Goal: Information Seeking & Learning: Learn about a topic

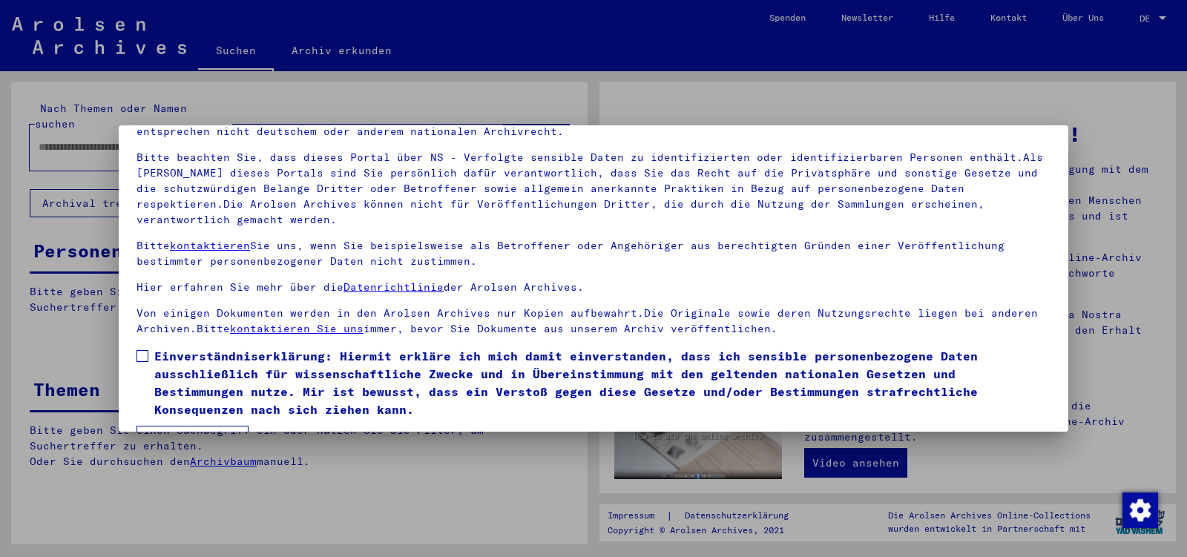
scroll to position [123, 0]
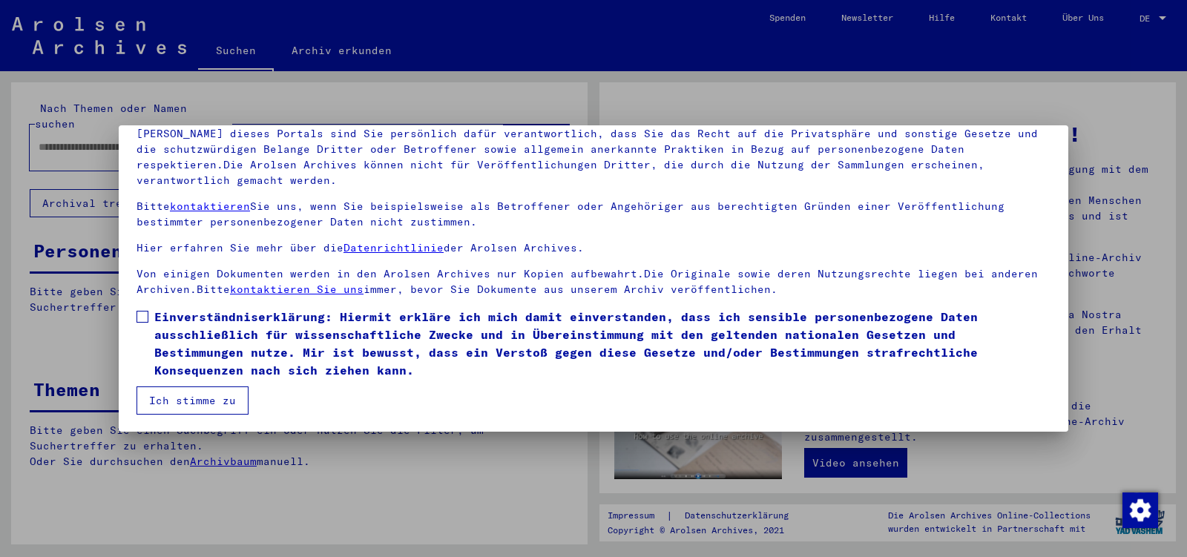
click at [146, 318] on span at bounding box center [143, 317] width 12 height 12
click at [163, 399] on button "Ich stimme zu" at bounding box center [193, 401] width 112 height 28
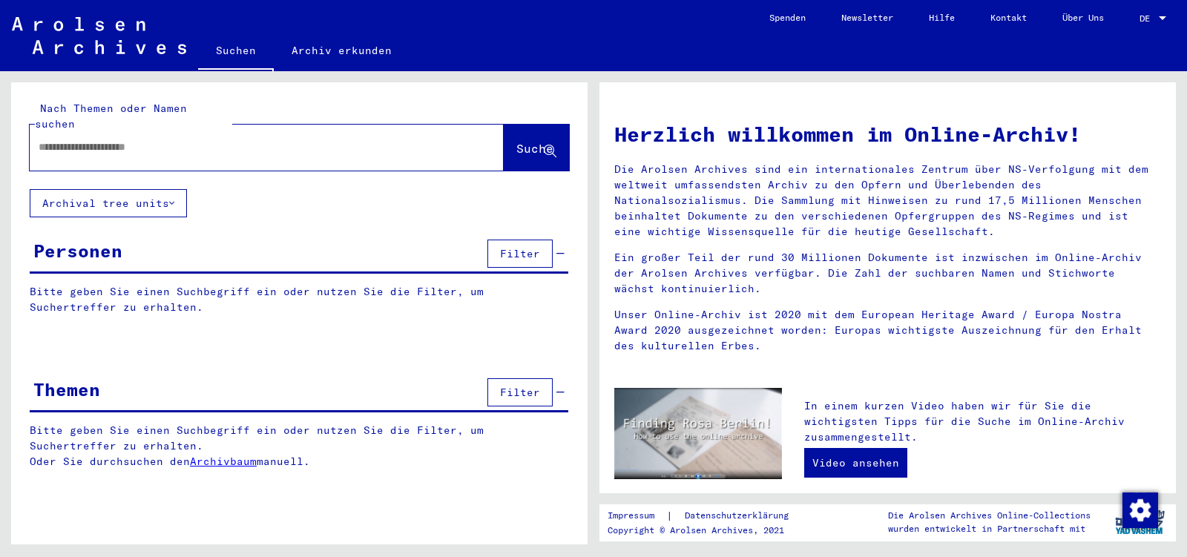
click at [92, 140] on input "text" at bounding box center [249, 148] width 421 height 16
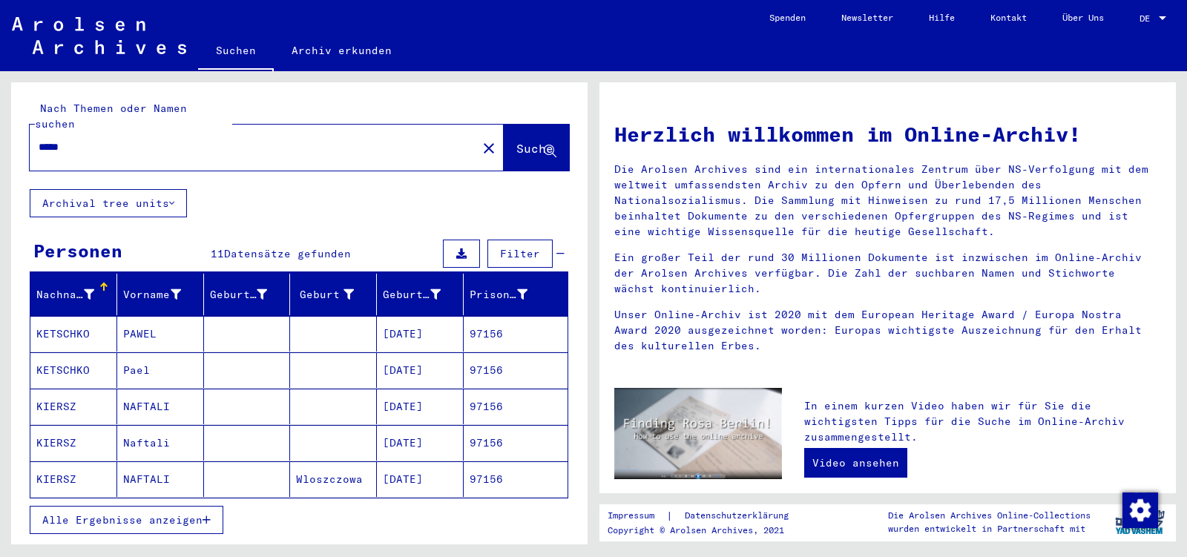
click at [114, 511] on button "Alle Ergebnisse anzeigen" at bounding box center [127, 520] width 194 height 28
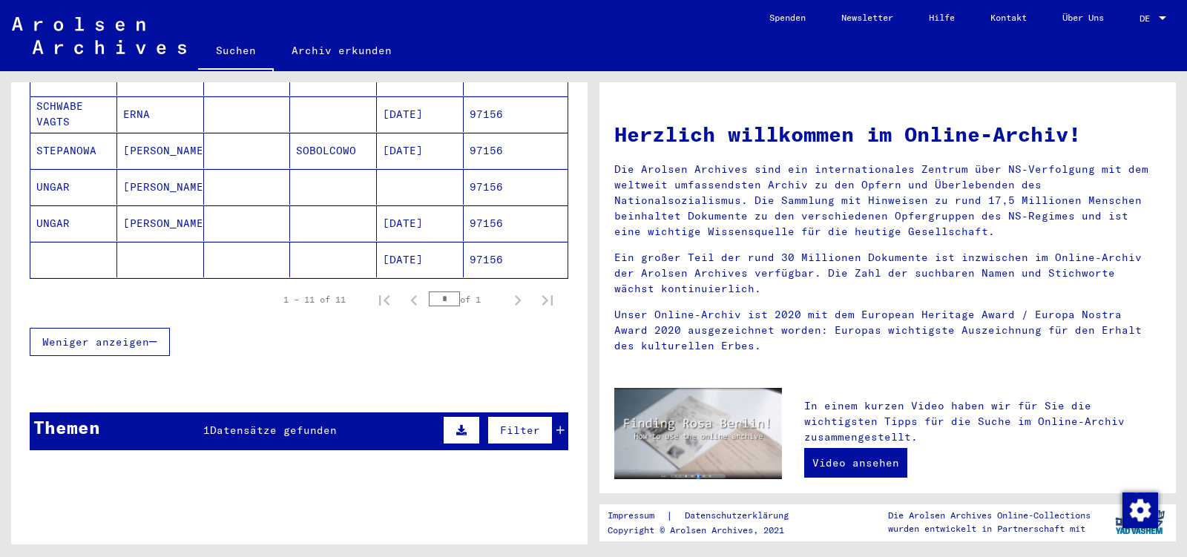
scroll to position [451, 0]
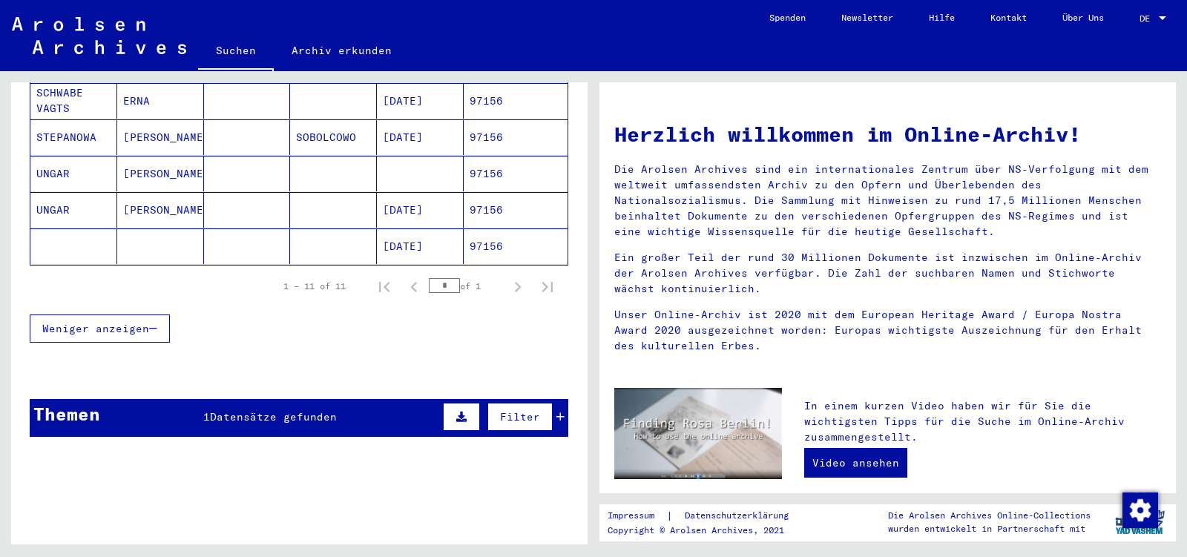
click at [207, 197] on mat-cell at bounding box center [247, 210] width 87 height 36
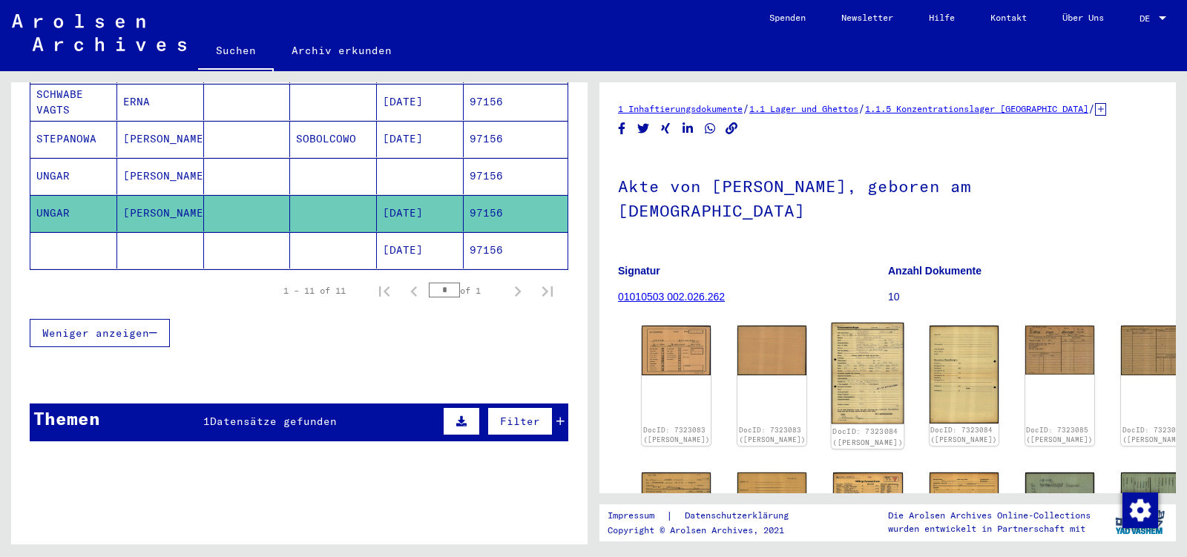
click at [856, 327] on img at bounding box center [868, 374] width 73 height 102
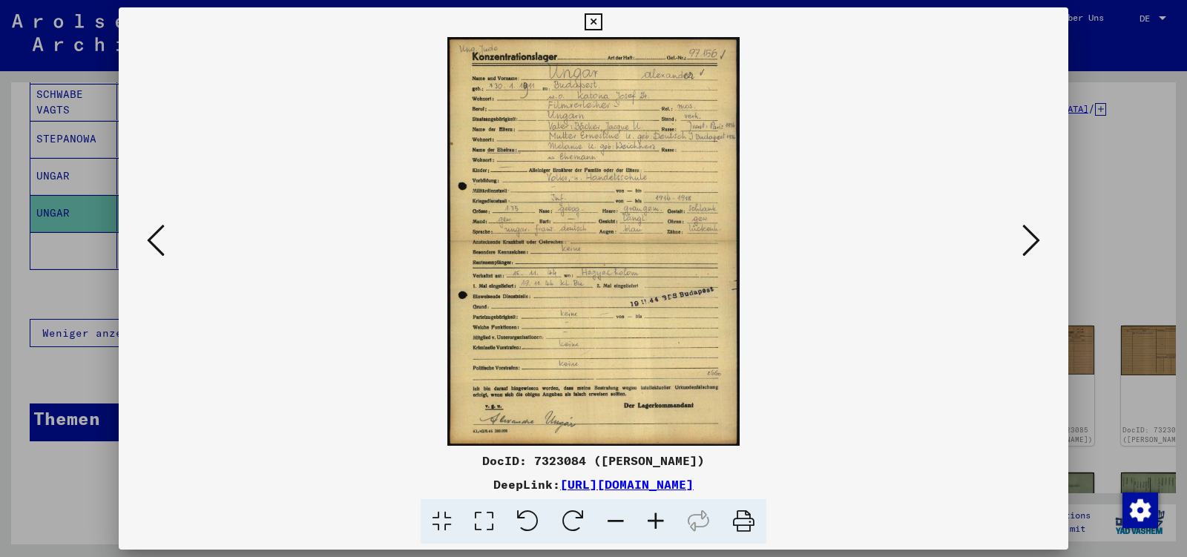
click at [1029, 243] on icon at bounding box center [1032, 241] width 18 height 36
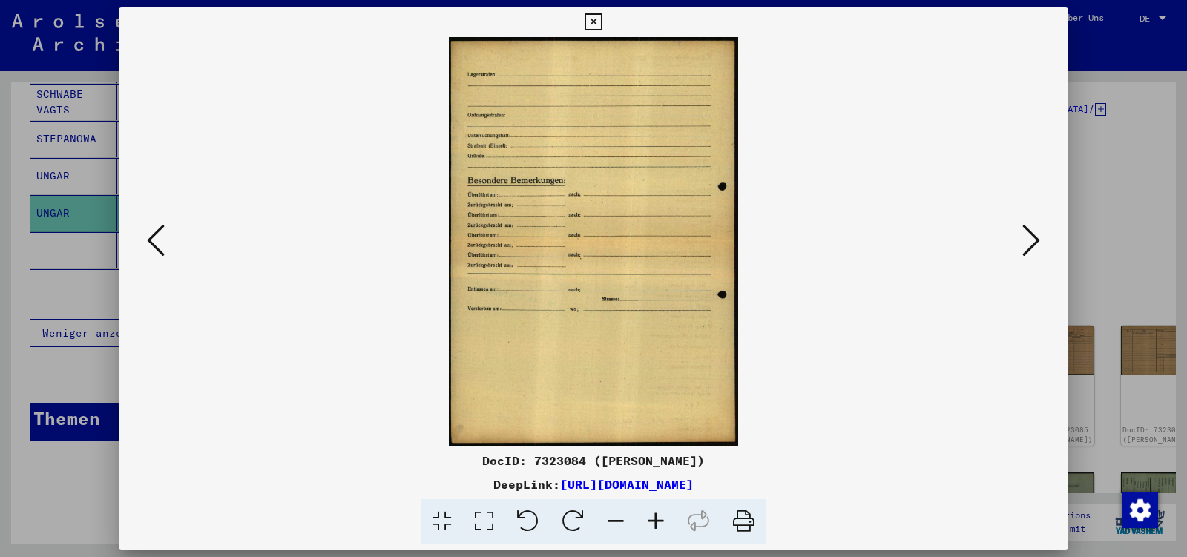
click at [1029, 243] on icon at bounding box center [1032, 241] width 18 height 36
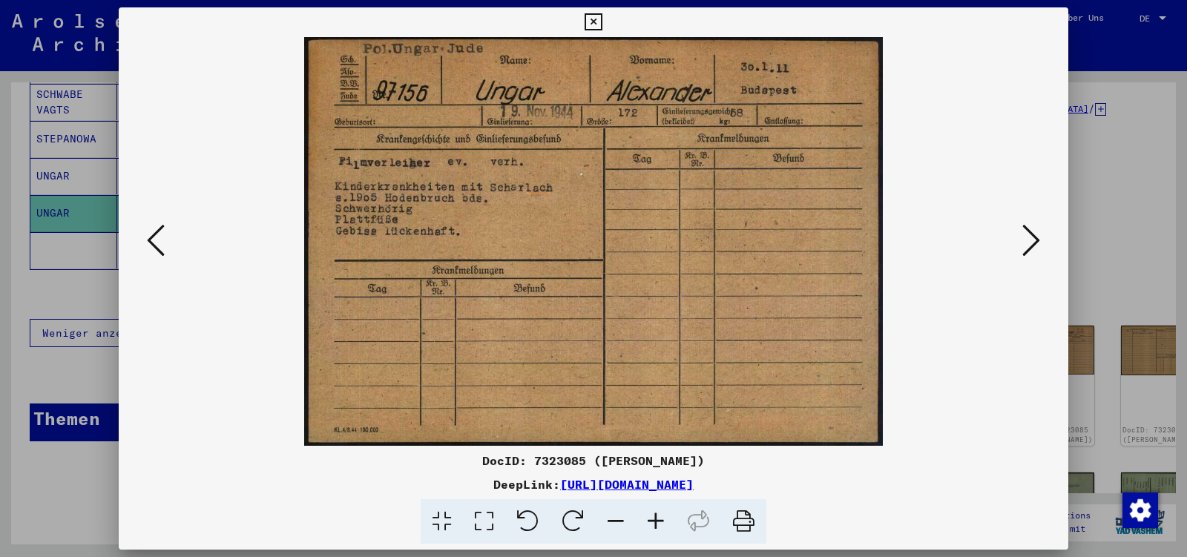
click at [1029, 243] on icon at bounding box center [1032, 241] width 18 height 36
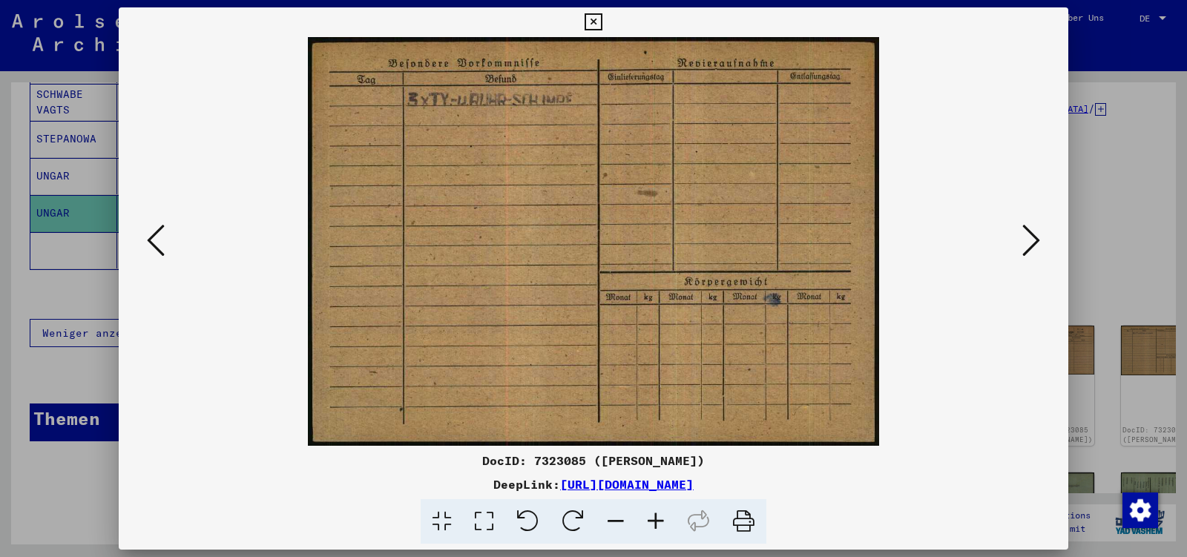
click at [1029, 243] on icon at bounding box center [1032, 241] width 18 height 36
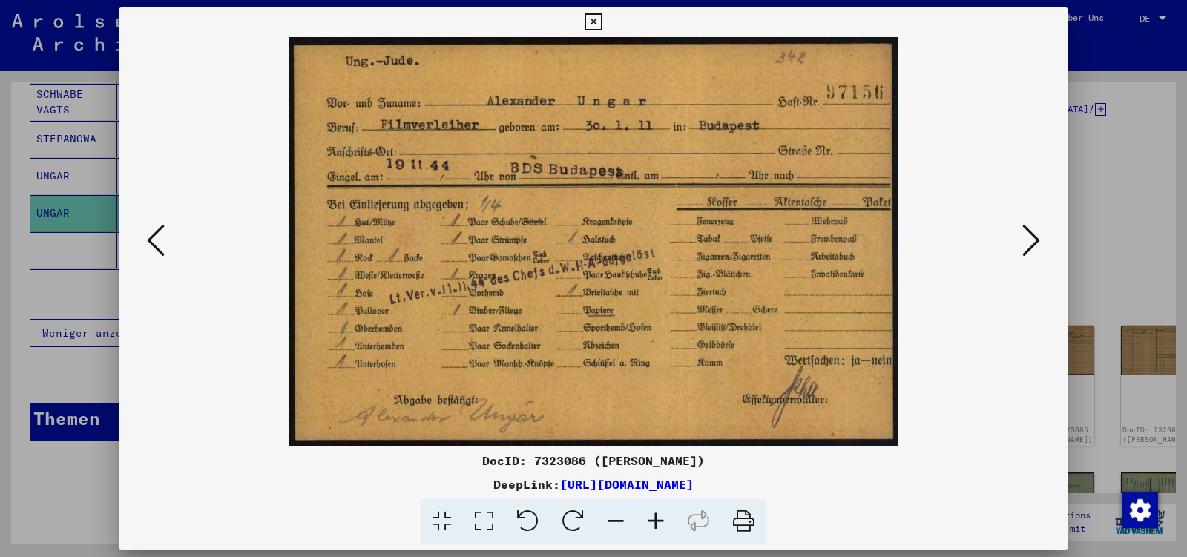
click at [1029, 243] on icon at bounding box center [1032, 241] width 18 height 36
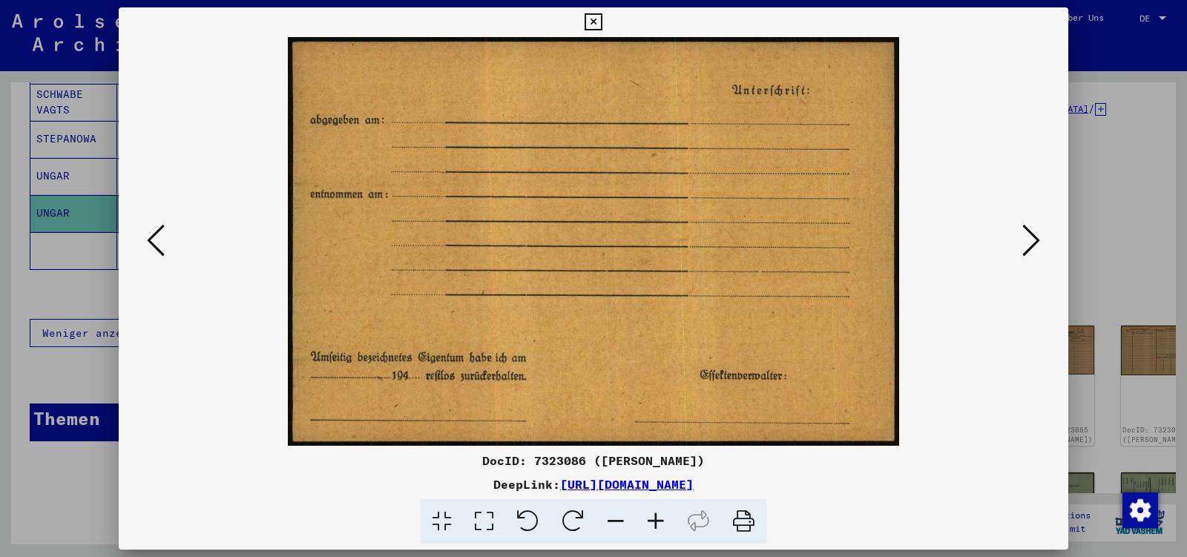
click at [1029, 243] on icon at bounding box center [1032, 241] width 18 height 36
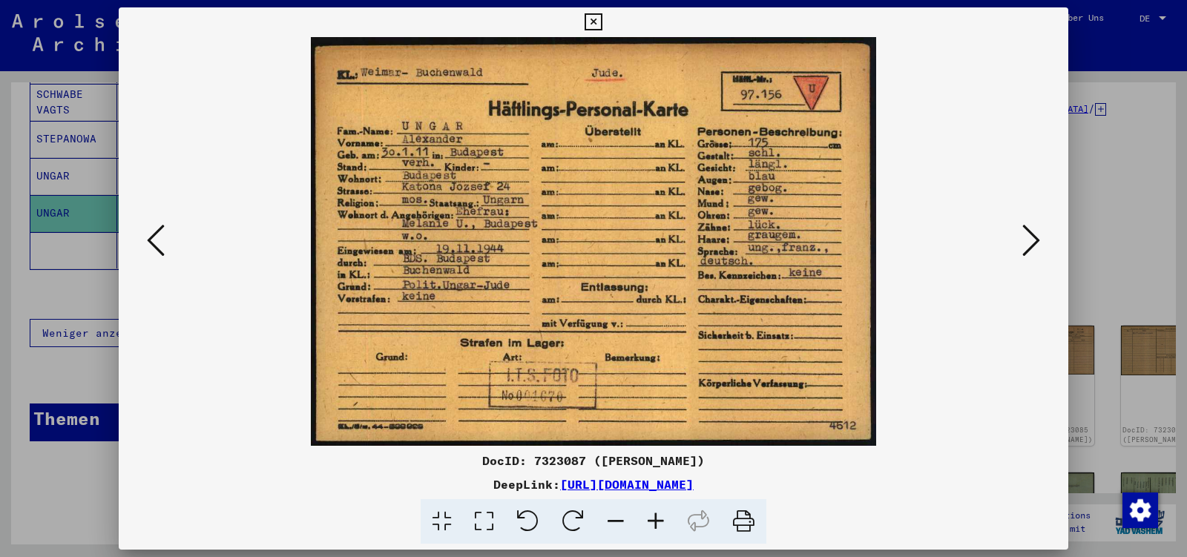
click at [1029, 243] on icon at bounding box center [1032, 241] width 18 height 36
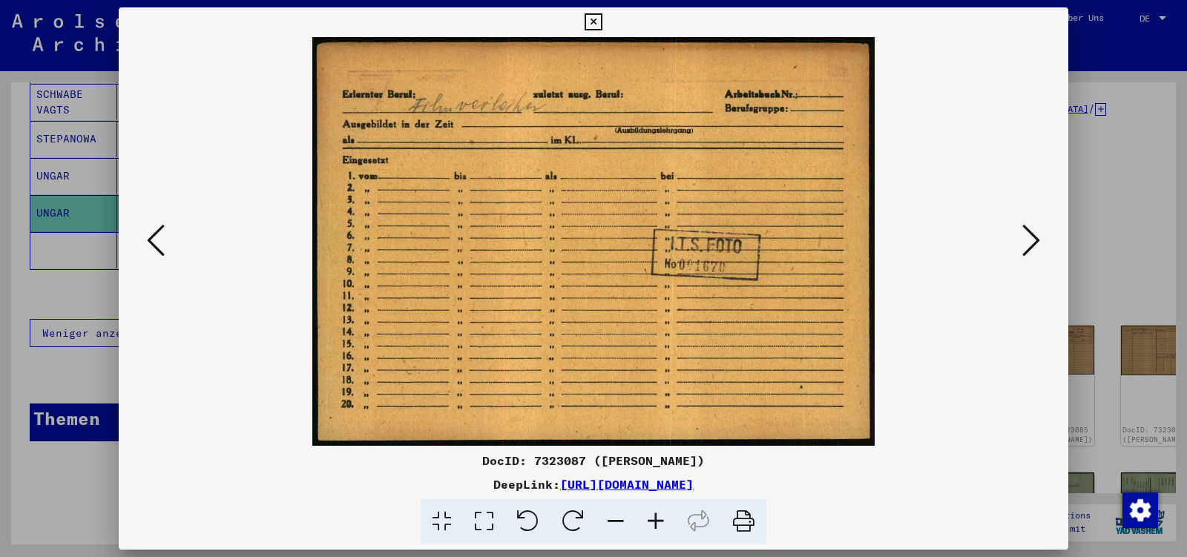
click at [1029, 243] on icon at bounding box center [1032, 241] width 18 height 36
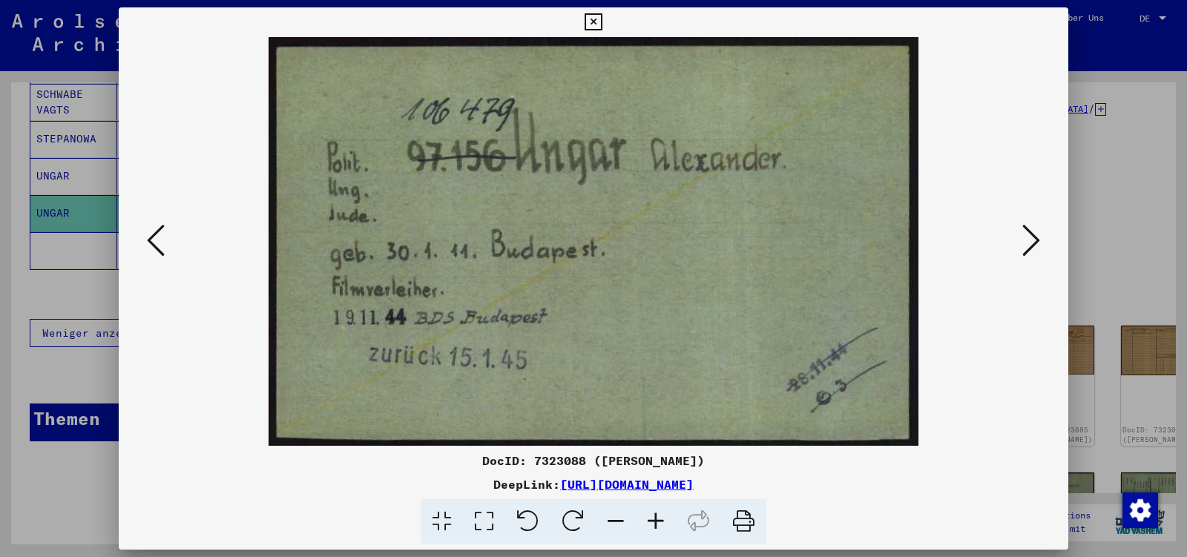
click at [1029, 243] on icon at bounding box center [1032, 241] width 18 height 36
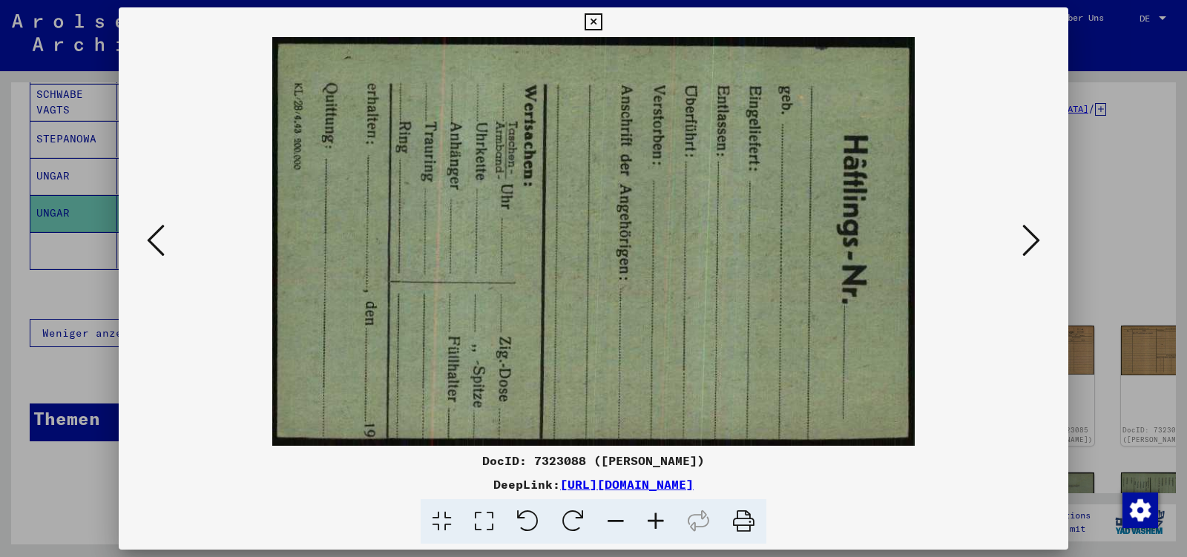
click at [1029, 243] on icon at bounding box center [1032, 241] width 18 height 36
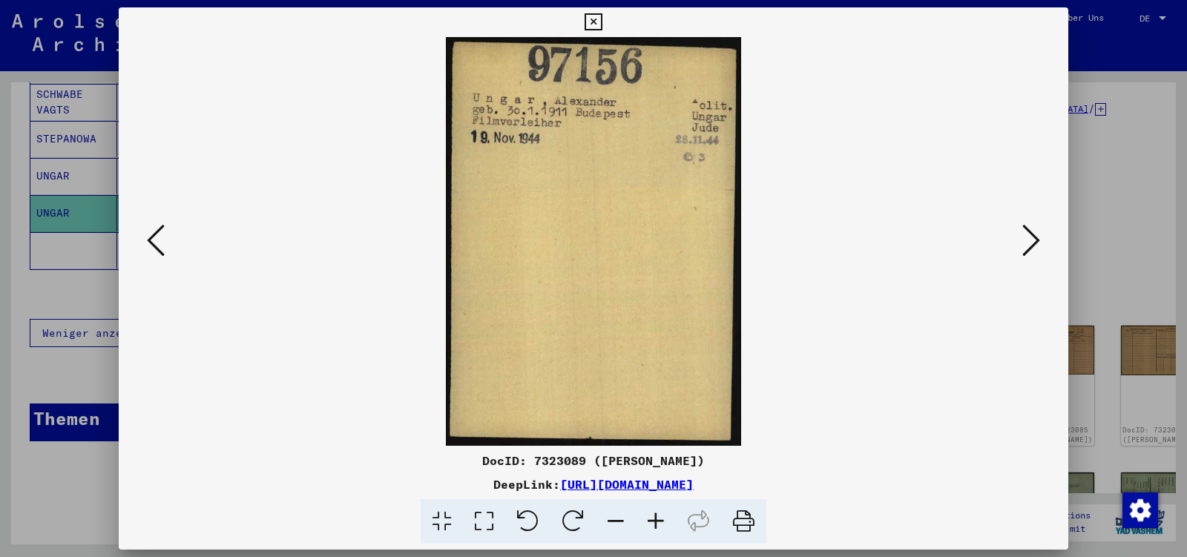
click at [1029, 243] on icon at bounding box center [1032, 241] width 18 height 36
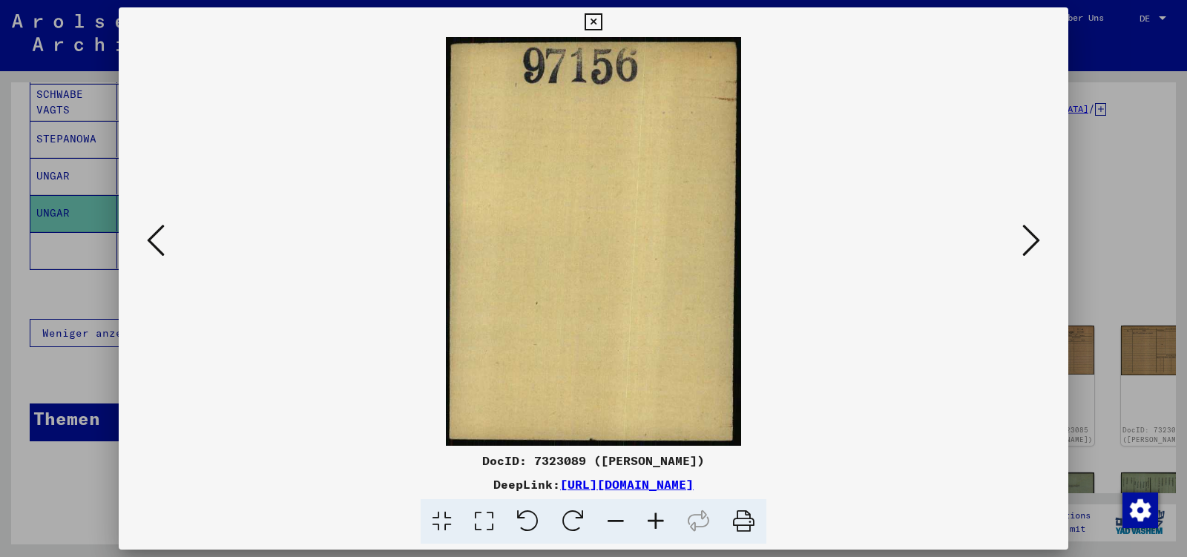
click at [1029, 243] on icon at bounding box center [1032, 241] width 18 height 36
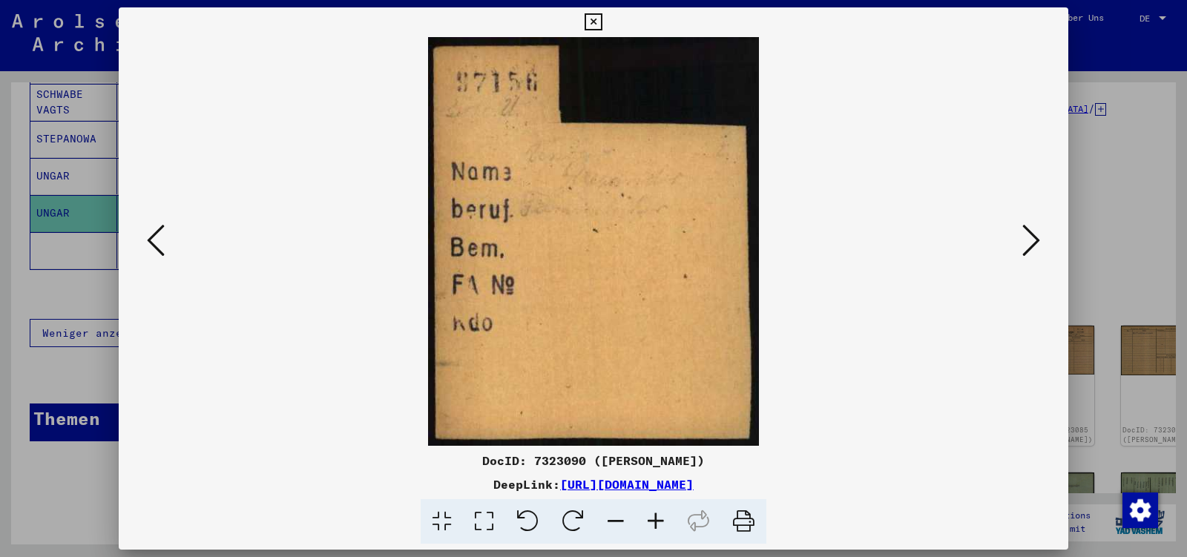
click at [1029, 243] on icon at bounding box center [1032, 241] width 18 height 36
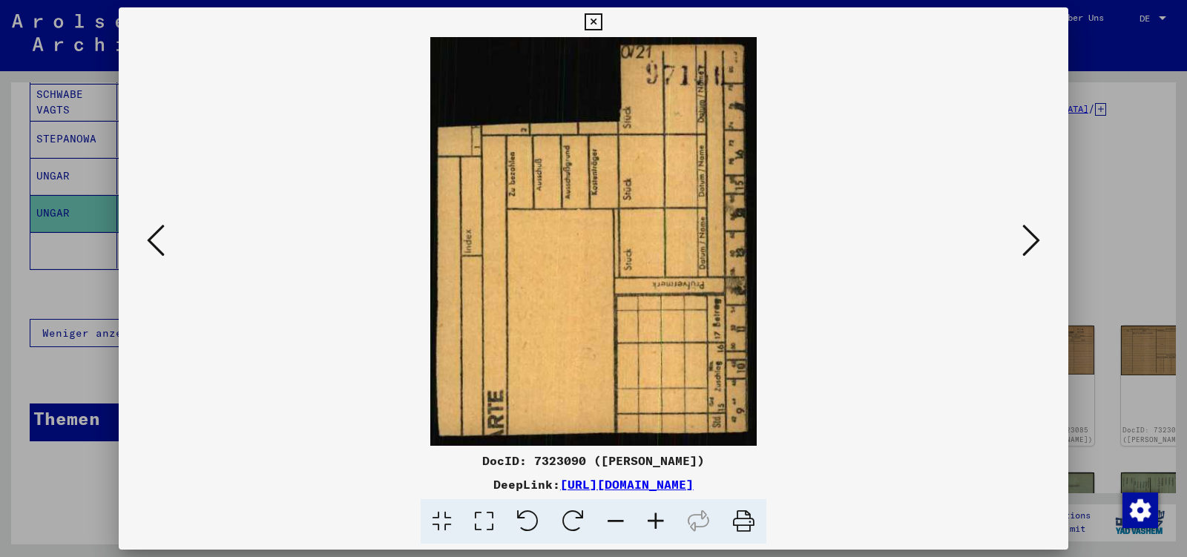
click at [1029, 243] on icon at bounding box center [1032, 241] width 18 height 36
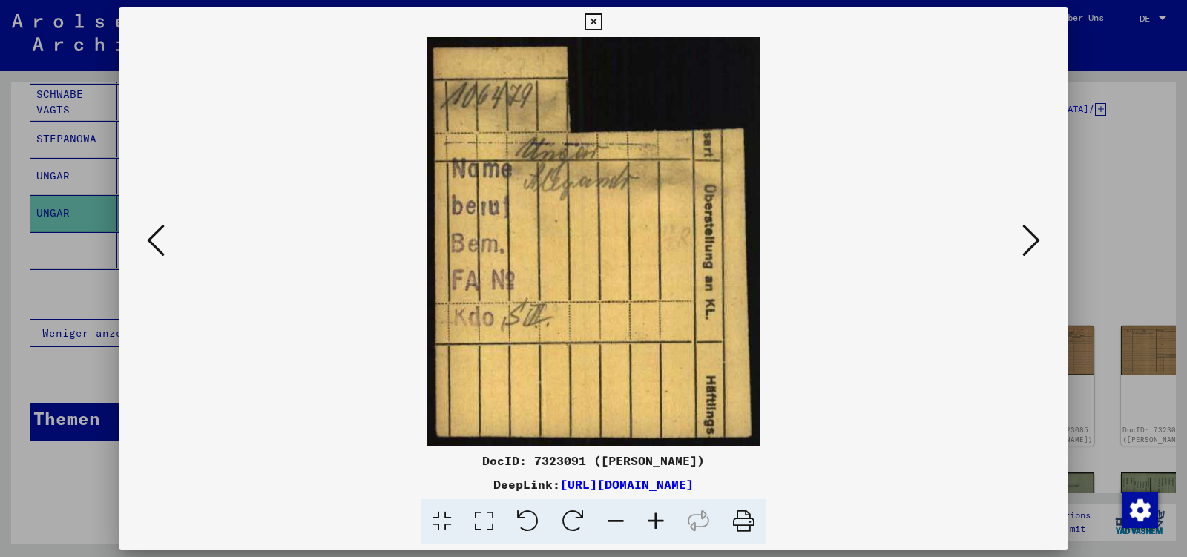
click at [1029, 243] on icon at bounding box center [1032, 241] width 18 height 36
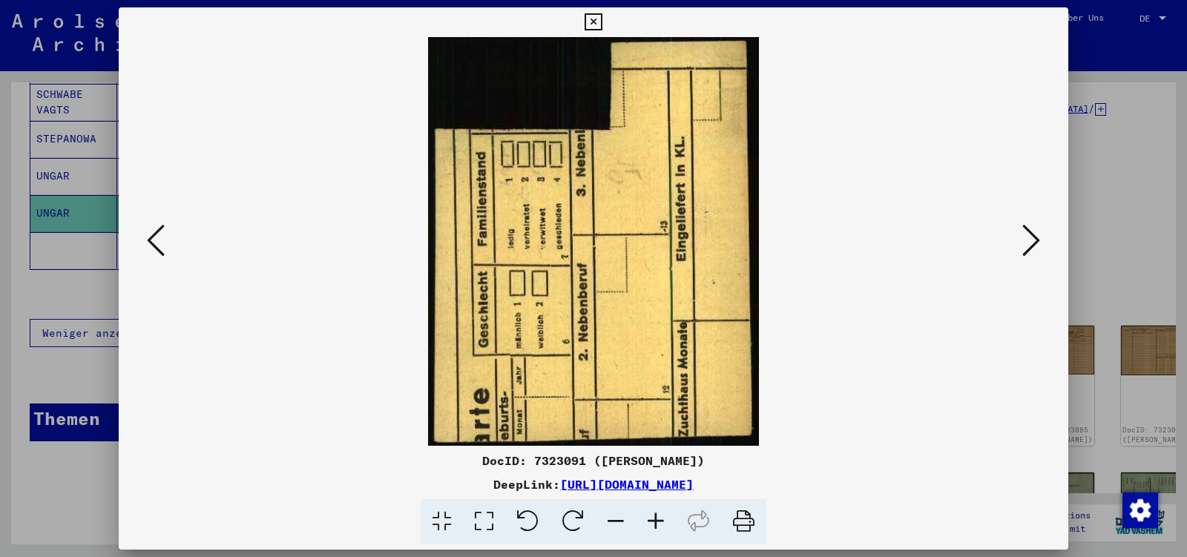
click at [1029, 243] on icon at bounding box center [1032, 241] width 18 height 36
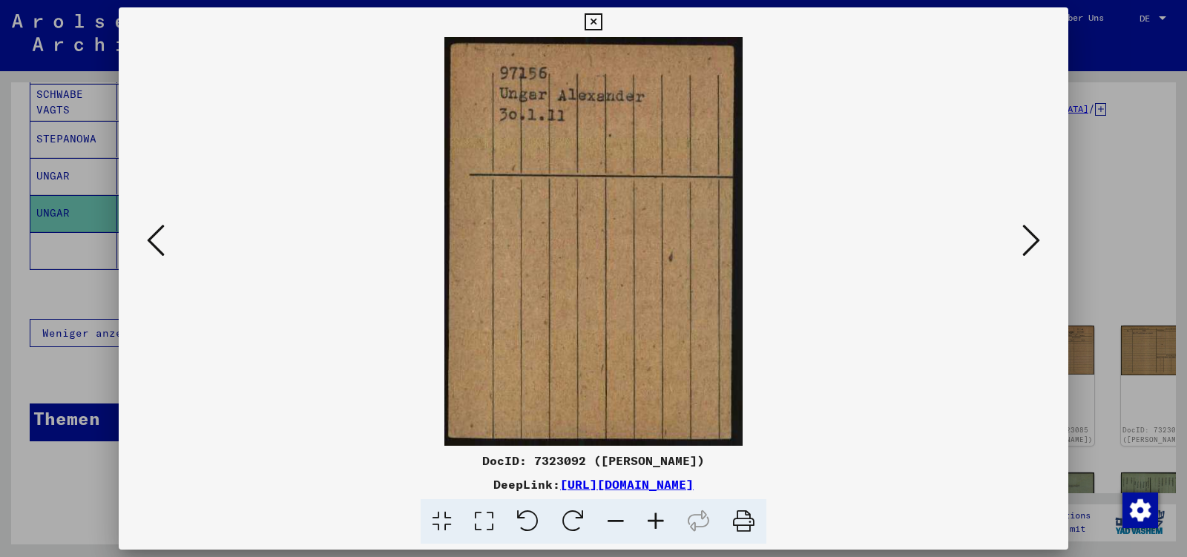
click at [1029, 243] on icon at bounding box center [1032, 241] width 18 height 36
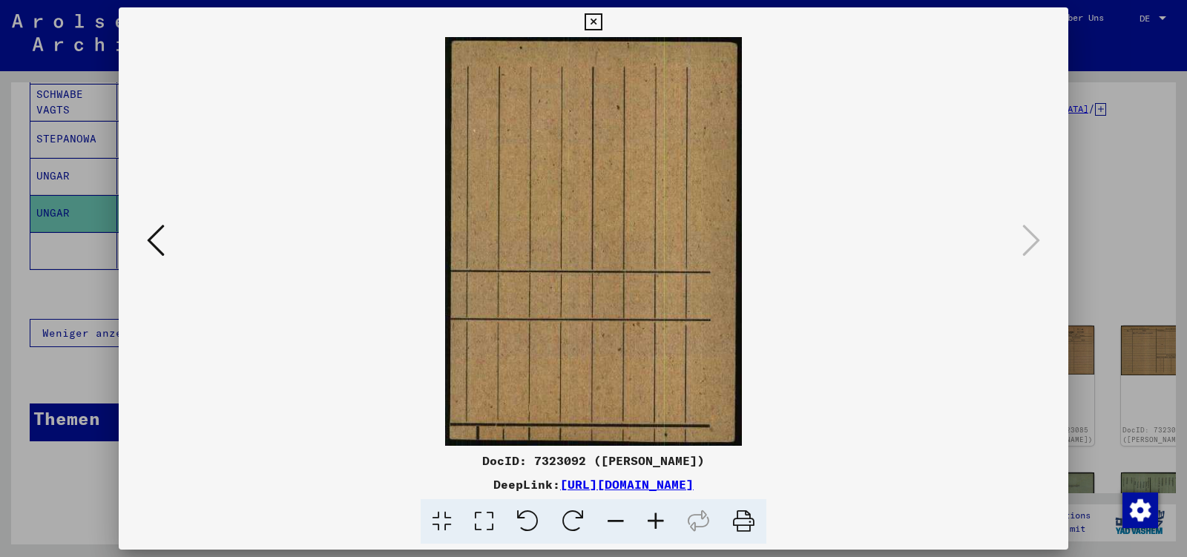
click at [602, 19] on icon at bounding box center [593, 22] width 17 height 18
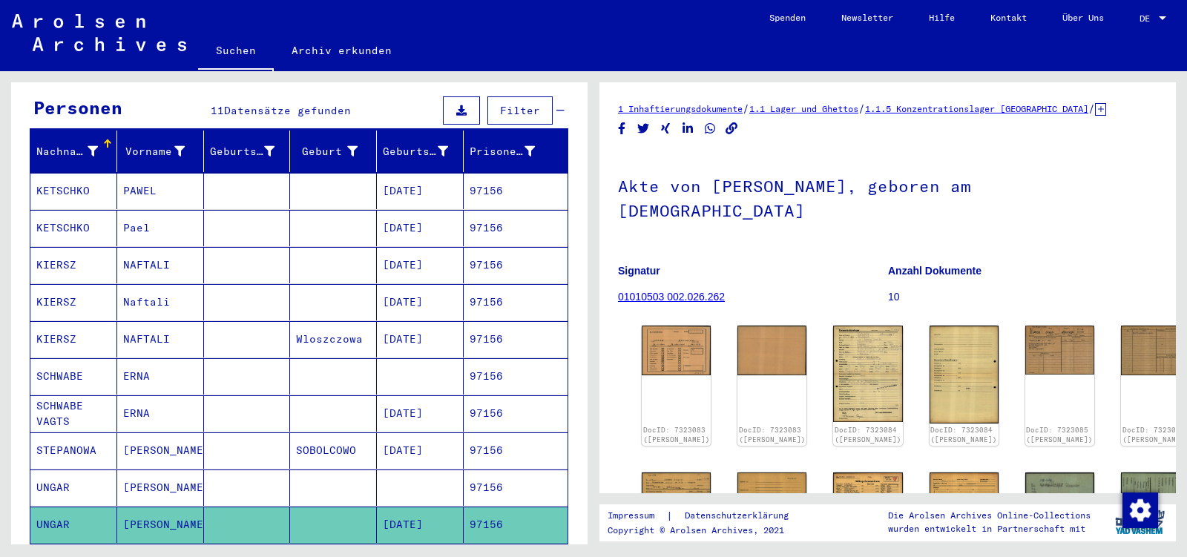
scroll to position [0, 0]
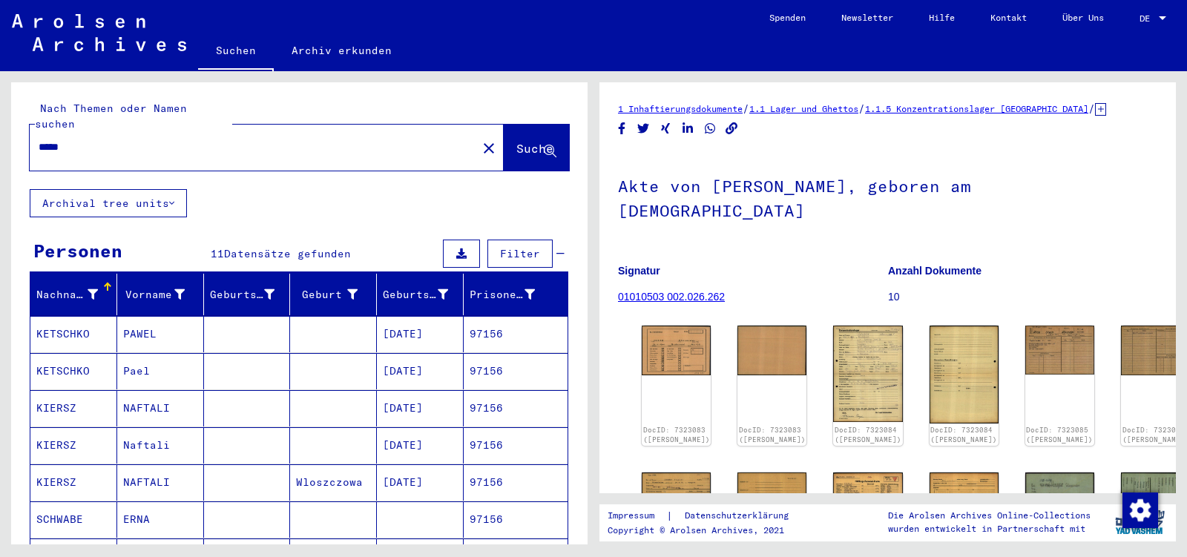
click at [82, 140] on input "*****" at bounding box center [254, 148] width 430 height 16
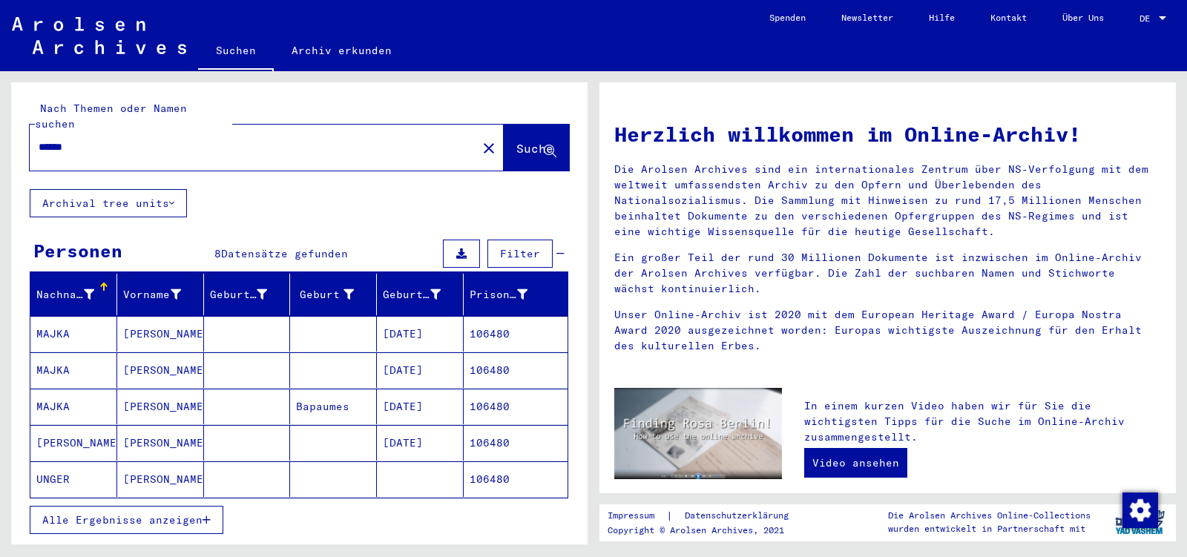
click at [157, 514] on span "Alle Ergebnisse anzeigen" at bounding box center [122, 520] width 160 height 13
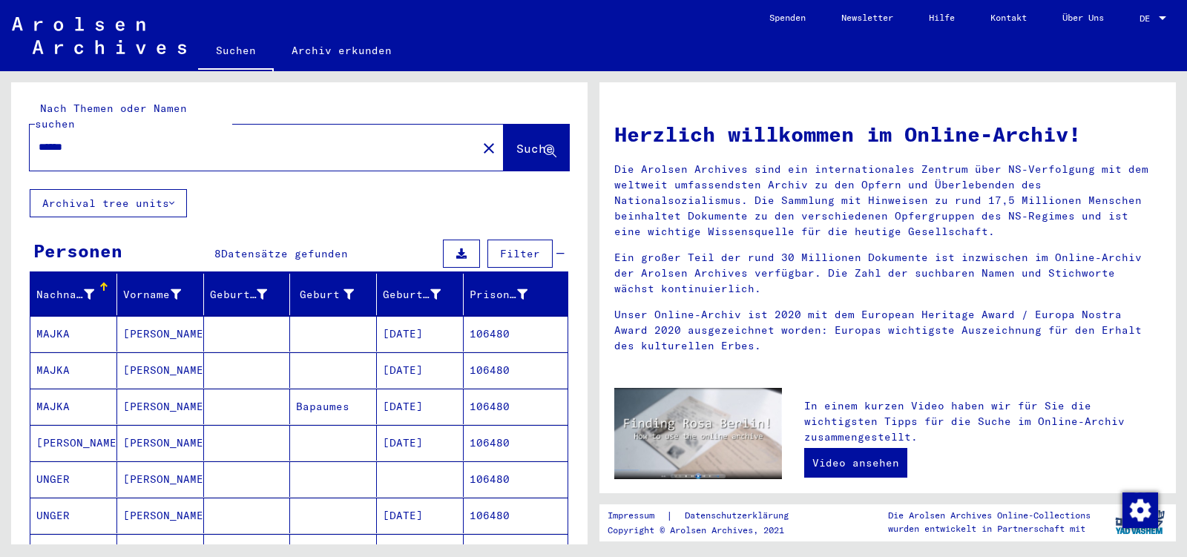
click at [241, 506] on mat-cell at bounding box center [247, 516] width 87 height 36
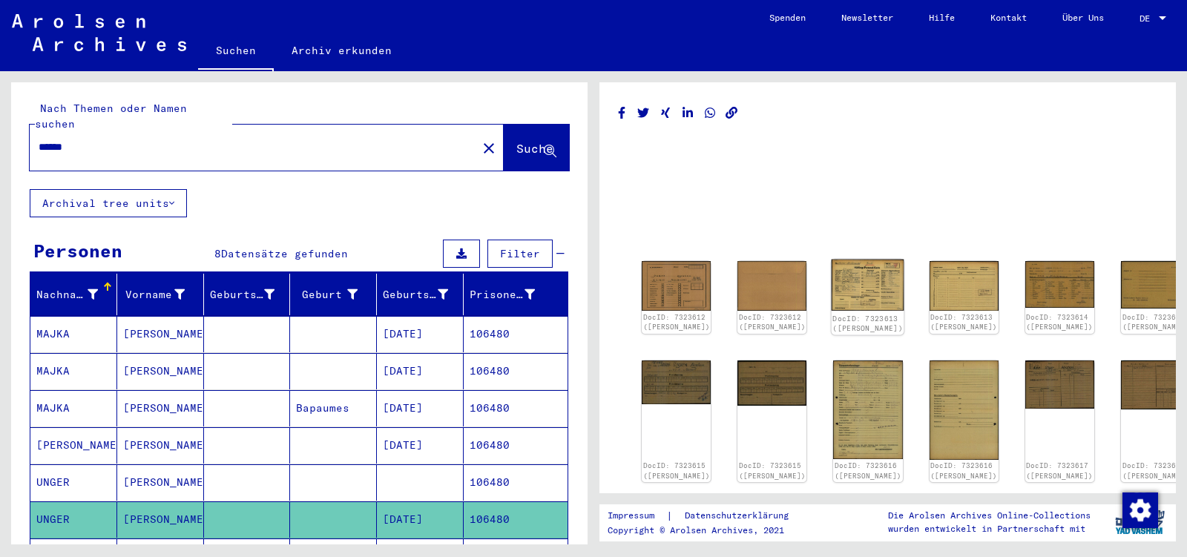
click at [839, 282] on img at bounding box center [868, 285] width 73 height 51
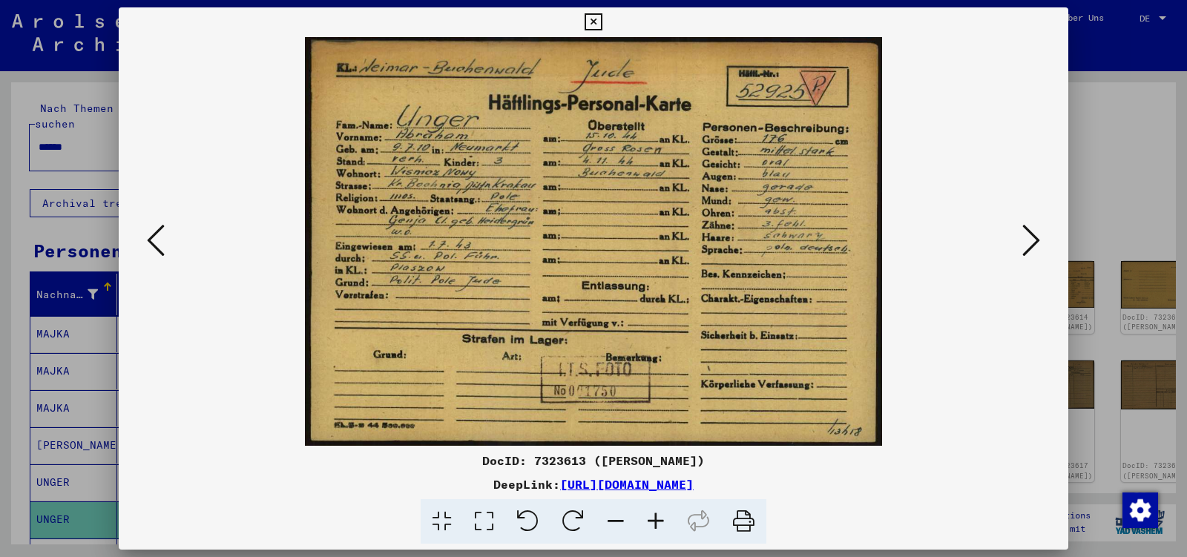
click at [1034, 241] on icon at bounding box center [1032, 241] width 18 height 36
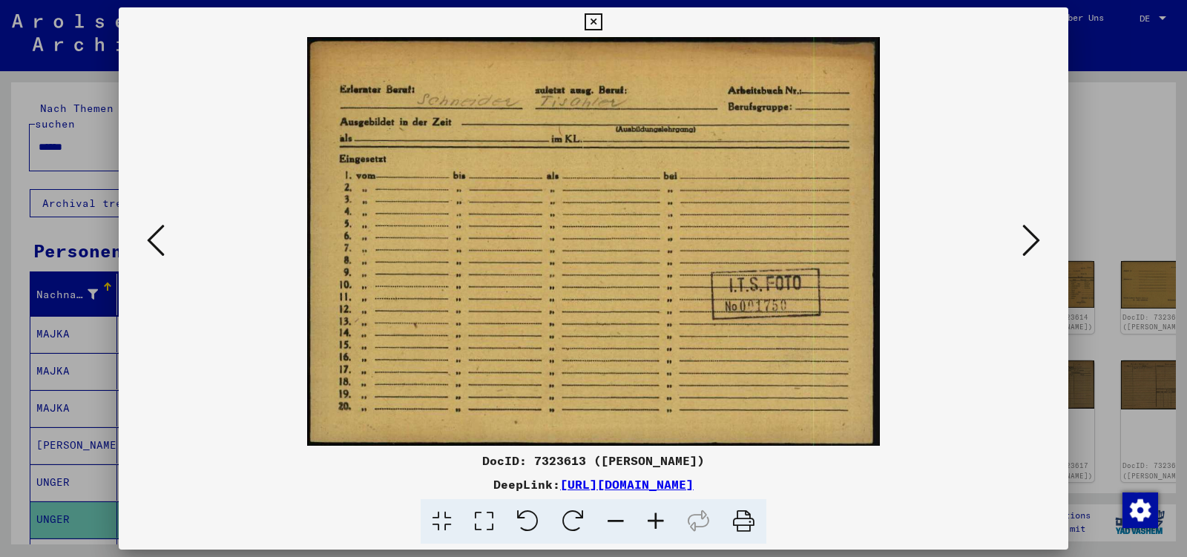
click at [1034, 241] on icon at bounding box center [1032, 241] width 18 height 36
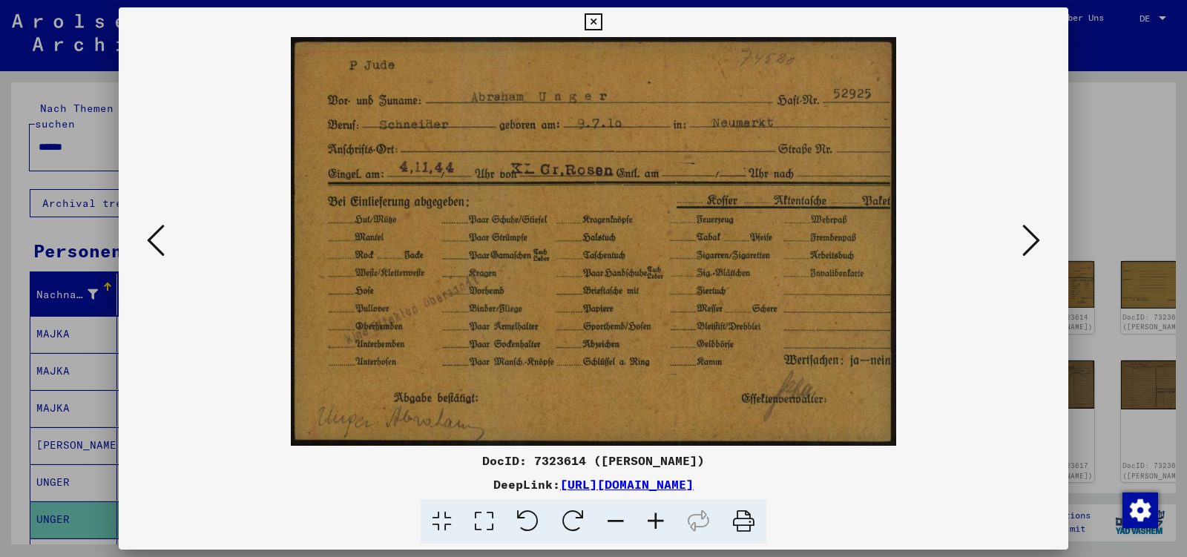
click at [1034, 241] on icon at bounding box center [1032, 241] width 18 height 36
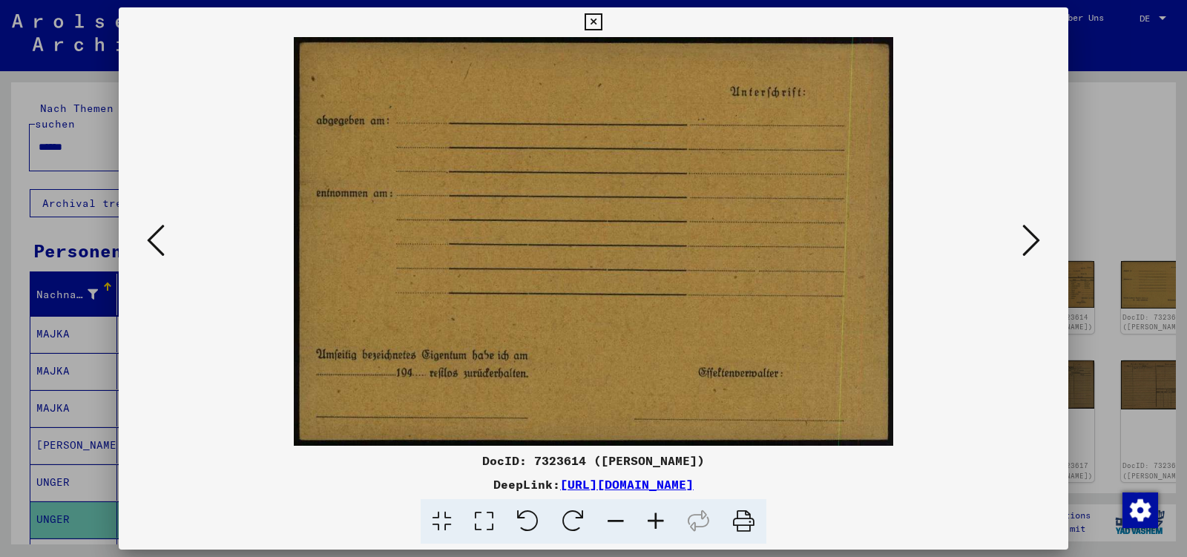
click at [1034, 241] on icon at bounding box center [1032, 241] width 18 height 36
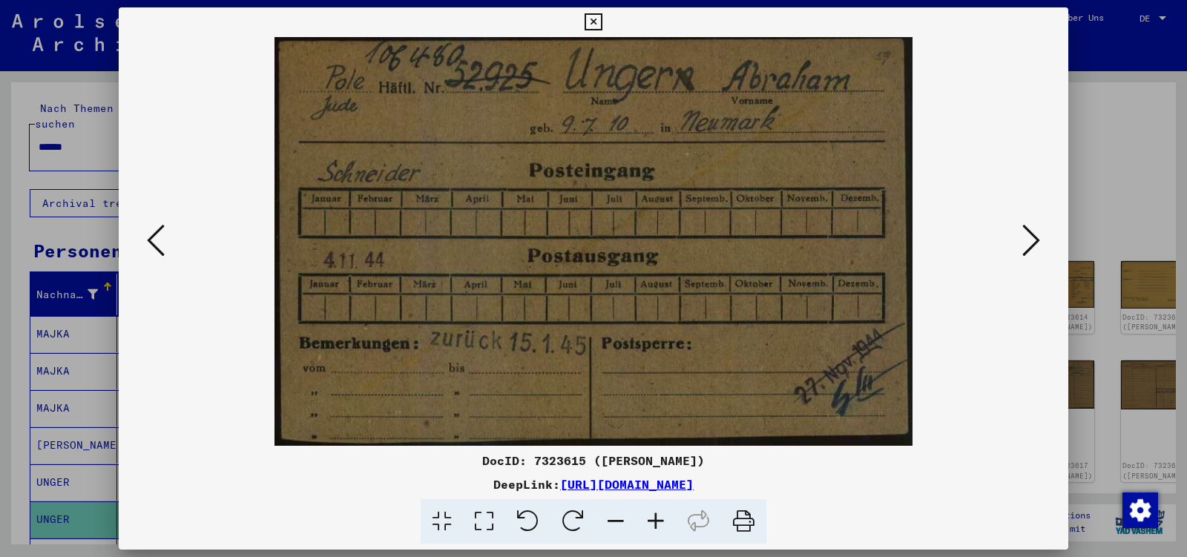
click at [1034, 241] on icon at bounding box center [1032, 241] width 18 height 36
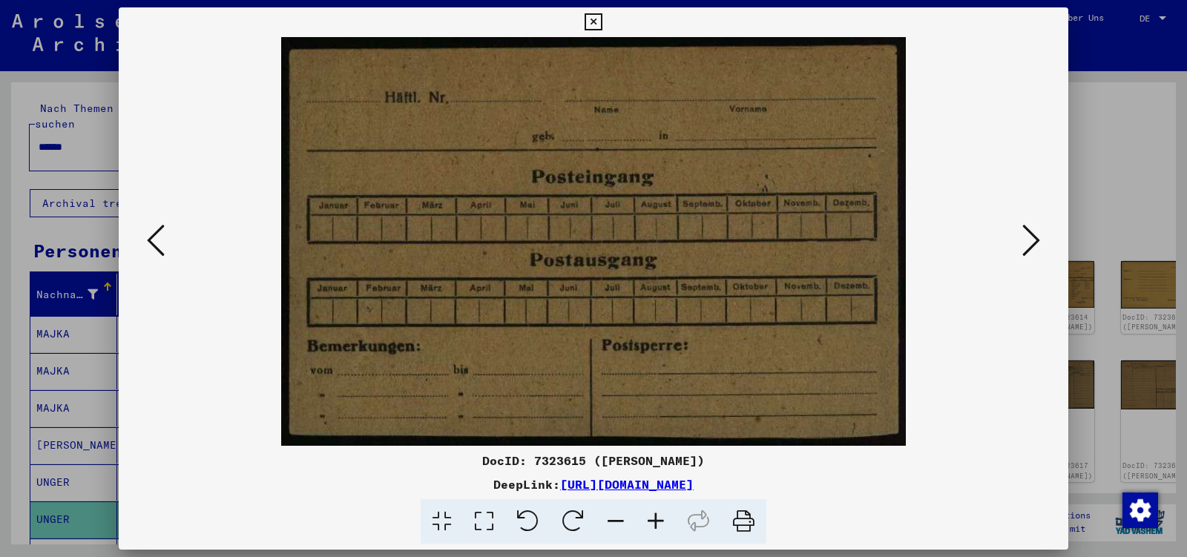
click at [1034, 241] on icon at bounding box center [1032, 241] width 18 height 36
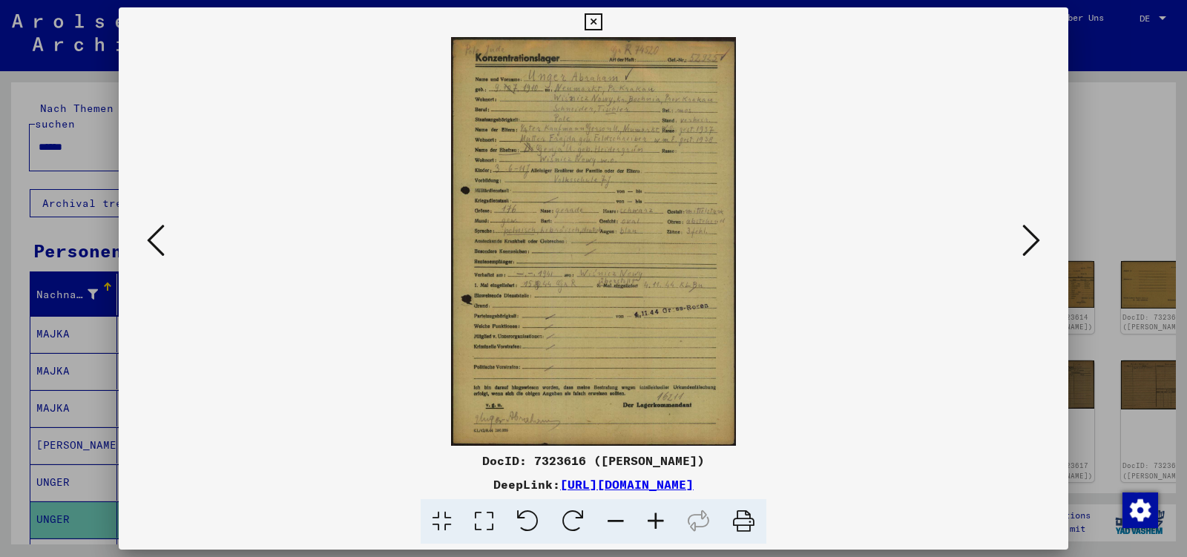
click at [1034, 241] on icon at bounding box center [1032, 241] width 18 height 36
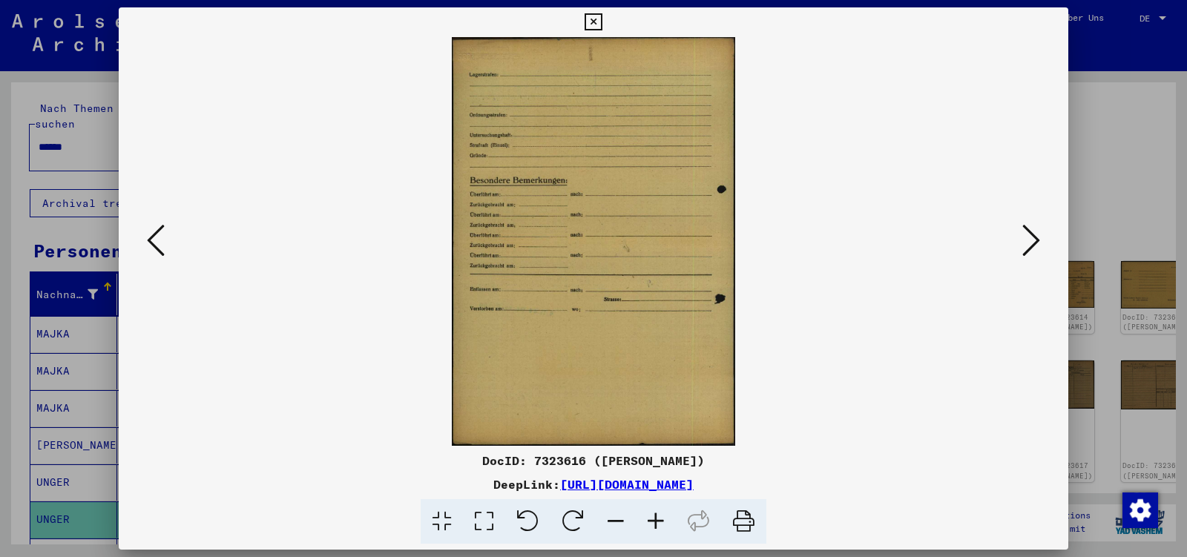
click at [1034, 241] on icon at bounding box center [1032, 241] width 18 height 36
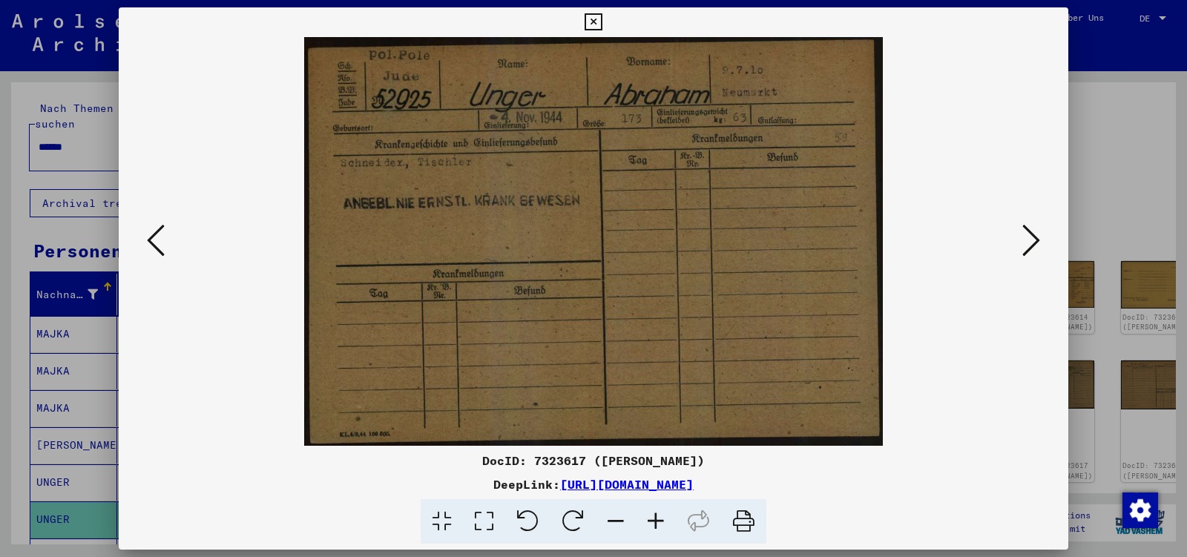
click at [1034, 241] on icon at bounding box center [1032, 241] width 18 height 36
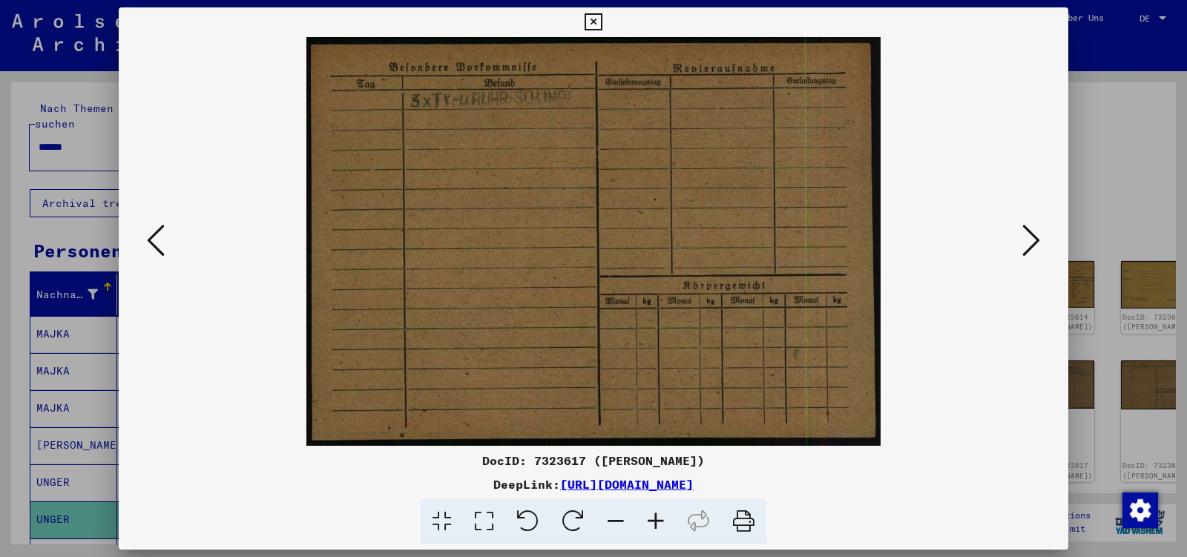
click at [1034, 241] on icon at bounding box center [1032, 241] width 18 height 36
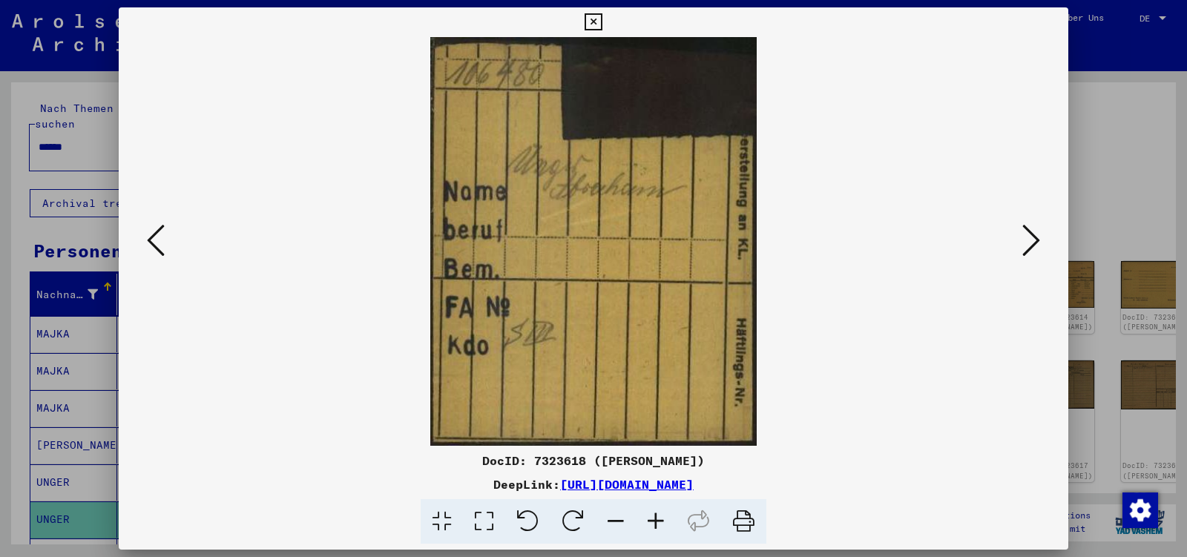
click at [1034, 241] on icon at bounding box center [1032, 241] width 18 height 36
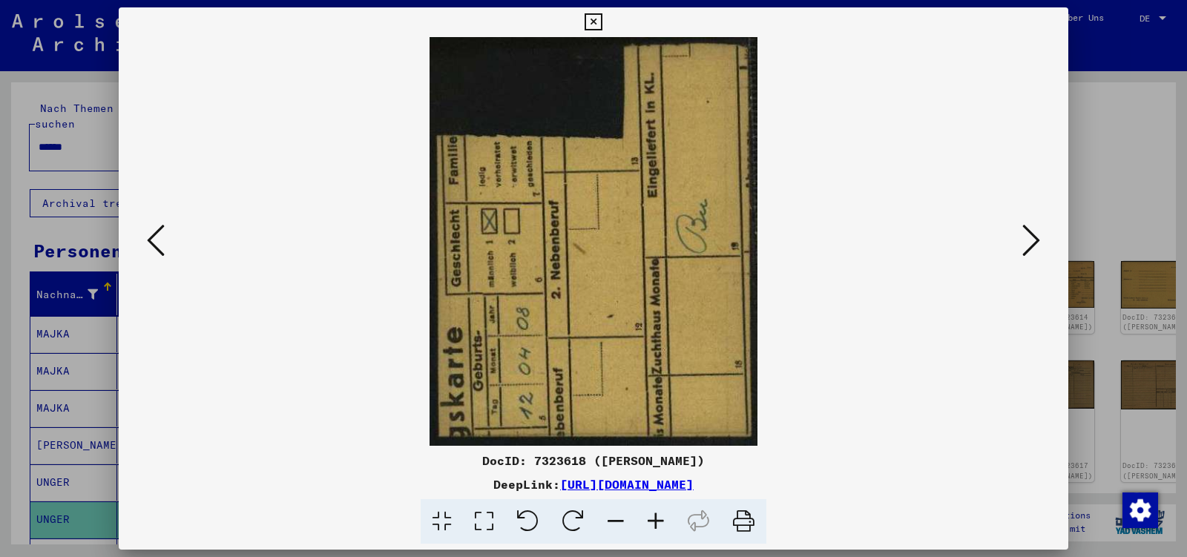
click at [1034, 241] on icon at bounding box center [1032, 241] width 18 height 36
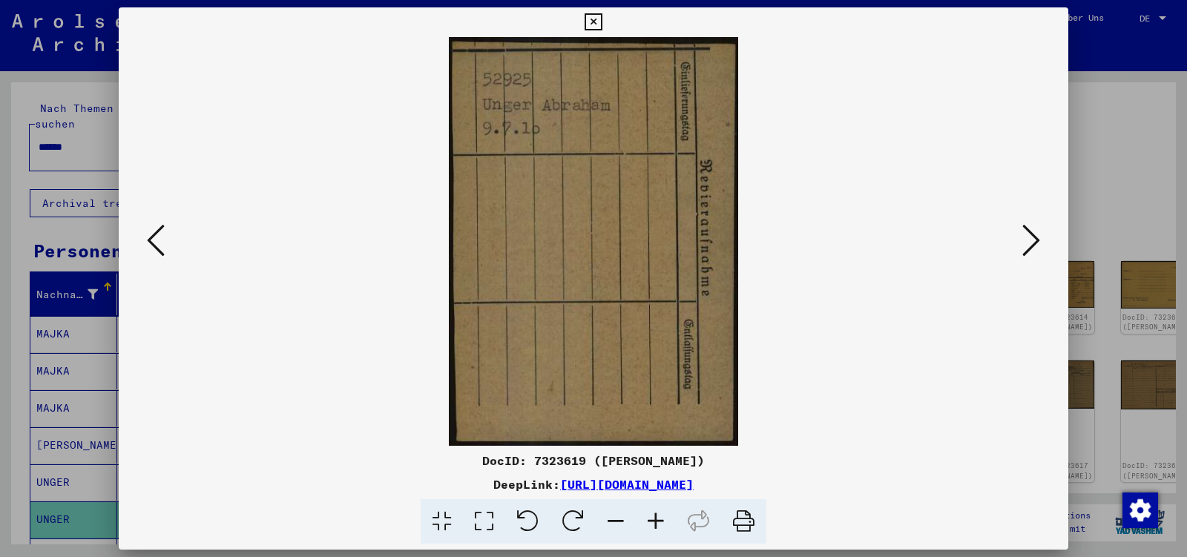
click at [1034, 240] on icon at bounding box center [1032, 241] width 18 height 36
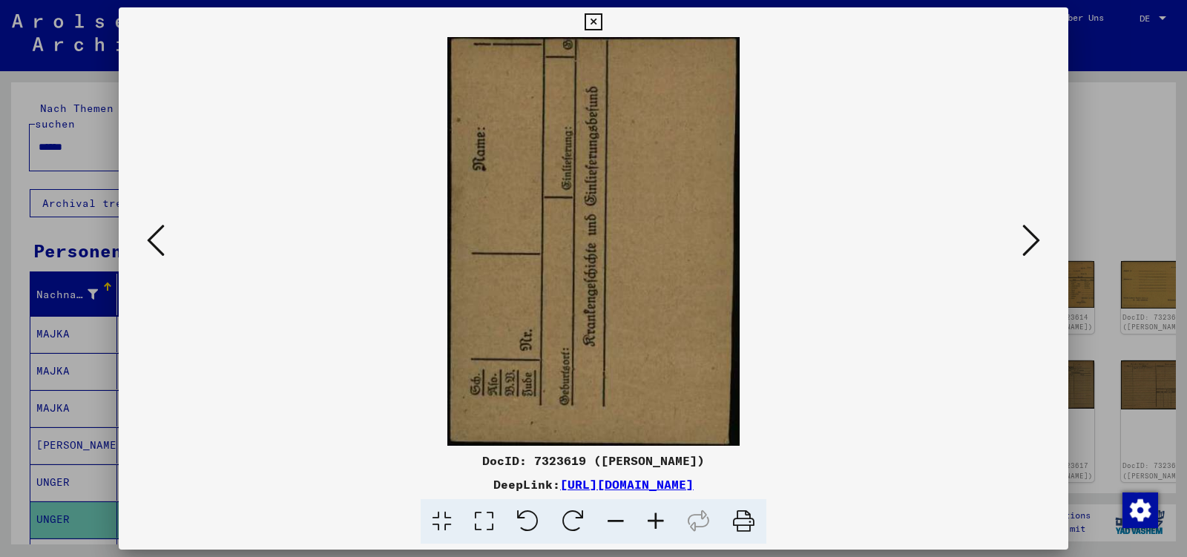
click at [1034, 240] on icon at bounding box center [1032, 241] width 18 height 36
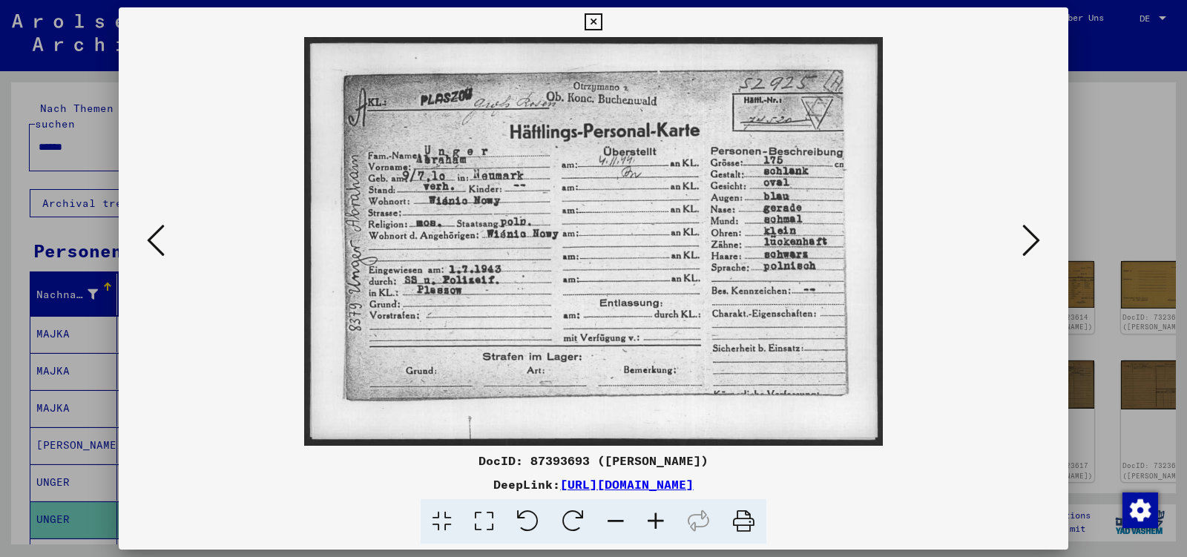
click at [1034, 240] on icon at bounding box center [1032, 241] width 18 height 36
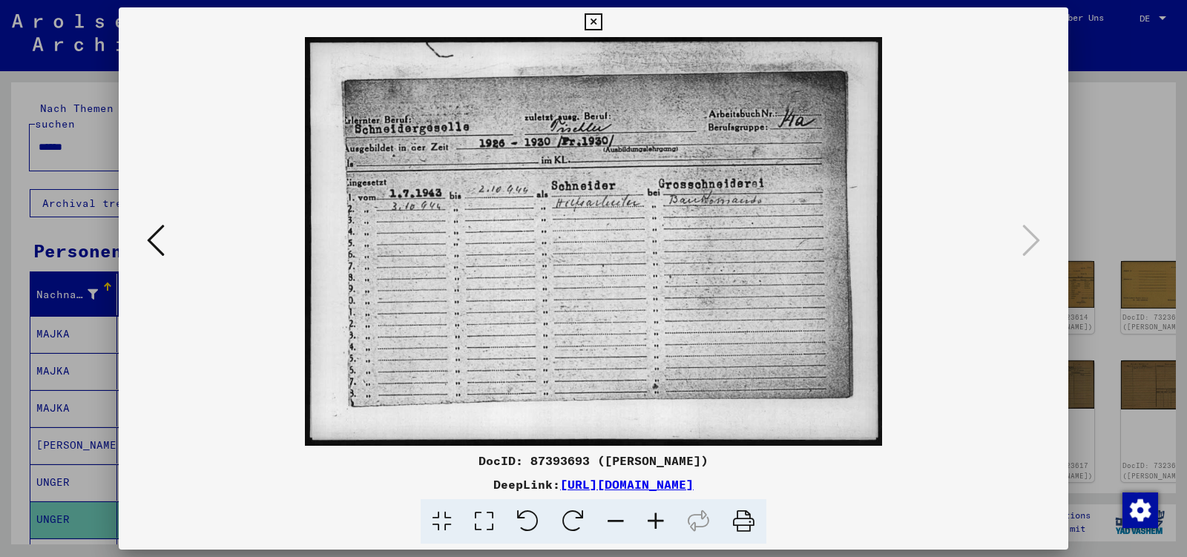
click at [602, 24] on icon at bounding box center [593, 22] width 17 height 18
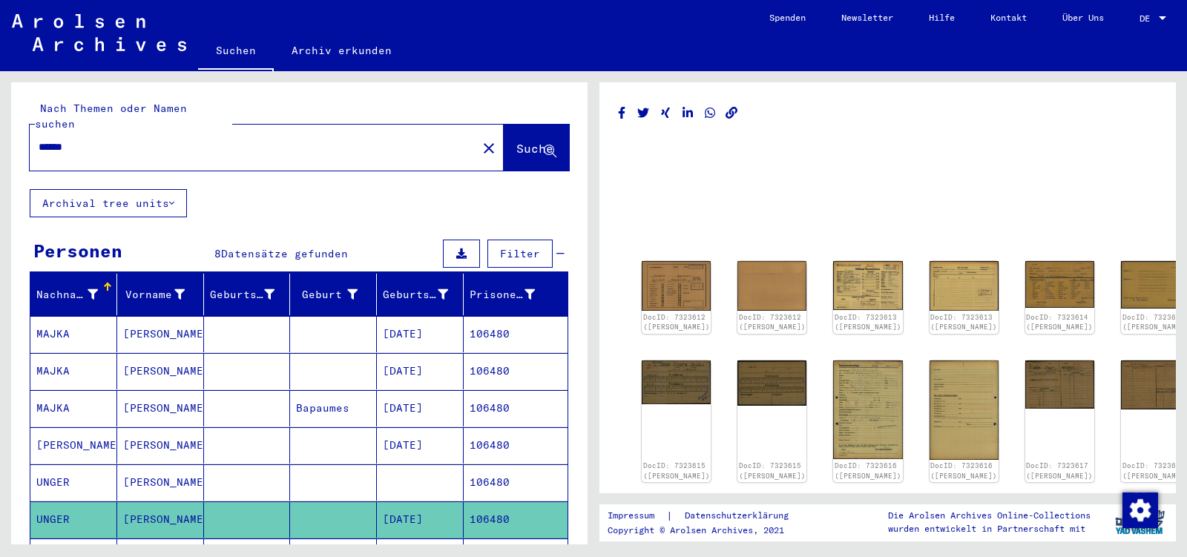
click at [85, 140] on input "******" at bounding box center [254, 148] width 430 height 16
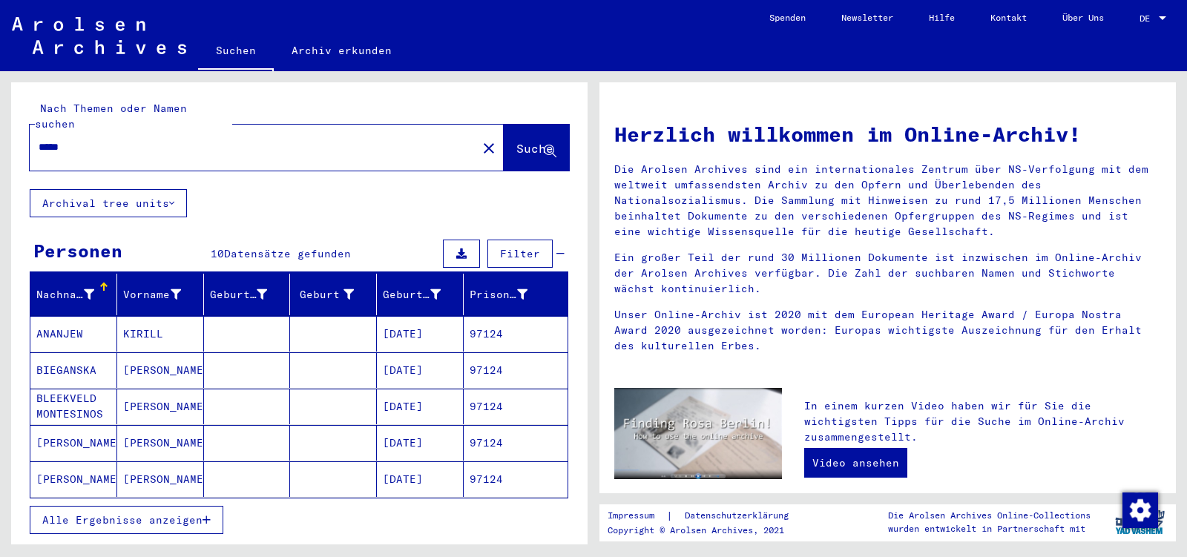
click at [136, 514] on span "Alle Ergebnisse anzeigen" at bounding box center [122, 520] width 160 height 13
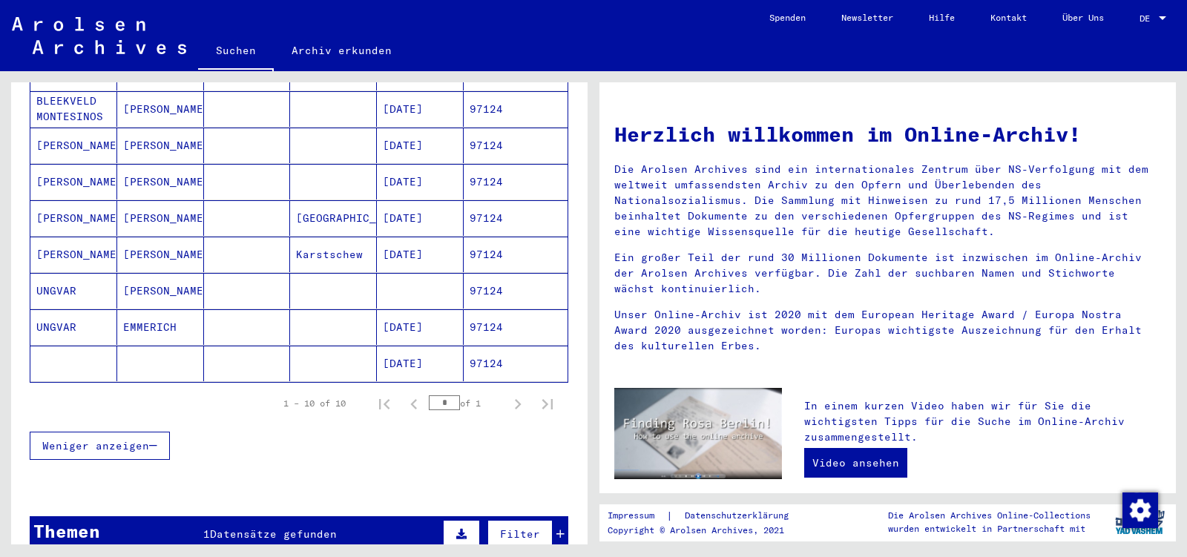
scroll to position [312, 0]
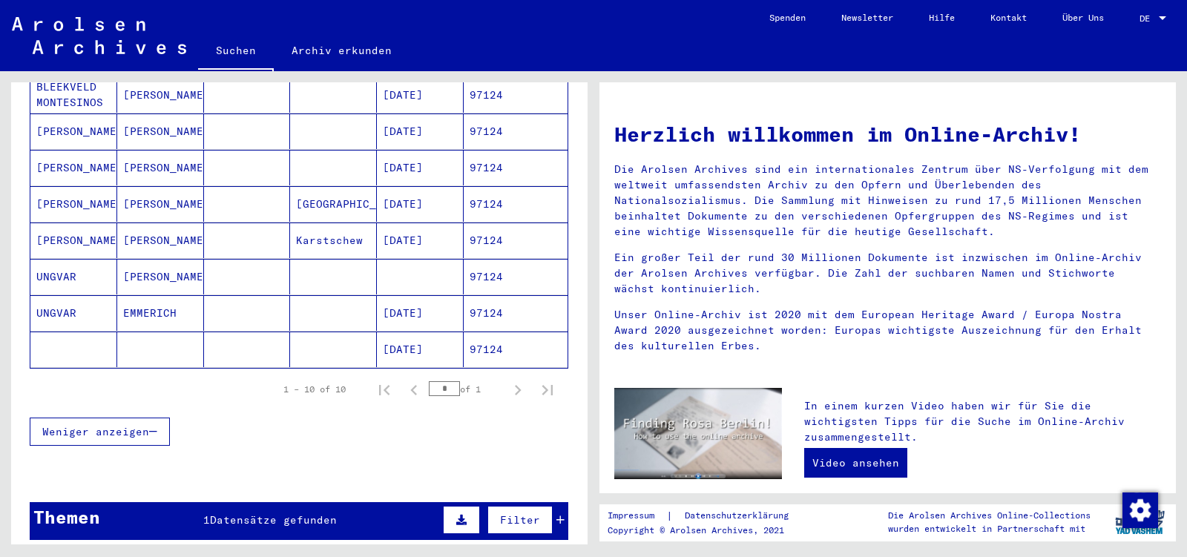
click at [170, 295] on mat-cell "EMMERICH" at bounding box center [160, 313] width 87 height 36
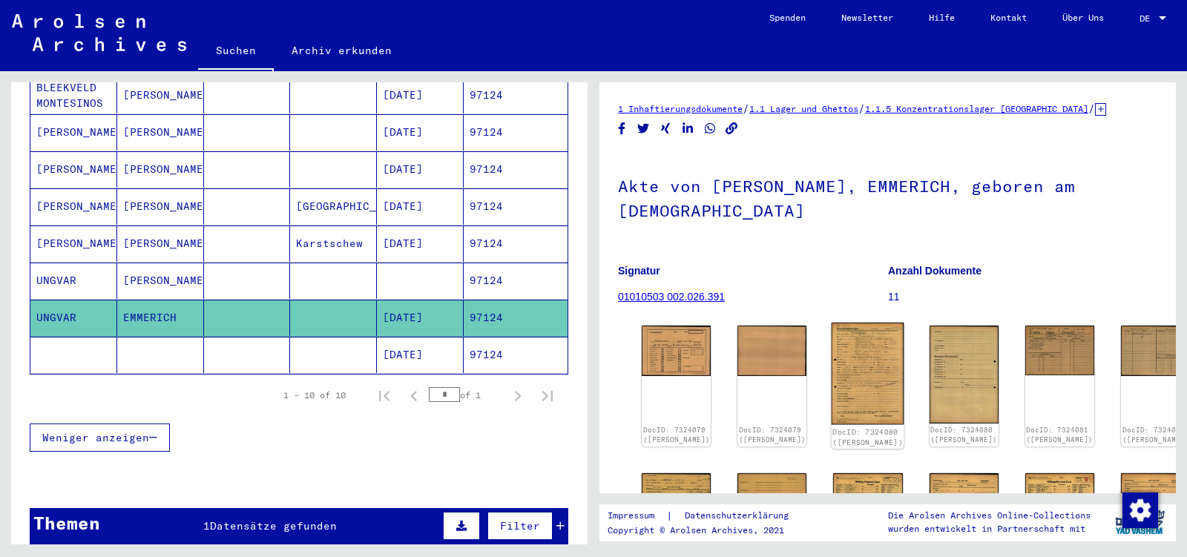
click at [832, 323] on img at bounding box center [868, 374] width 73 height 102
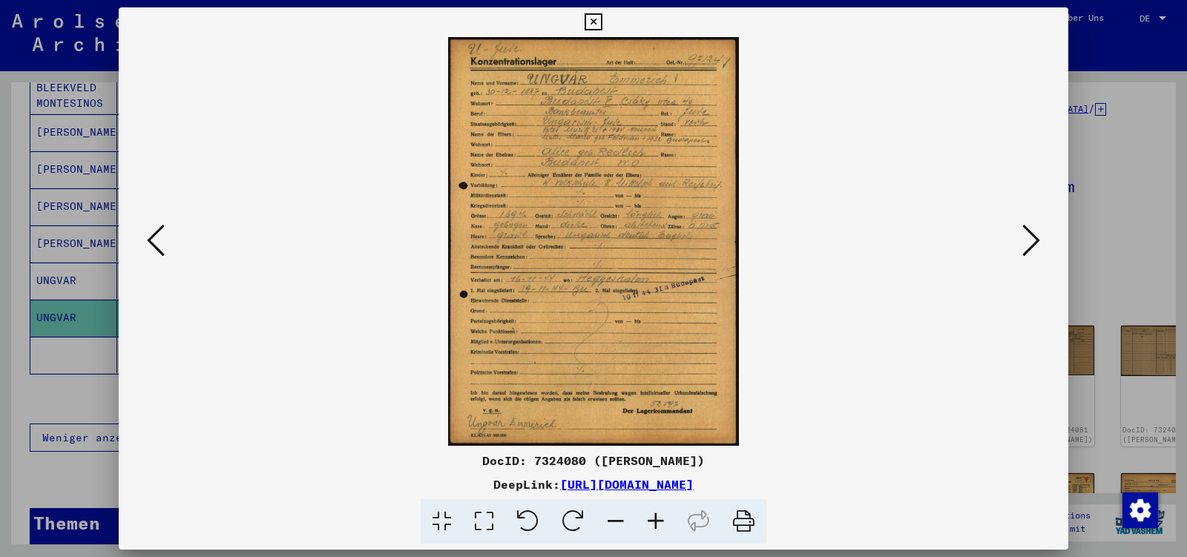
click at [1028, 248] on icon at bounding box center [1032, 241] width 18 height 36
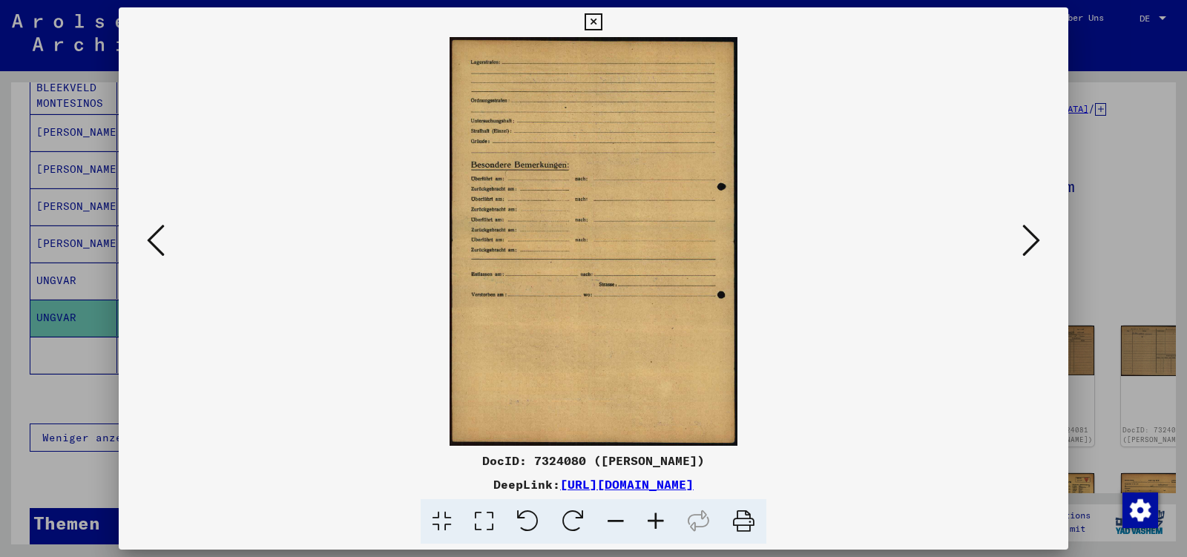
click at [1028, 248] on icon at bounding box center [1032, 241] width 18 height 36
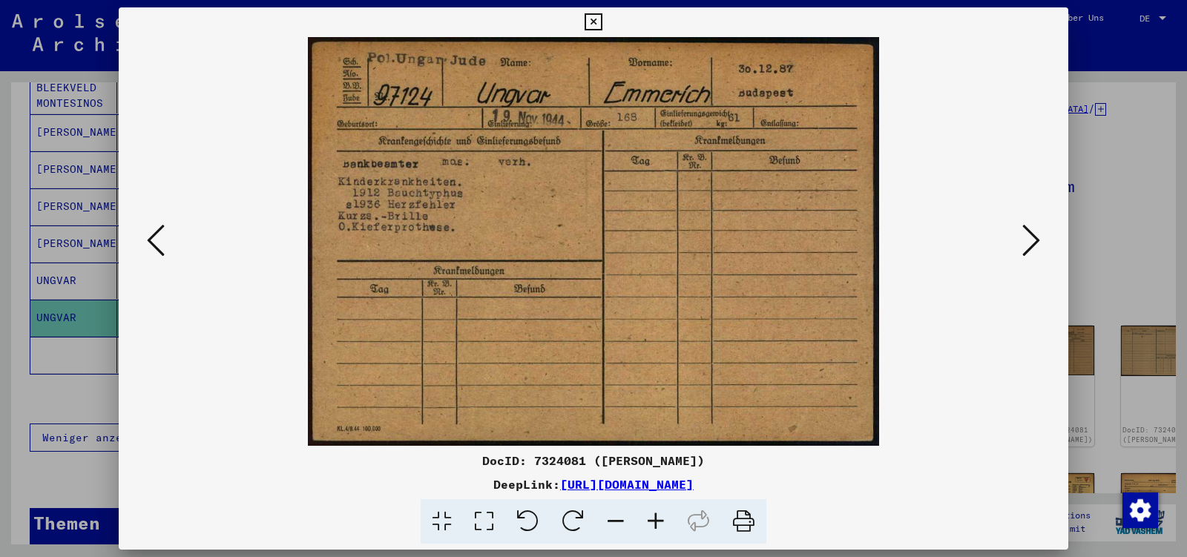
click at [1028, 248] on icon at bounding box center [1032, 241] width 18 height 36
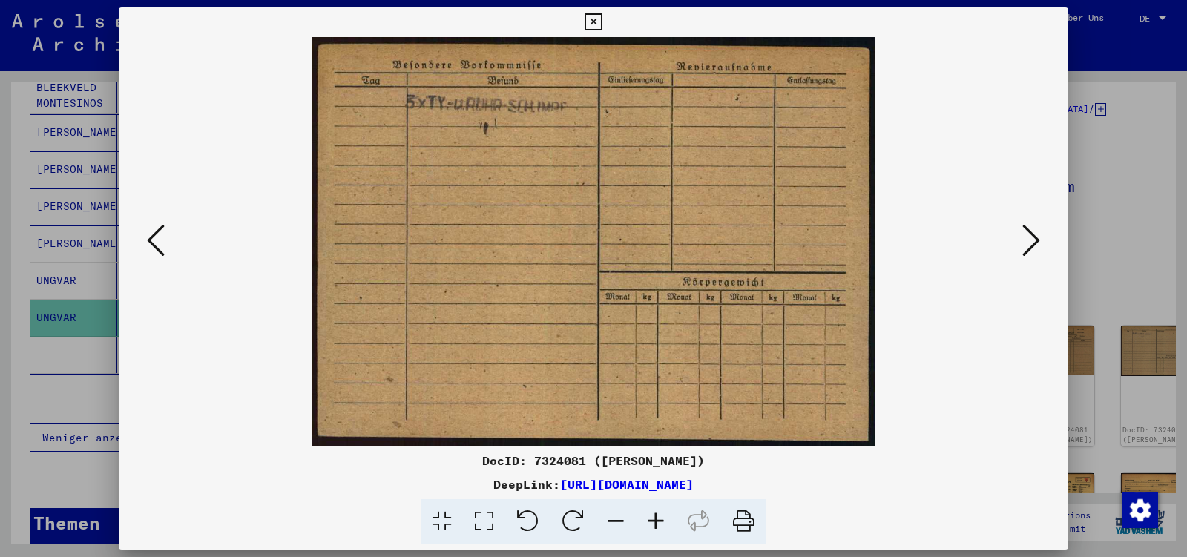
click at [1028, 248] on icon at bounding box center [1032, 241] width 18 height 36
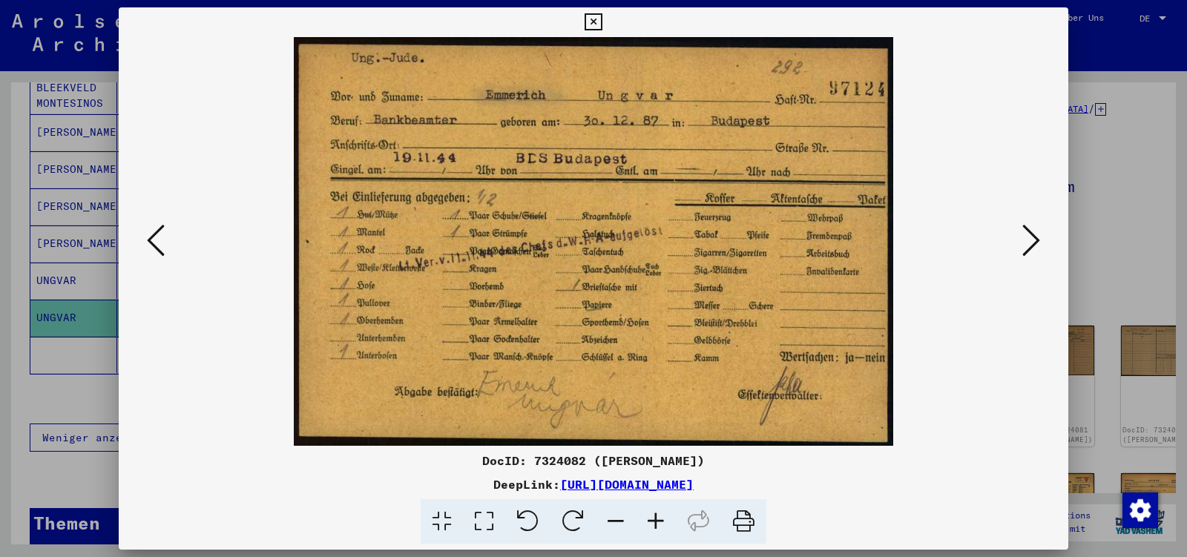
click at [1028, 248] on icon at bounding box center [1032, 241] width 18 height 36
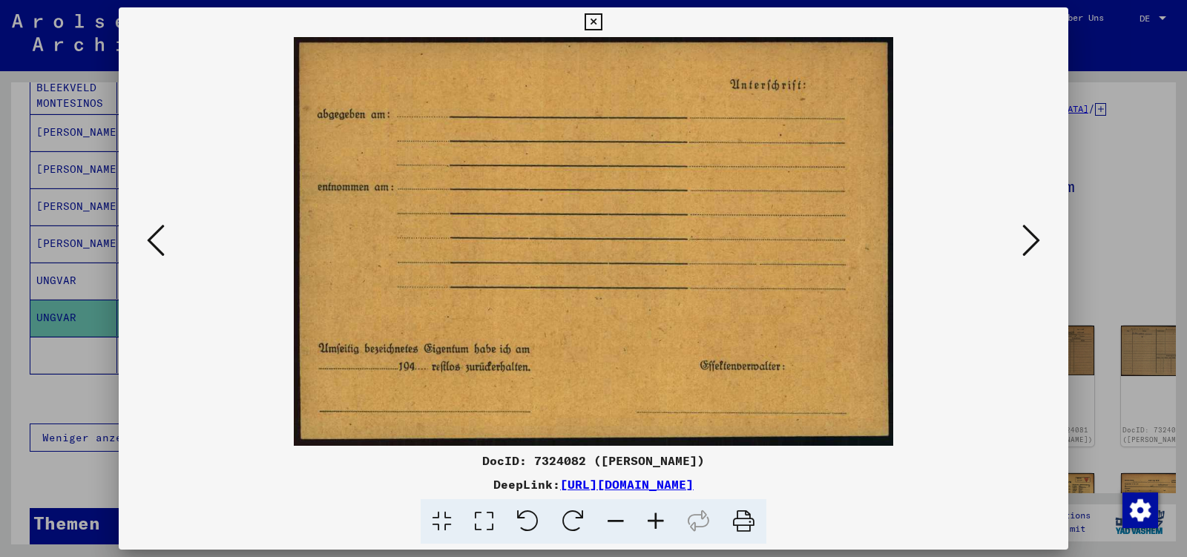
click at [1028, 248] on icon at bounding box center [1032, 241] width 18 height 36
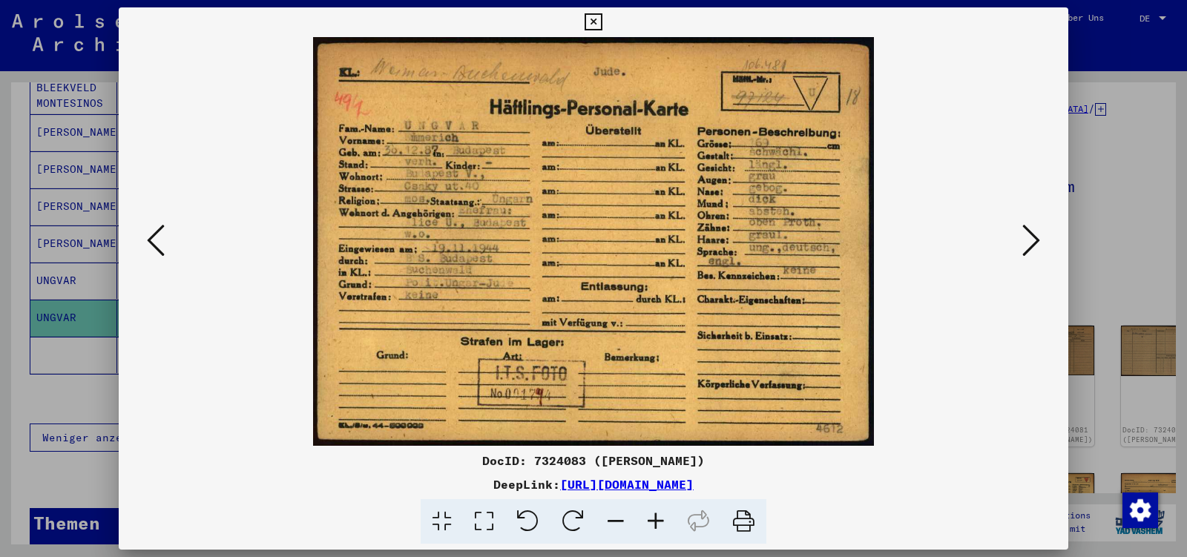
click at [1028, 248] on icon at bounding box center [1032, 241] width 18 height 36
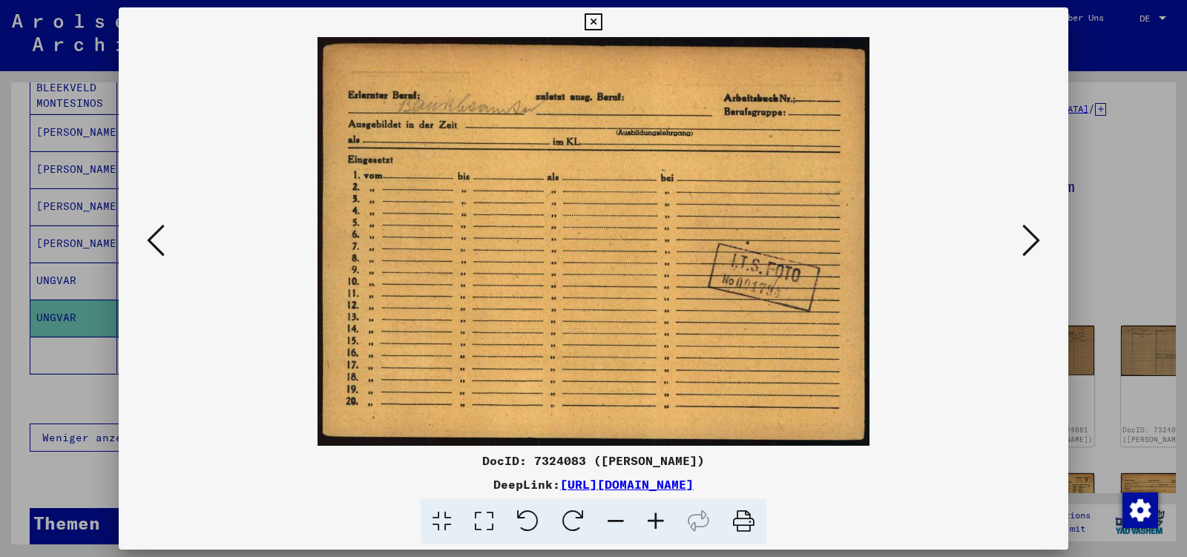
click at [1028, 248] on icon at bounding box center [1032, 241] width 18 height 36
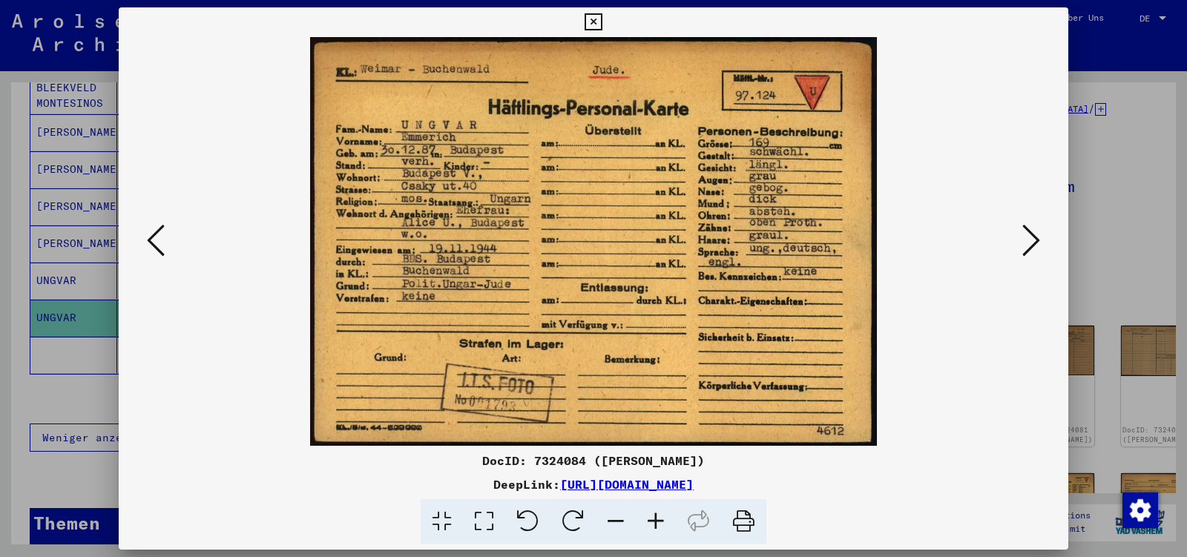
click at [1028, 248] on icon at bounding box center [1032, 241] width 18 height 36
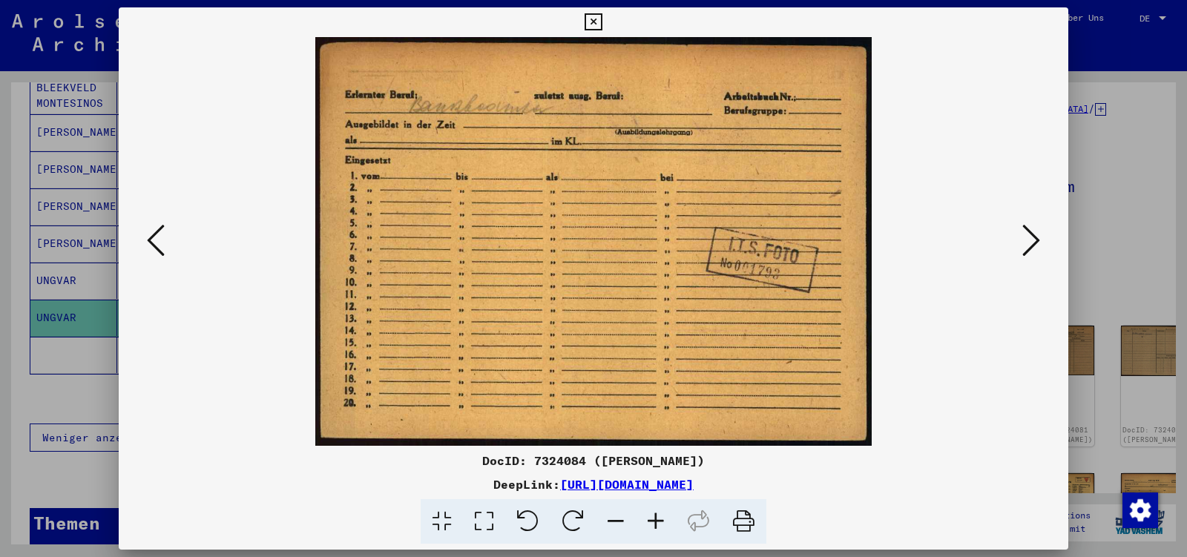
click at [1028, 248] on icon at bounding box center [1032, 241] width 18 height 36
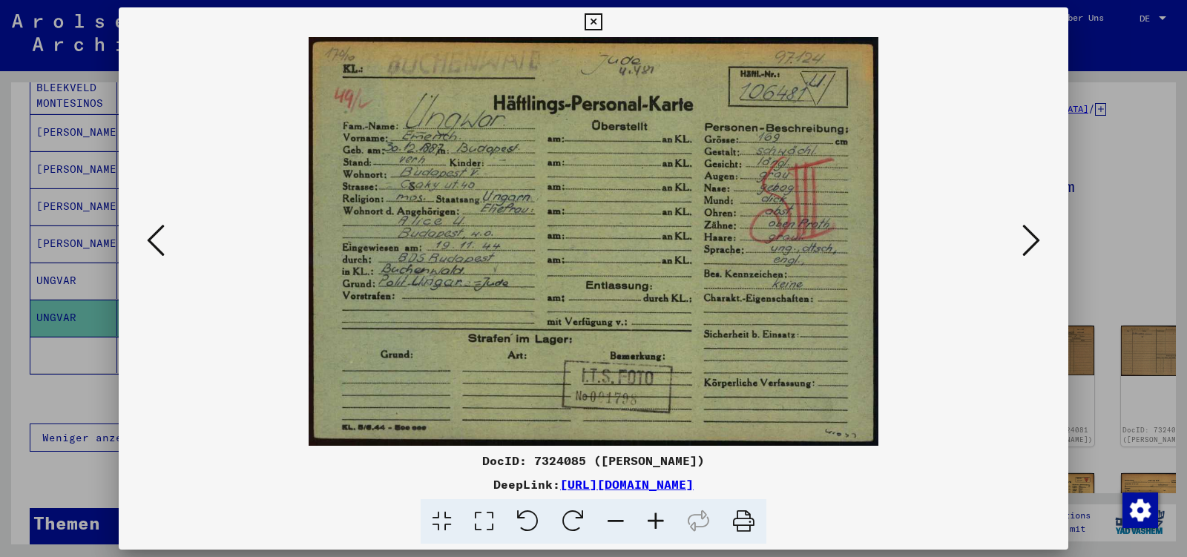
click at [1028, 248] on icon at bounding box center [1032, 241] width 18 height 36
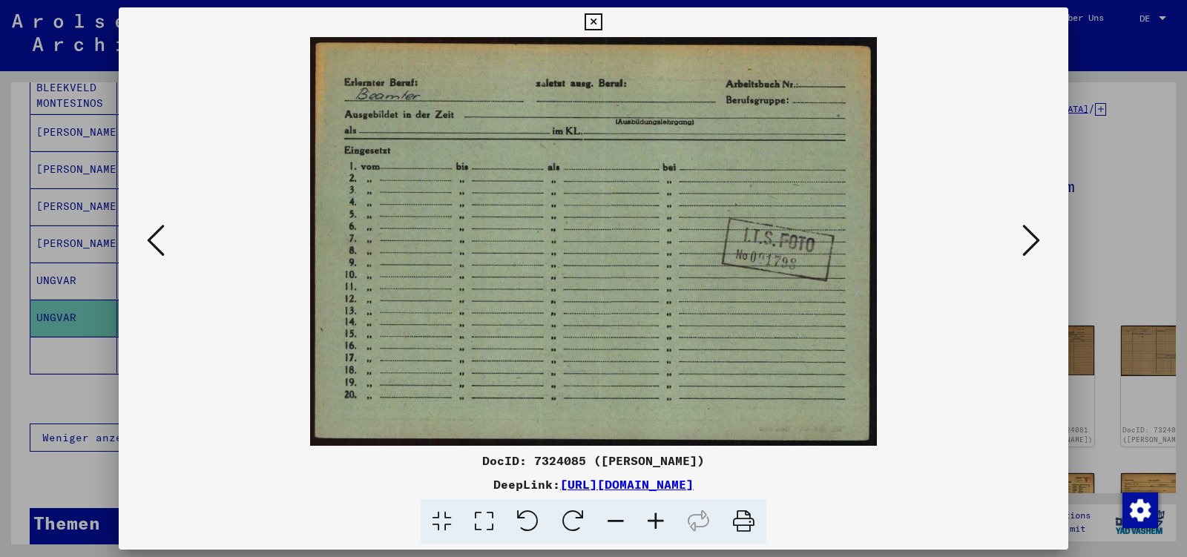
click at [1028, 248] on icon at bounding box center [1032, 241] width 18 height 36
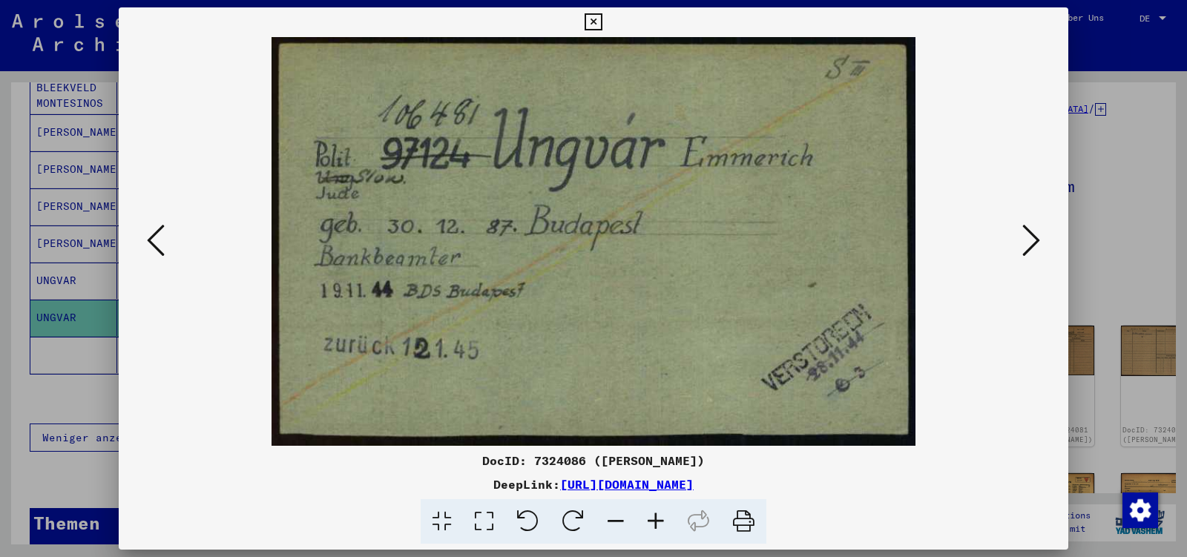
click at [1028, 248] on icon at bounding box center [1032, 241] width 18 height 36
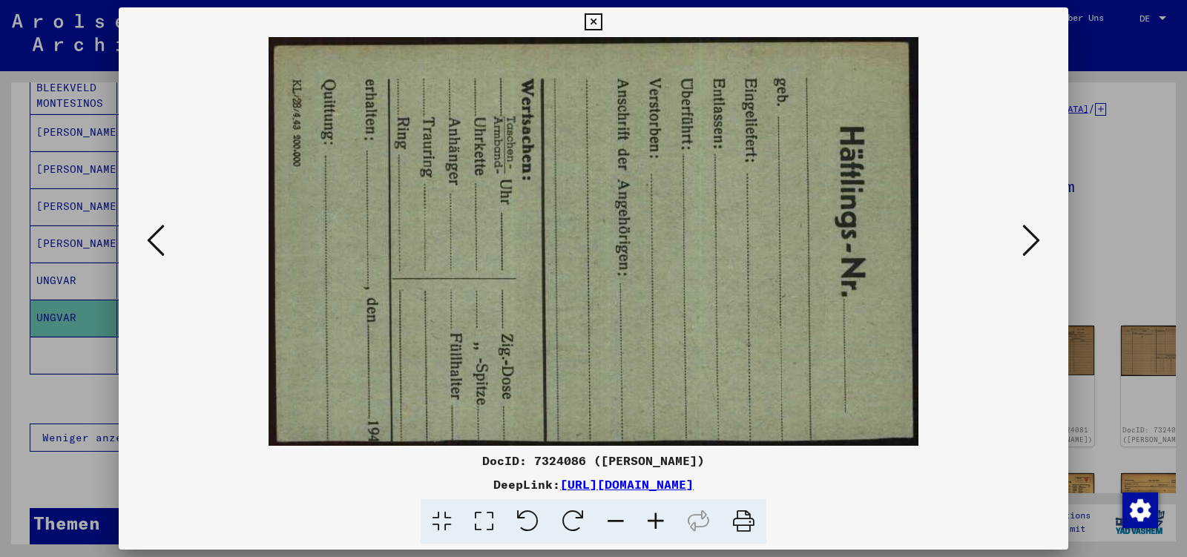
click at [1028, 248] on icon at bounding box center [1032, 241] width 18 height 36
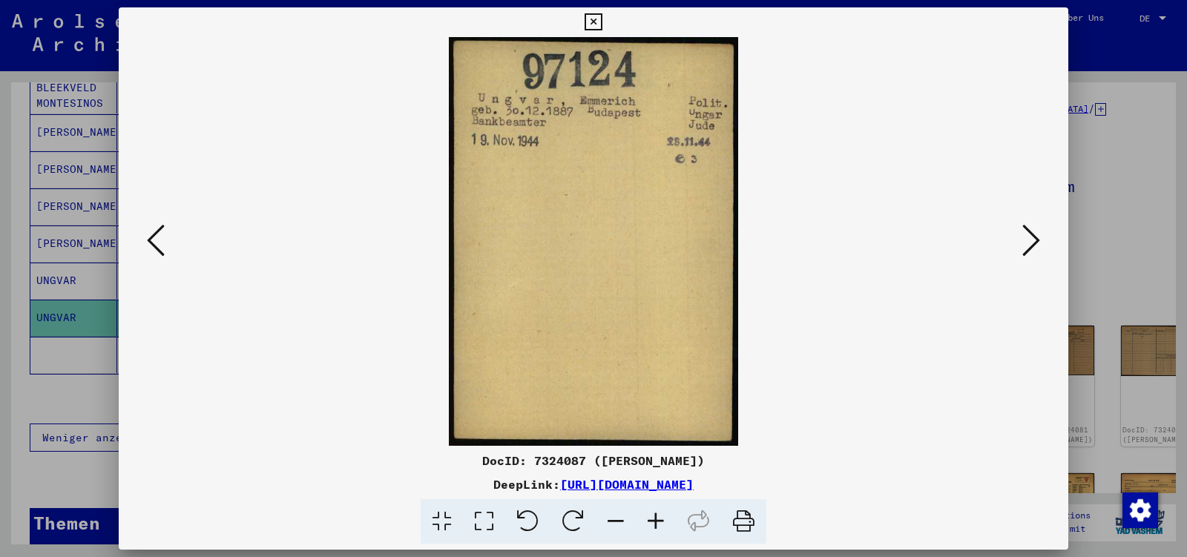
click at [1028, 248] on icon at bounding box center [1032, 241] width 18 height 36
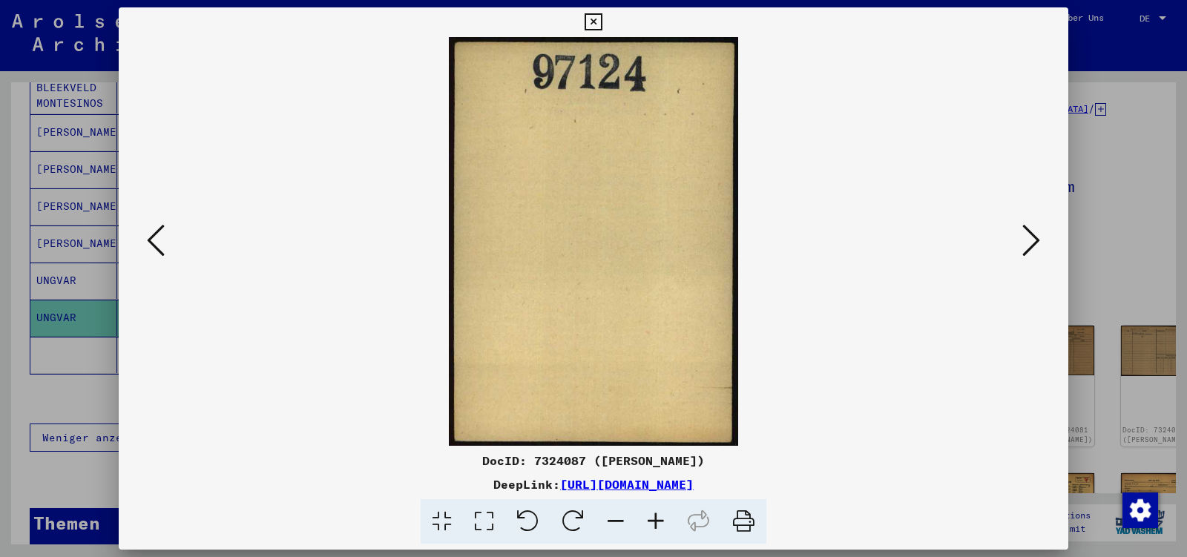
click at [1028, 248] on icon at bounding box center [1032, 241] width 18 height 36
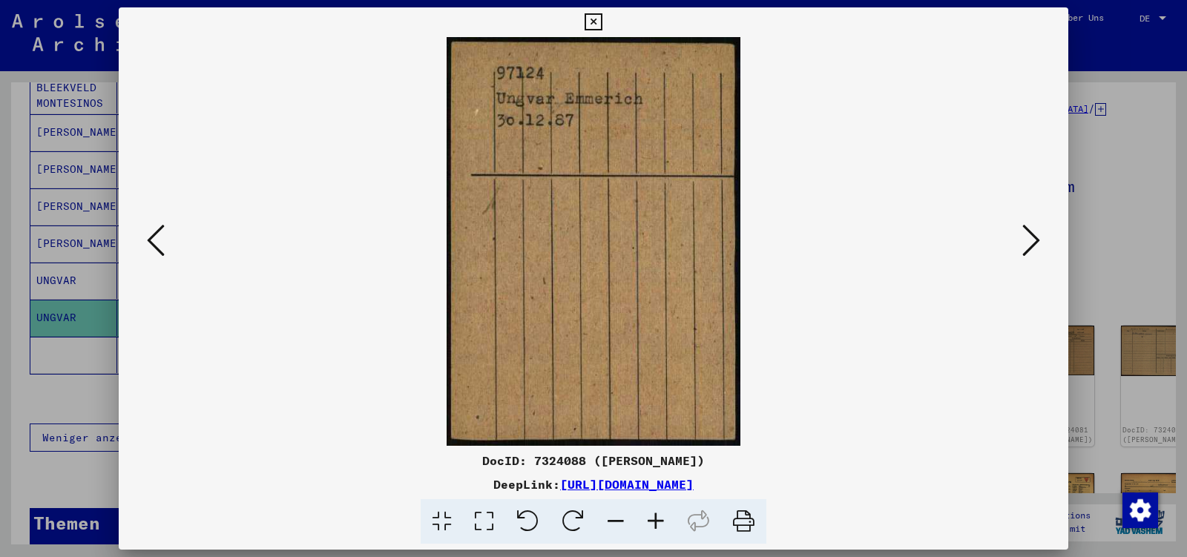
click at [1036, 247] on icon at bounding box center [1032, 241] width 18 height 36
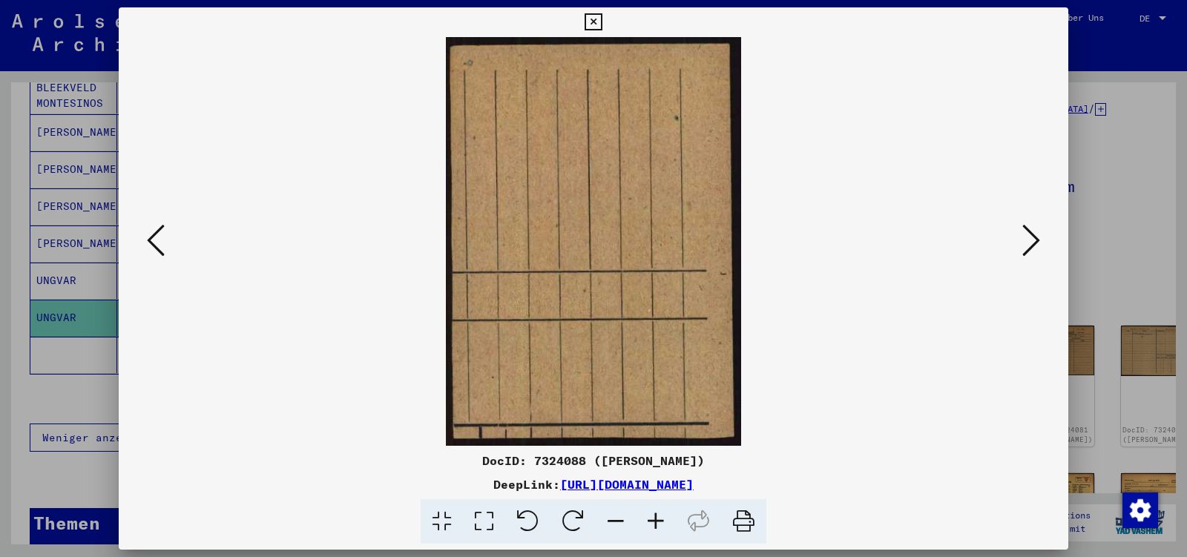
click at [1036, 247] on icon at bounding box center [1032, 241] width 18 height 36
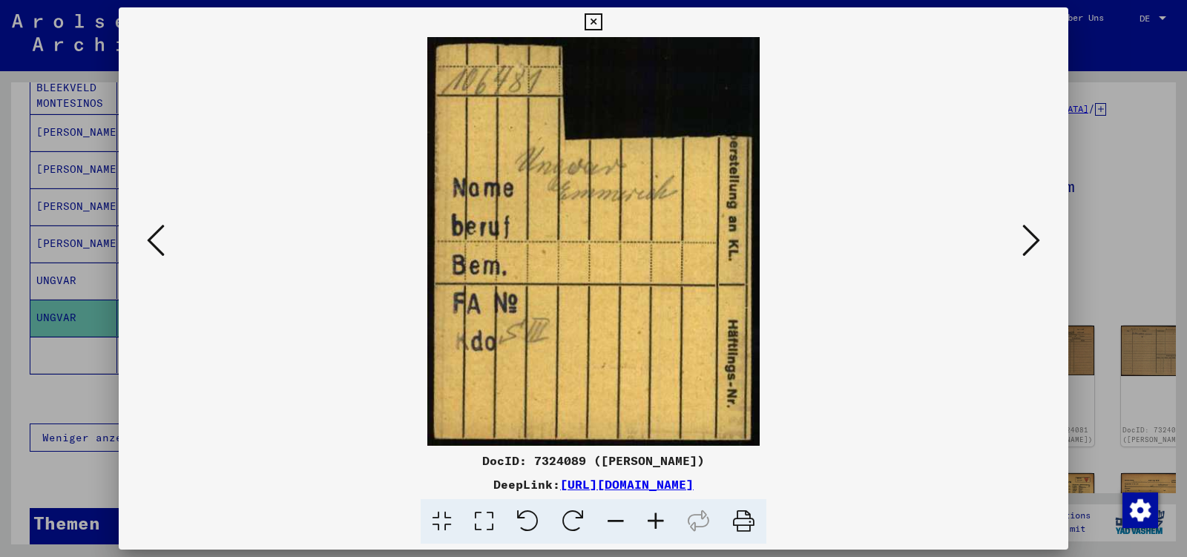
click at [1036, 247] on icon at bounding box center [1032, 241] width 18 height 36
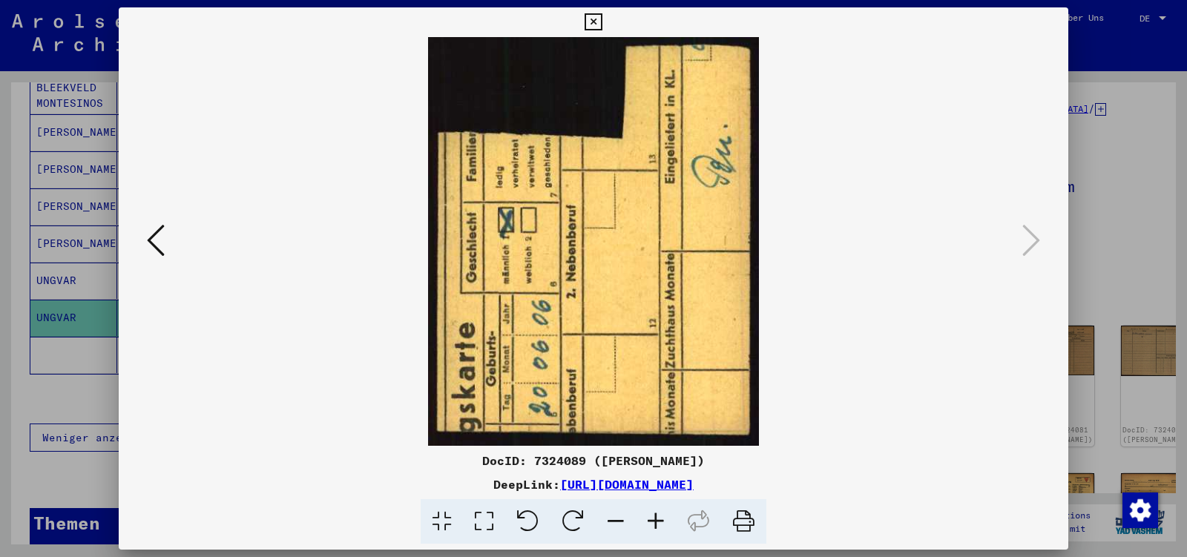
click at [602, 21] on icon at bounding box center [593, 22] width 17 height 18
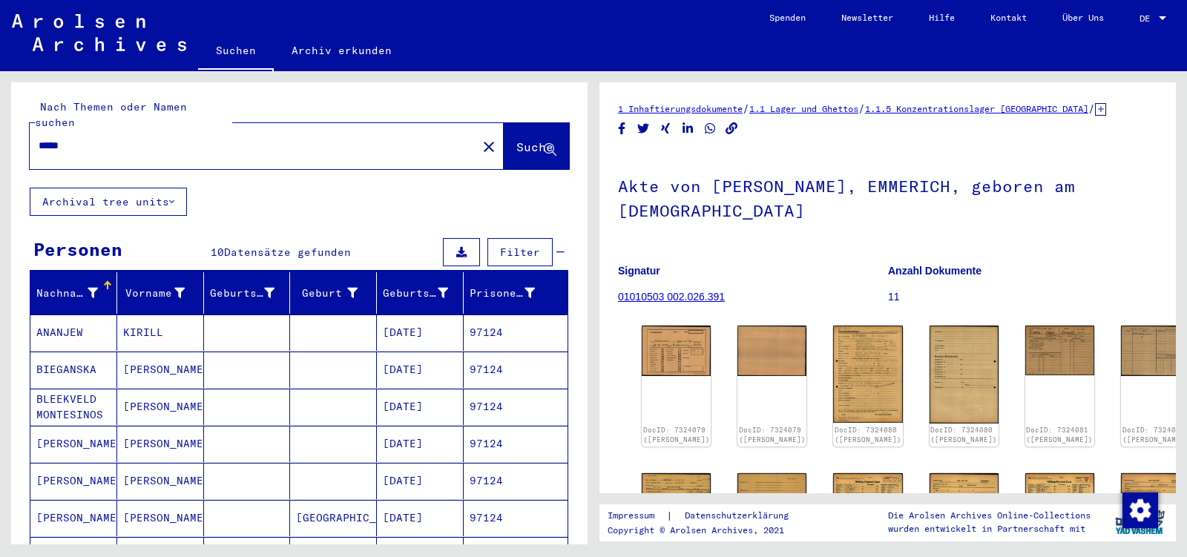
scroll to position [0, 0]
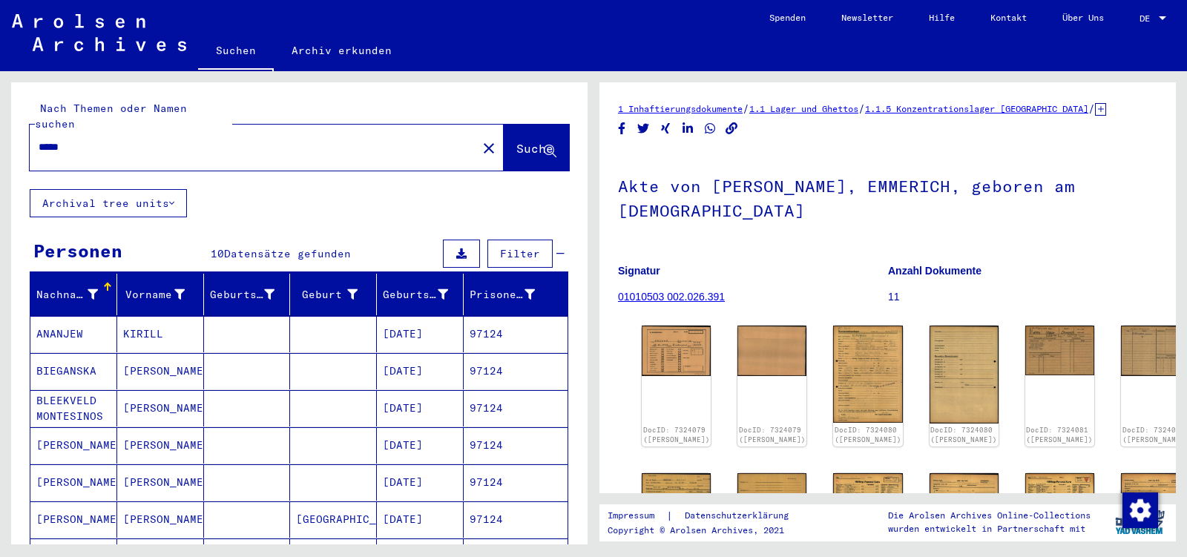
click at [73, 140] on input "*****" at bounding box center [254, 148] width 430 height 16
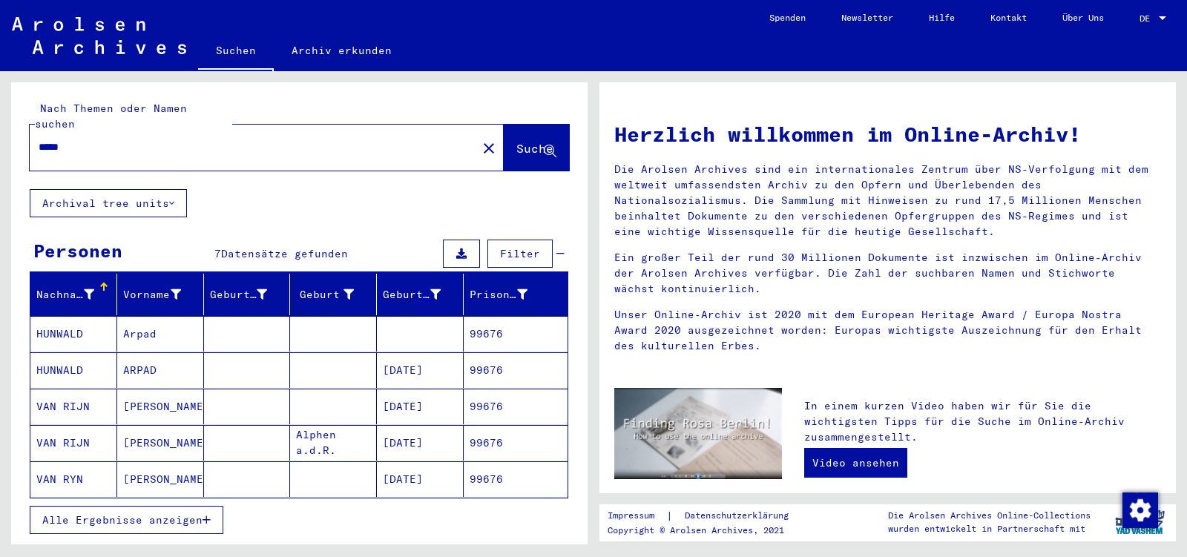
click at [158, 514] on span "Alle Ergebnisse anzeigen" at bounding box center [122, 520] width 160 height 13
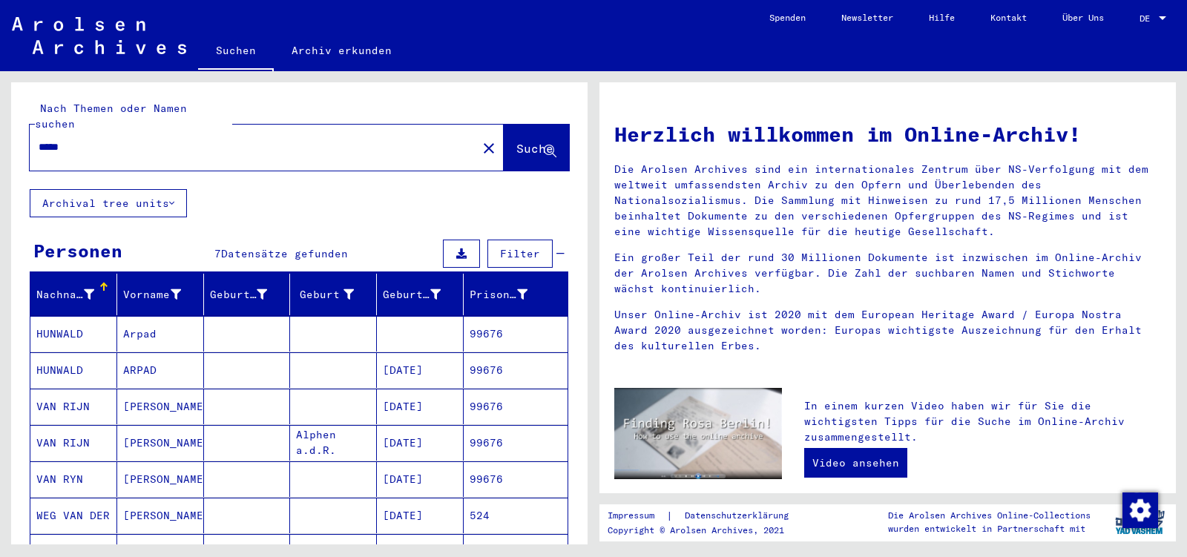
click at [157, 353] on mat-cell "ARPAD" at bounding box center [160, 371] width 87 height 36
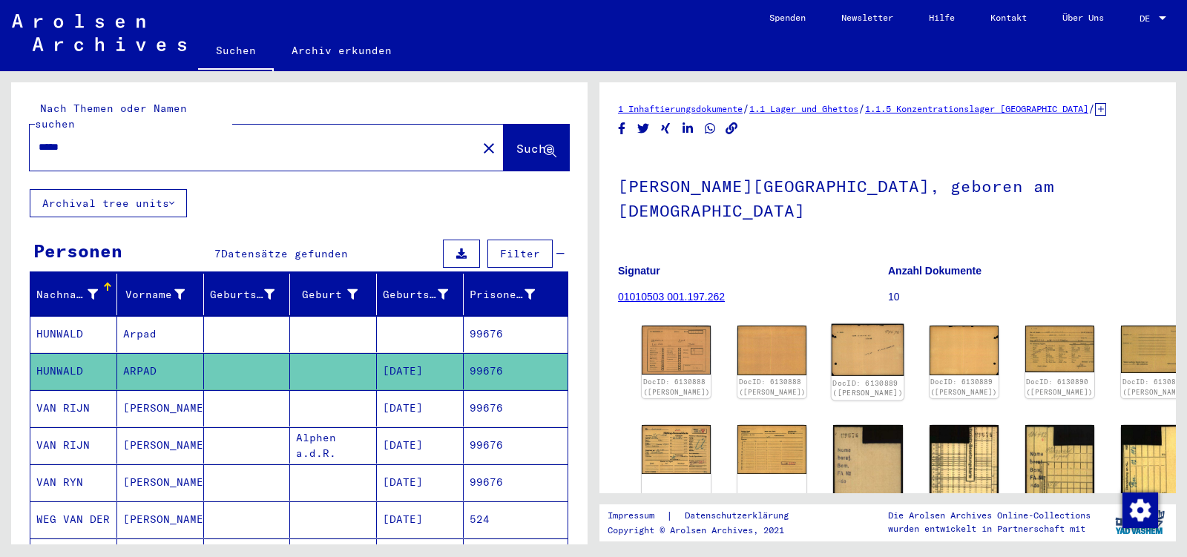
click at [863, 330] on img at bounding box center [868, 350] width 73 height 53
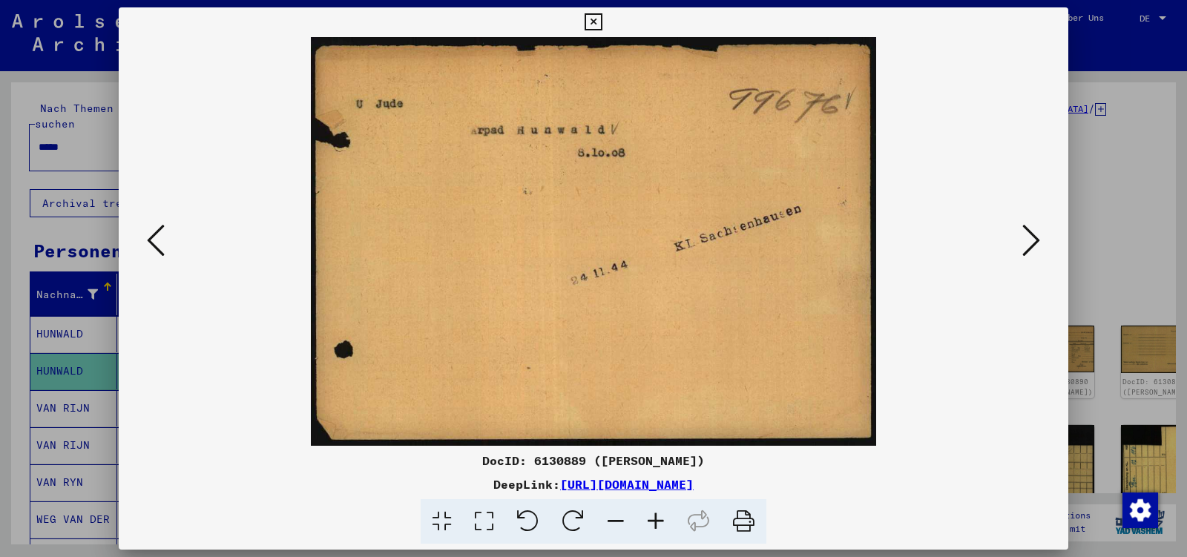
click at [1018, 253] on img at bounding box center [593, 241] width 849 height 409
click at [1029, 249] on icon at bounding box center [1032, 241] width 18 height 36
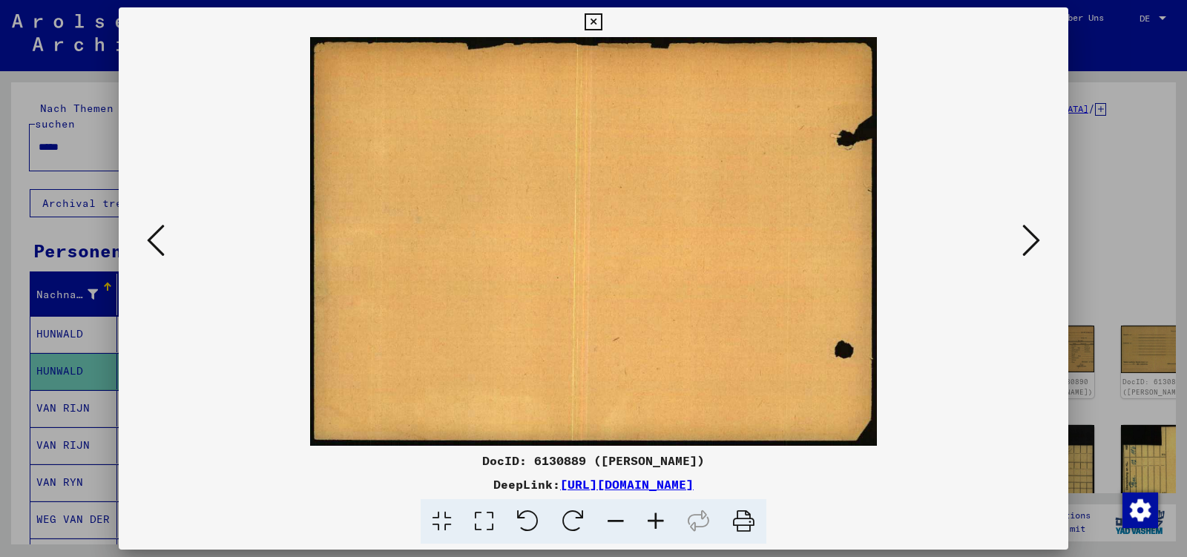
click at [1029, 249] on icon at bounding box center [1032, 241] width 18 height 36
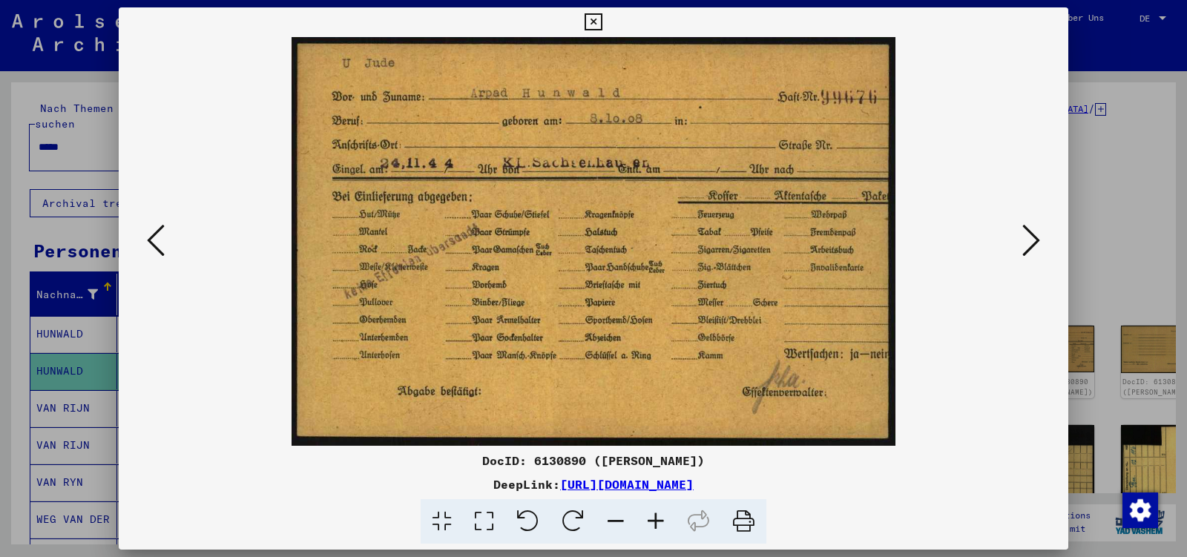
click at [1029, 249] on icon at bounding box center [1032, 241] width 18 height 36
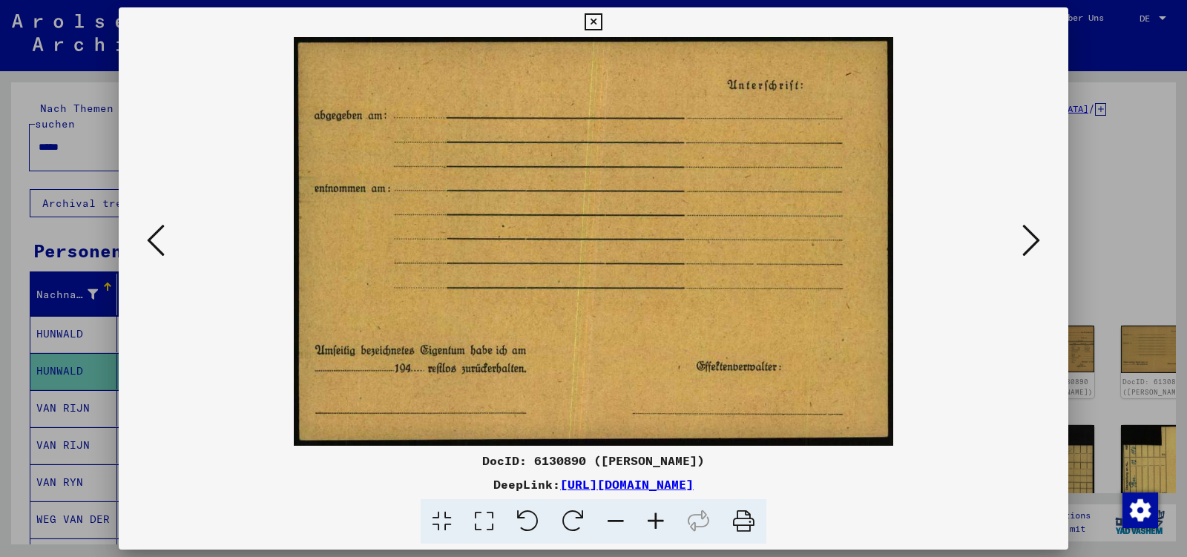
click at [1029, 249] on icon at bounding box center [1032, 241] width 18 height 36
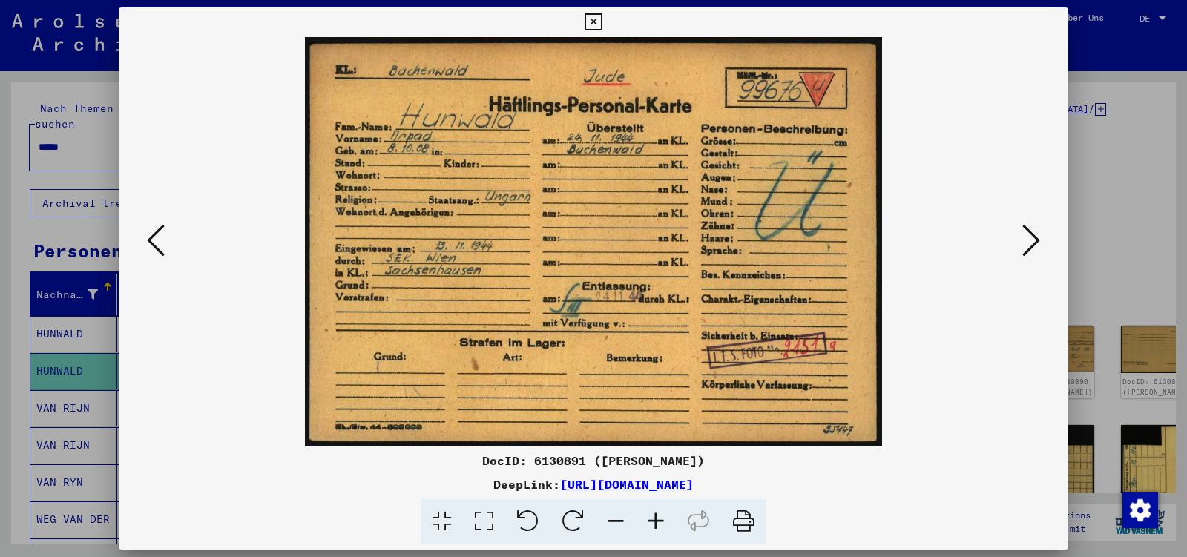
click at [1029, 249] on icon at bounding box center [1032, 241] width 18 height 36
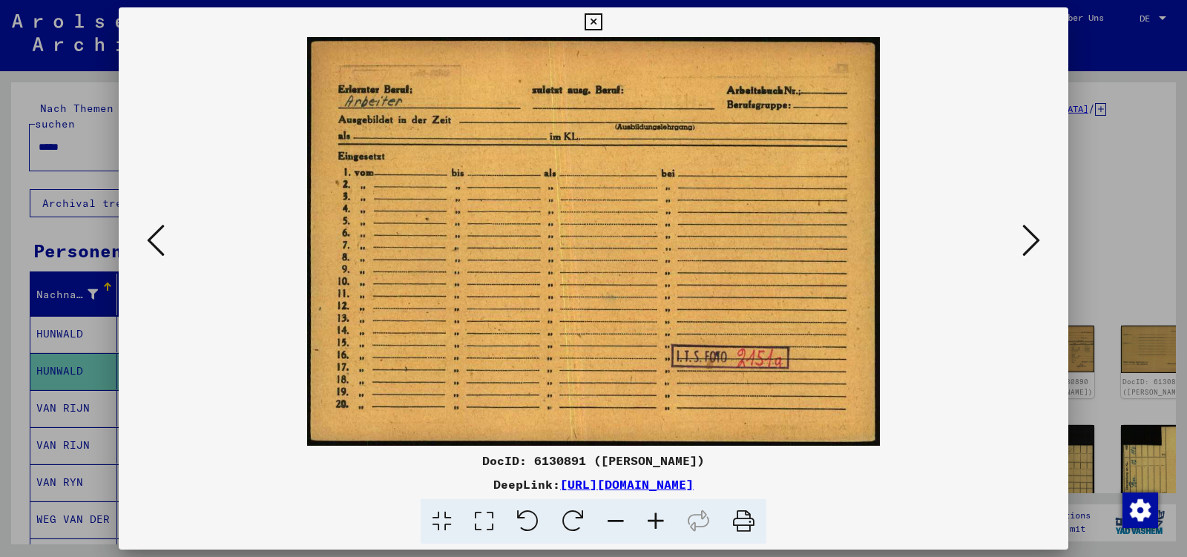
click at [1029, 249] on icon at bounding box center [1032, 241] width 18 height 36
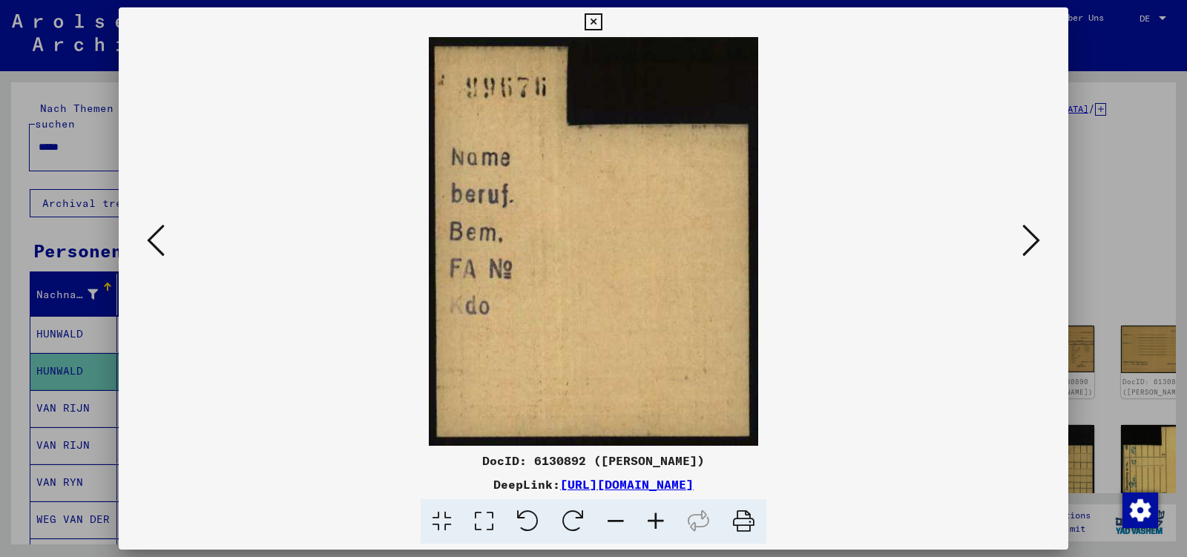
click at [1029, 249] on icon at bounding box center [1032, 241] width 18 height 36
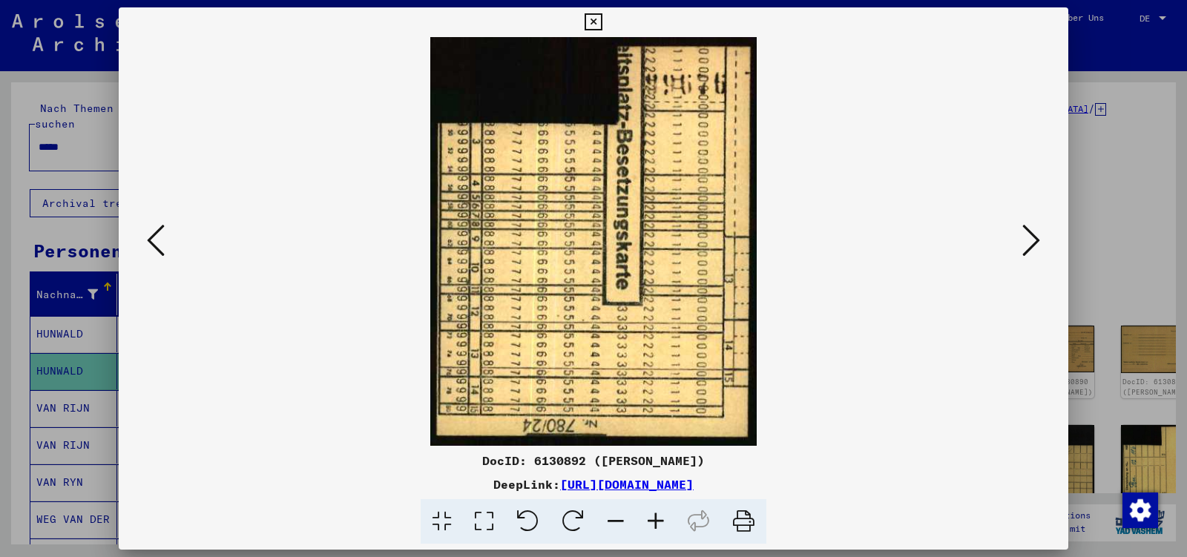
click at [1029, 249] on icon at bounding box center [1032, 241] width 18 height 36
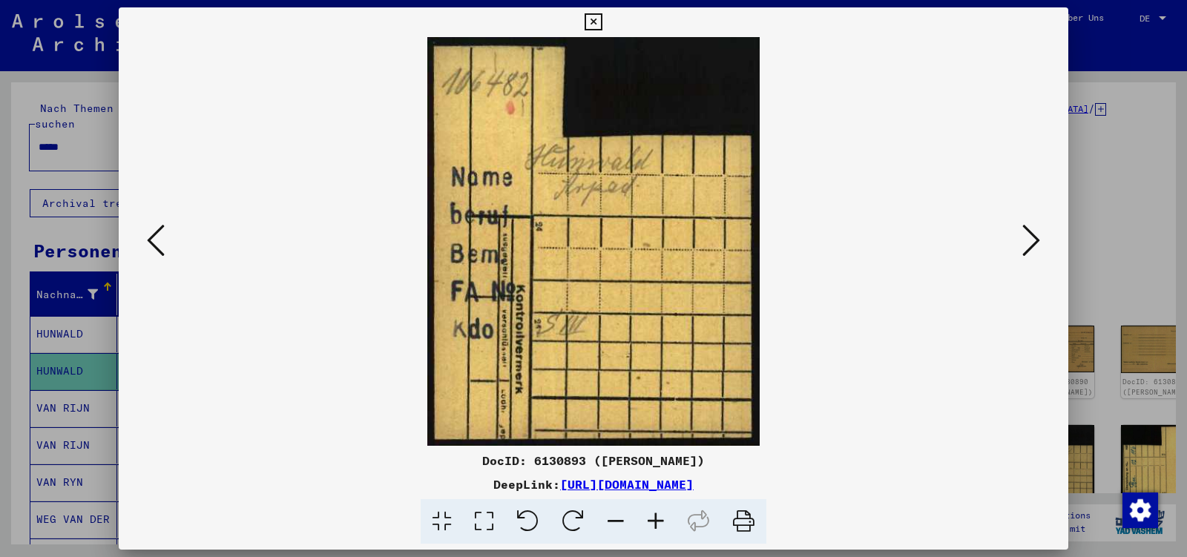
click at [1029, 249] on icon at bounding box center [1032, 241] width 18 height 36
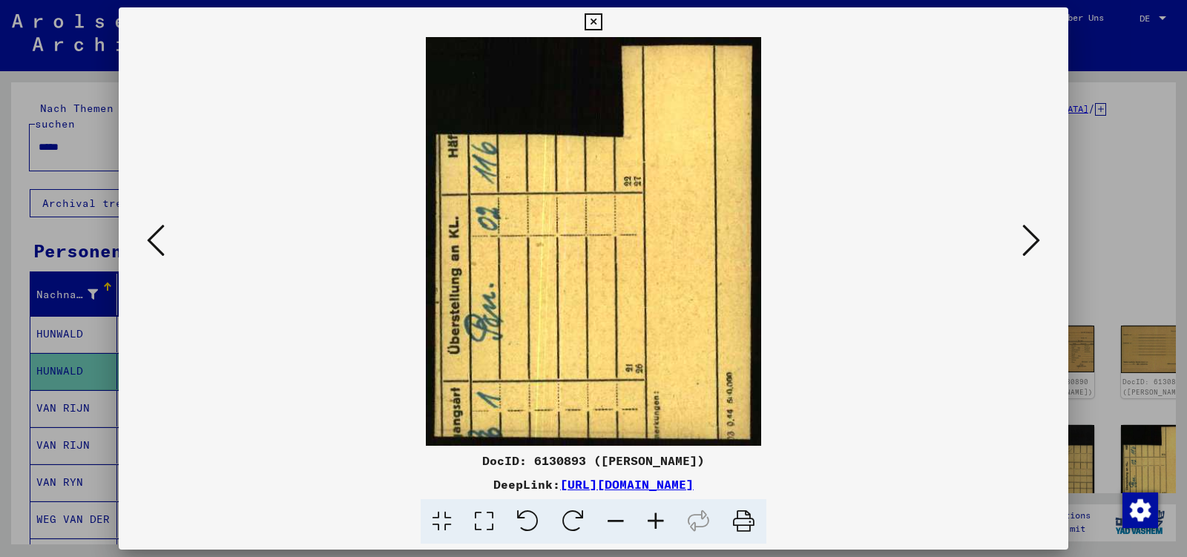
click at [1029, 249] on icon at bounding box center [1032, 241] width 18 height 36
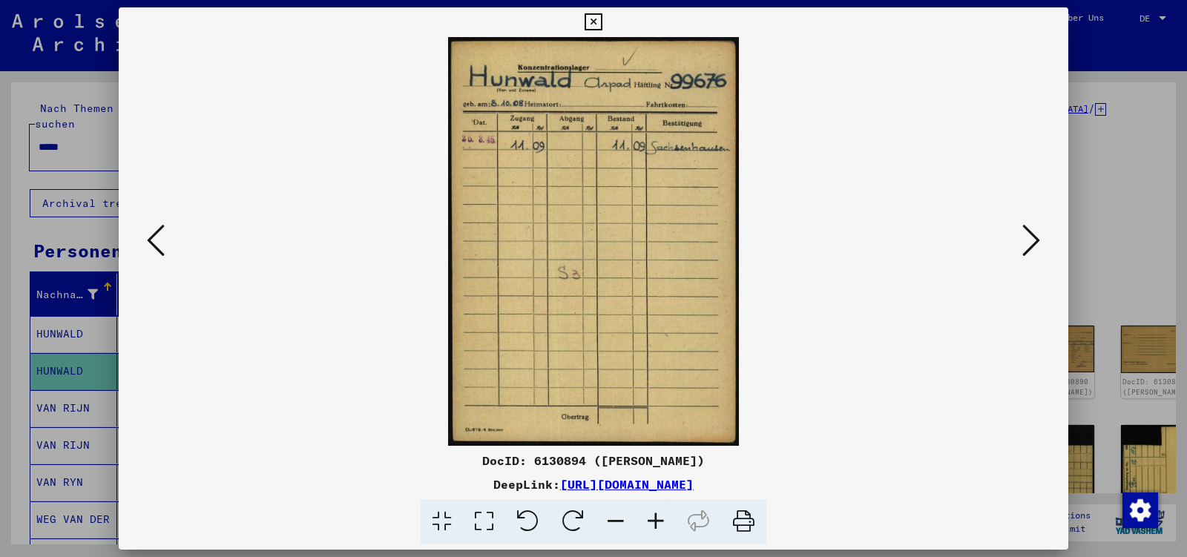
click at [1029, 249] on icon at bounding box center [1032, 241] width 18 height 36
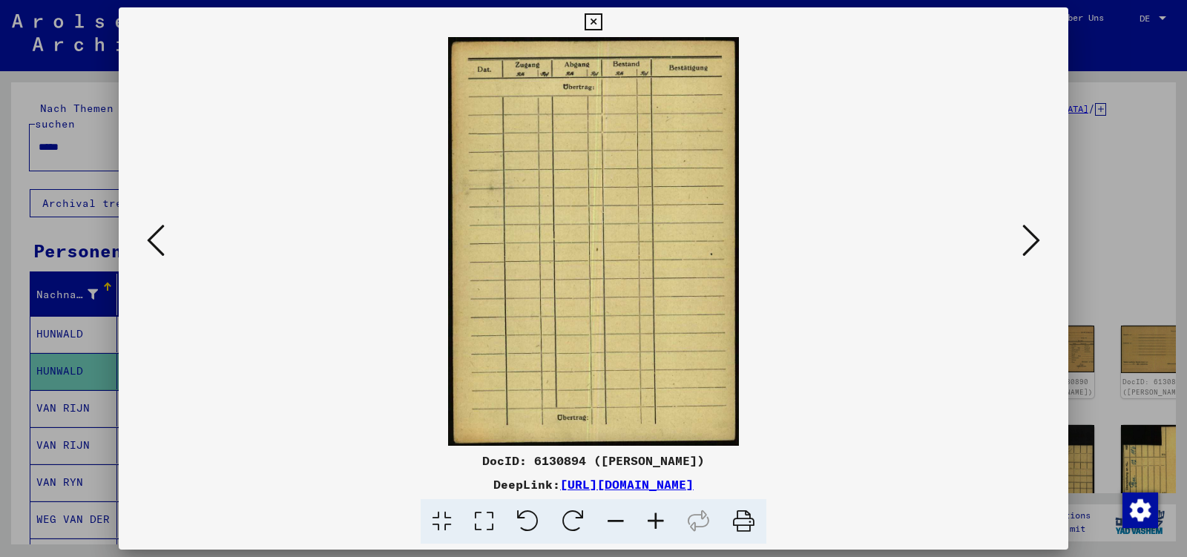
click at [1029, 249] on icon at bounding box center [1032, 241] width 18 height 36
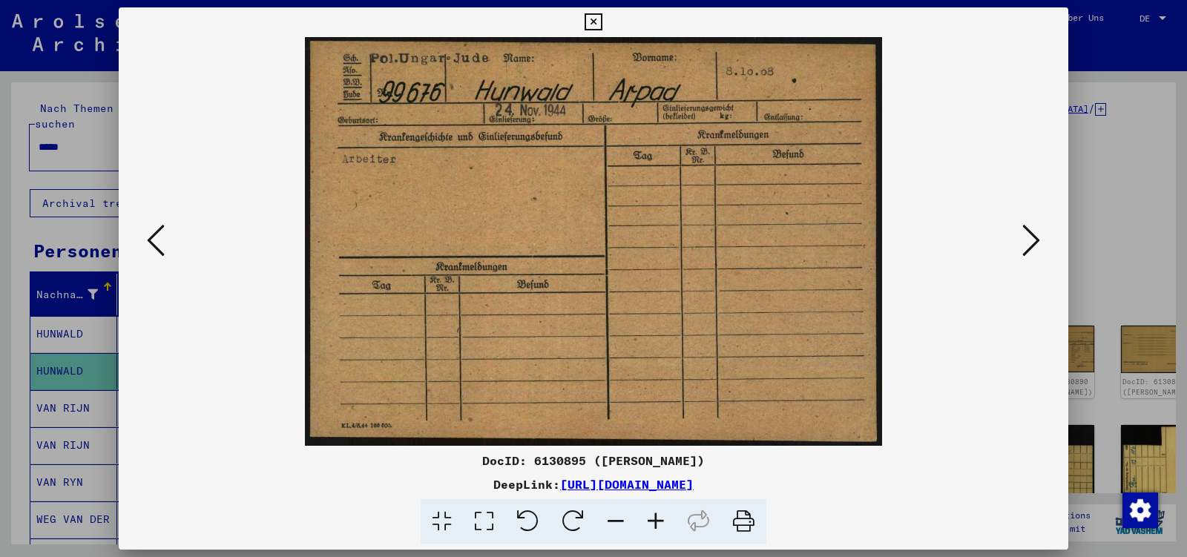
click at [1029, 249] on icon at bounding box center [1032, 241] width 18 height 36
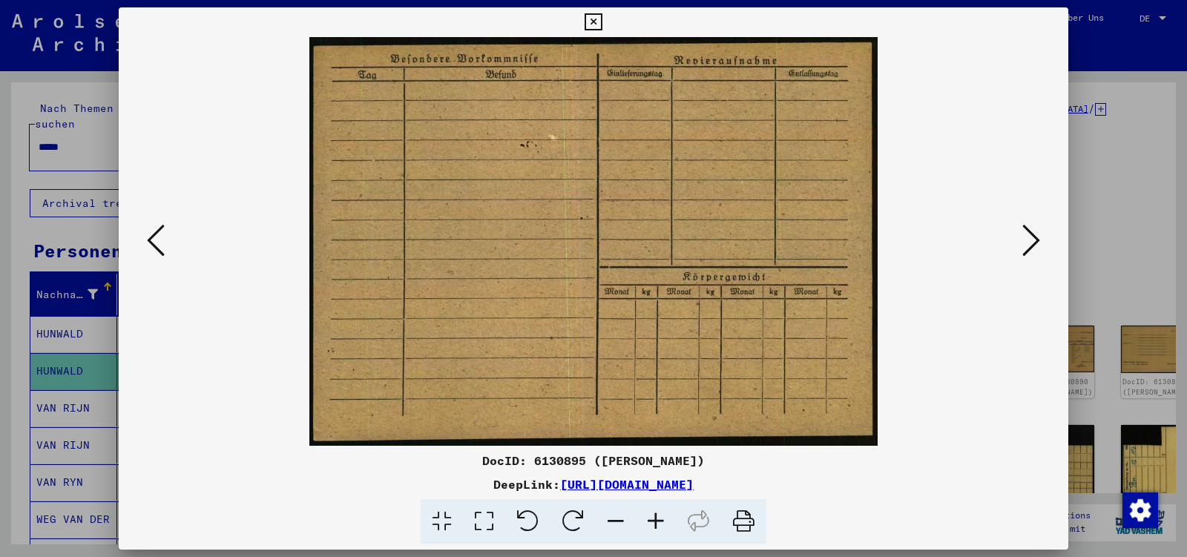
click at [1029, 249] on icon at bounding box center [1032, 241] width 18 height 36
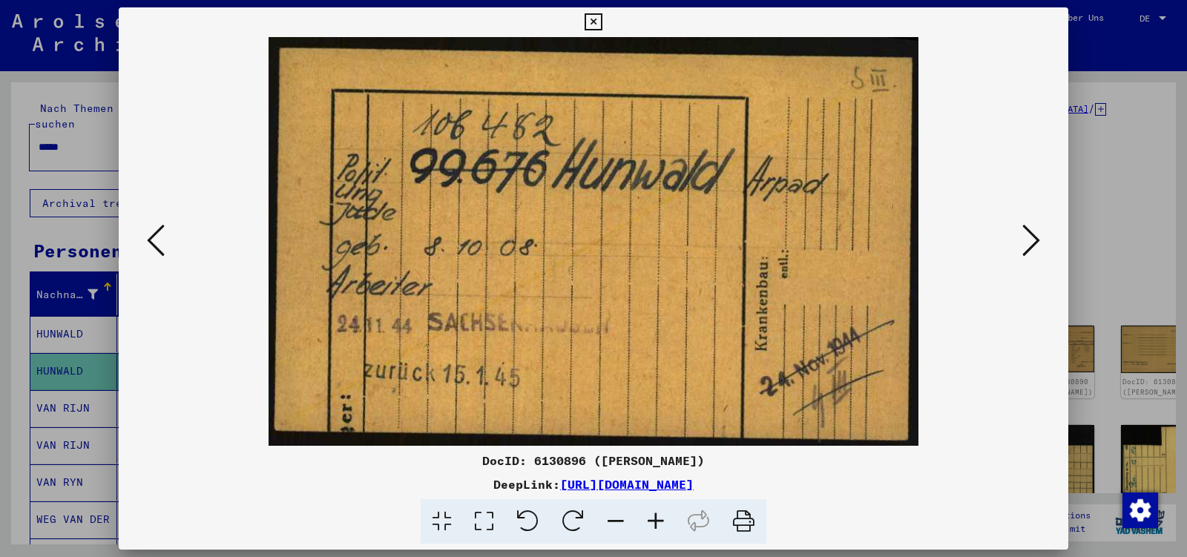
click at [1029, 249] on icon at bounding box center [1032, 241] width 18 height 36
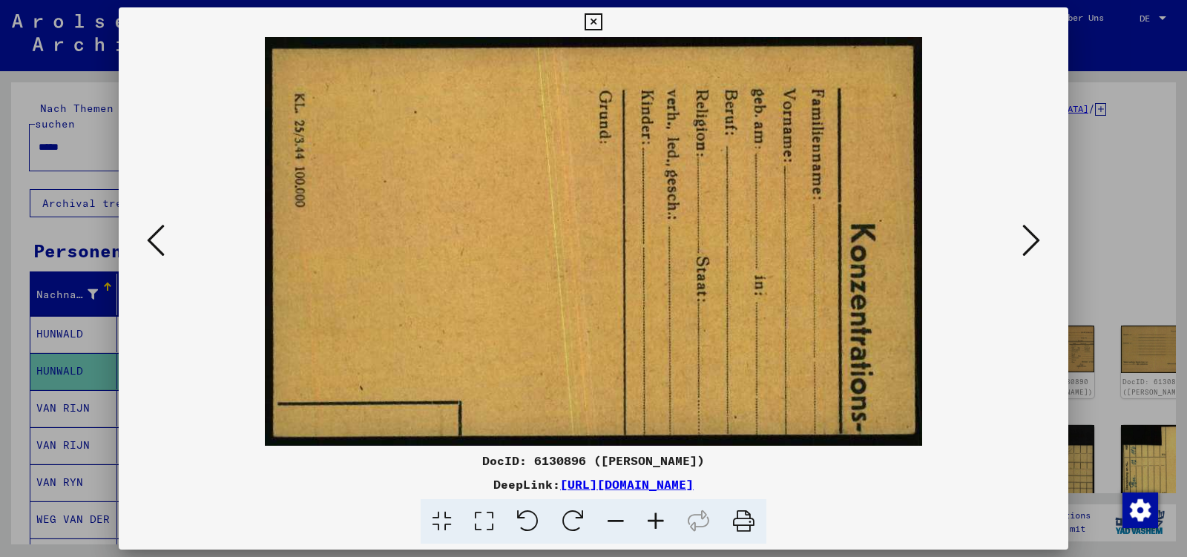
click at [1029, 249] on icon at bounding box center [1032, 241] width 18 height 36
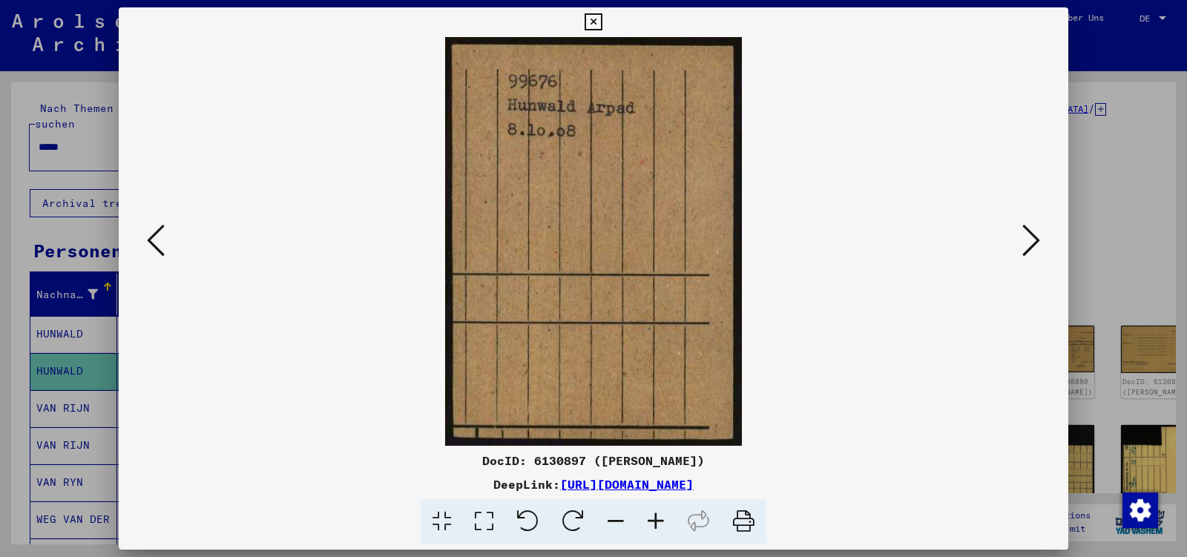
click at [1029, 249] on icon at bounding box center [1032, 241] width 18 height 36
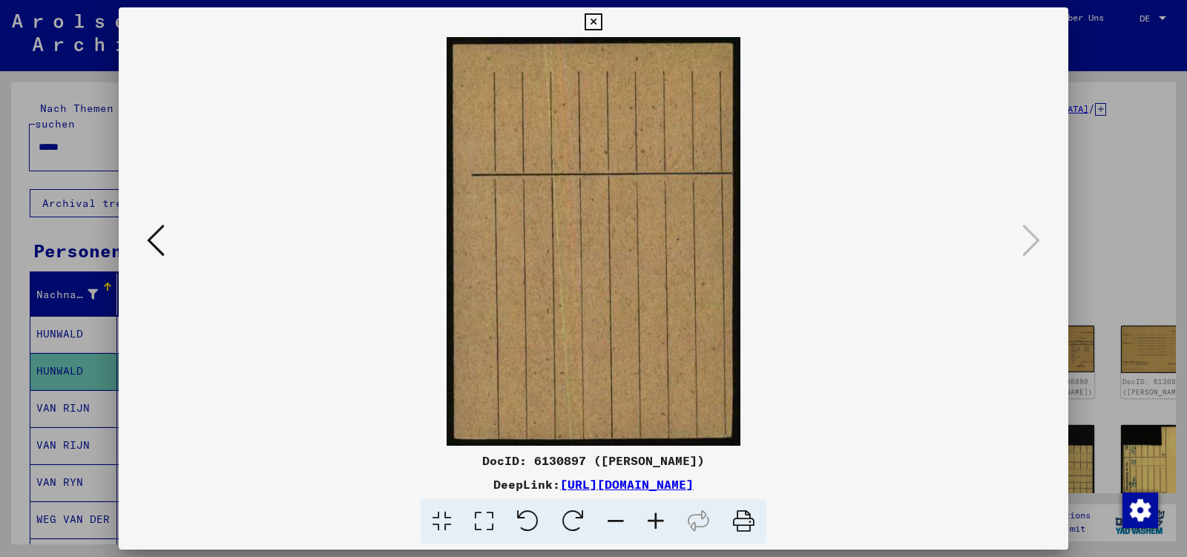
click at [602, 24] on icon at bounding box center [593, 22] width 17 height 18
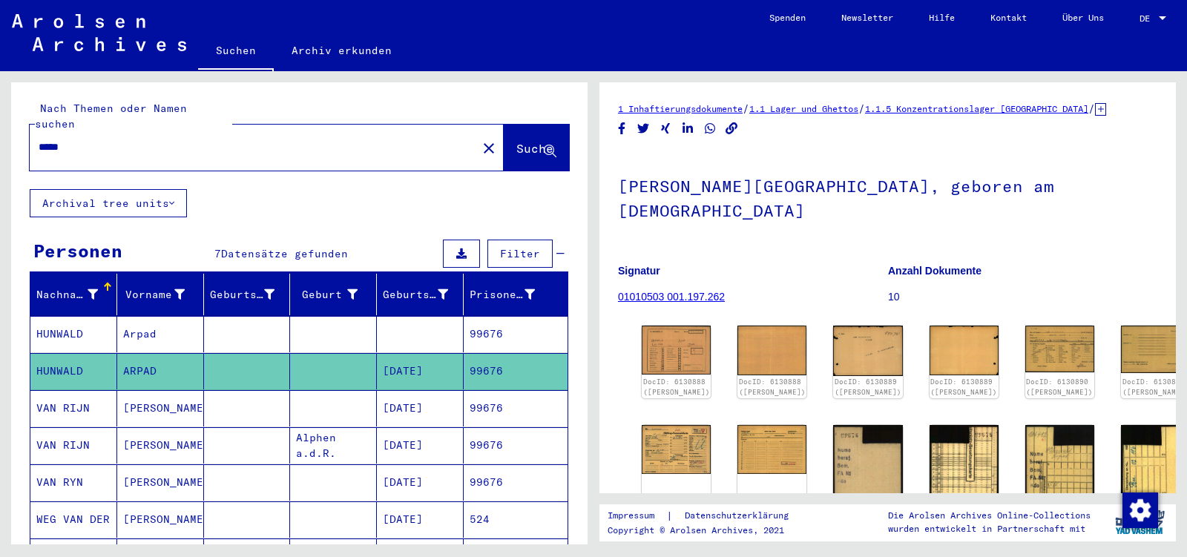
click at [79, 140] on input "*****" at bounding box center [254, 148] width 430 height 16
drag, startPoint x: 79, startPoint y: 133, endPoint x: 123, endPoint y: 255, distance: 130.0
click at [79, 140] on input "*****" at bounding box center [254, 148] width 430 height 16
type input "*****"
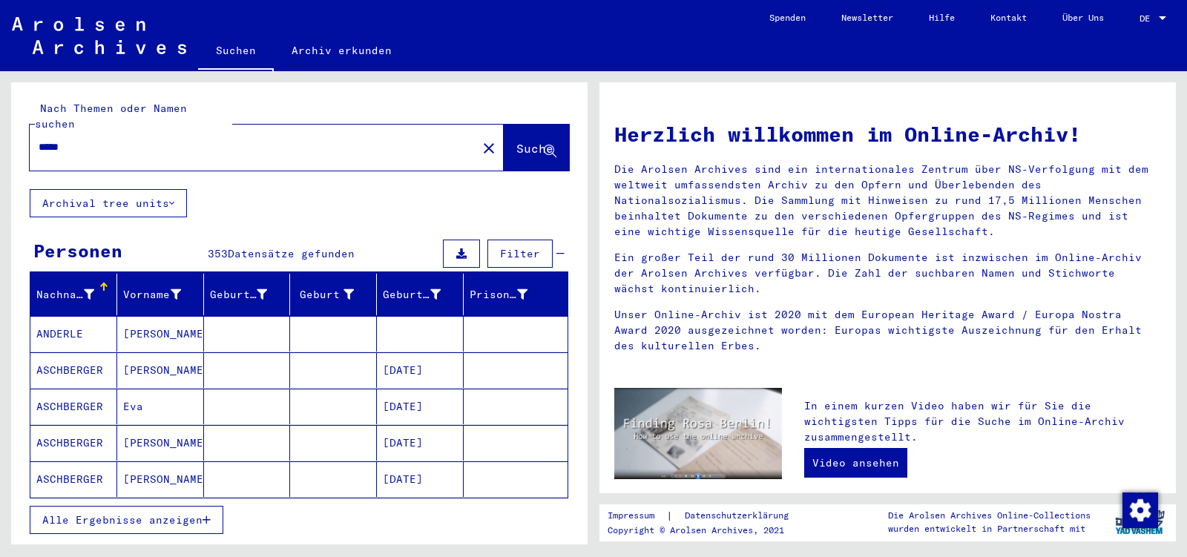
click at [114, 514] on span "Alle Ergebnisse anzeigen" at bounding box center [122, 520] width 160 height 13
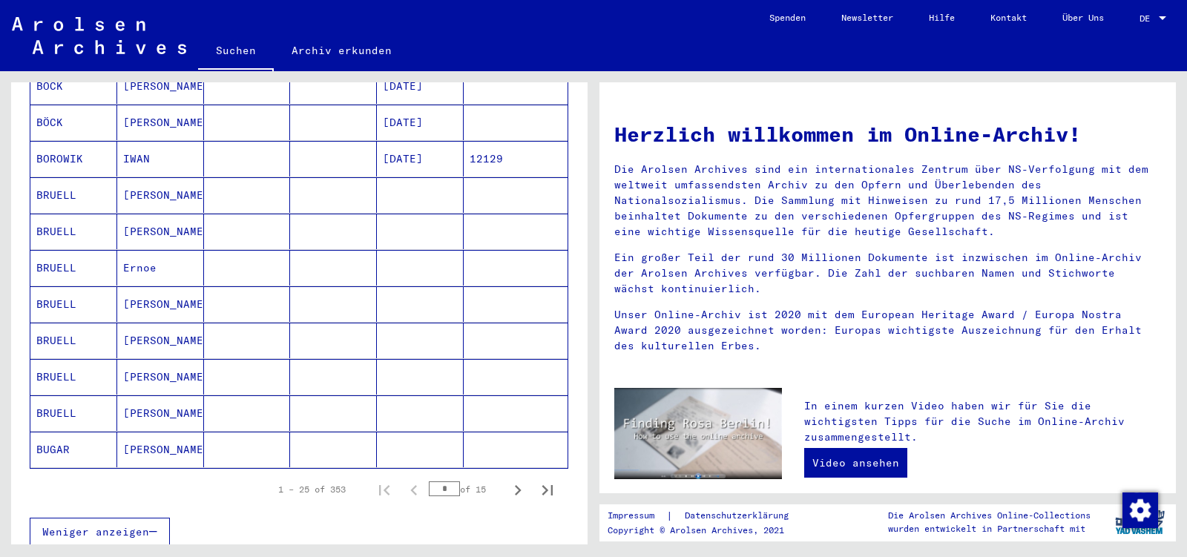
scroll to position [779, 0]
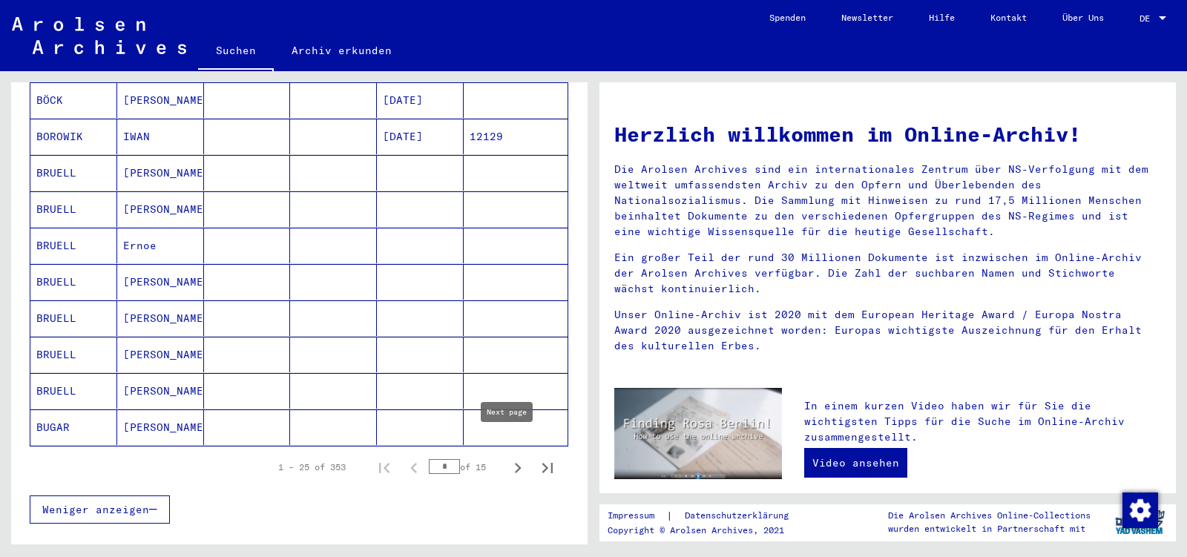
click at [511, 458] on icon "Next page" at bounding box center [518, 468] width 21 height 21
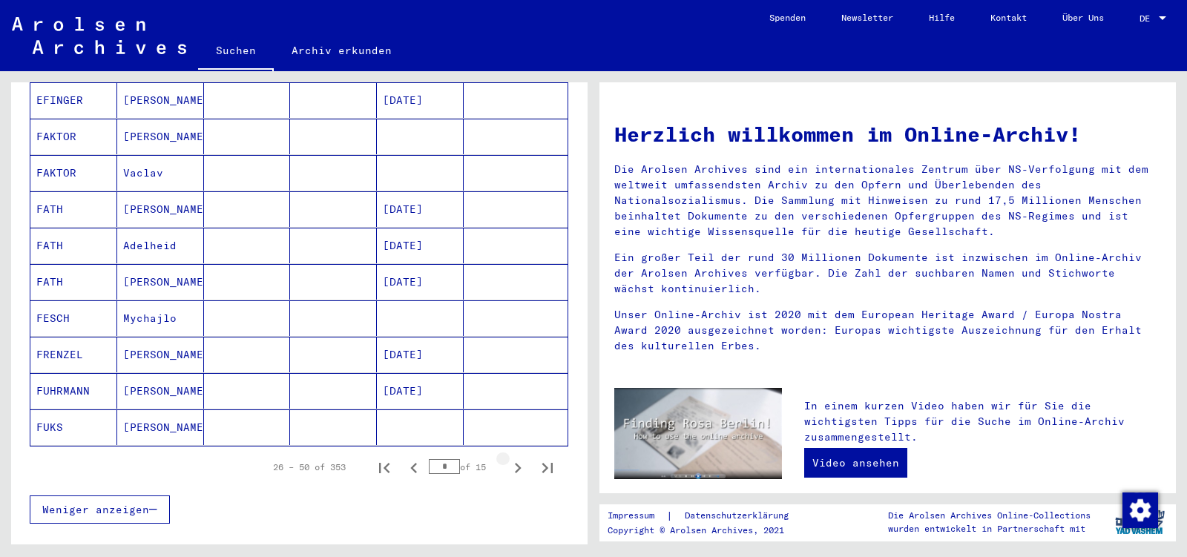
click at [515, 463] on icon "Next page" at bounding box center [518, 468] width 7 height 10
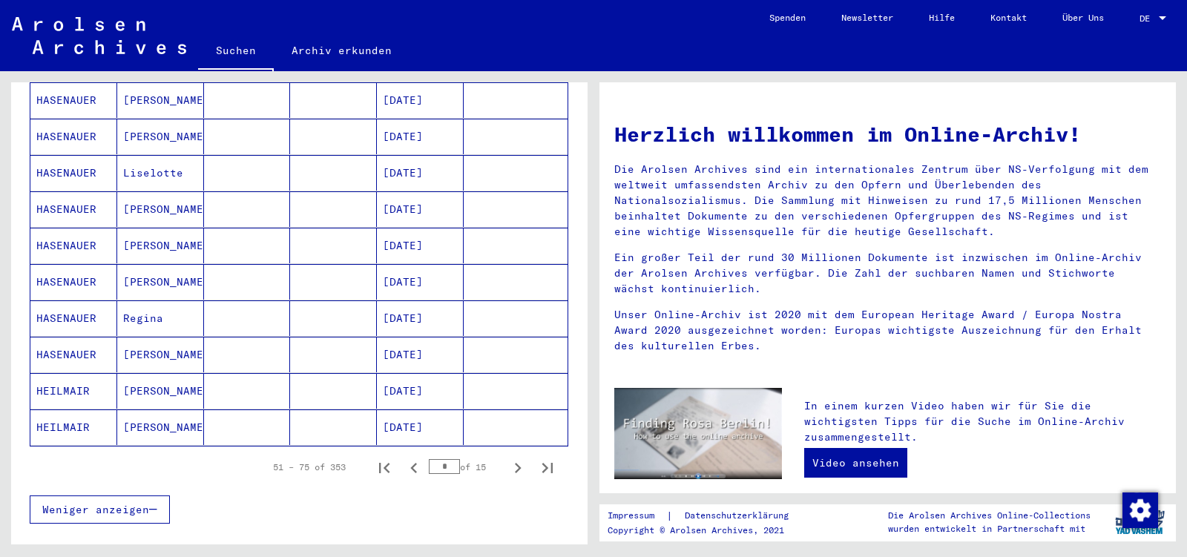
click at [515, 463] on icon "Next page" at bounding box center [518, 468] width 7 height 10
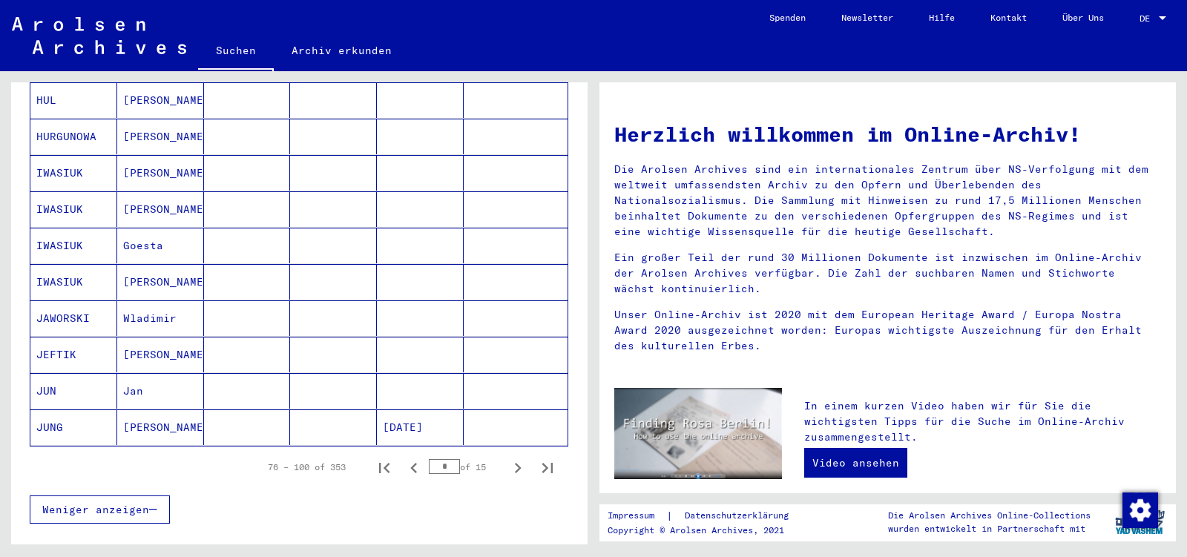
click at [515, 463] on icon "Next page" at bounding box center [518, 468] width 7 height 10
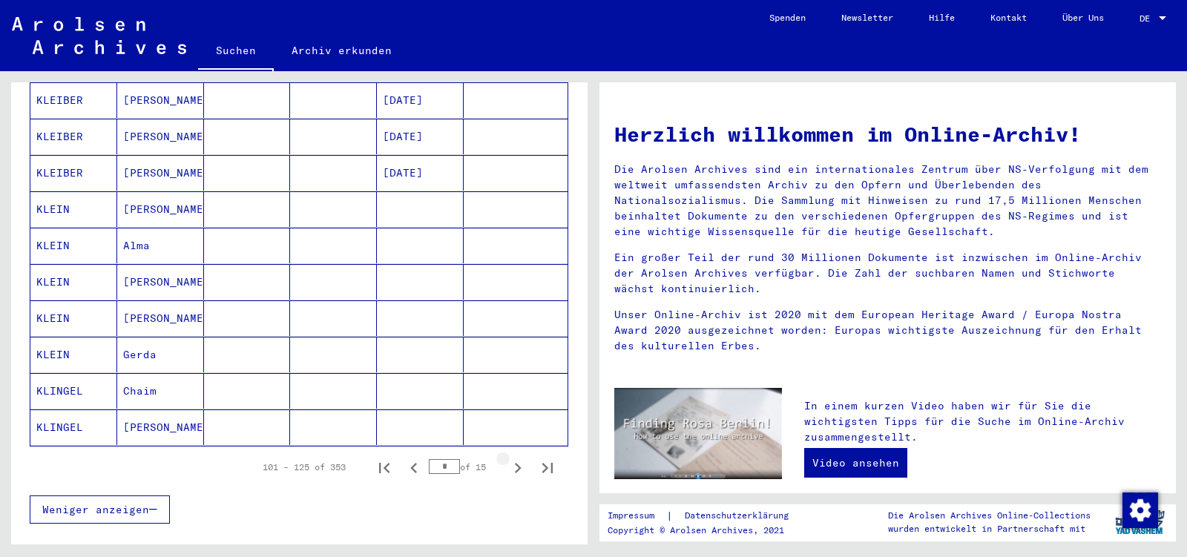
click at [515, 463] on icon "Next page" at bounding box center [518, 468] width 7 height 10
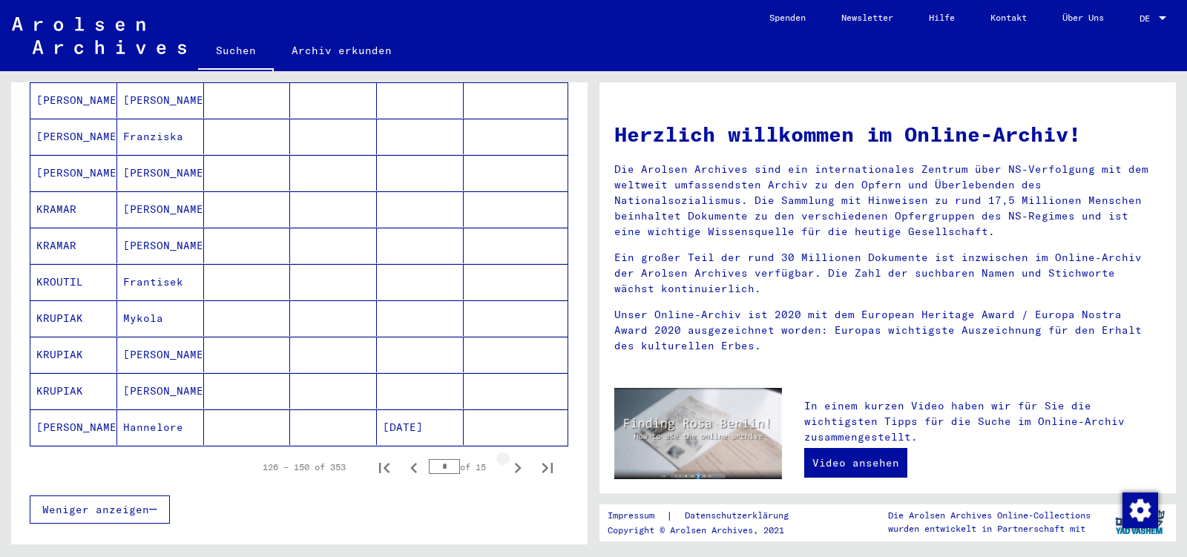
click at [515, 463] on icon "Next page" at bounding box center [518, 468] width 7 height 10
type input "*"
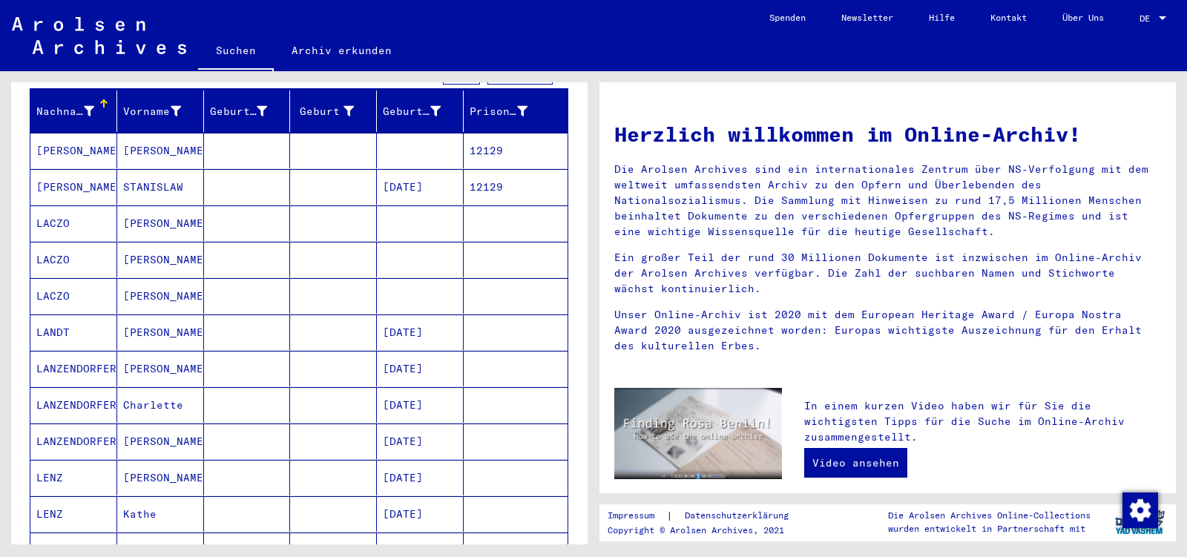
scroll to position [78, 0]
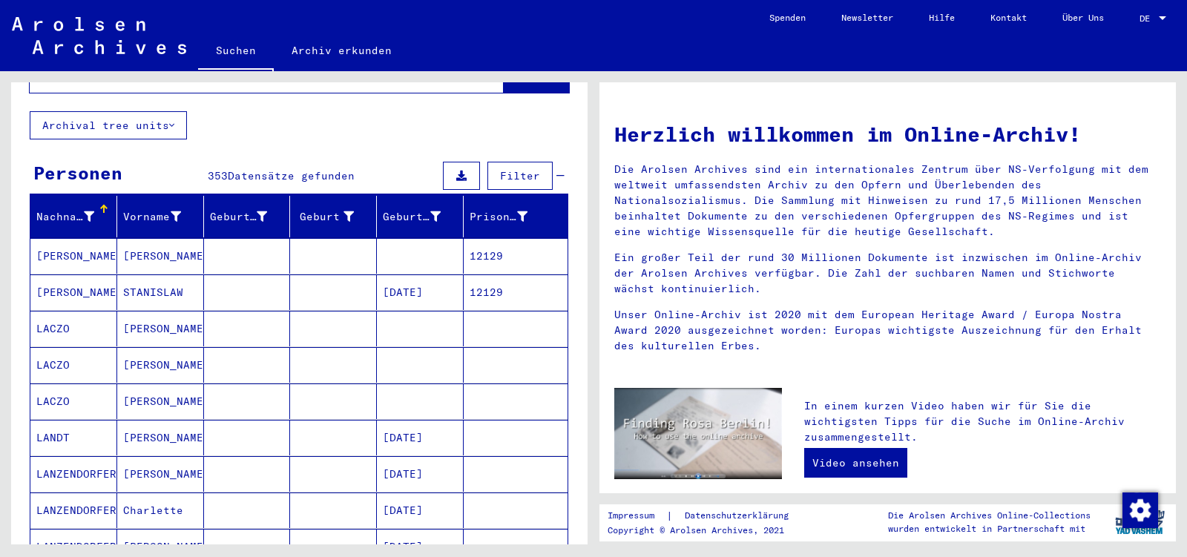
click at [204, 278] on mat-cell at bounding box center [247, 293] width 87 height 36
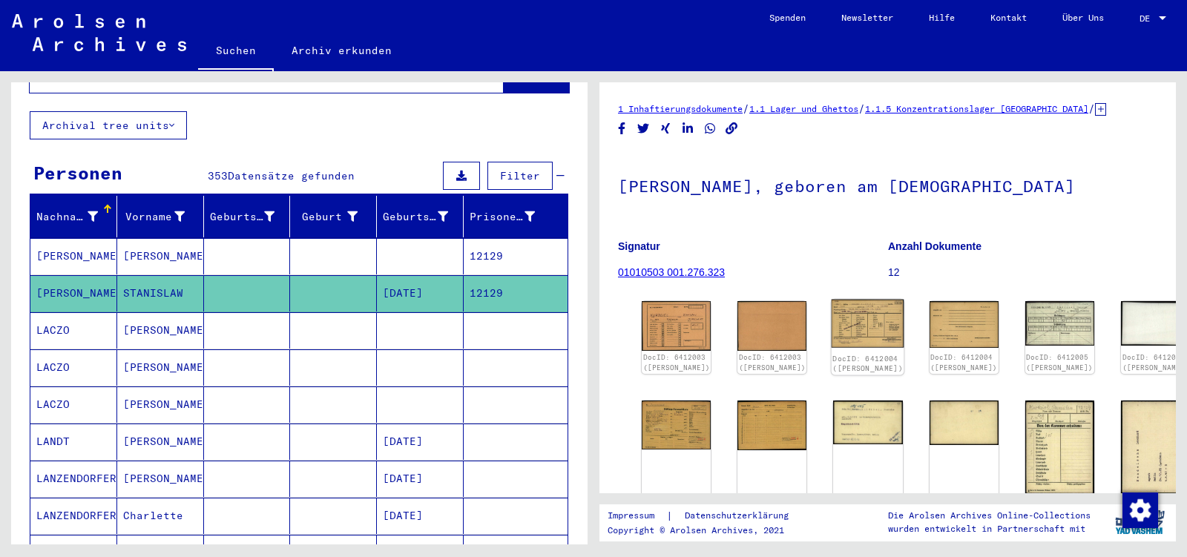
click at [841, 310] on img at bounding box center [868, 324] width 73 height 48
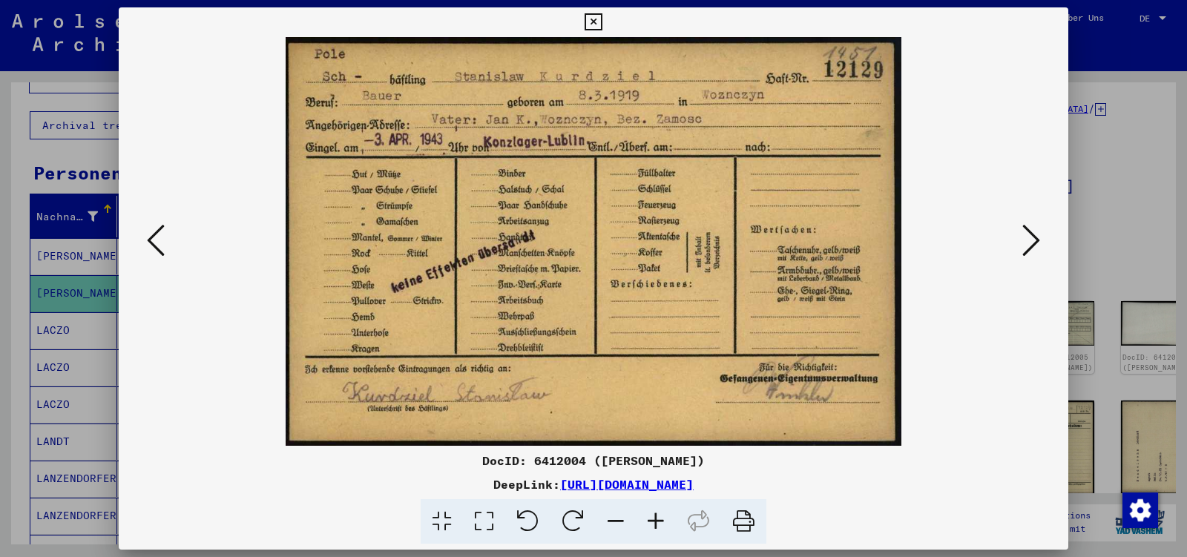
click at [1031, 243] on icon at bounding box center [1032, 241] width 18 height 36
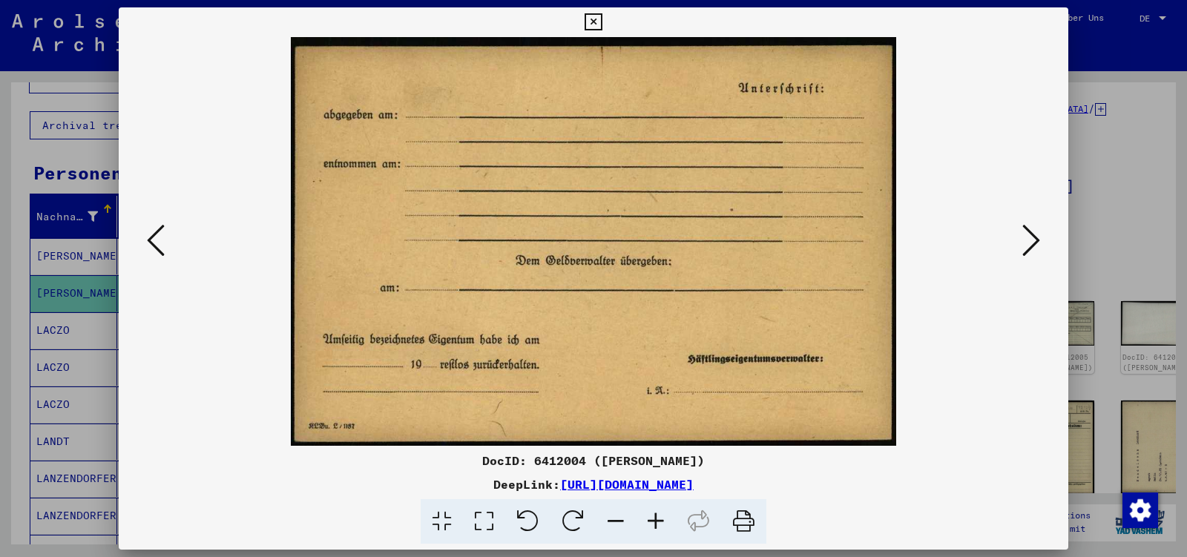
click at [1031, 243] on icon at bounding box center [1032, 241] width 18 height 36
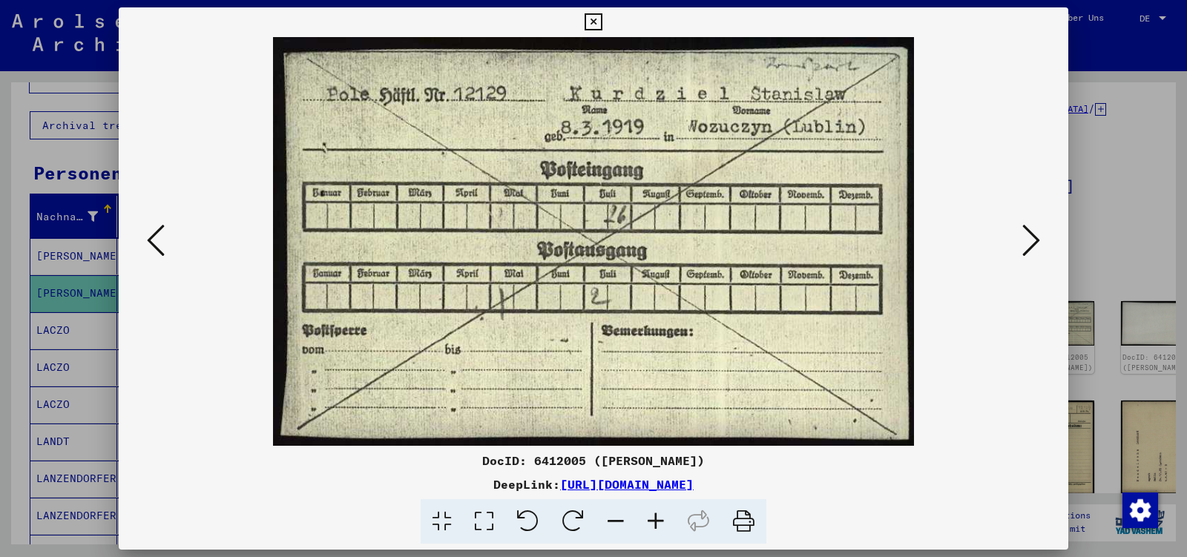
click at [1031, 243] on icon at bounding box center [1032, 241] width 18 height 36
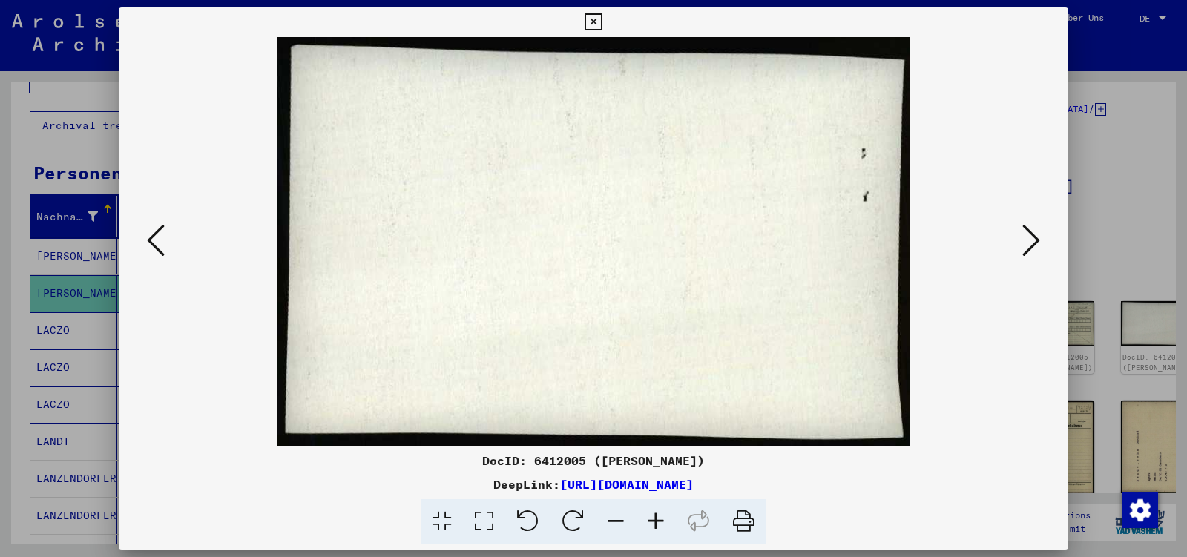
click at [1031, 243] on icon at bounding box center [1032, 241] width 18 height 36
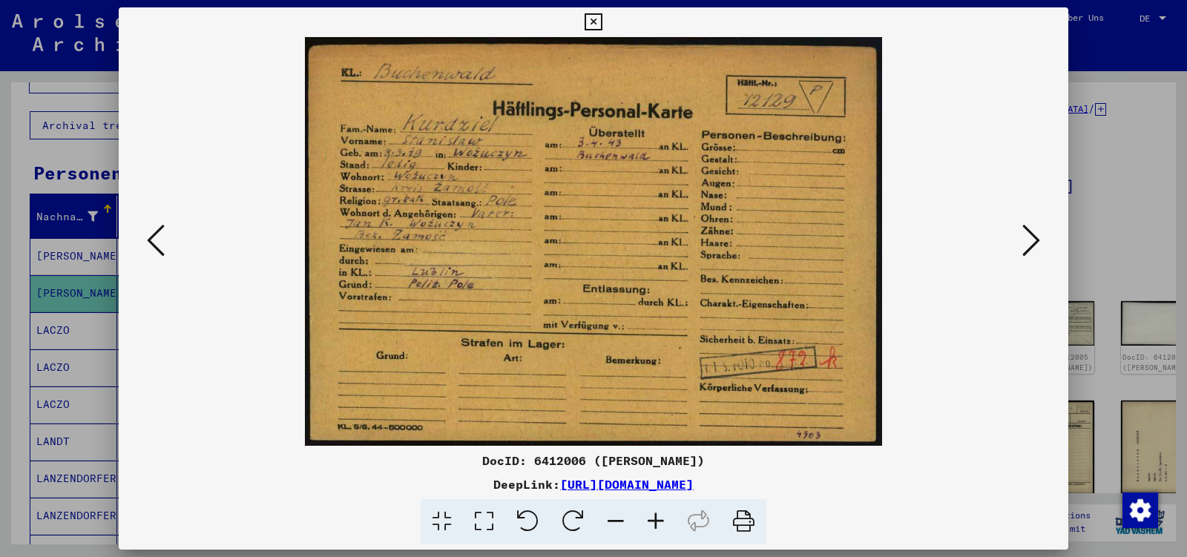
click at [1031, 243] on icon at bounding box center [1032, 241] width 18 height 36
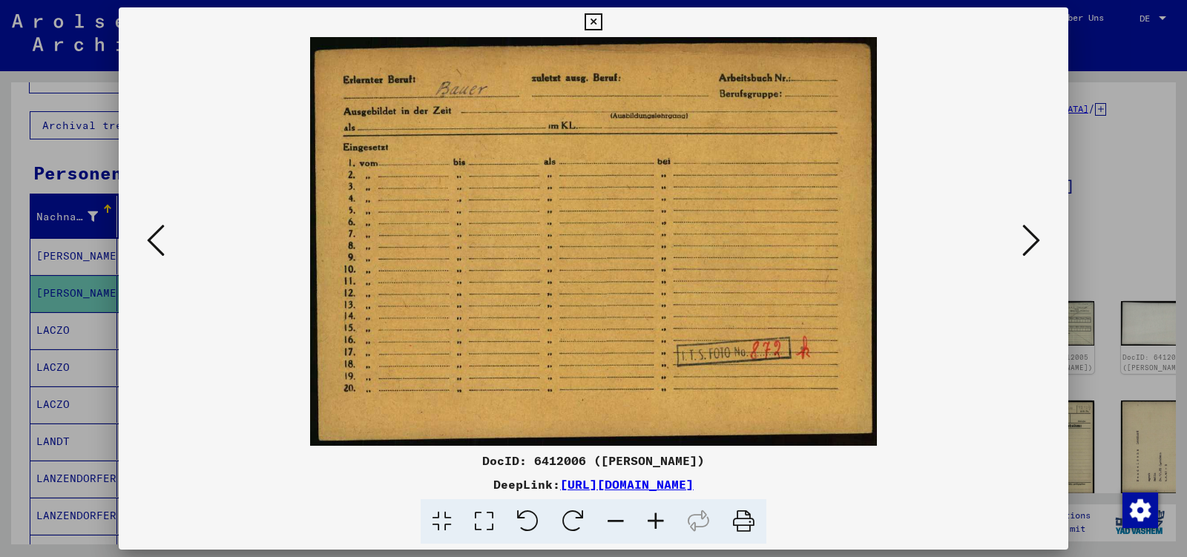
click at [1031, 243] on icon at bounding box center [1032, 241] width 18 height 36
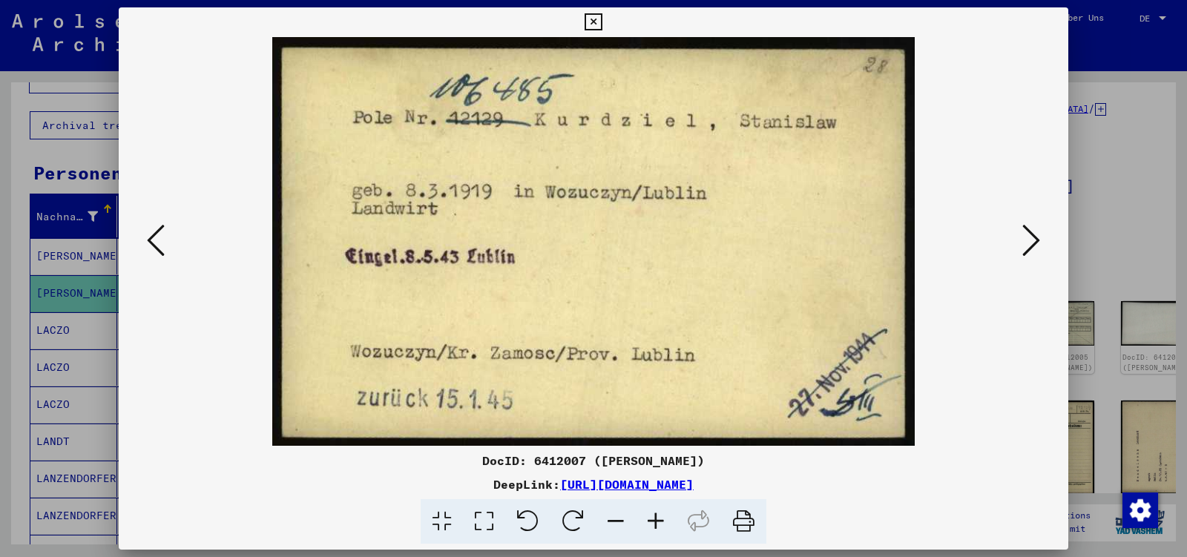
click at [1031, 243] on icon at bounding box center [1032, 241] width 18 height 36
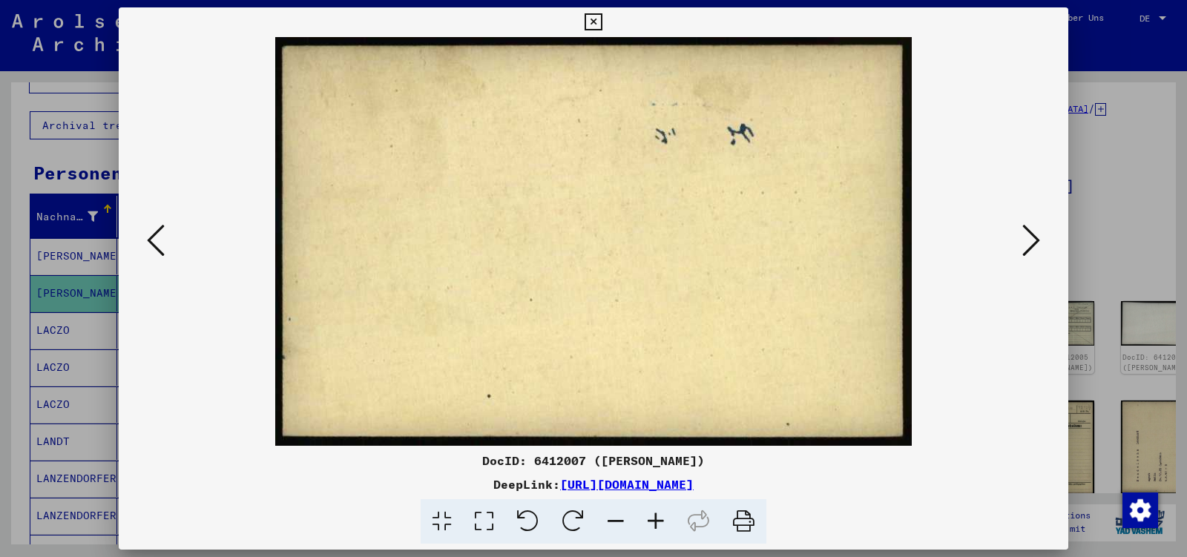
click at [154, 246] on icon at bounding box center [156, 241] width 18 height 36
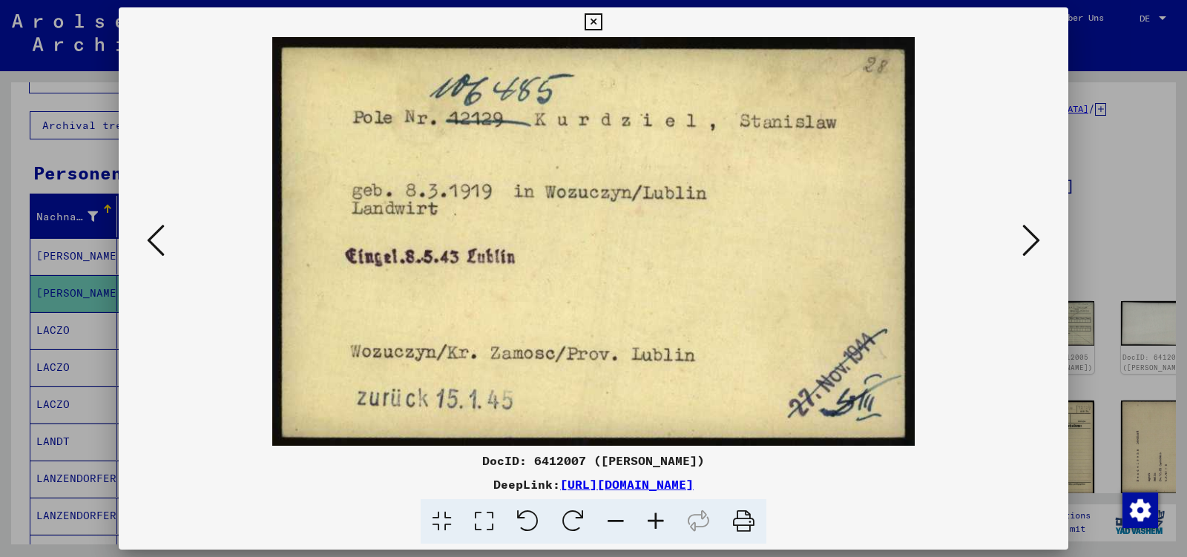
click at [1039, 239] on icon at bounding box center [1032, 241] width 18 height 36
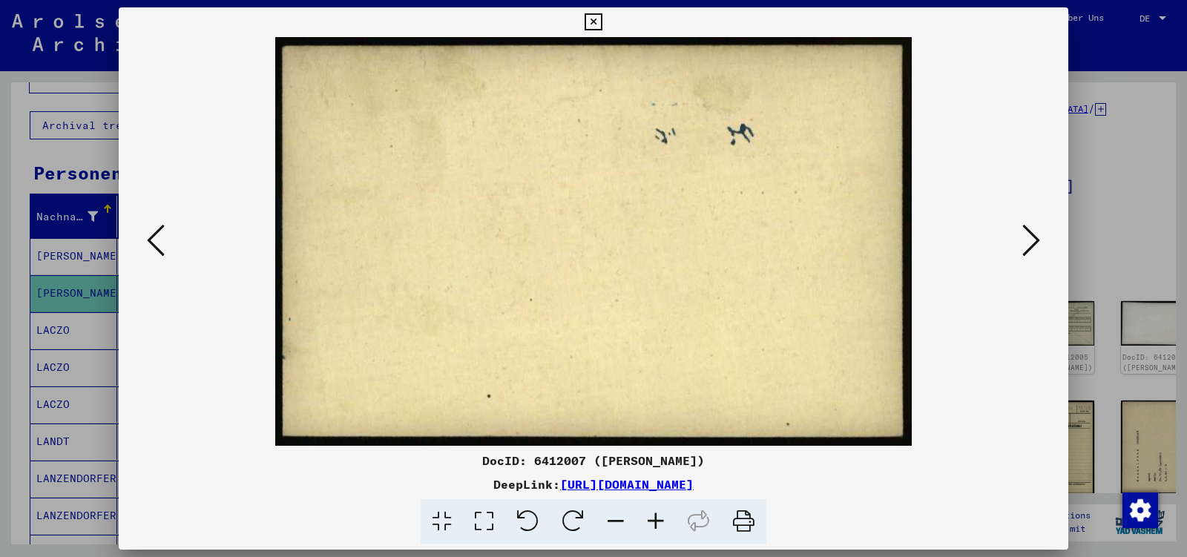
click at [1034, 239] on icon at bounding box center [1032, 241] width 18 height 36
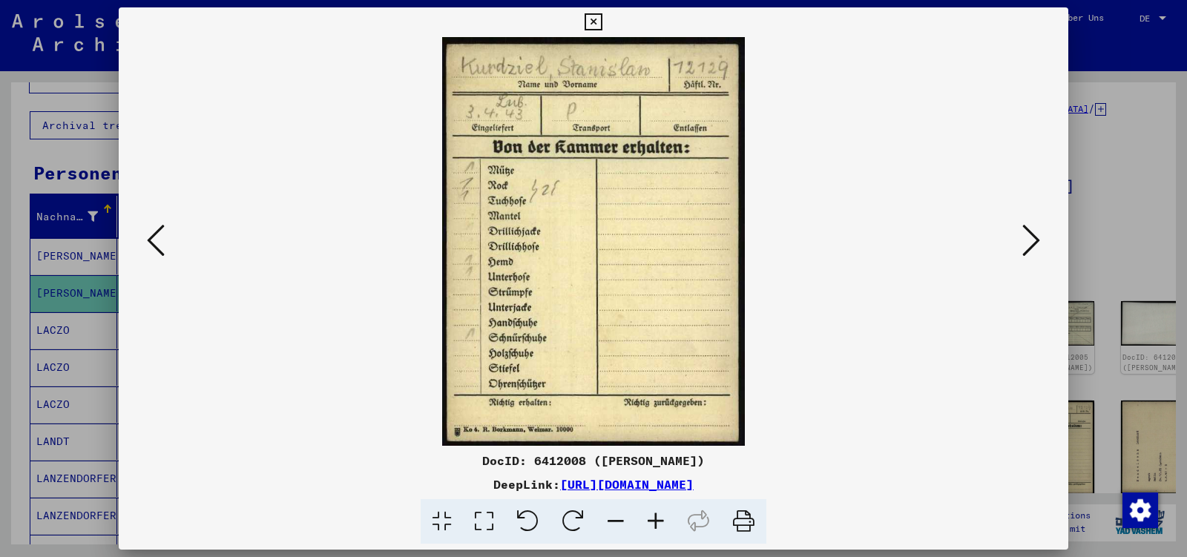
click at [1034, 240] on icon at bounding box center [1032, 241] width 18 height 36
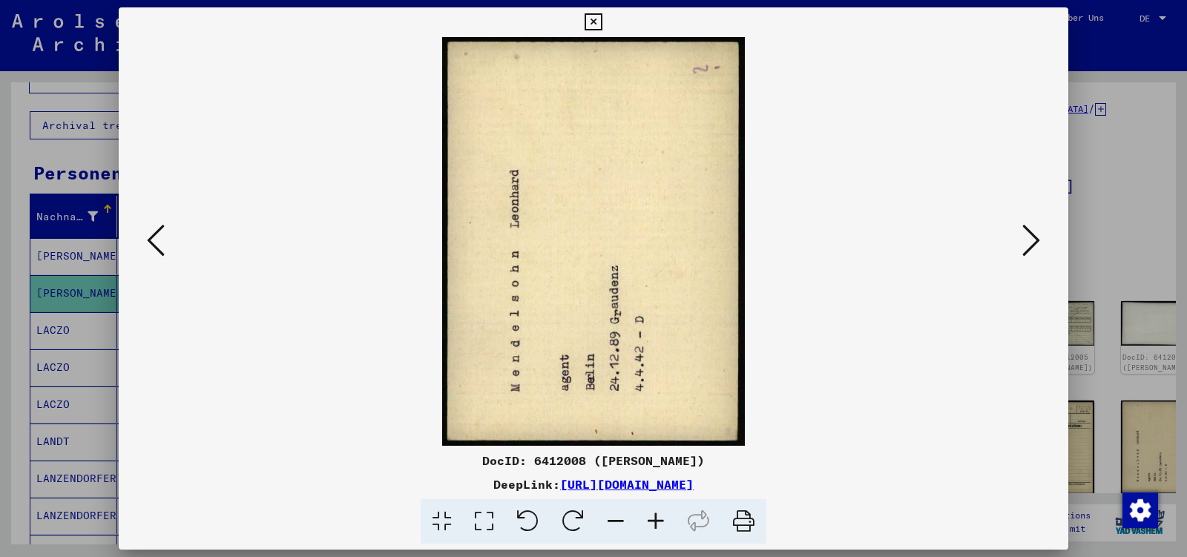
click at [1034, 240] on icon at bounding box center [1032, 241] width 18 height 36
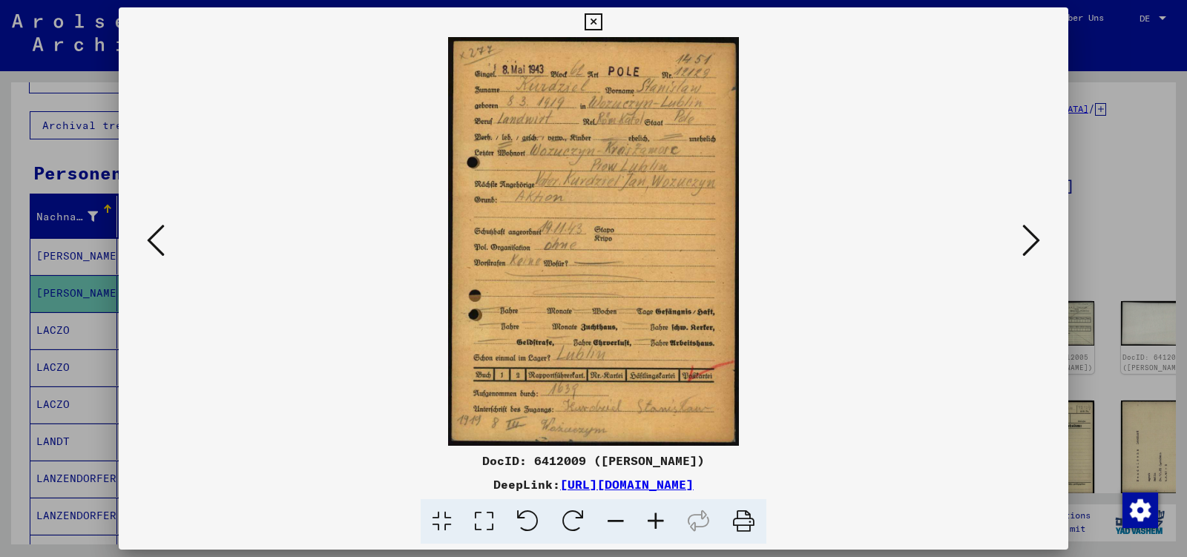
click at [1034, 240] on icon at bounding box center [1032, 241] width 18 height 36
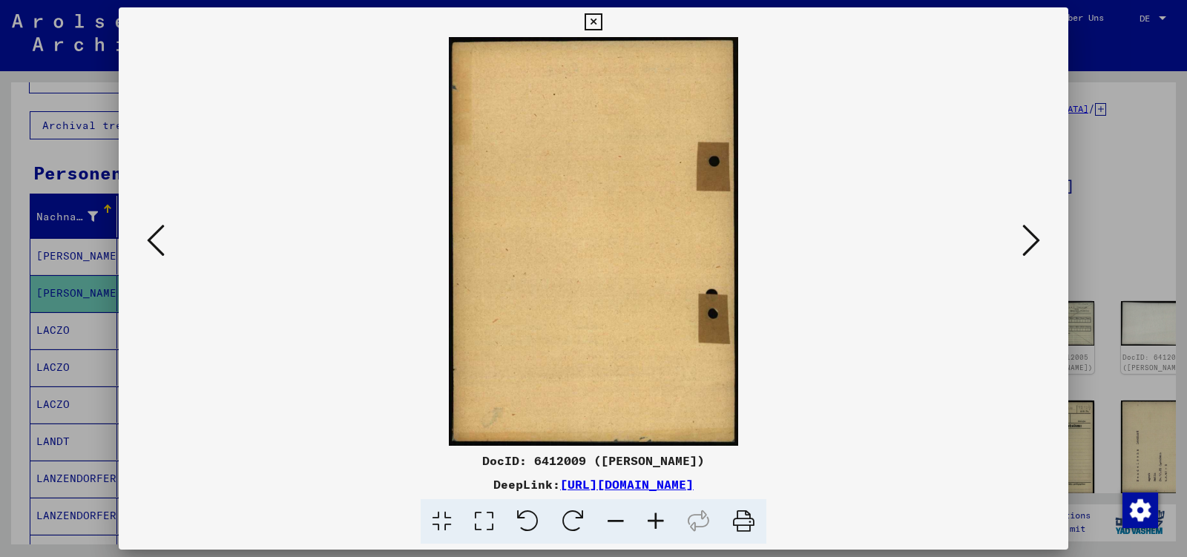
click at [1034, 240] on icon at bounding box center [1032, 241] width 18 height 36
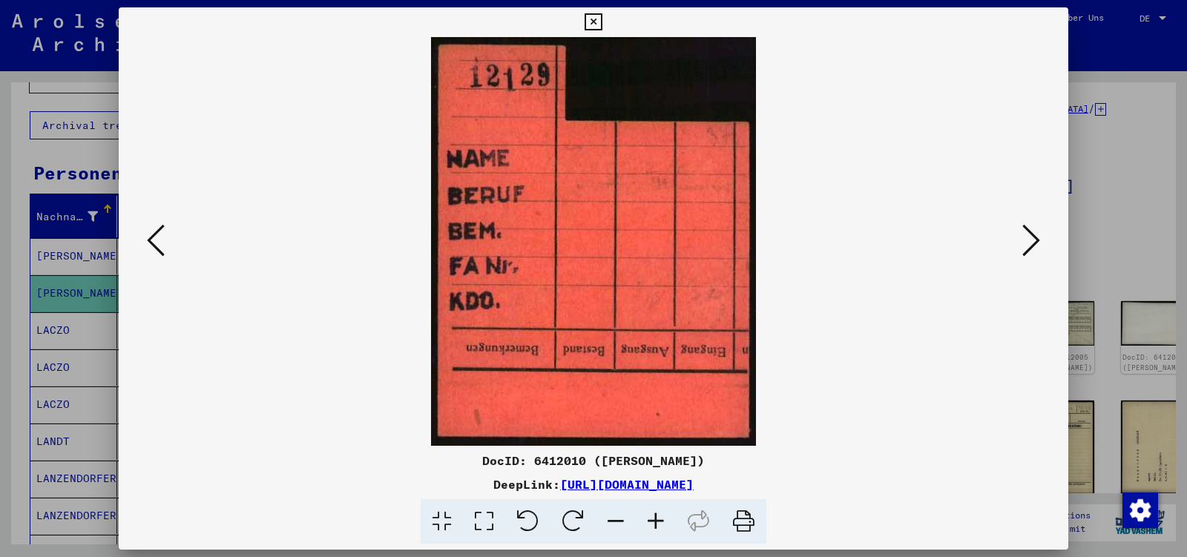
click at [1034, 240] on icon at bounding box center [1032, 241] width 18 height 36
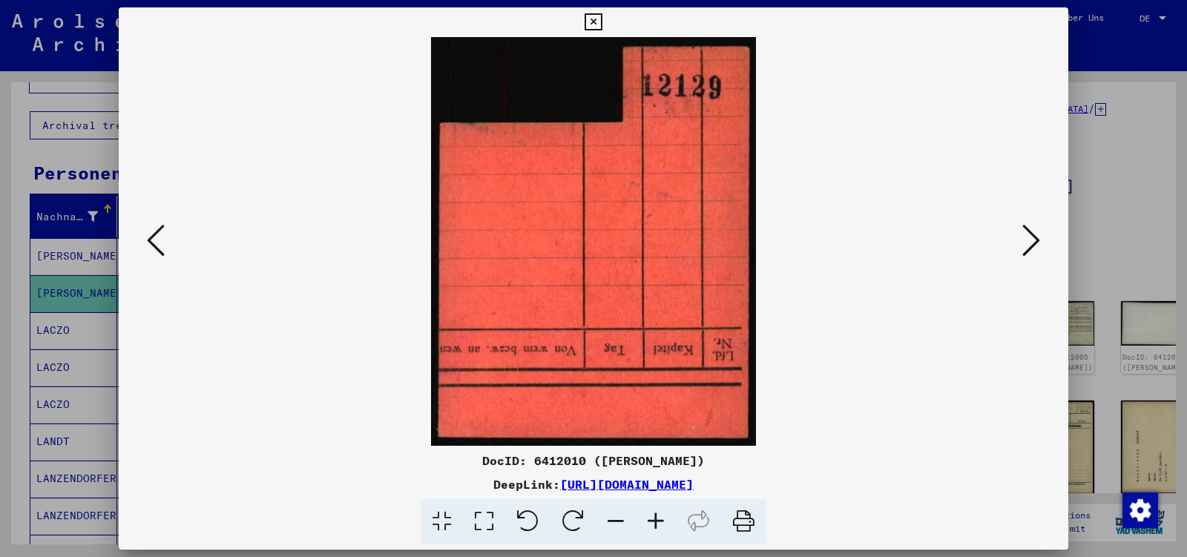
click at [1034, 240] on icon at bounding box center [1032, 241] width 18 height 36
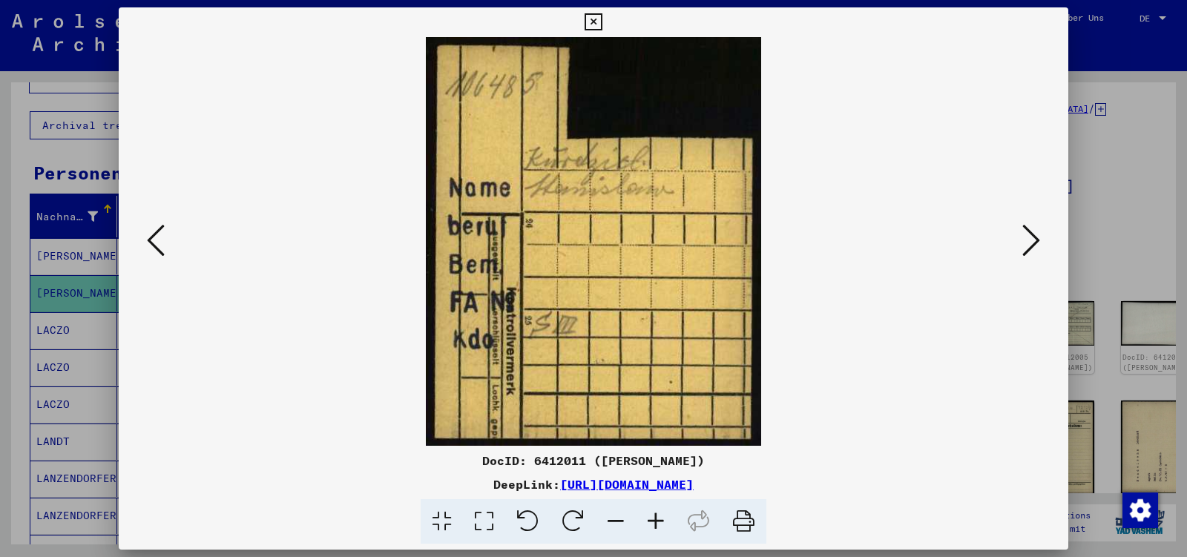
click at [1034, 240] on icon at bounding box center [1032, 241] width 18 height 36
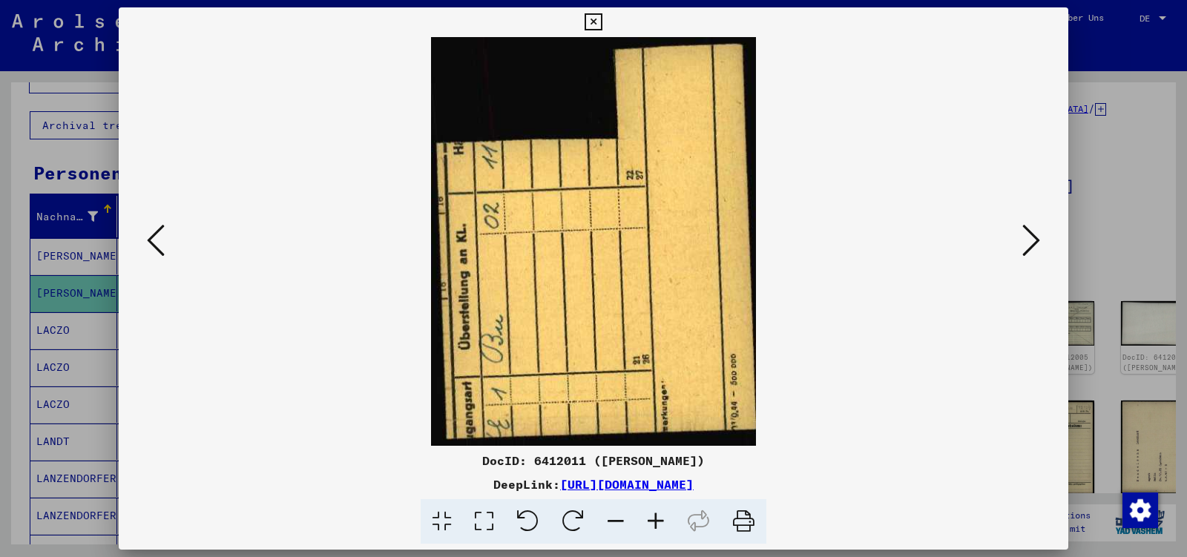
click at [1034, 240] on icon at bounding box center [1032, 241] width 18 height 36
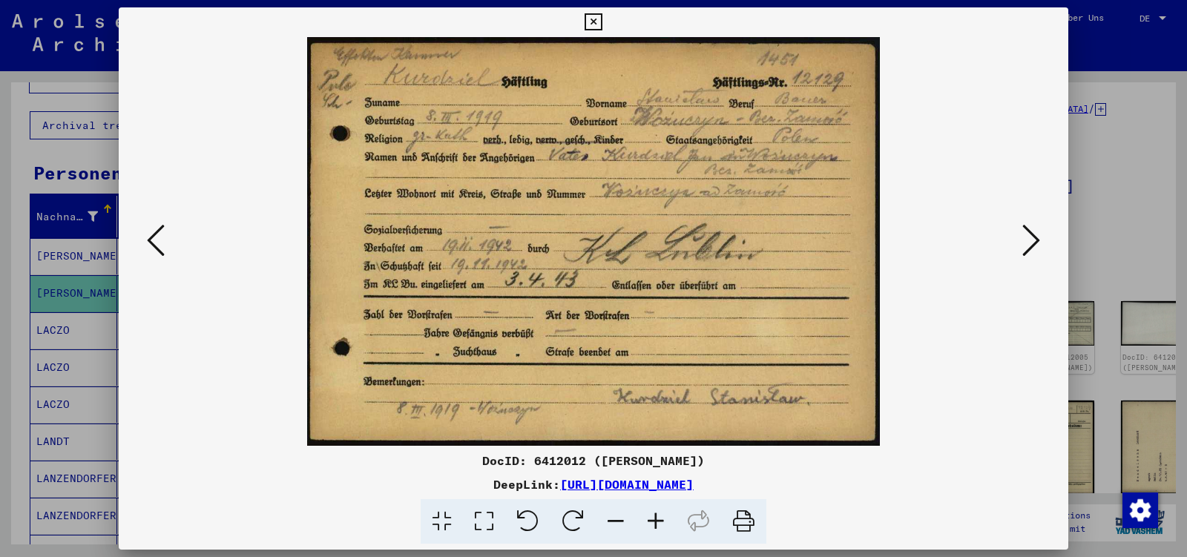
click at [1034, 240] on icon at bounding box center [1032, 241] width 18 height 36
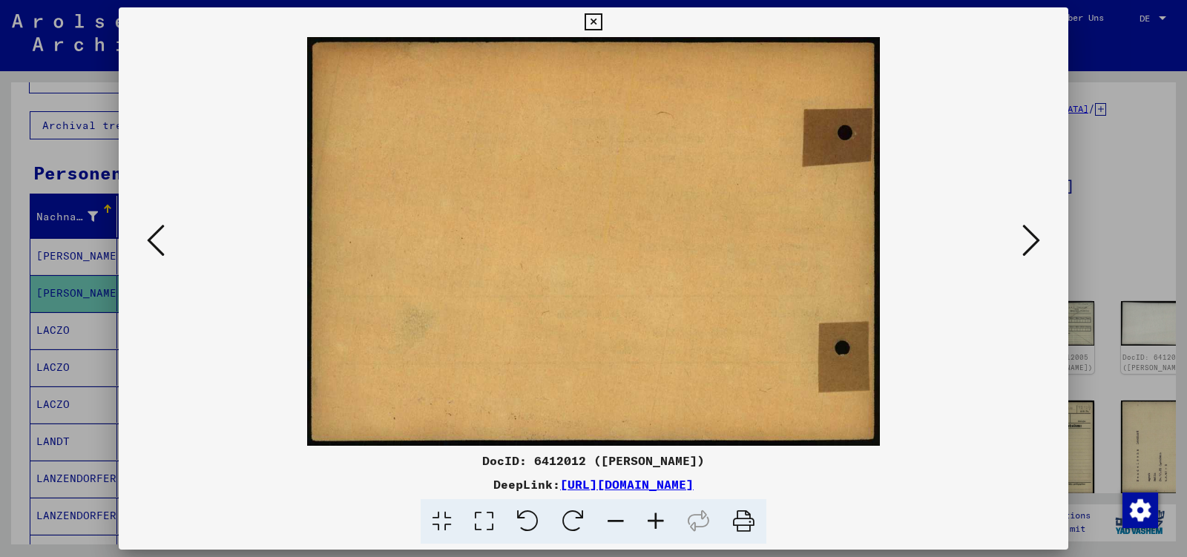
click at [1034, 240] on icon at bounding box center [1032, 241] width 18 height 36
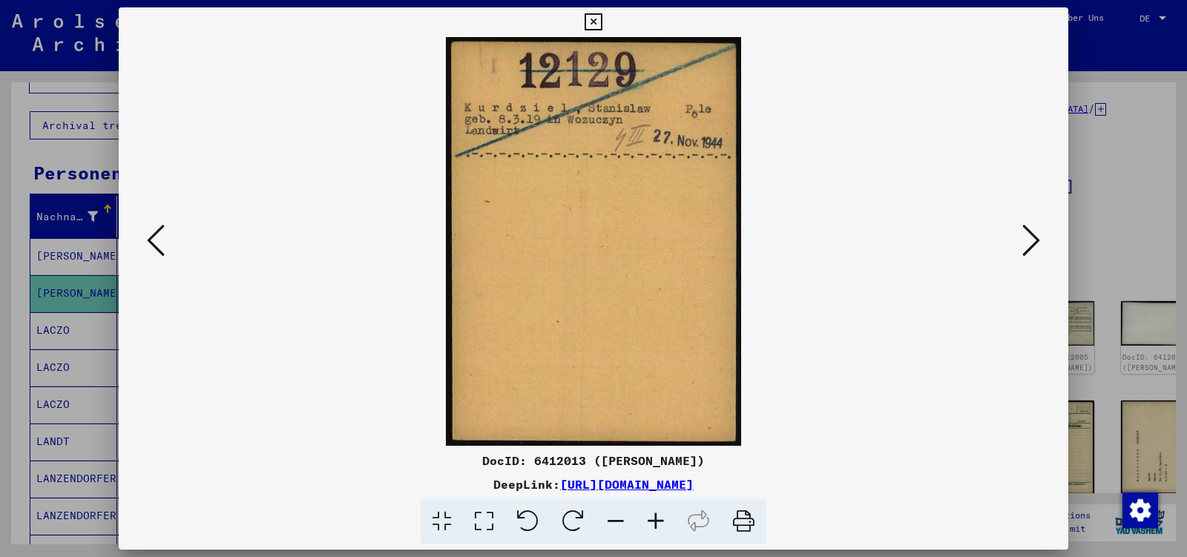
click at [1034, 240] on icon at bounding box center [1032, 241] width 18 height 36
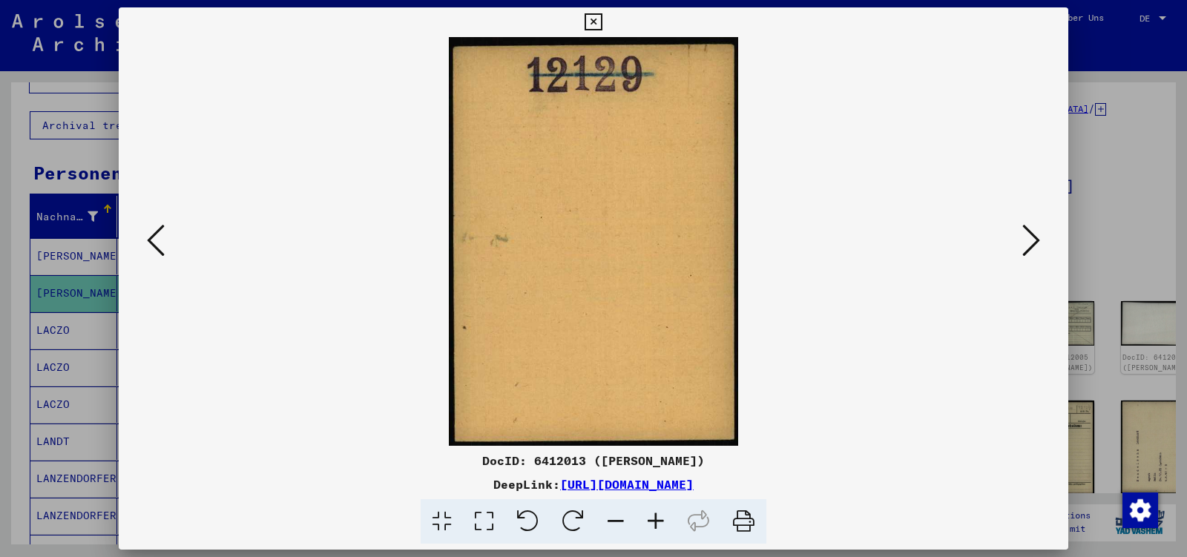
click at [1034, 240] on icon at bounding box center [1032, 241] width 18 height 36
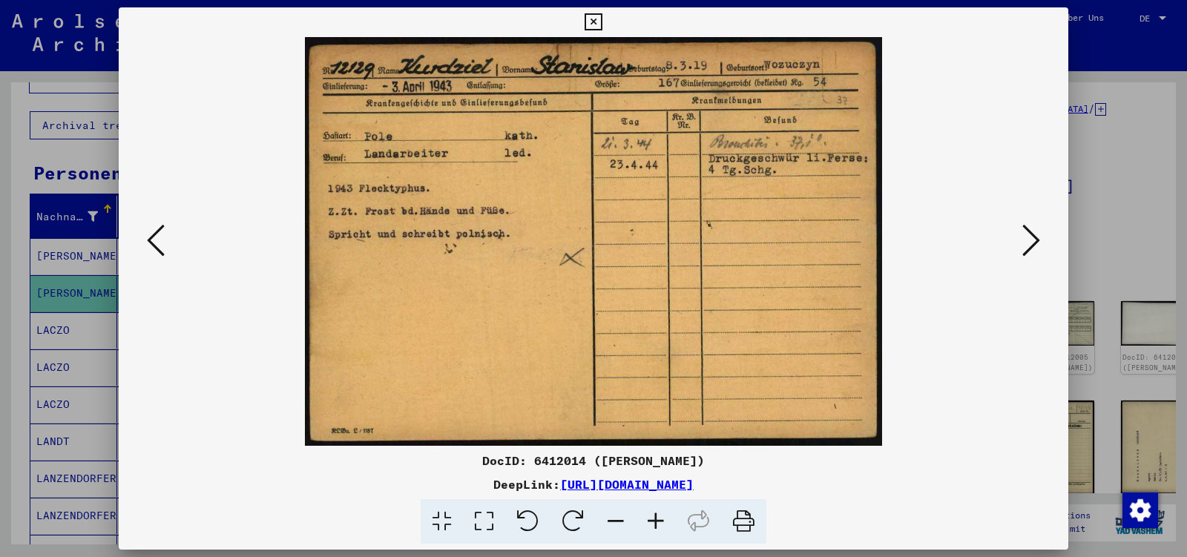
click at [1034, 240] on icon at bounding box center [1032, 241] width 18 height 36
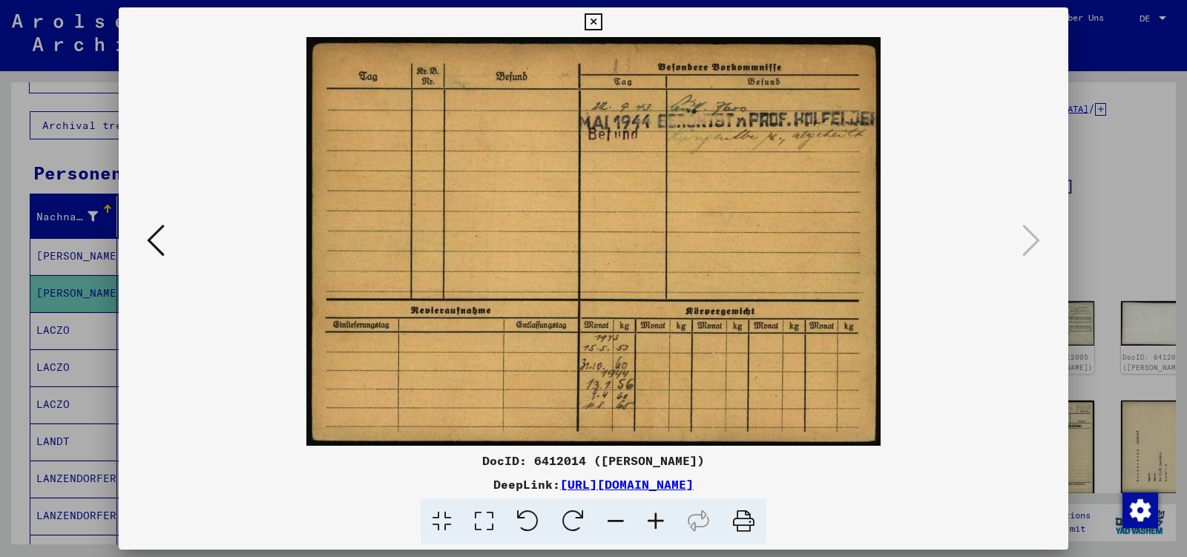
click at [602, 21] on icon at bounding box center [593, 22] width 17 height 18
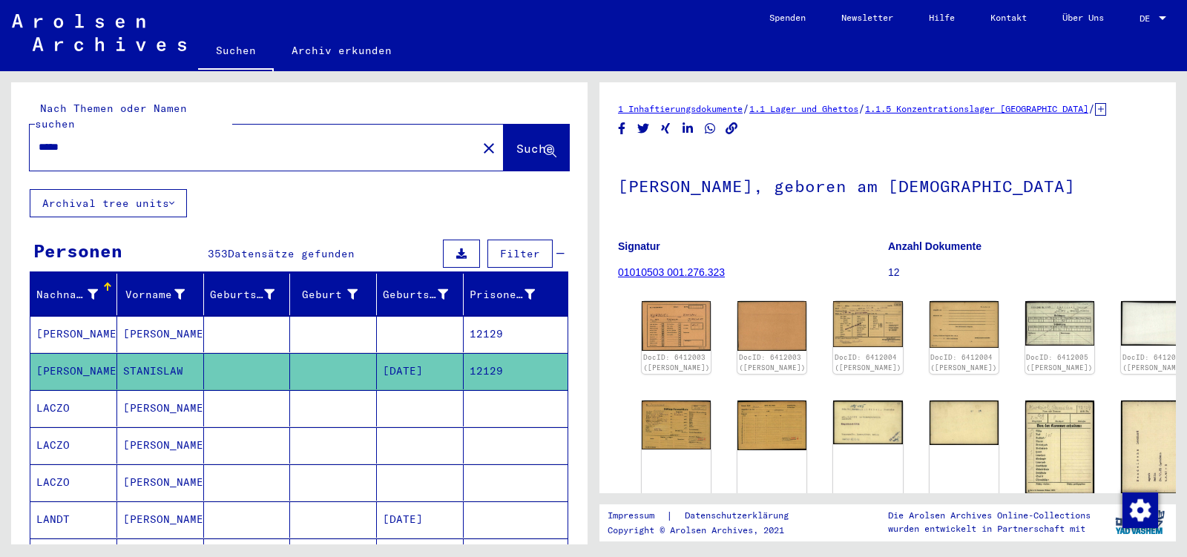
click at [88, 140] on input "*****" at bounding box center [254, 148] width 430 height 16
type input "****"
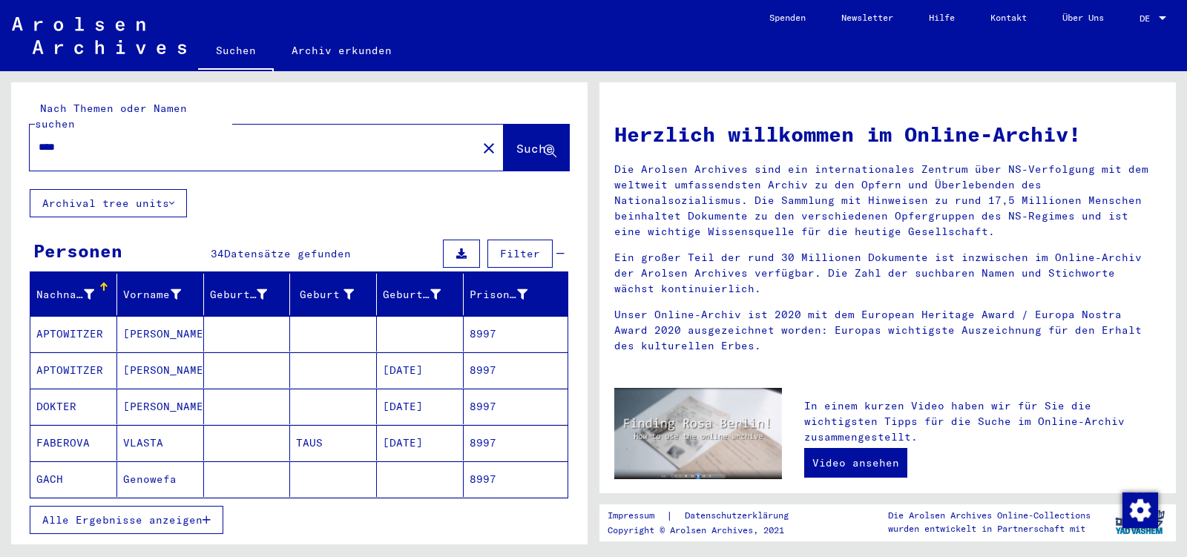
click at [79, 513] on button "Alle Ergebnisse anzeigen" at bounding box center [127, 520] width 194 height 28
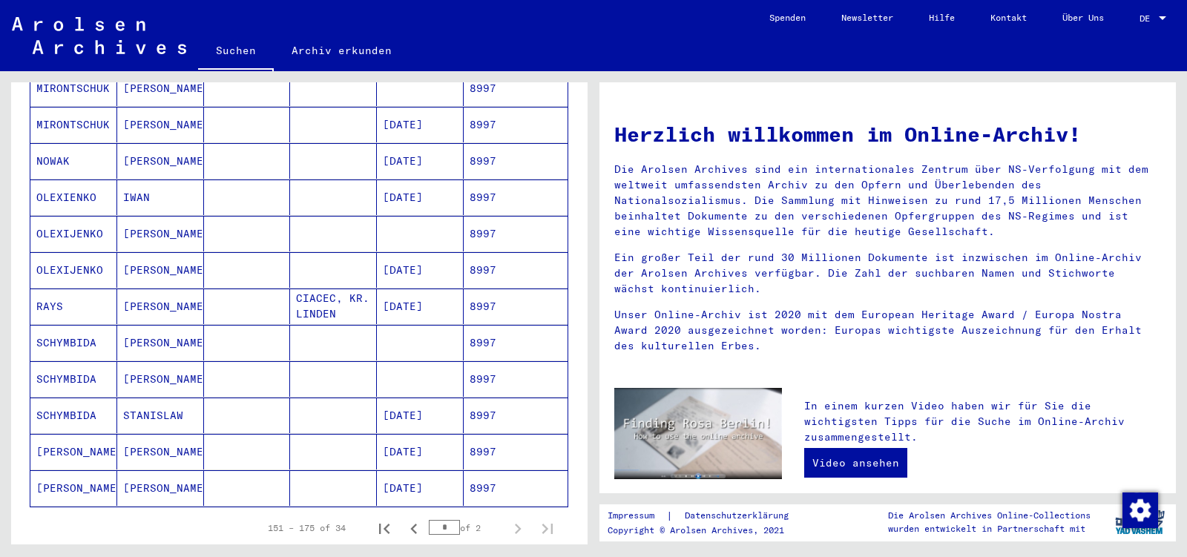
scroll to position [779, 0]
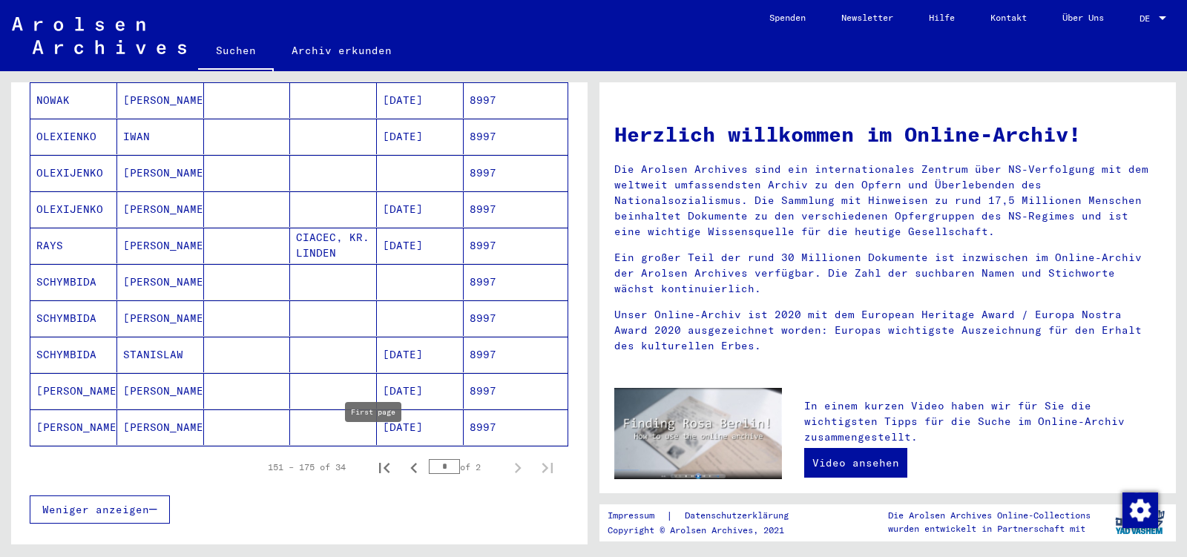
click at [379, 463] on icon "First page" at bounding box center [384, 468] width 10 height 10
click at [515, 463] on icon "Next page" at bounding box center [518, 468] width 7 height 10
type input "*"
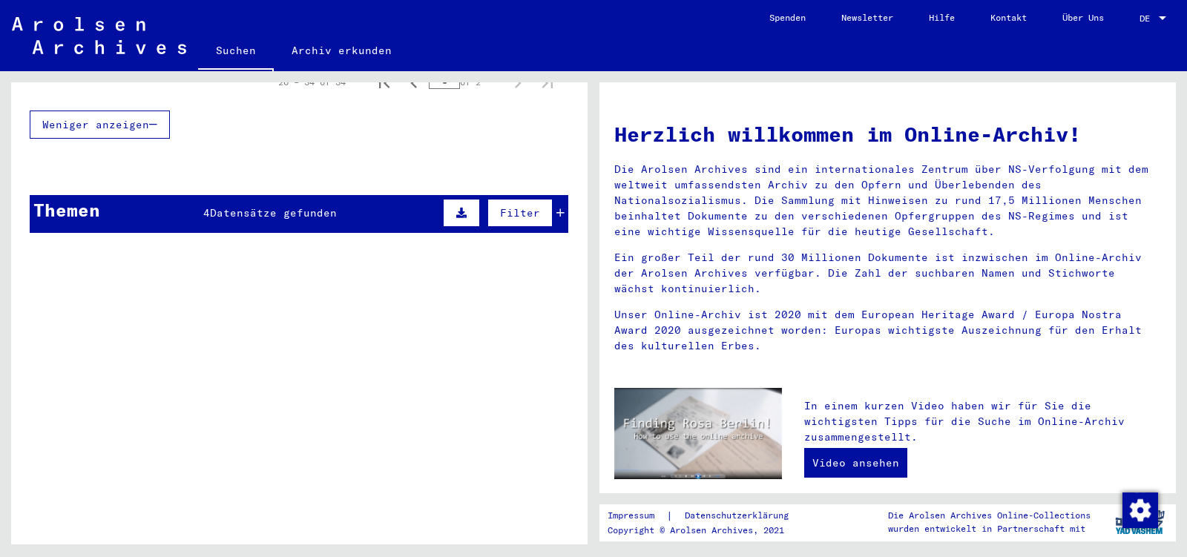
scroll to position [193, 0]
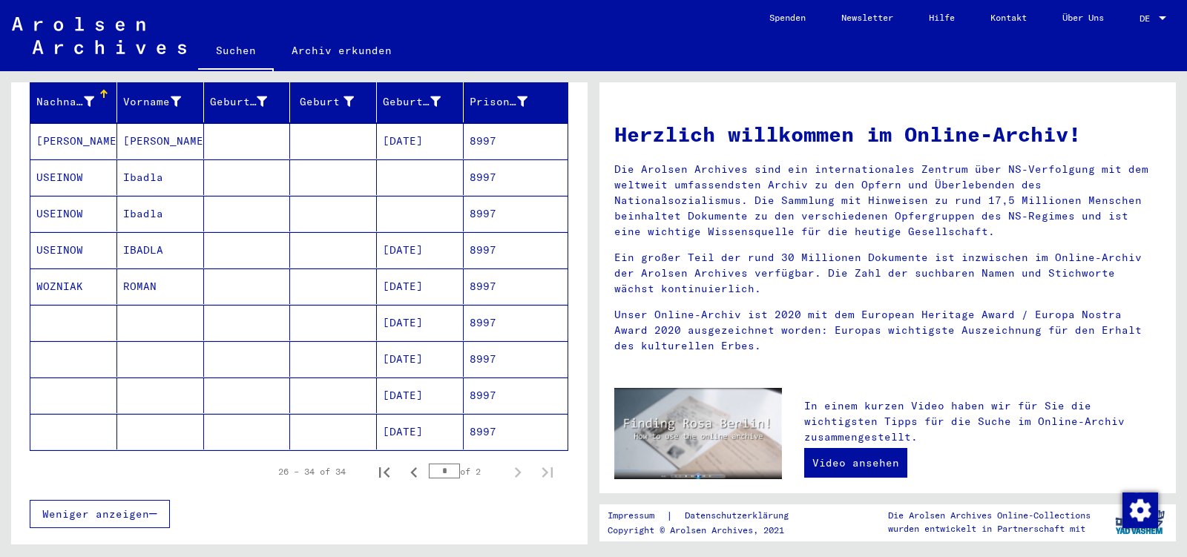
click at [149, 238] on mat-cell "IBADLA" at bounding box center [160, 250] width 87 height 36
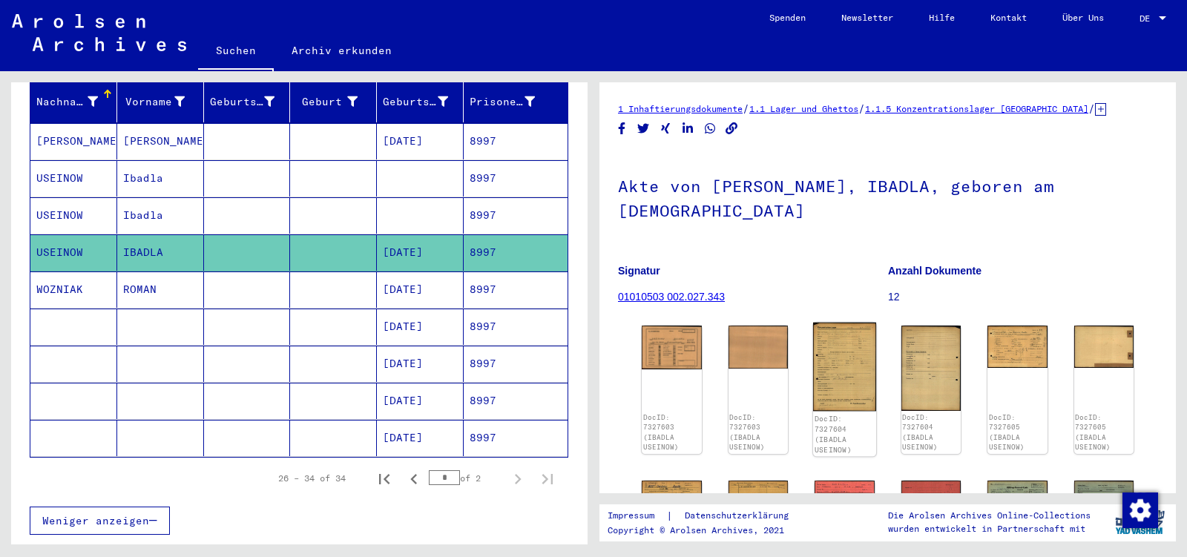
click at [825, 344] on img at bounding box center [844, 367] width 63 height 88
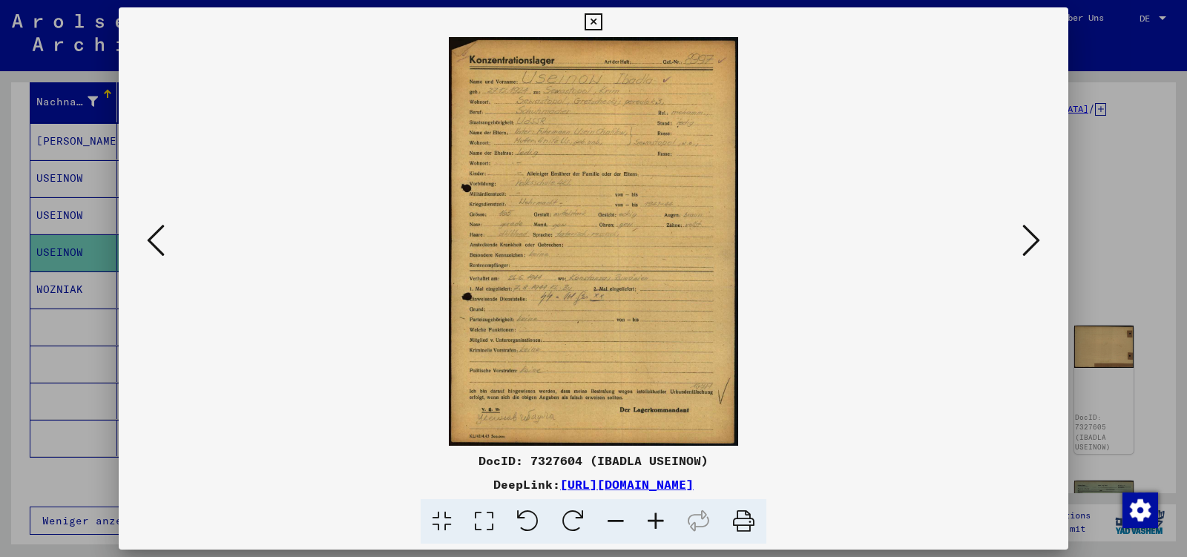
click at [1034, 240] on icon at bounding box center [1032, 241] width 18 height 36
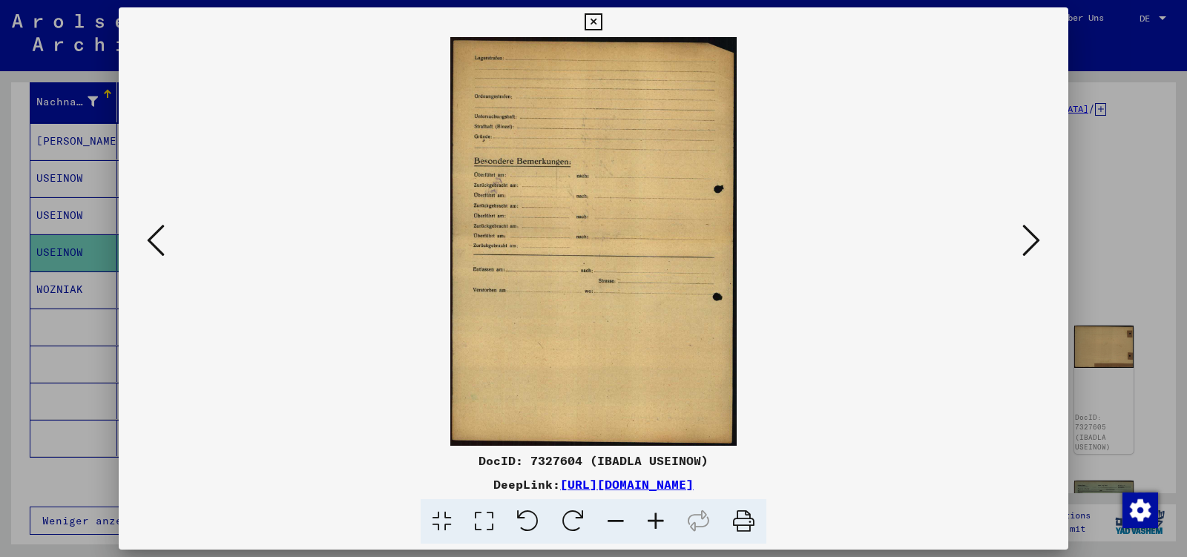
click at [1034, 240] on icon at bounding box center [1032, 241] width 18 height 36
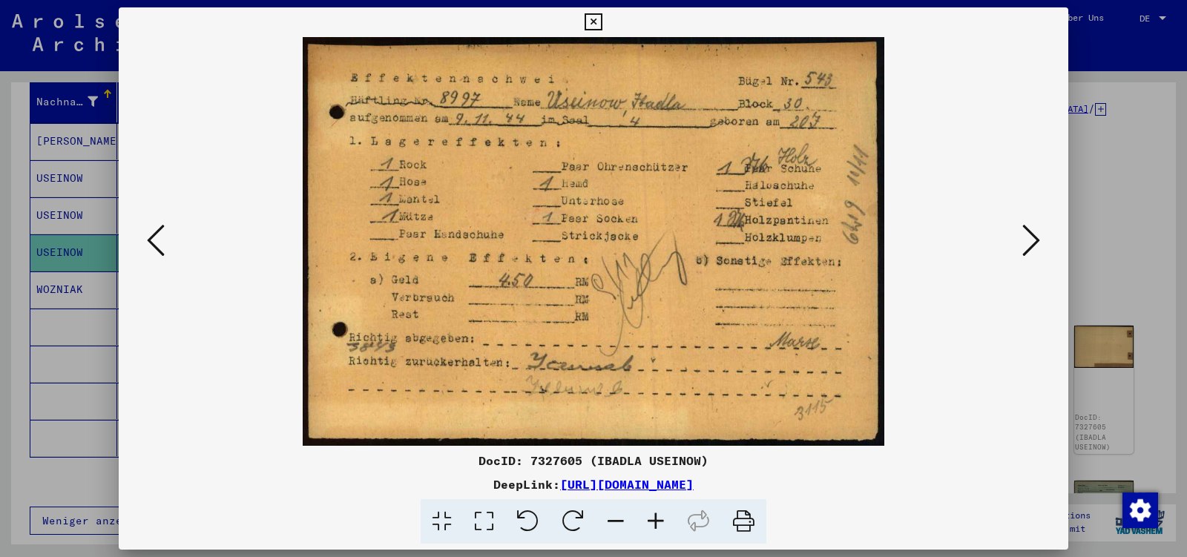
click at [1034, 240] on icon at bounding box center [1032, 241] width 18 height 36
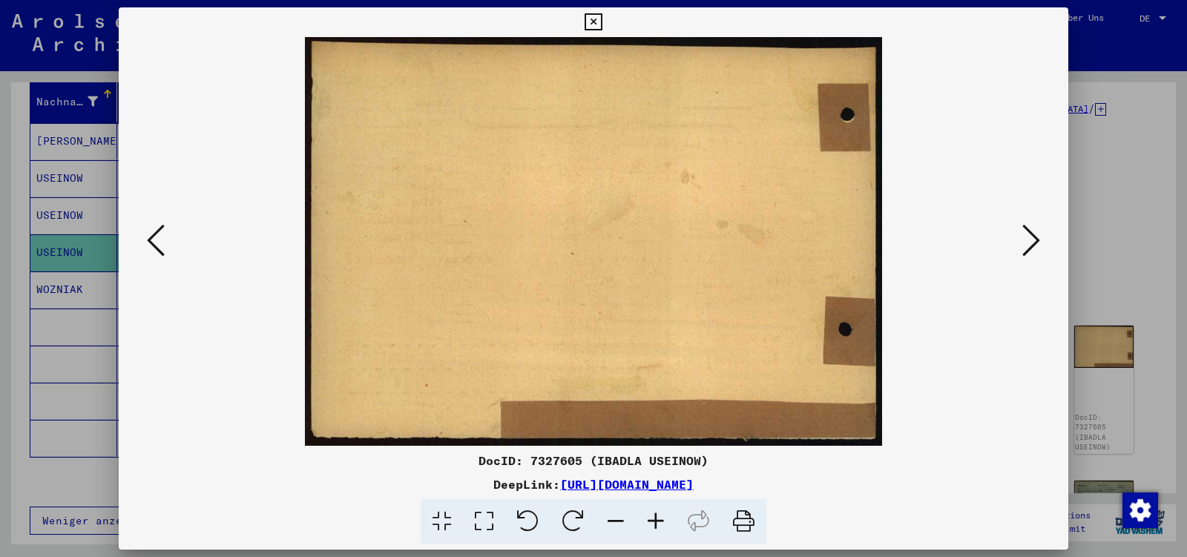
click at [1034, 240] on icon at bounding box center [1032, 241] width 18 height 36
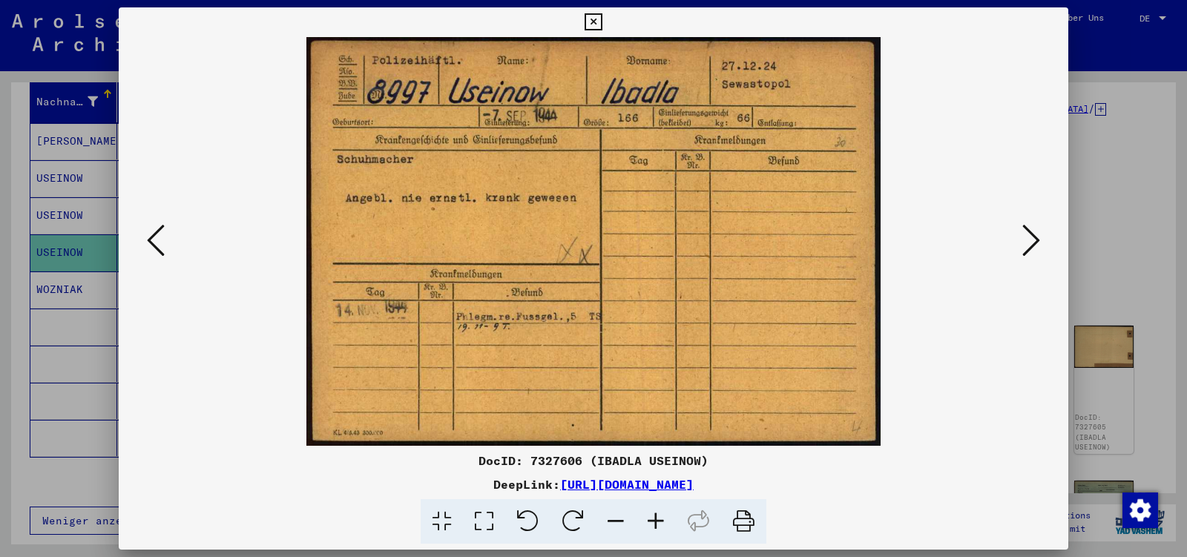
click at [1034, 240] on icon at bounding box center [1032, 241] width 18 height 36
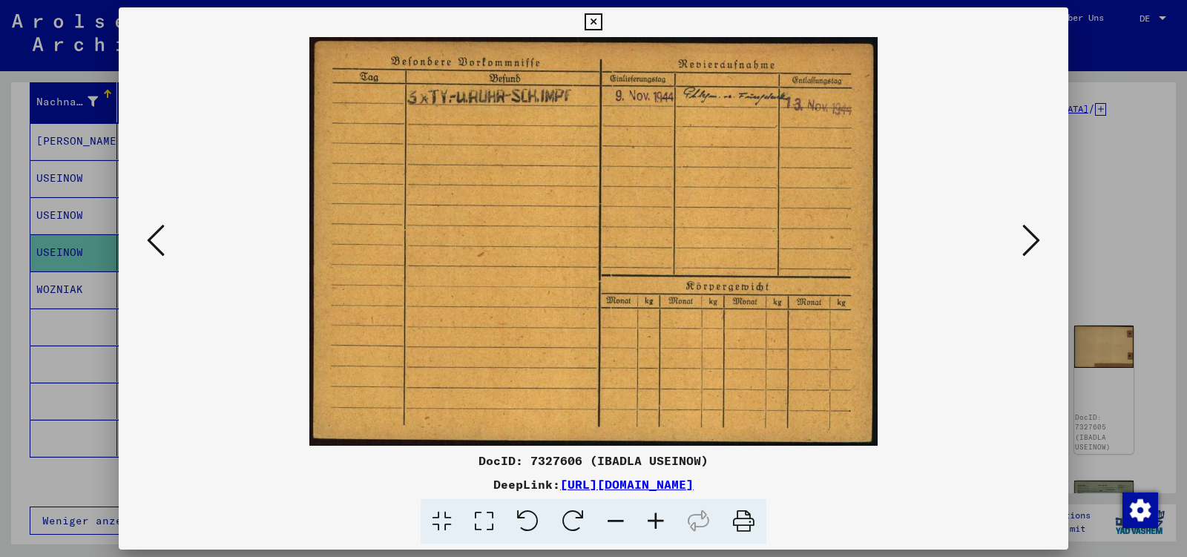
click at [1034, 240] on icon at bounding box center [1032, 241] width 18 height 36
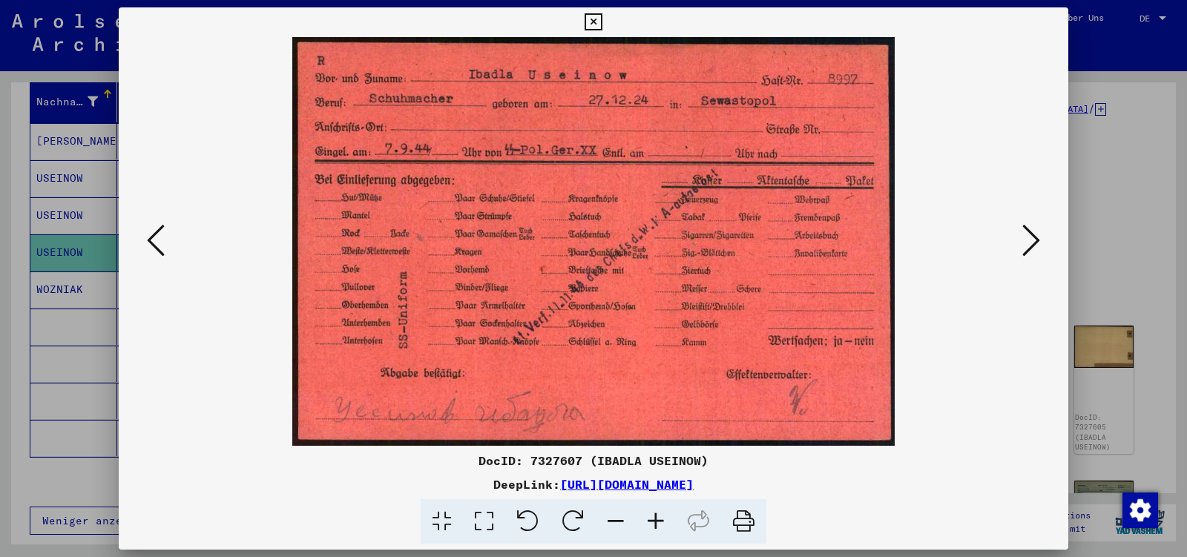
click at [1034, 240] on icon at bounding box center [1032, 241] width 18 height 36
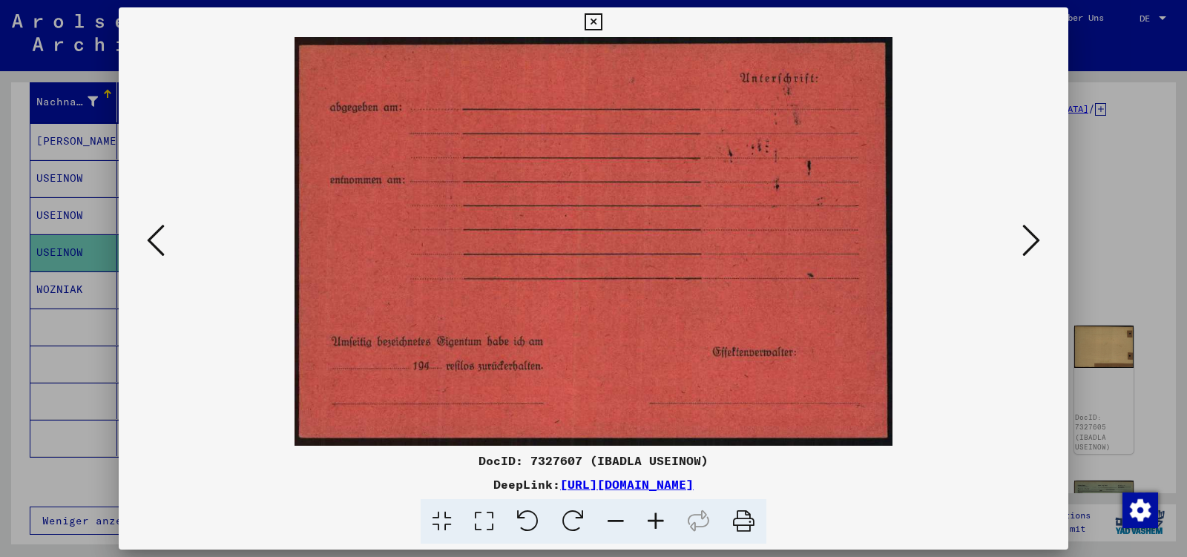
click at [1034, 240] on icon at bounding box center [1032, 241] width 18 height 36
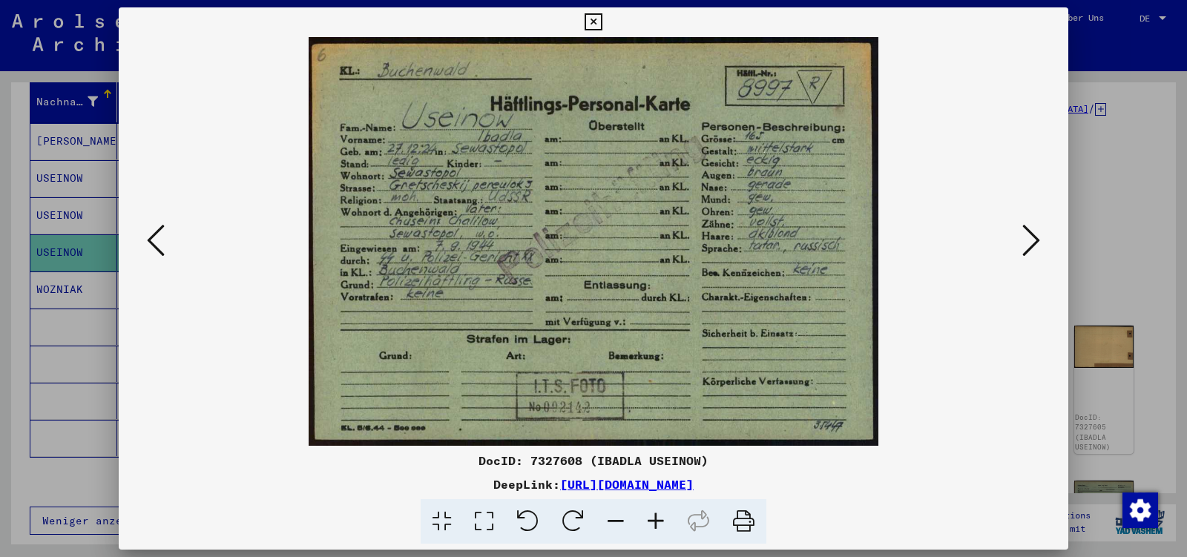
click at [1034, 240] on icon at bounding box center [1032, 241] width 18 height 36
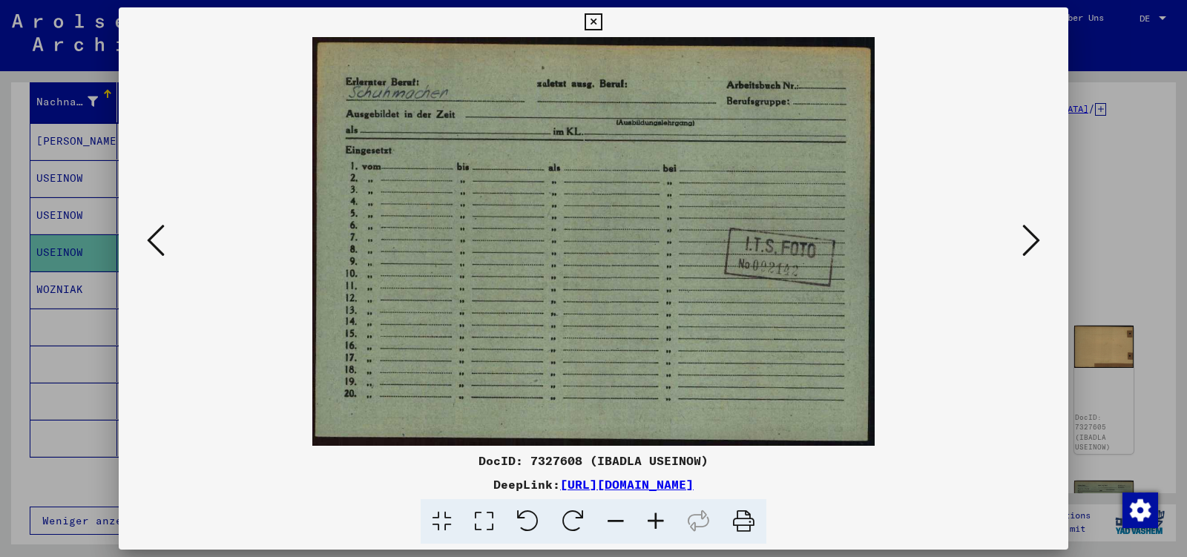
click at [1034, 240] on icon at bounding box center [1032, 241] width 18 height 36
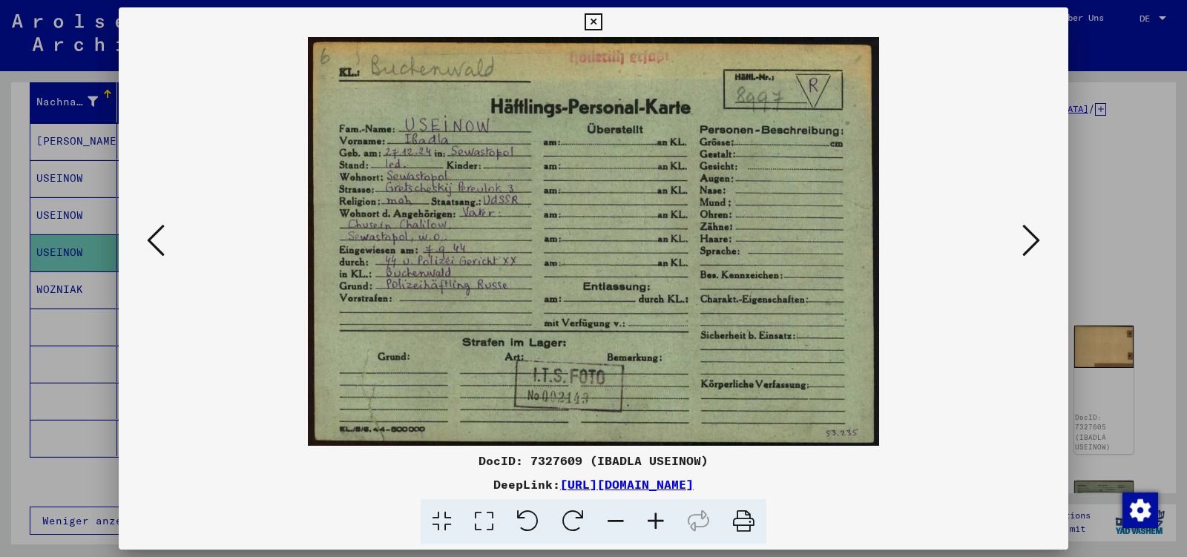
click at [1034, 240] on icon at bounding box center [1032, 241] width 18 height 36
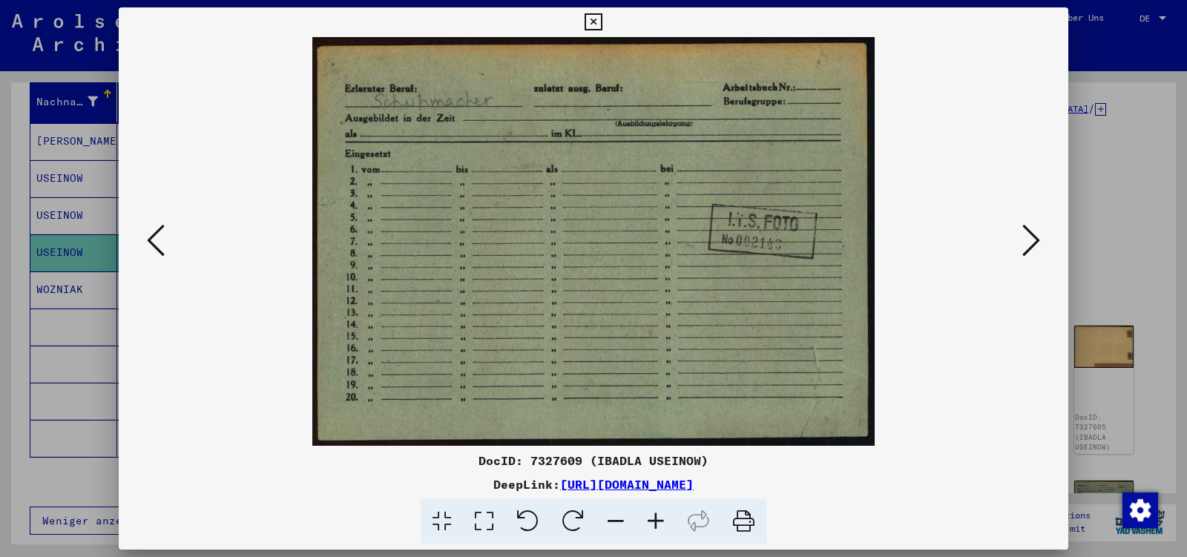
click at [1034, 241] on icon at bounding box center [1032, 241] width 18 height 36
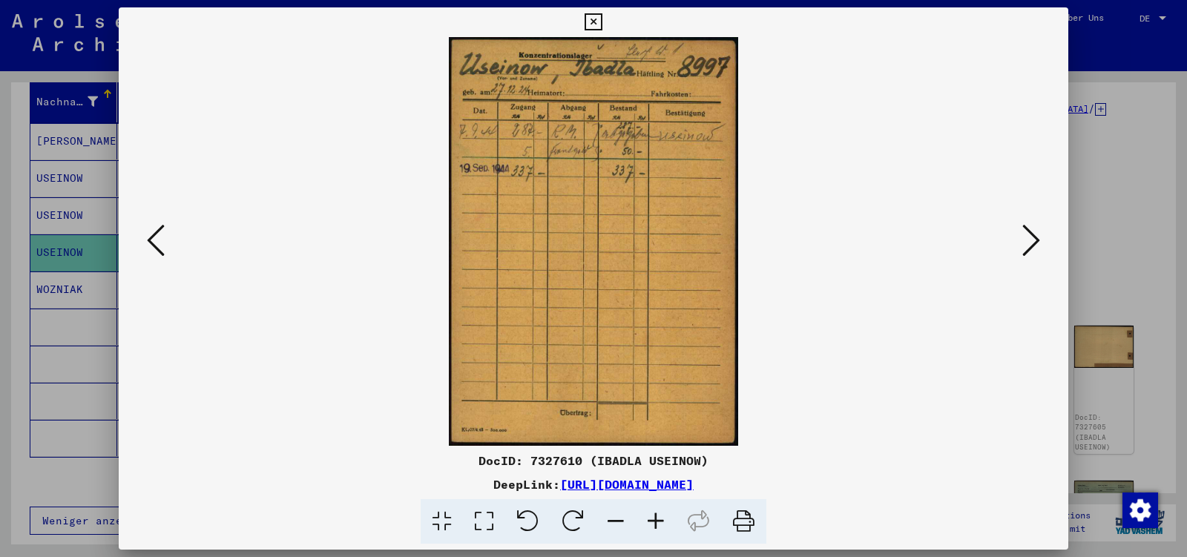
click at [1034, 241] on icon at bounding box center [1032, 241] width 18 height 36
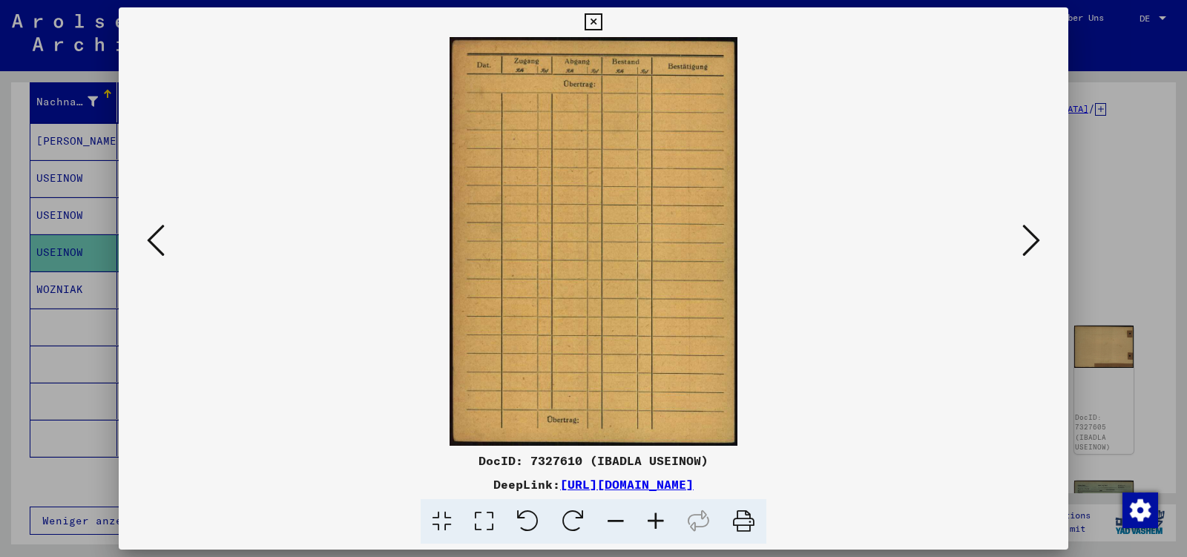
click at [1034, 241] on icon at bounding box center [1032, 241] width 18 height 36
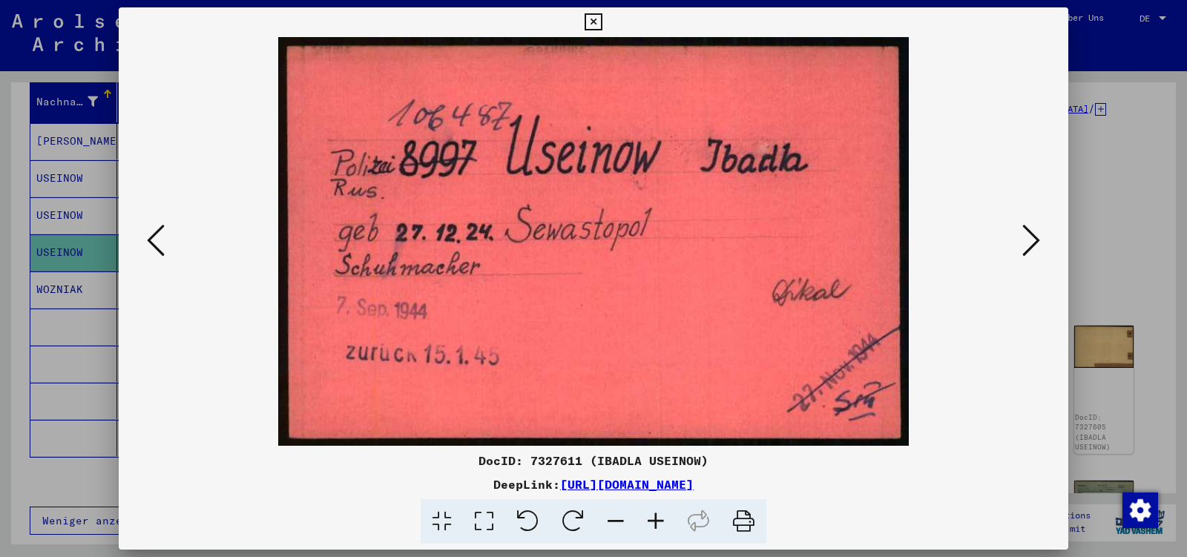
click at [1034, 241] on icon at bounding box center [1032, 241] width 18 height 36
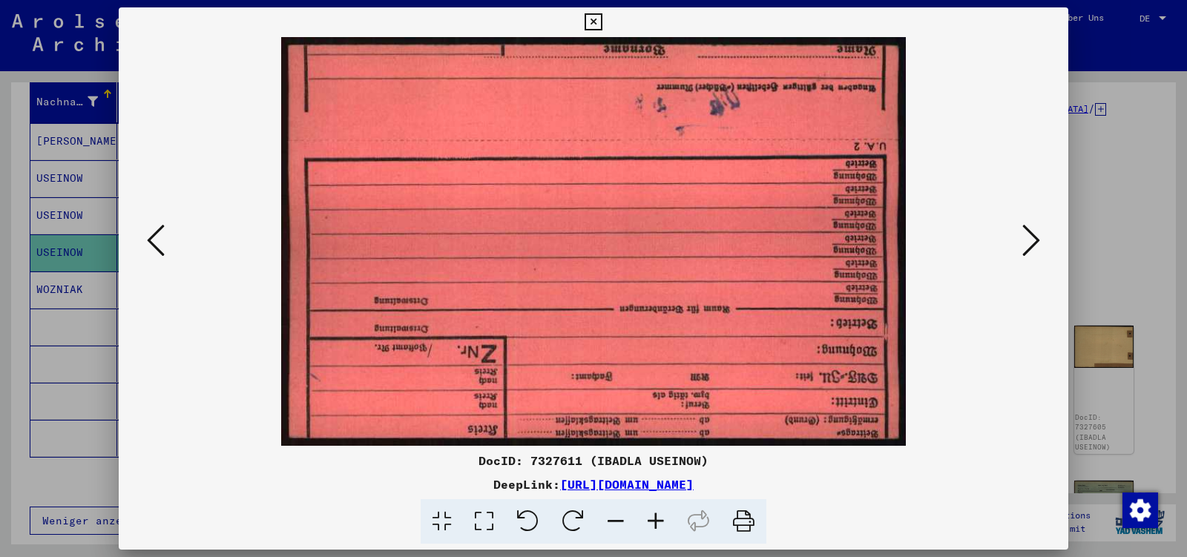
click at [1034, 241] on icon at bounding box center [1032, 241] width 18 height 36
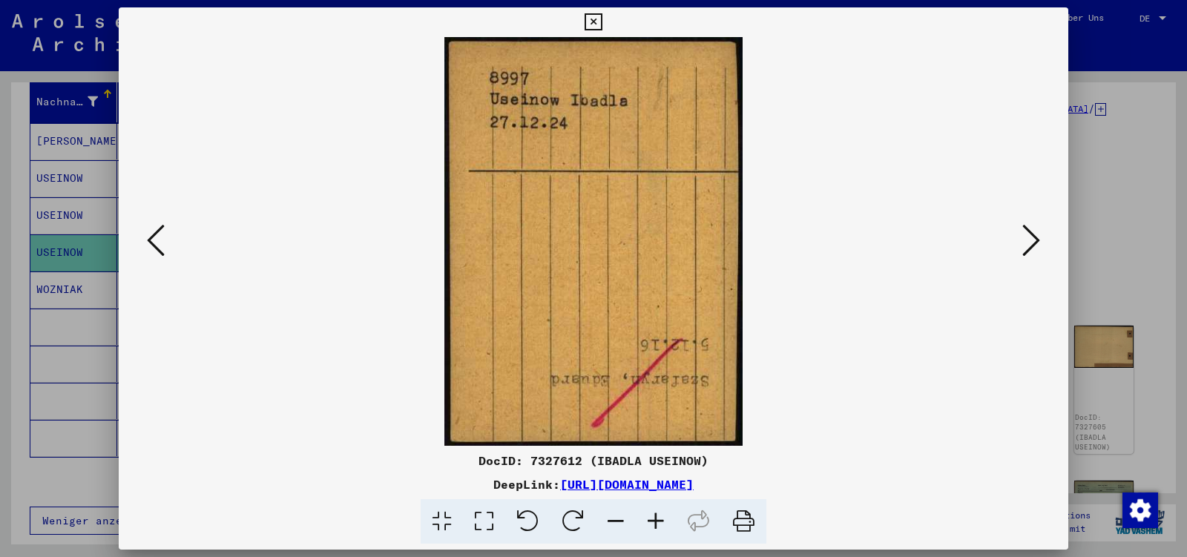
click at [1034, 241] on icon at bounding box center [1032, 241] width 18 height 36
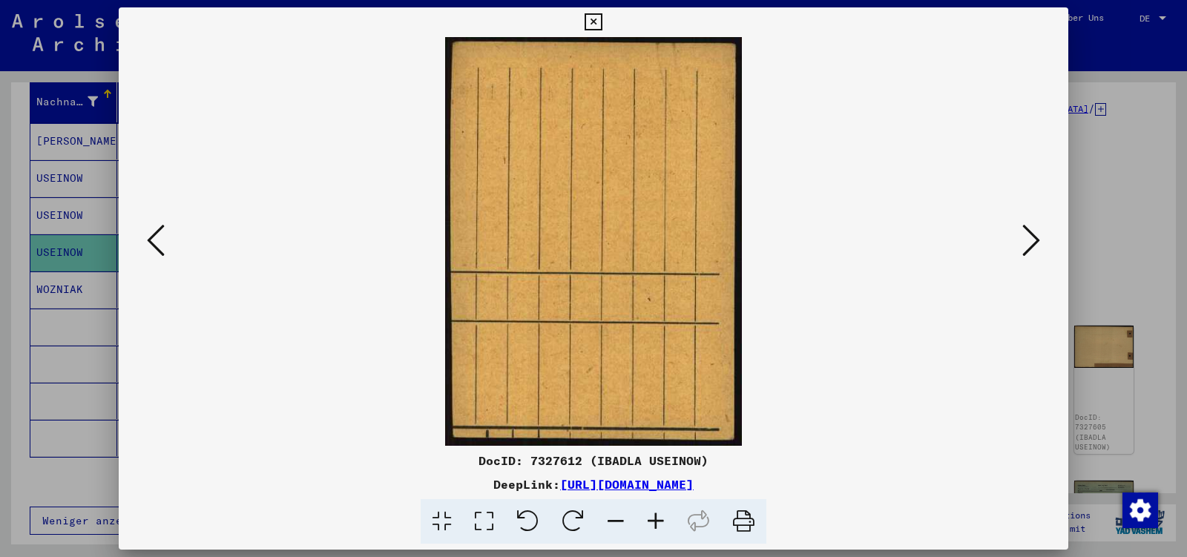
click at [1034, 241] on icon at bounding box center [1032, 241] width 18 height 36
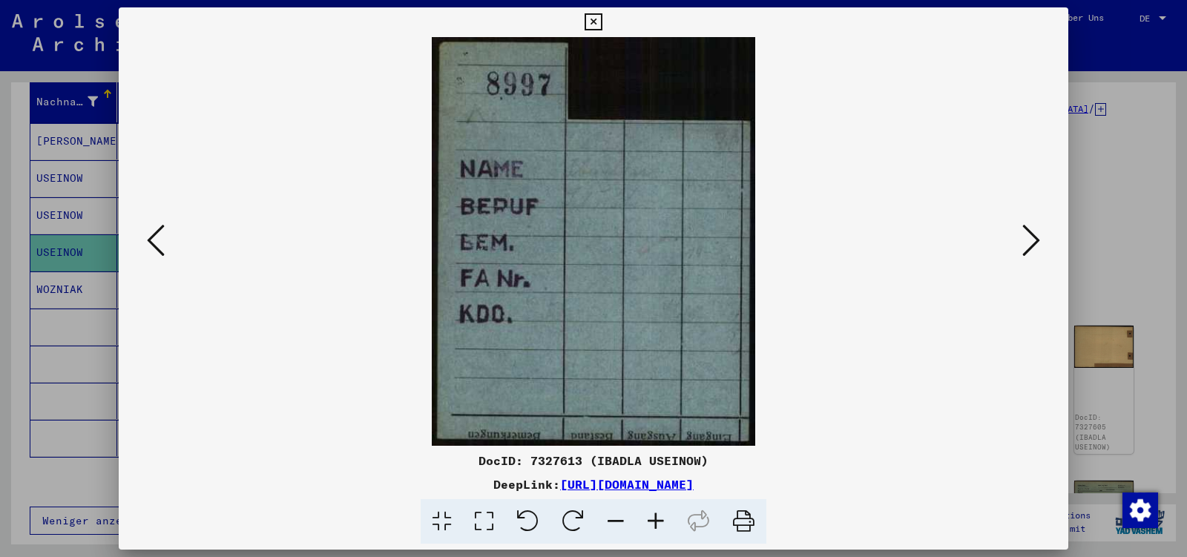
click at [1034, 242] on icon at bounding box center [1032, 241] width 18 height 36
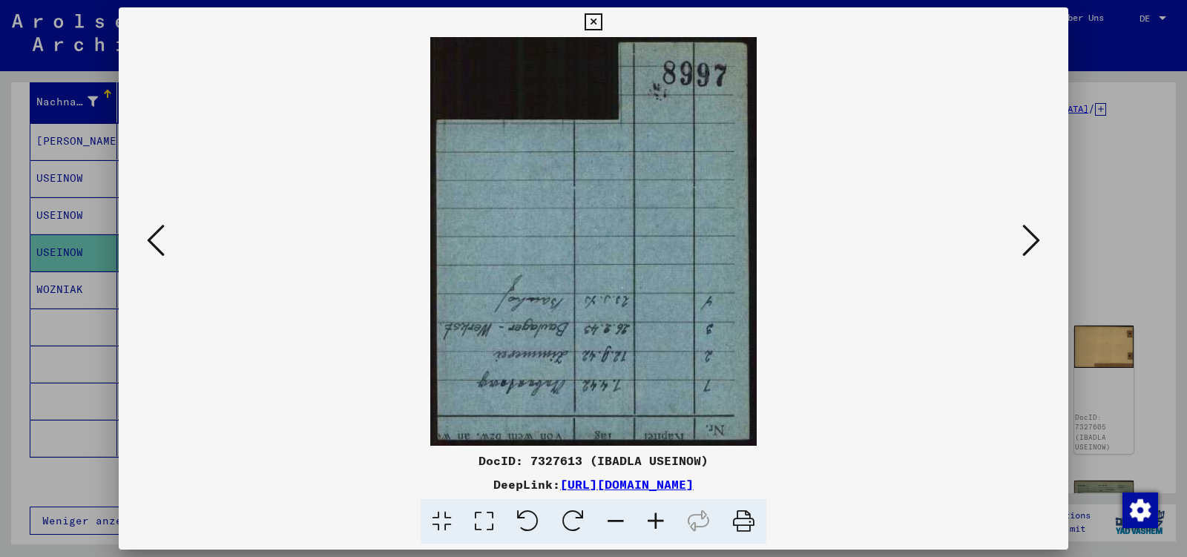
click at [1034, 242] on icon at bounding box center [1032, 241] width 18 height 36
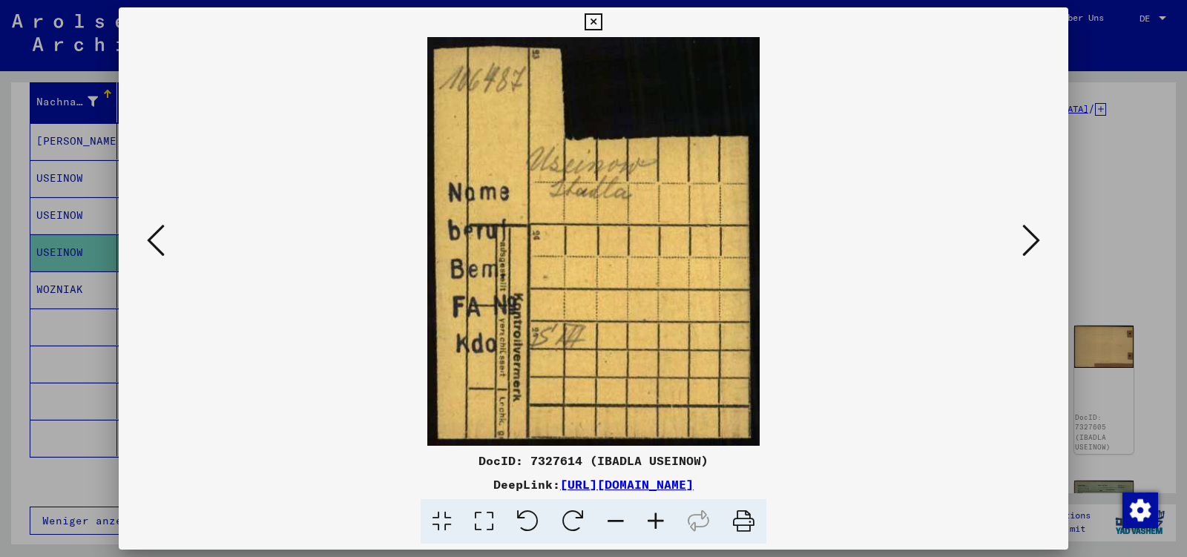
click at [1034, 242] on icon at bounding box center [1032, 241] width 18 height 36
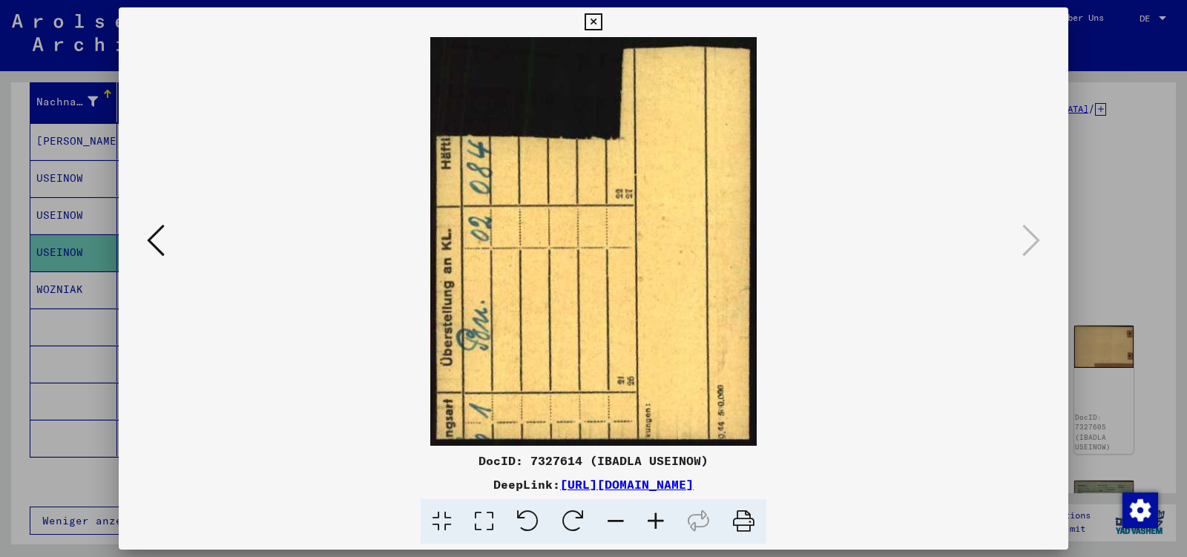
click at [602, 19] on icon at bounding box center [593, 22] width 17 height 18
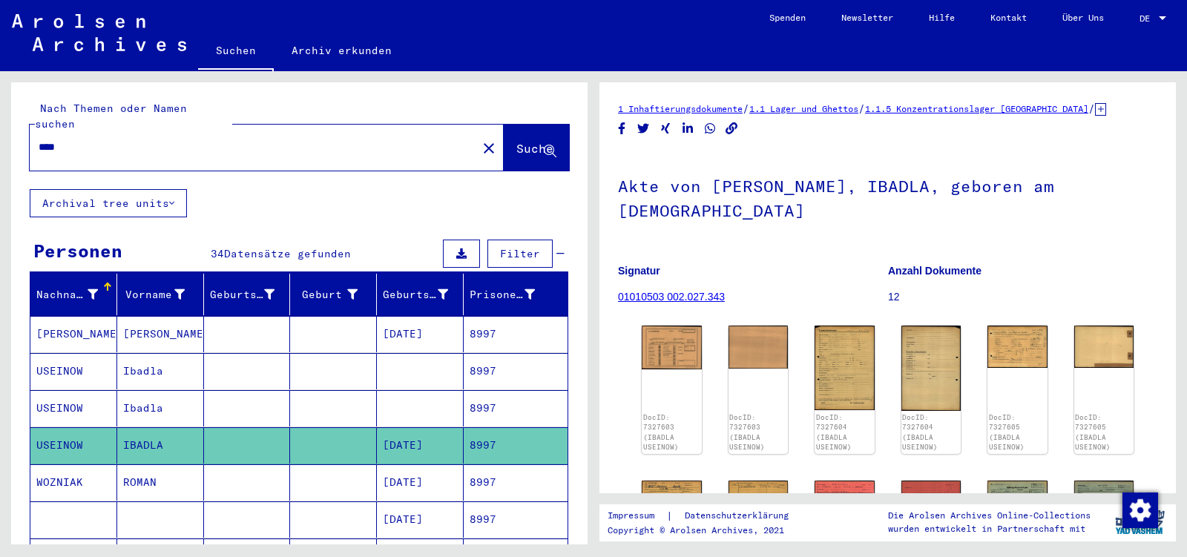
click at [76, 140] on input "****" at bounding box center [254, 148] width 430 height 16
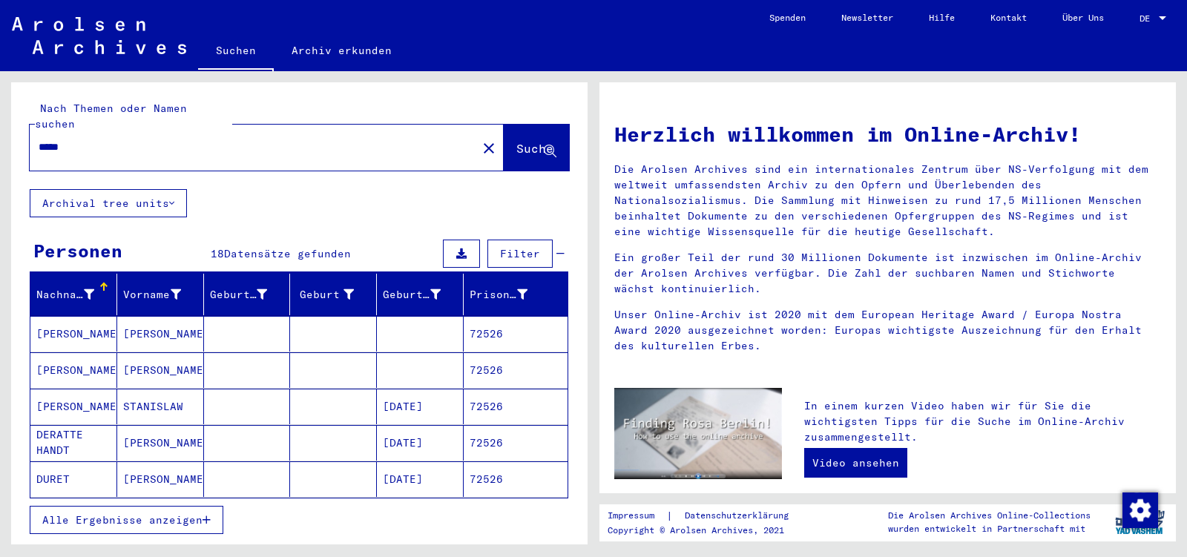
click at [132, 514] on span "Alle Ergebnisse anzeigen" at bounding box center [122, 520] width 160 height 13
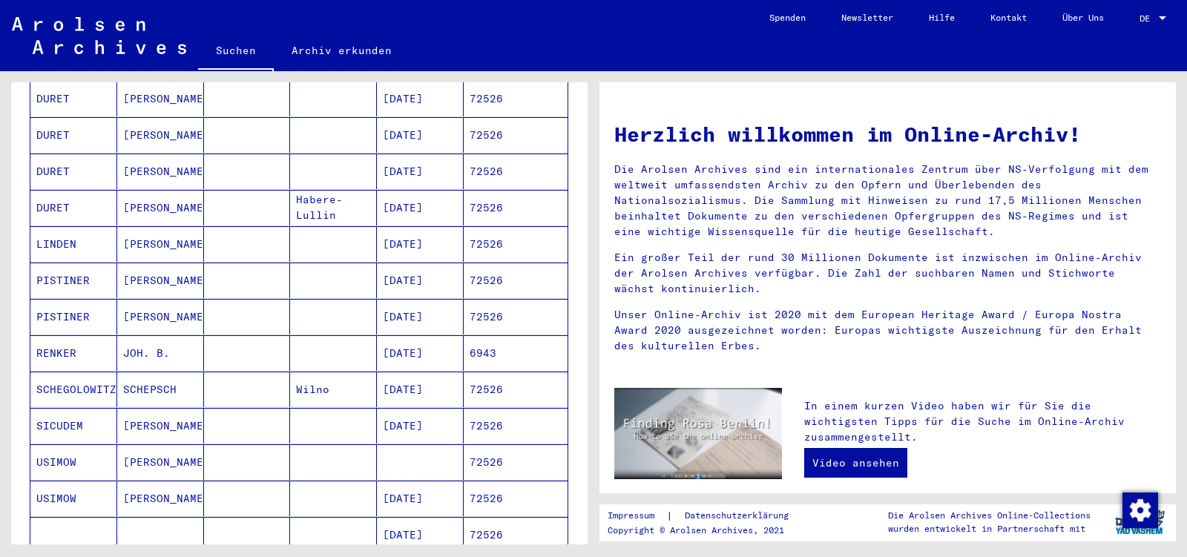
scroll to position [545, 0]
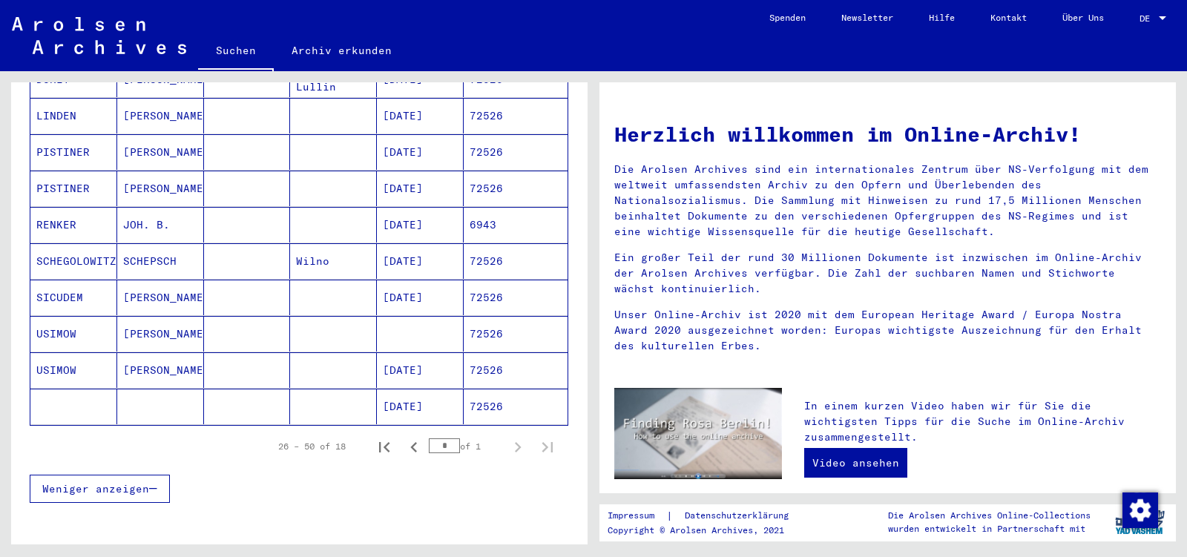
click at [178, 363] on mat-cell "[PERSON_NAME]" at bounding box center [160, 371] width 87 height 36
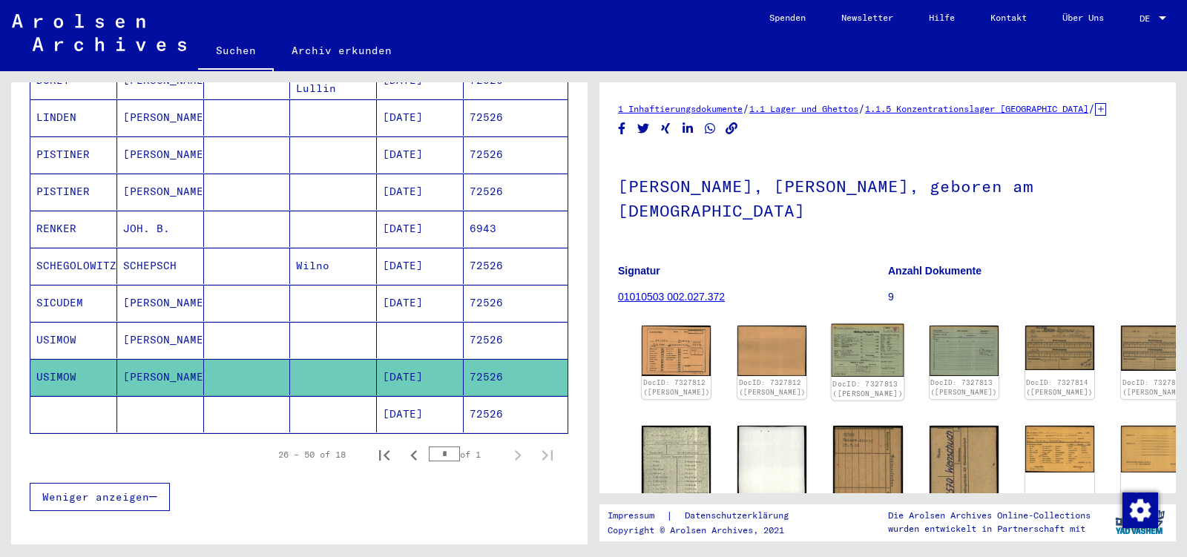
click at [853, 330] on img at bounding box center [868, 350] width 73 height 53
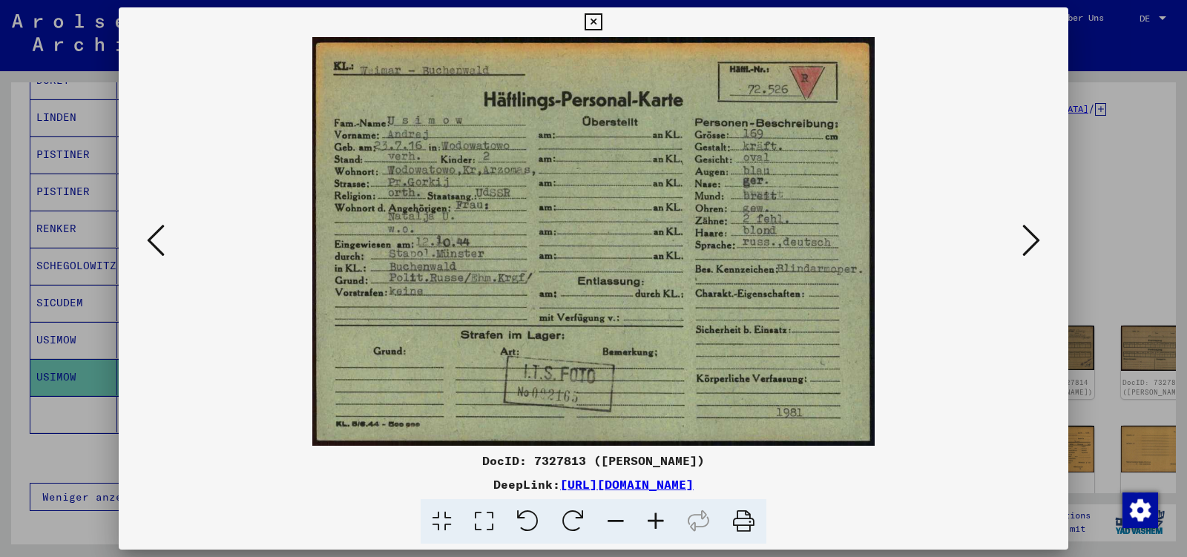
click at [1034, 246] on icon at bounding box center [1032, 241] width 18 height 36
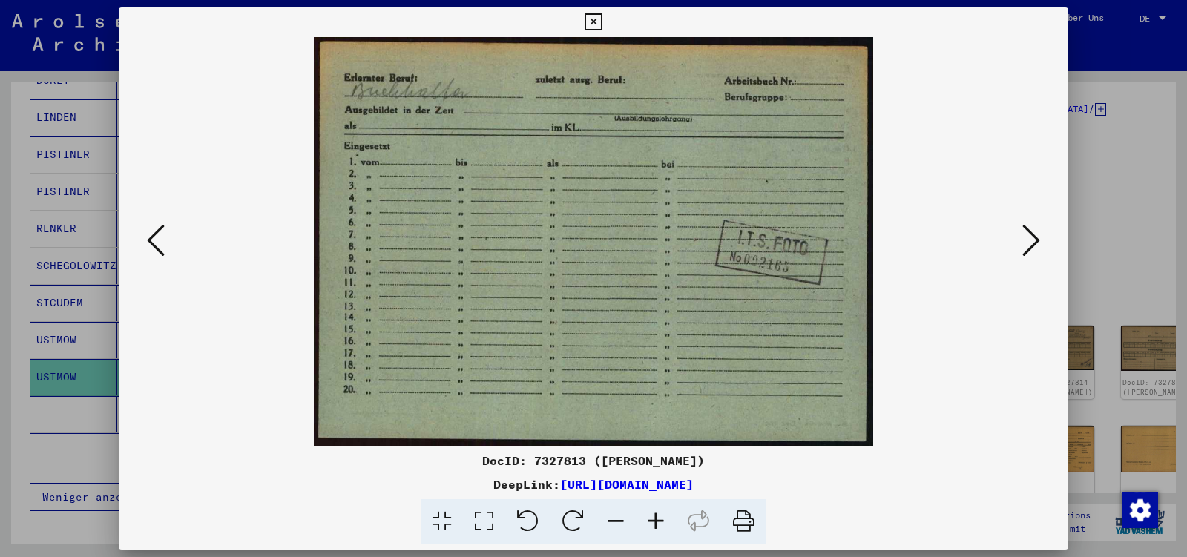
click at [1034, 246] on icon at bounding box center [1032, 241] width 18 height 36
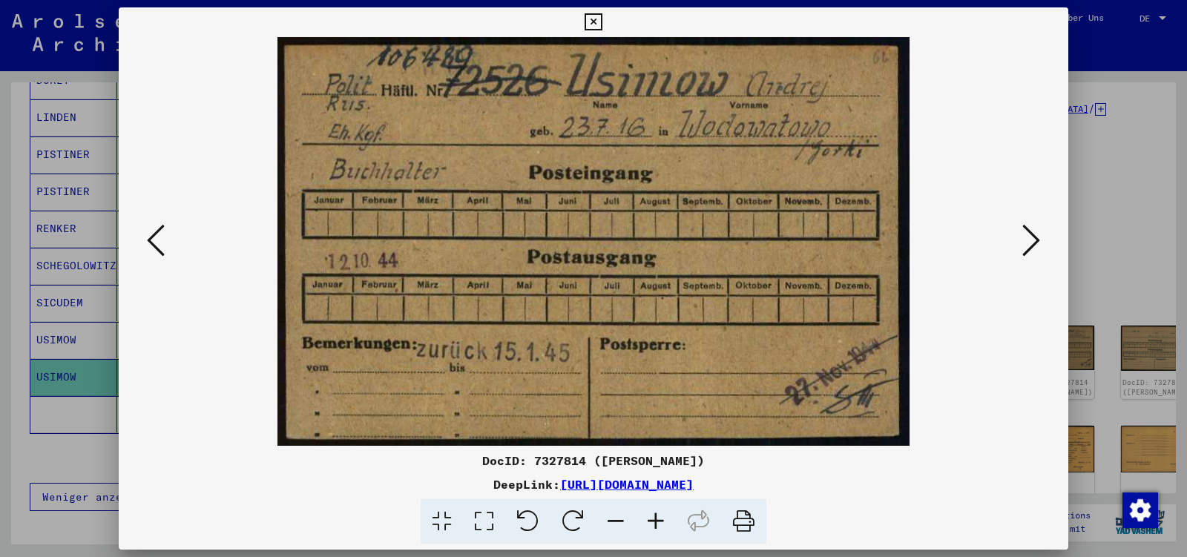
click at [1034, 246] on icon at bounding box center [1032, 241] width 18 height 36
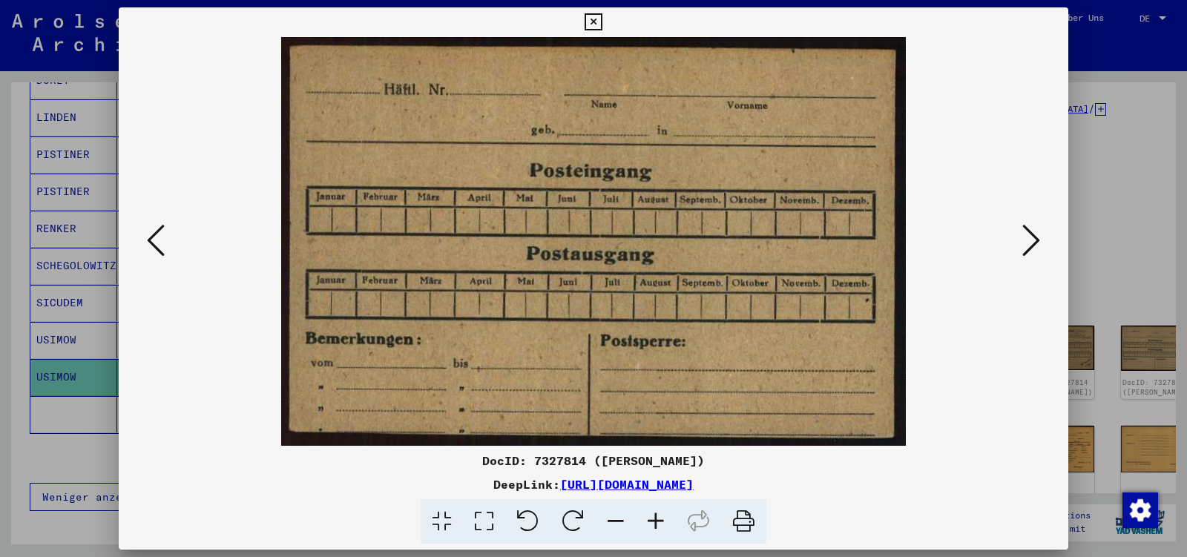
click at [1034, 246] on icon at bounding box center [1032, 241] width 18 height 36
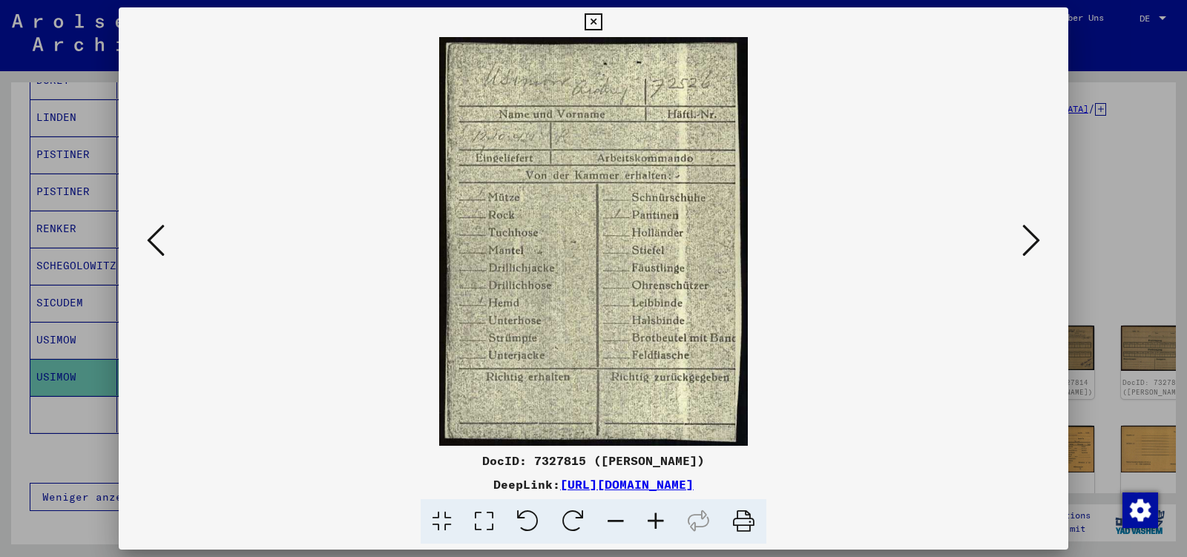
click at [1034, 246] on icon at bounding box center [1032, 241] width 18 height 36
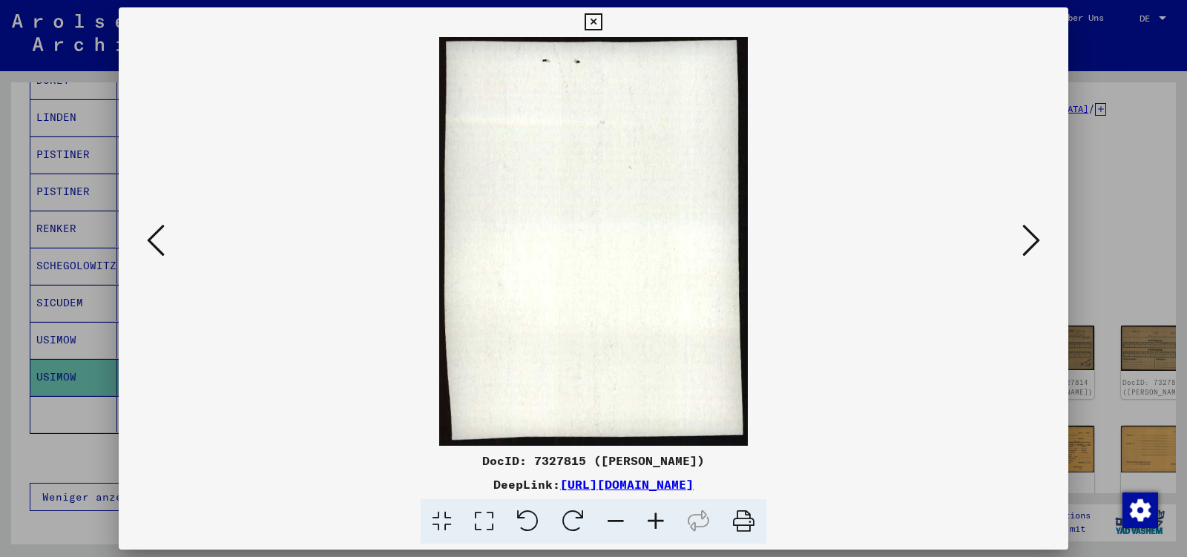
click at [1034, 246] on icon at bounding box center [1032, 241] width 18 height 36
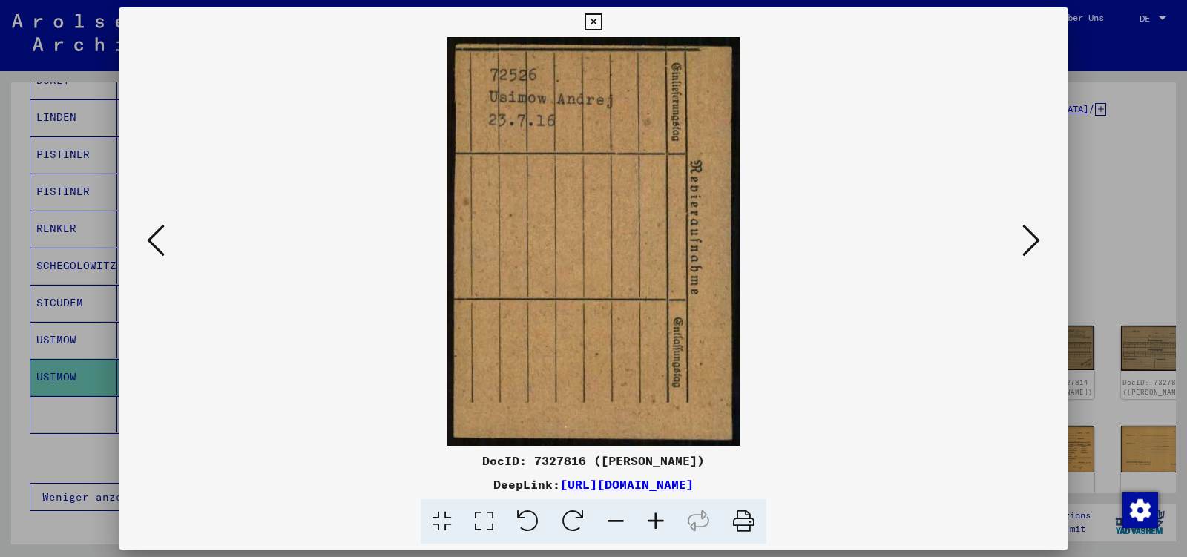
click at [1034, 246] on icon at bounding box center [1032, 241] width 18 height 36
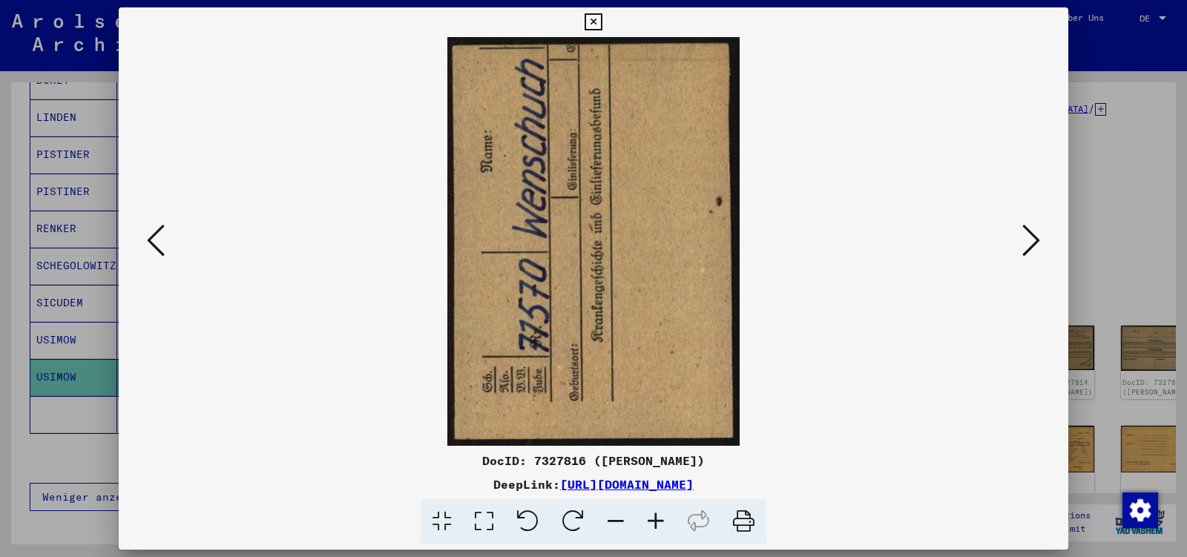
click at [1034, 246] on icon at bounding box center [1032, 241] width 18 height 36
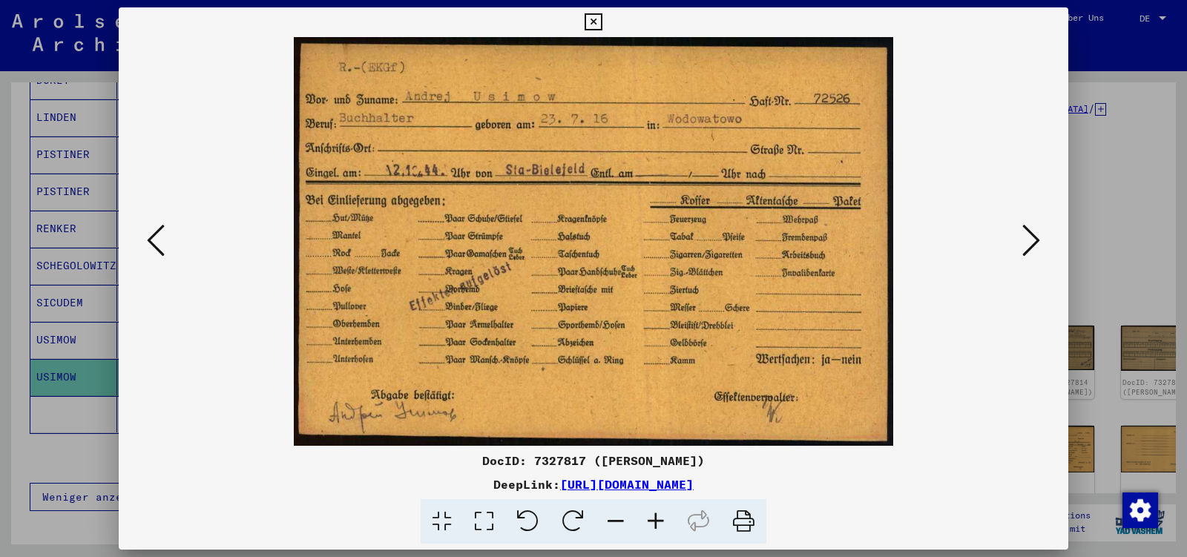
click at [1034, 246] on icon at bounding box center [1032, 241] width 18 height 36
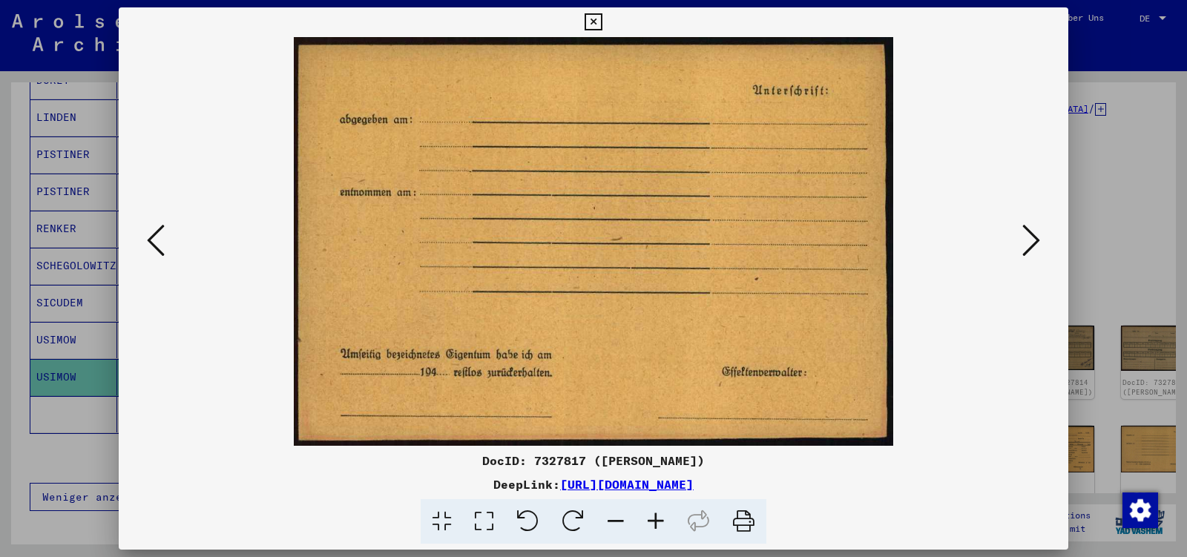
click at [1034, 246] on icon at bounding box center [1032, 241] width 18 height 36
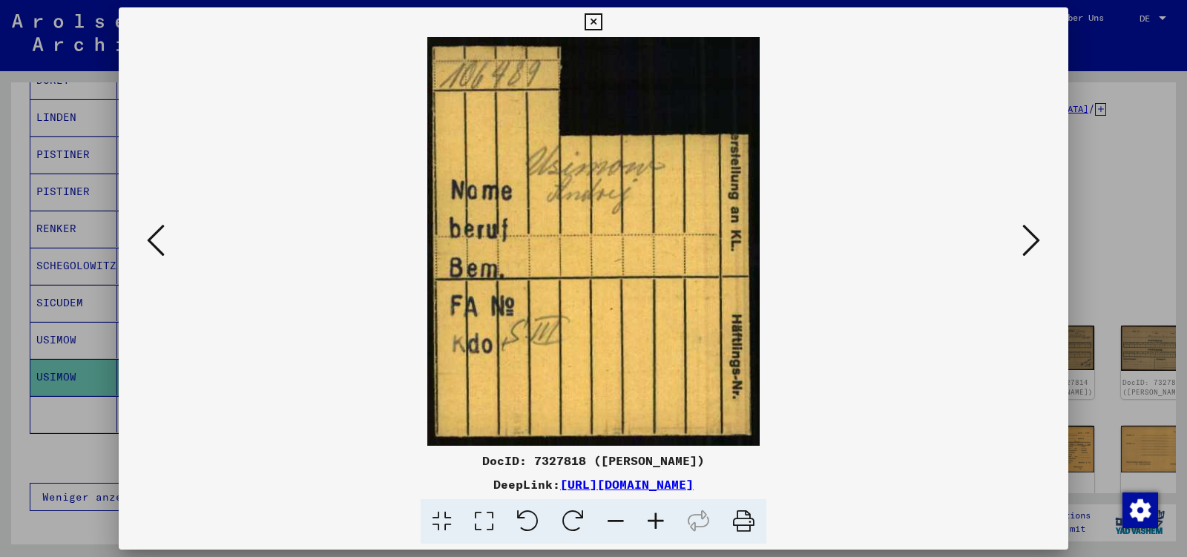
click at [1034, 246] on icon at bounding box center [1032, 241] width 18 height 36
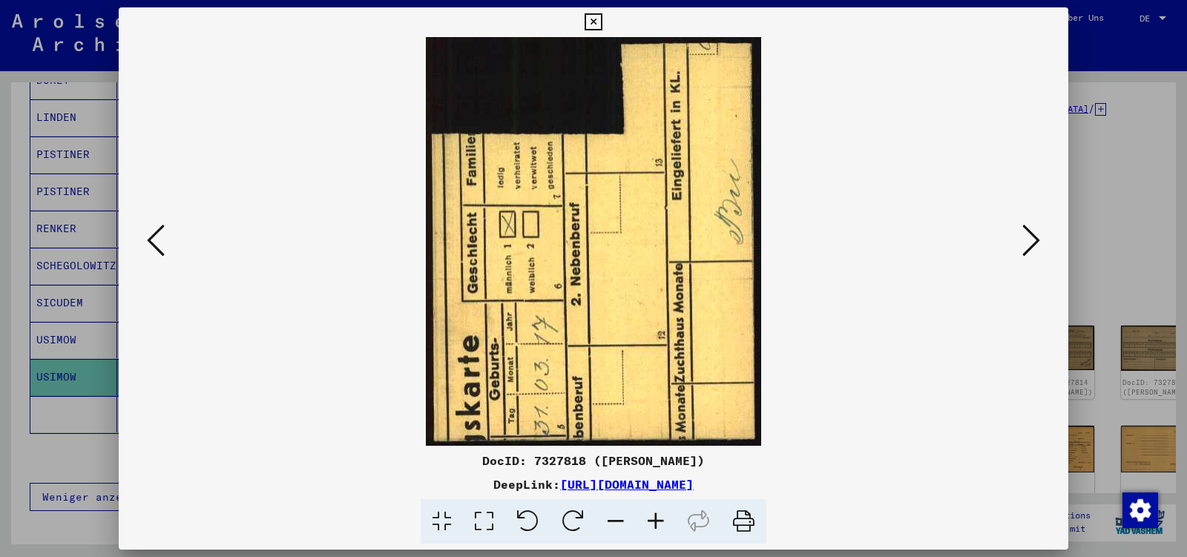
click at [1034, 246] on icon at bounding box center [1032, 241] width 18 height 36
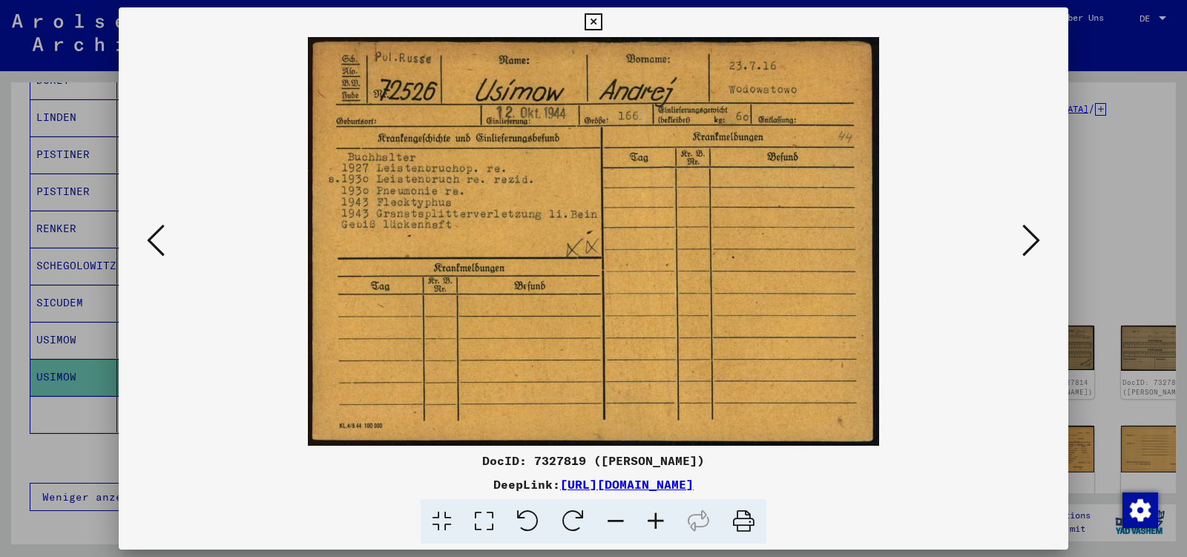
click at [1034, 246] on icon at bounding box center [1032, 241] width 18 height 36
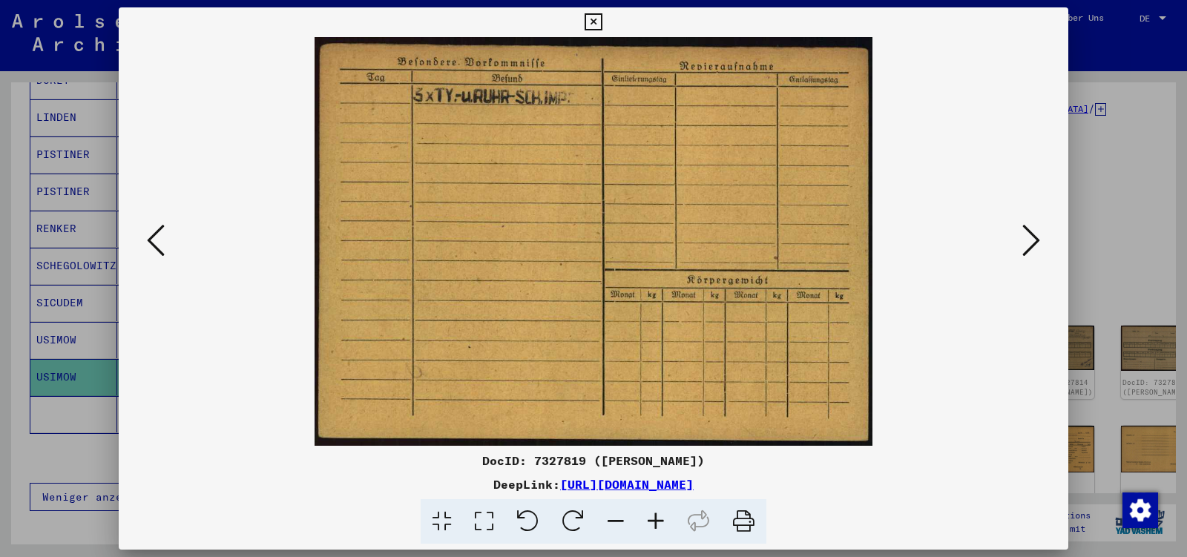
click at [1034, 246] on icon at bounding box center [1032, 241] width 18 height 36
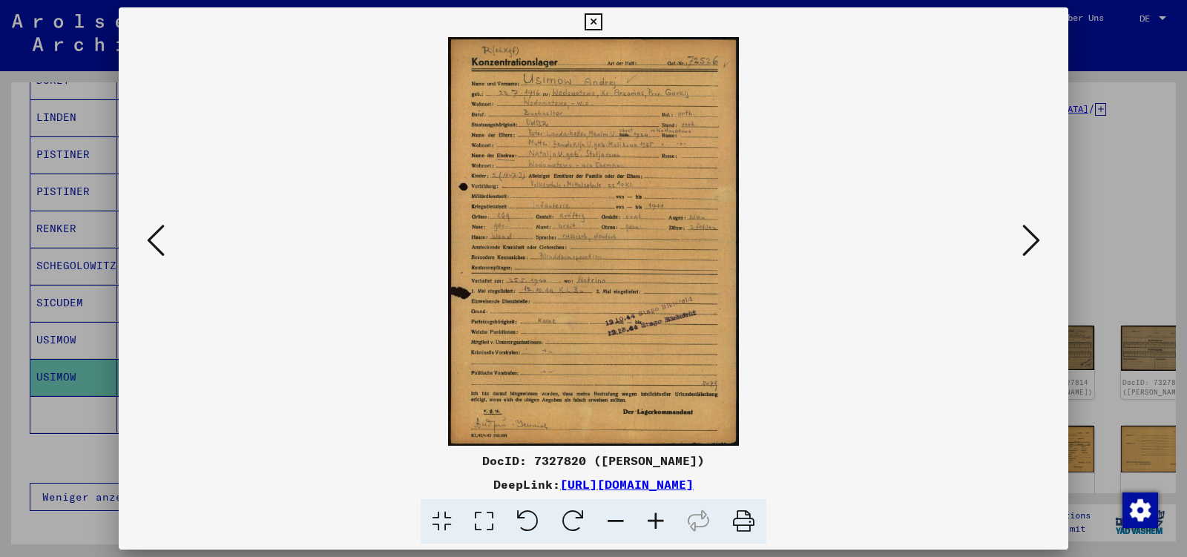
click at [1034, 246] on icon at bounding box center [1032, 241] width 18 height 36
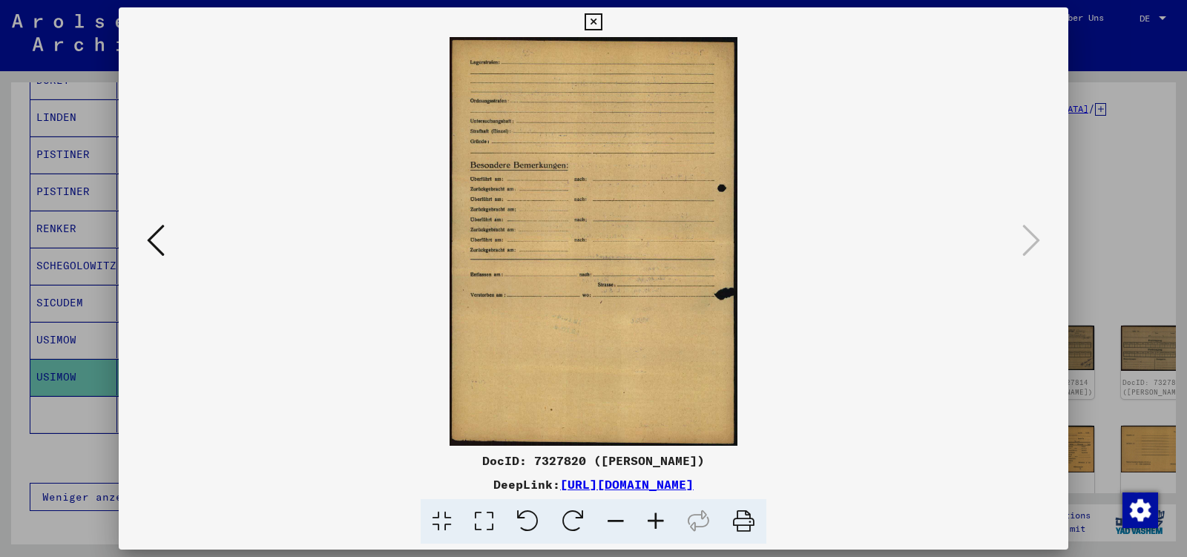
click at [602, 21] on icon at bounding box center [593, 22] width 17 height 18
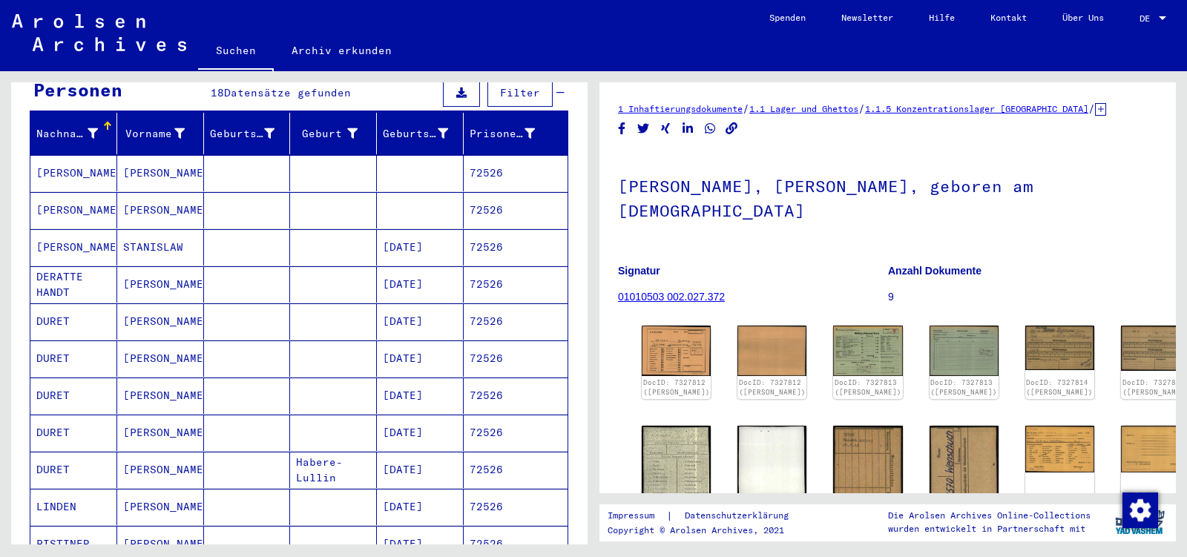
scroll to position [0, 0]
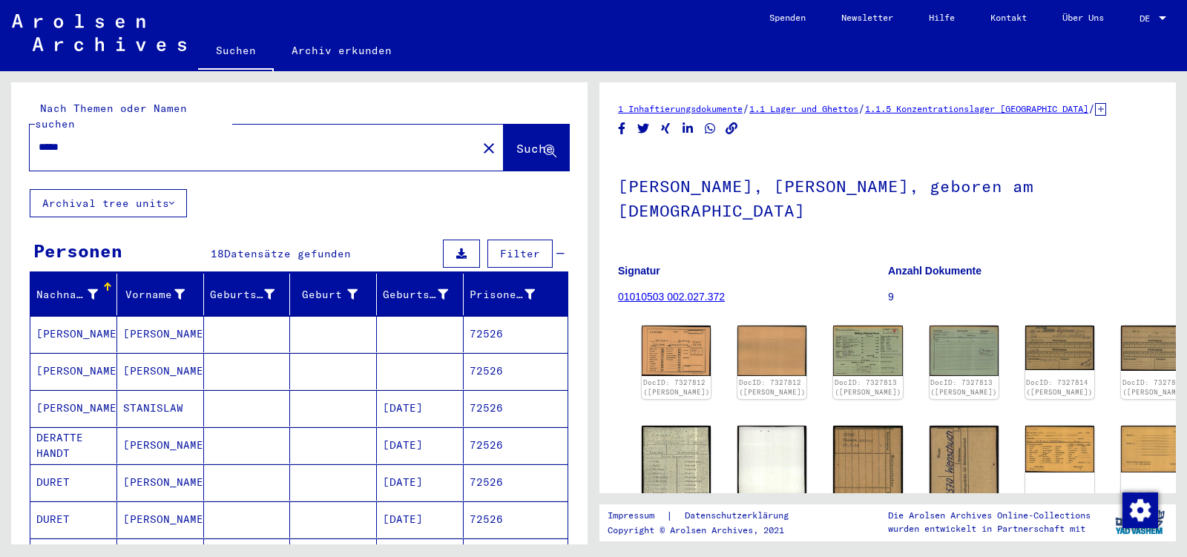
click at [71, 140] on input "*****" at bounding box center [254, 148] width 430 height 16
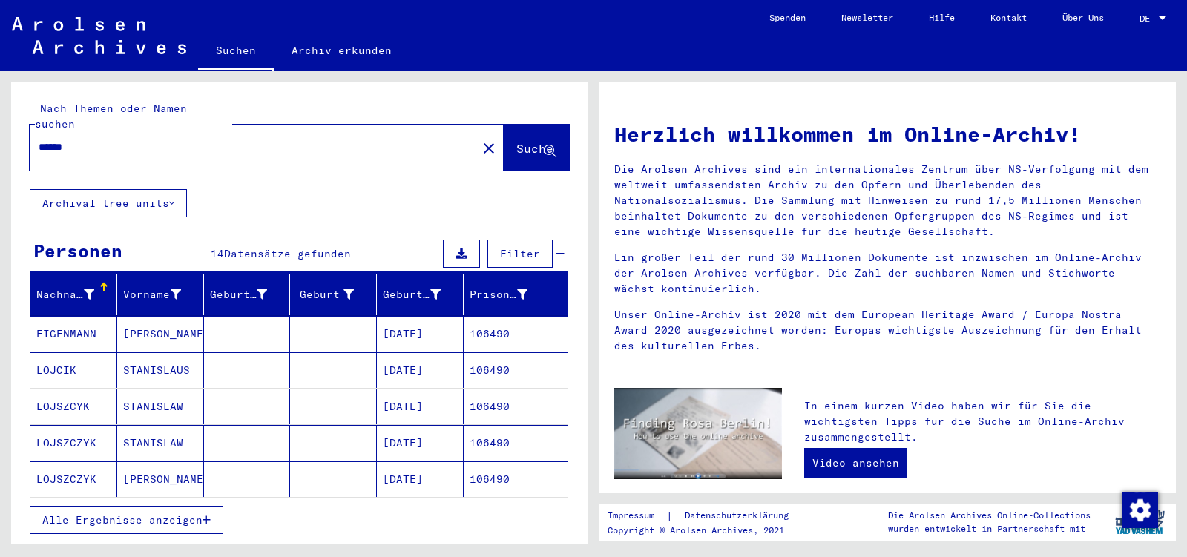
click at [111, 514] on span "Alle Ergebnisse anzeigen" at bounding box center [122, 520] width 160 height 13
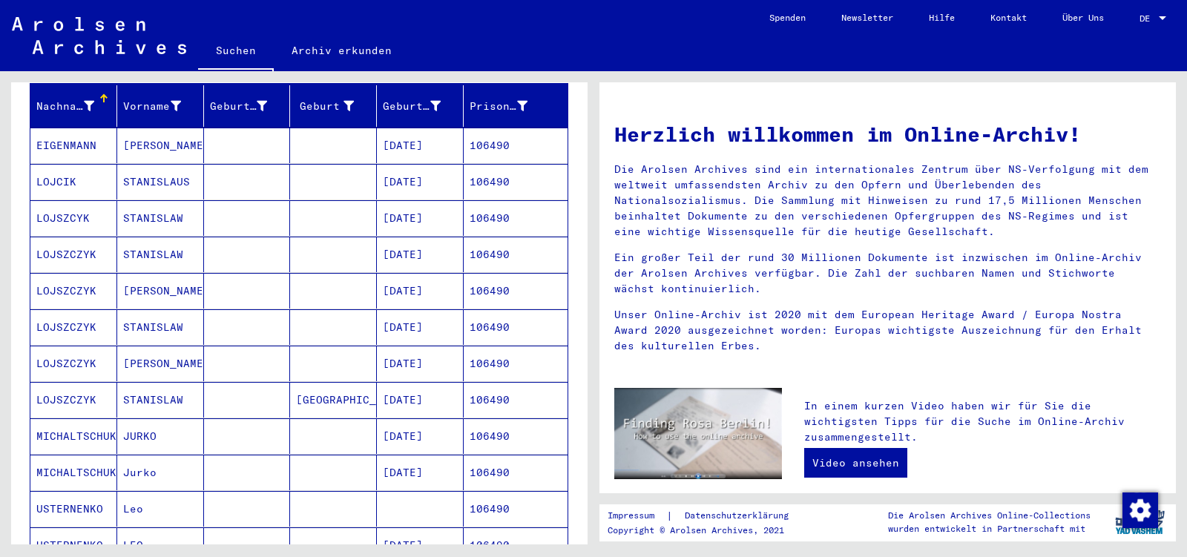
scroll to position [234, 0]
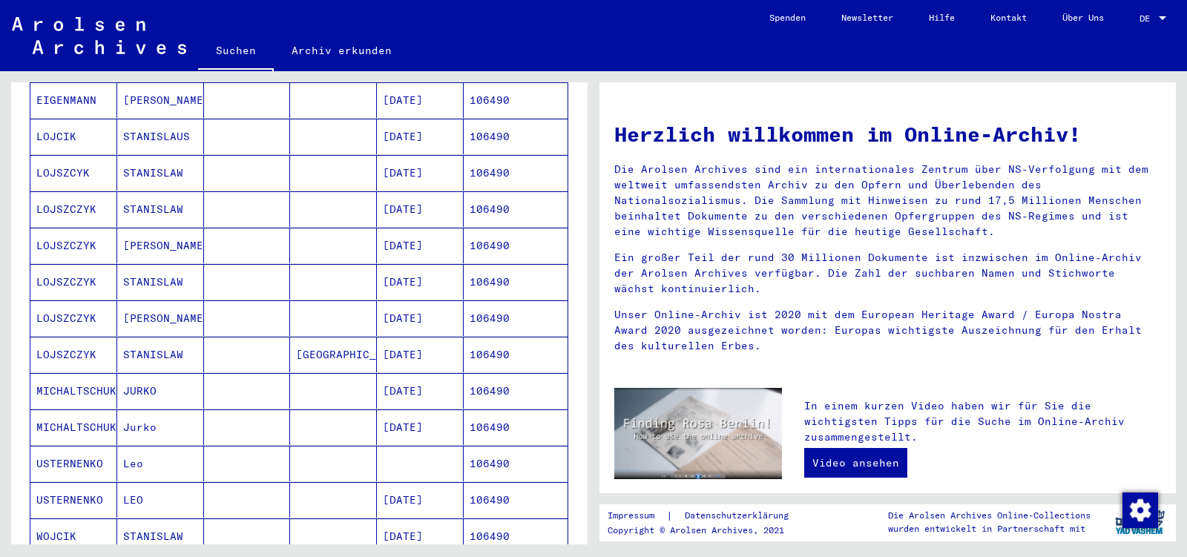
click at [137, 483] on mat-cell "LEO" at bounding box center [160, 500] width 87 height 36
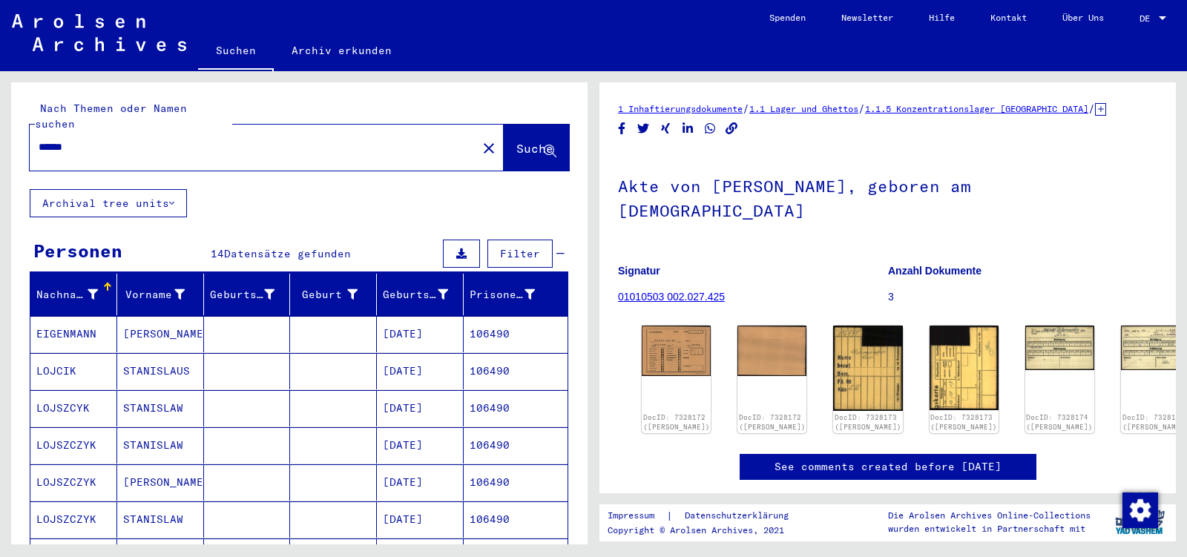
click at [110, 140] on input "******" at bounding box center [254, 148] width 430 height 16
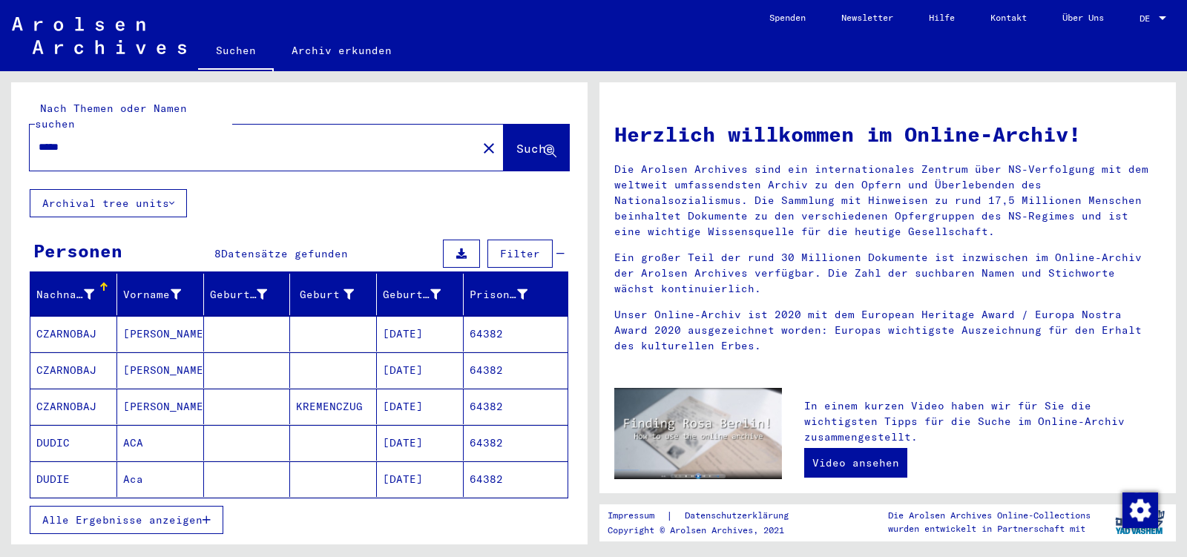
click at [162, 512] on button "Alle Ergebnisse anzeigen" at bounding box center [127, 520] width 194 height 28
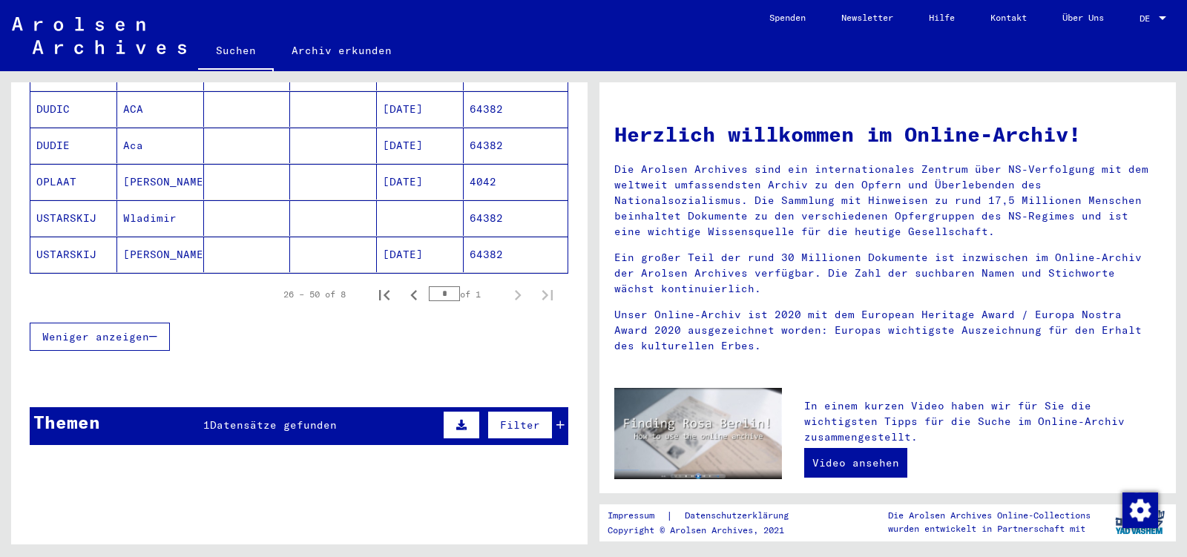
scroll to position [342, 0]
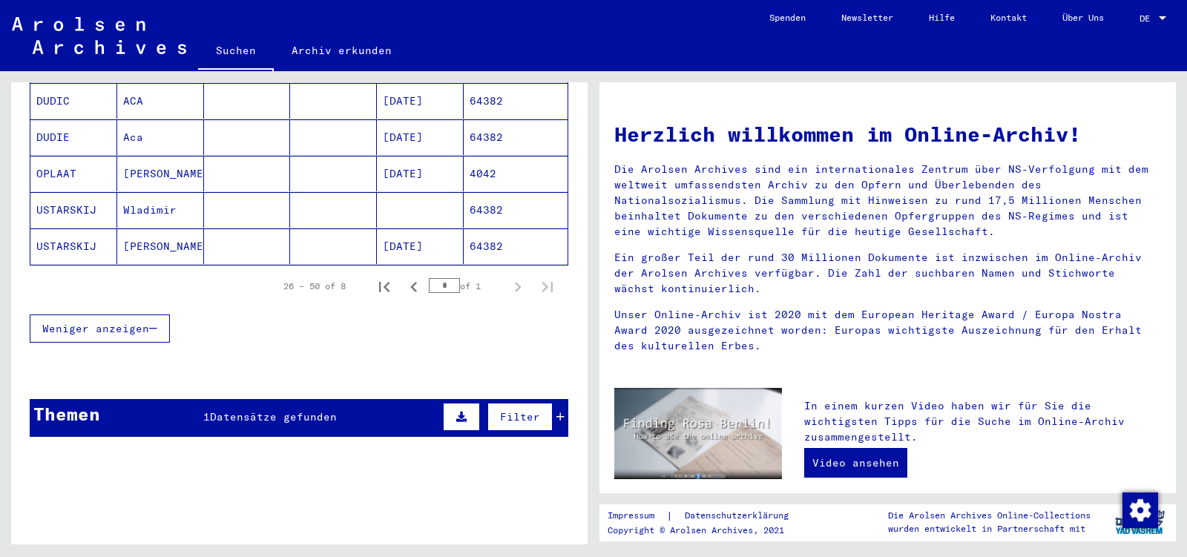
click at [154, 236] on mat-cell "[PERSON_NAME]" at bounding box center [160, 247] width 87 height 36
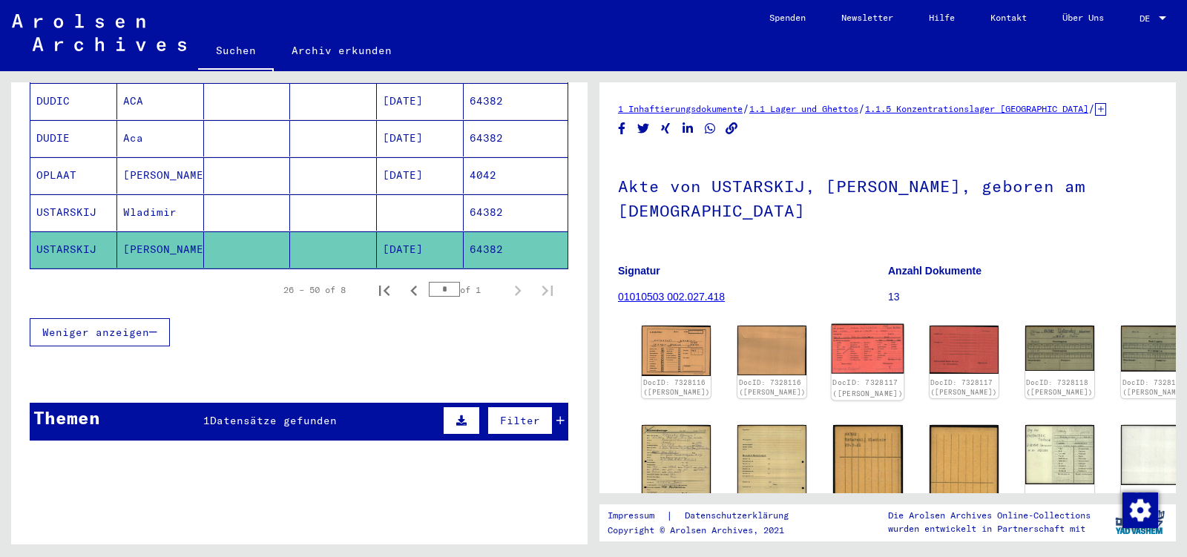
click at [840, 324] on img at bounding box center [868, 349] width 73 height 50
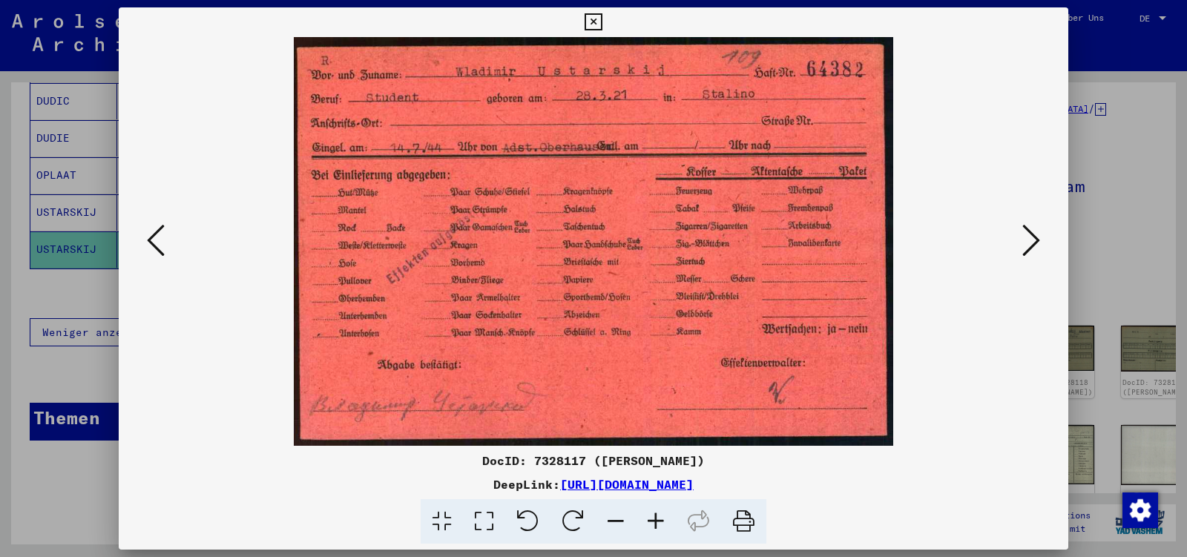
click at [1032, 235] on icon at bounding box center [1032, 241] width 18 height 36
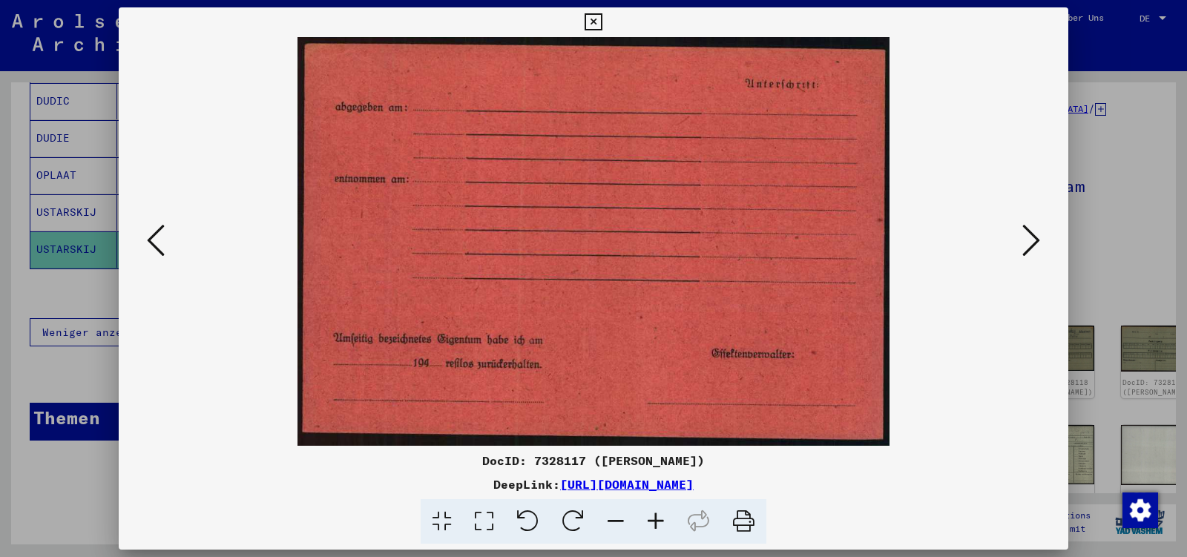
click at [1032, 235] on icon at bounding box center [1032, 241] width 18 height 36
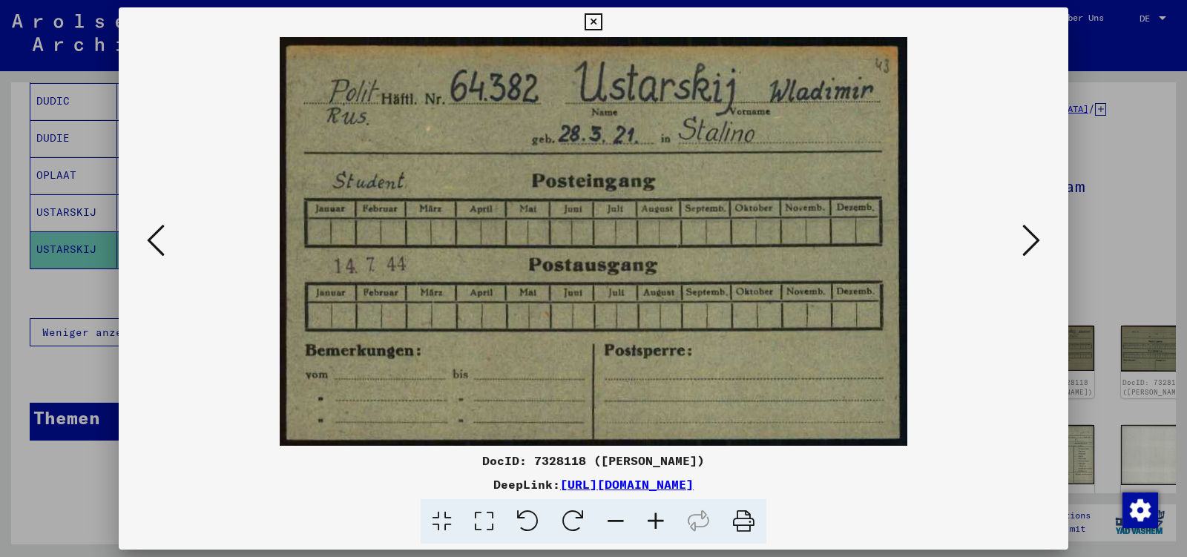
click at [1032, 235] on icon at bounding box center [1032, 241] width 18 height 36
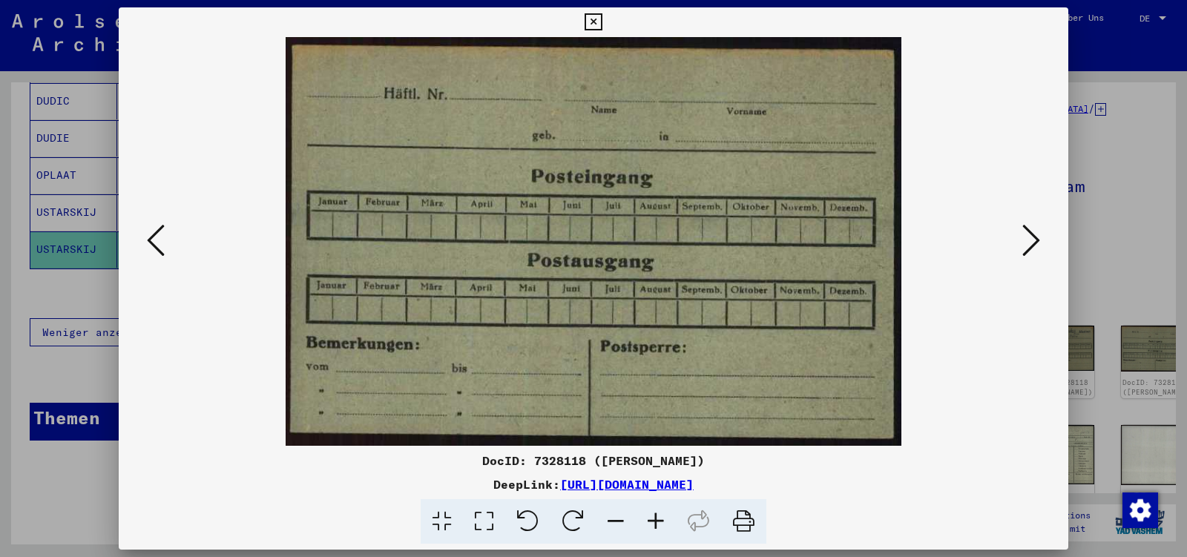
click at [1032, 235] on icon at bounding box center [1032, 241] width 18 height 36
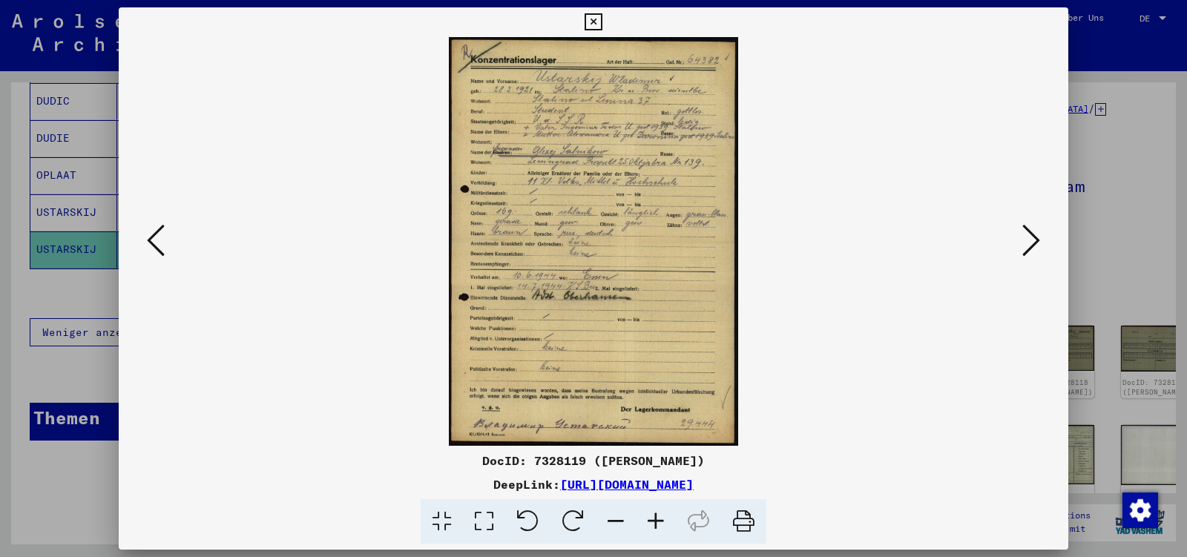
click at [1032, 235] on icon at bounding box center [1032, 241] width 18 height 36
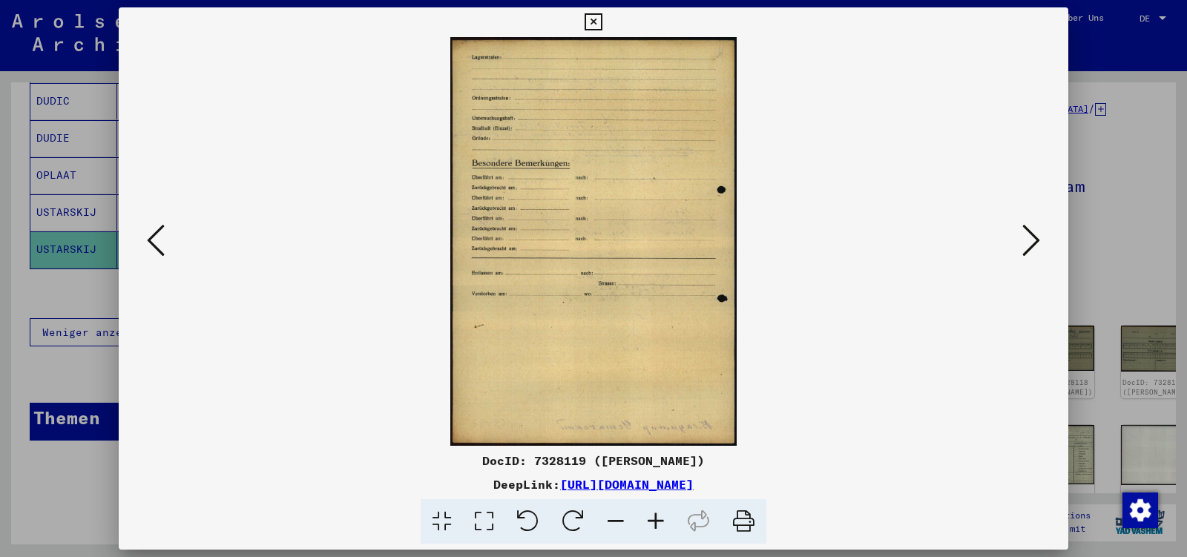
click at [1032, 235] on icon at bounding box center [1032, 241] width 18 height 36
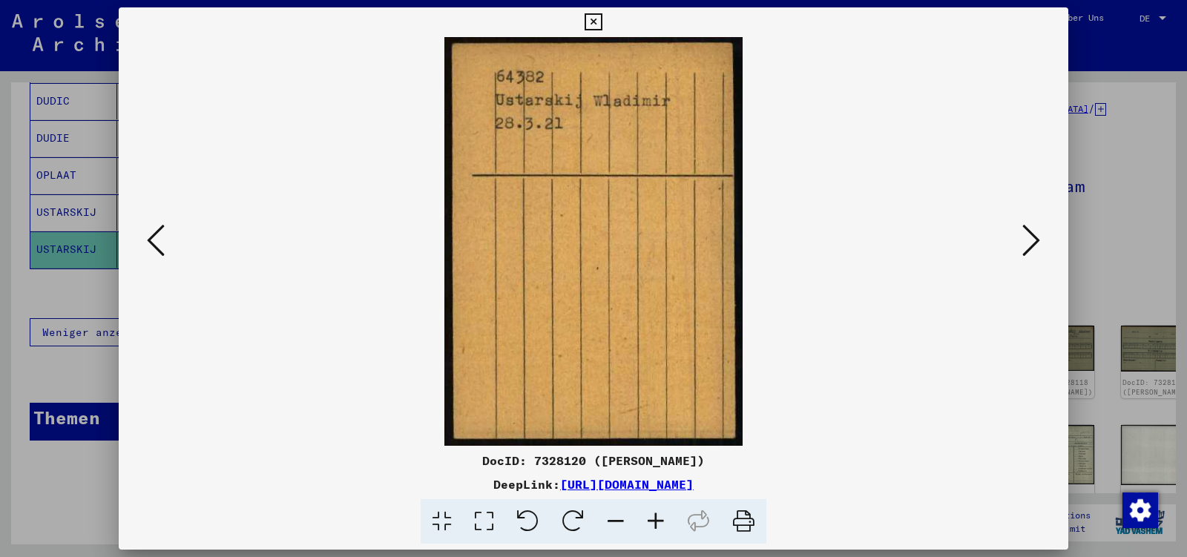
click at [1032, 235] on icon at bounding box center [1032, 241] width 18 height 36
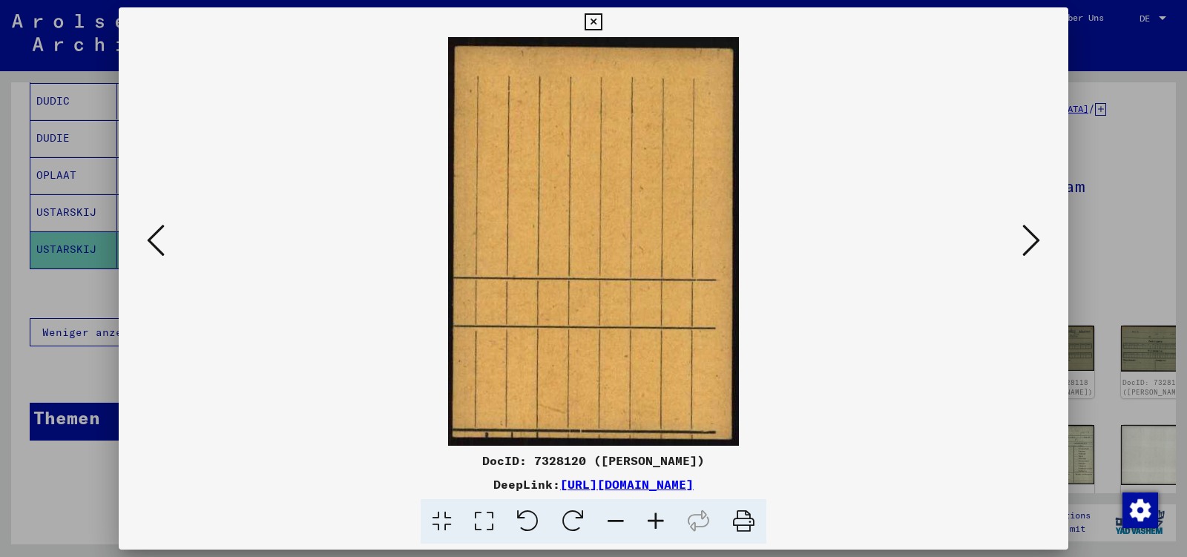
click at [1032, 235] on icon at bounding box center [1032, 241] width 18 height 36
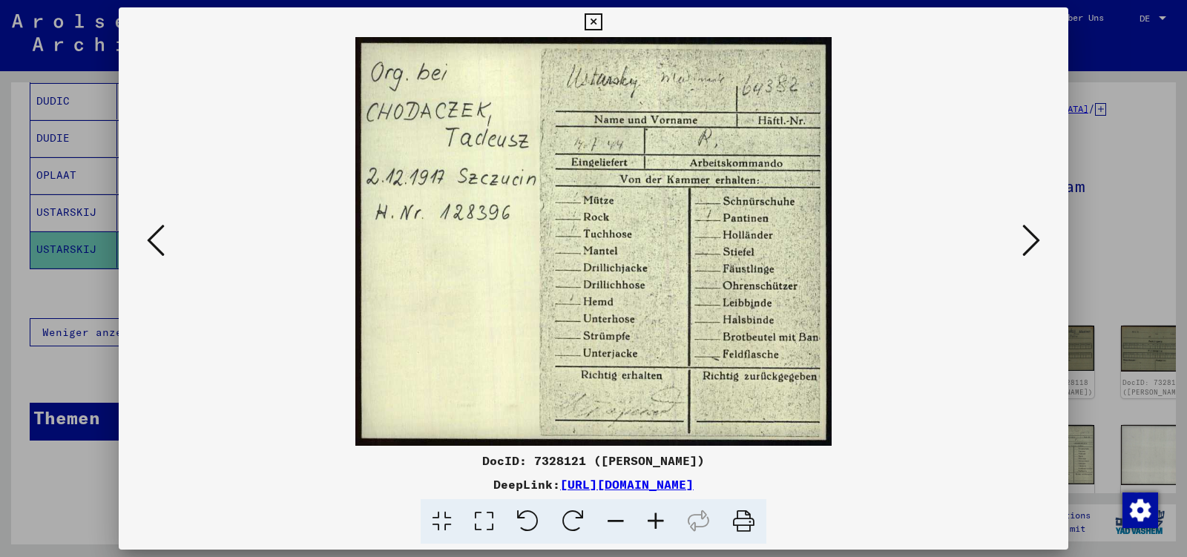
click at [1032, 235] on icon at bounding box center [1032, 241] width 18 height 36
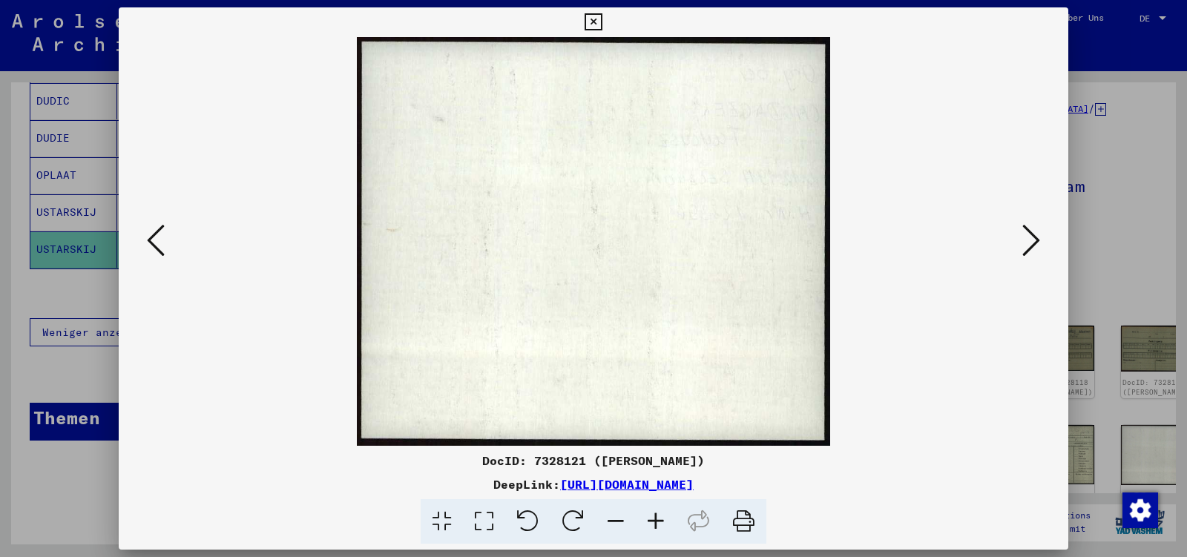
click at [1032, 235] on icon at bounding box center [1032, 241] width 18 height 36
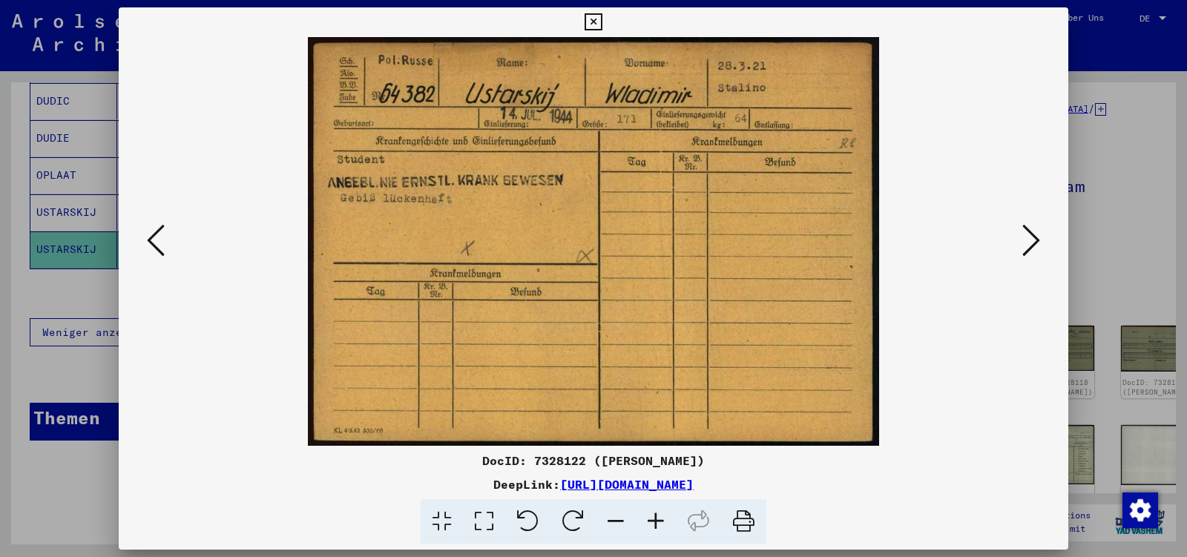
click at [1032, 235] on icon at bounding box center [1032, 241] width 18 height 36
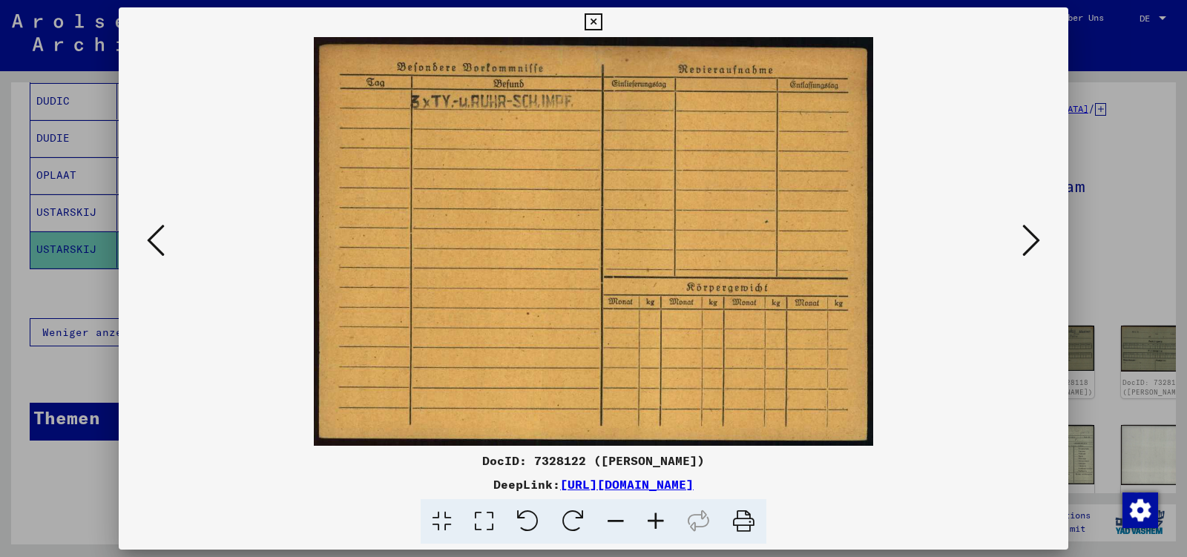
click at [1032, 235] on icon at bounding box center [1032, 241] width 18 height 36
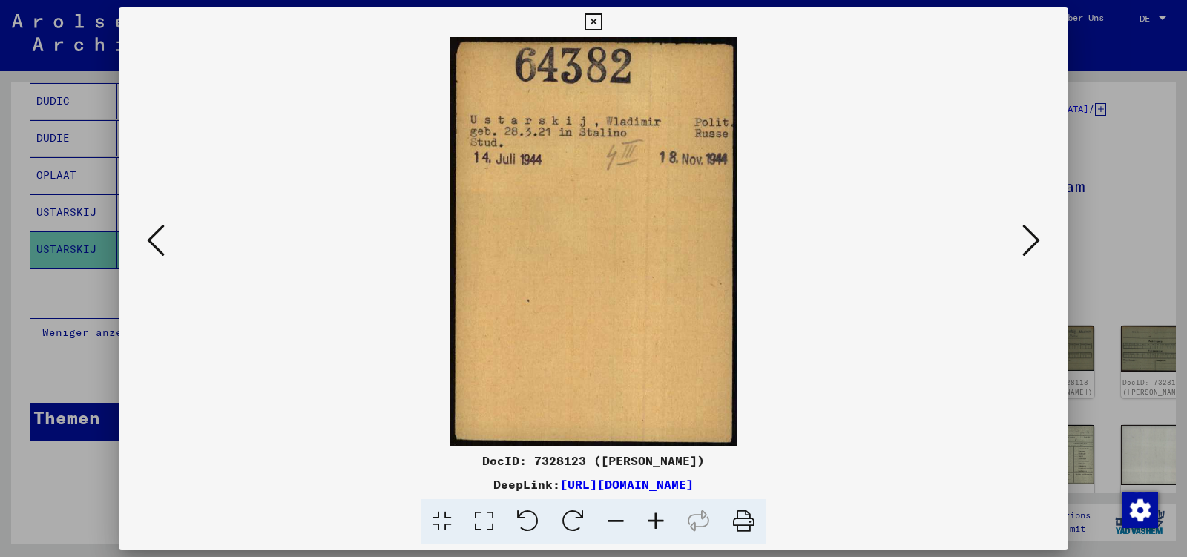
click at [1032, 235] on icon at bounding box center [1032, 241] width 18 height 36
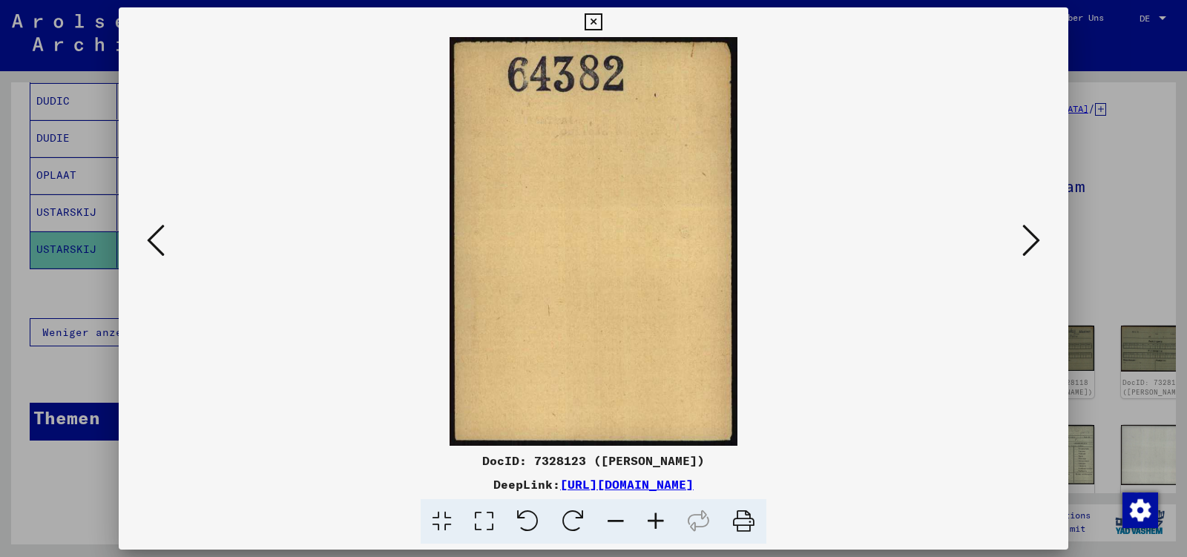
click at [1032, 235] on icon at bounding box center [1032, 241] width 18 height 36
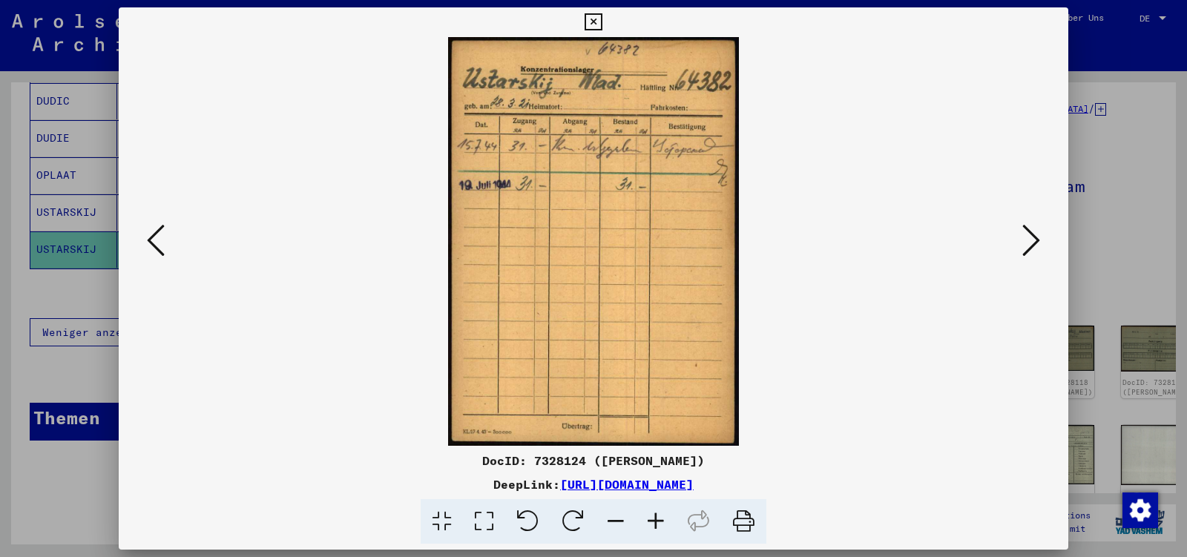
click at [1032, 235] on icon at bounding box center [1032, 241] width 18 height 36
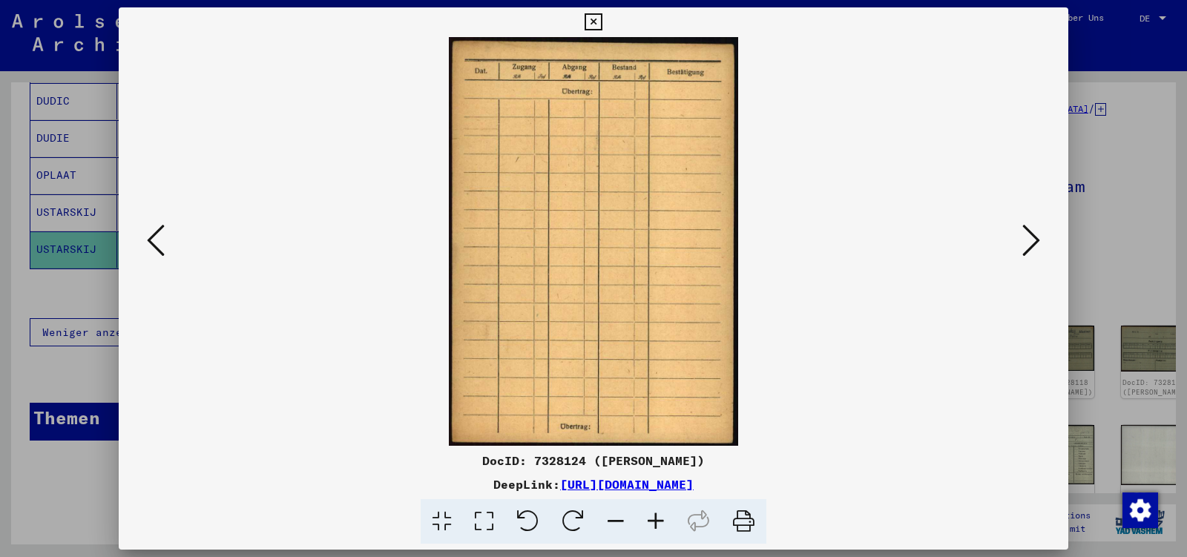
click at [1032, 235] on icon at bounding box center [1032, 241] width 18 height 36
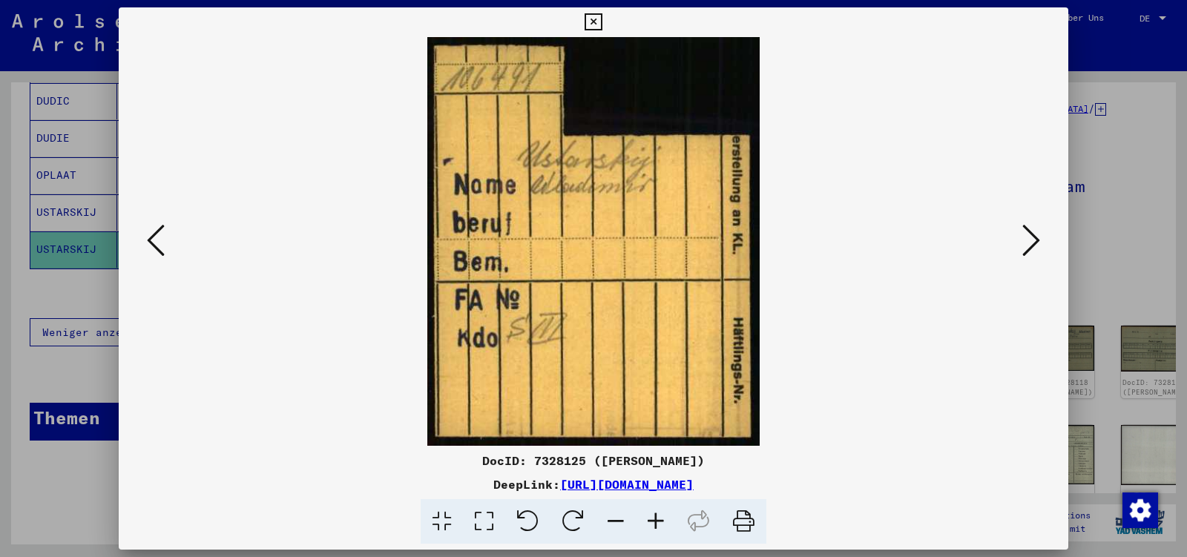
click at [1032, 235] on icon at bounding box center [1032, 241] width 18 height 36
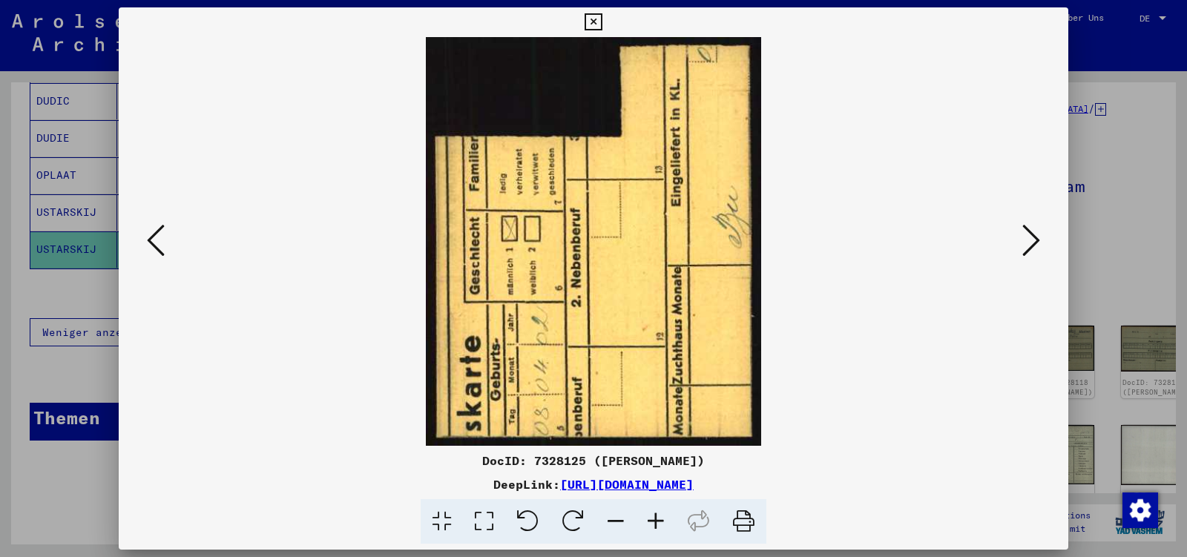
click at [1032, 235] on icon at bounding box center [1032, 241] width 18 height 36
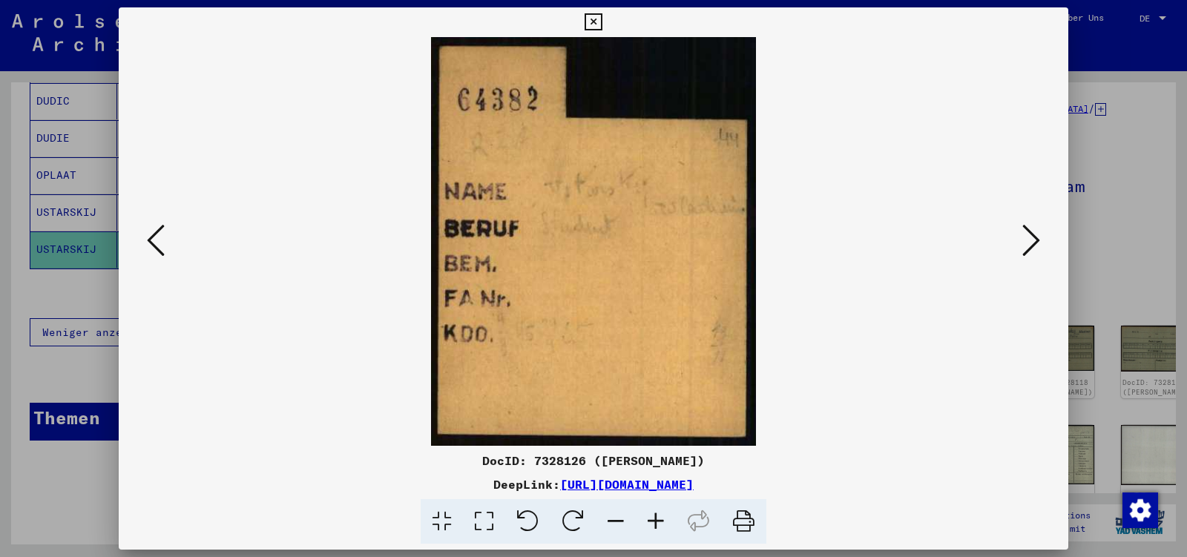
click at [1032, 235] on icon at bounding box center [1032, 241] width 18 height 36
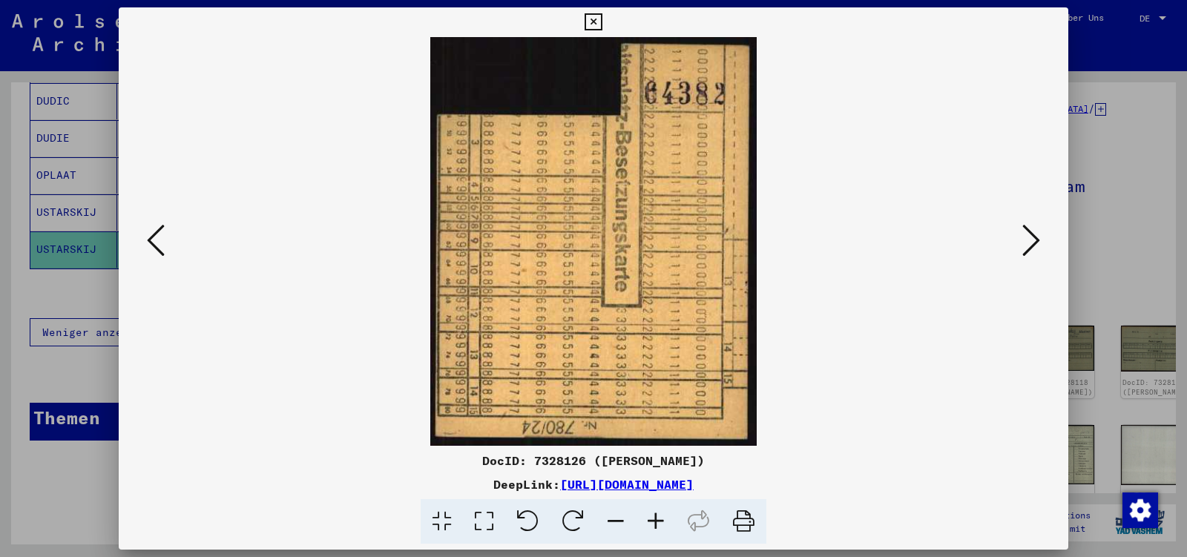
click at [1032, 235] on icon at bounding box center [1032, 241] width 18 height 36
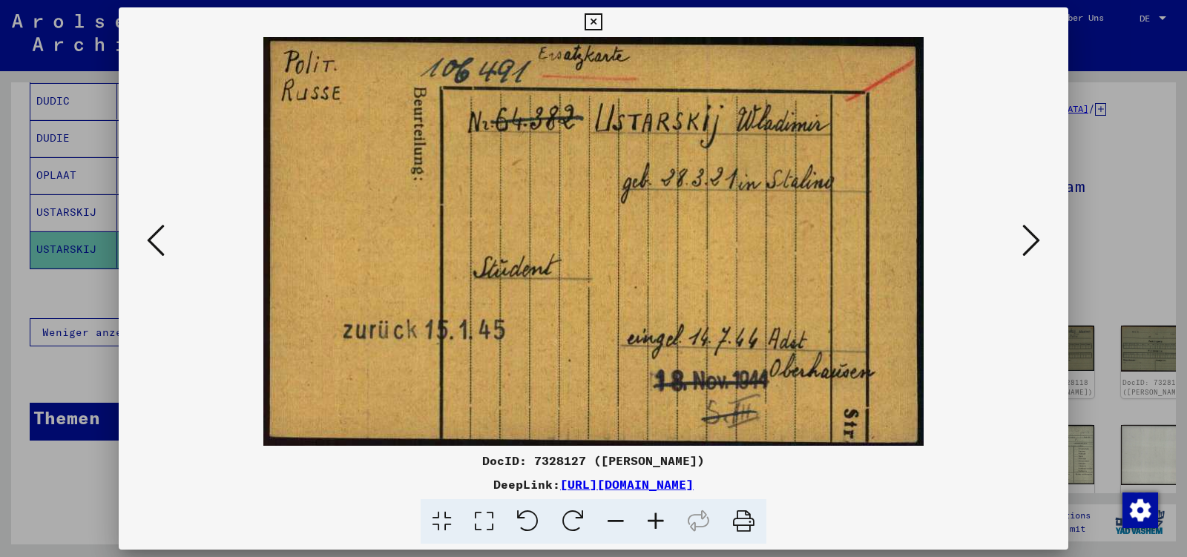
click at [1032, 235] on icon at bounding box center [1032, 241] width 18 height 36
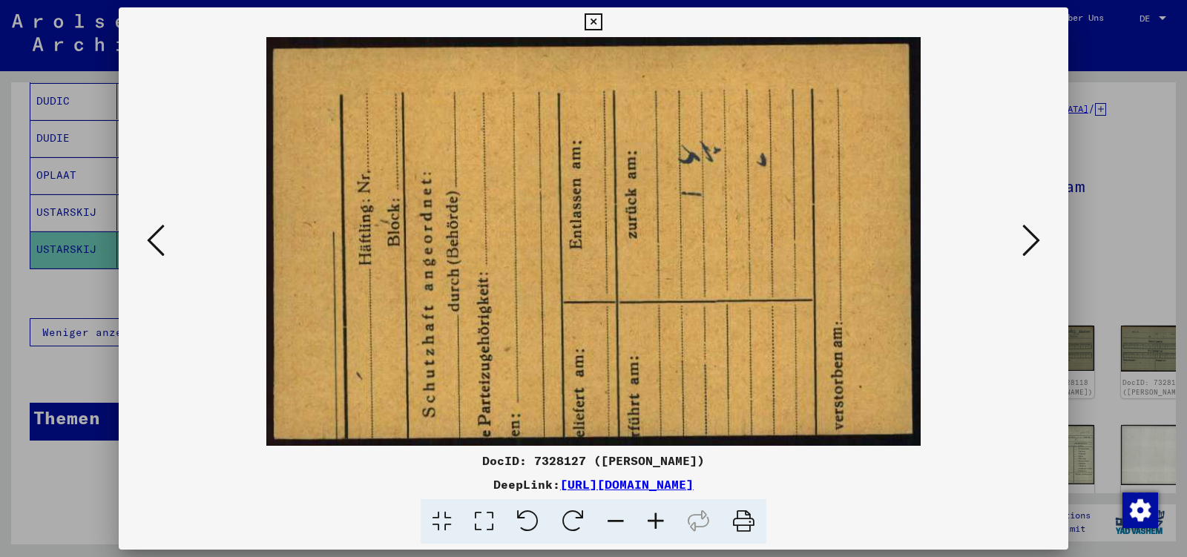
click at [1032, 235] on icon at bounding box center [1032, 241] width 18 height 36
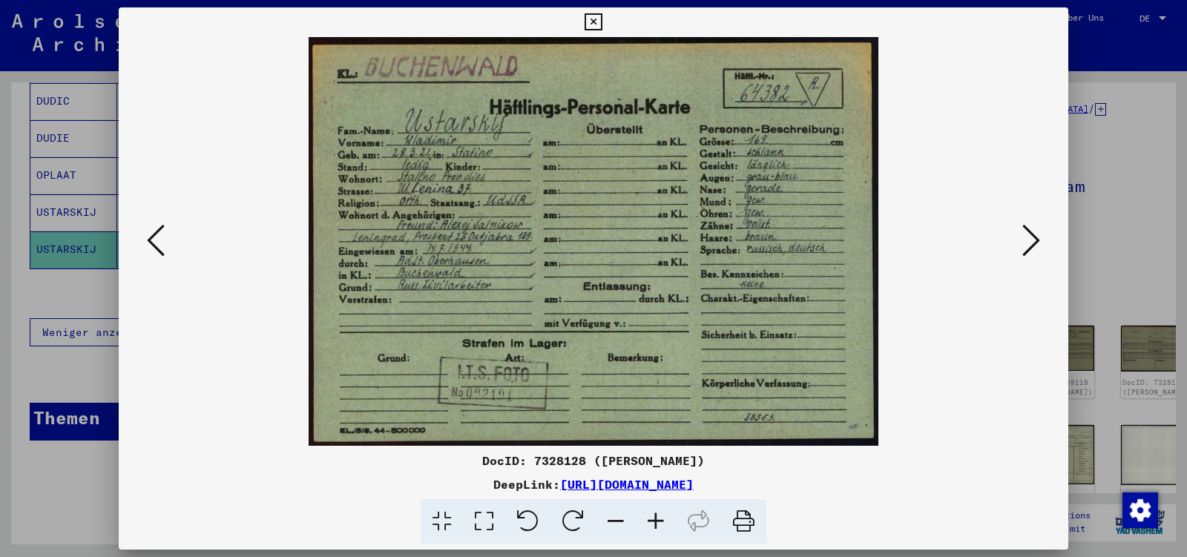
click at [1032, 235] on icon at bounding box center [1032, 241] width 18 height 36
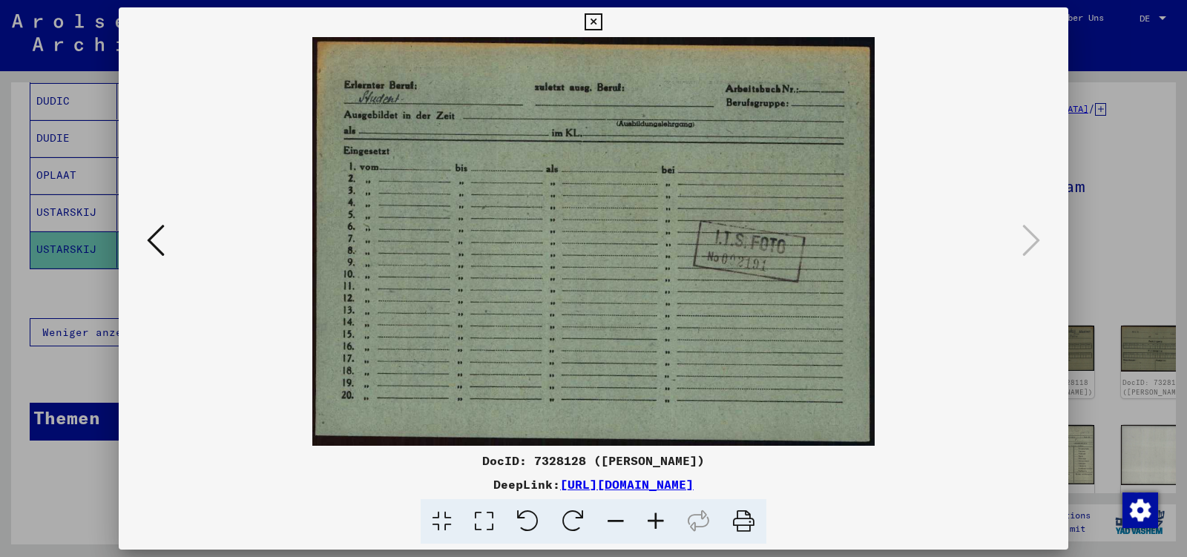
click at [602, 14] on icon at bounding box center [593, 22] width 17 height 18
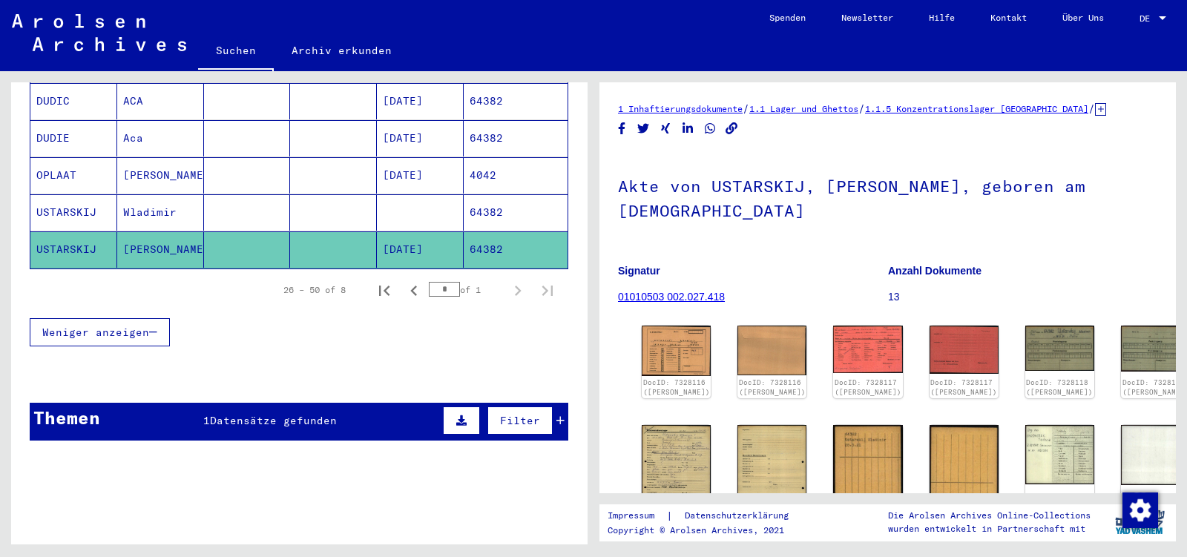
scroll to position [0, 0]
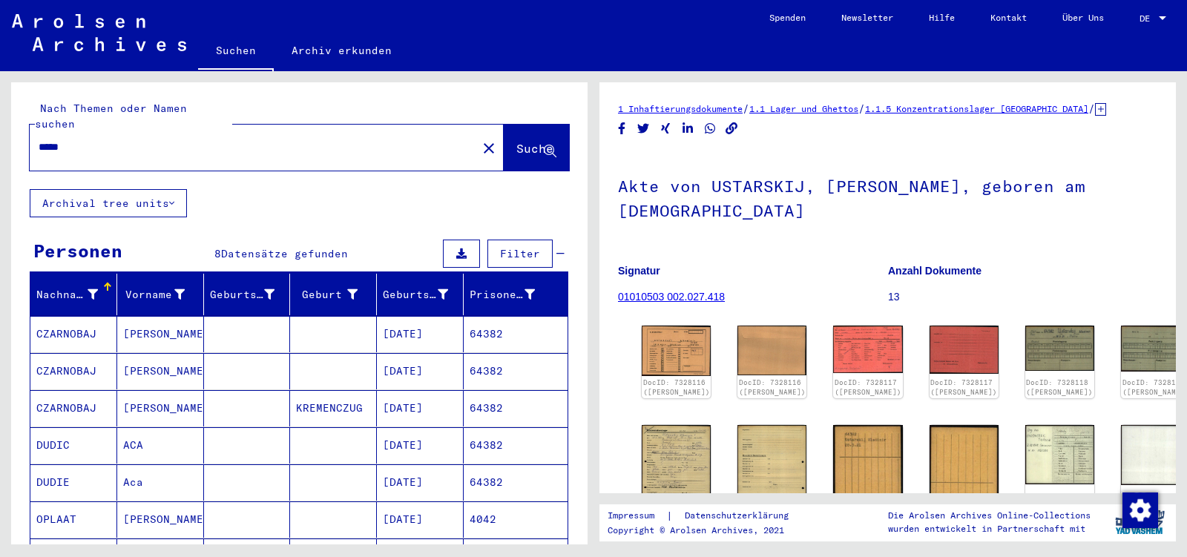
click at [71, 140] on input "*****" at bounding box center [254, 148] width 430 height 16
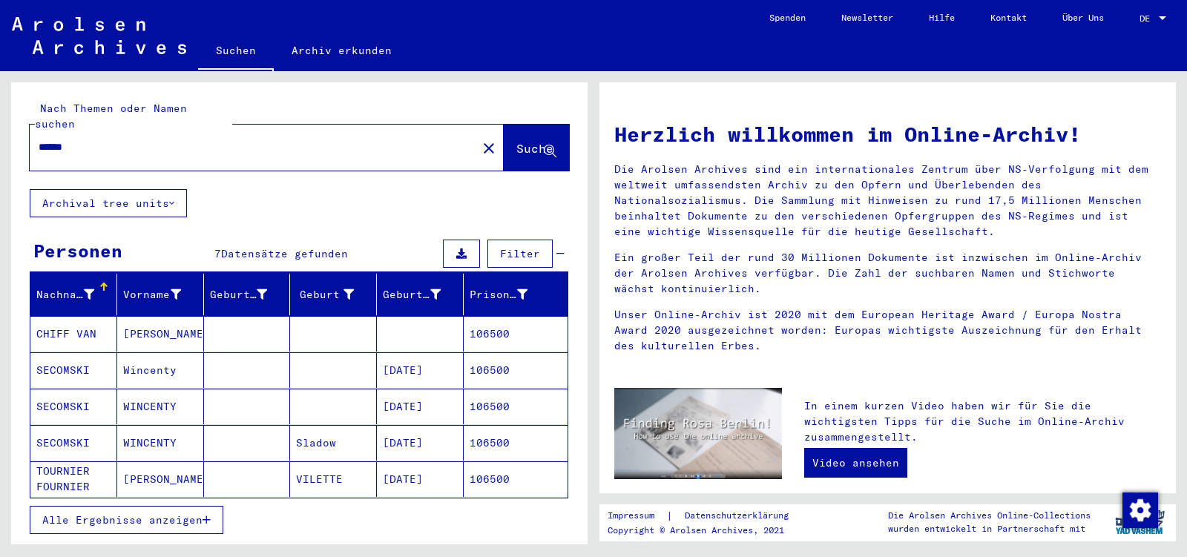
click at [158, 322] on mat-cell "[PERSON_NAME]" at bounding box center [160, 334] width 87 height 36
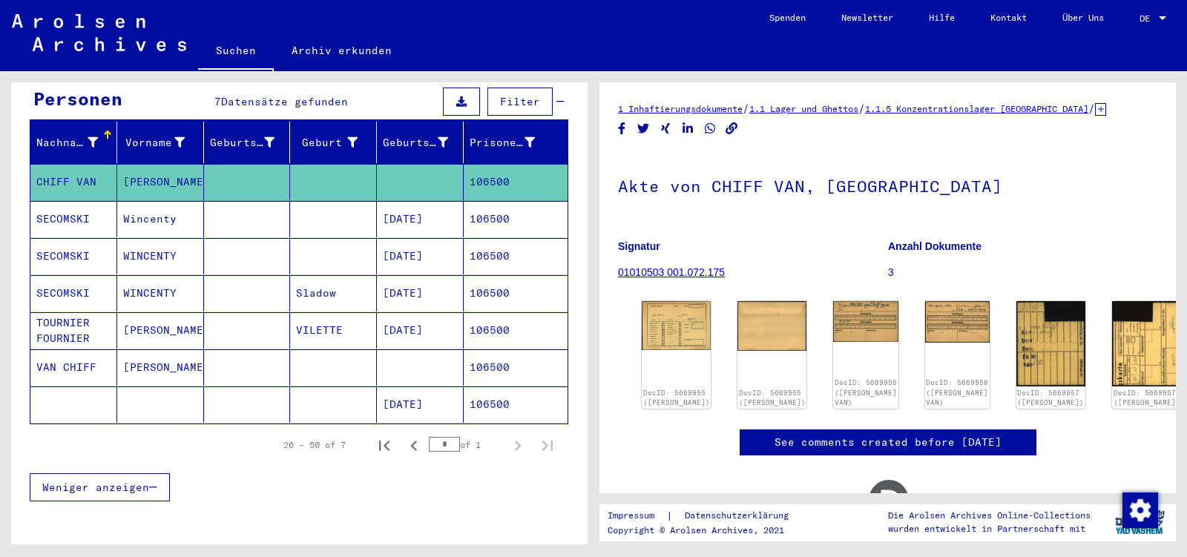
scroll to position [156, 0]
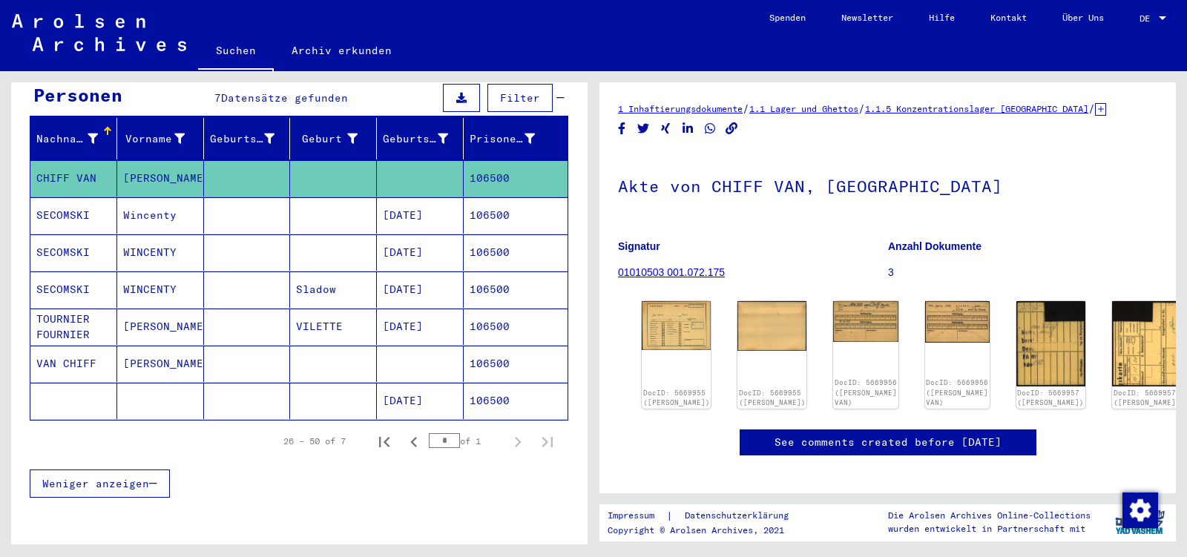
click at [158, 346] on mat-cell "[PERSON_NAME]" at bounding box center [160, 364] width 87 height 36
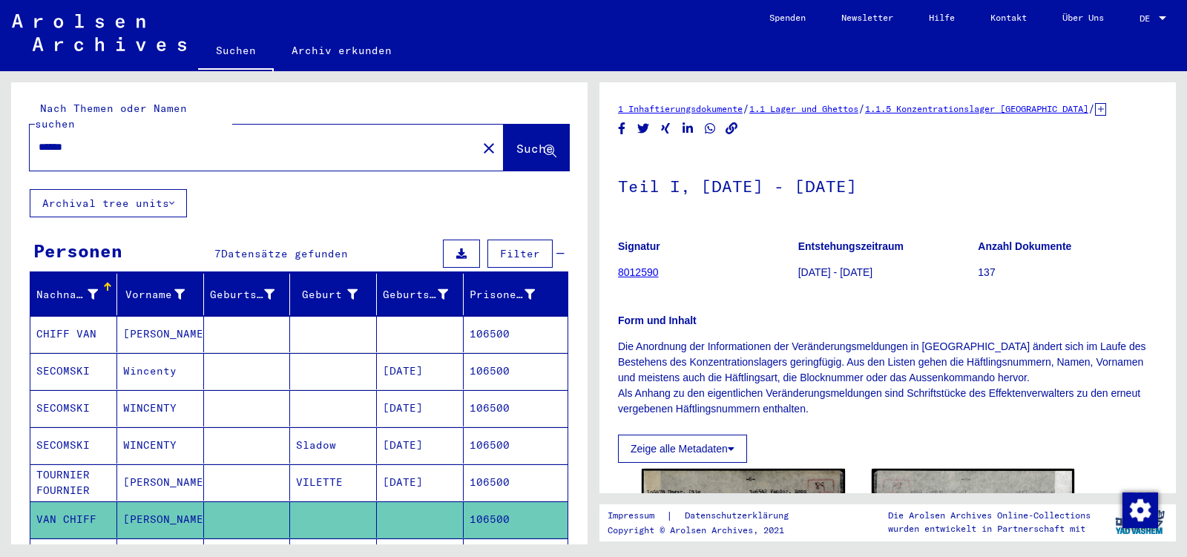
click at [117, 140] on input "******" at bounding box center [254, 148] width 430 height 16
type input "******"
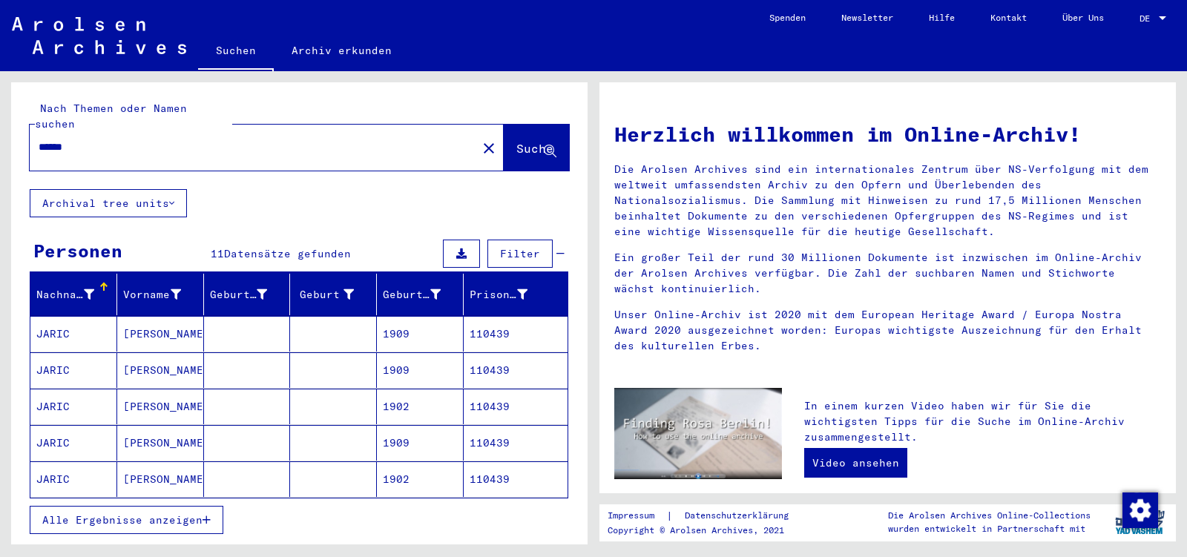
click at [143, 514] on span "Alle Ergebnisse anzeigen" at bounding box center [122, 520] width 160 height 13
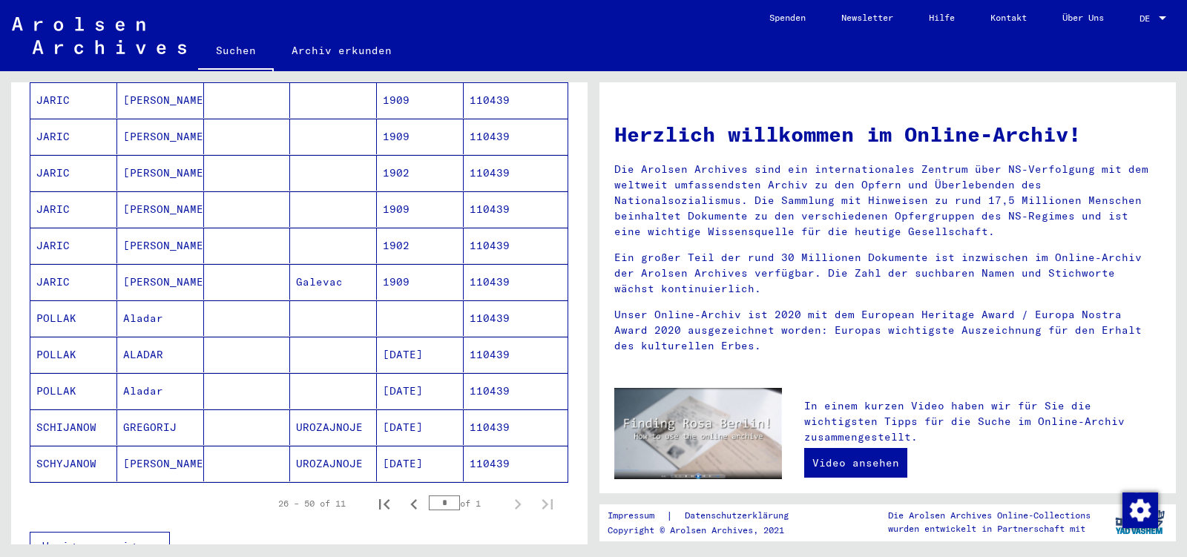
scroll to position [312, 0]
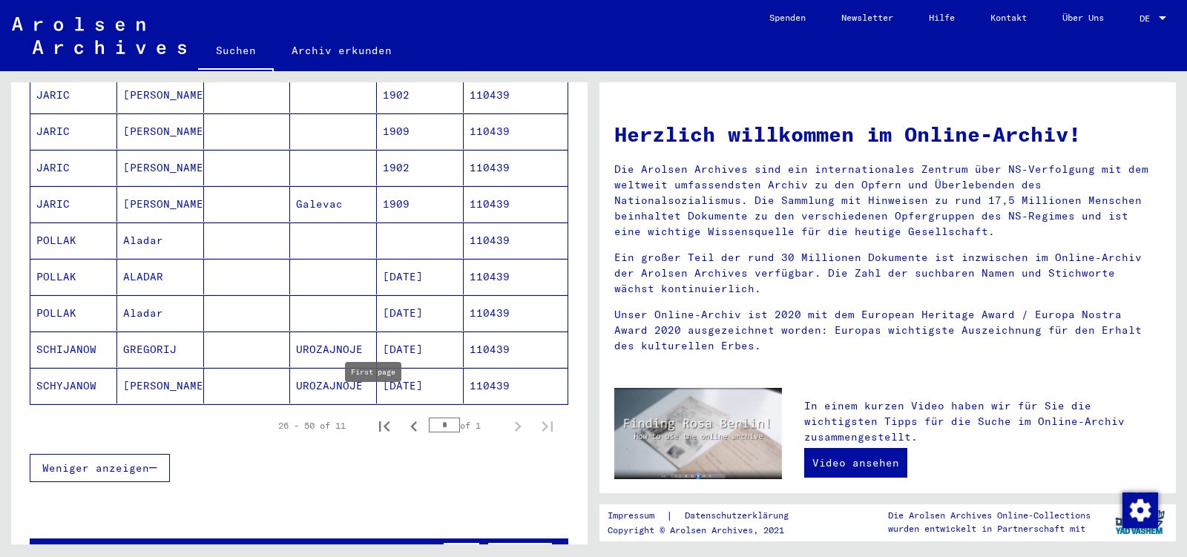
click at [379, 416] on icon "First page" at bounding box center [384, 426] width 21 height 21
type input "*"
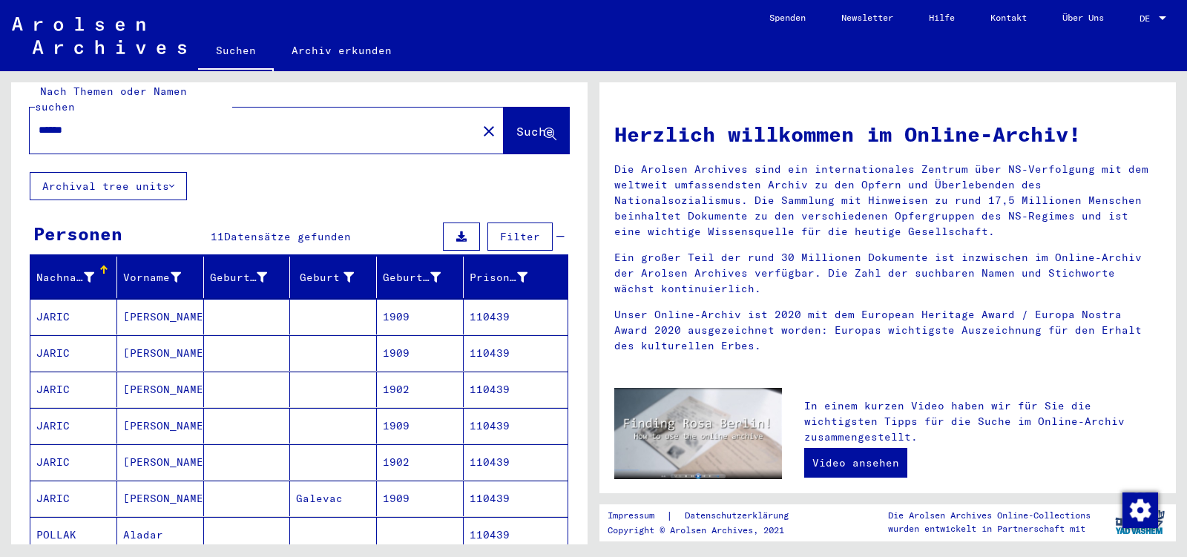
scroll to position [0, 0]
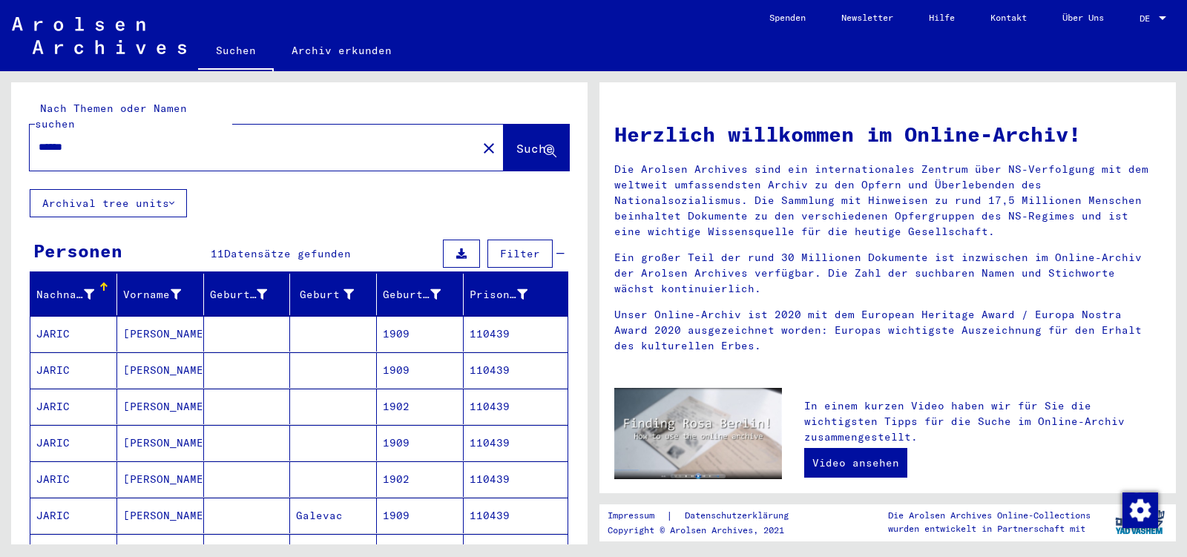
click at [99, 140] on input "******" at bounding box center [249, 148] width 421 height 16
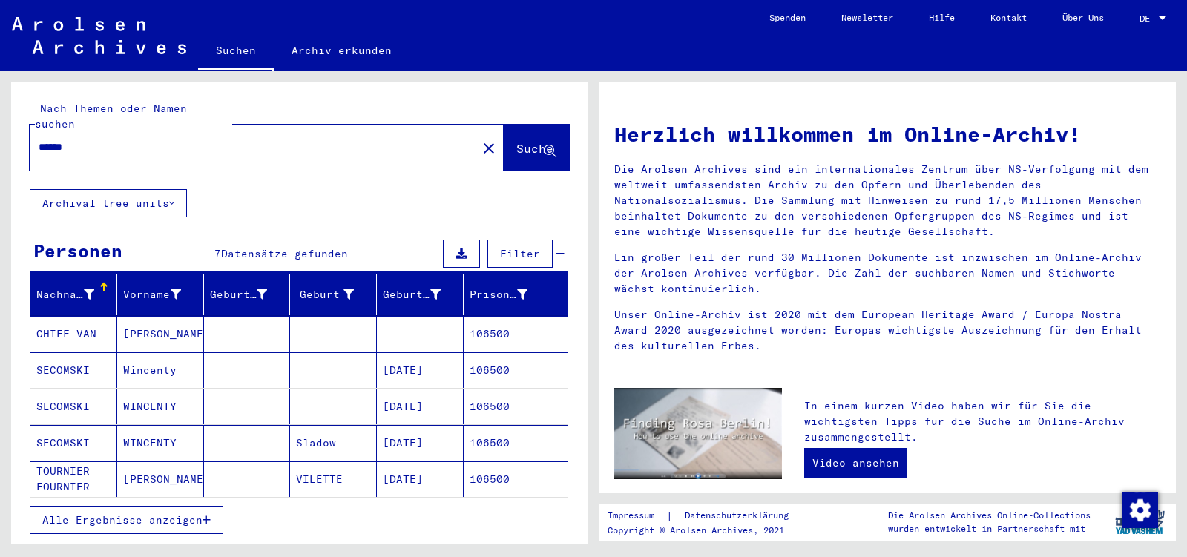
click at [173, 318] on mat-cell "[PERSON_NAME]" at bounding box center [160, 334] width 87 height 36
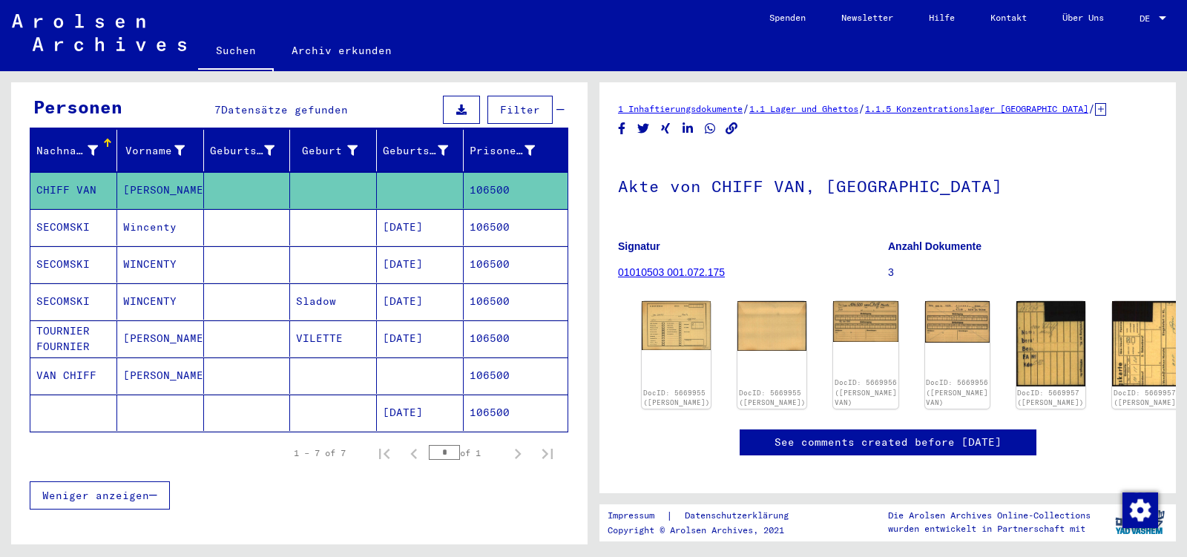
scroll to position [156, 0]
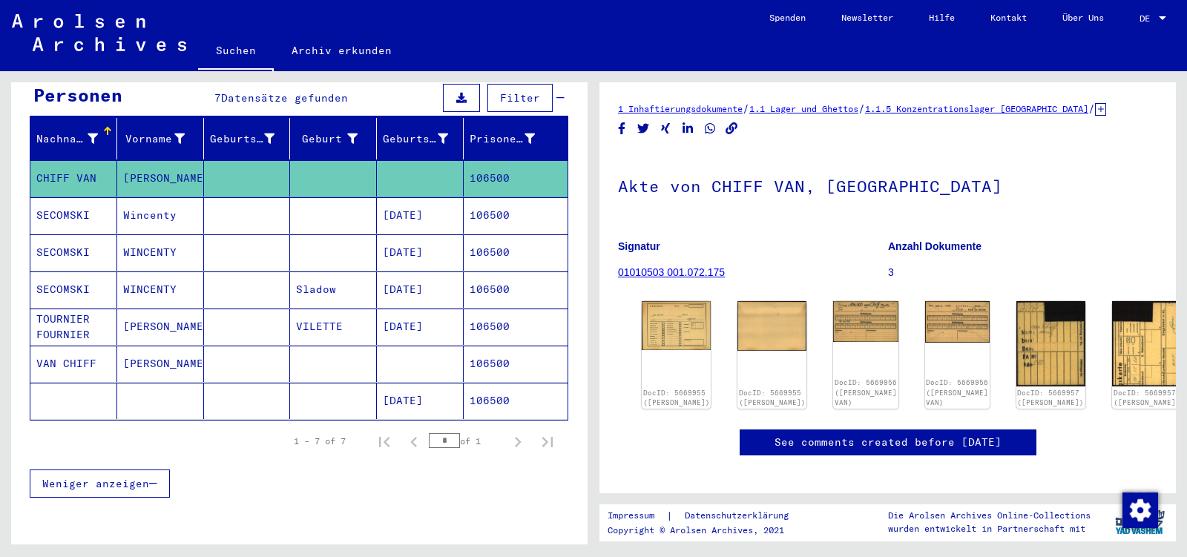
drag, startPoint x: 170, startPoint y: 351, endPoint x: 21, endPoint y: 344, distance: 149.4
click at [117, 346] on mat-cell "[PERSON_NAME]" at bounding box center [160, 364] width 87 height 36
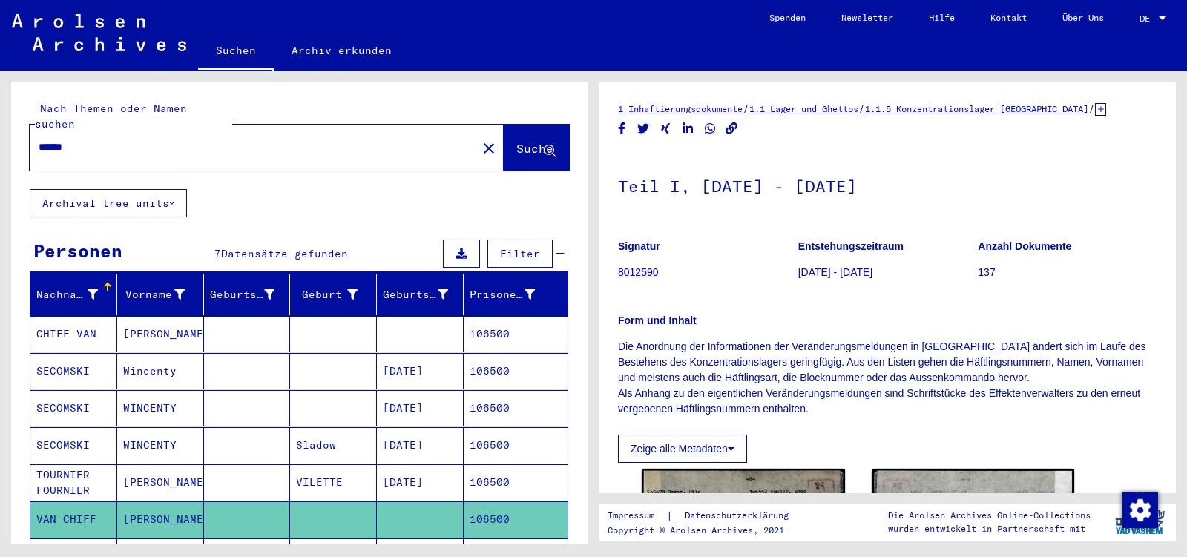
click at [99, 316] on mat-cell "CHIFF VAN" at bounding box center [73, 334] width 87 height 36
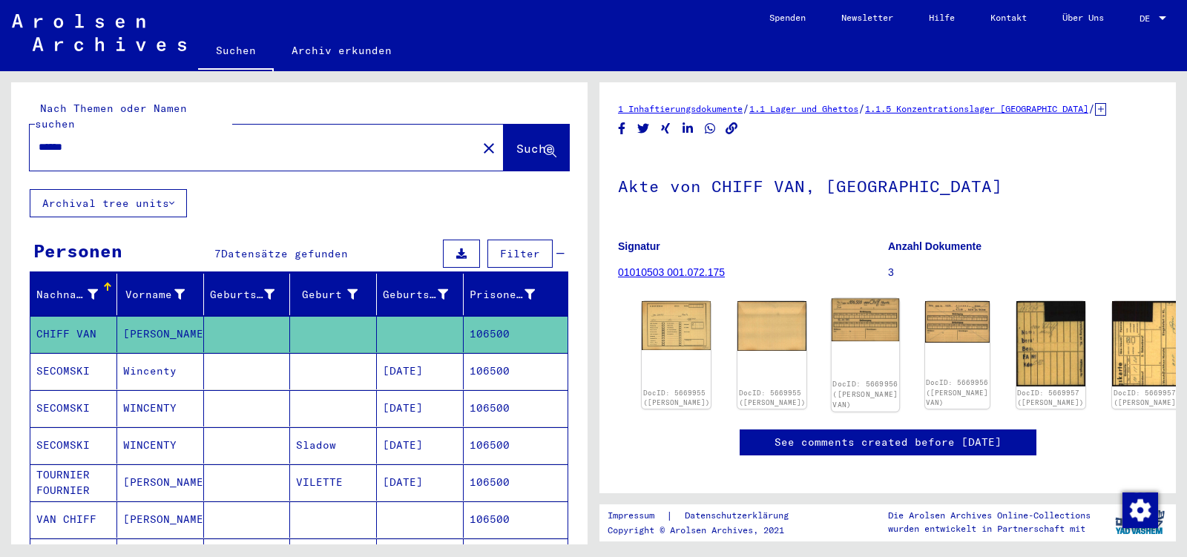
click at [852, 326] on img at bounding box center [866, 320] width 68 height 43
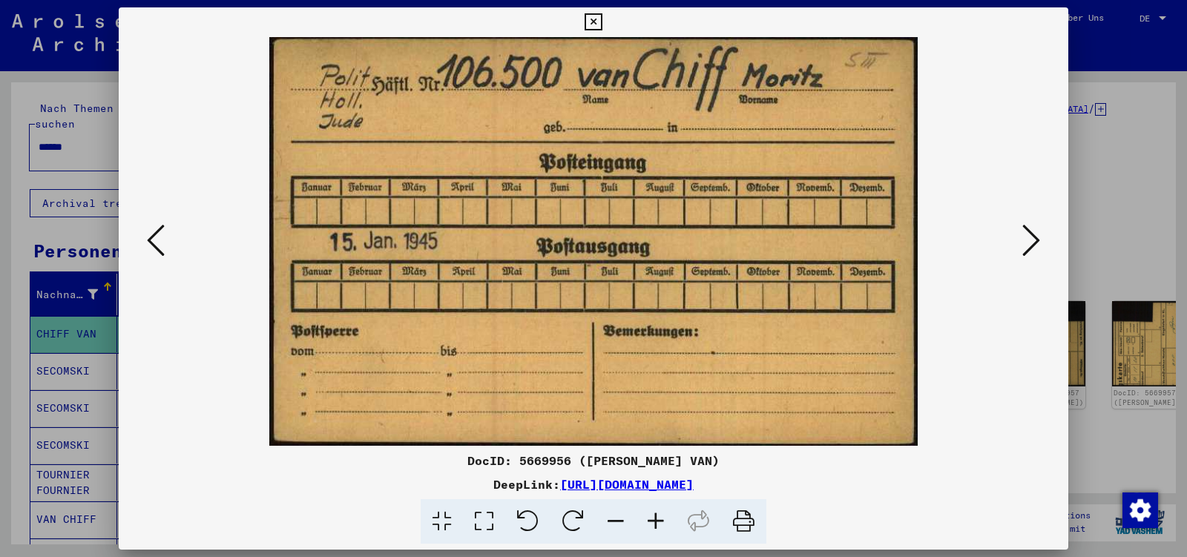
click at [602, 15] on icon at bounding box center [593, 22] width 17 height 18
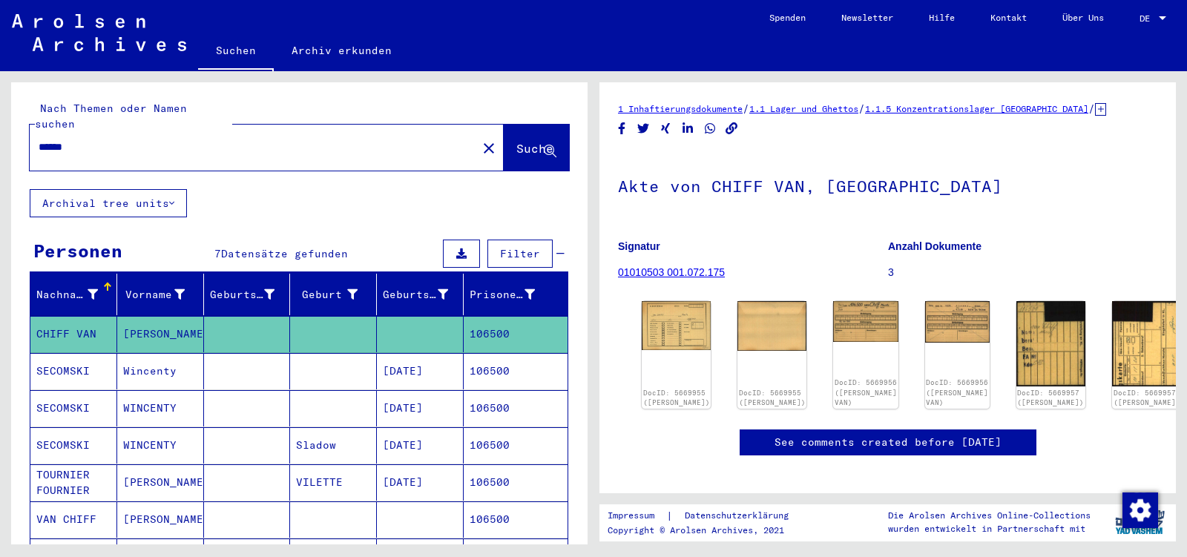
click at [83, 140] on input "******" at bounding box center [254, 148] width 430 height 16
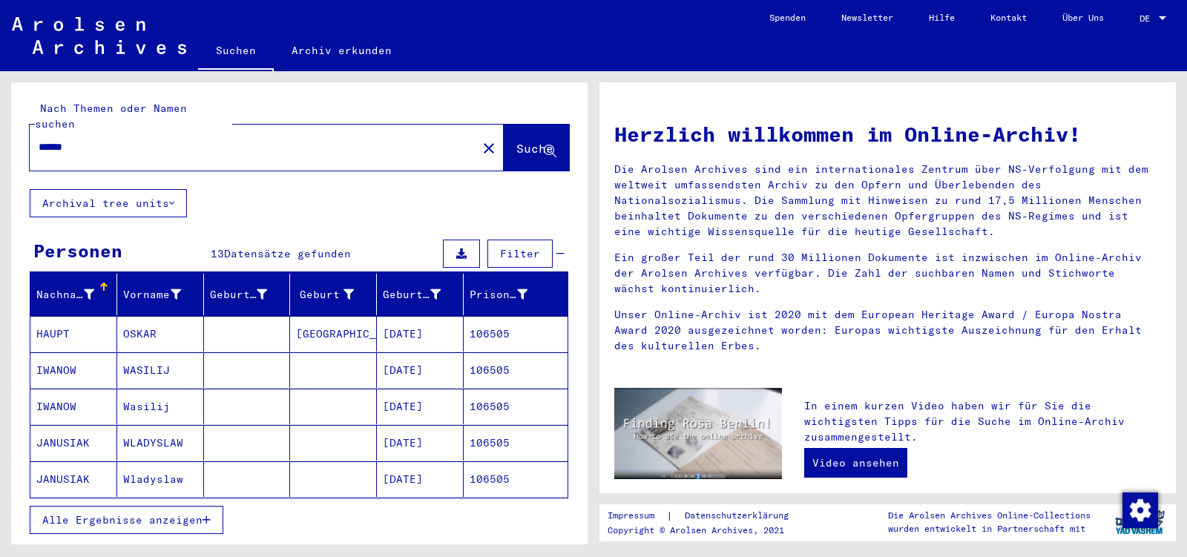
click at [95, 514] on span "Alle Ergebnisse anzeigen" at bounding box center [122, 520] width 160 height 13
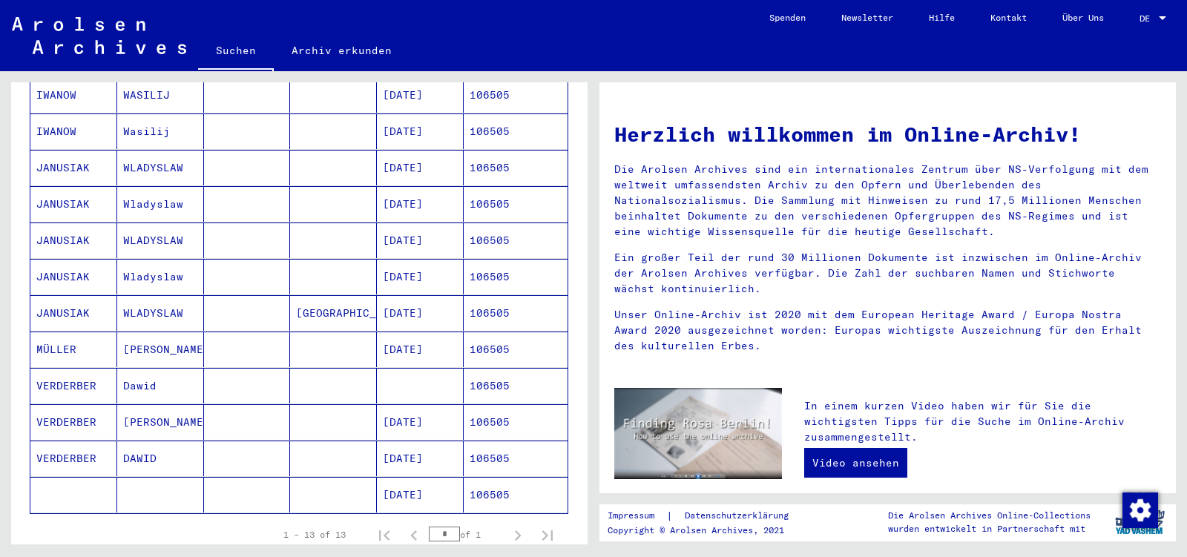
scroll to position [312, 0]
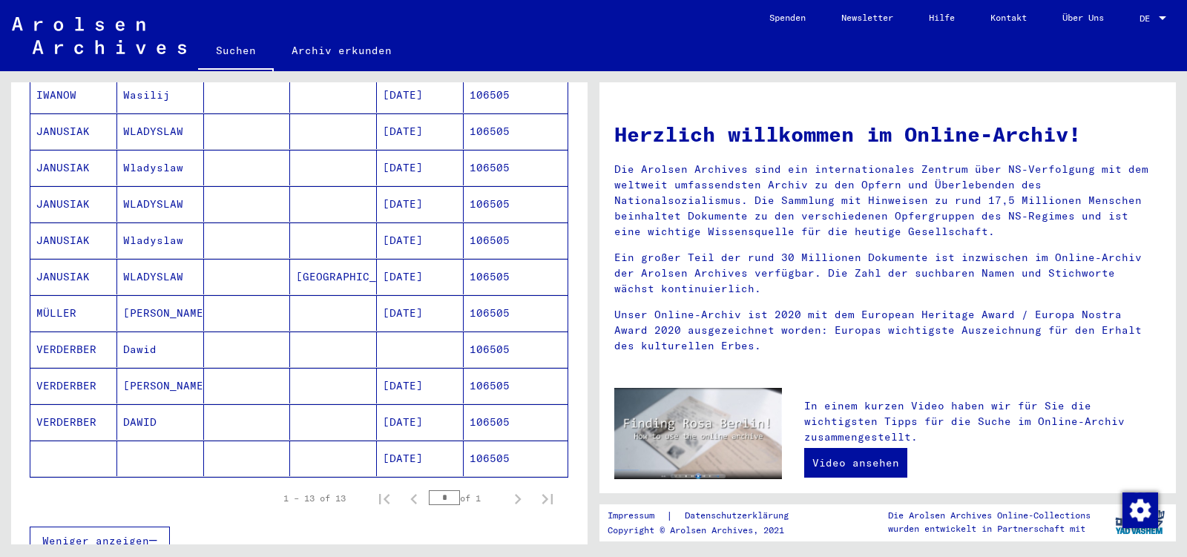
click at [153, 407] on mat-cell "DAWID" at bounding box center [160, 422] width 87 height 36
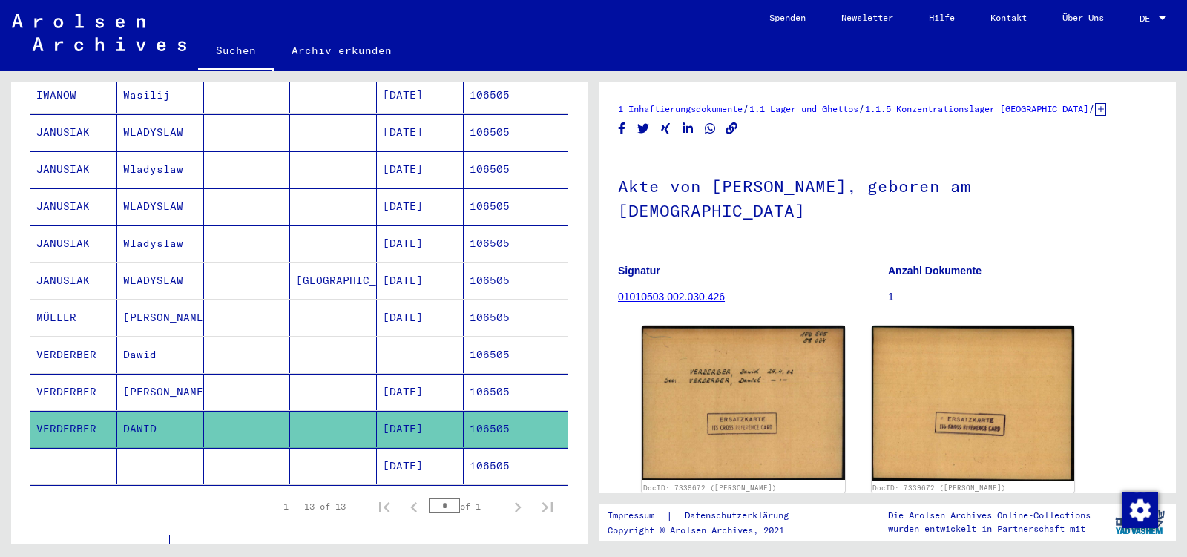
click at [162, 377] on mat-cell "[PERSON_NAME]" at bounding box center [160, 392] width 87 height 36
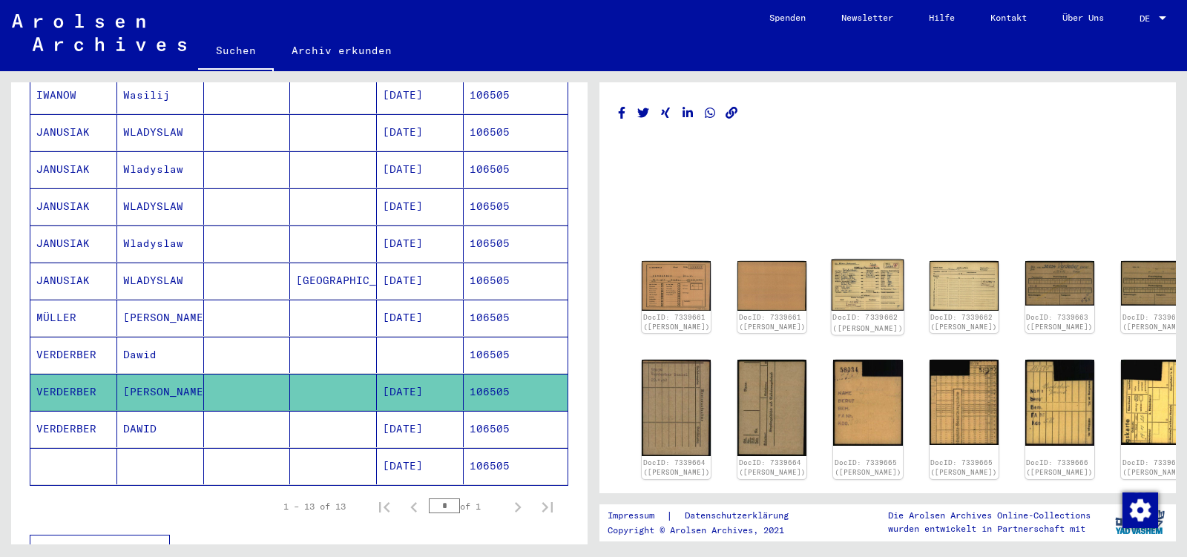
click at [859, 292] on img at bounding box center [868, 285] width 73 height 51
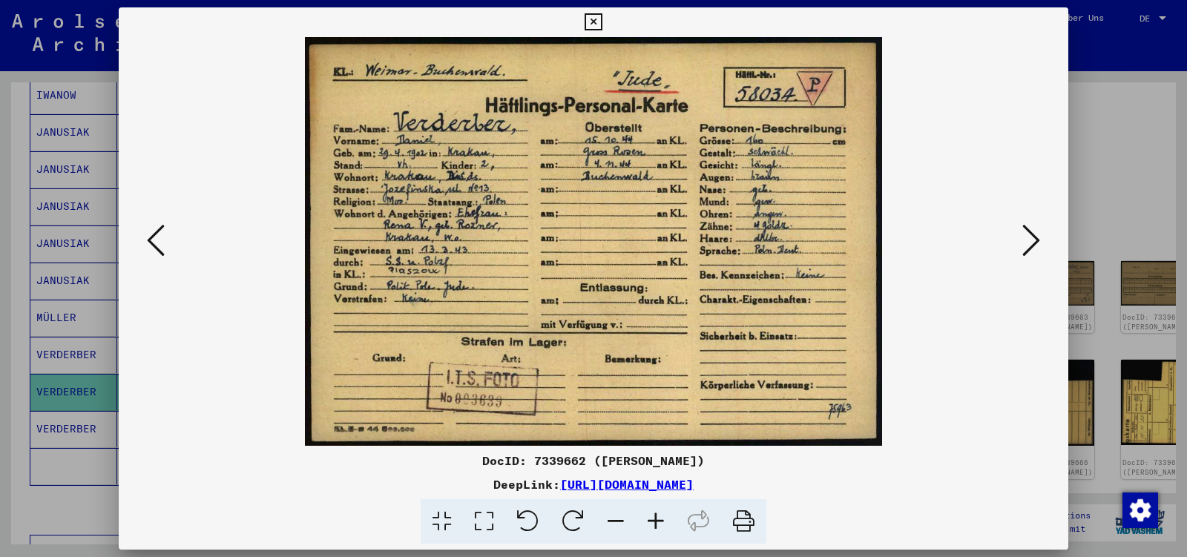
click at [1034, 243] on icon at bounding box center [1032, 241] width 18 height 36
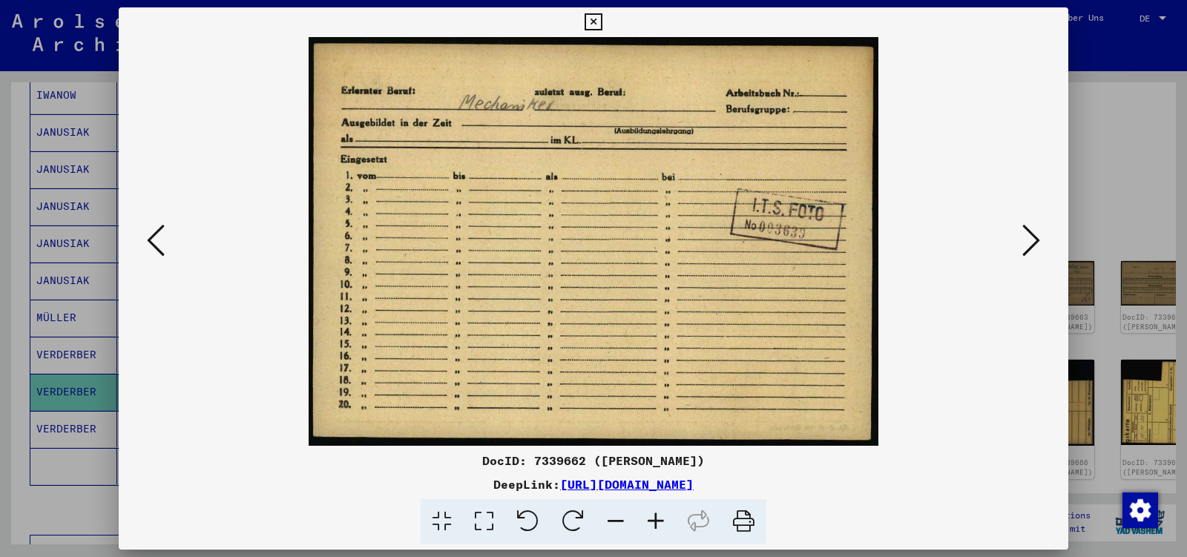
click at [1034, 243] on icon at bounding box center [1032, 241] width 18 height 36
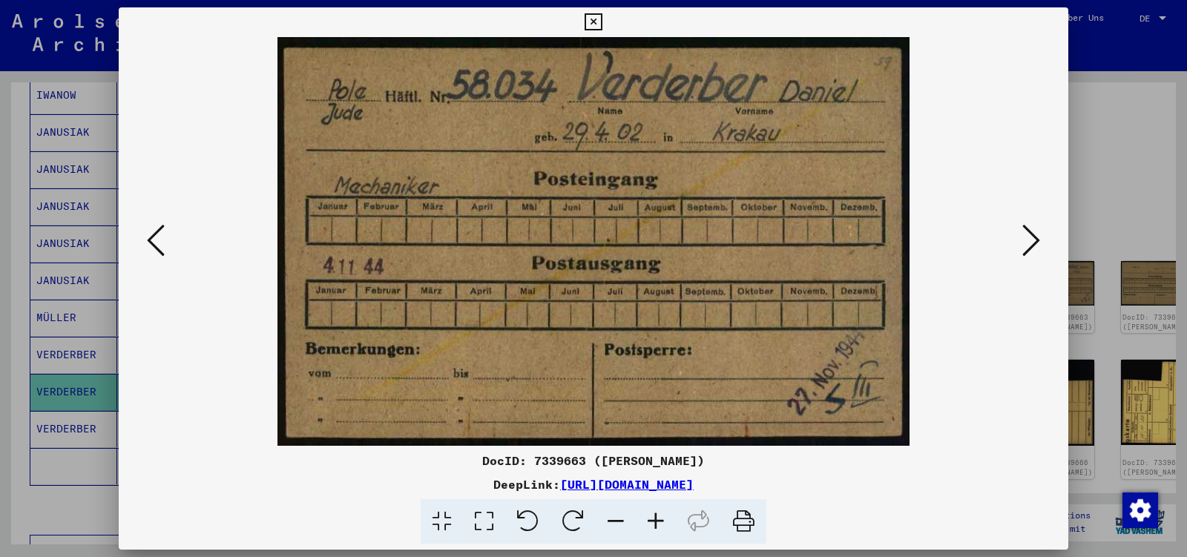
click at [1034, 243] on icon at bounding box center [1032, 241] width 18 height 36
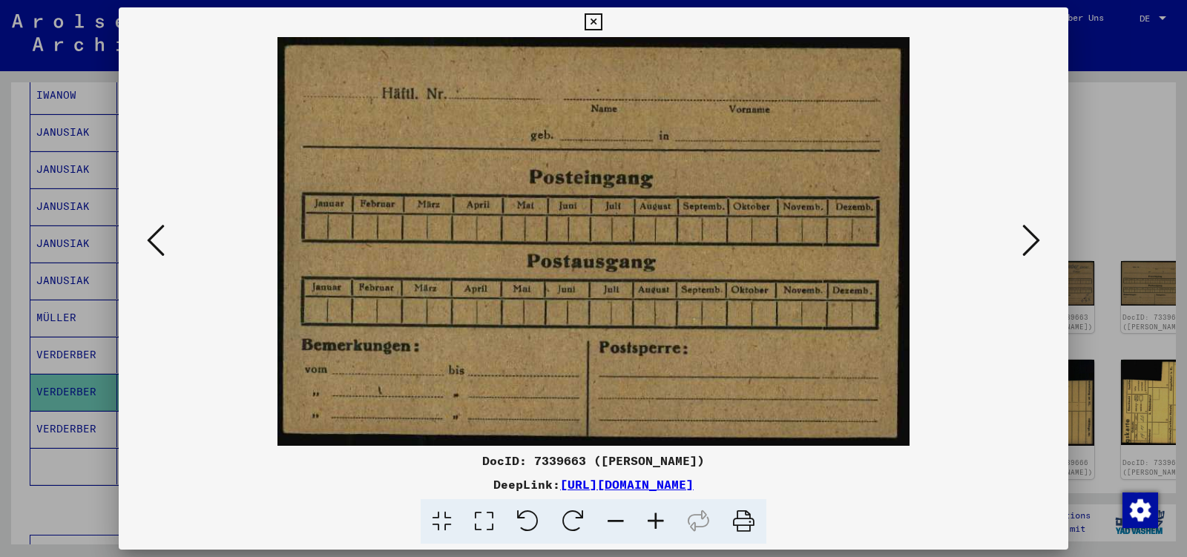
click at [1034, 243] on icon at bounding box center [1032, 241] width 18 height 36
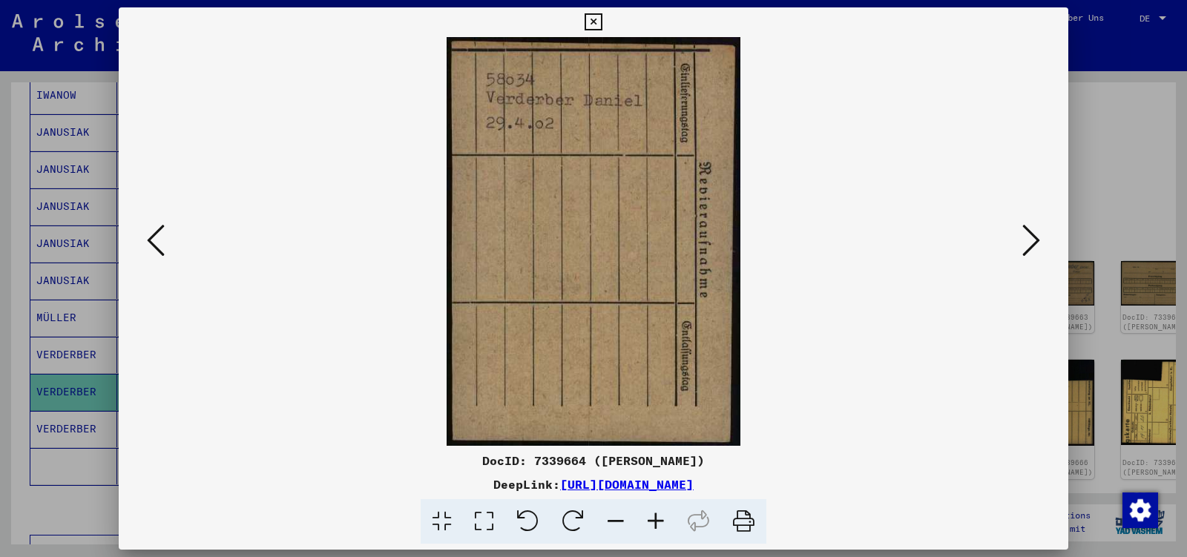
click at [1034, 243] on icon at bounding box center [1032, 241] width 18 height 36
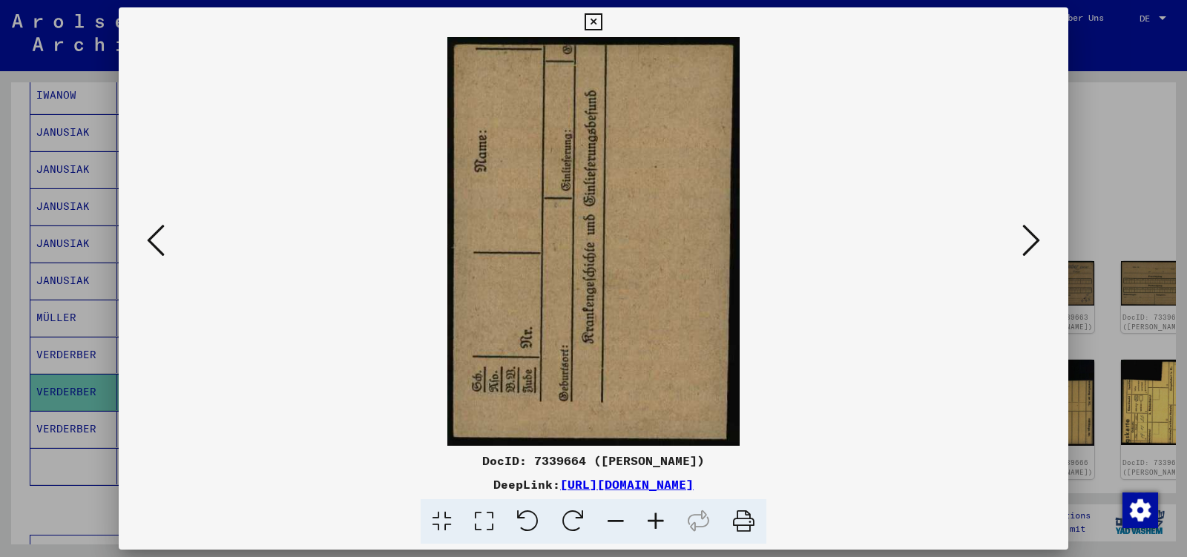
click at [1034, 243] on icon at bounding box center [1032, 241] width 18 height 36
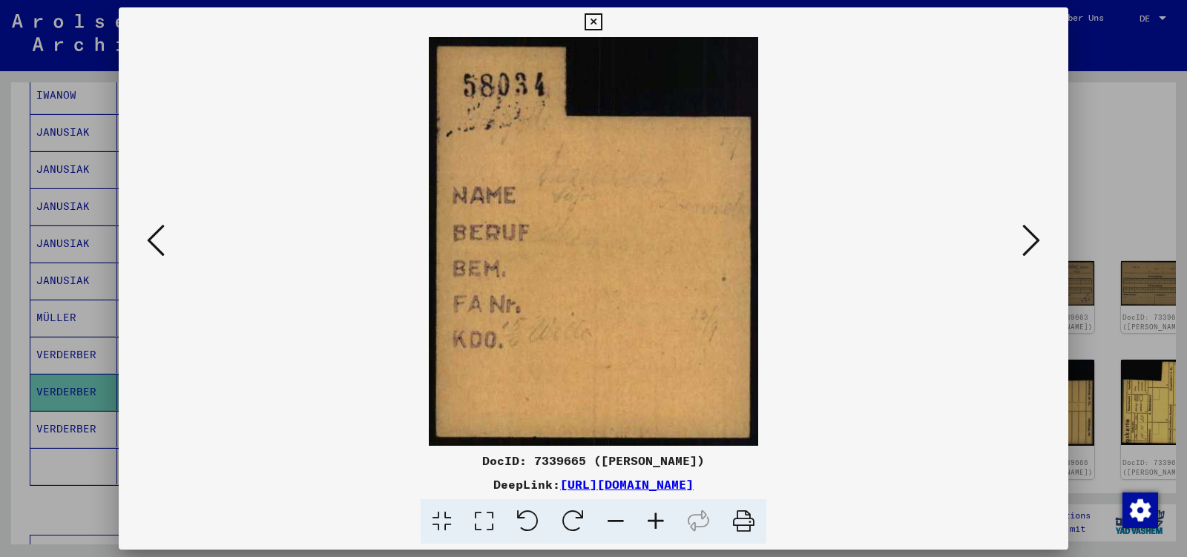
click at [1034, 243] on icon at bounding box center [1032, 241] width 18 height 36
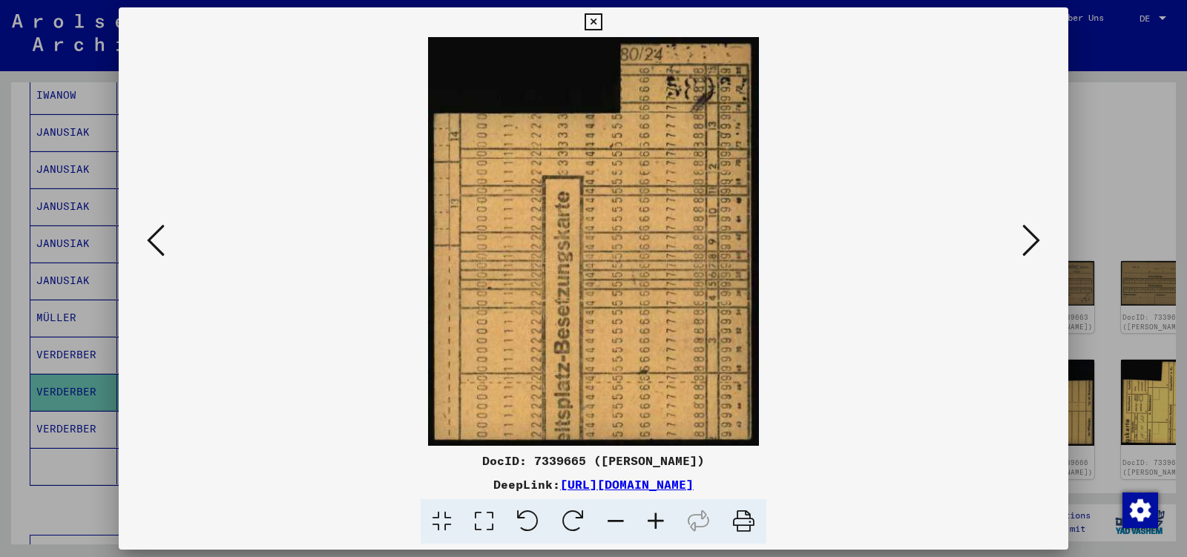
click at [1034, 243] on icon at bounding box center [1032, 241] width 18 height 36
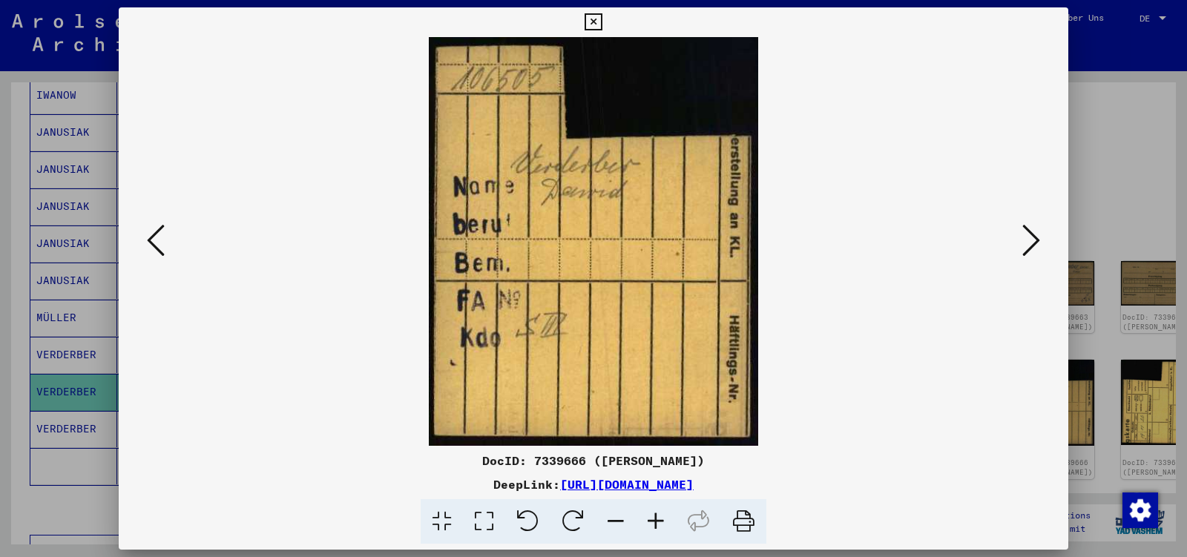
click at [1034, 243] on icon at bounding box center [1032, 241] width 18 height 36
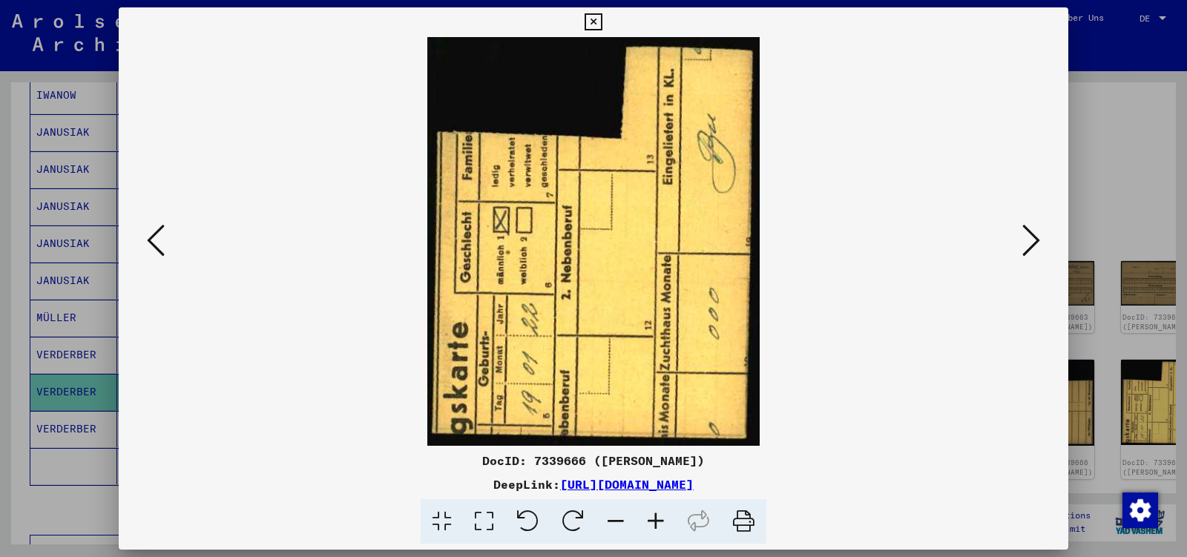
click at [1034, 243] on icon at bounding box center [1032, 241] width 18 height 36
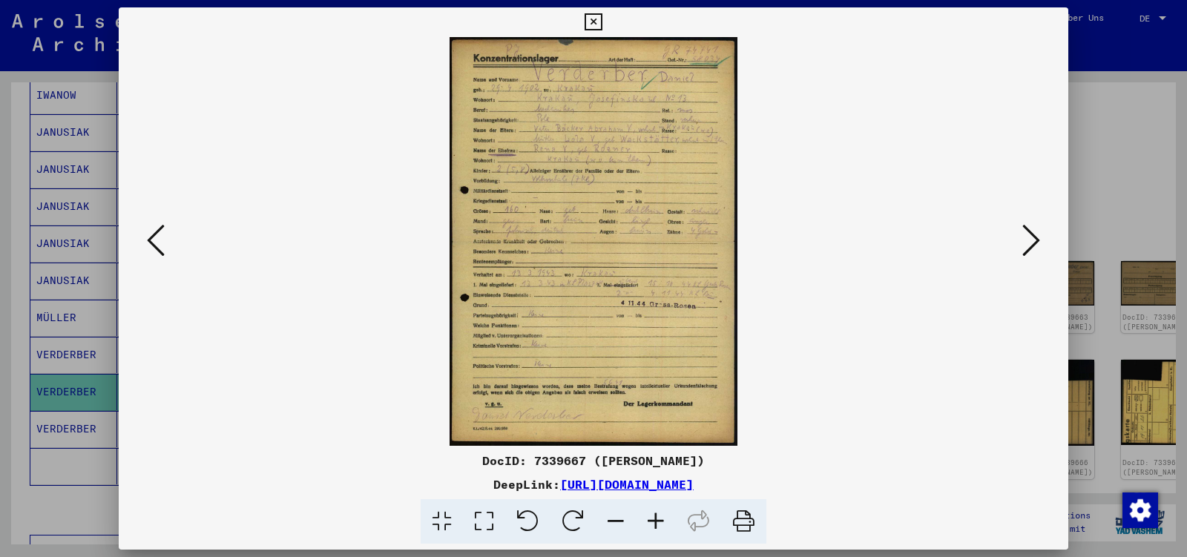
click at [1034, 243] on icon at bounding box center [1032, 241] width 18 height 36
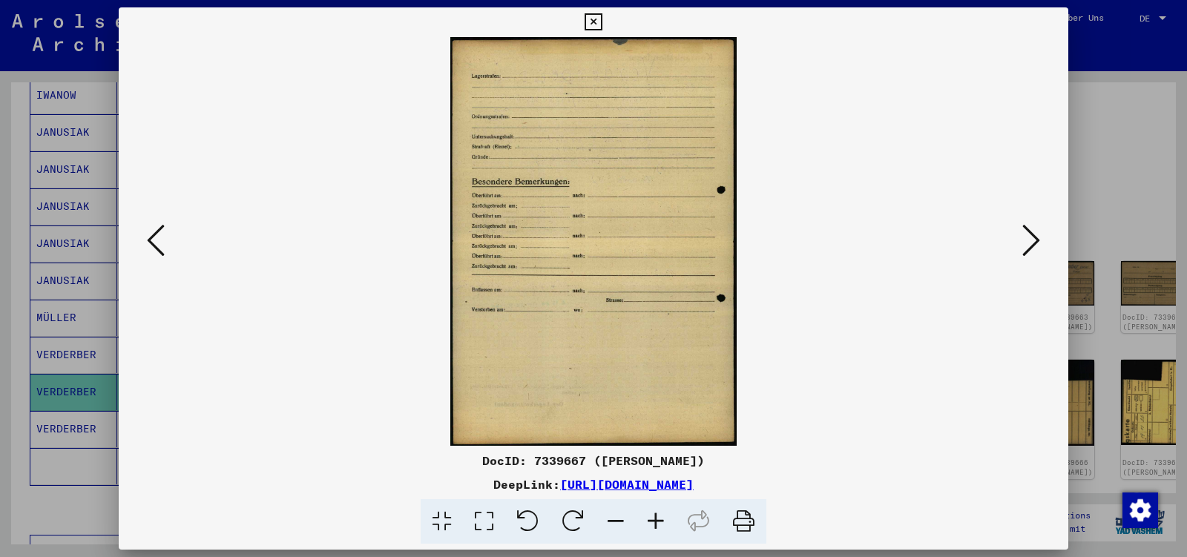
click at [1034, 243] on icon at bounding box center [1032, 241] width 18 height 36
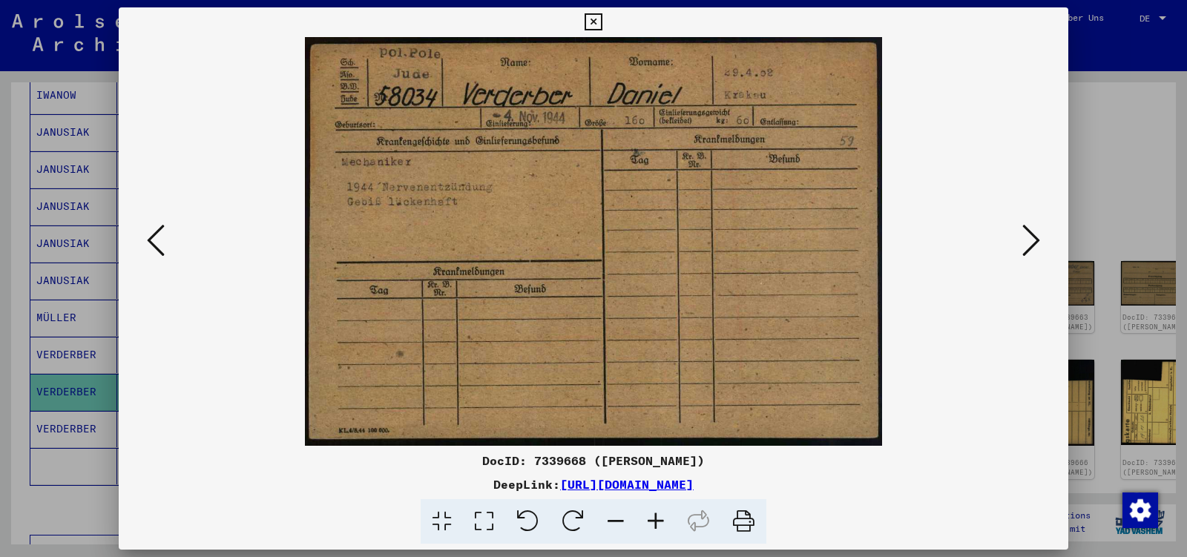
click at [1034, 243] on icon at bounding box center [1032, 241] width 18 height 36
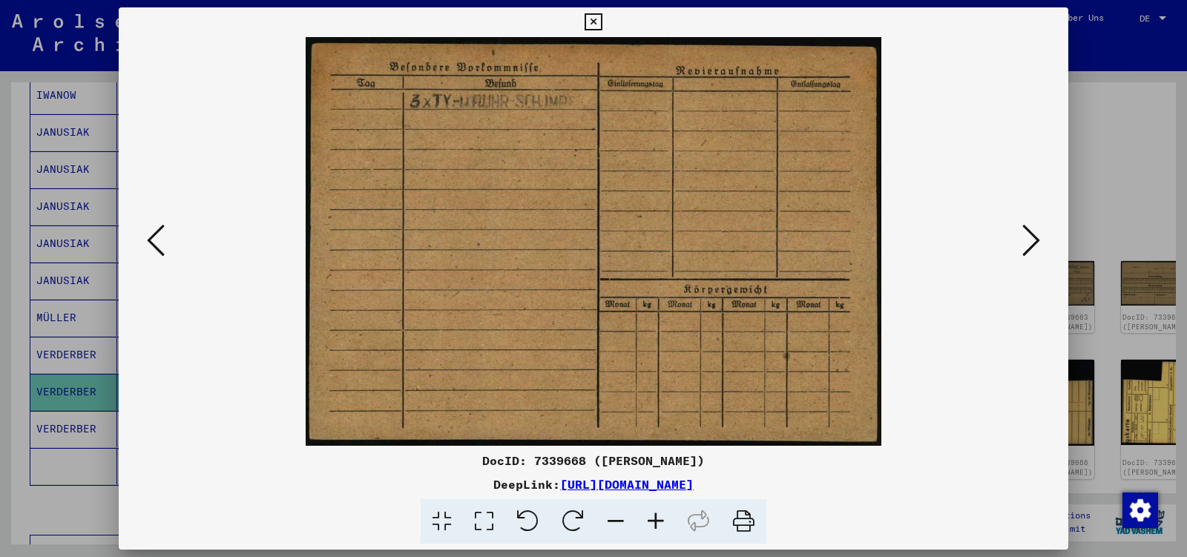
click at [1034, 243] on icon at bounding box center [1032, 241] width 18 height 36
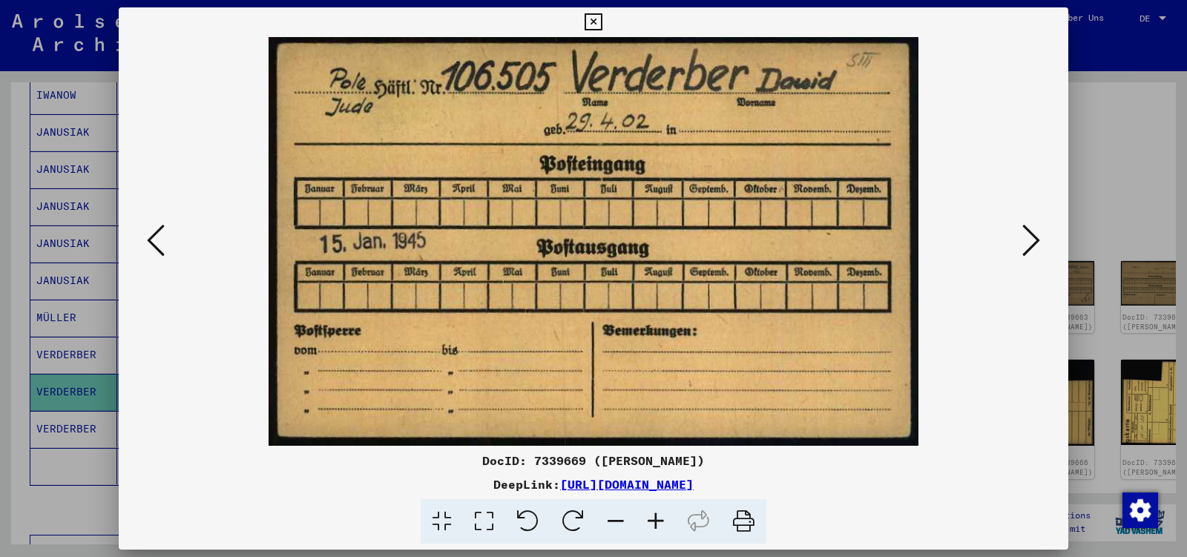
click at [1034, 243] on icon at bounding box center [1032, 241] width 18 height 36
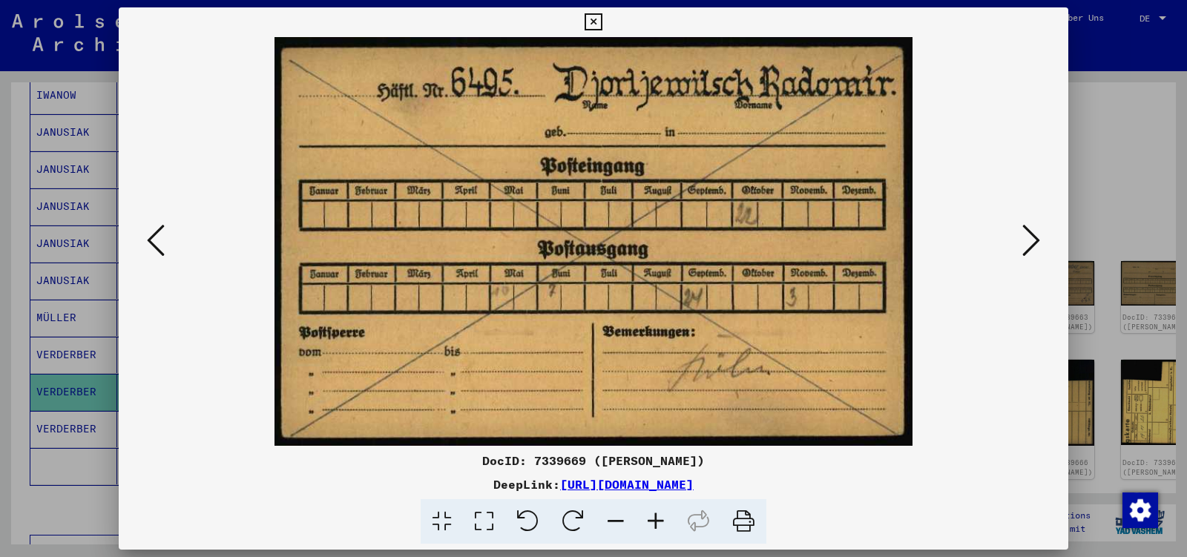
click at [1034, 243] on icon at bounding box center [1032, 241] width 18 height 36
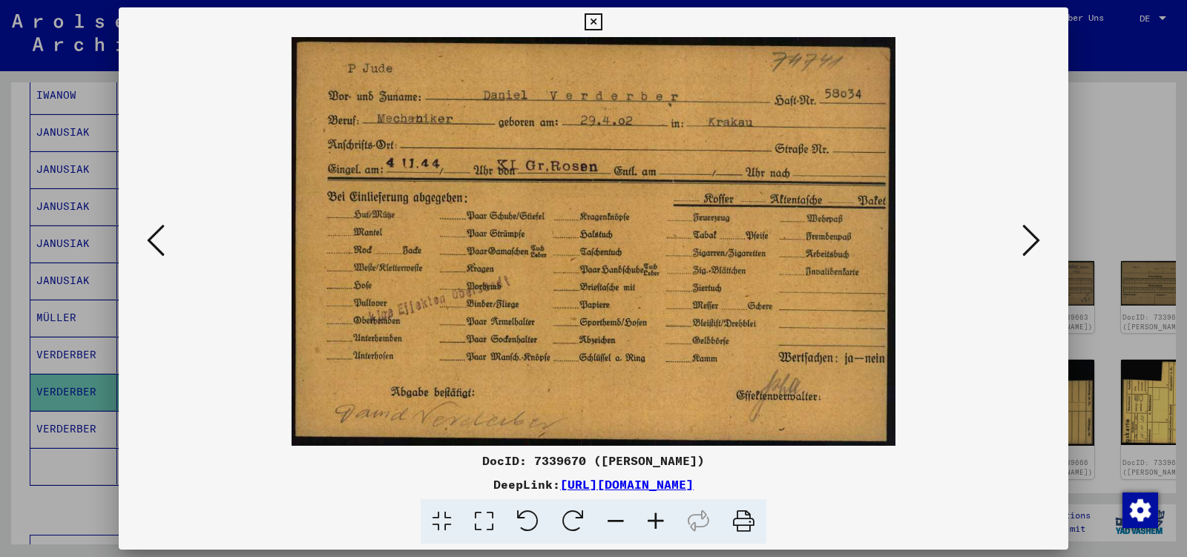
click at [1034, 243] on icon at bounding box center [1032, 241] width 18 height 36
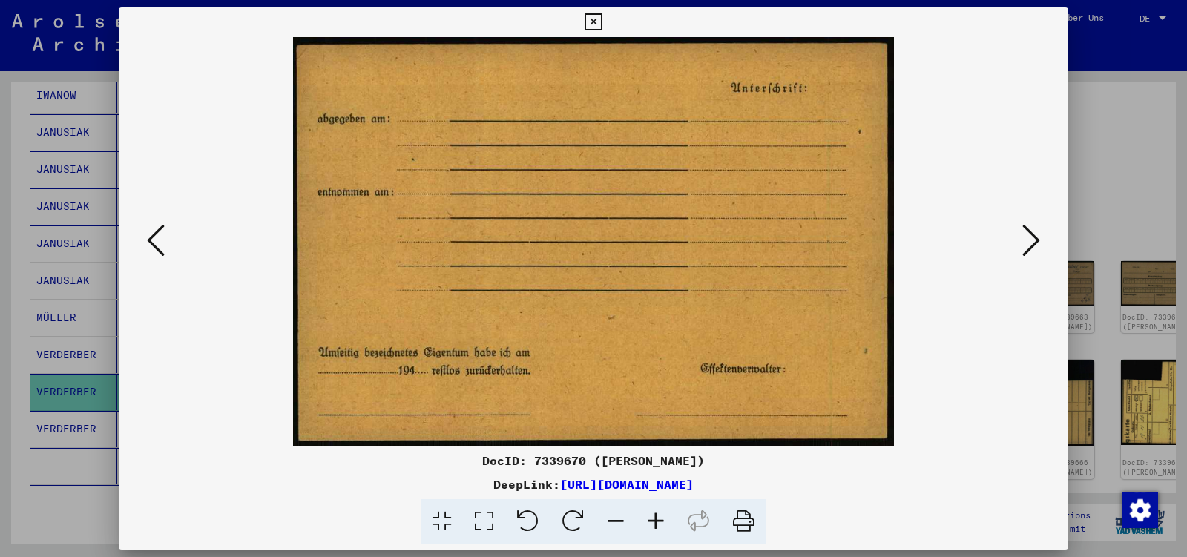
click at [1034, 243] on icon at bounding box center [1032, 241] width 18 height 36
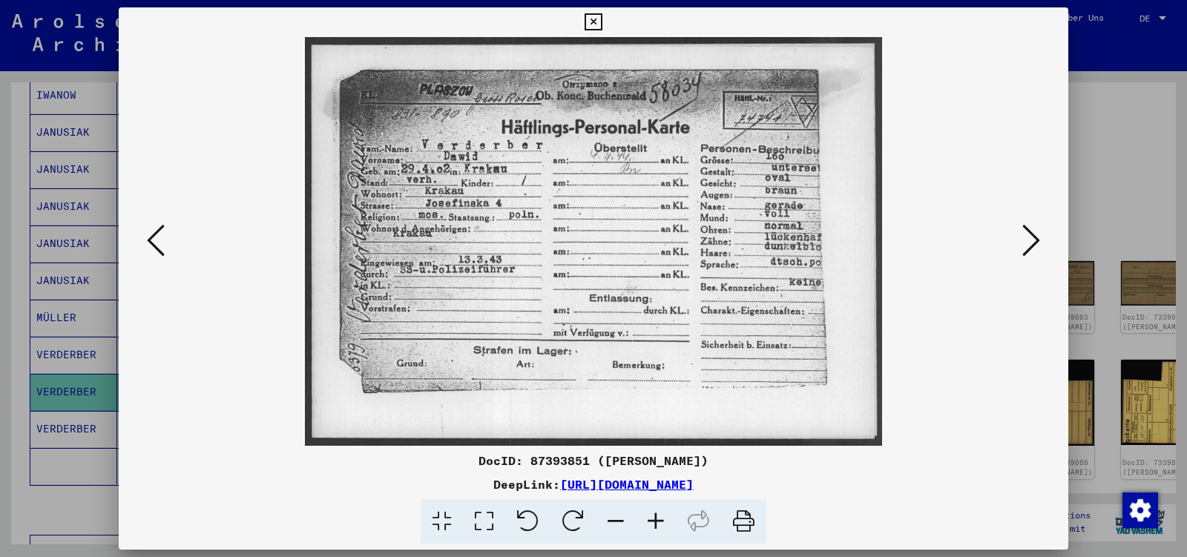
click at [1034, 243] on icon at bounding box center [1032, 241] width 18 height 36
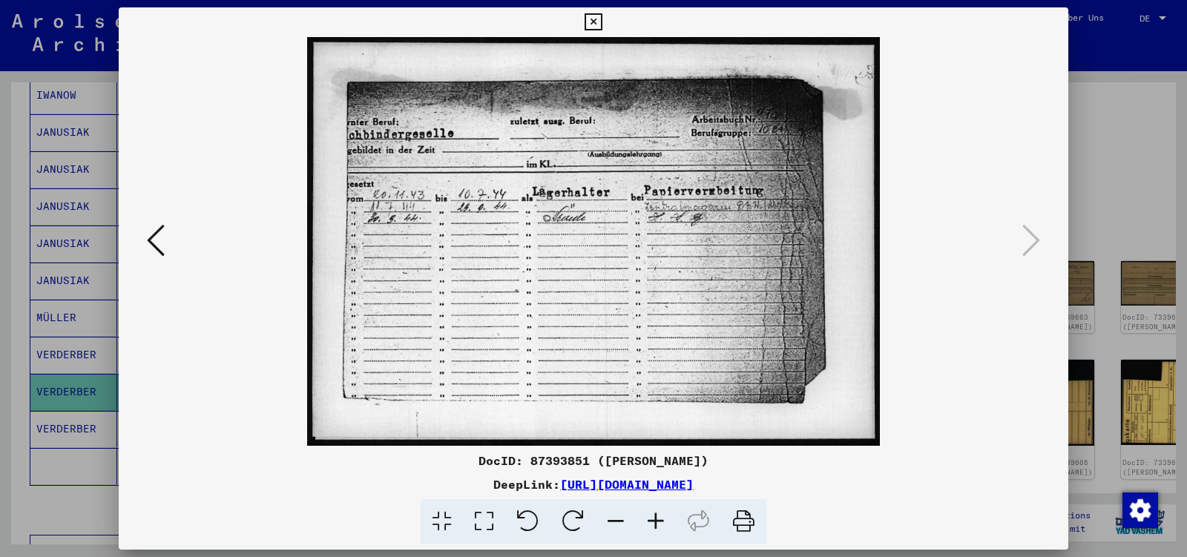
click at [602, 24] on icon at bounding box center [593, 22] width 17 height 18
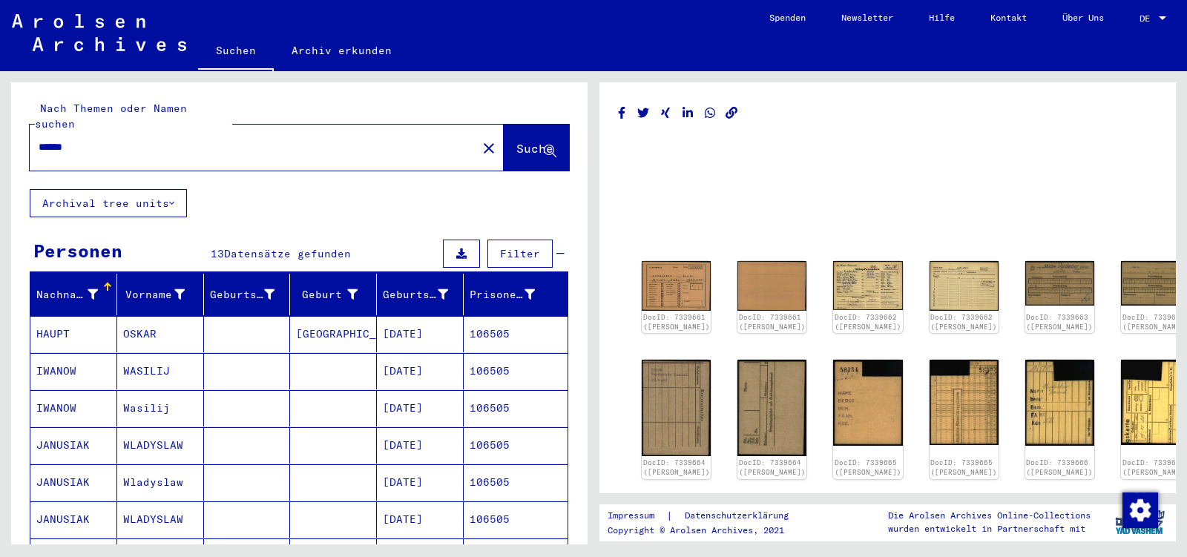
click at [82, 140] on input "******" at bounding box center [254, 148] width 430 height 16
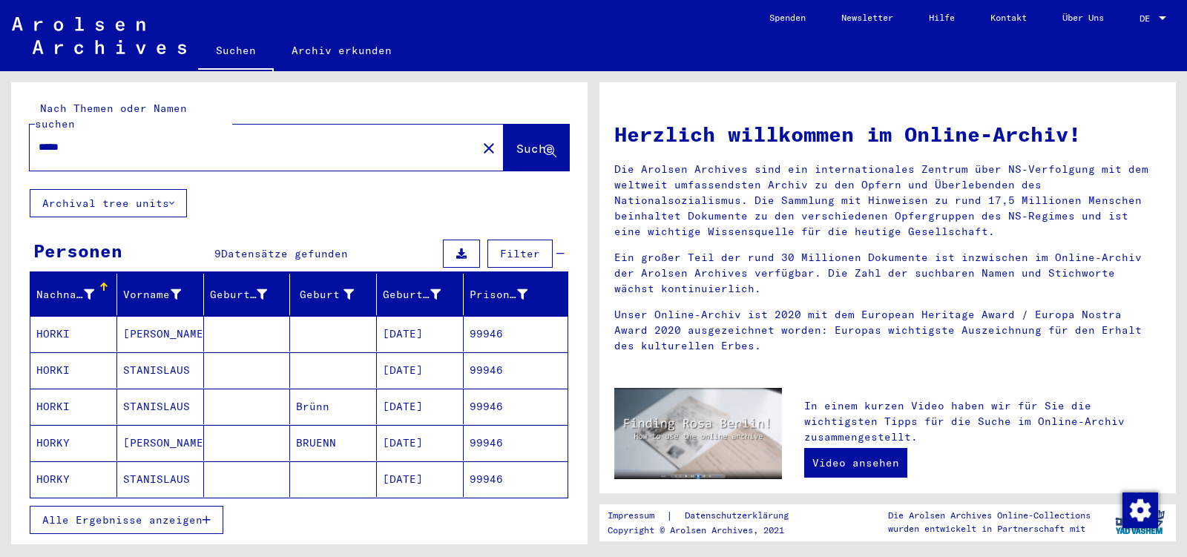
click at [177, 514] on span "Alle Ergebnisse anzeigen" at bounding box center [122, 520] width 160 height 13
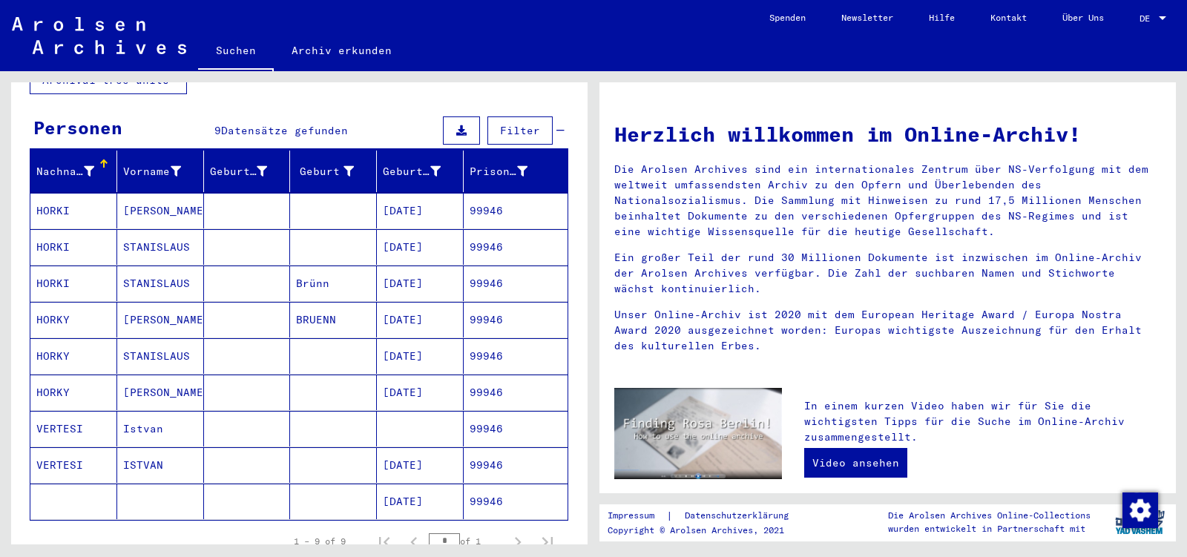
scroll to position [156, 0]
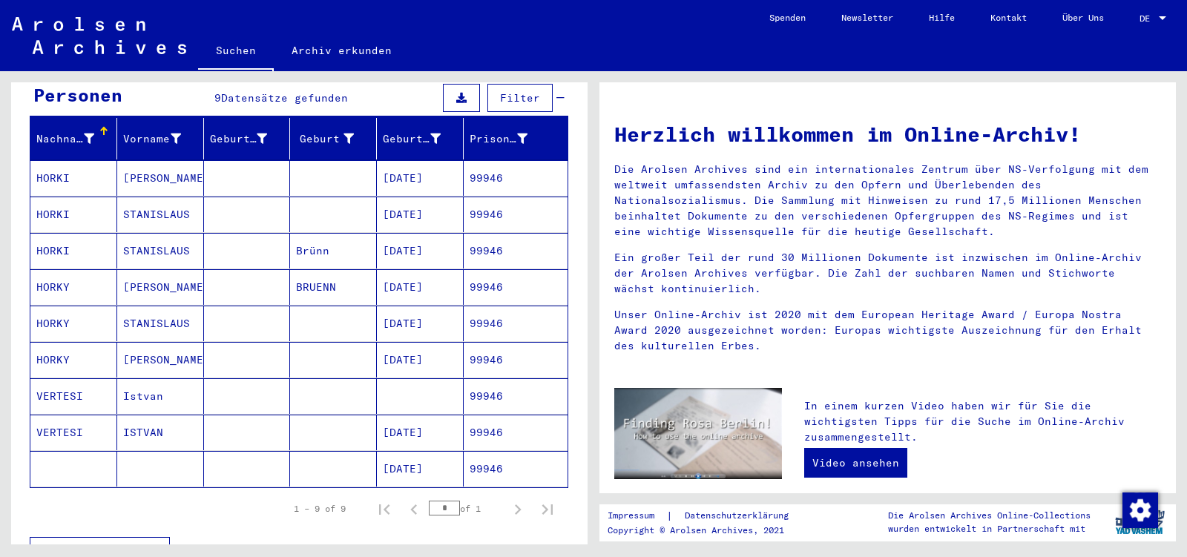
click at [175, 418] on mat-cell "ISTVAN" at bounding box center [160, 433] width 87 height 36
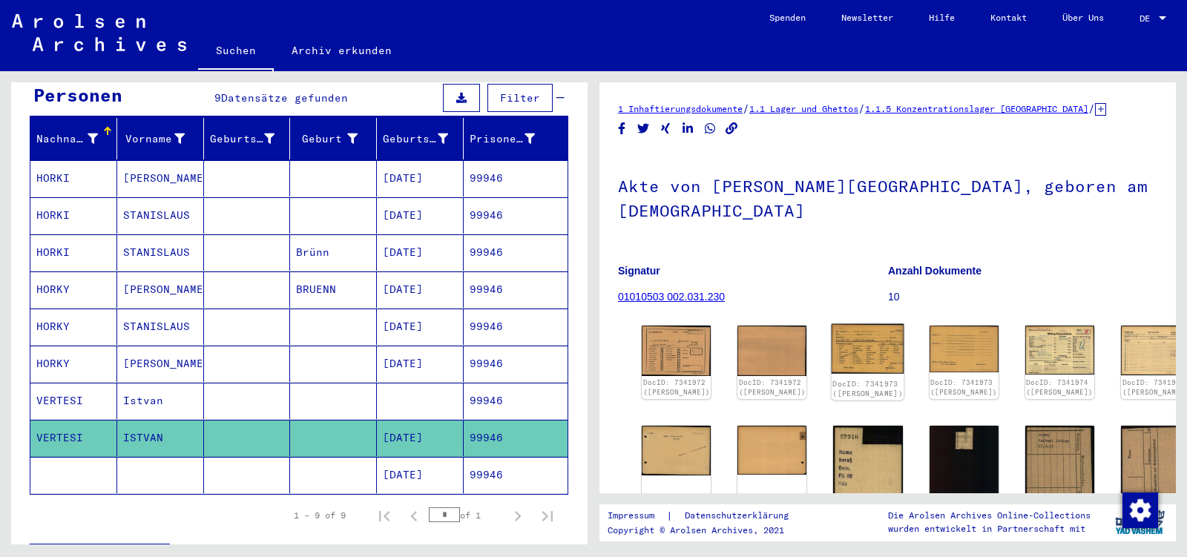
click at [832, 325] on img at bounding box center [868, 349] width 73 height 50
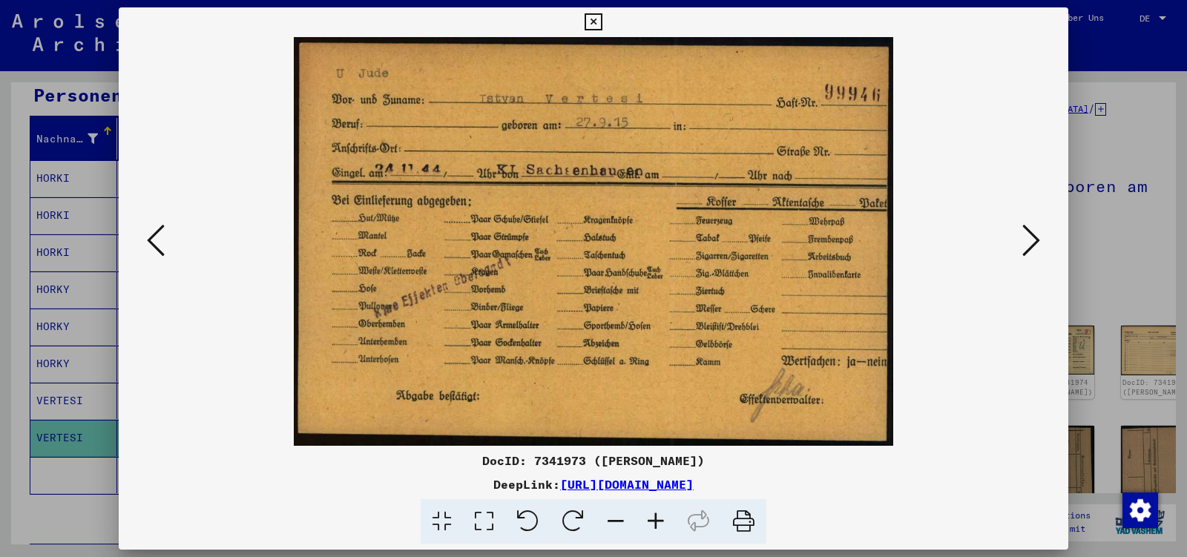
click at [1033, 246] on icon at bounding box center [1032, 241] width 18 height 36
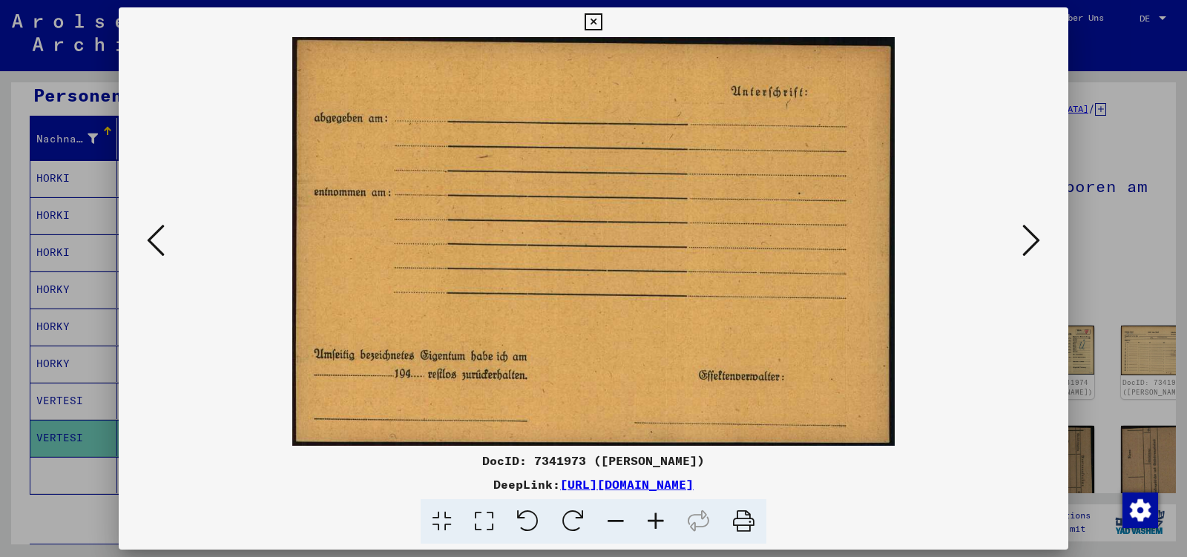
click at [1033, 246] on icon at bounding box center [1032, 241] width 18 height 36
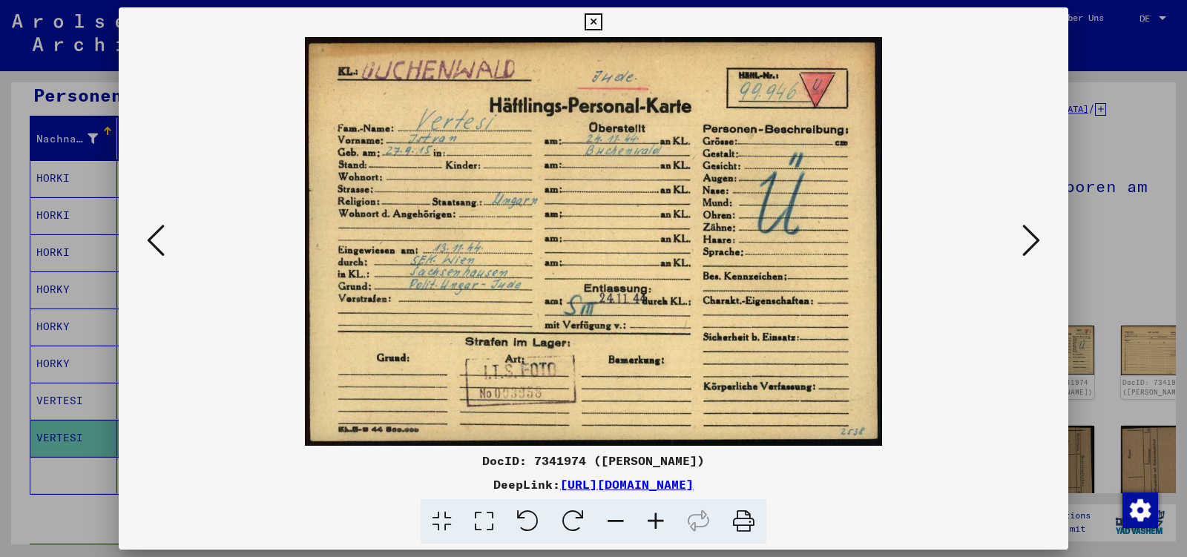
click at [1033, 246] on icon at bounding box center [1032, 241] width 18 height 36
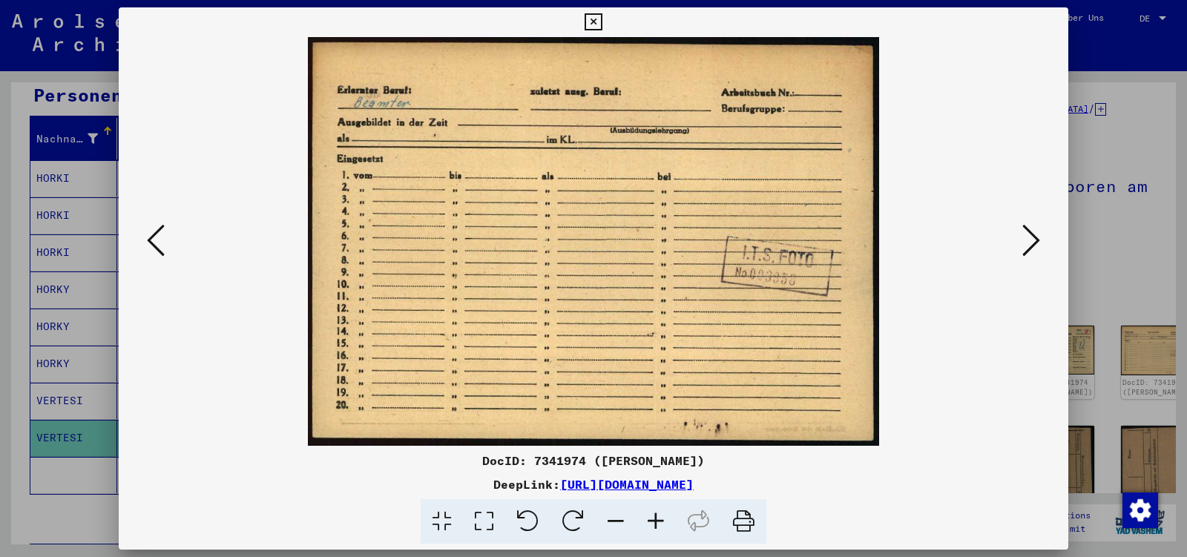
click at [1033, 246] on icon at bounding box center [1032, 241] width 18 height 36
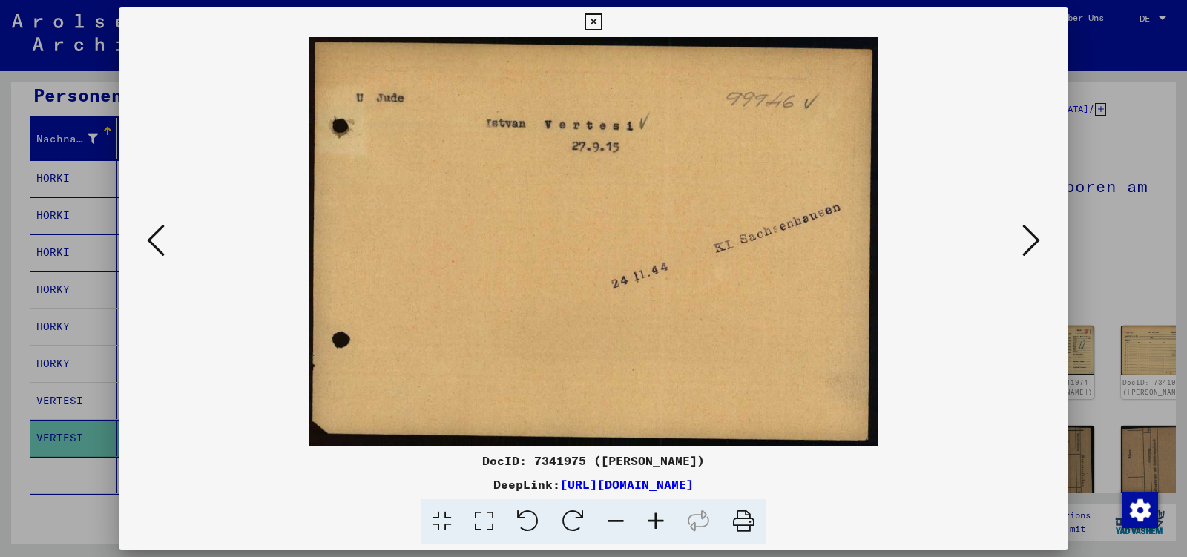
click at [1033, 246] on icon at bounding box center [1032, 241] width 18 height 36
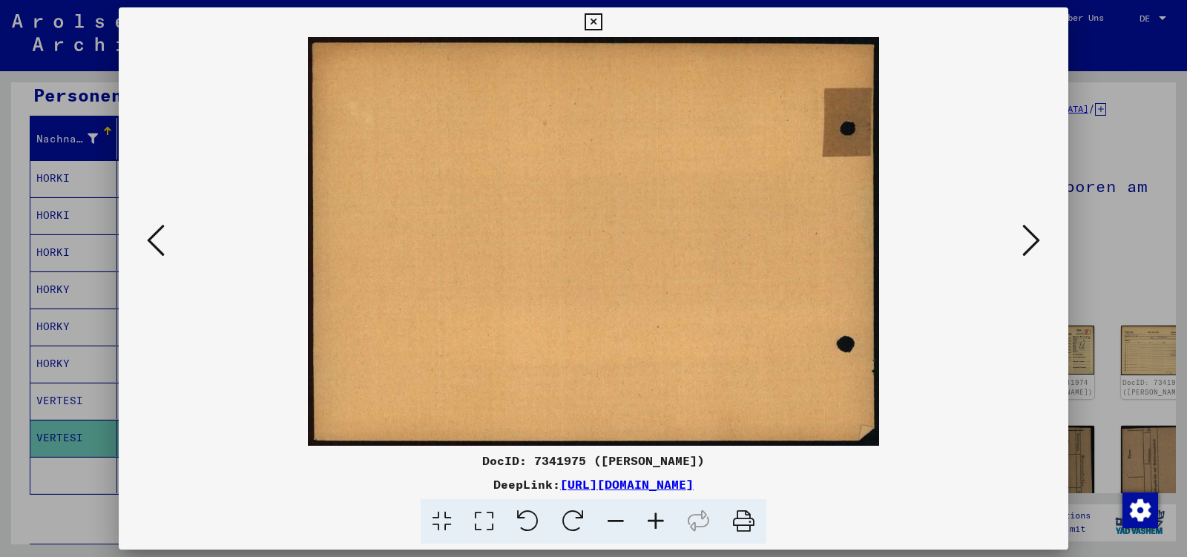
click at [1033, 246] on icon at bounding box center [1032, 241] width 18 height 36
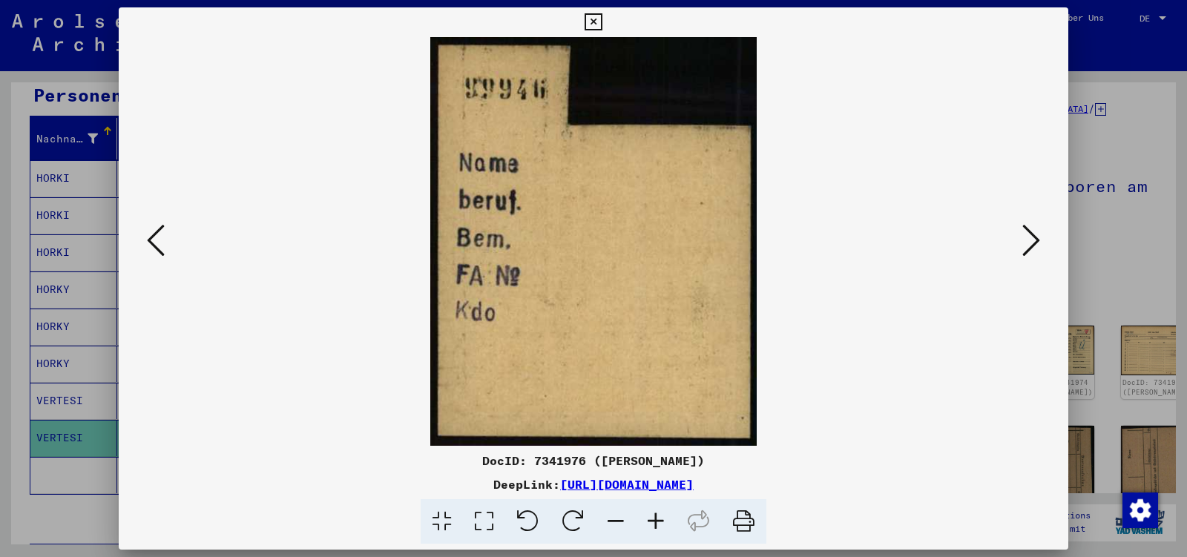
click at [1033, 246] on icon at bounding box center [1032, 241] width 18 height 36
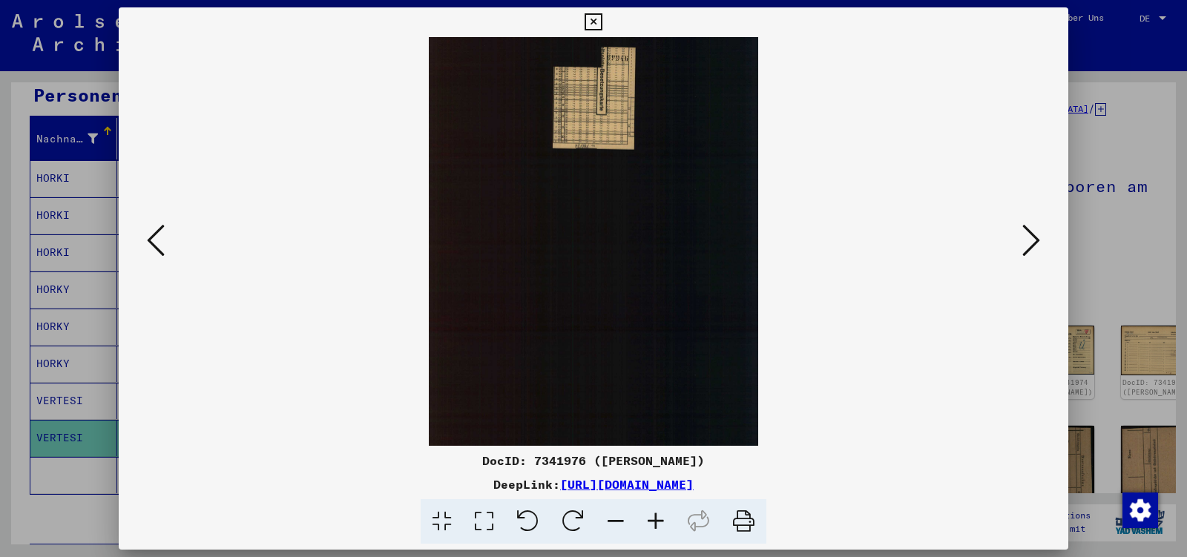
click at [1033, 246] on icon at bounding box center [1032, 241] width 18 height 36
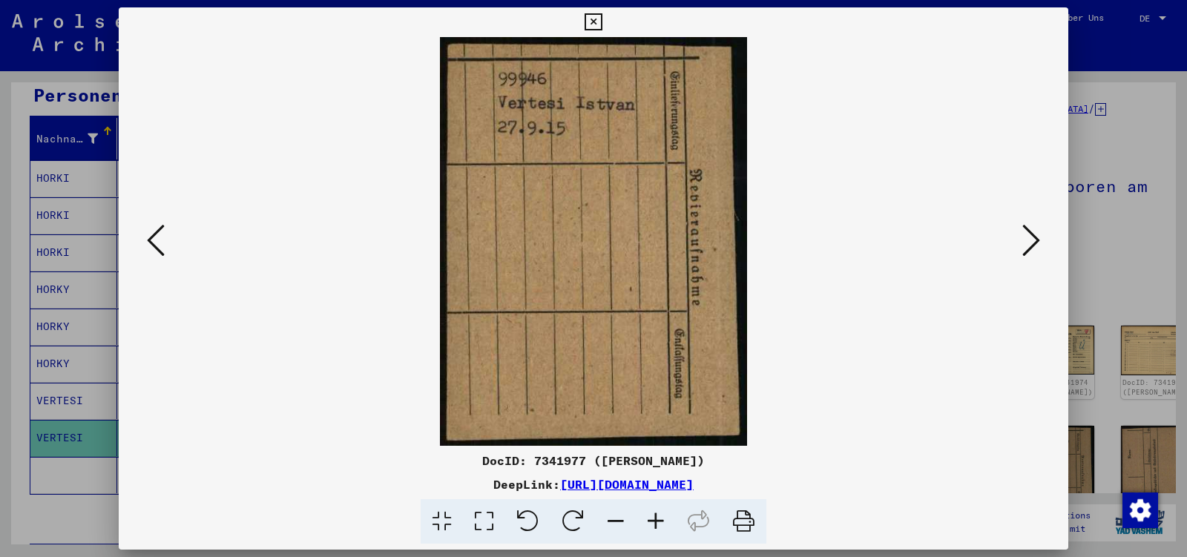
click at [1033, 246] on icon at bounding box center [1032, 241] width 18 height 36
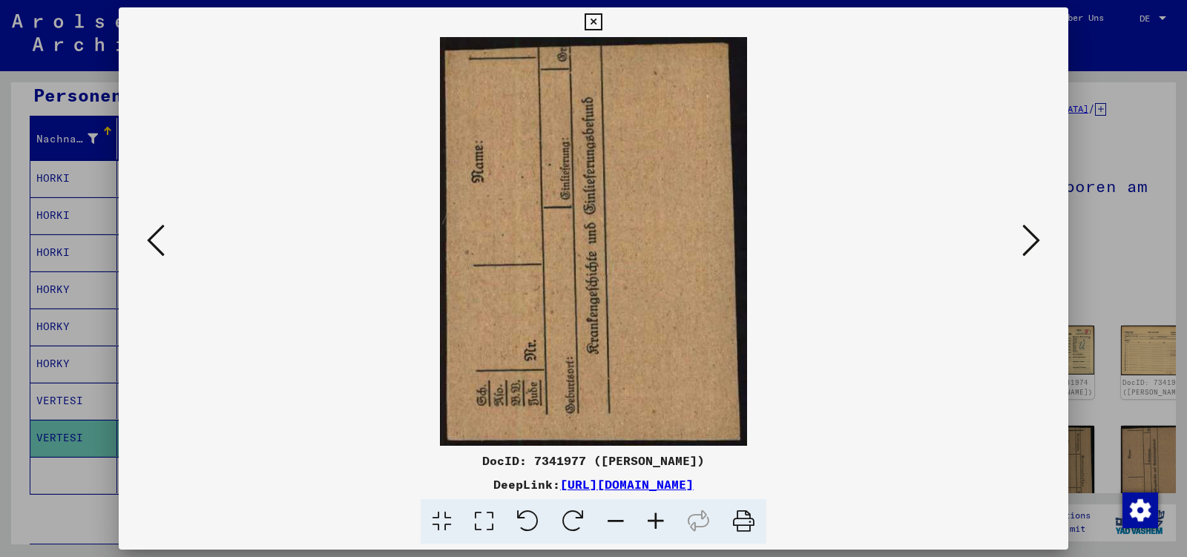
click at [1033, 246] on icon at bounding box center [1032, 241] width 18 height 36
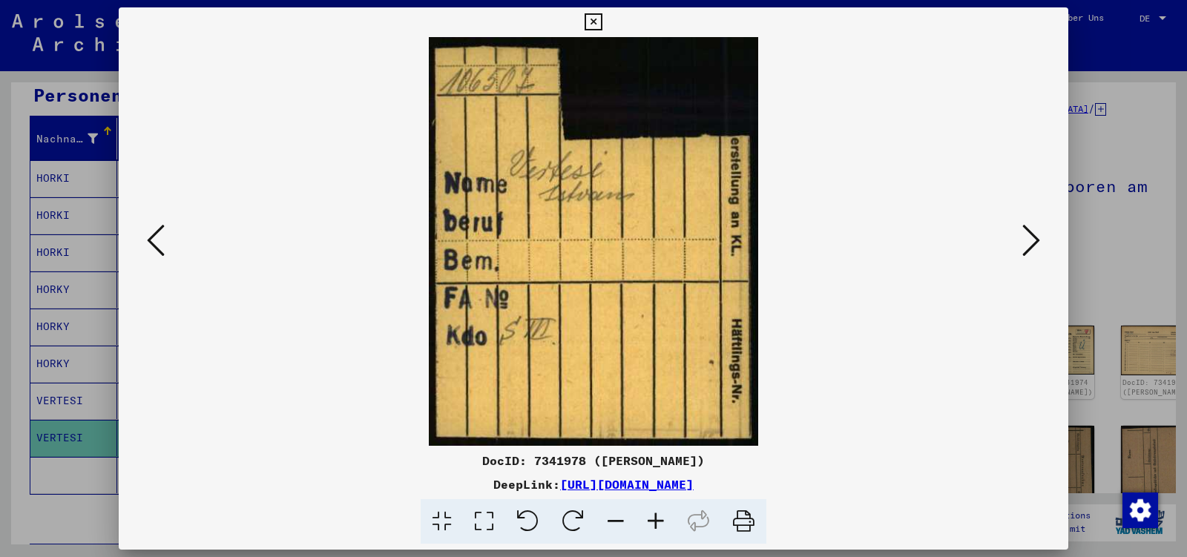
click at [1033, 246] on icon at bounding box center [1032, 241] width 18 height 36
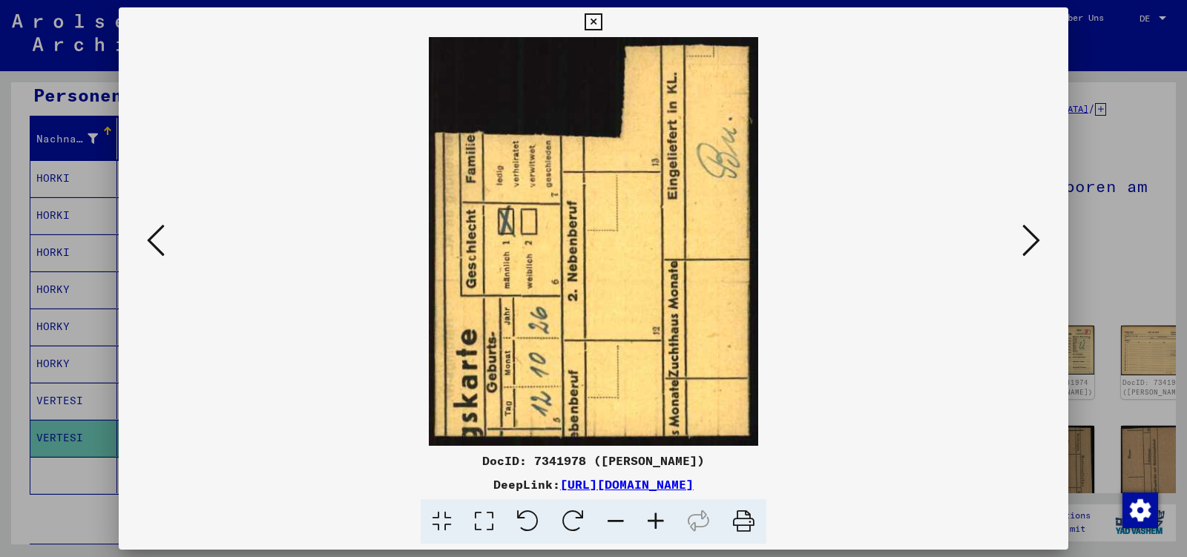
click at [1033, 246] on icon at bounding box center [1032, 241] width 18 height 36
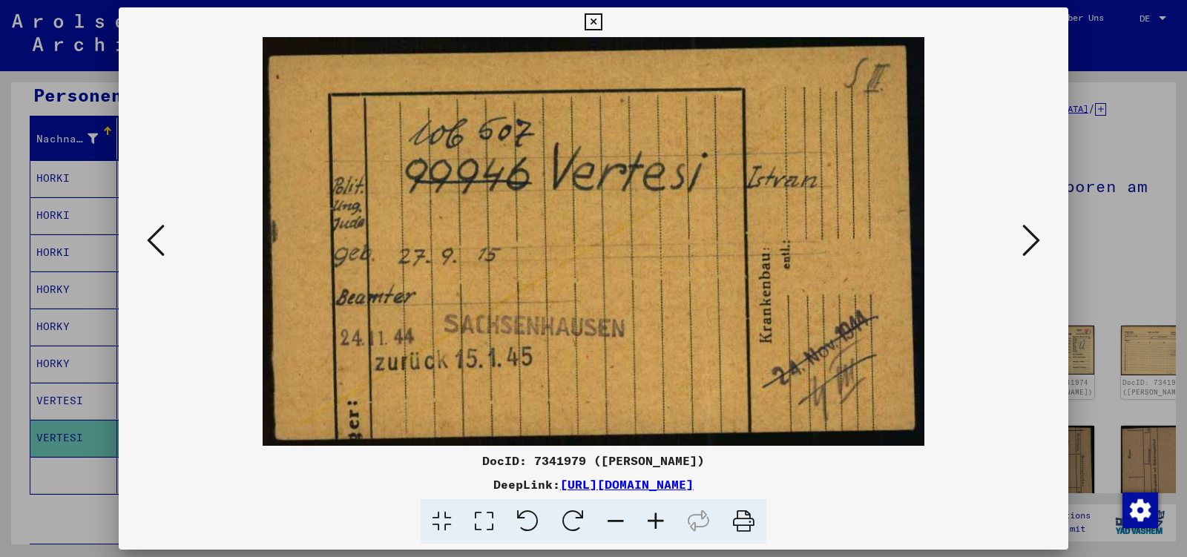
click at [1033, 246] on icon at bounding box center [1032, 241] width 18 height 36
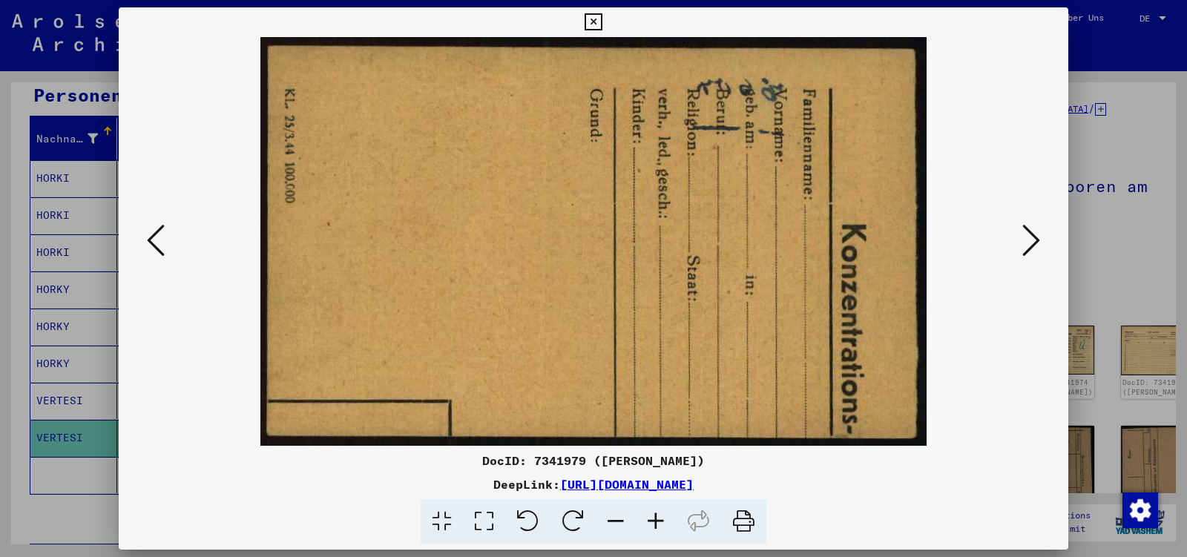
click at [1033, 246] on icon at bounding box center [1032, 241] width 18 height 36
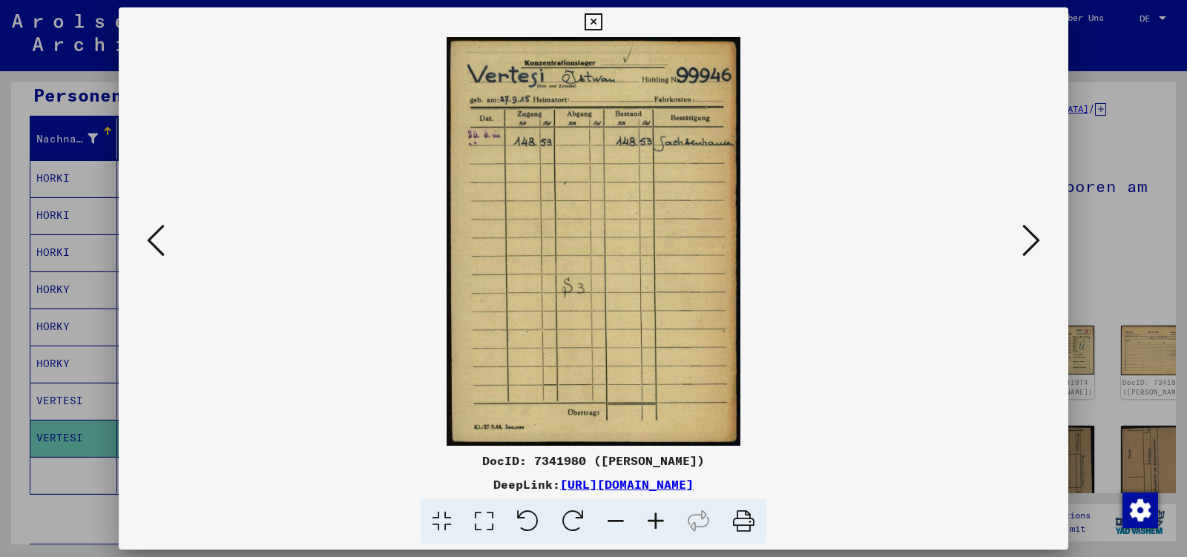
click at [1033, 246] on icon at bounding box center [1032, 241] width 18 height 36
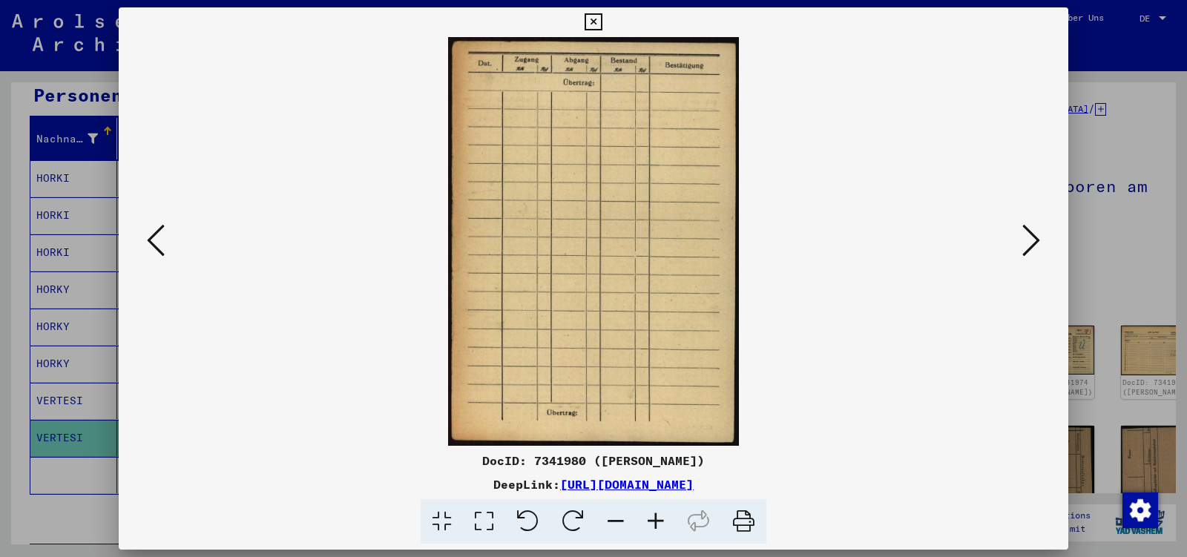
click at [1033, 246] on icon at bounding box center [1032, 241] width 18 height 36
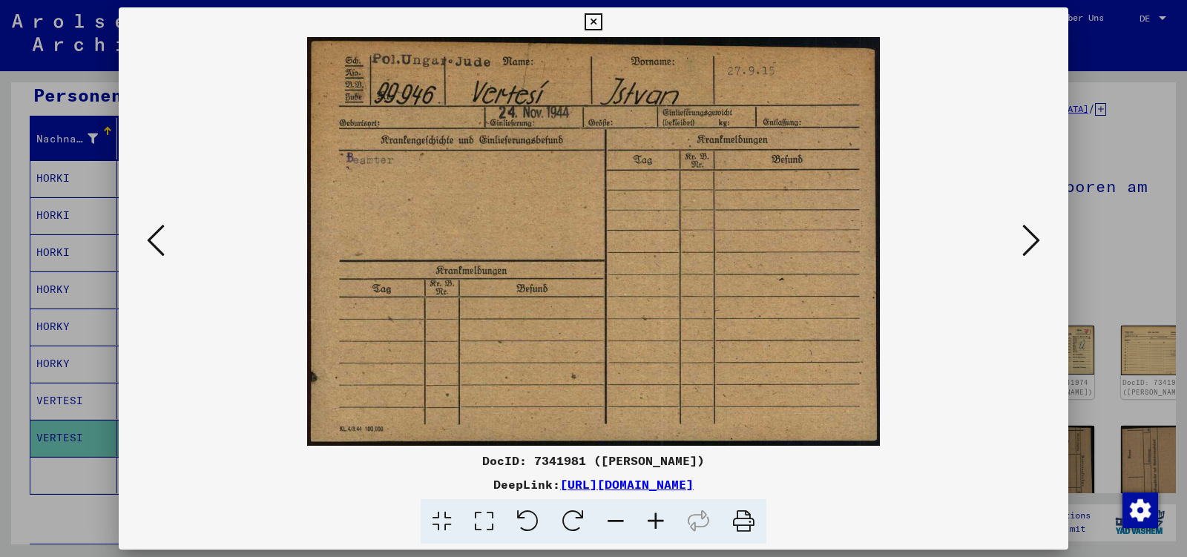
click at [1033, 246] on icon at bounding box center [1032, 241] width 18 height 36
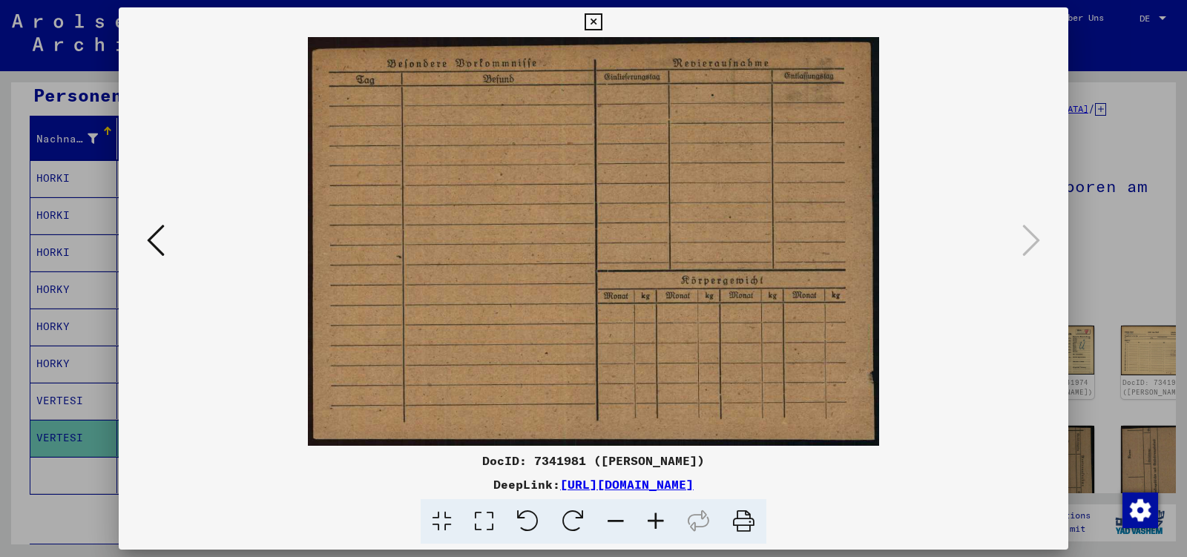
click at [602, 22] on icon at bounding box center [593, 22] width 17 height 18
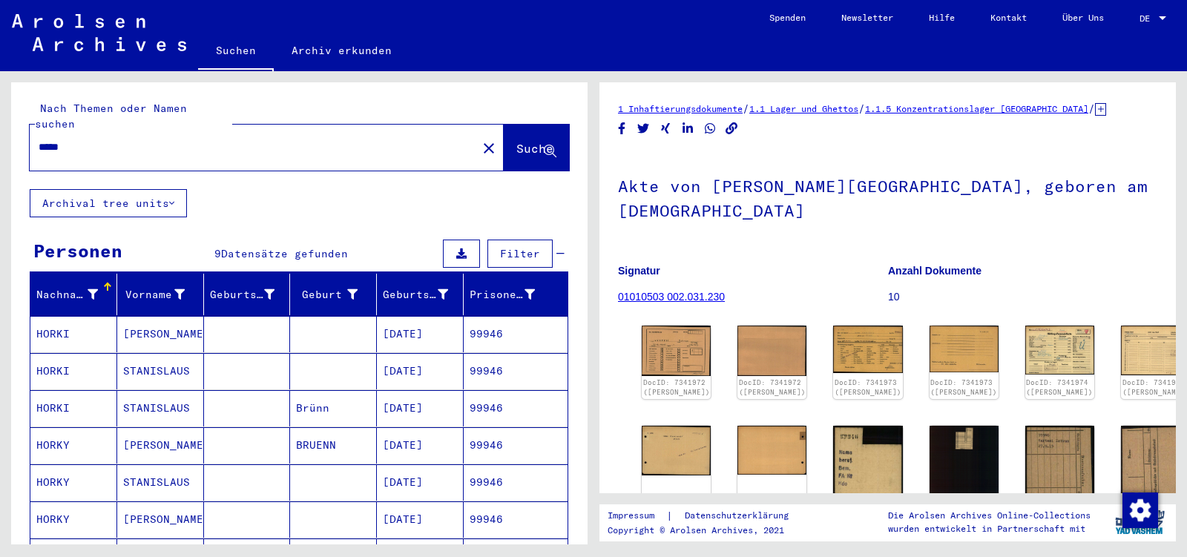
click at [106, 140] on div "*****" at bounding box center [249, 147] width 439 height 33
click at [103, 140] on input "*****" at bounding box center [254, 148] width 430 height 16
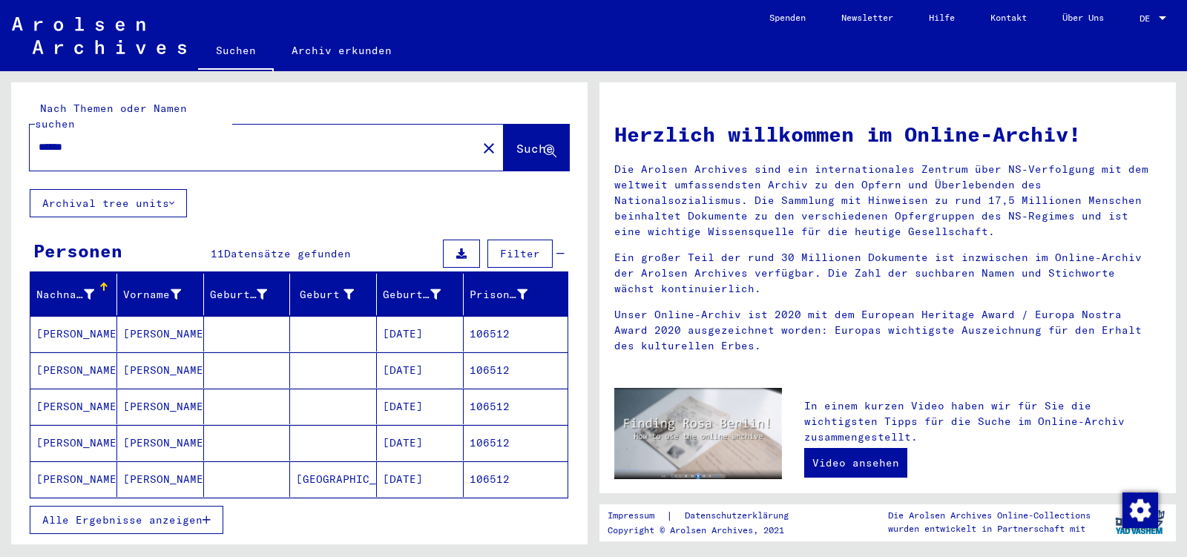
click at [149, 514] on span "Alle Ergebnisse anzeigen" at bounding box center [122, 520] width 160 height 13
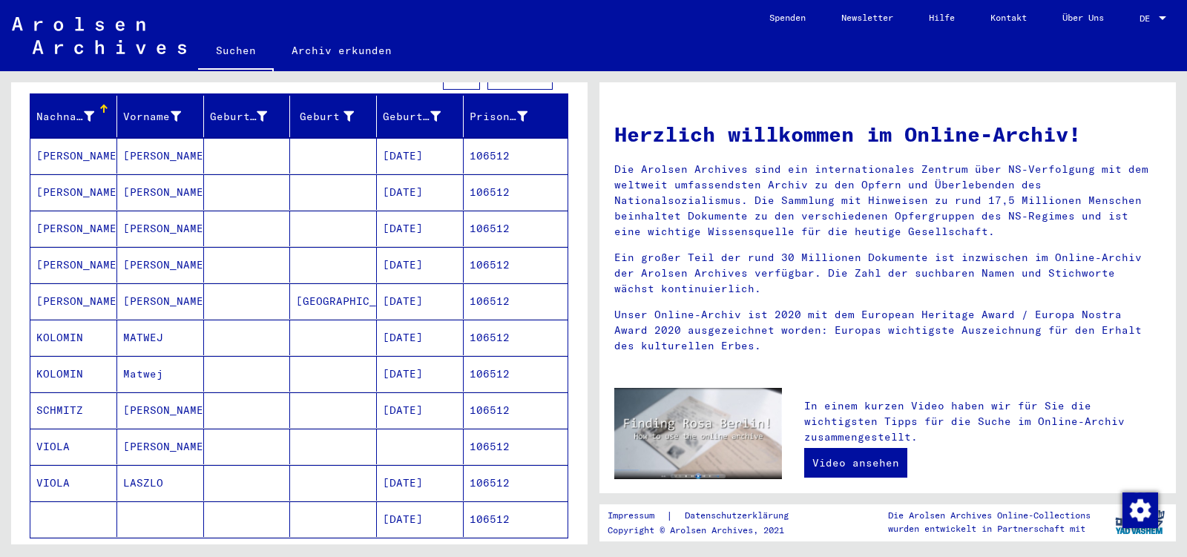
scroll to position [312, 0]
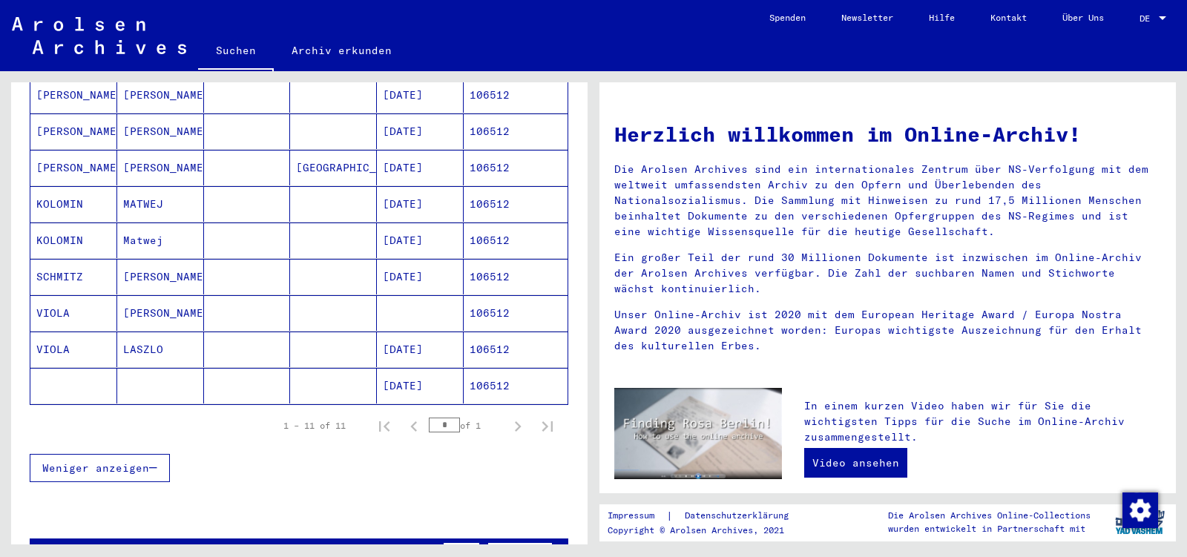
click at [174, 336] on mat-cell "LASZLO" at bounding box center [160, 350] width 87 height 36
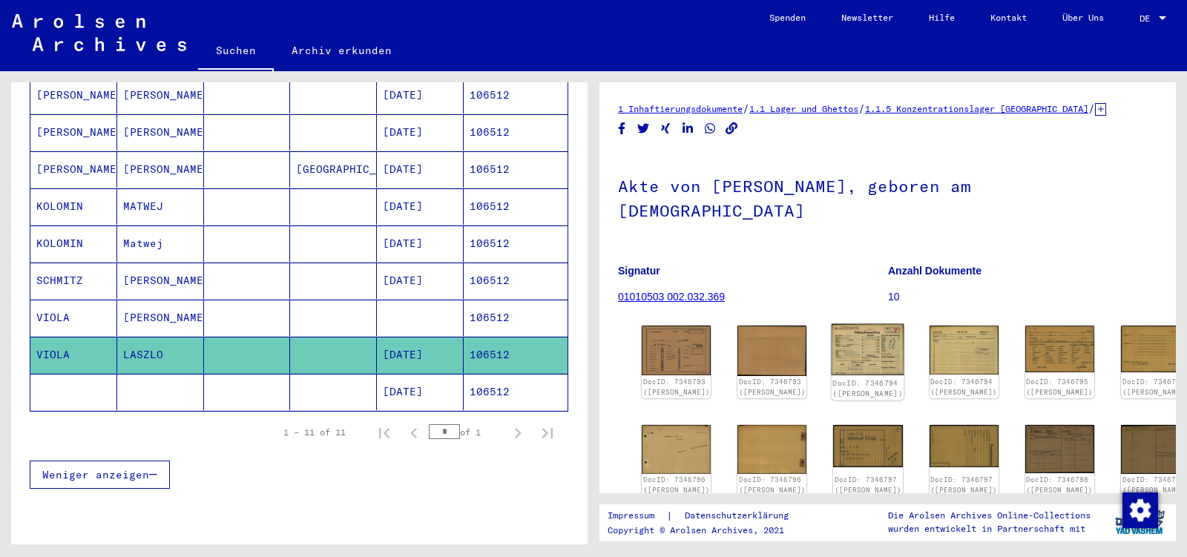
click at [854, 333] on img at bounding box center [868, 349] width 73 height 51
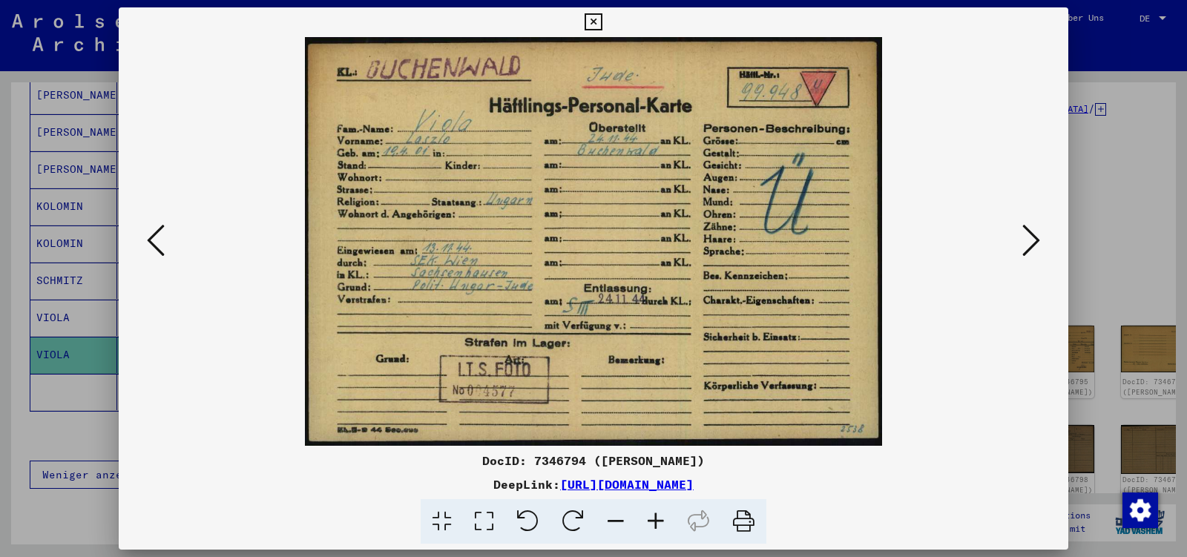
click at [1028, 246] on icon at bounding box center [1032, 241] width 18 height 36
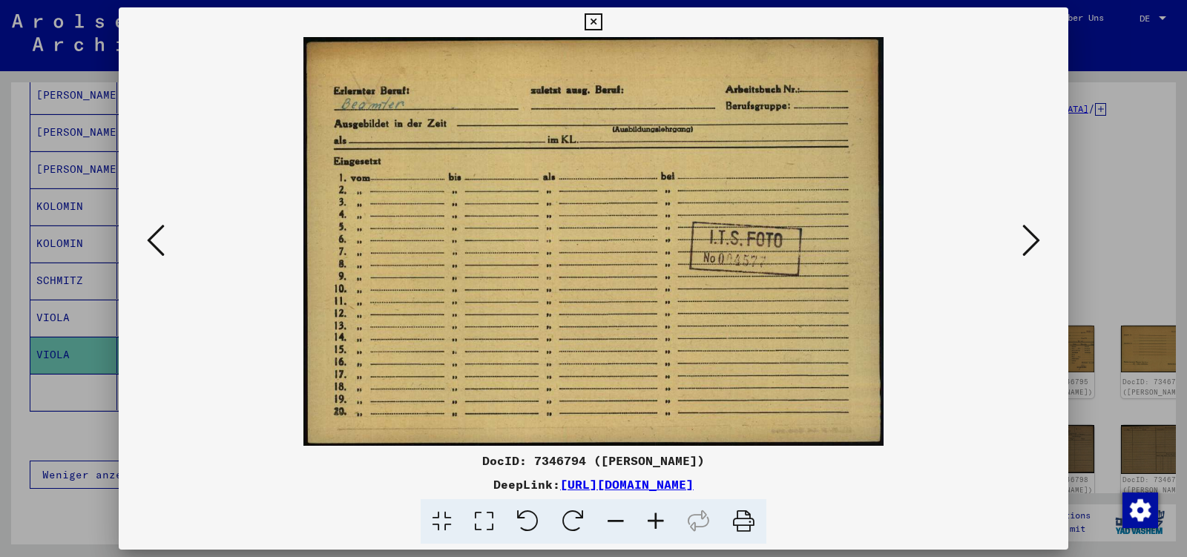
click at [1028, 246] on icon at bounding box center [1032, 241] width 18 height 36
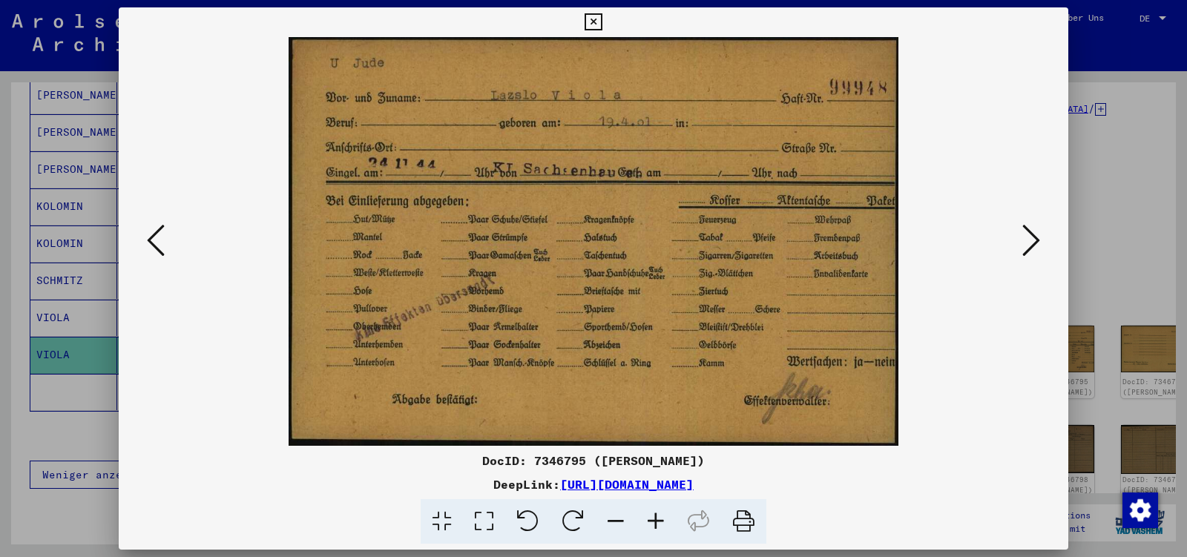
click at [1028, 246] on icon at bounding box center [1032, 241] width 18 height 36
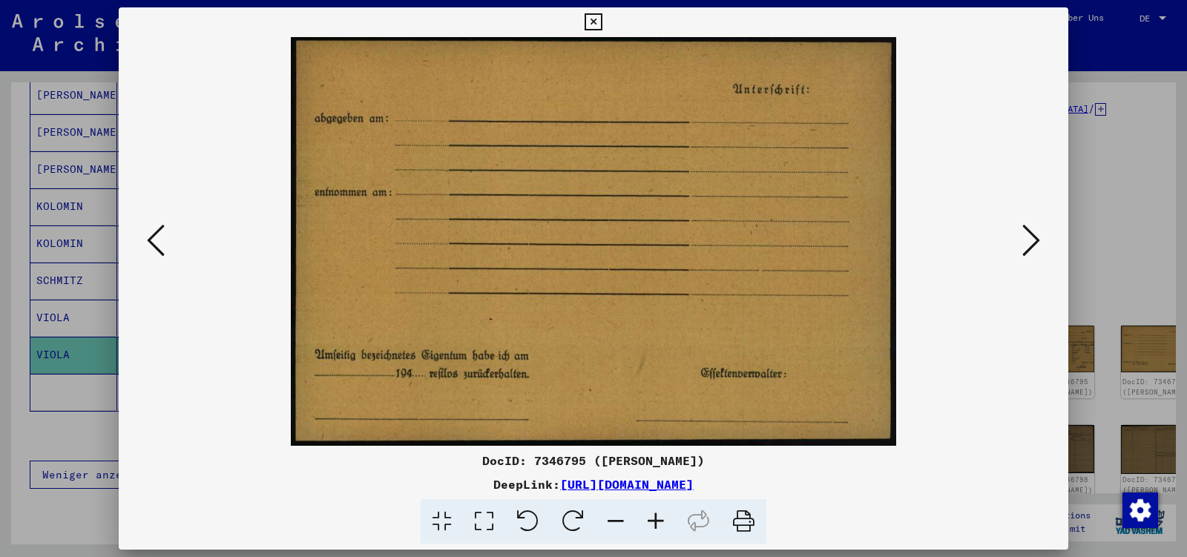
click at [1028, 246] on icon at bounding box center [1032, 241] width 18 height 36
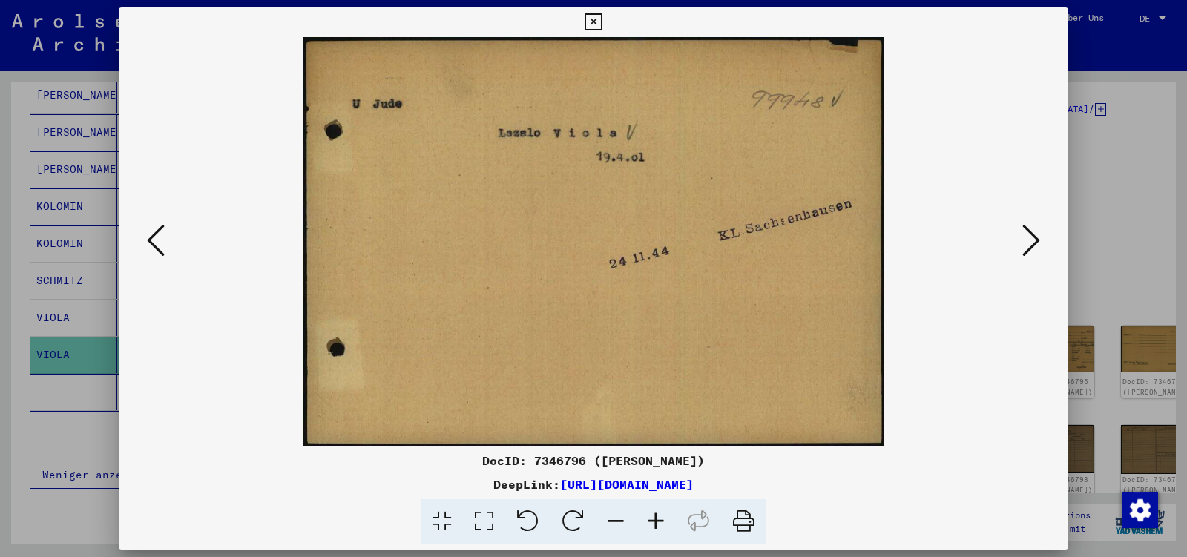
click at [1028, 246] on icon at bounding box center [1032, 241] width 18 height 36
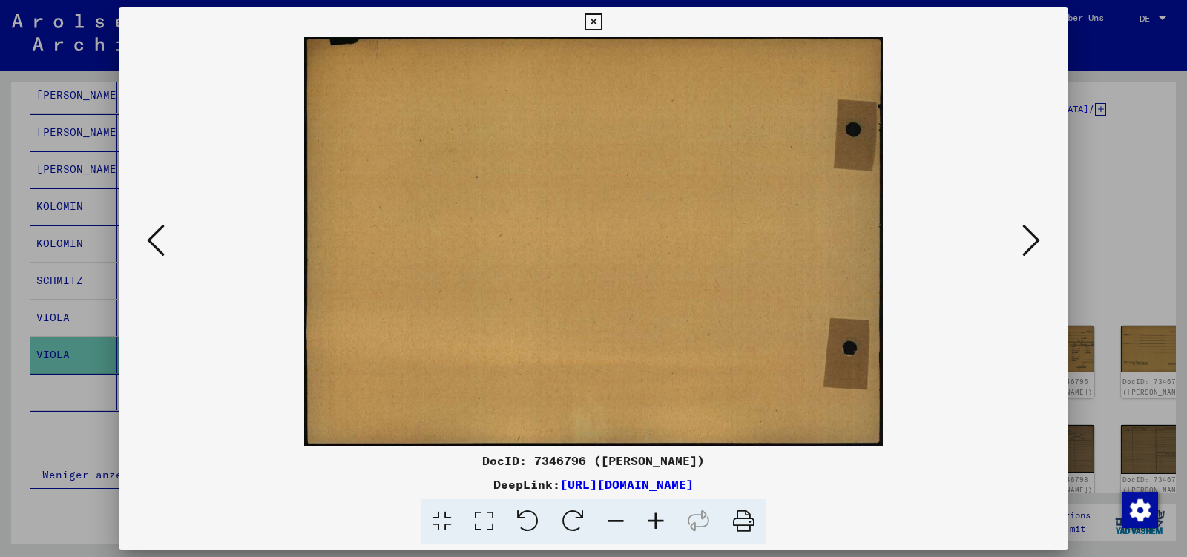
click at [1028, 246] on icon at bounding box center [1032, 241] width 18 height 36
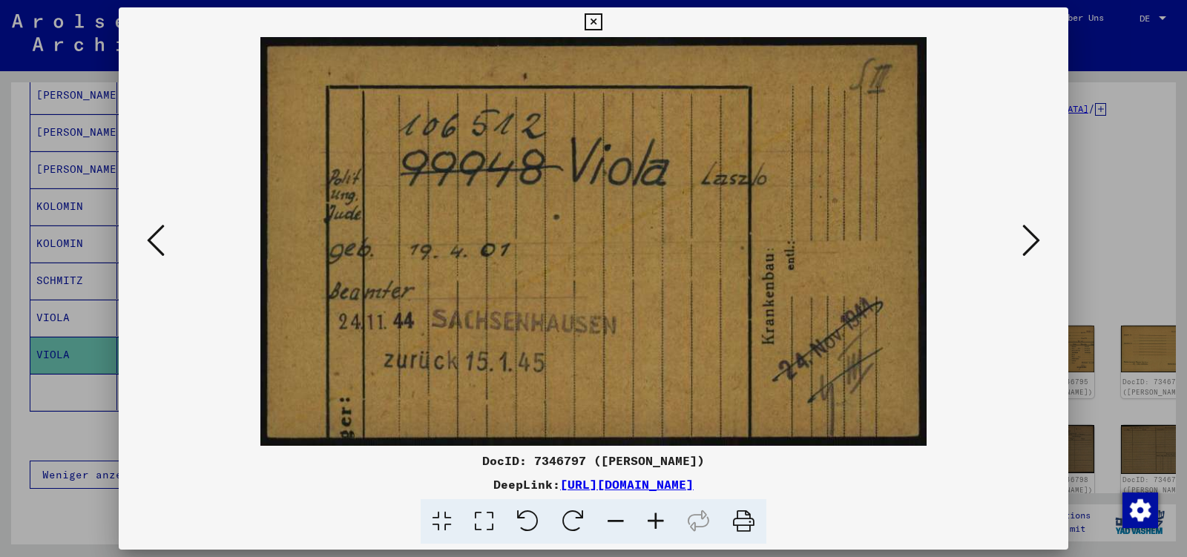
click at [1028, 246] on icon at bounding box center [1032, 241] width 18 height 36
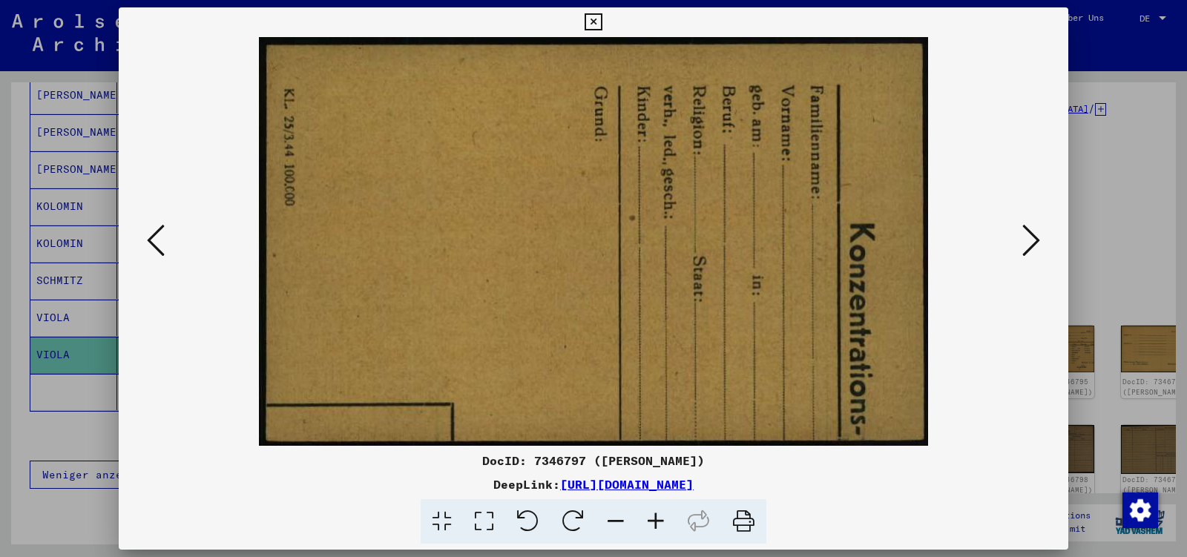
click at [1028, 246] on icon at bounding box center [1032, 241] width 18 height 36
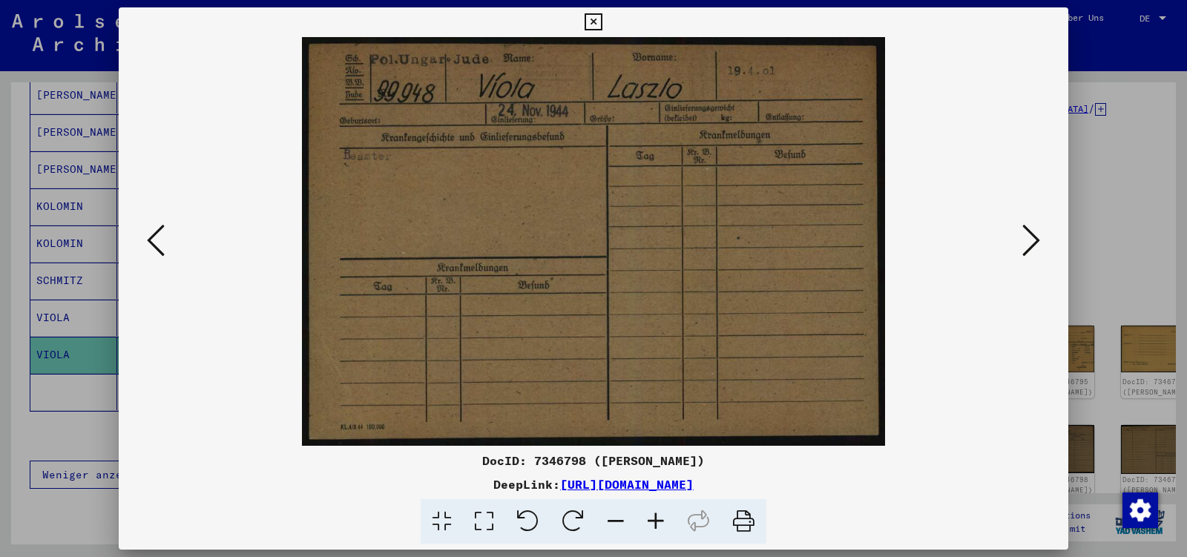
click at [1028, 246] on icon at bounding box center [1032, 241] width 18 height 36
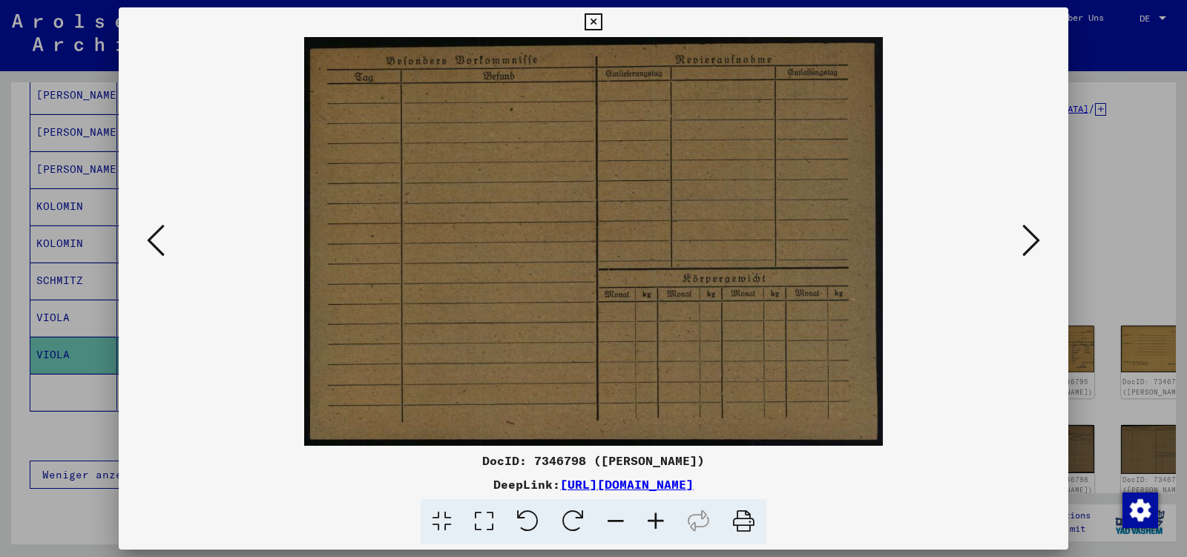
click at [1028, 246] on icon at bounding box center [1032, 241] width 18 height 36
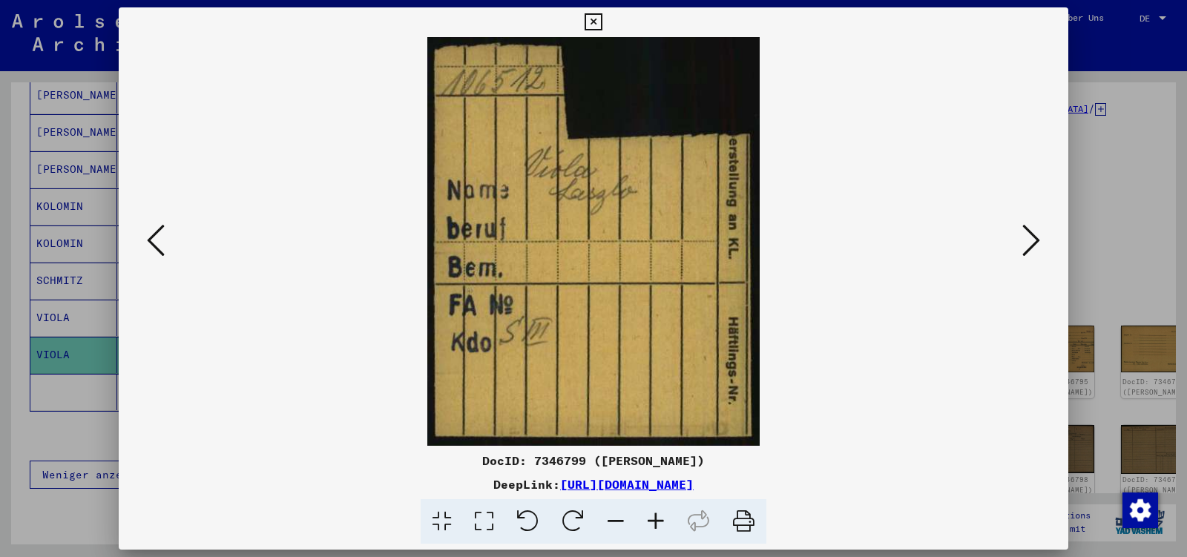
click at [1028, 246] on icon at bounding box center [1032, 241] width 18 height 36
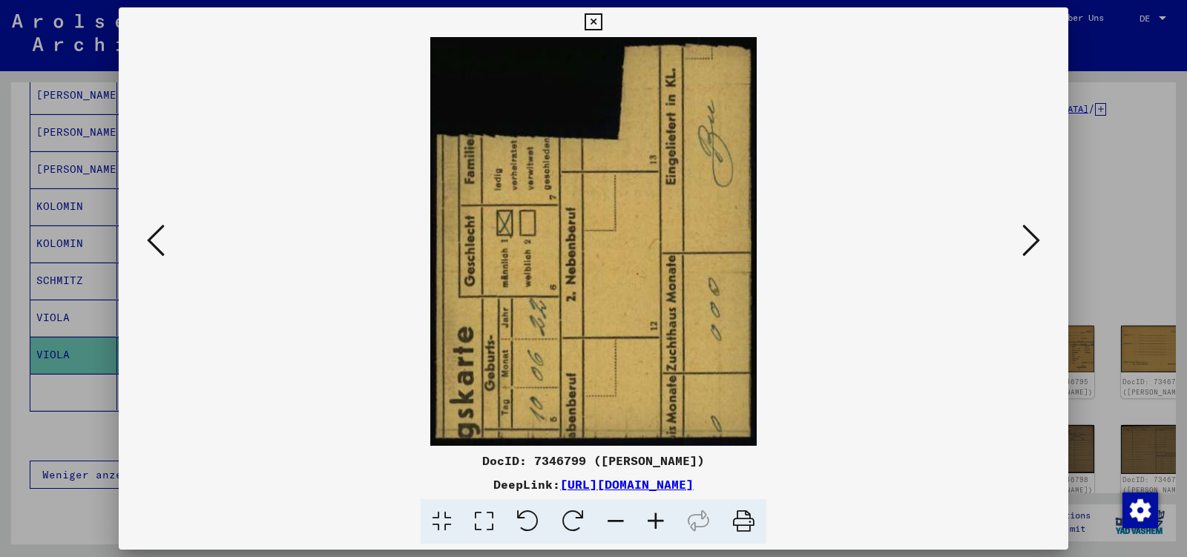
click at [1028, 246] on icon at bounding box center [1032, 241] width 18 height 36
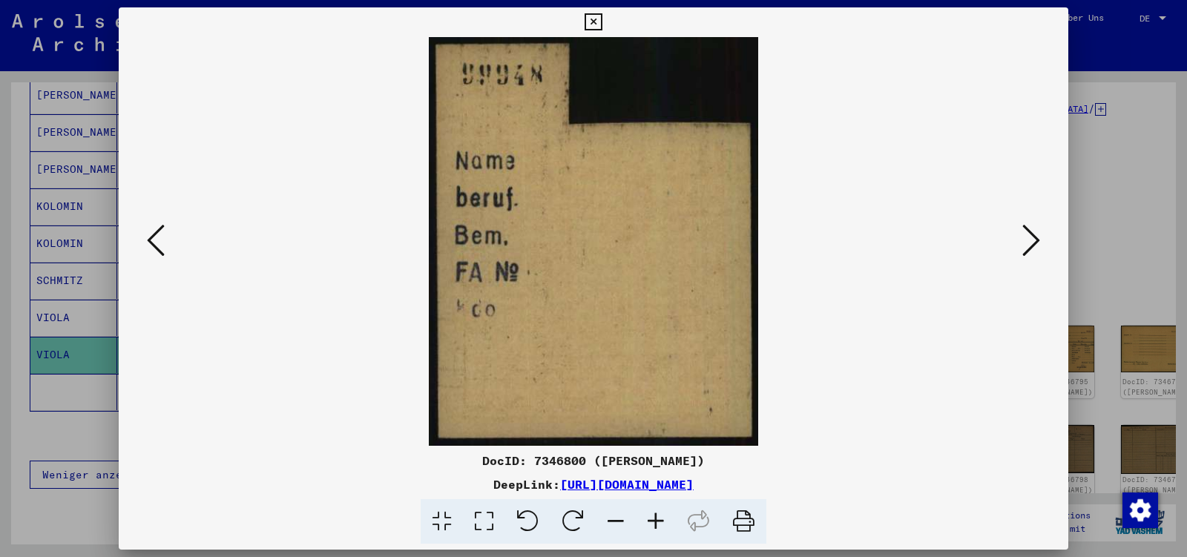
click at [1028, 246] on icon at bounding box center [1032, 241] width 18 height 36
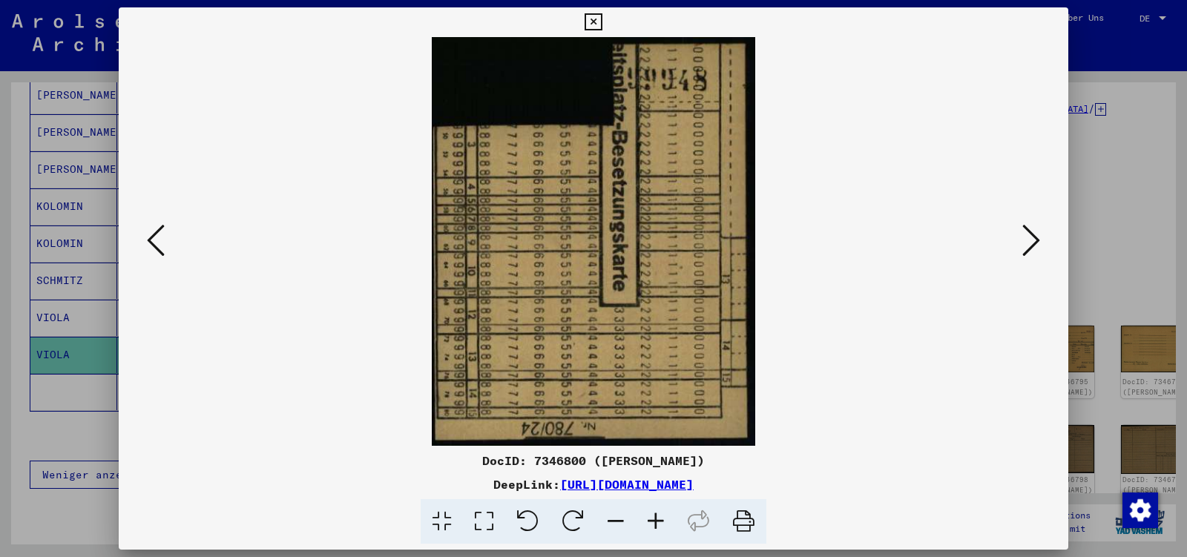
click at [1028, 246] on icon at bounding box center [1032, 241] width 18 height 36
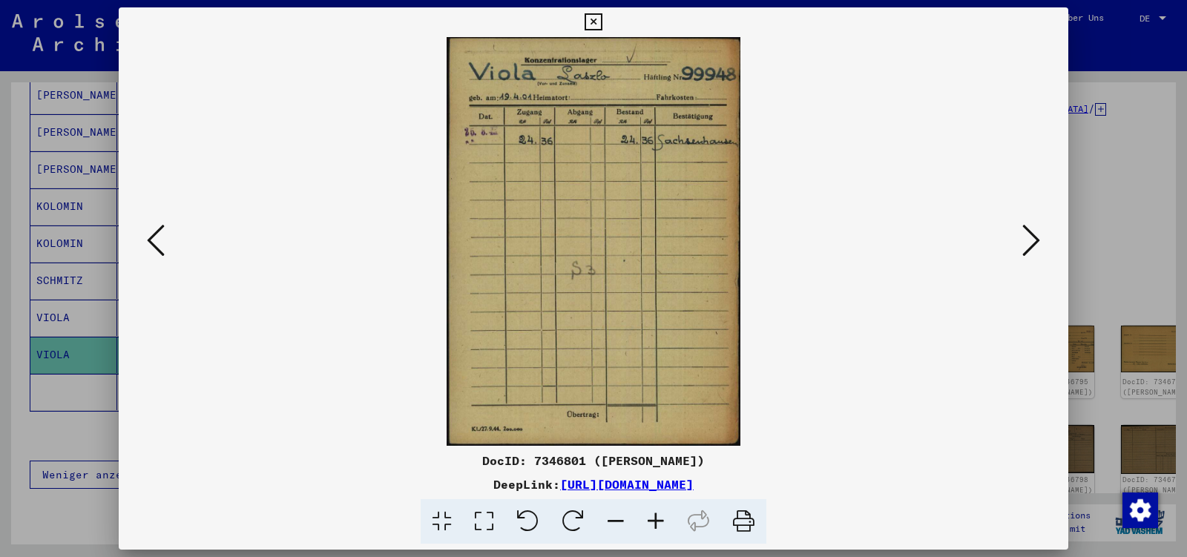
click at [1028, 246] on icon at bounding box center [1032, 241] width 18 height 36
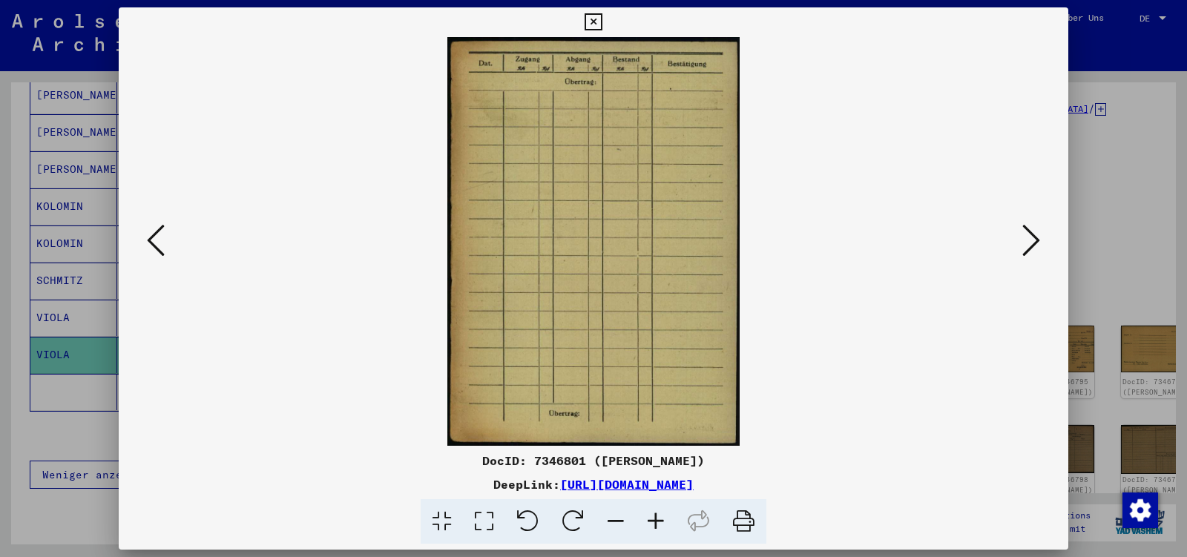
click at [1028, 246] on icon at bounding box center [1032, 241] width 18 height 36
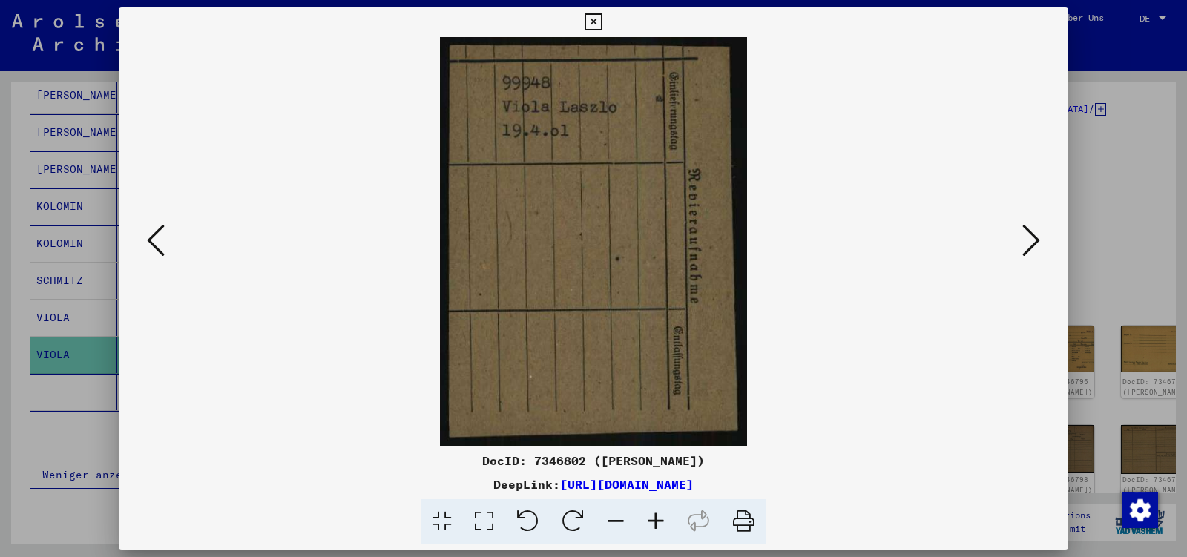
click at [1028, 246] on icon at bounding box center [1032, 241] width 18 height 36
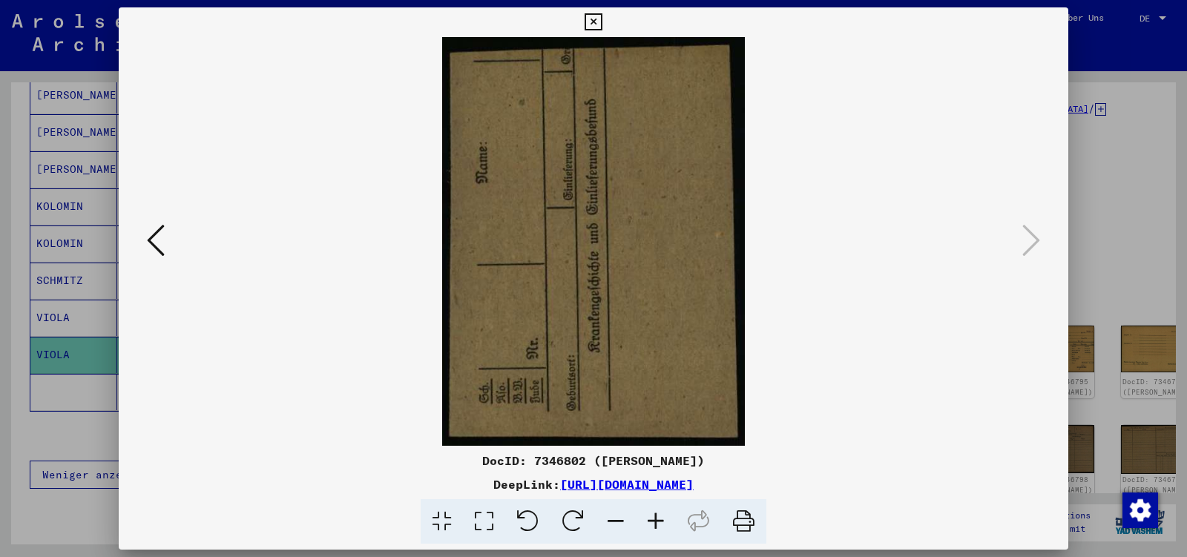
click at [602, 17] on icon at bounding box center [593, 22] width 17 height 18
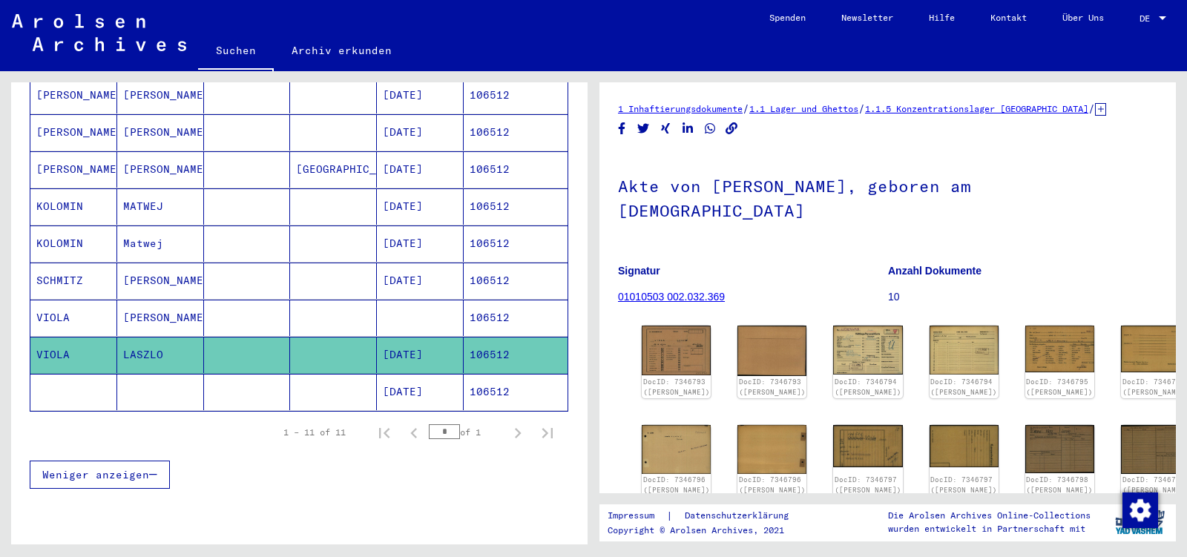
scroll to position [0, 0]
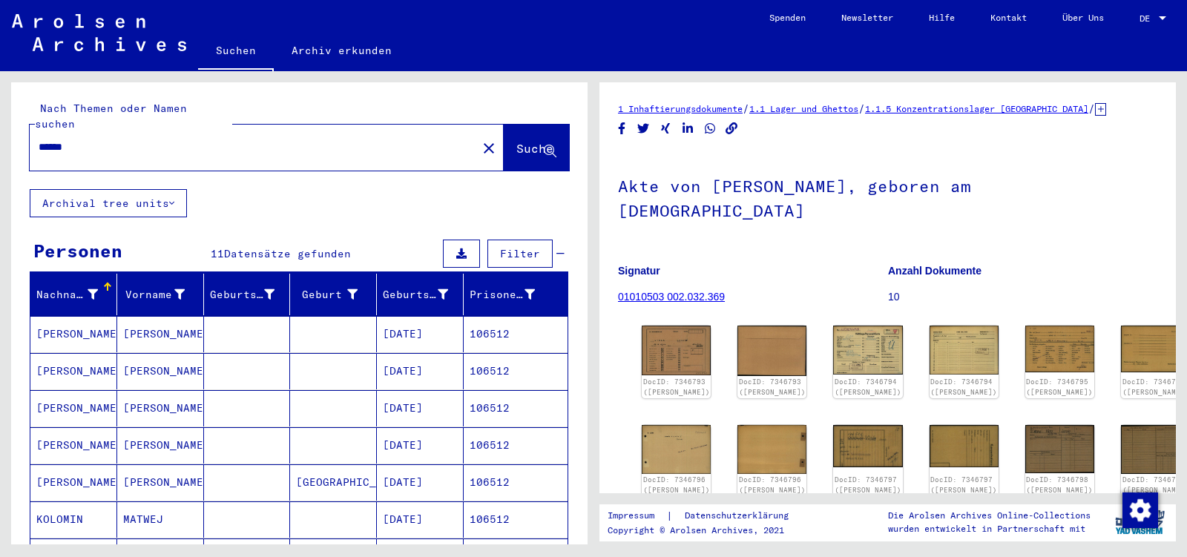
click at [95, 140] on input "******" at bounding box center [254, 148] width 430 height 16
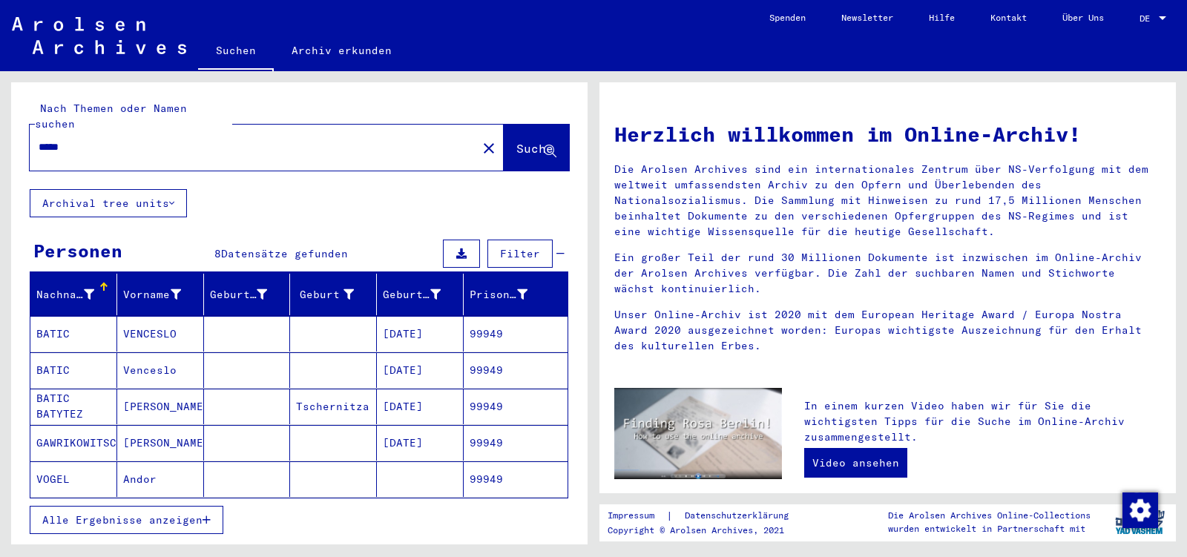
click at [42, 506] on button "Alle Ergebnisse anzeigen" at bounding box center [127, 520] width 194 height 28
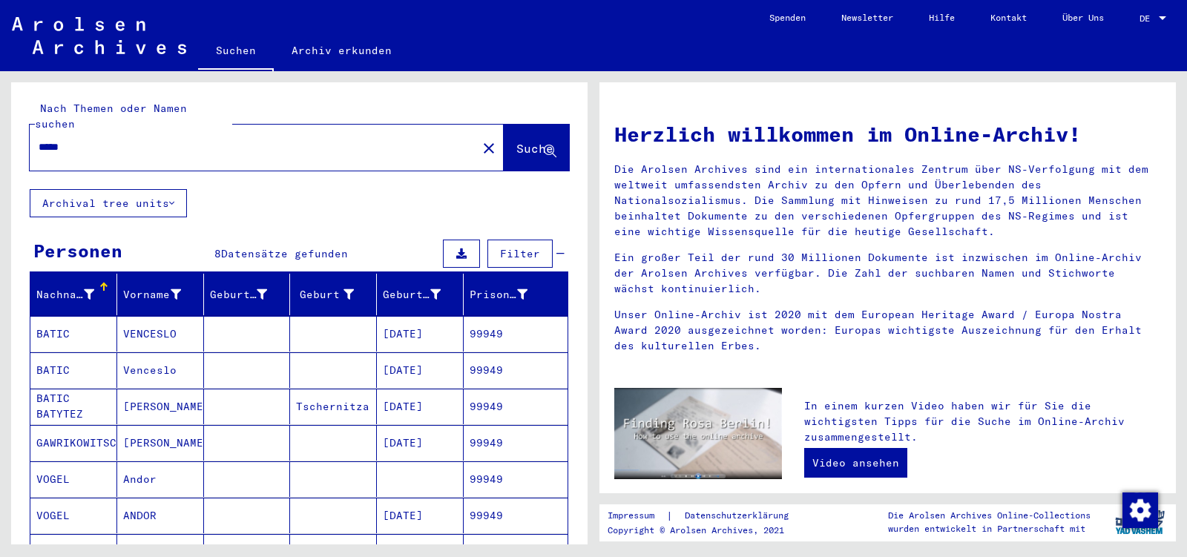
click at [114, 499] on mat-cell "VOGEL" at bounding box center [73, 516] width 87 height 36
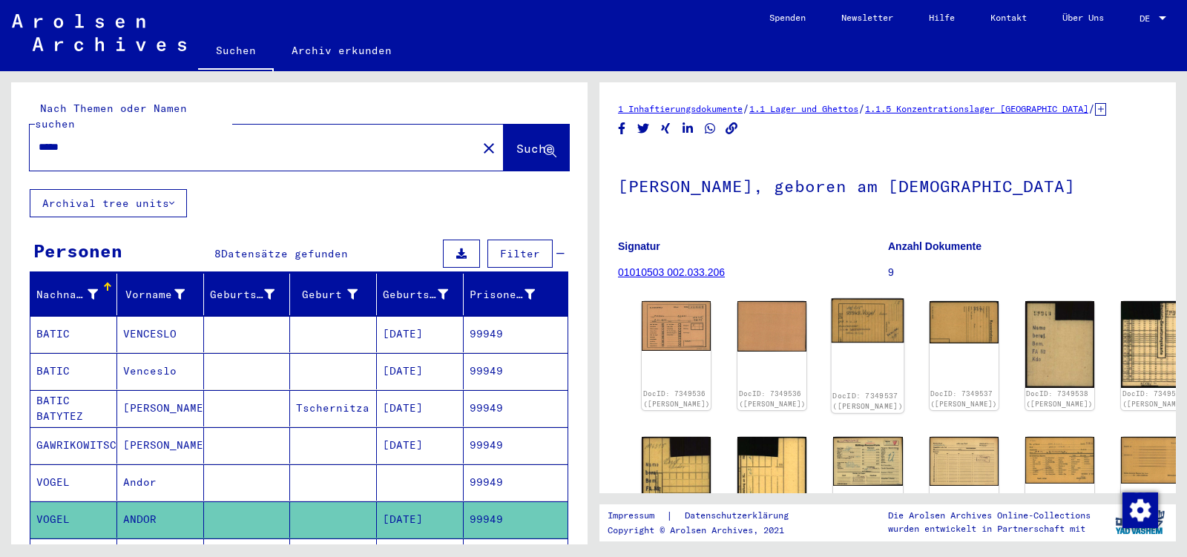
click at [848, 324] on img at bounding box center [868, 321] width 73 height 45
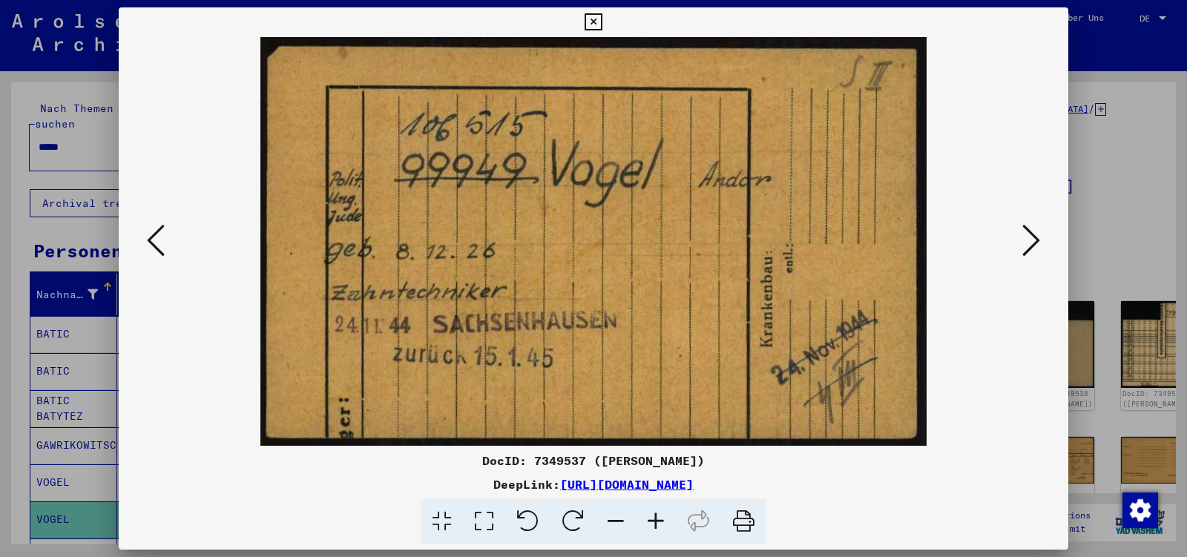
click at [1023, 240] on button at bounding box center [1031, 241] width 27 height 42
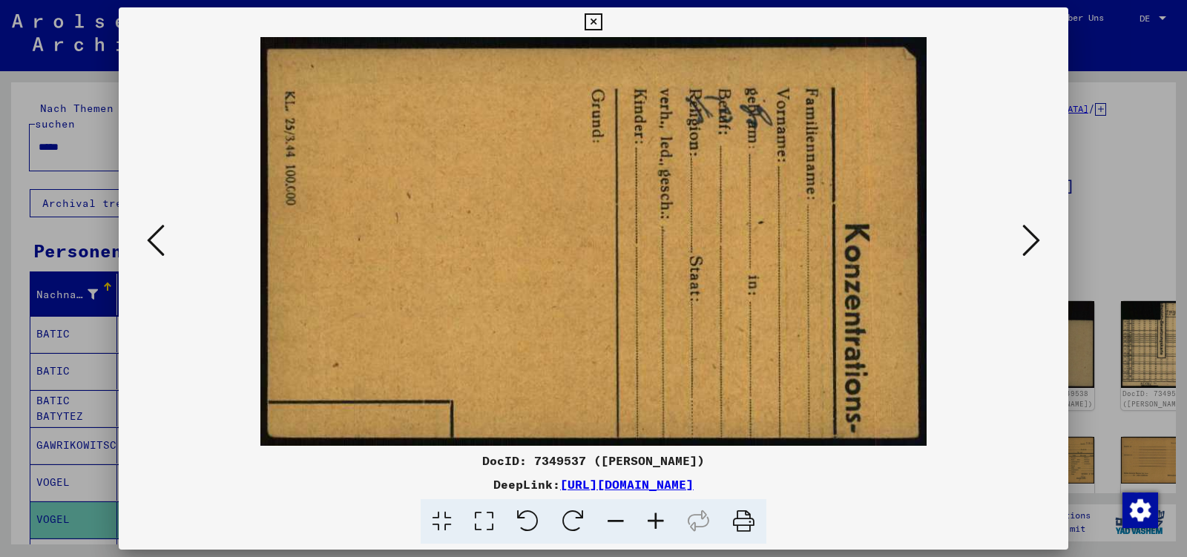
click at [1026, 239] on icon at bounding box center [1032, 241] width 18 height 36
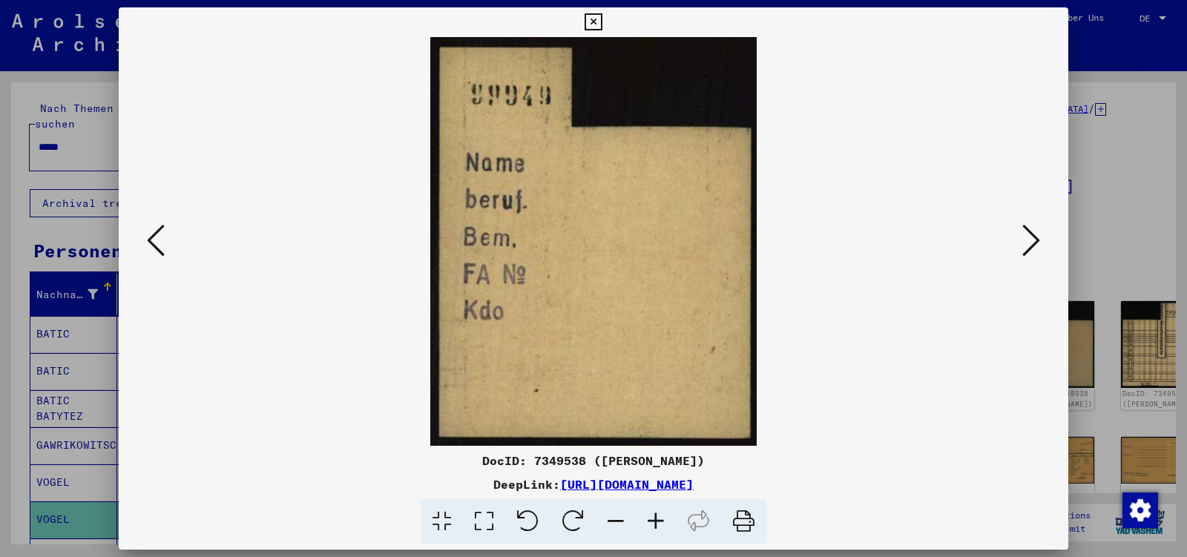
click at [1026, 239] on icon at bounding box center [1032, 241] width 18 height 36
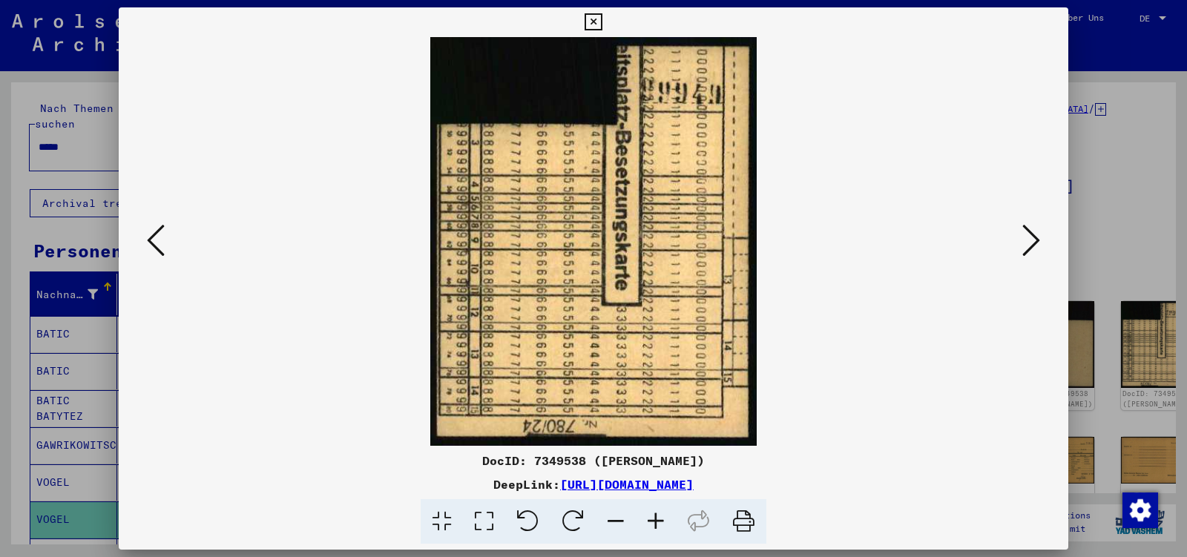
click at [1026, 239] on icon at bounding box center [1032, 241] width 18 height 36
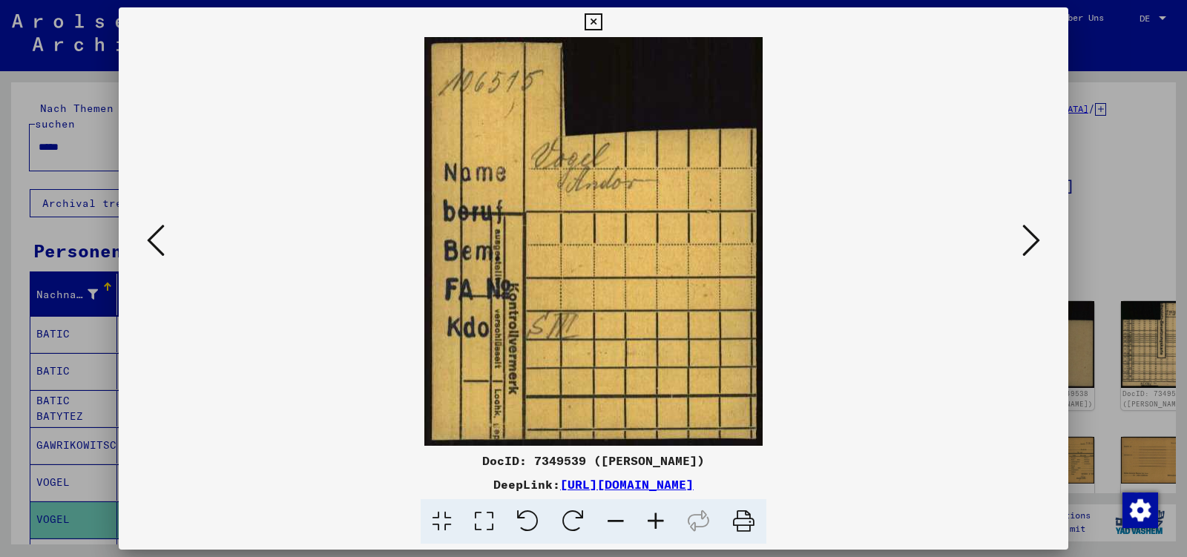
click at [1026, 239] on icon at bounding box center [1032, 241] width 18 height 36
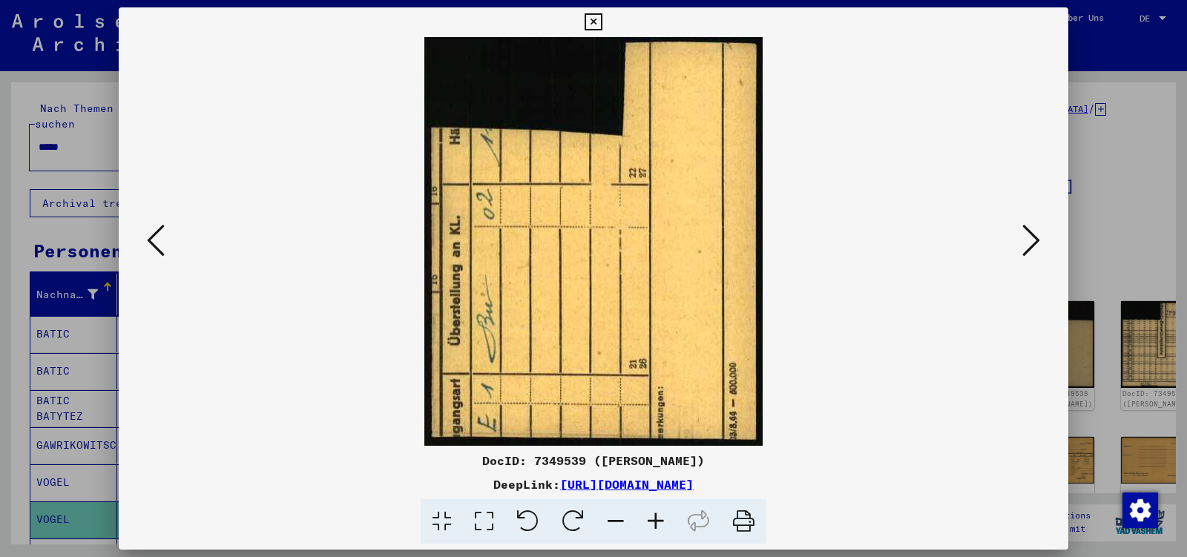
click at [1026, 239] on icon at bounding box center [1032, 241] width 18 height 36
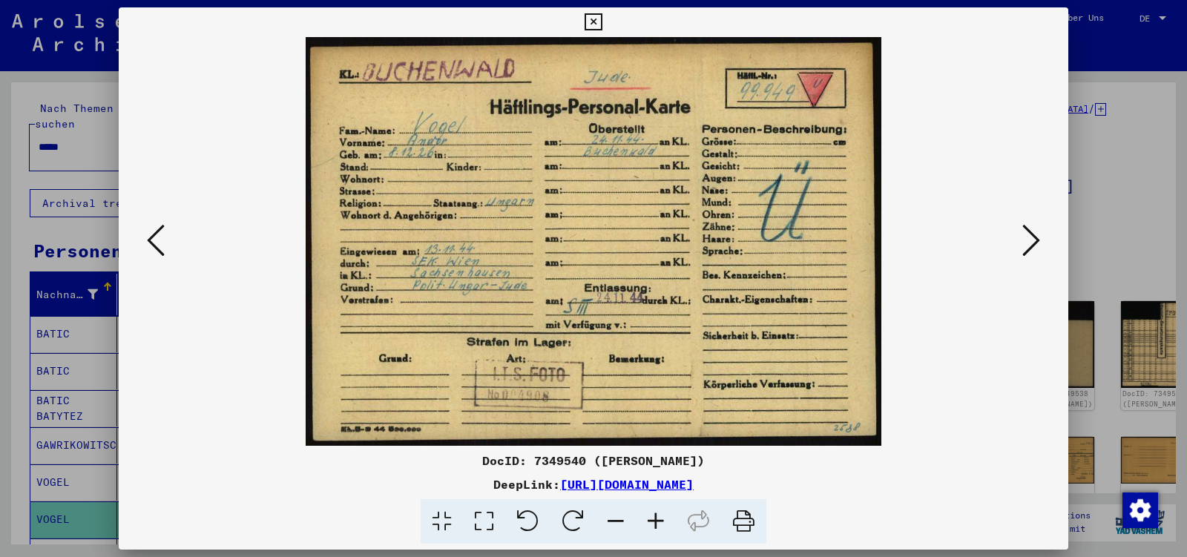
click at [1026, 239] on icon at bounding box center [1032, 241] width 18 height 36
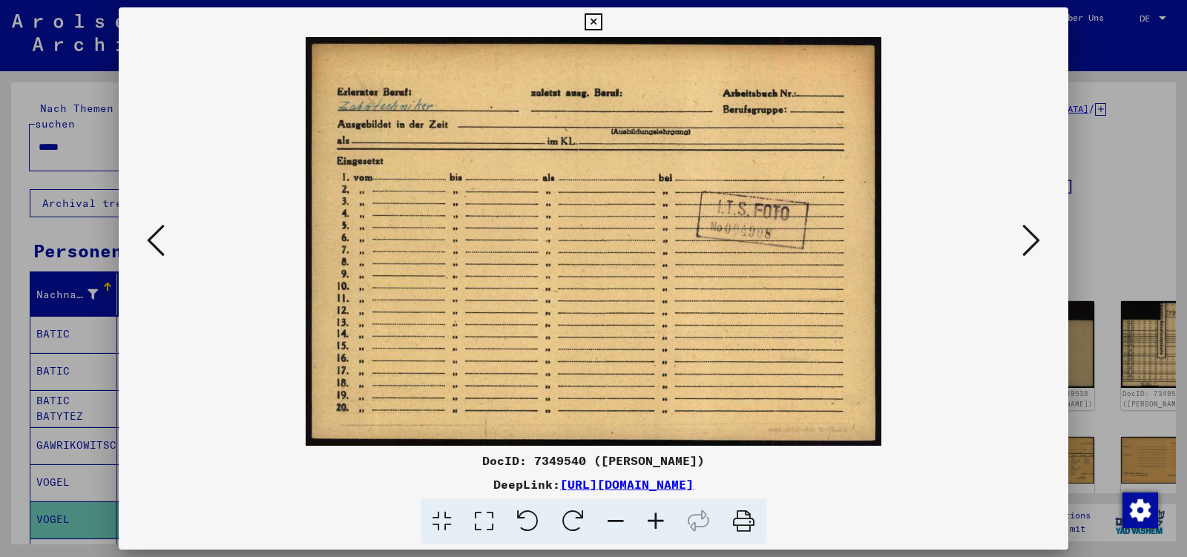
click at [1026, 239] on icon at bounding box center [1032, 241] width 18 height 36
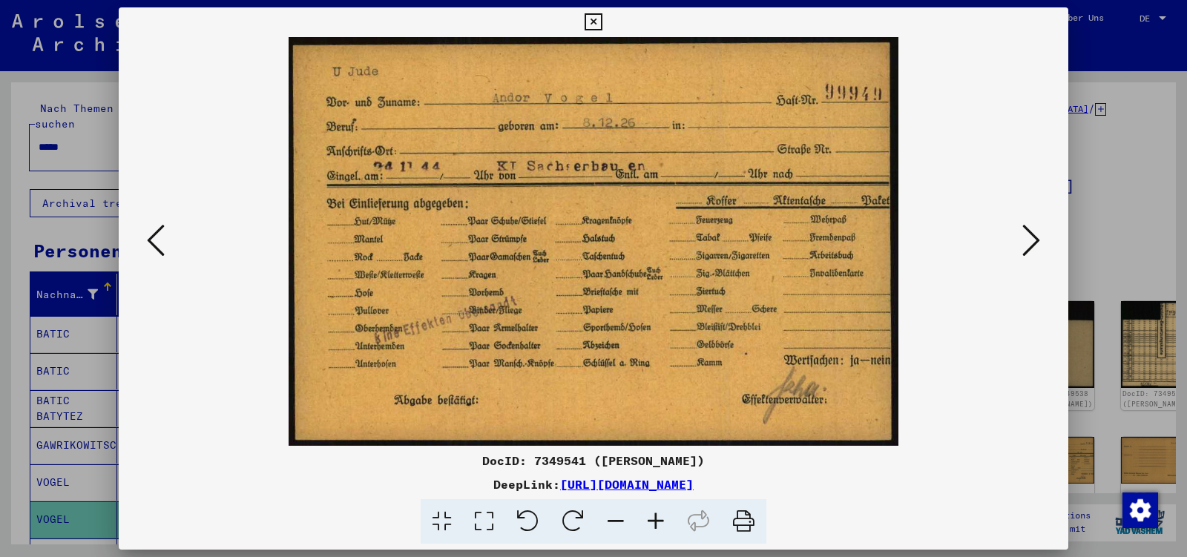
click at [1026, 239] on icon at bounding box center [1032, 241] width 18 height 36
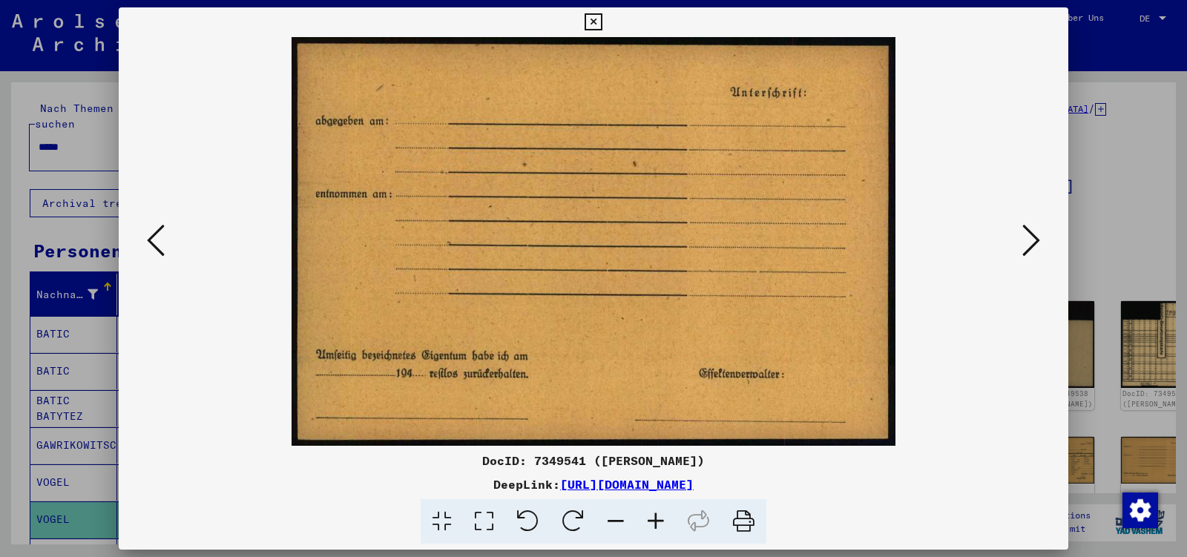
click at [1026, 239] on icon at bounding box center [1032, 241] width 18 height 36
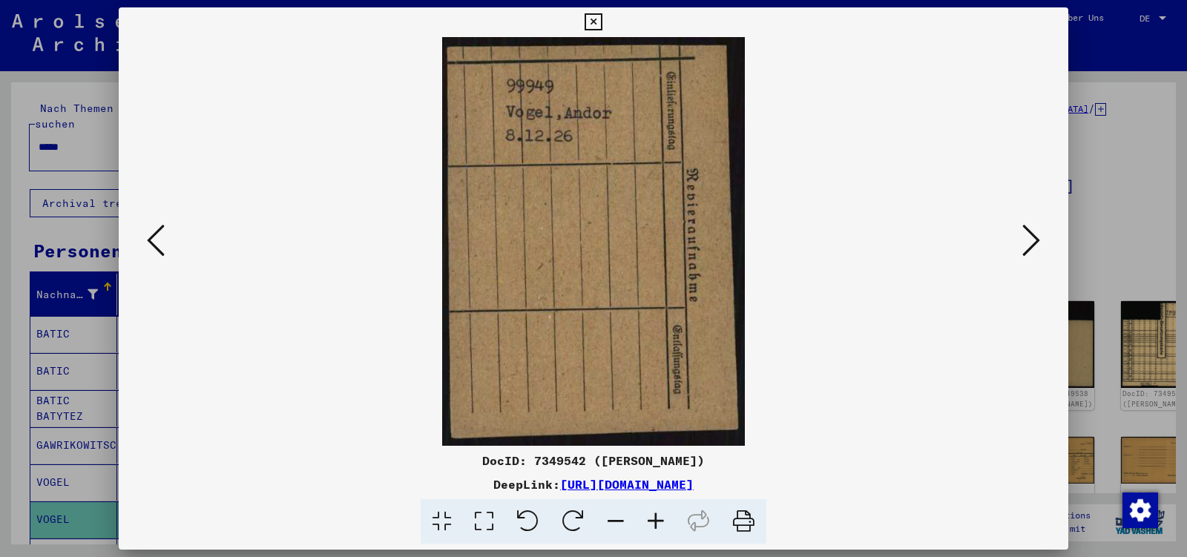
click at [1026, 239] on icon at bounding box center [1032, 241] width 18 height 36
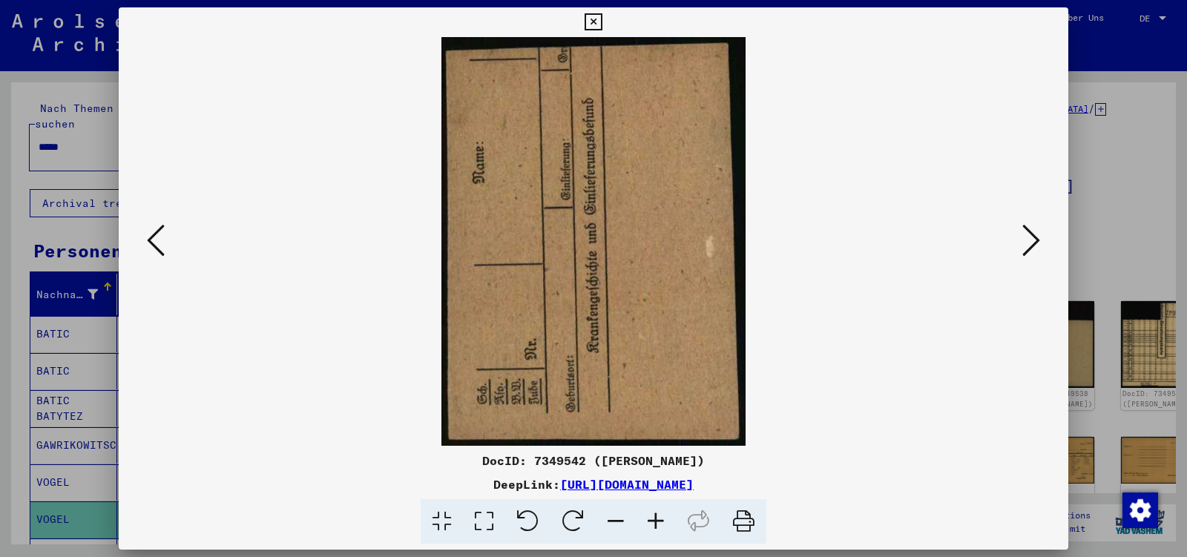
click at [1026, 239] on icon at bounding box center [1032, 241] width 18 height 36
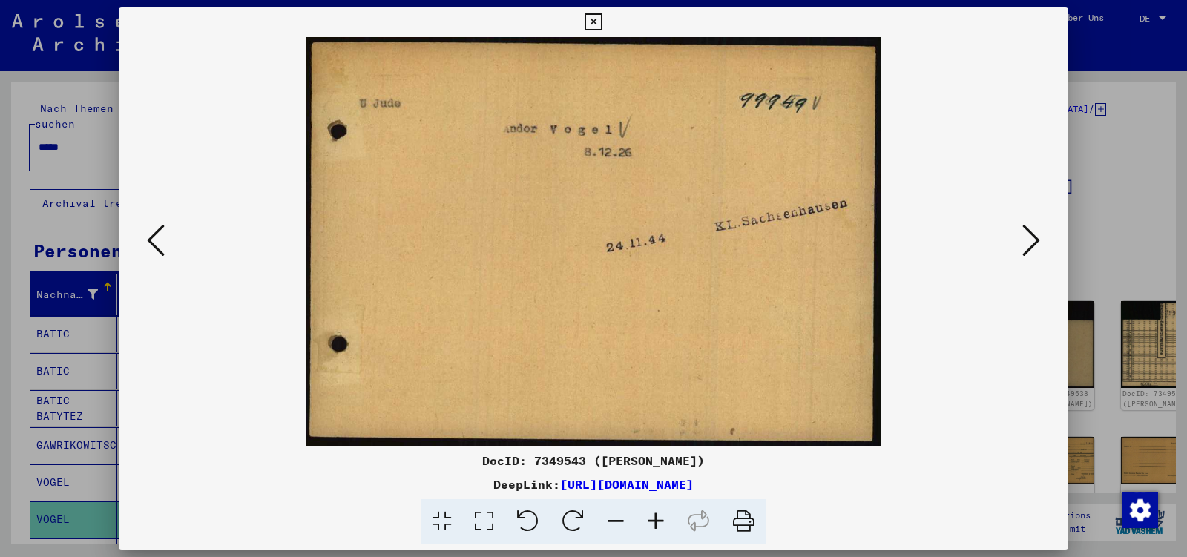
click at [1026, 239] on icon at bounding box center [1032, 241] width 18 height 36
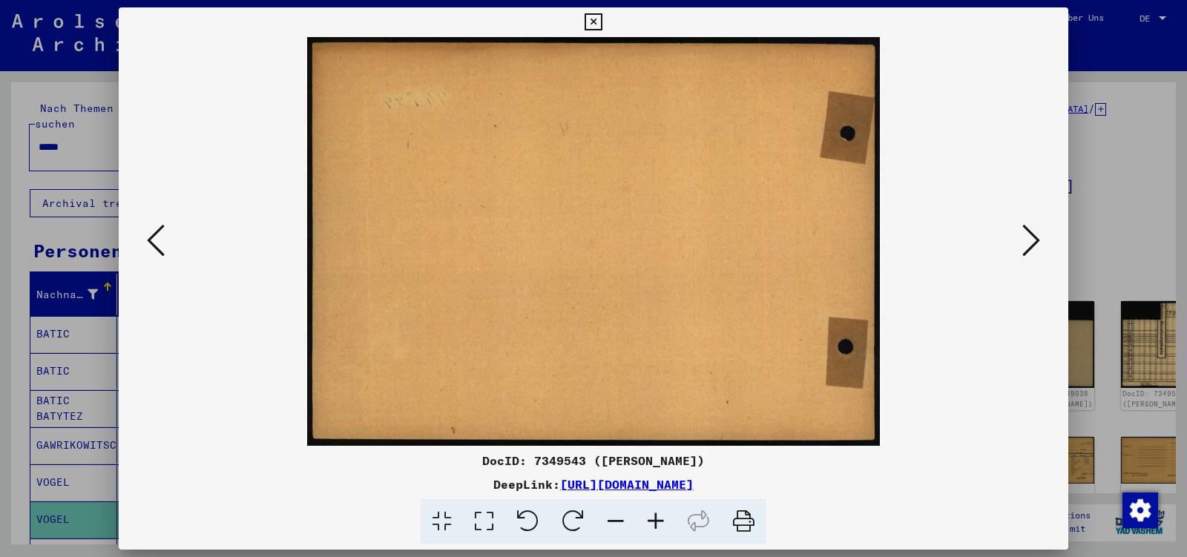
click at [1026, 239] on icon at bounding box center [1032, 241] width 18 height 36
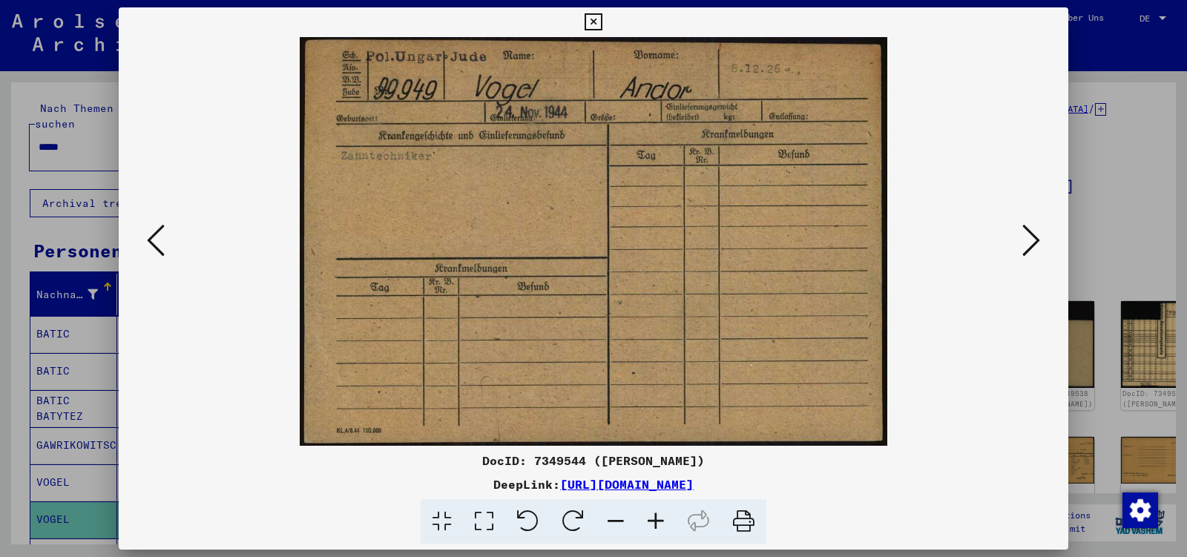
click at [1026, 239] on icon at bounding box center [1032, 241] width 18 height 36
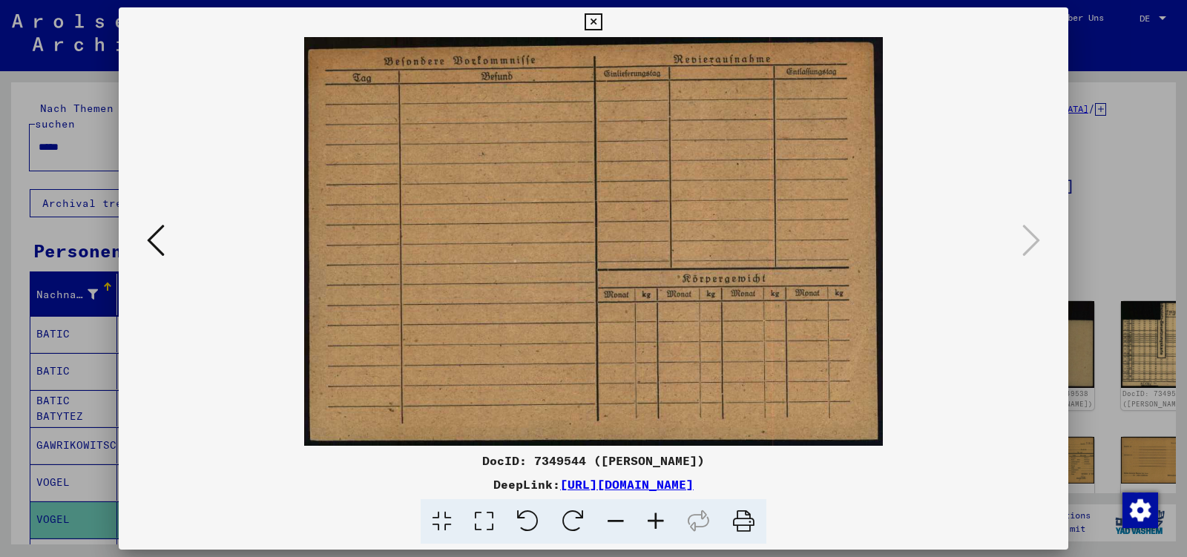
click at [602, 17] on icon at bounding box center [593, 22] width 17 height 18
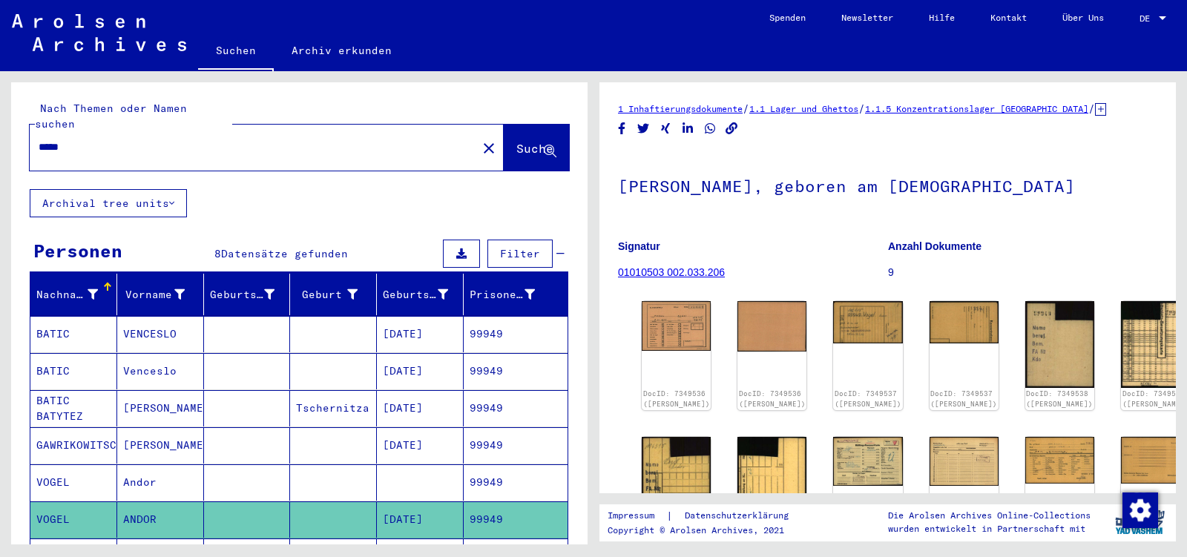
click at [88, 140] on input "*****" at bounding box center [254, 148] width 430 height 16
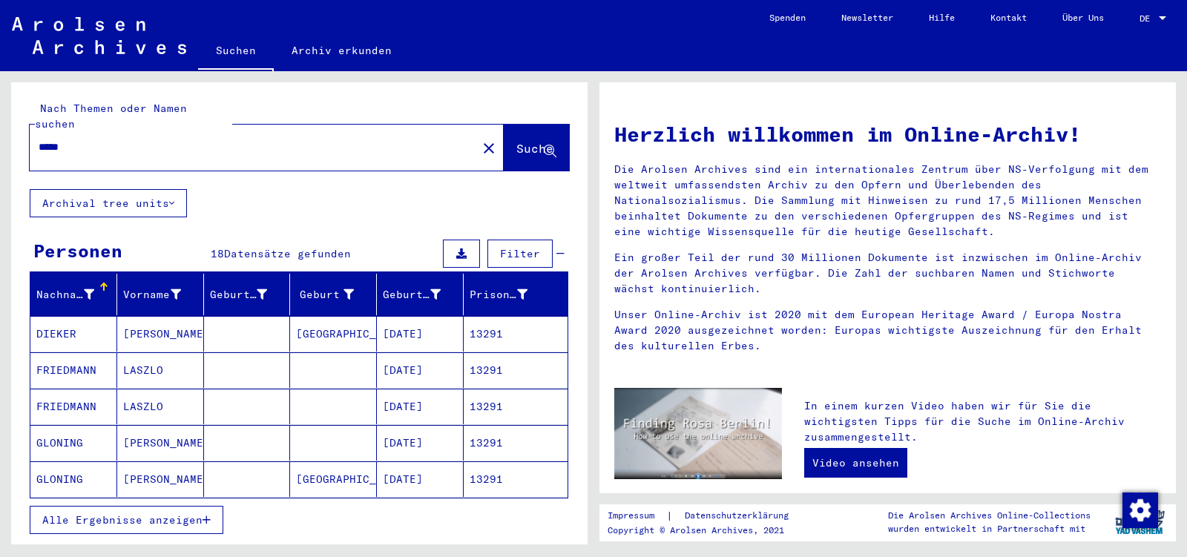
click at [145, 512] on button "Alle Ergebnisse anzeigen" at bounding box center [127, 520] width 194 height 28
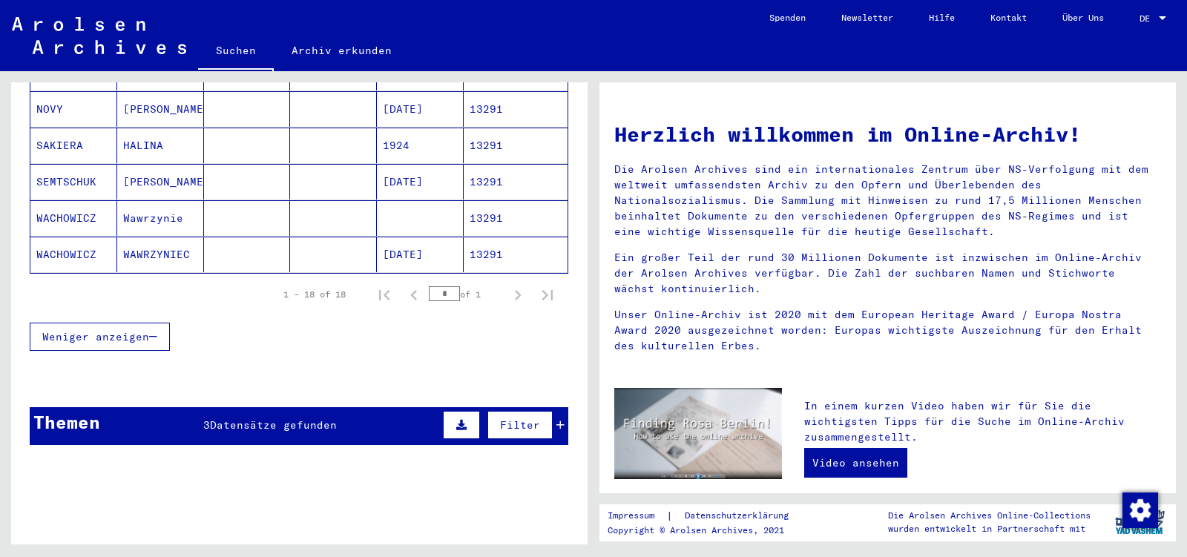
scroll to position [701, 0]
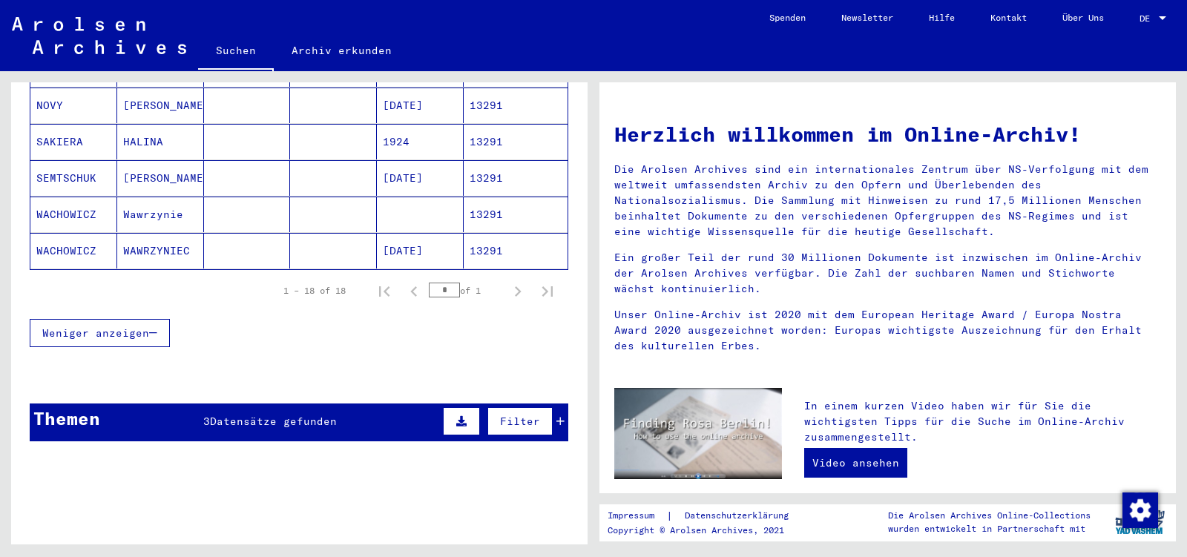
click at [169, 238] on mat-cell "WAWRZYNIEC" at bounding box center [160, 251] width 87 height 36
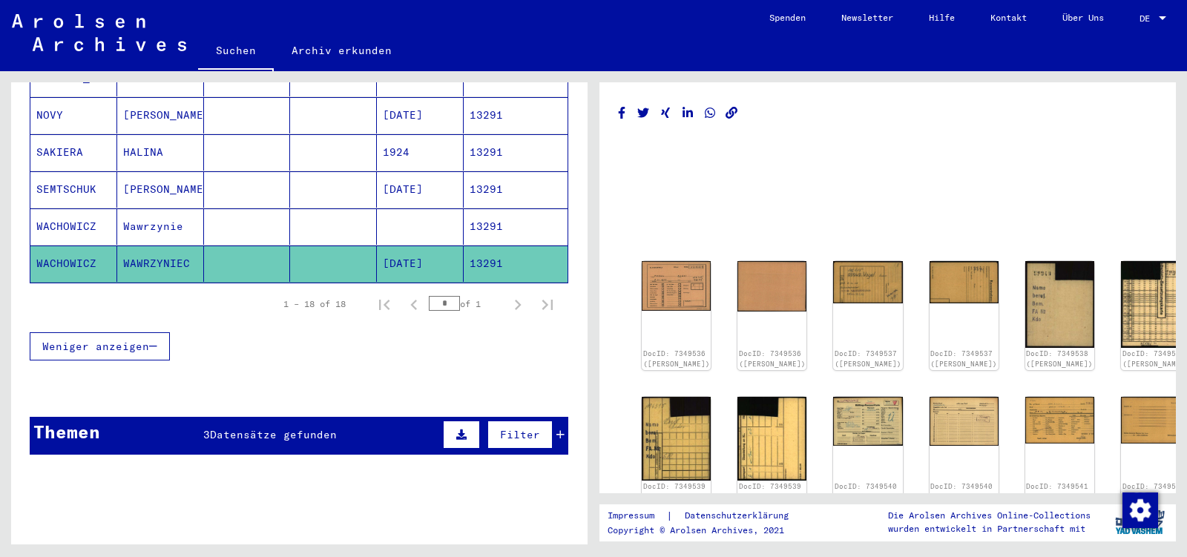
scroll to position [709, 0]
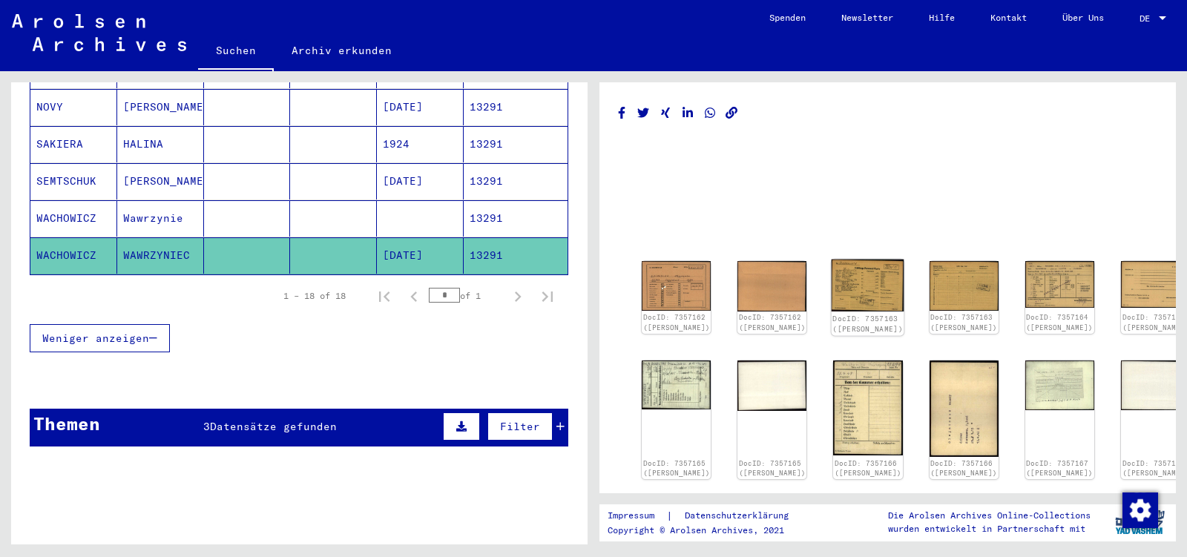
click at [832, 277] on img at bounding box center [868, 286] width 73 height 52
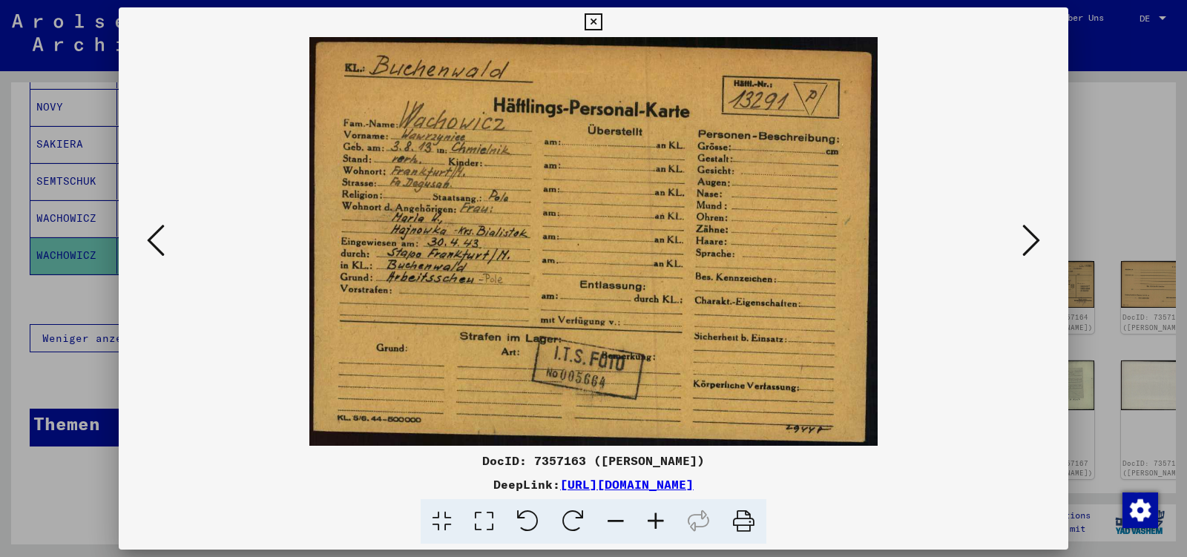
click at [1034, 232] on icon at bounding box center [1032, 241] width 18 height 36
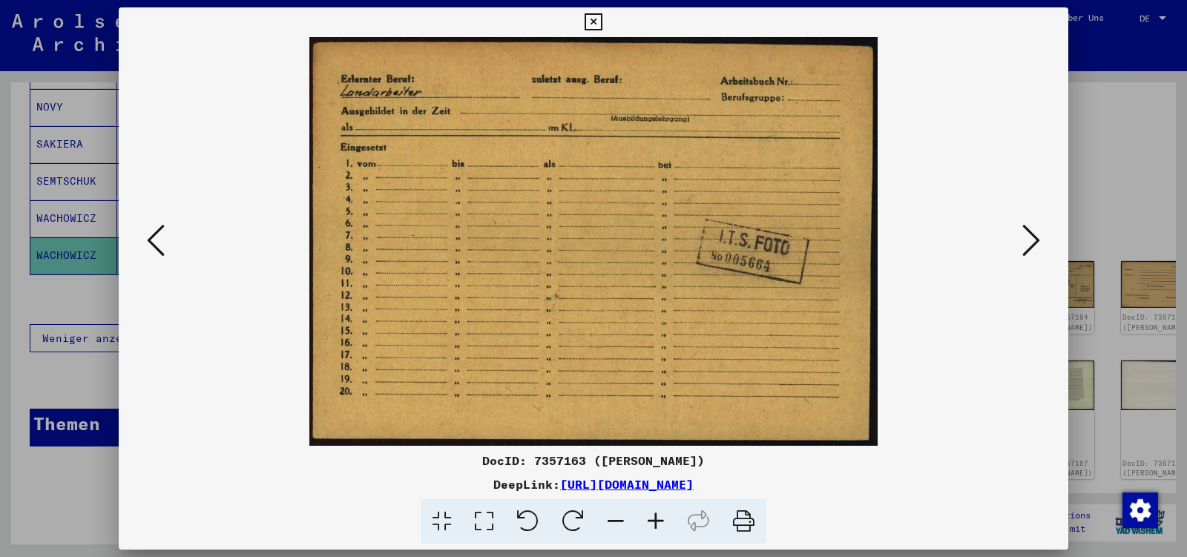
click at [1032, 236] on icon at bounding box center [1032, 241] width 18 height 36
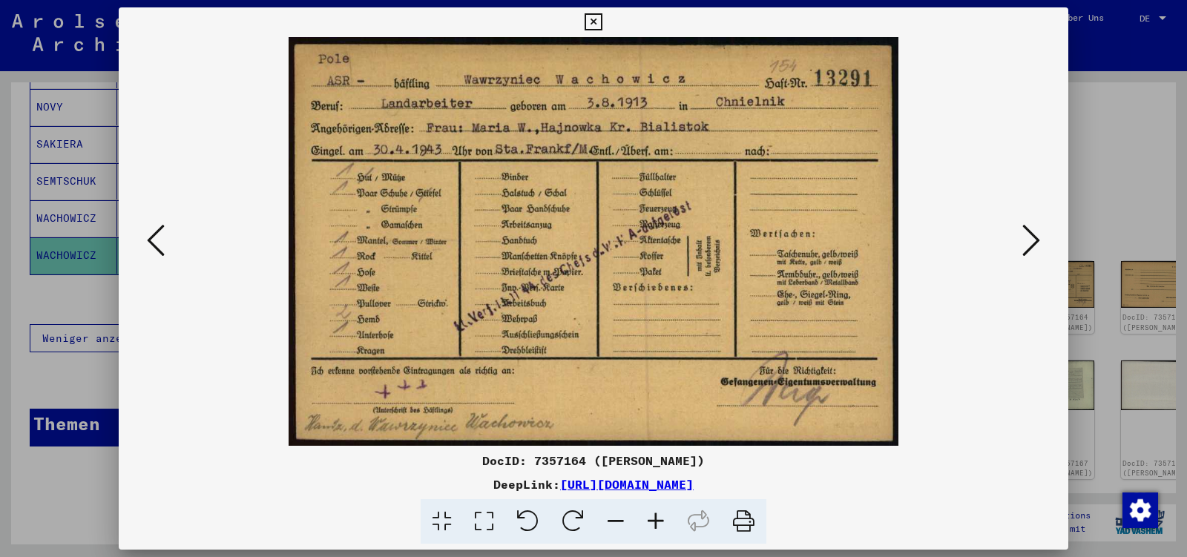
click at [1032, 236] on icon at bounding box center [1032, 241] width 18 height 36
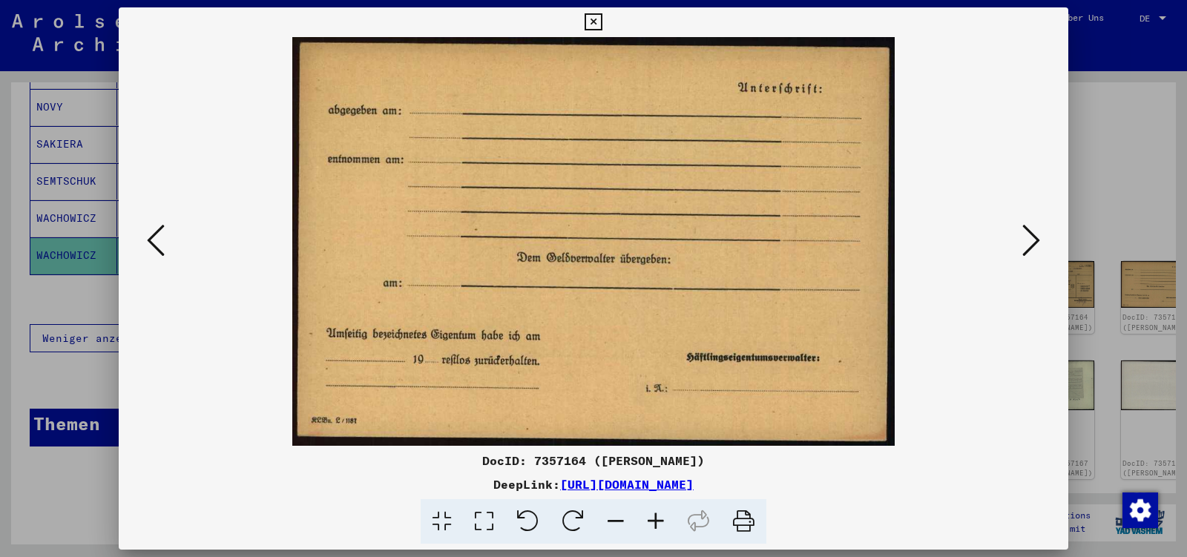
click at [1032, 236] on icon at bounding box center [1032, 241] width 18 height 36
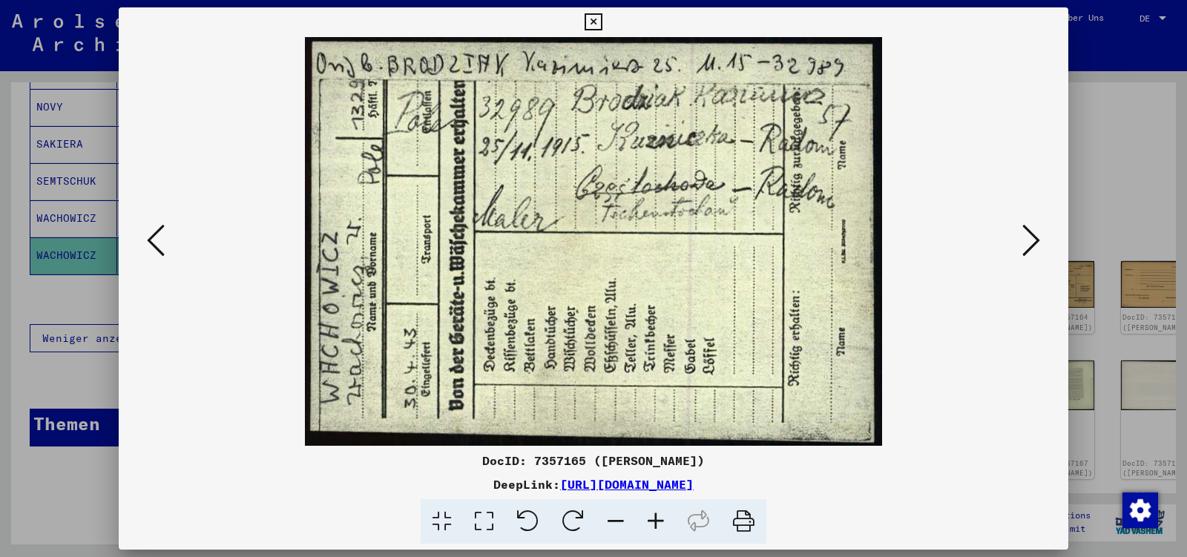
click at [1032, 236] on icon at bounding box center [1032, 241] width 18 height 36
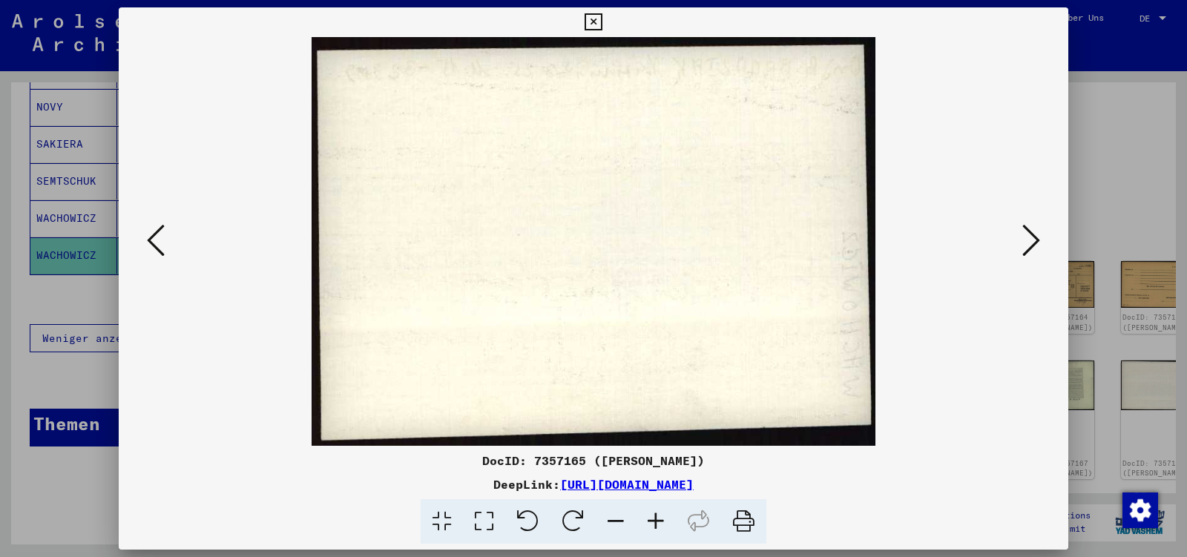
click at [1032, 236] on icon at bounding box center [1032, 241] width 18 height 36
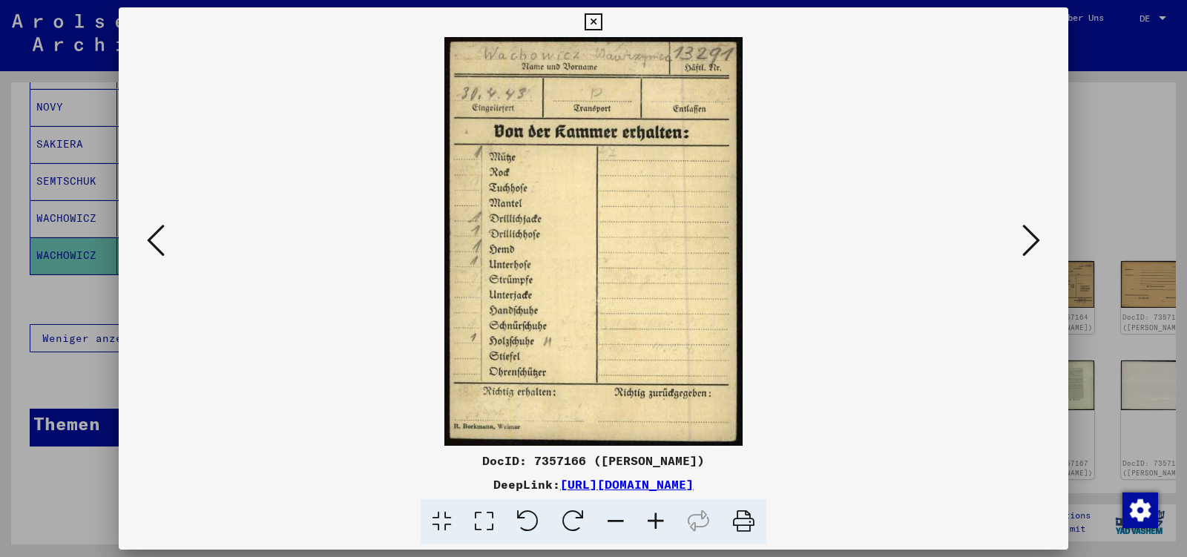
click at [1032, 236] on icon at bounding box center [1032, 241] width 18 height 36
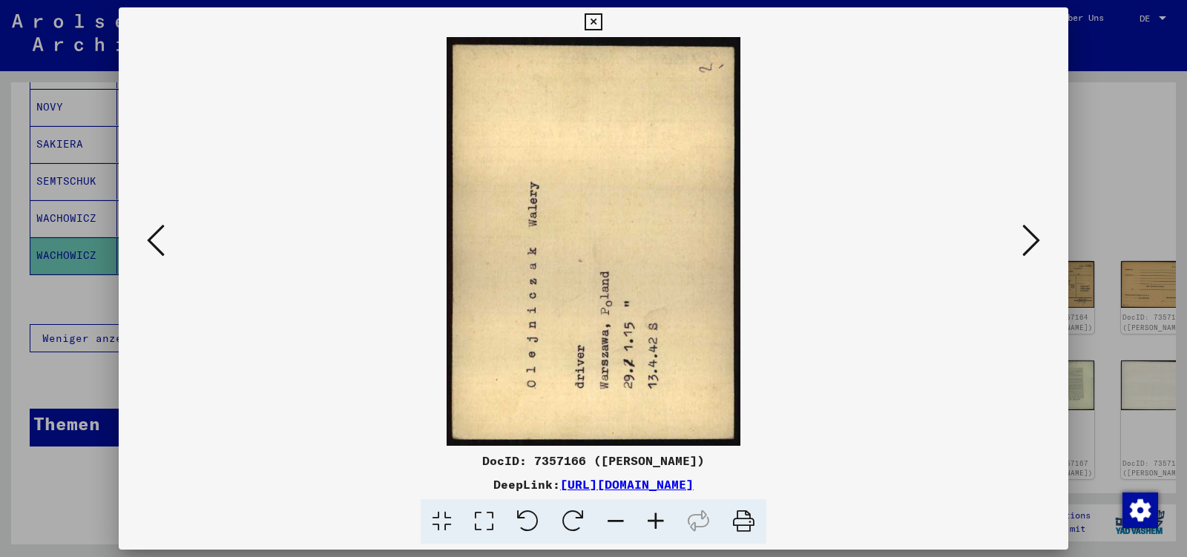
click at [1032, 236] on icon at bounding box center [1032, 241] width 18 height 36
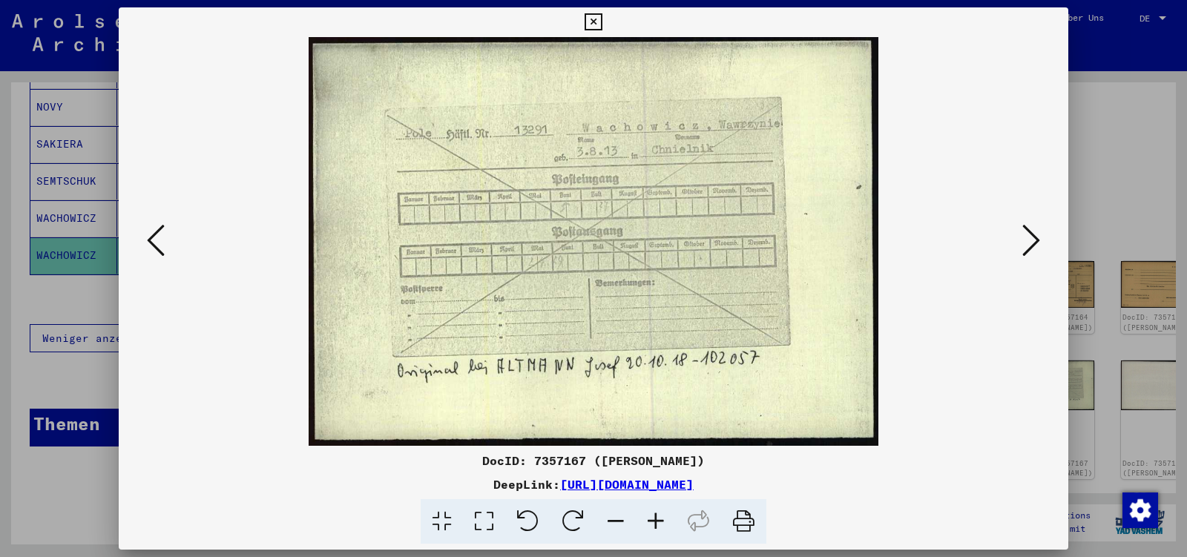
click at [1032, 236] on icon at bounding box center [1032, 241] width 18 height 36
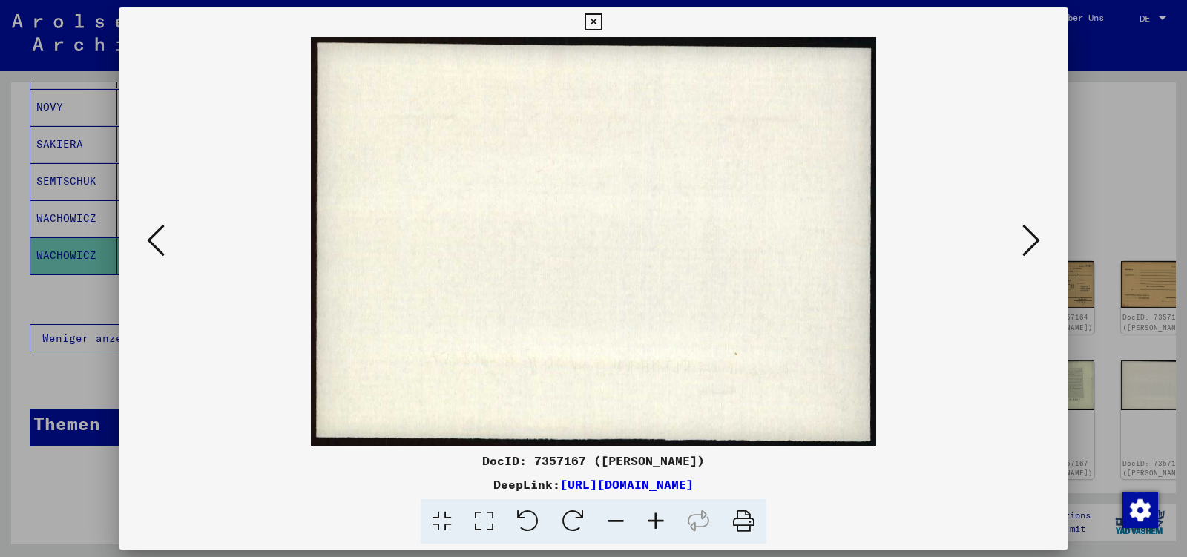
click at [1032, 236] on icon at bounding box center [1032, 241] width 18 height 36
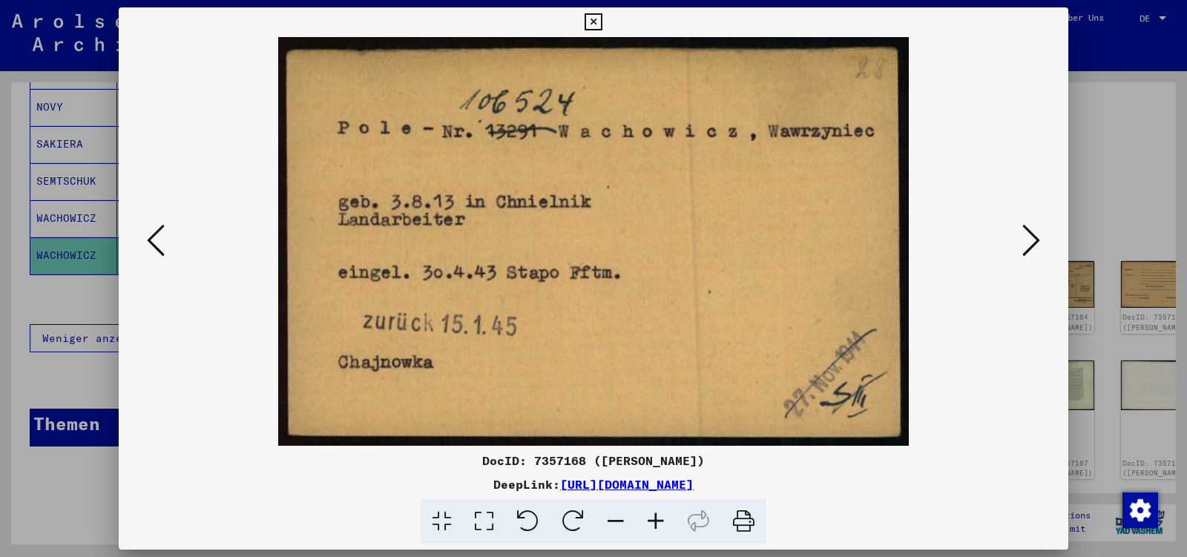
click at [1032, 236] on icon at bounding box center [1032, 241] width 18 height 36
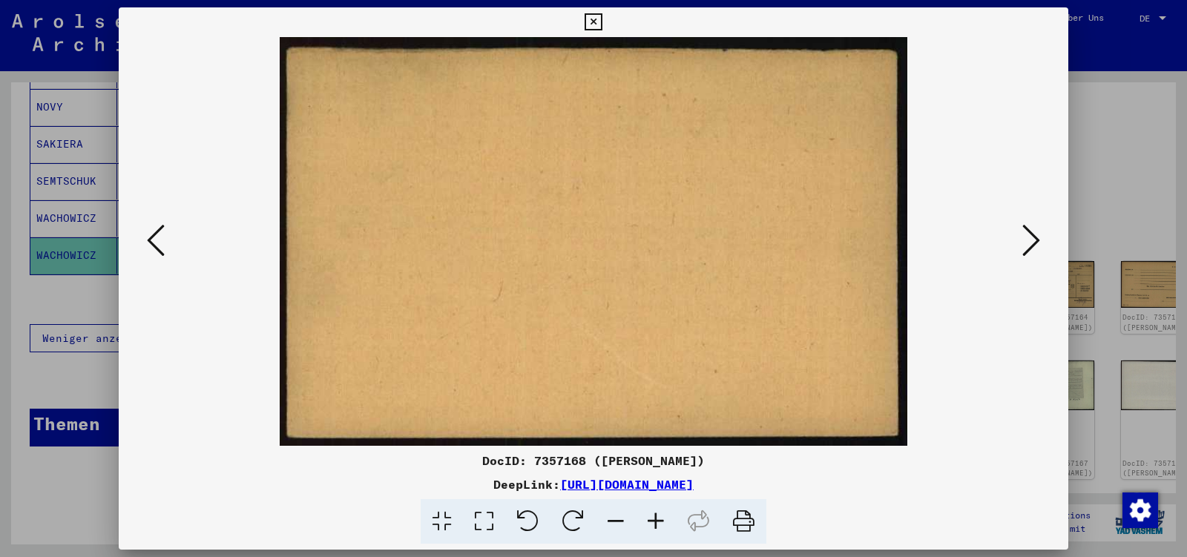
click at [1032, 236] on icon at bounding box center [1032, 241] width 18 height 36
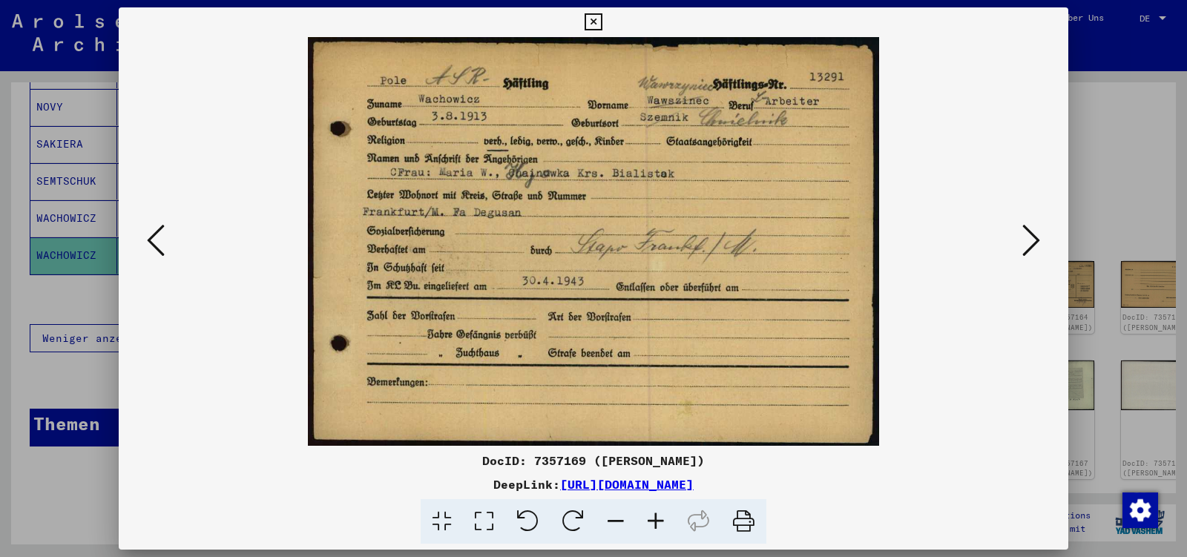
click at [1032, 236] on icon at bounding box center [1032, 241] width 18 height 36
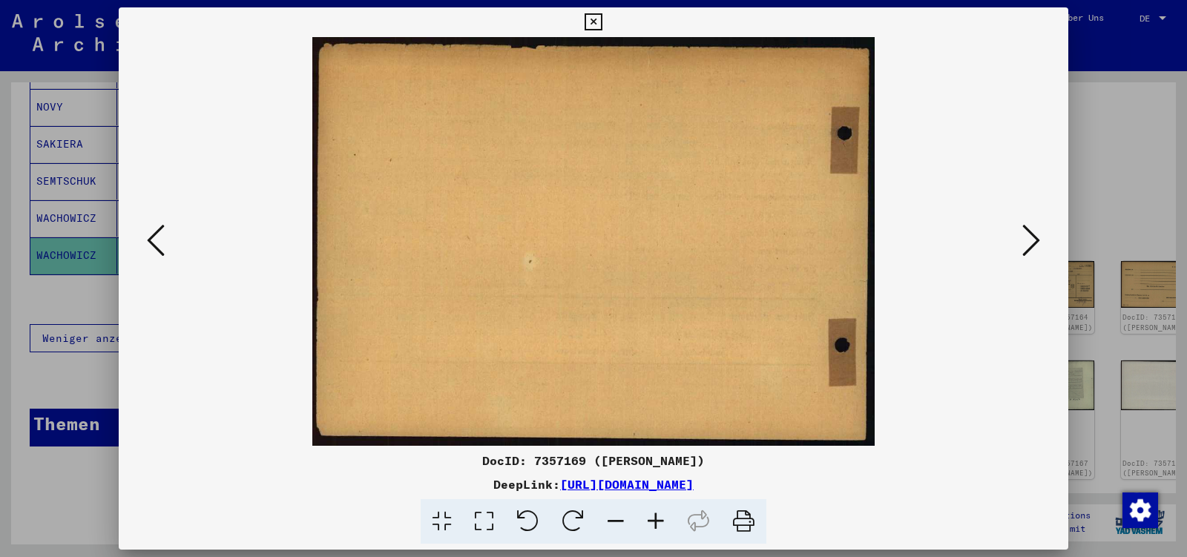
click at [1032, 236] on icon at bounding box center [1032, 241] width 18 height 36
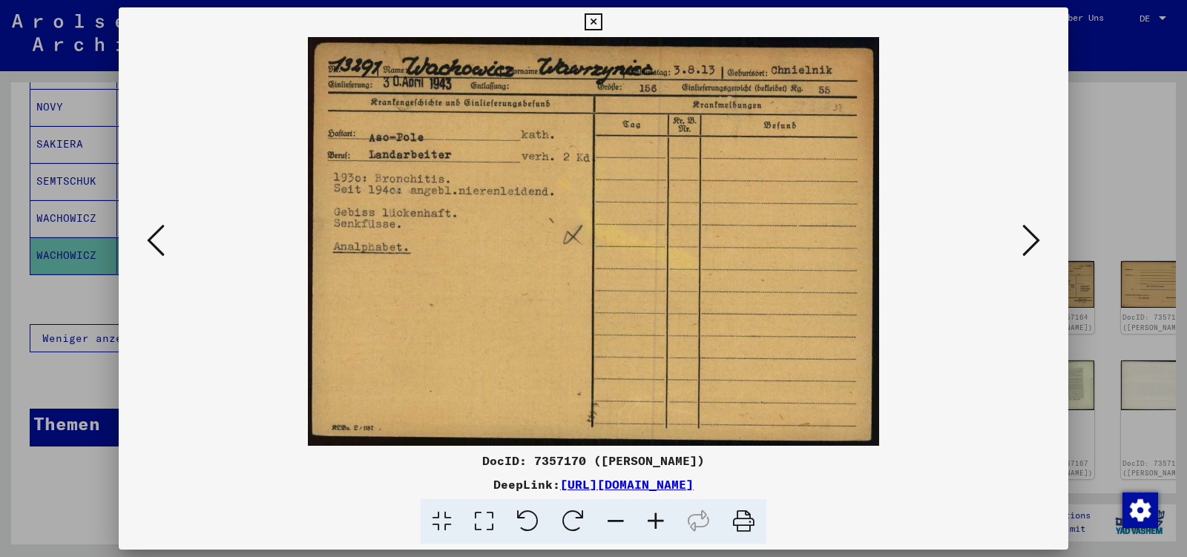
click at [1032, 236] on icon at bounding box center [1032, 241] width 18 height 36
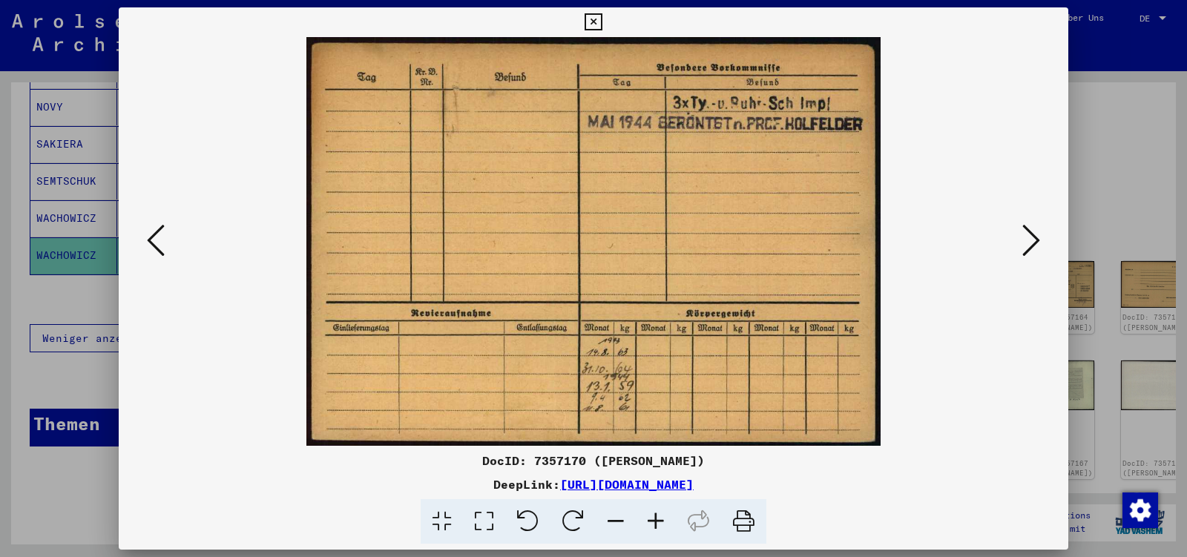
click at [1032, 236] on icon at bounding box center [1032, 241] width 18 height 36
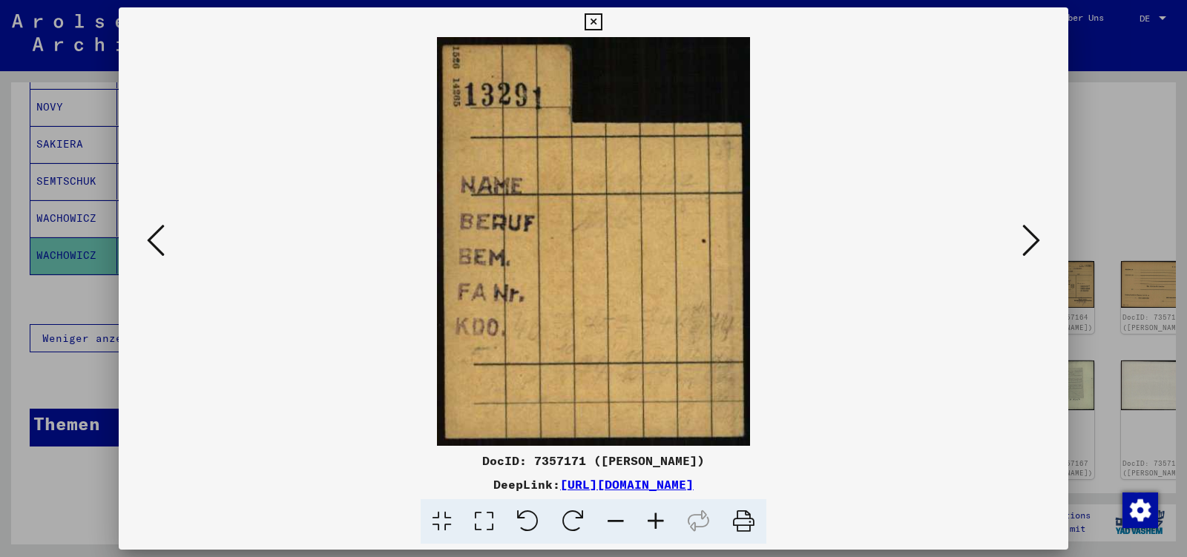
click at [1032, 236] on icon at bounding box center [1032, 241] width 18 height 36
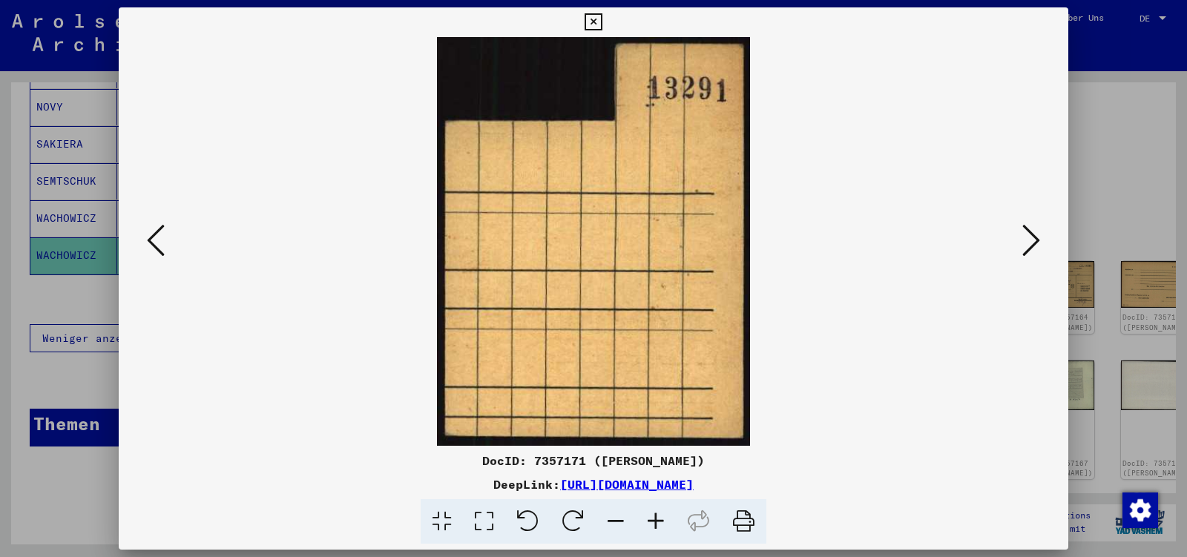
click at [1032, 236] on icon at bounding box center [1032, 241] width 18 height 36
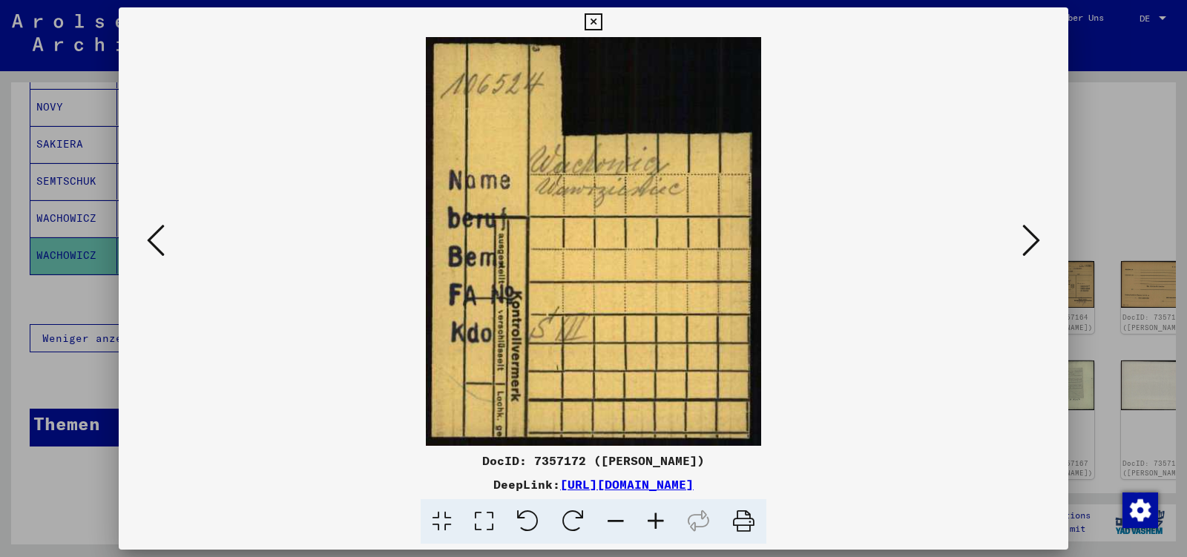
click at [1032, 236] on icon at bounding box center [1032, 241] width 18 height 36
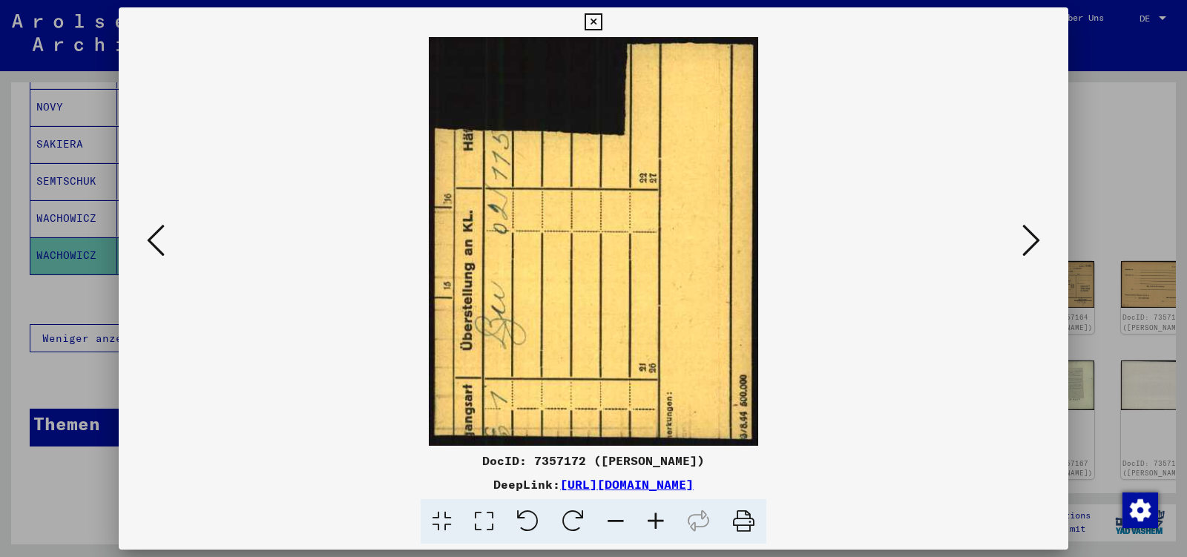
click at [1032, 236] on icon at bounding box center [1032, 241] width 18 height 36
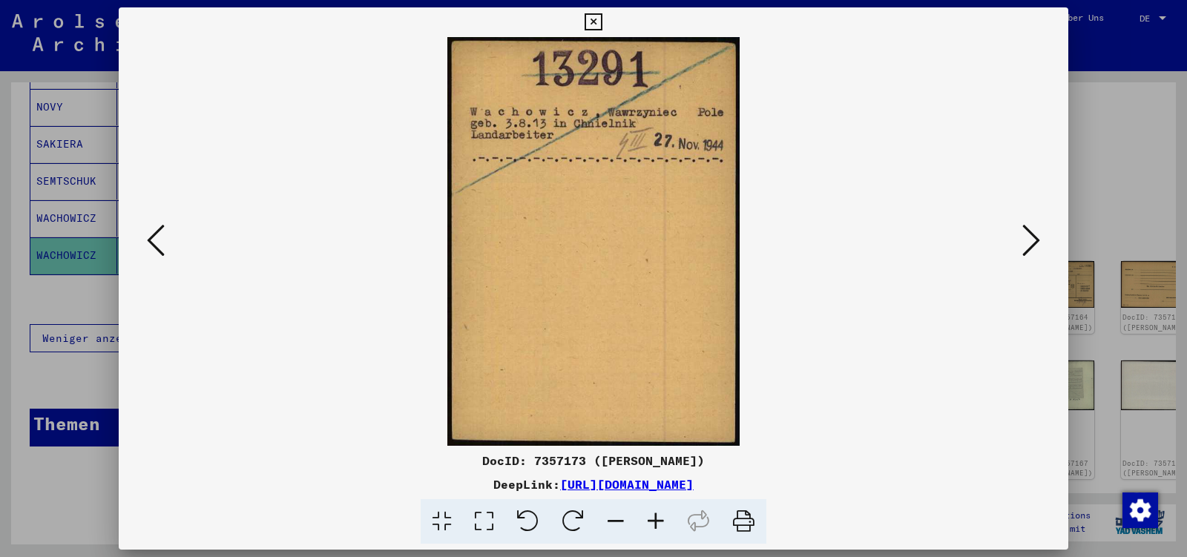
click at [1032, 236] on icon at bounding box center [1032, 241] width 18 height 36
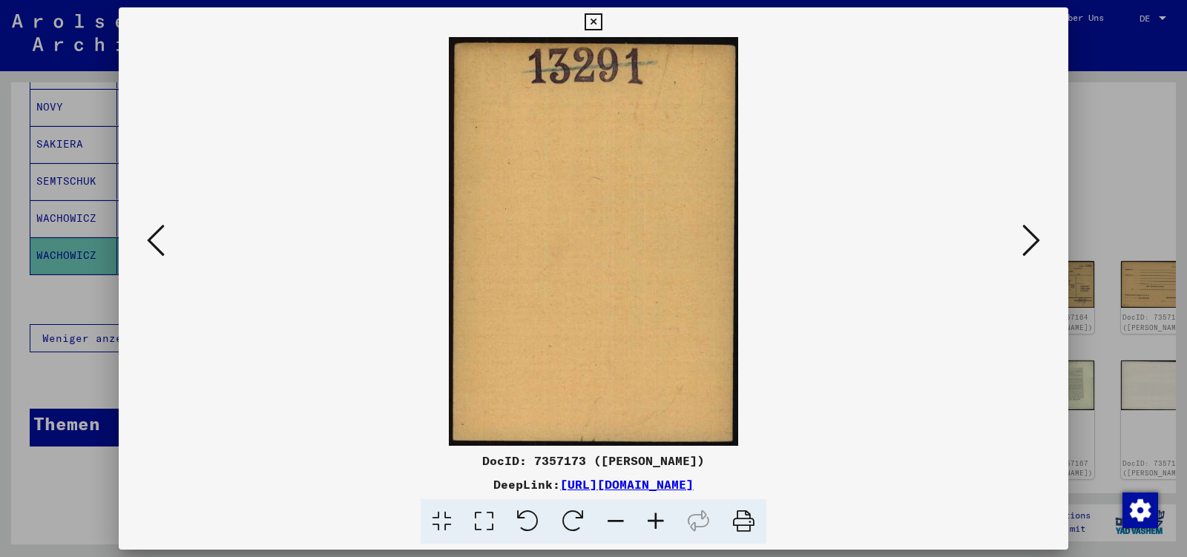
click at [1032, 236] on icon at bounding box center [1032, 241] width 18 height 36
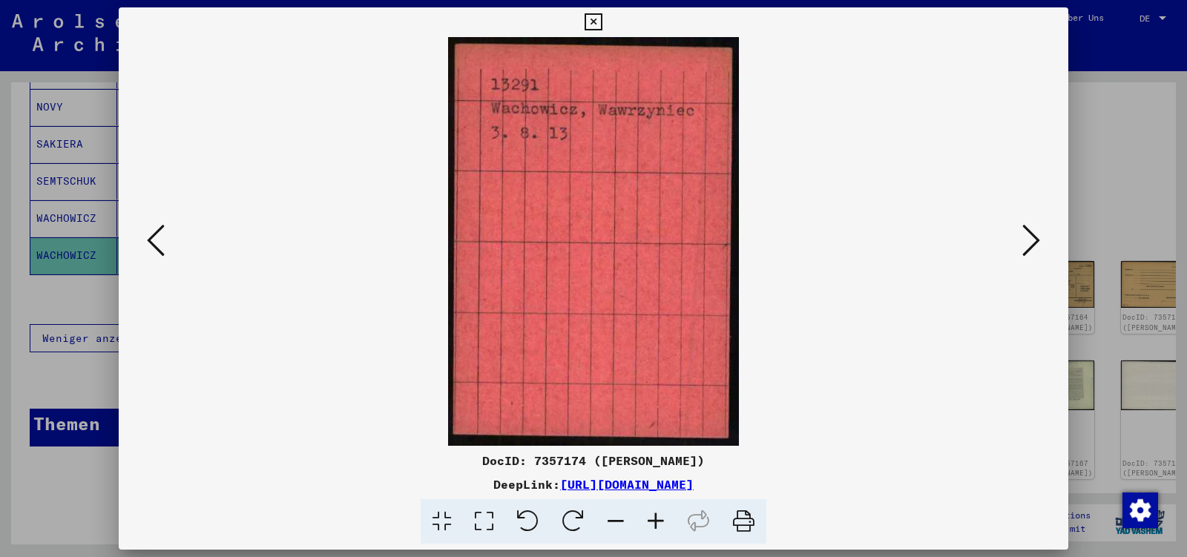
click at [1032, 236] on icon at bounding box center [1032, 241] width 18 height 36
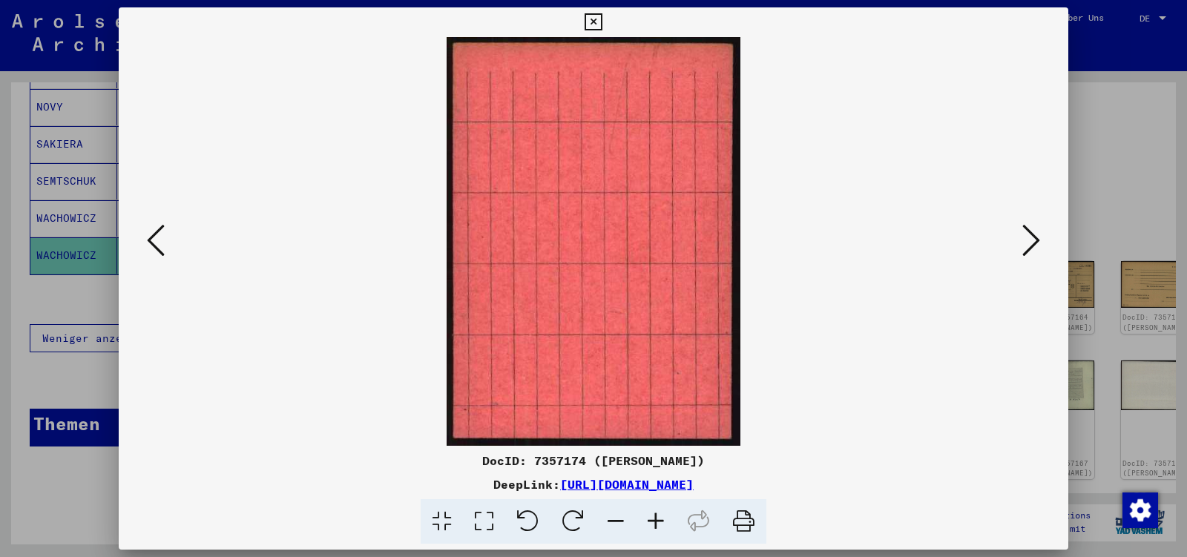
click at [1032, 236] on icon at bounding box center [1032, 241] width 18 height 36
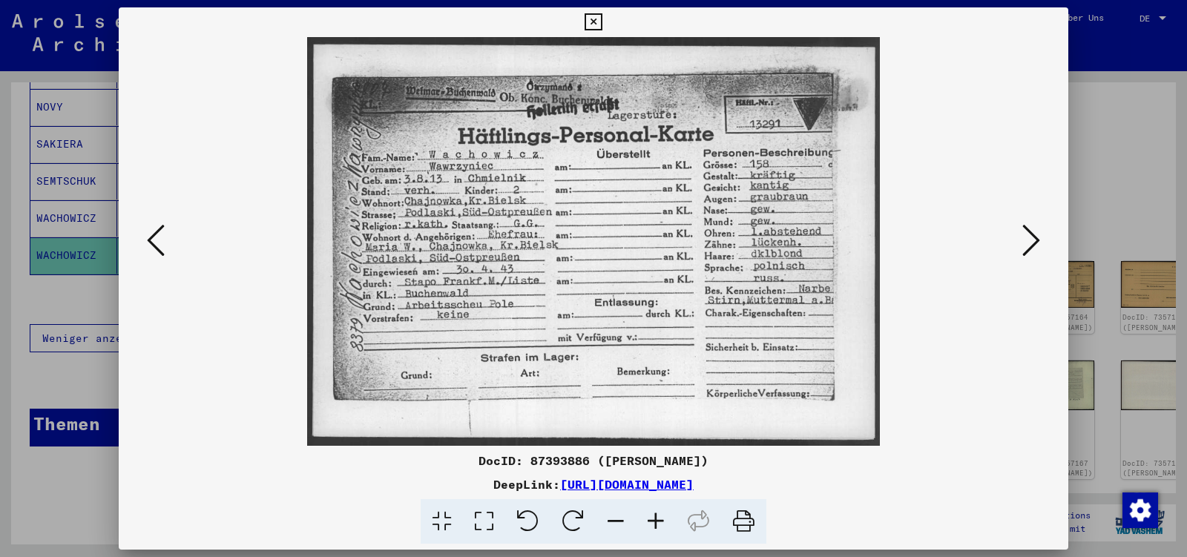
click at [1032, 236] on icon at bounding box center [1032, 241] width 18 height 36
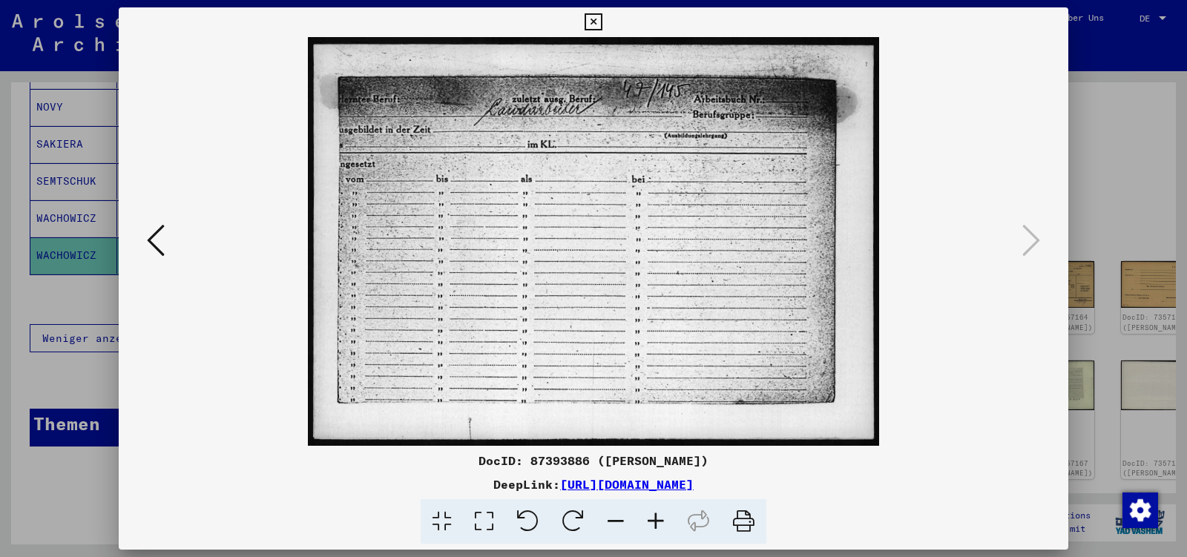
click at [602, 24] on icon at bounding box center [593, 22] width 17 height 18
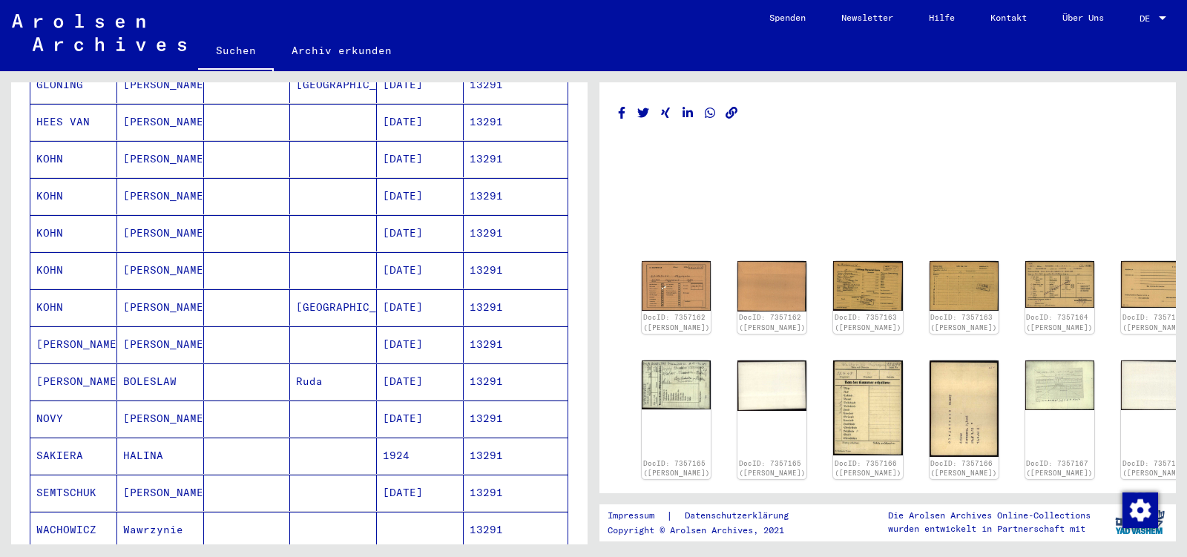
scroll to position [8, 0]
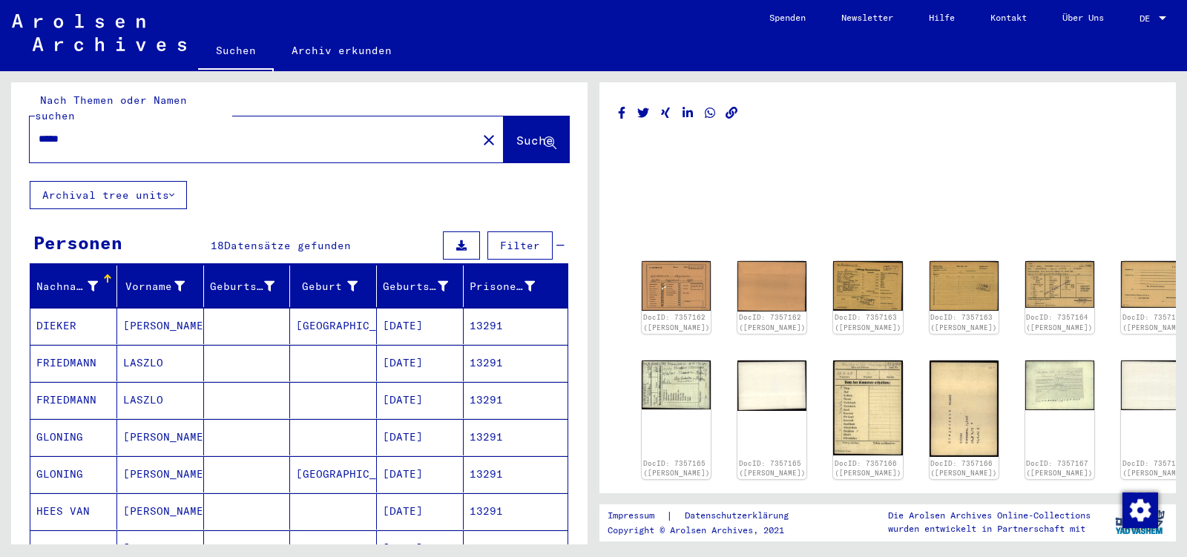
click at [73, 131] on input "*****" at bounding box center [254, 139] width 430 height 16
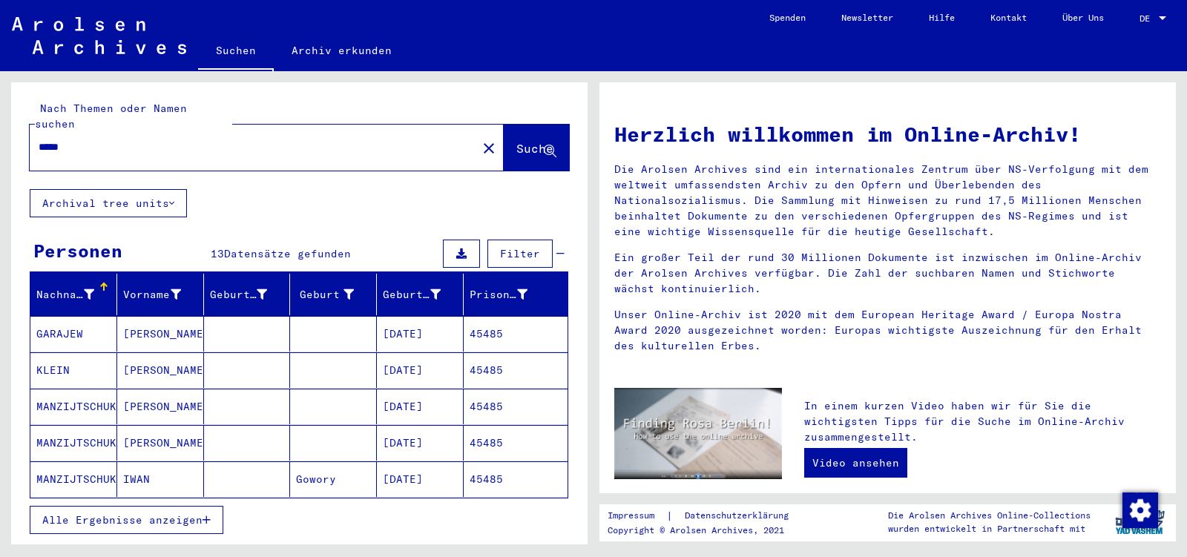
click at [212, 508] on button "Alle Ergebnisse anzeigen" at bounding box center [127, 520] width 194 height 28
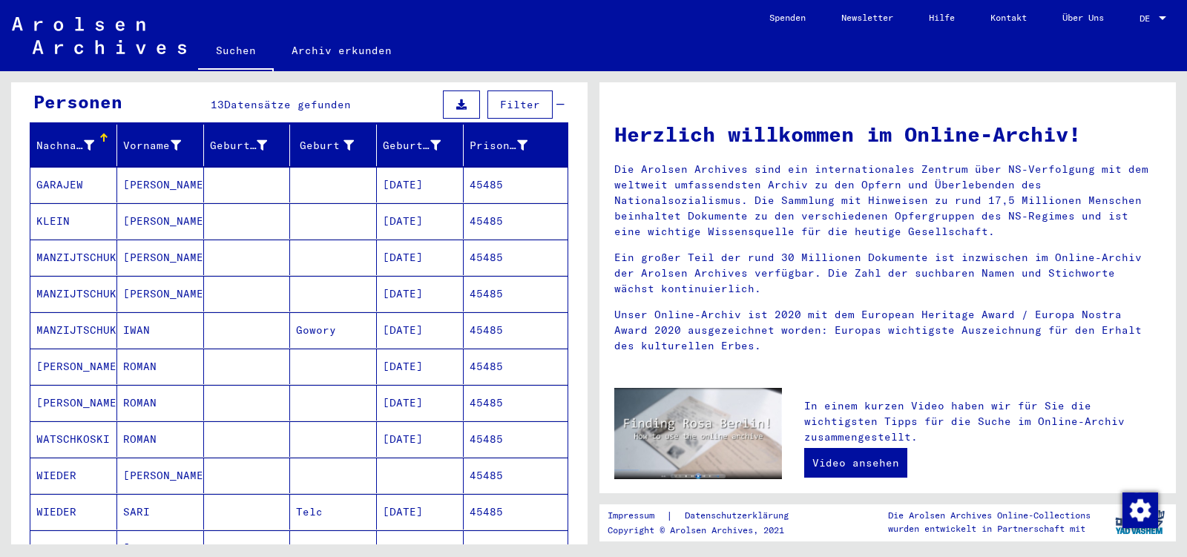
scroll to position [156, 0]
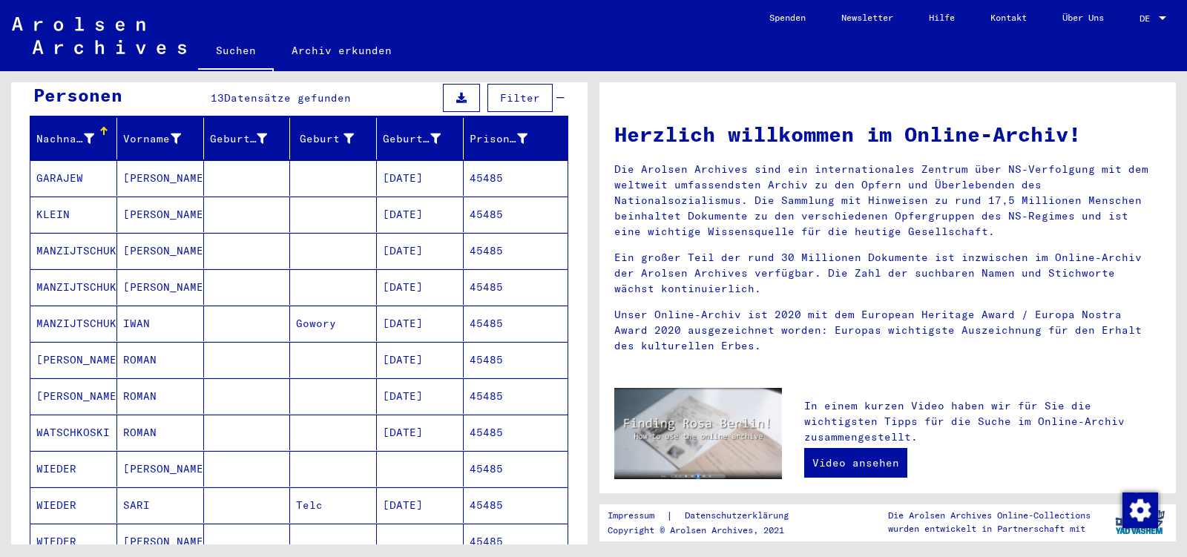
click at [165, 416] on mat-cell "ROMAN" at bounding box center [160, 433] width 87 height 36
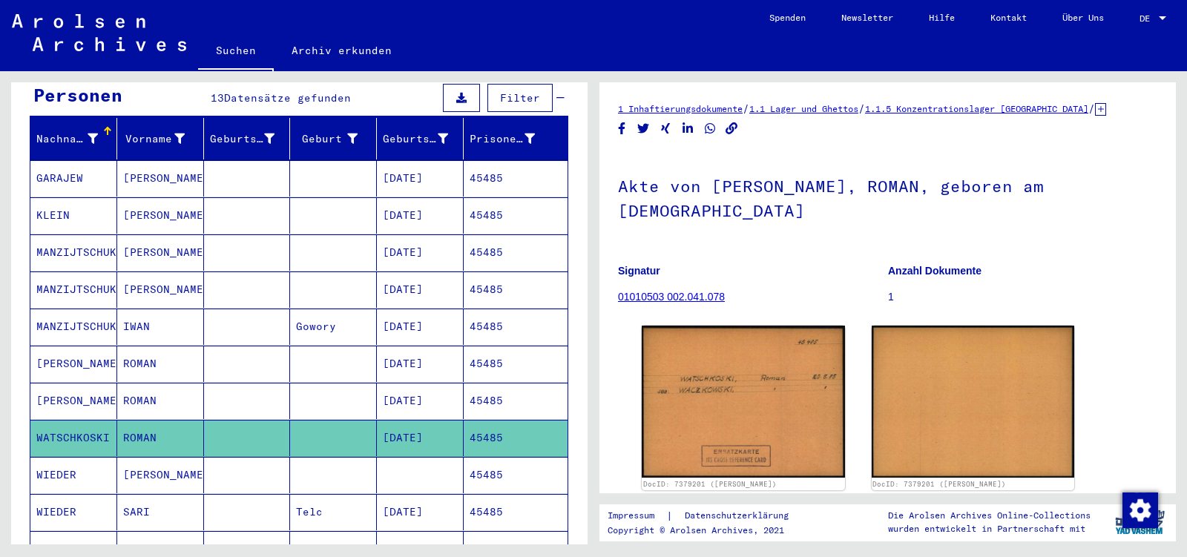
click at [148, 383] on mat-cell "ROMAN" at bounding box center [160, 401] width 87 height 36
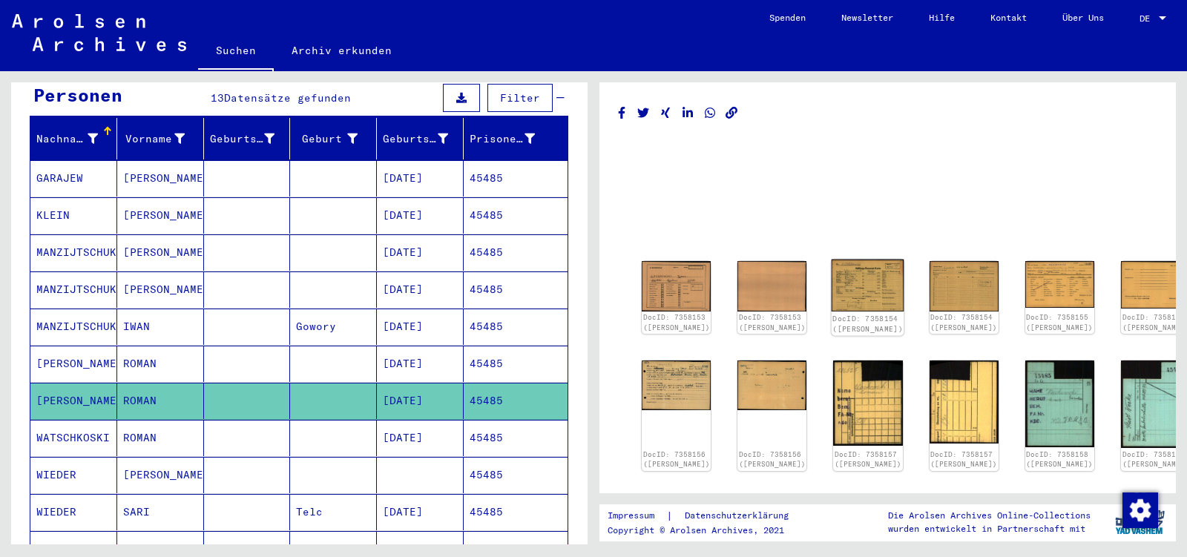
click at [860, 289] on img at bounding box center [868, 286] width 73 height 52
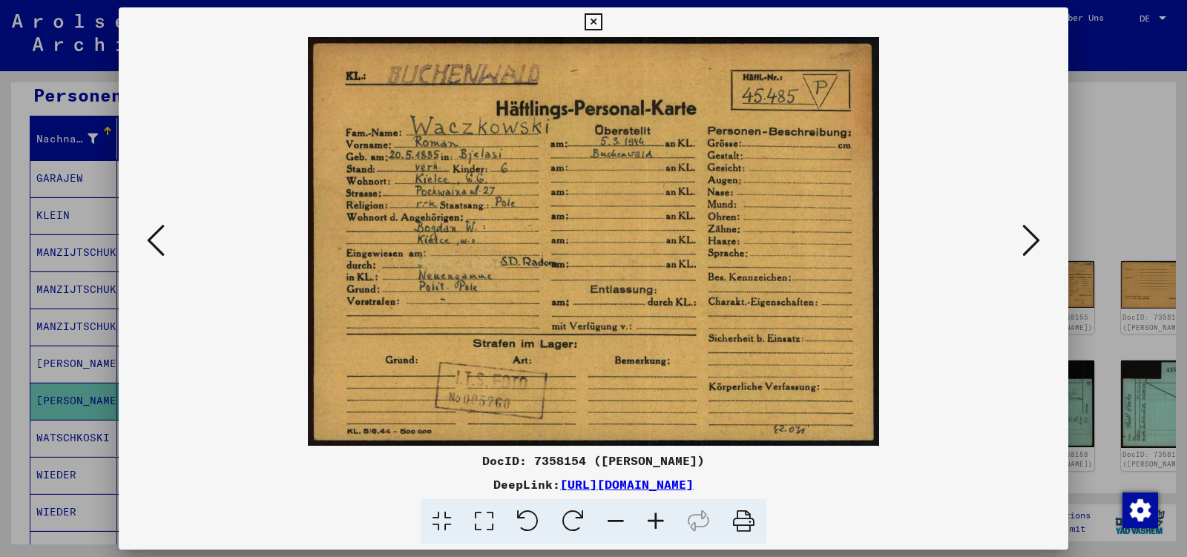
click at [1034, 243] on icon at bounding box center [1032, 241] width 18 height 36
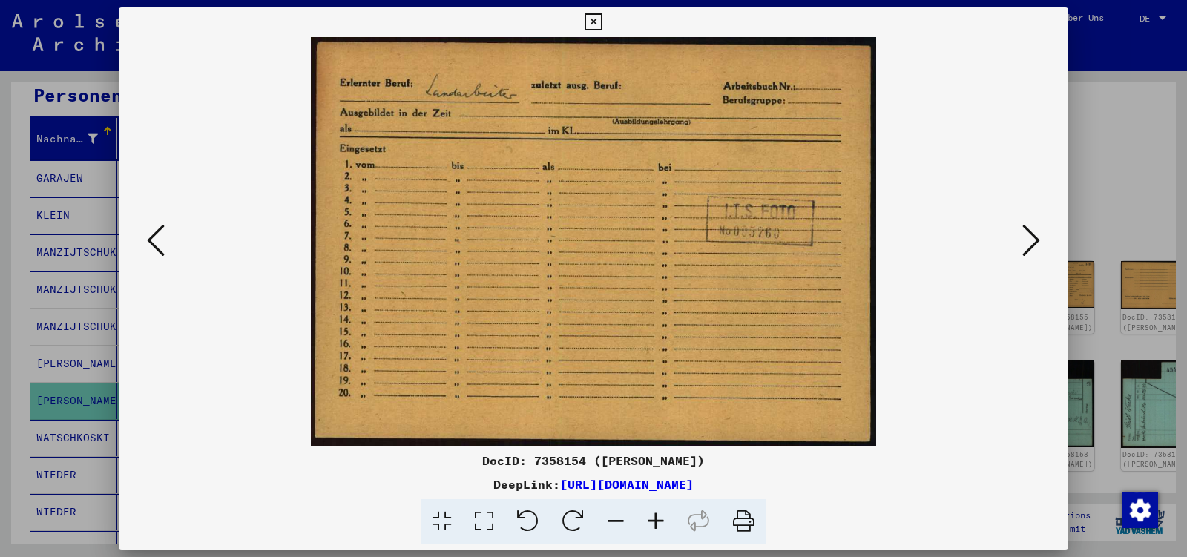
click at [1034, 243] on icon at bounding box center [1032, 241] width 18 height 36
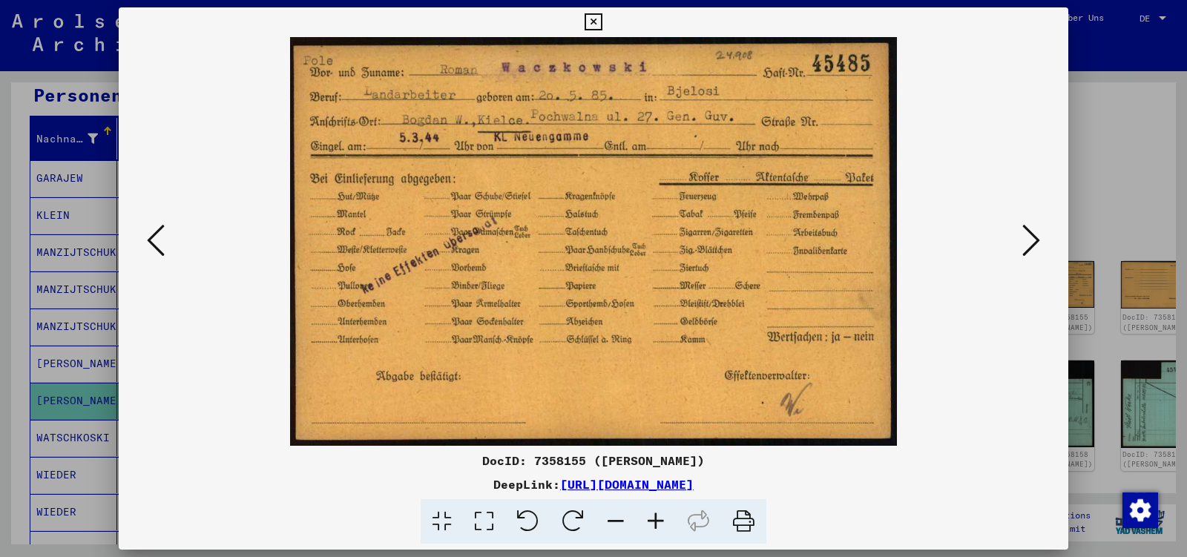
click at [1034, 243] on icon at bounding box center [1032, 241] width 18 height 36
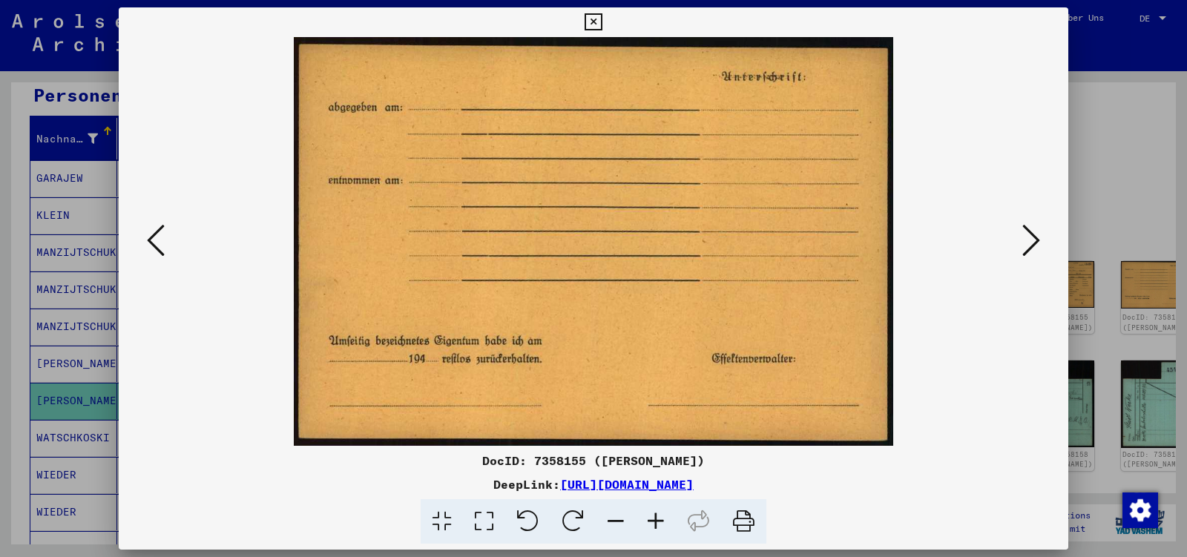
click at [1034, 243] on icon at bounding box center [1032, 241] width 18 height 36
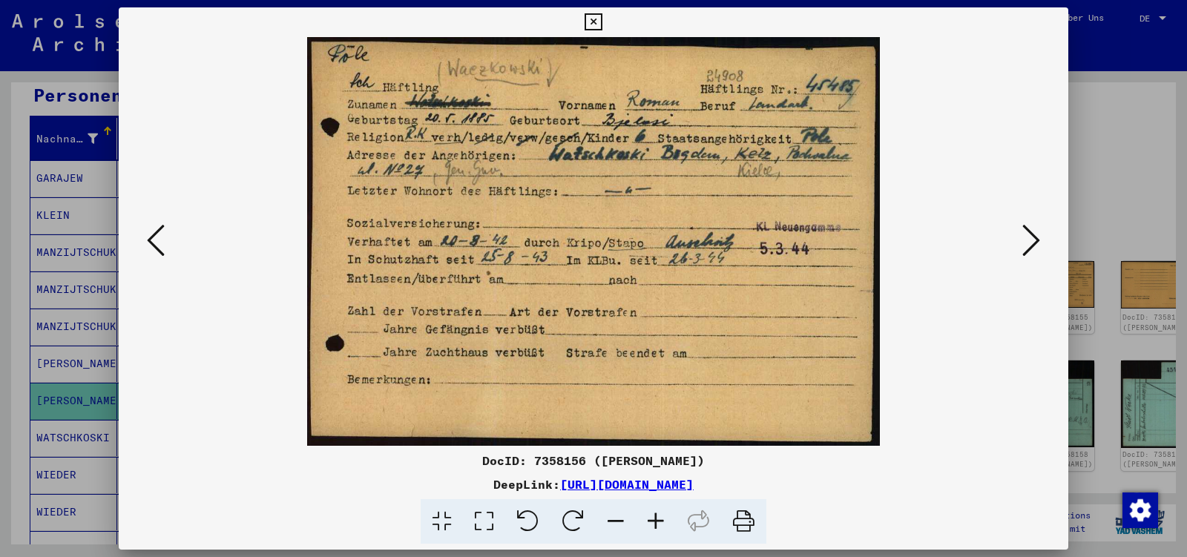
click at [1034, 243] on icon at bounding box center [1032, 241] width 18 height 36
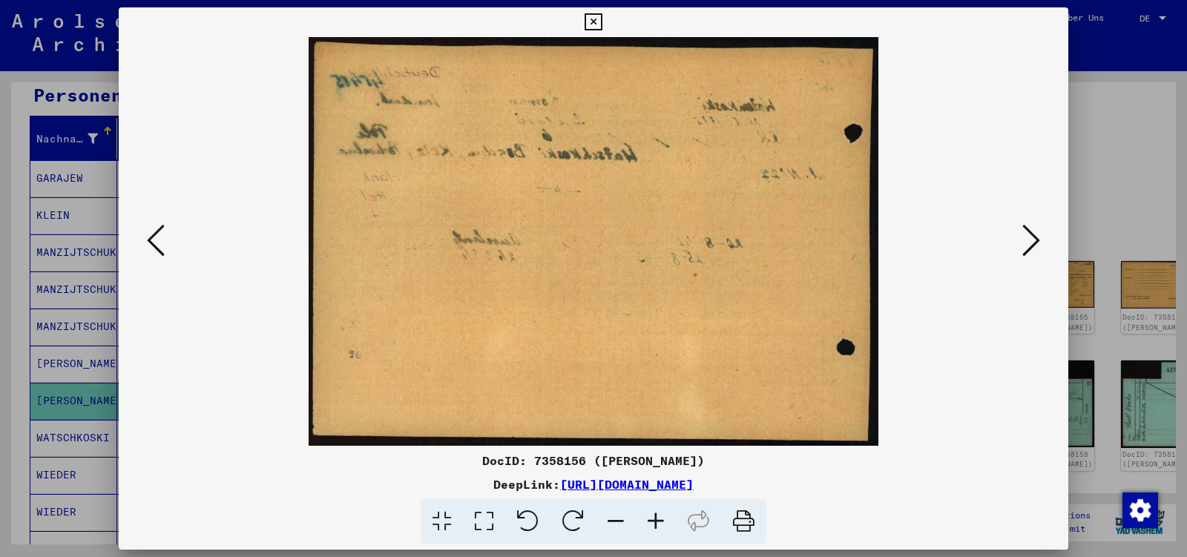
click at [1034, 243] on icon at bounding box center [1032, 241] width 18 height 36
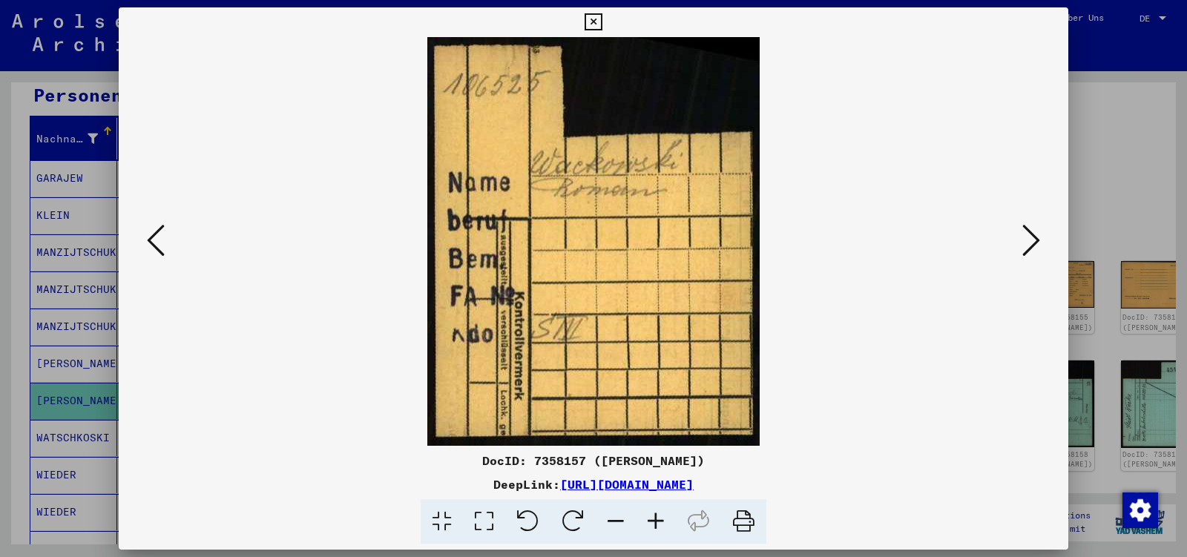
click at [1034, 243] on icon at bounding box center [1032, 241] width 18 height 36
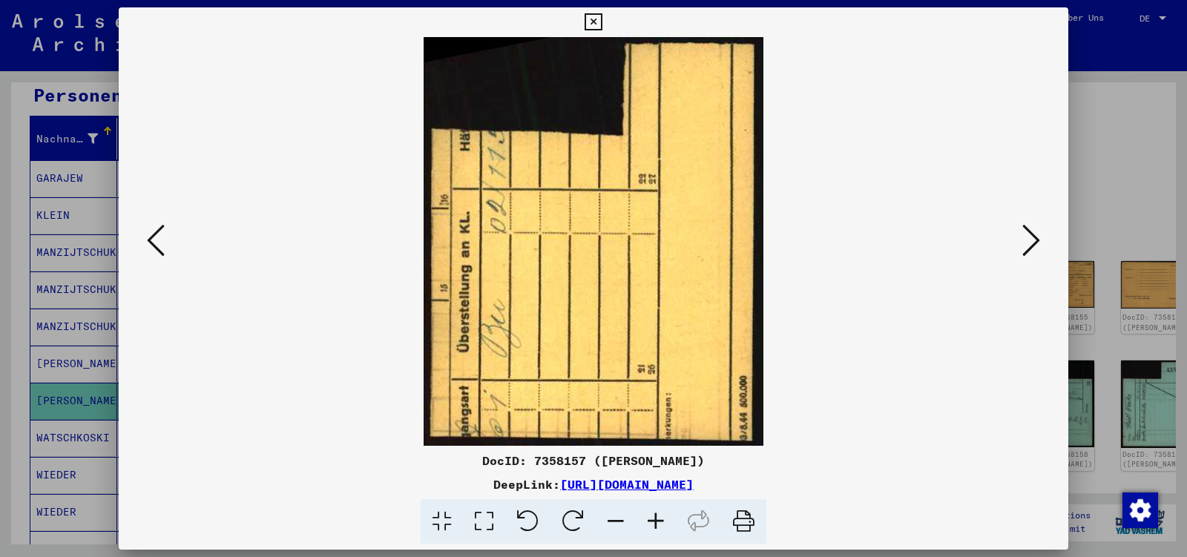
click at [1034, 243] on icon at bounding box center [1032, 241] width 18 height 36
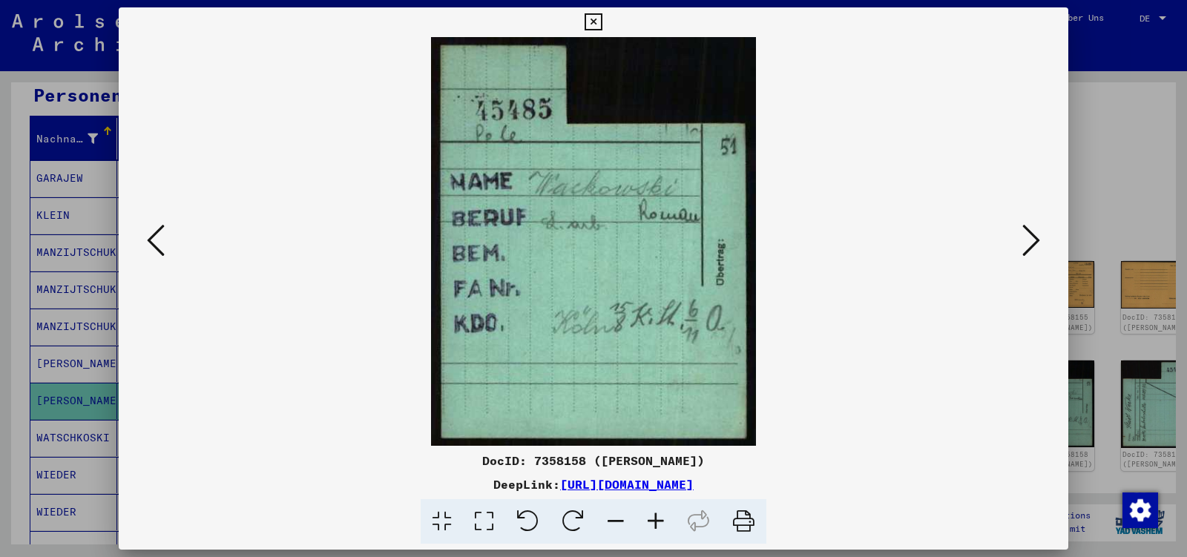
click at [1034, 243] on icon at bounding box center [1032, 241] width 18 height 36
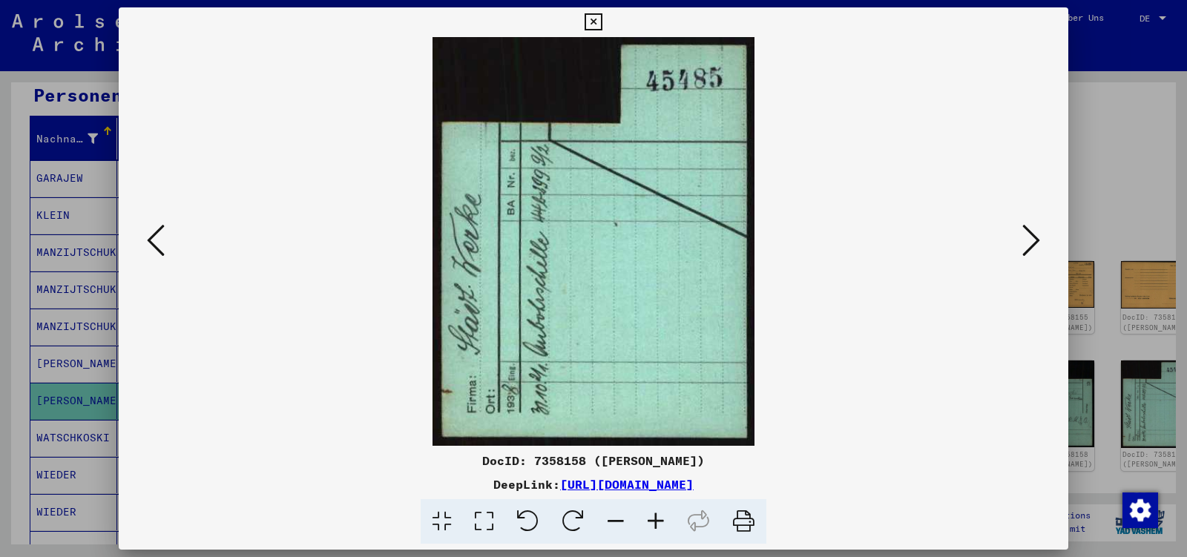
click at [1034, 243] on icon at bounding box center [1032, 241] width 18 height 36
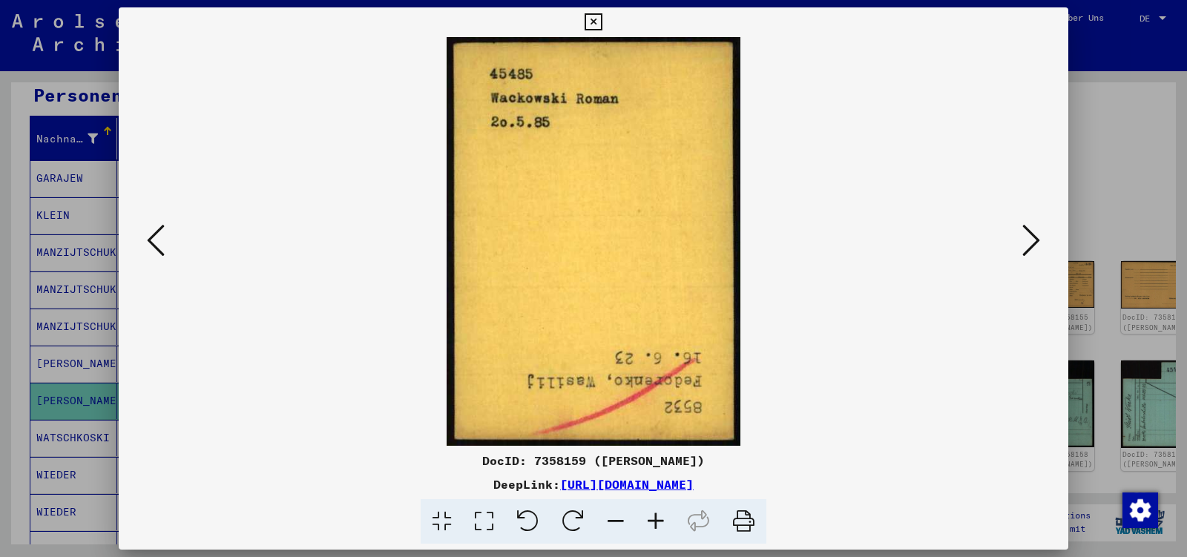
click at [1034, 243] on icon at bounding box center [1032, 241] width 18 height 36
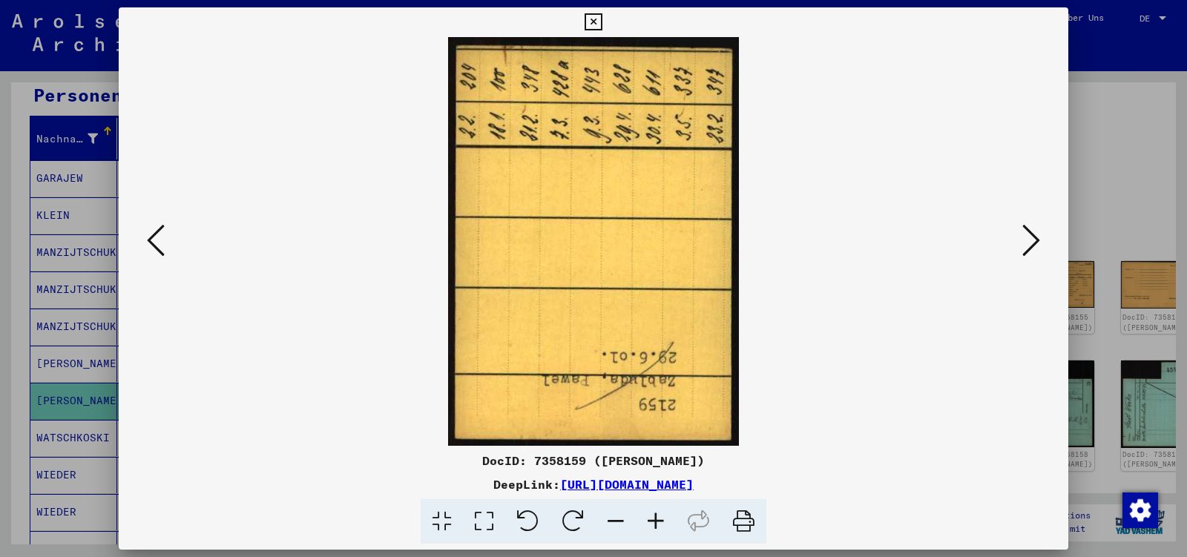
click at [1034, 243] on icon at bounding box center [1032, 241] width 18 height 36
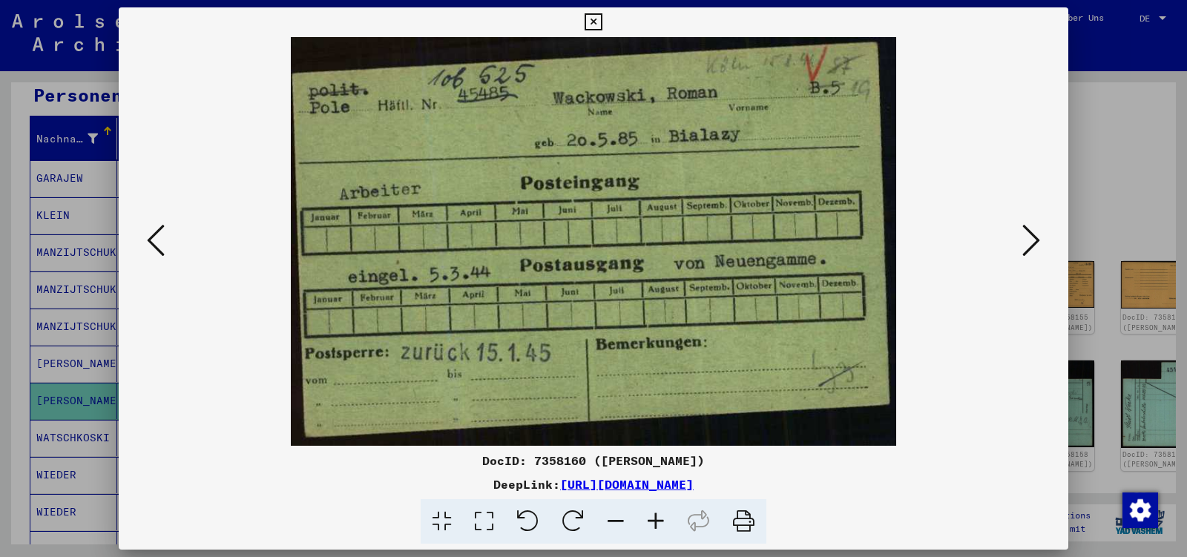
click at [1034, 243] on icon at bounding box center [1032, 241] width 18 height 36
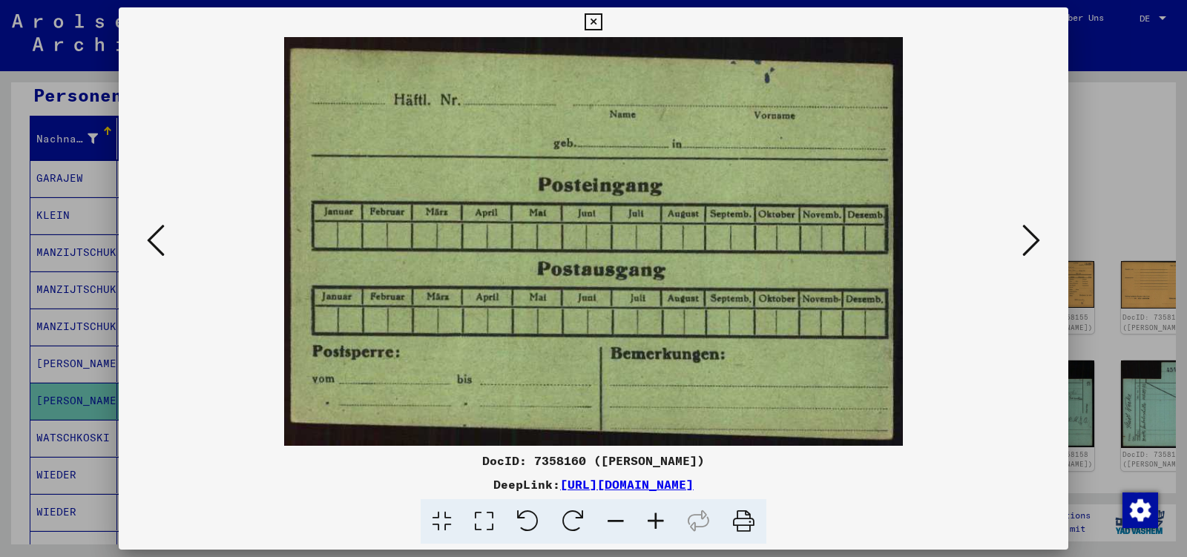
click at [1034, 243] on icon at bounding box center [1032, 241] width 18 height 36
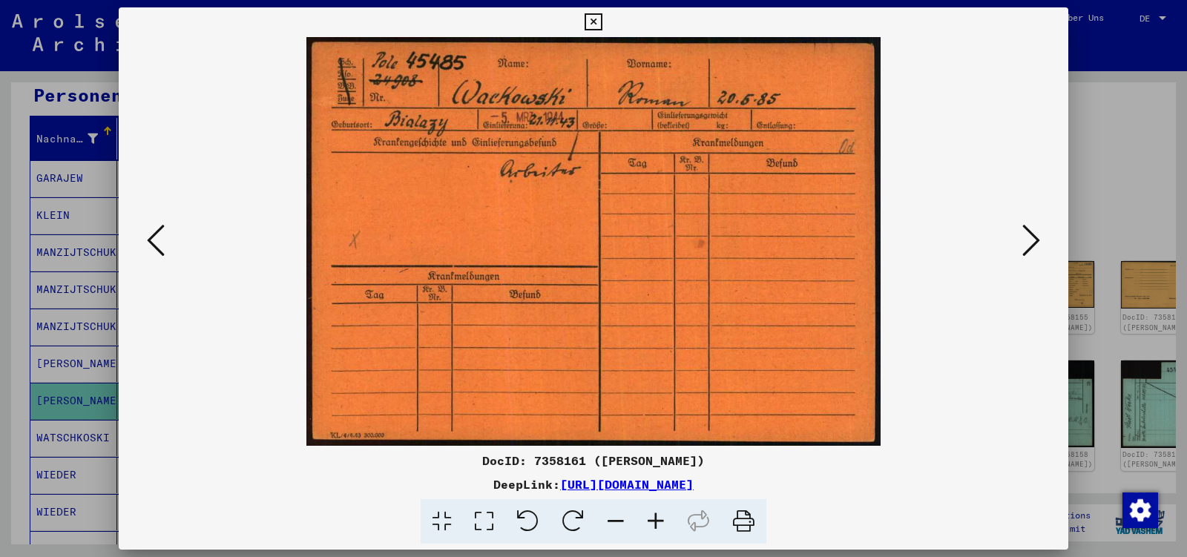
click at [1034, 243] on icon at bounding box center [1032, 241] width 18 height 36
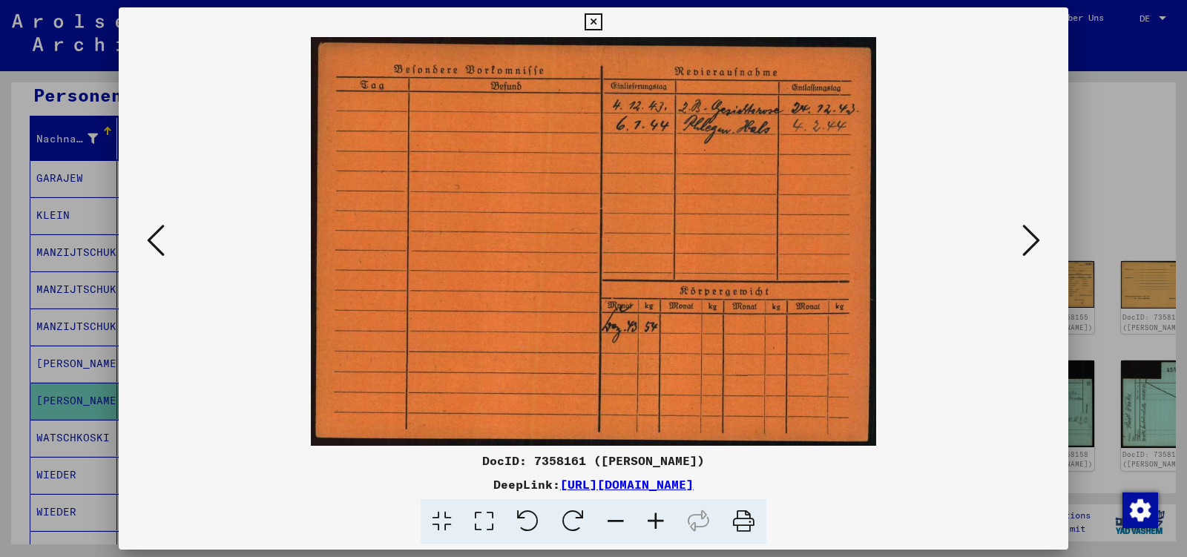
click at [1034, 243] on icon at bounding box center [1032, 241] width 18 height 36
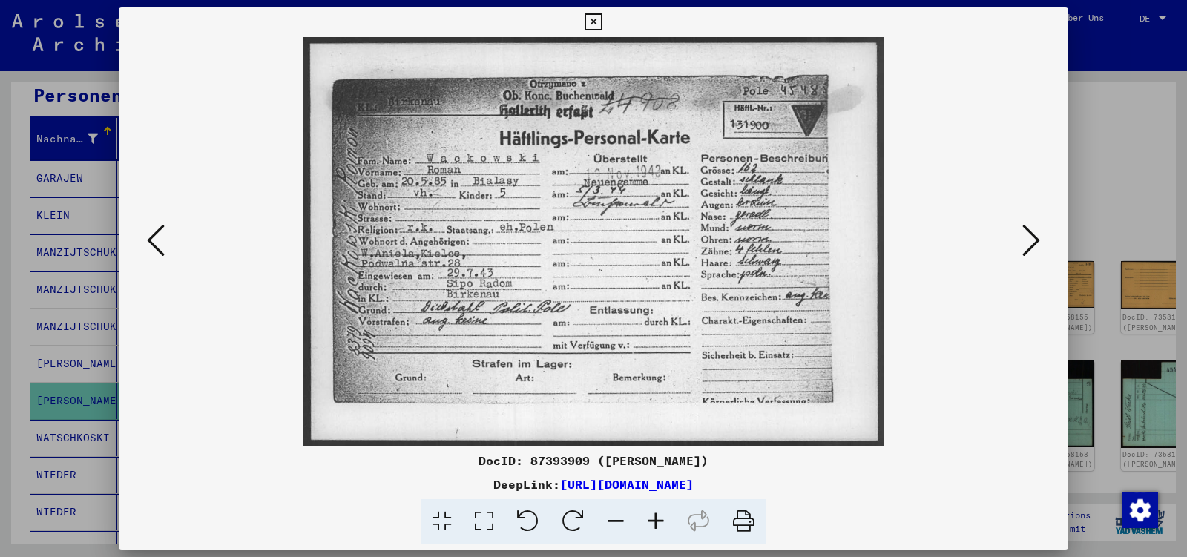
click at [1034, 243] on icon at bounding box center [1032, 241] width 18 height 36
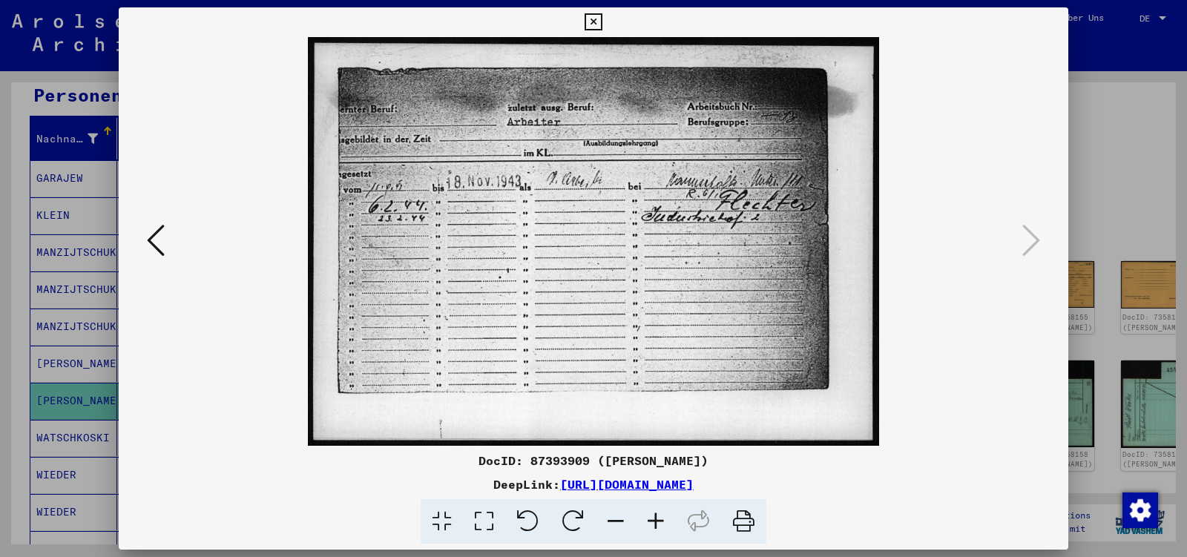
click at [602, 22] on icon at bounding box center [593, 22] width 17 height 18
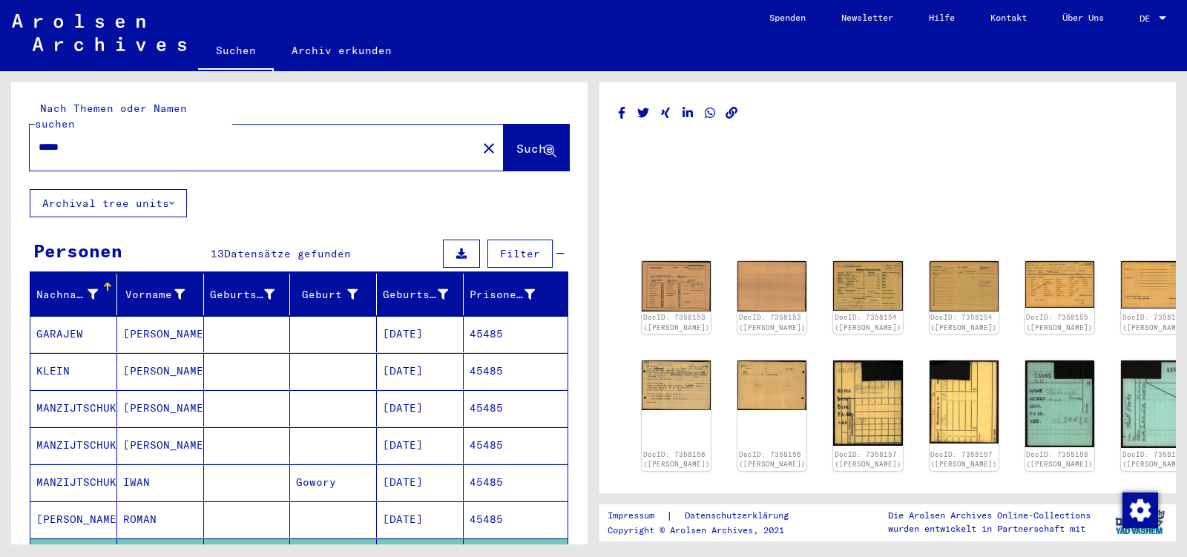
click at [102, 140] on input "*****" at bounding box center [254, 148] width 430 height 16
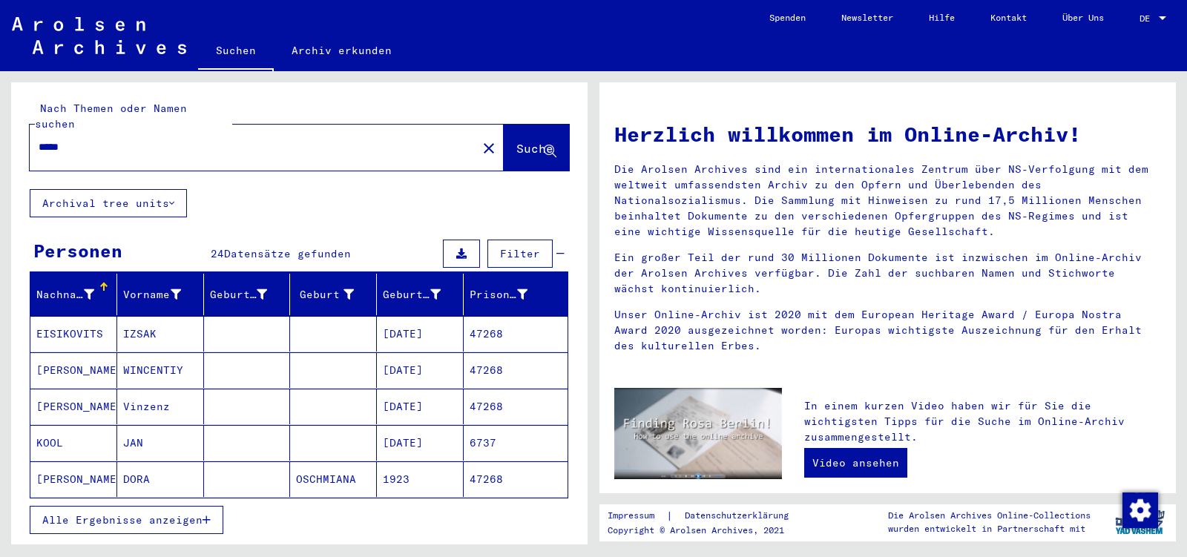
click at [56, 514] on span "Alle Ergebnisse anzeigen" at bounding box center [122, 520] width 160 height 13
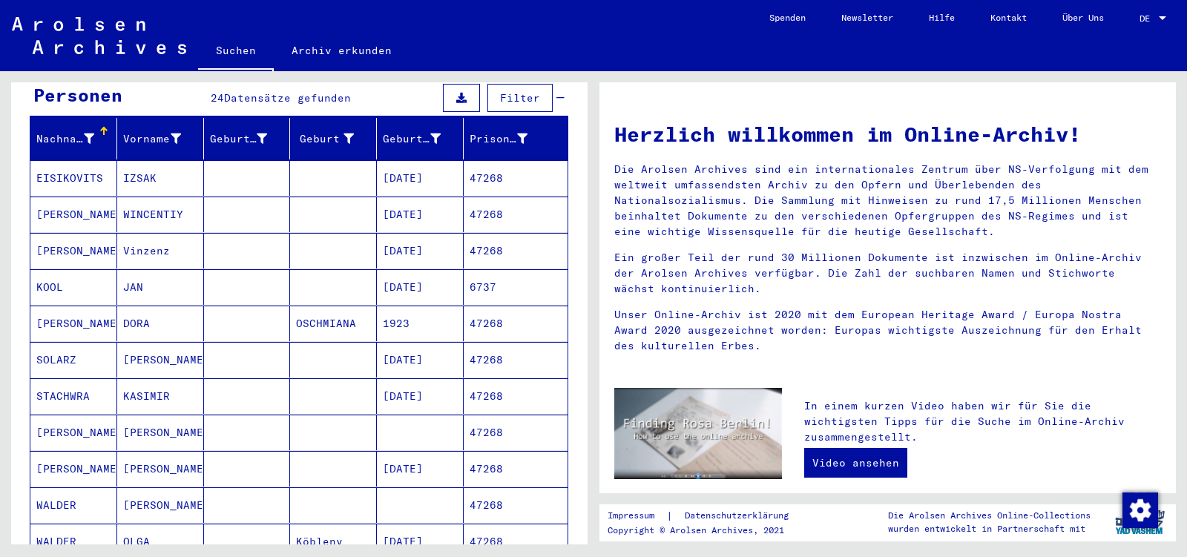
scroll to position [234, 0]
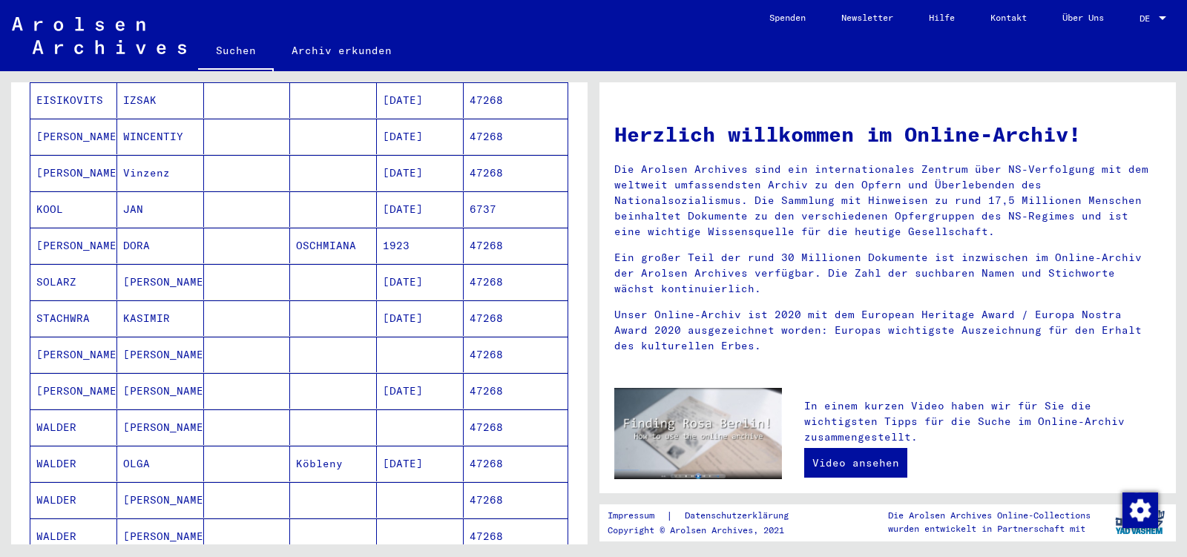
click at [169, 378] on mat-cell "[PERSON_NAME]" at bounding box center [160, 391] width 87 height 36
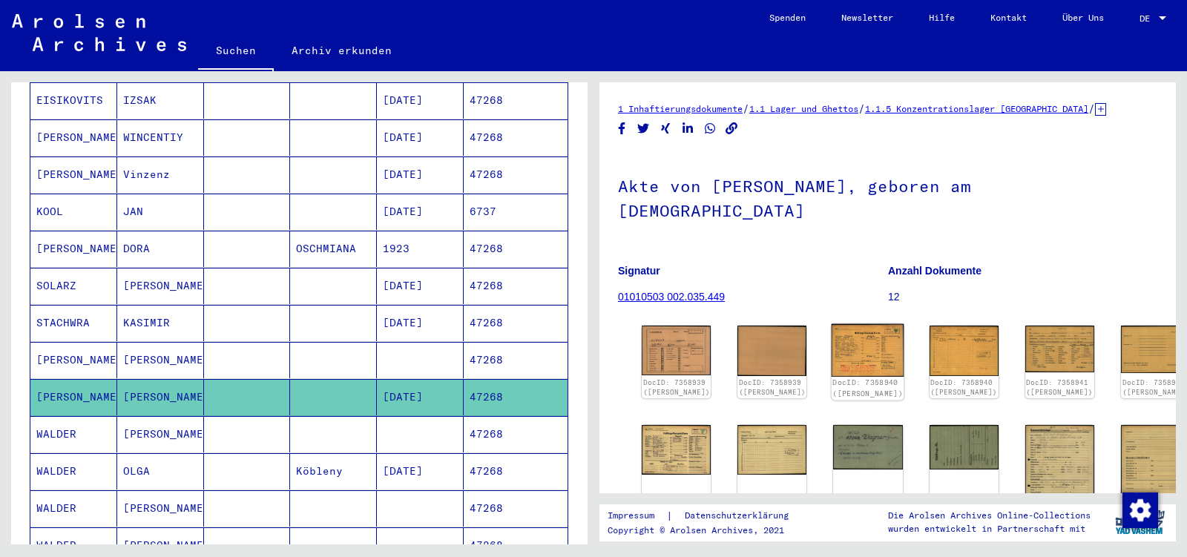
click at [832, 324] on img at bounding box center [868, 350] width 73 height 53
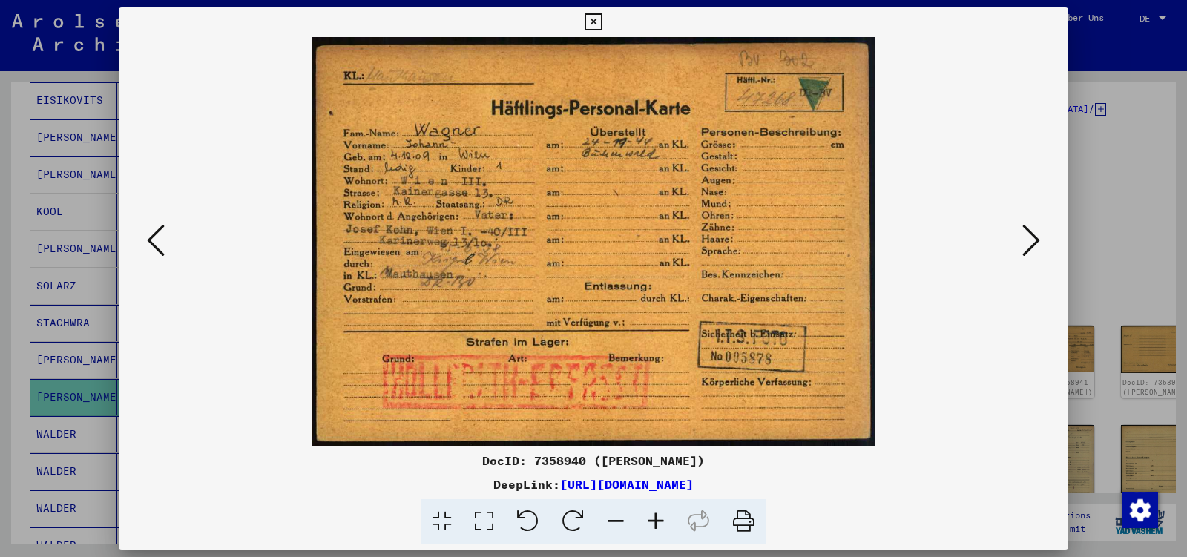
click at [1025, 242] on icon at bounding box center [1032, 241] width 18 height 36
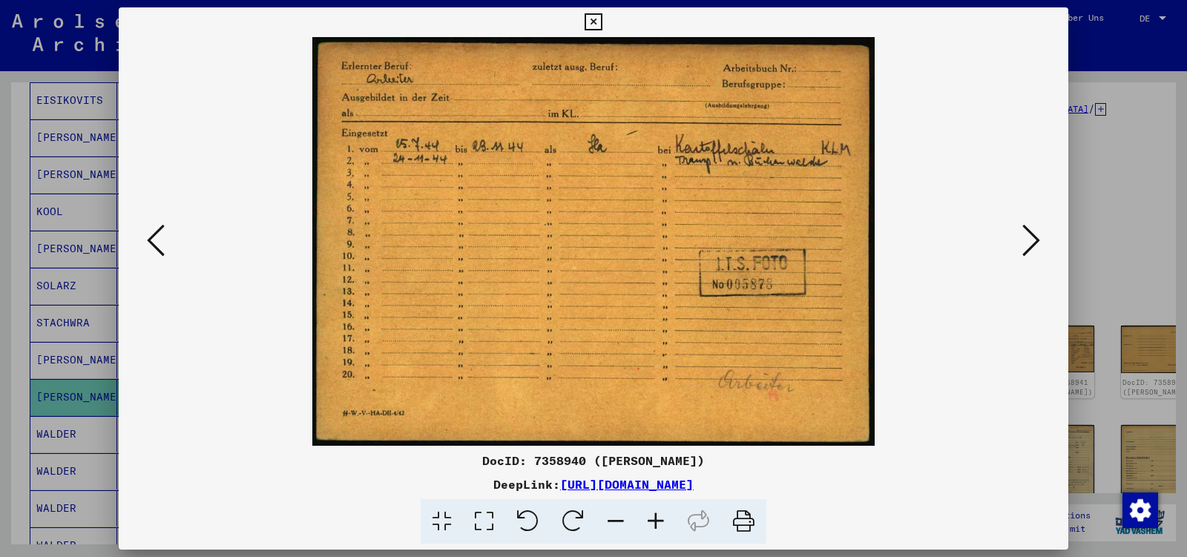
click at [1025, 242] on icon at bounding box center [1032, 241] width 18 height 36
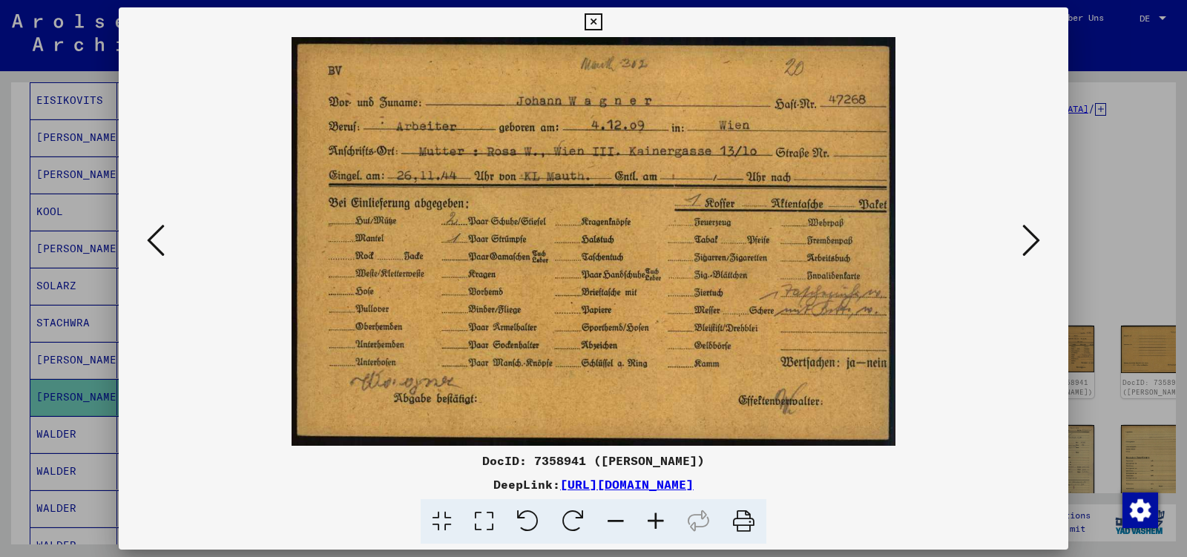
click at [1025, 242] on icon at bounding box center [1032, 241] width 18 height 36
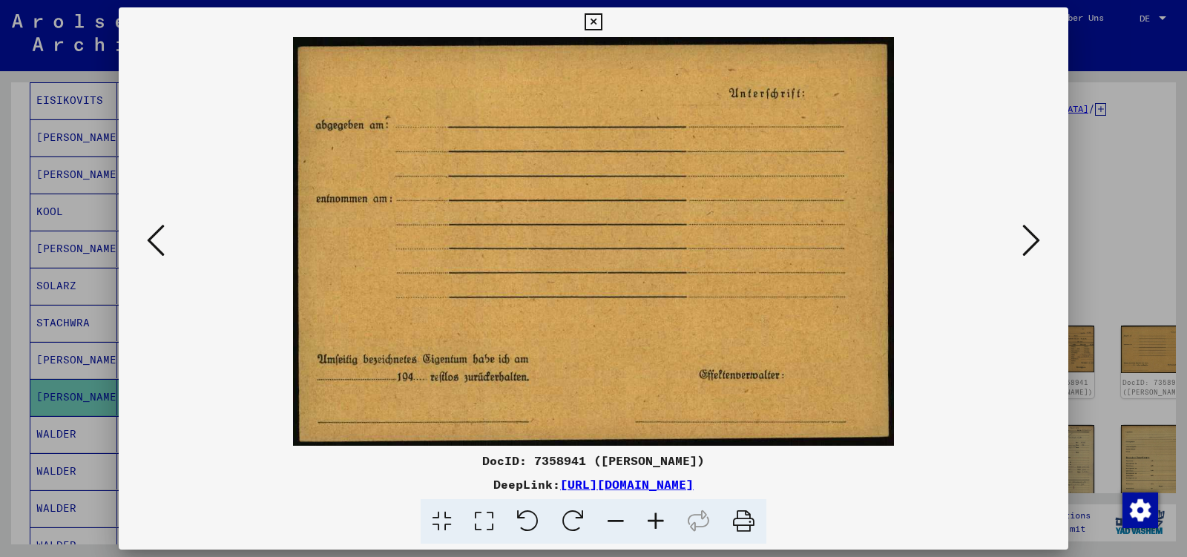
click at [1025, 242] on icon at bounding box center [1032, 241] width 18 height 36
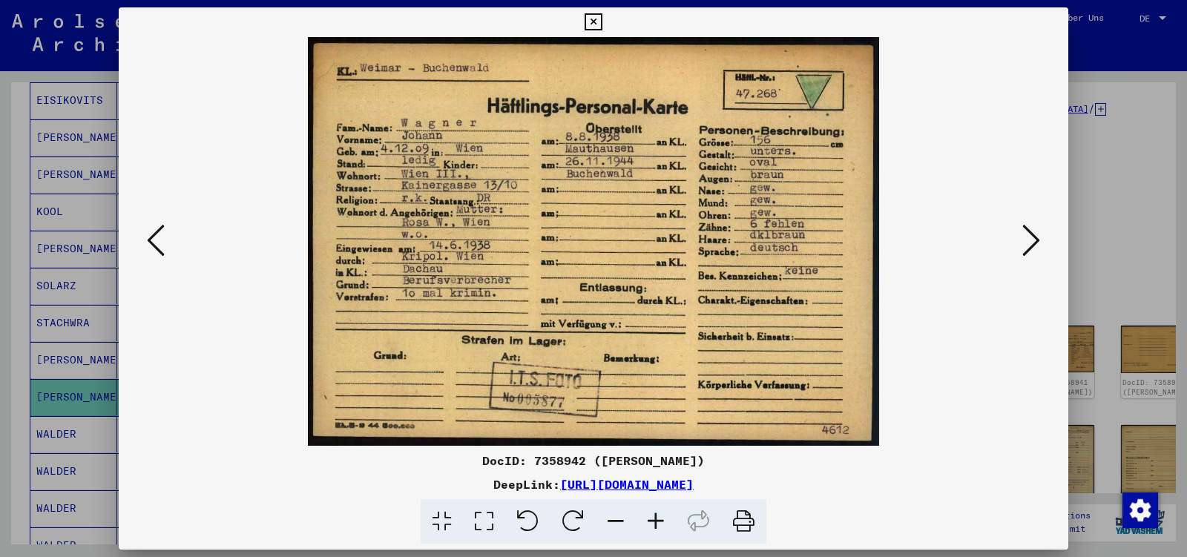
click at [1025, 242] on icon at bounding box center [1032, 241] width 18 height 36
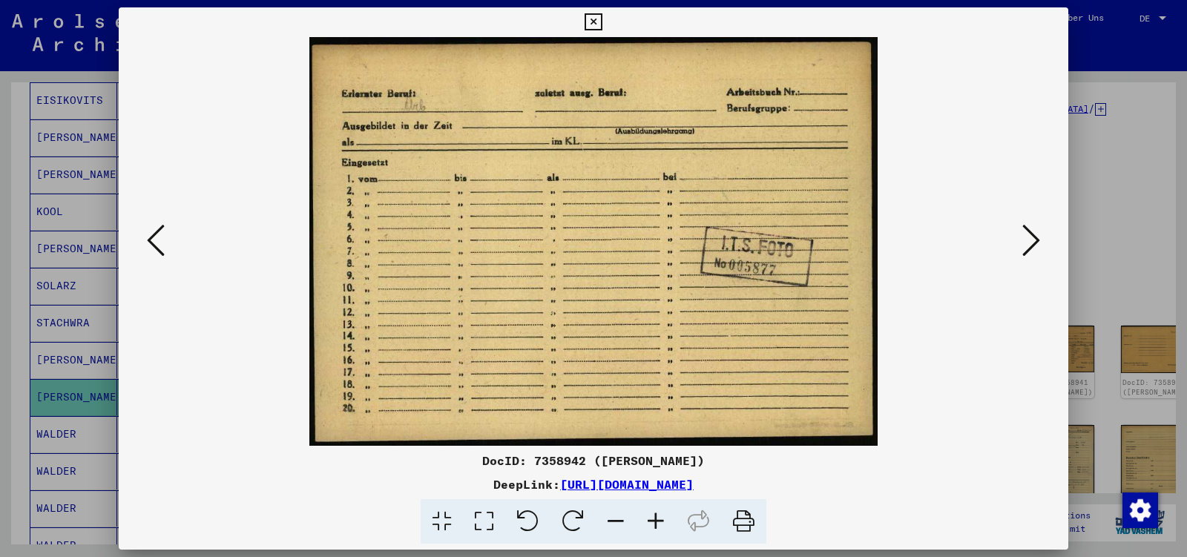
click at [1025, 242] on icon at bounding box center [1032, 241] width 18 height 36
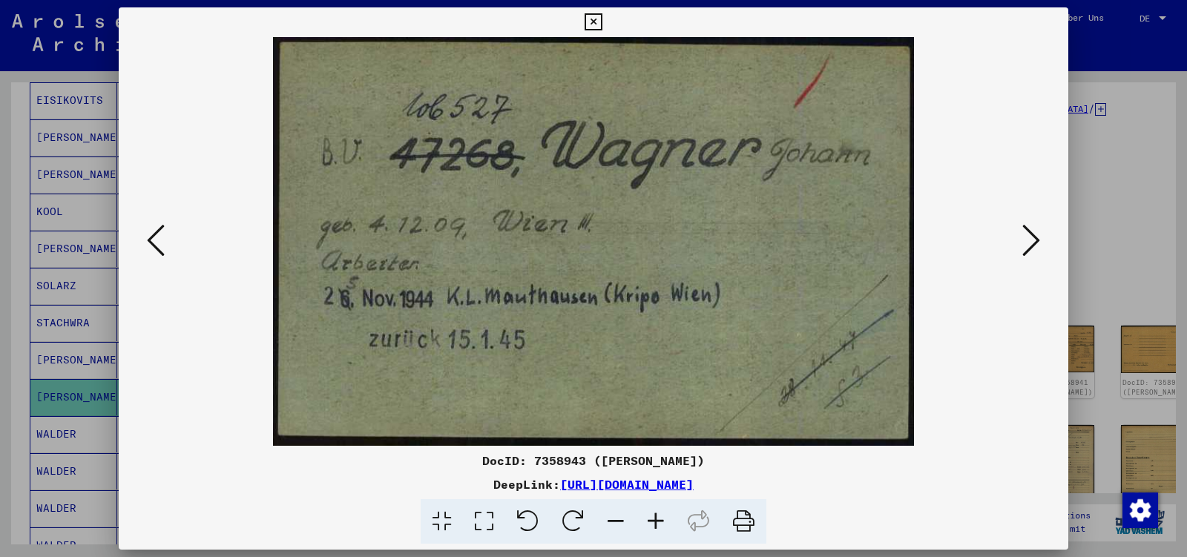
click at [1025, 242] on icon at bounding box center [1032, 241] width 18 height 36
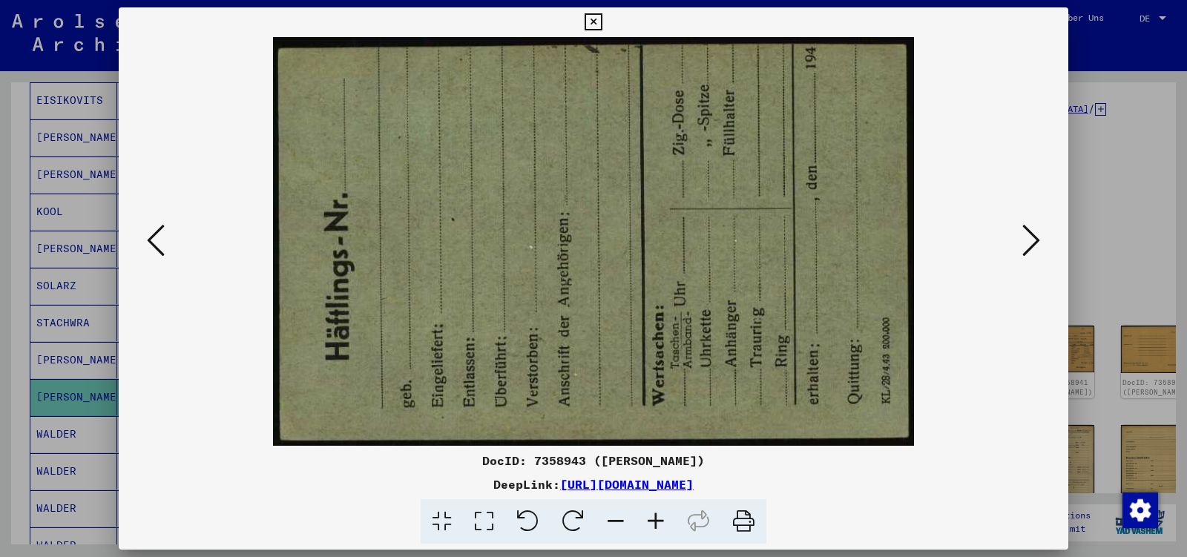
click at [1025, 242] on icon at bounding box center [1032, 241] width 18 height 36
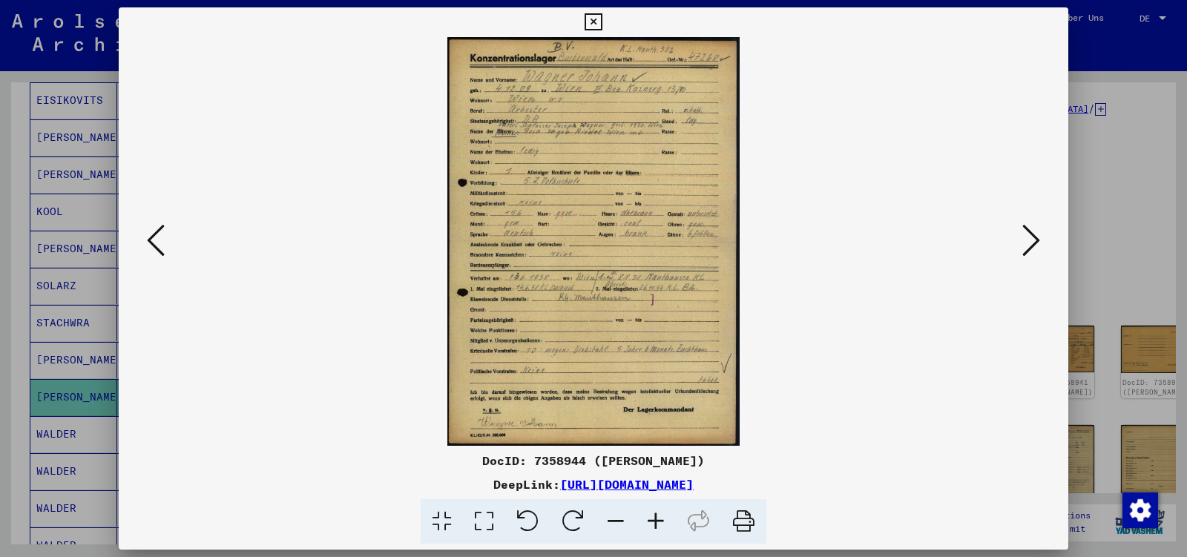
click at [1025, 242] on icon at bounding box center [1032, 241] width 18 height 36
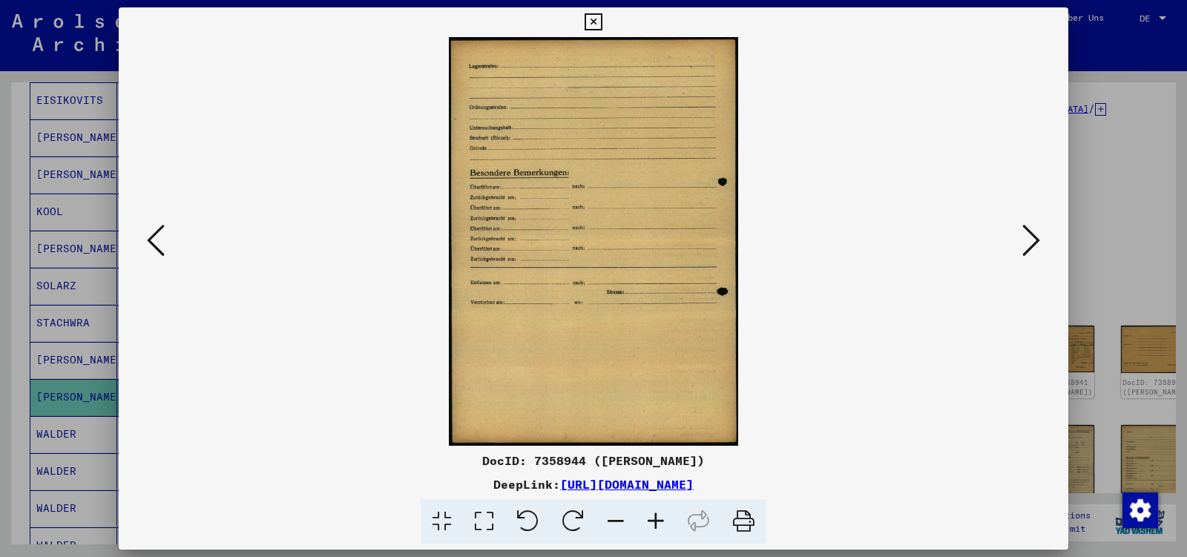
click at [1025, 241] on icon at bounding box center [1032, 241] width 18 height 36
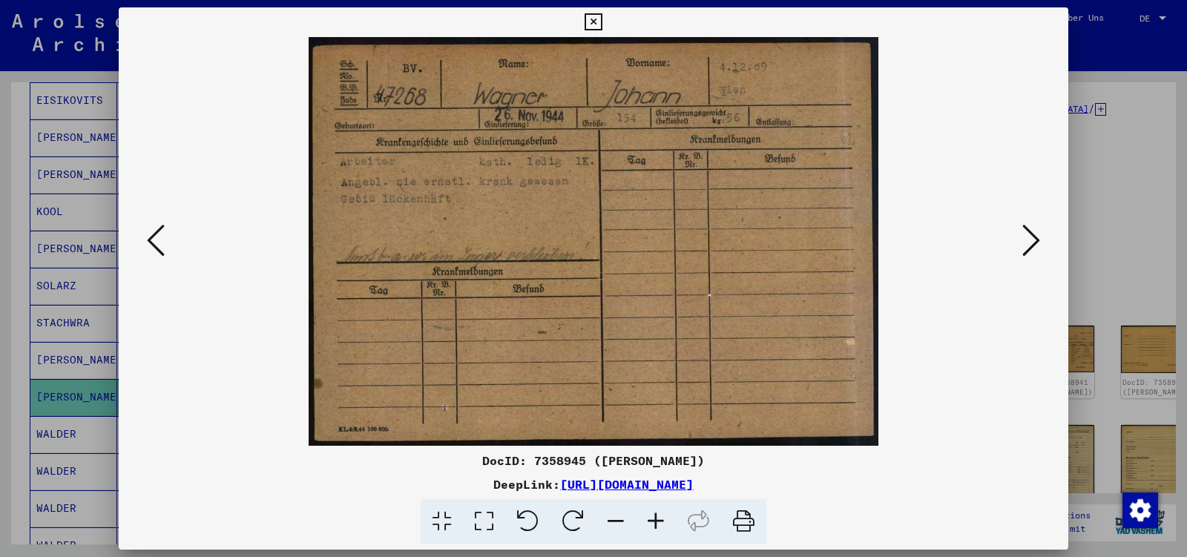
click at [1025, 241] on icon at bounding box center [1032, 241] width 18 height 36
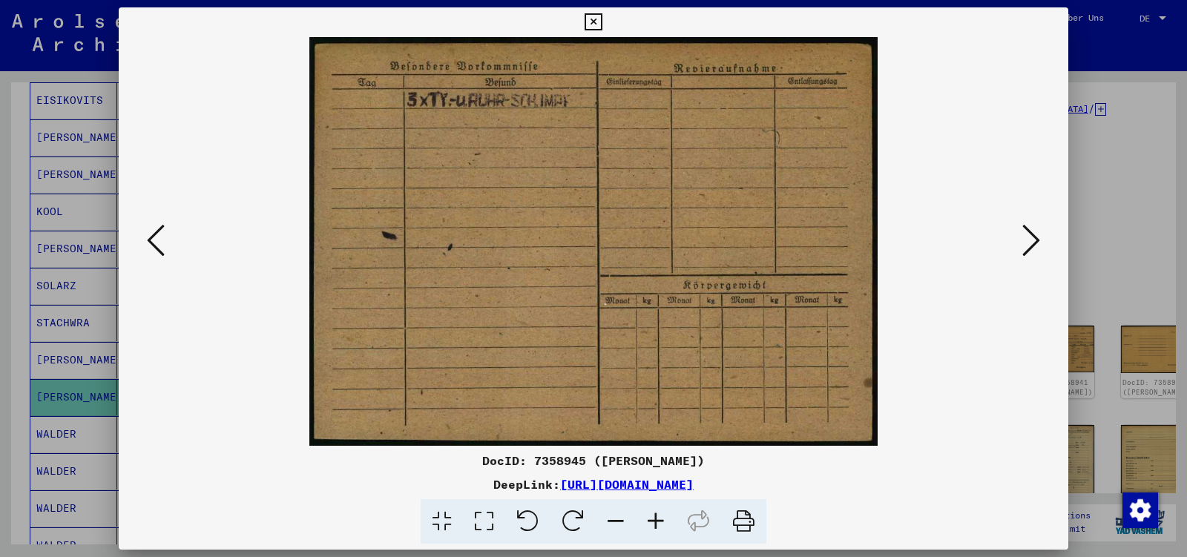
click at [1025, 241] on icon at bounding box center [1032, 241] width 18 height 36
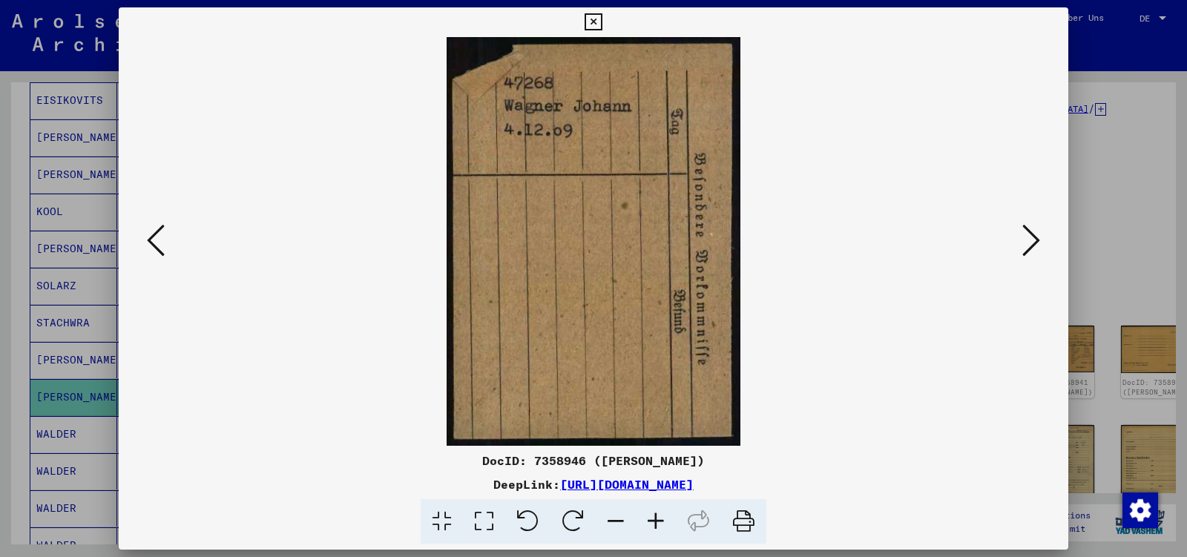
click at [1025, 241] on icon at bounding box center [1032, 241] width 18 height 36
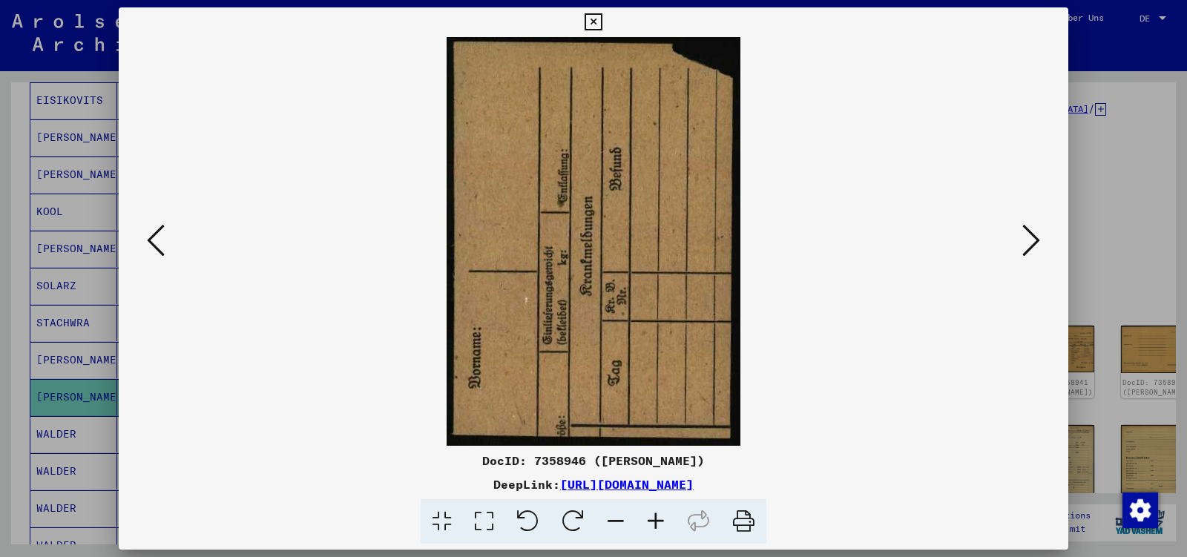
click at [1025, 241] on icon at bounding box center [1032, 241] width 18 height 36
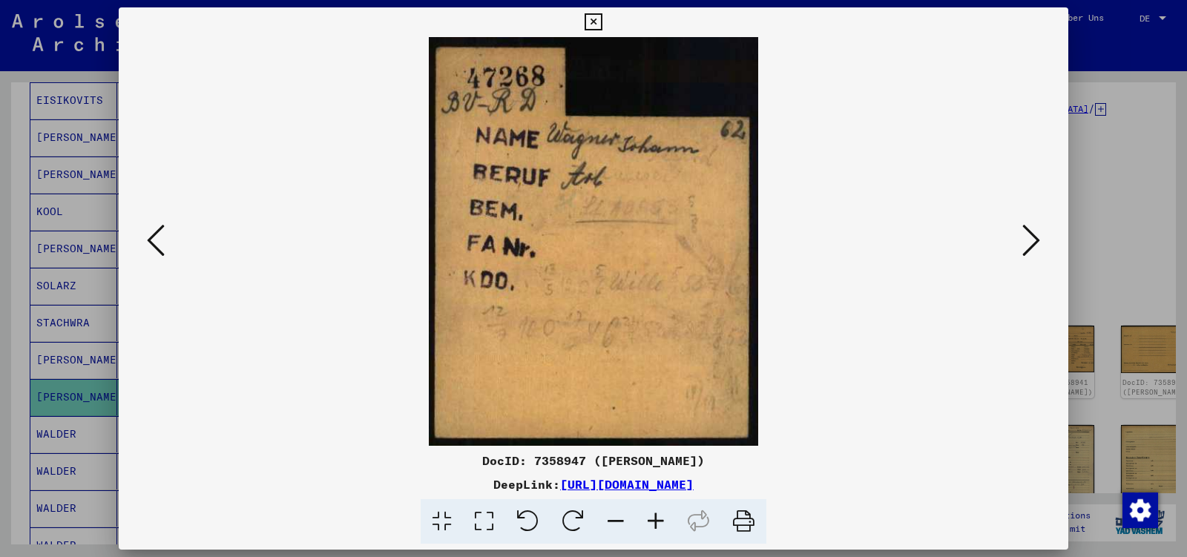
click at [1025, 241] on icon at bounding box center [1032, 241] width 18 height 36
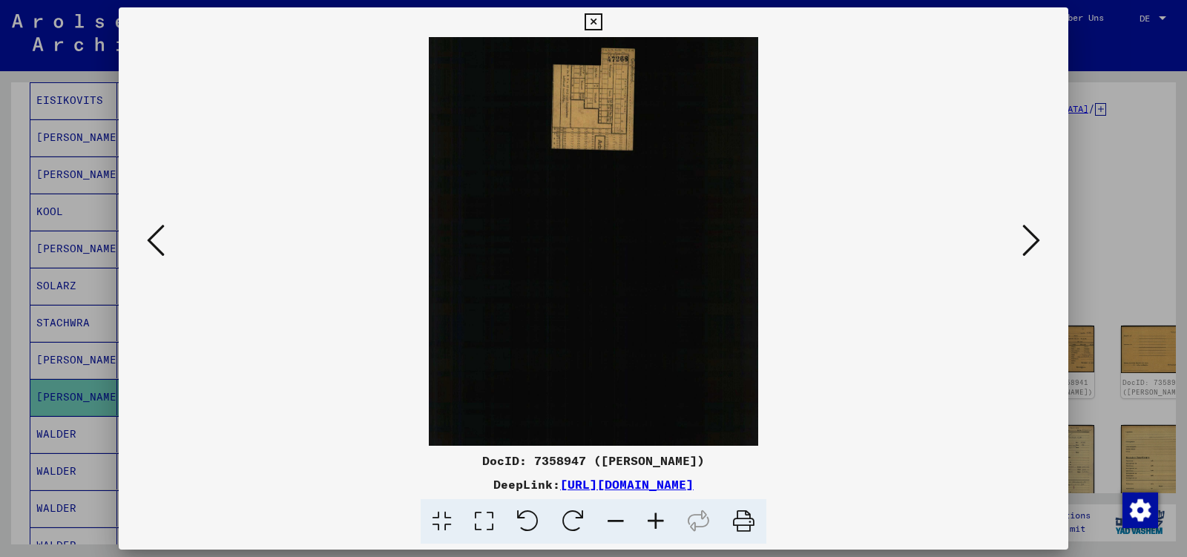
click at [1025, 241] on icon at bounding box center [1032, 241] width 18 height 36
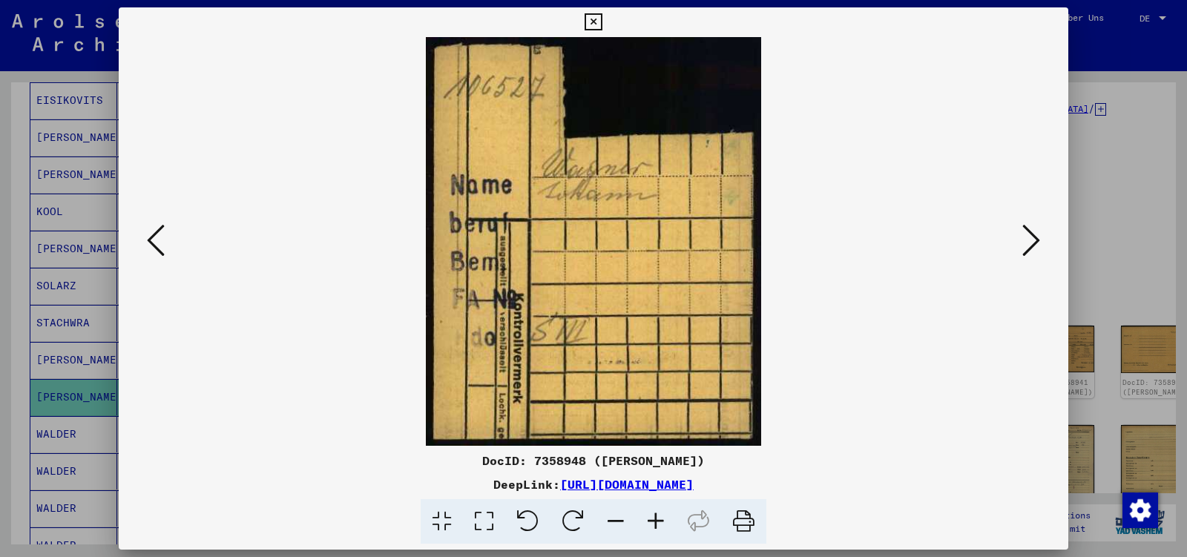
click at [1025, 241] on icon at bounding box center [1032, 241] width 18 height 36
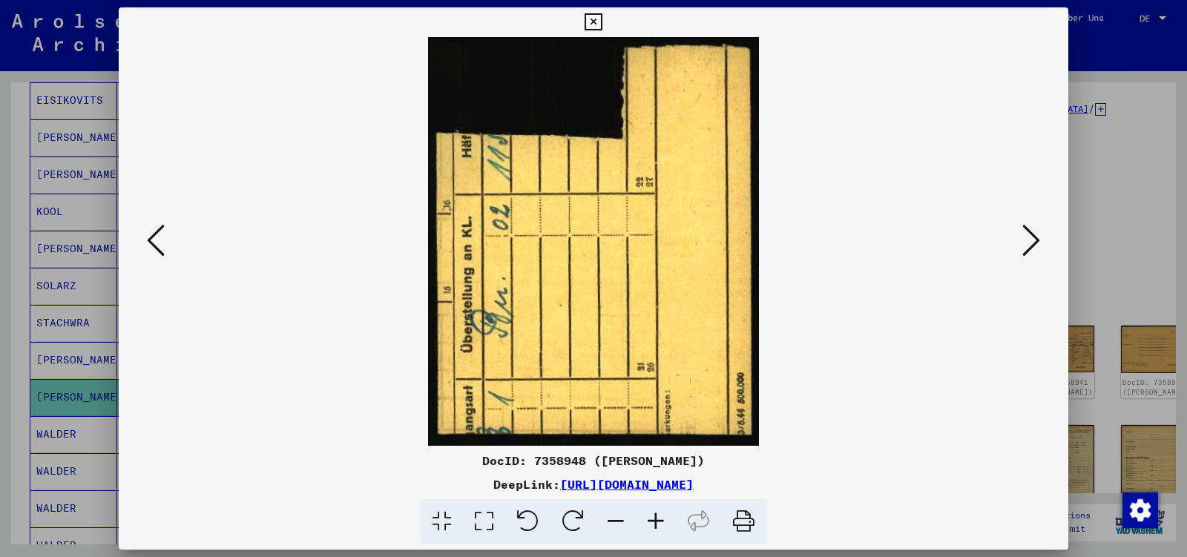
click at [1025, 241] on icon at bounding box center [1032, 241] width 18 height 36
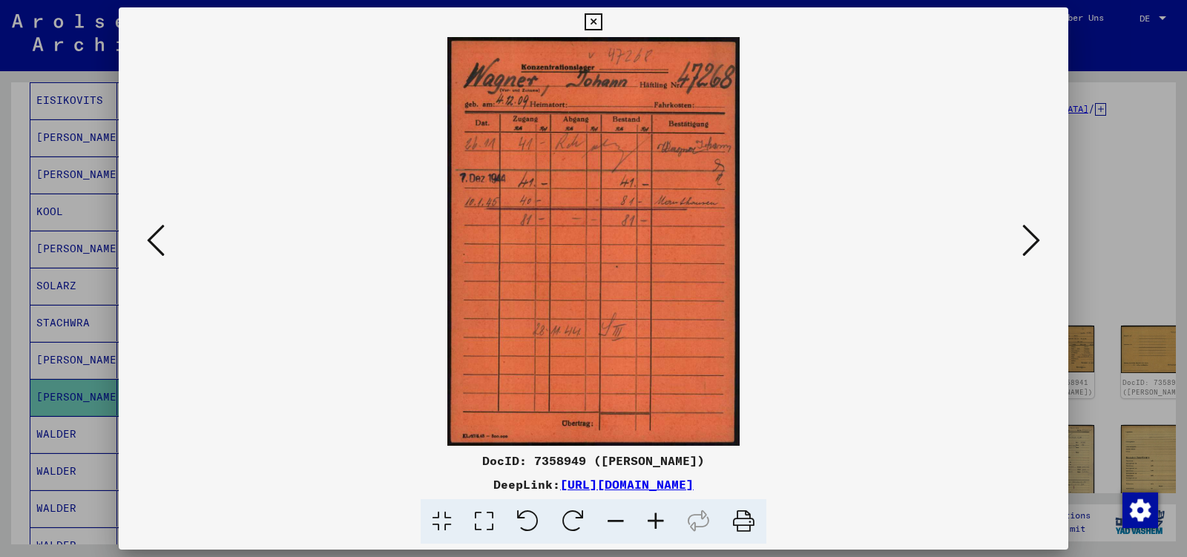
click at [1025, 241] on icon at bounding box center [1032, 241] width 18 height 36
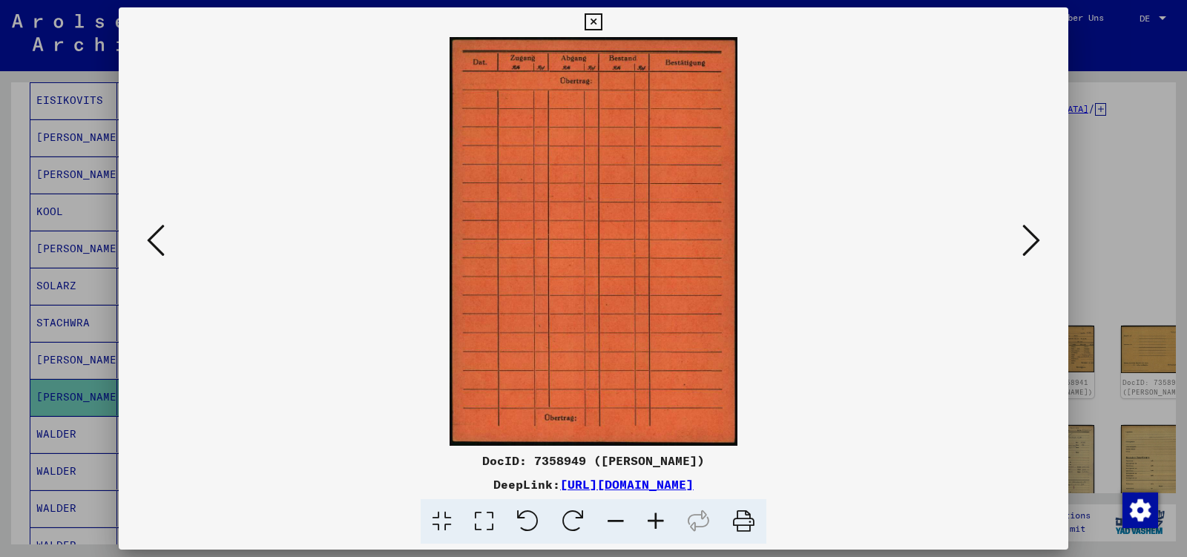
click at [1025, 241] on icon at bounding box center [1032, 241] width 18 height 36
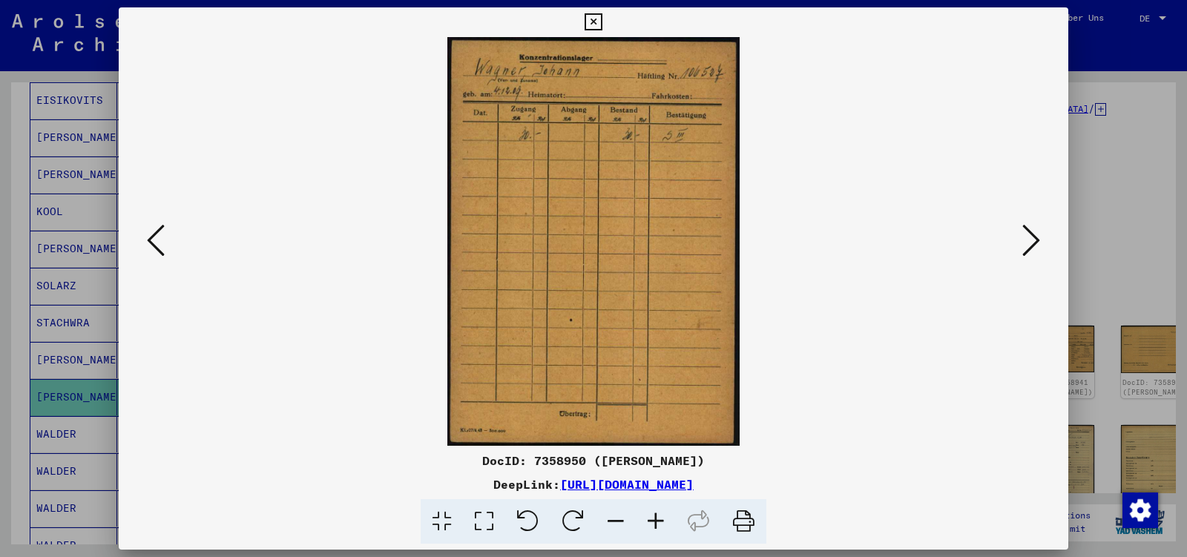
click at [1025, 241] on icon at bounding box center [1032, 241] width 18 height 36
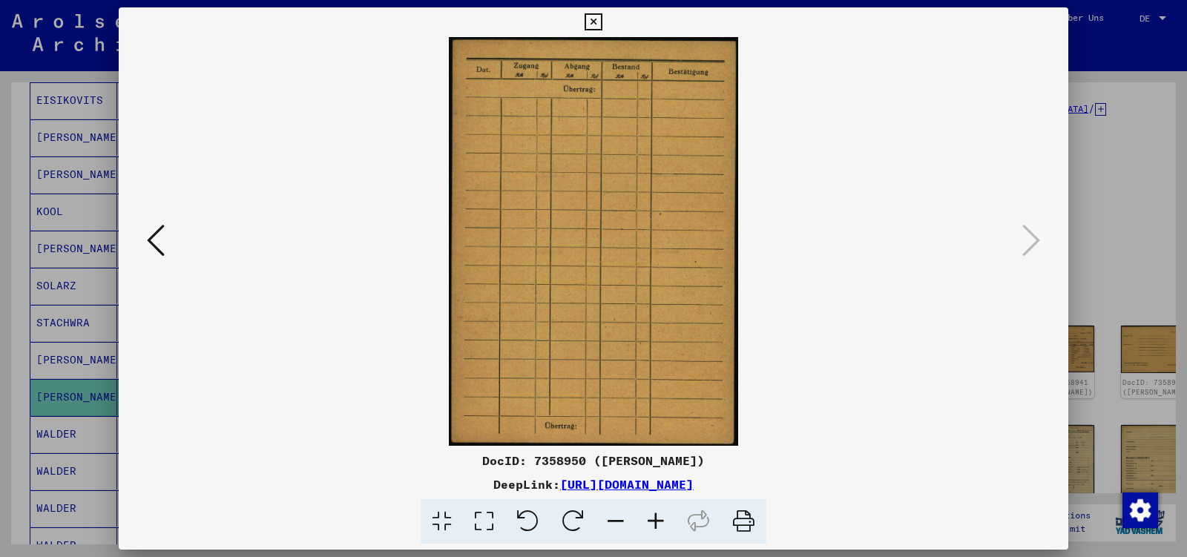
click at [602, 25] on icon at bounding box center [593, 22] width 17 height 18
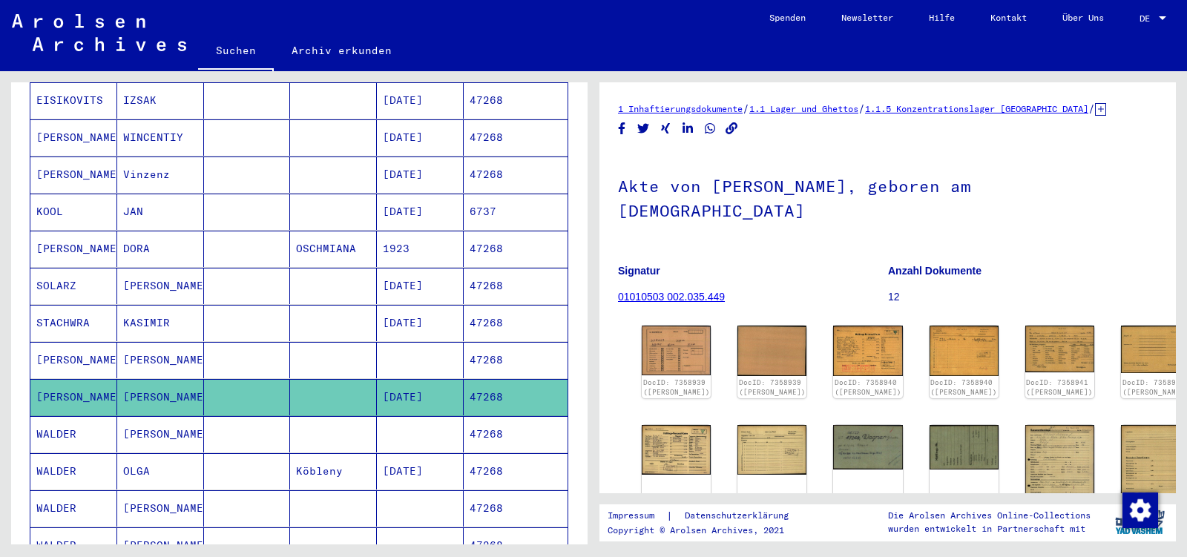
scroll to position [0, 0]
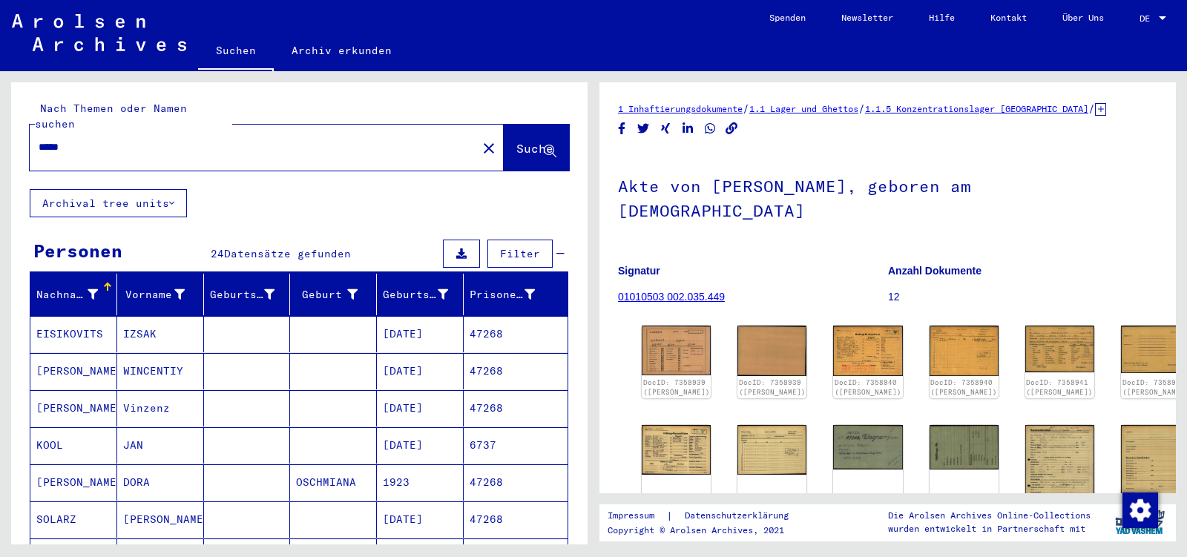
click at [73, 140] on input "*****" at bounding box center [254, 148] width 430 height 16
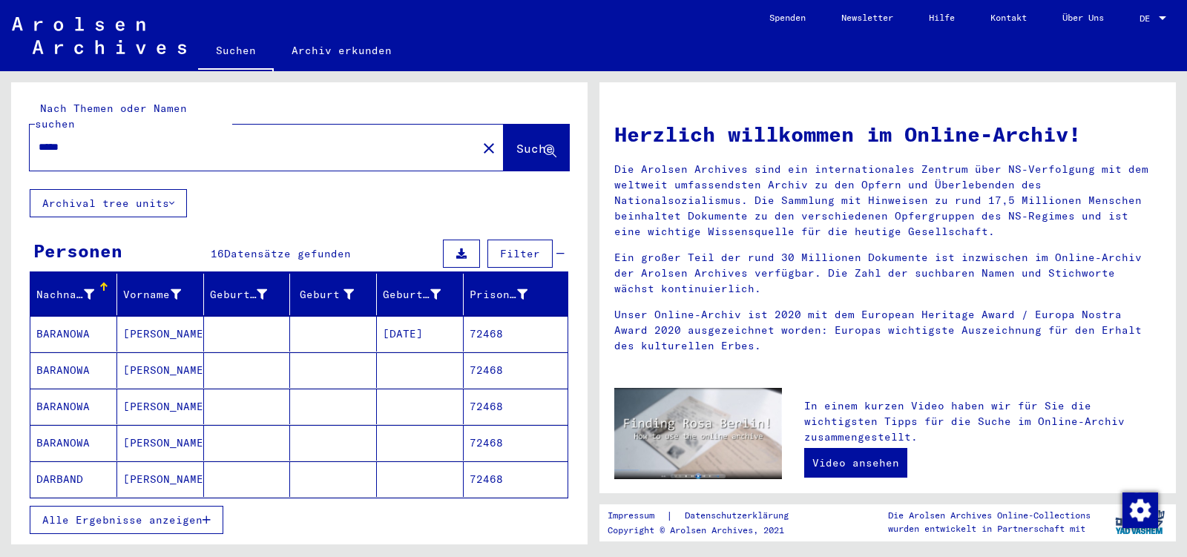
click at [122, 514] on span "Alle Ergebnisse anzeigen" at bounding box center [122, 520] width 160 height 13
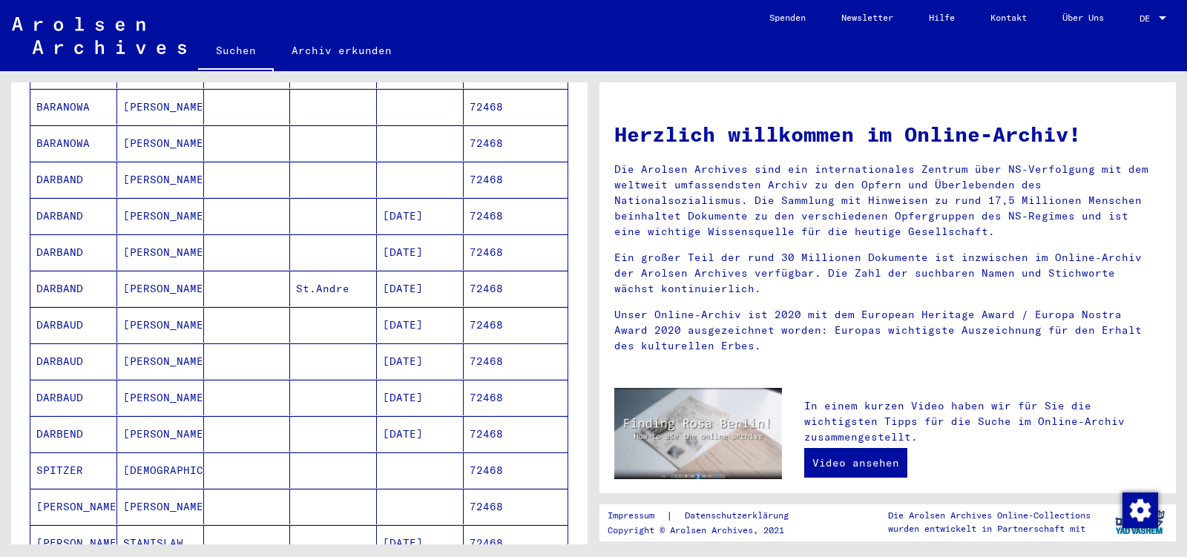
scroll to position [312, 0]
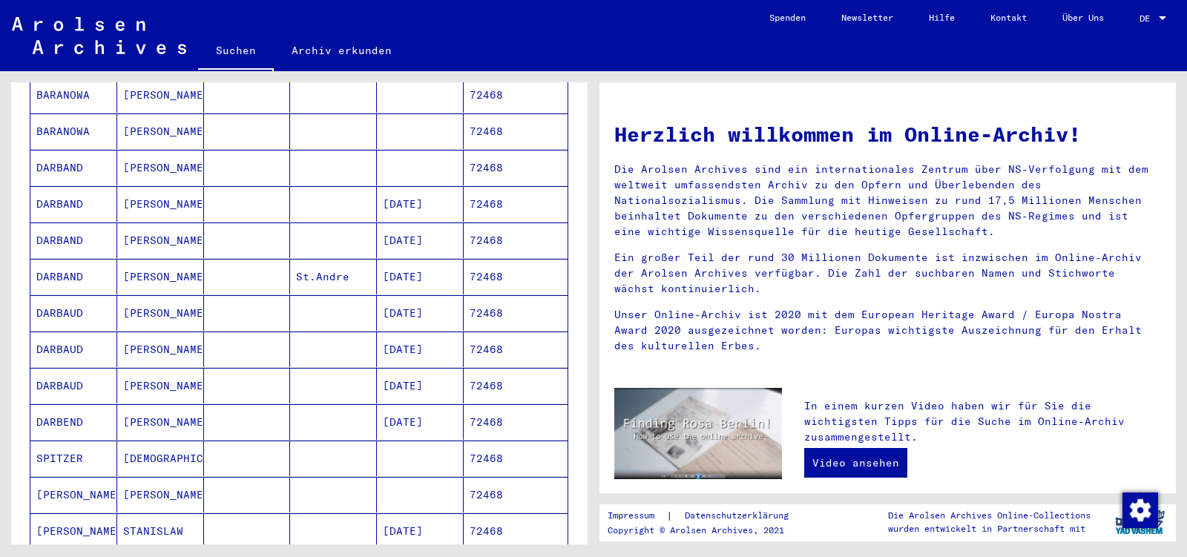
click at [153, 514] on mat-cell "STANISLAW" at bounding box center [160, 532] width 87 height 36
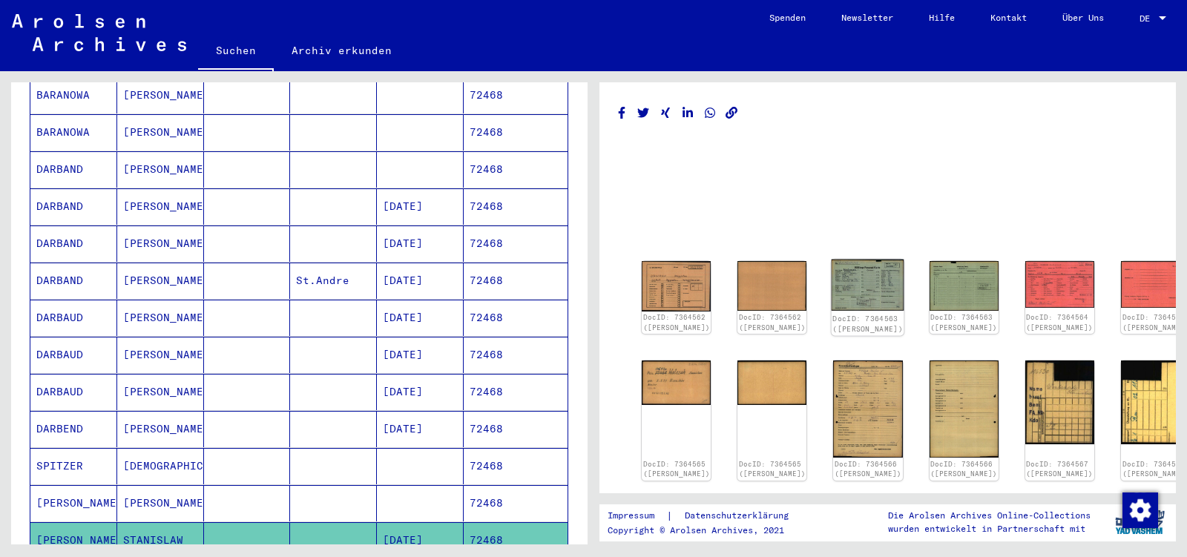
click at [856, 284] on img at bounding box center [868, 286] width 73 height 52
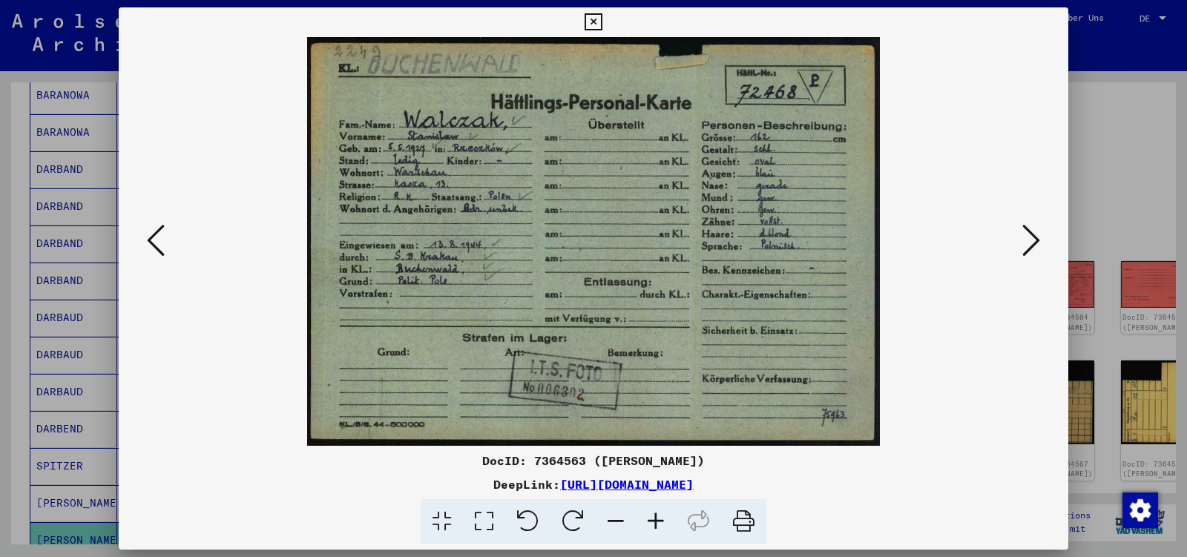
click at [1031, 246] on icon at bounding box center [1032, 241] width 18 height 36
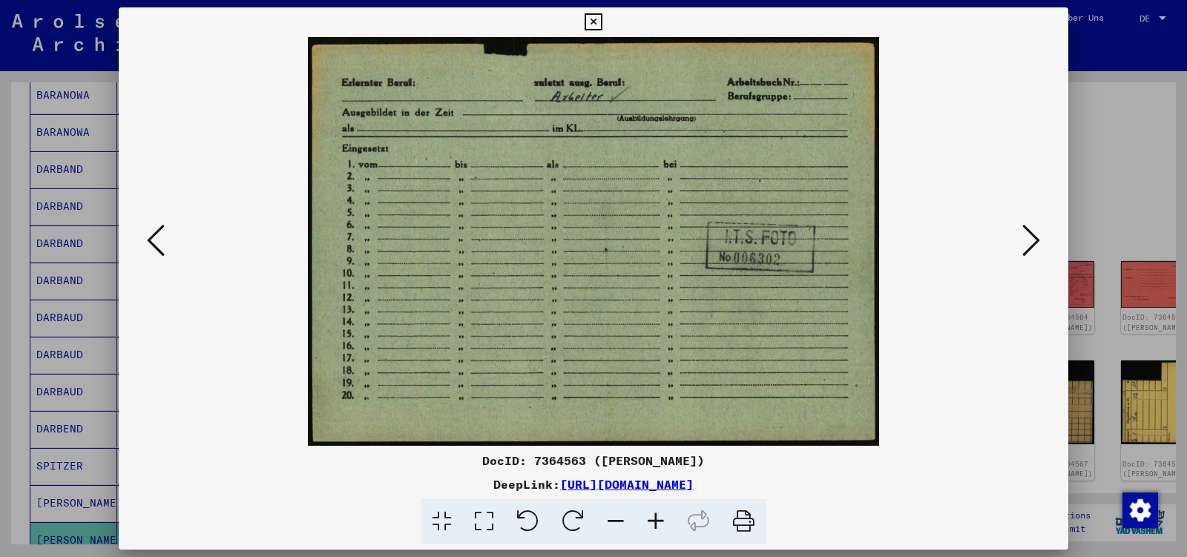
click at [1031, 246] on icon at bounding box center [1032, 241] width 18 height 36
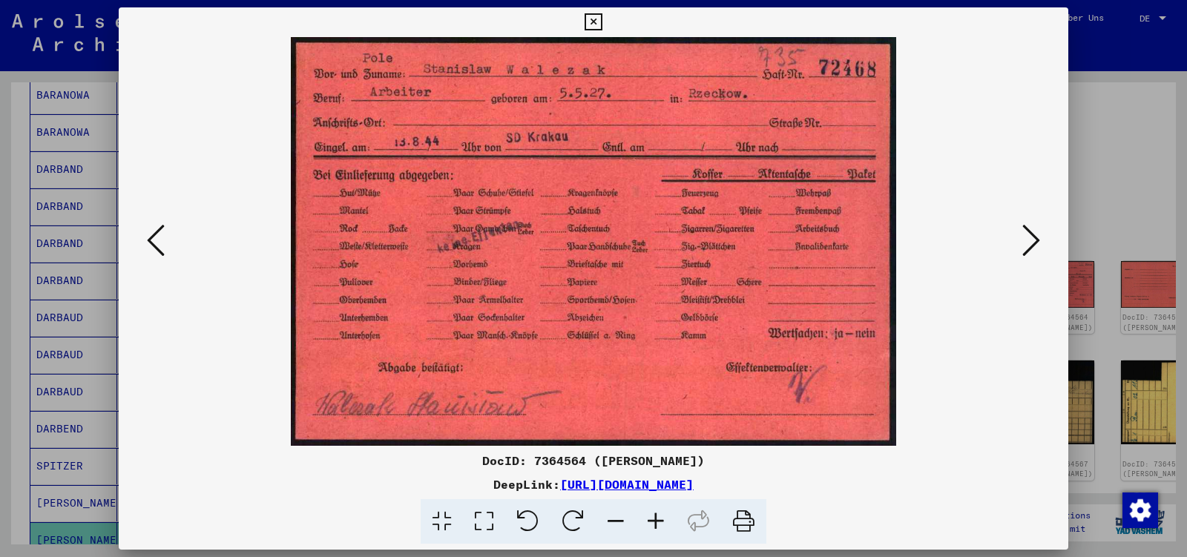
click at [1031, 246] on icon at bounding box center [1032, 241] width 18 height 36
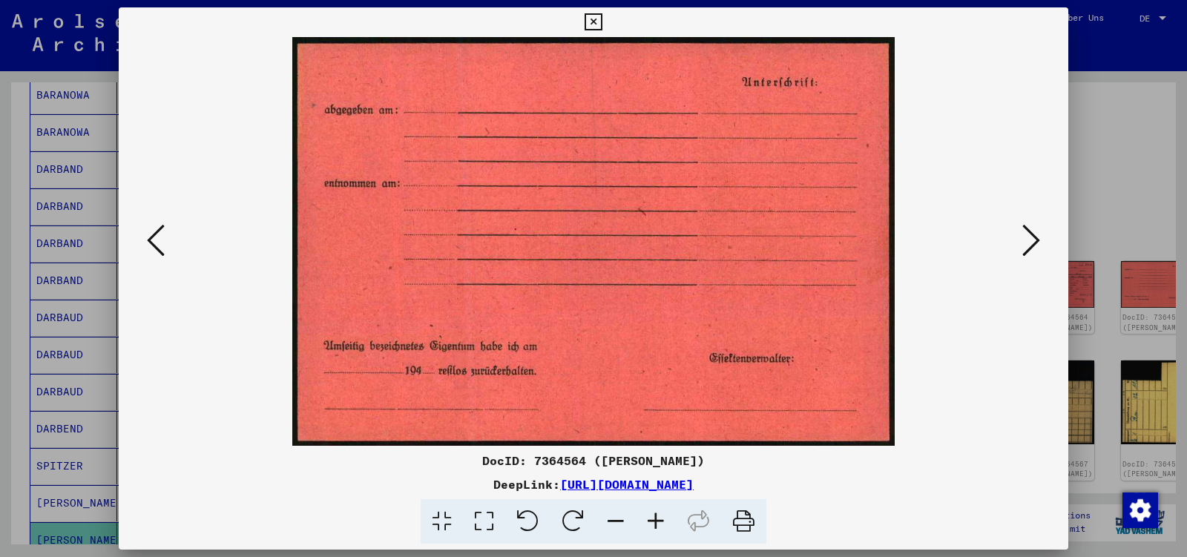
click at [1031, 246] on icon at bounding box center [1032, 241] width 18 height 36
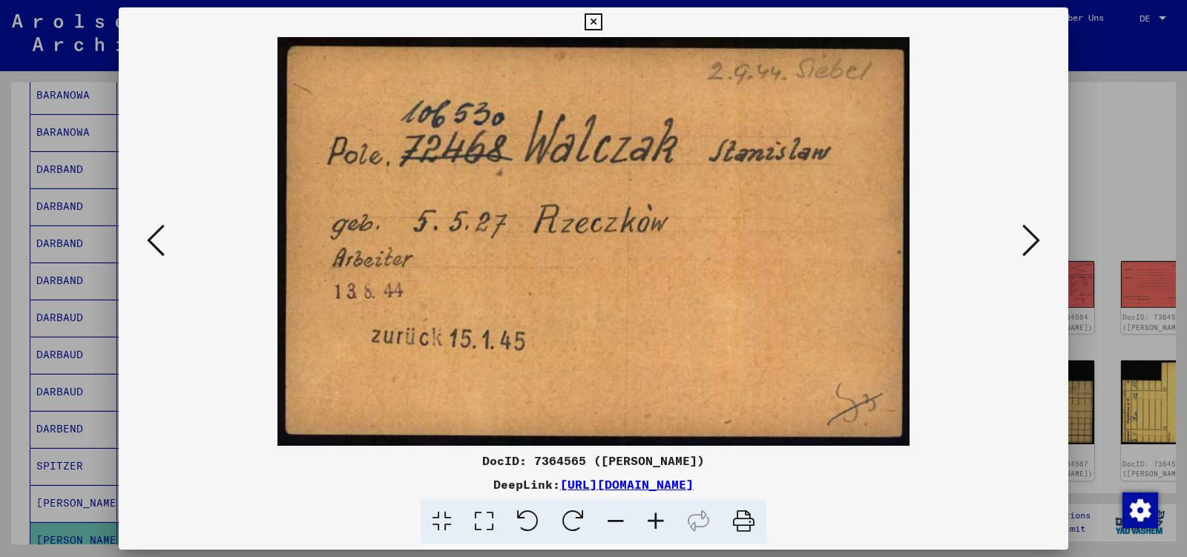
click at [1031, 246] on icon at bounding box center [1032, 241] width 18 height 36
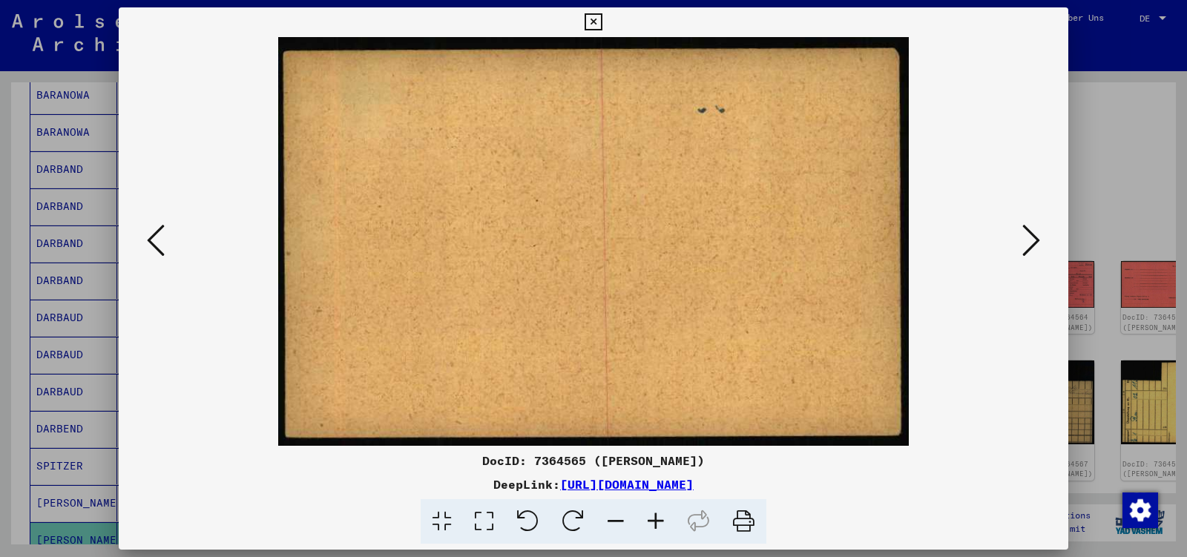
click at [1031, 246] on icon at bounding box center [1032, 241] width 18 height 36
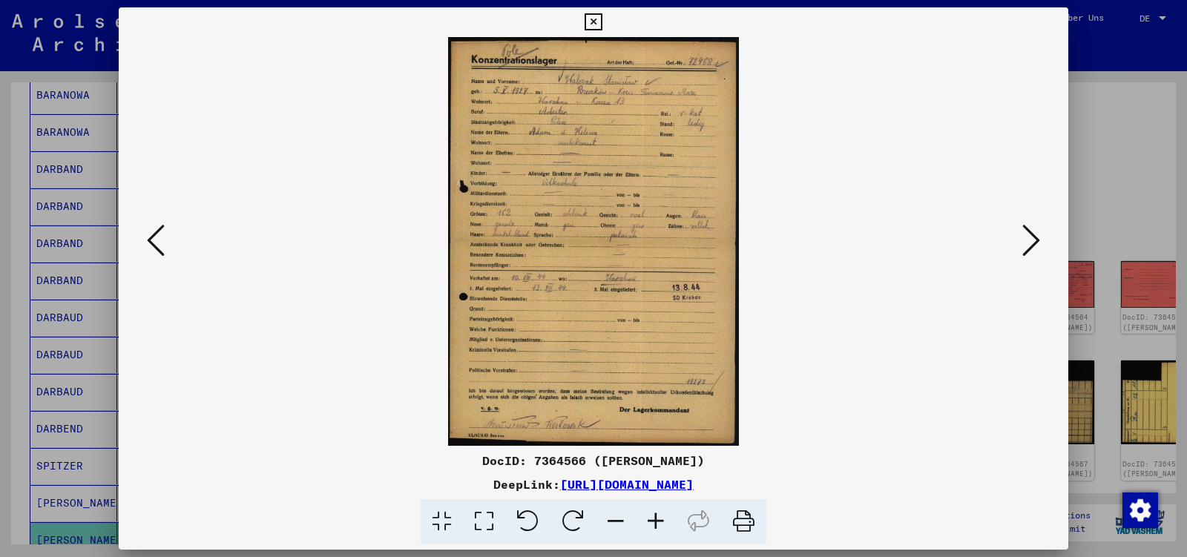
click at [1031, 246] on icon at bounding box center [1032, 241] width 18 height 36
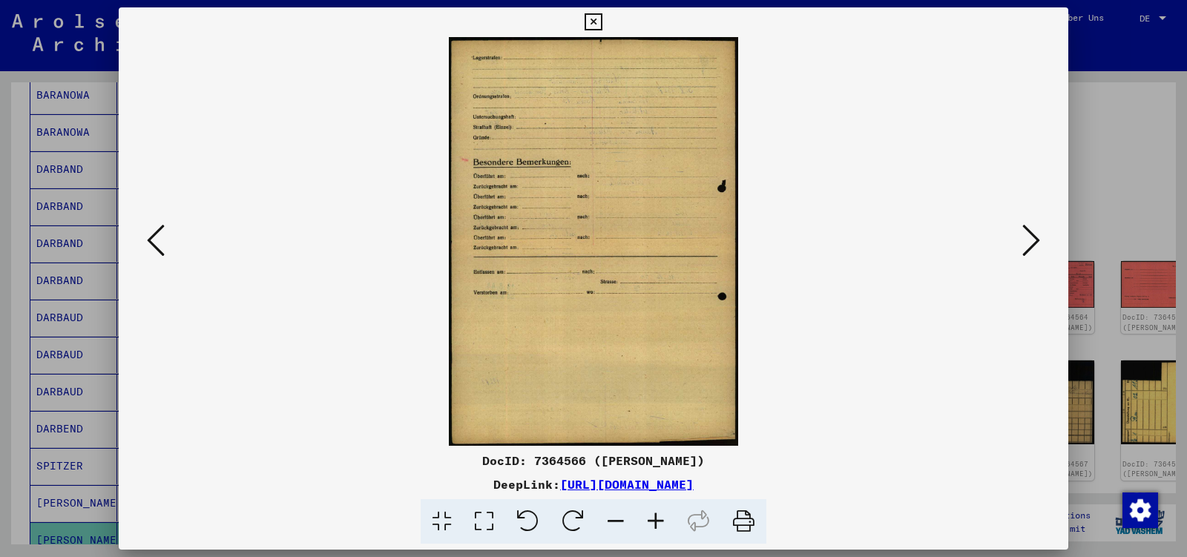
click at [1031, 246] on icon at bounding box center [1032, 241] width 18 height 36
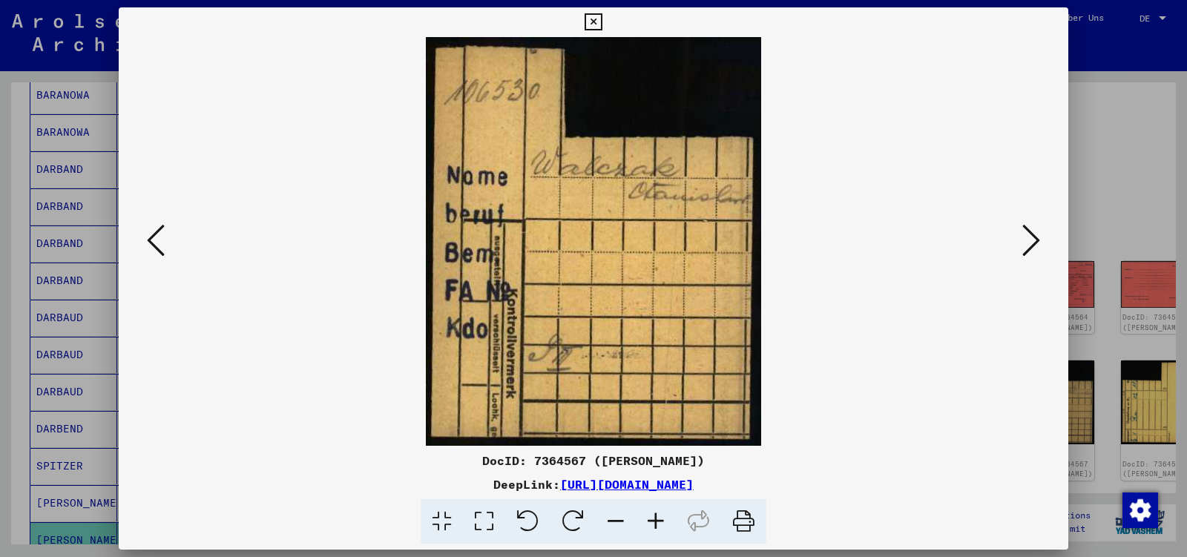
click at [1031, 246] on icon at bounding box center [1032, 241] width 18 height 36
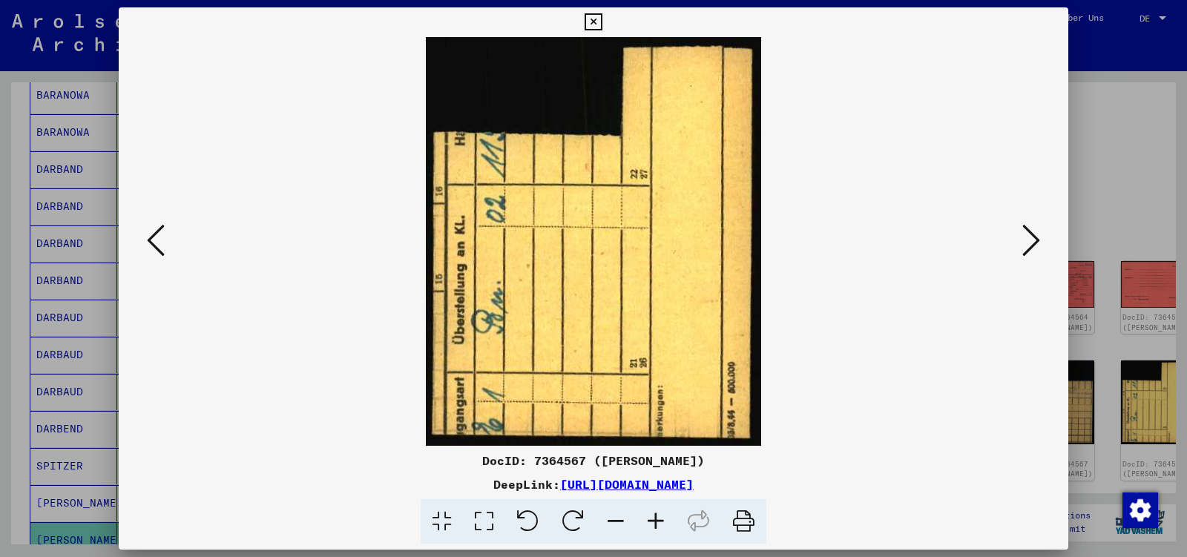
click at [1031, 246] on icon at bounding box center [1032, 241] width 18 height 36
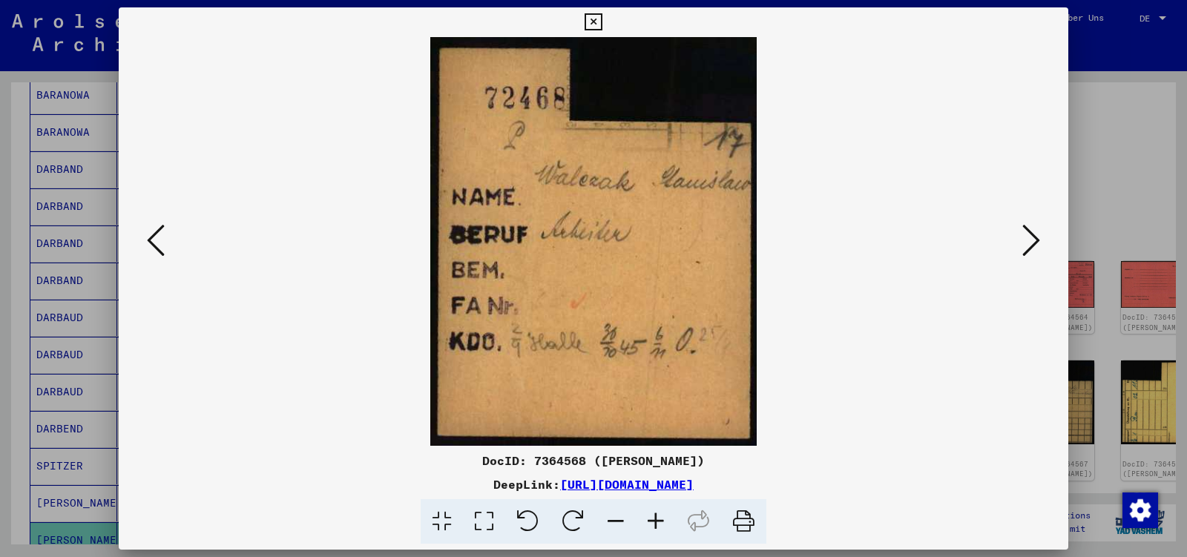
click at [1031, 246] on icon at bounding box center [1032, 241] width 18 height 36
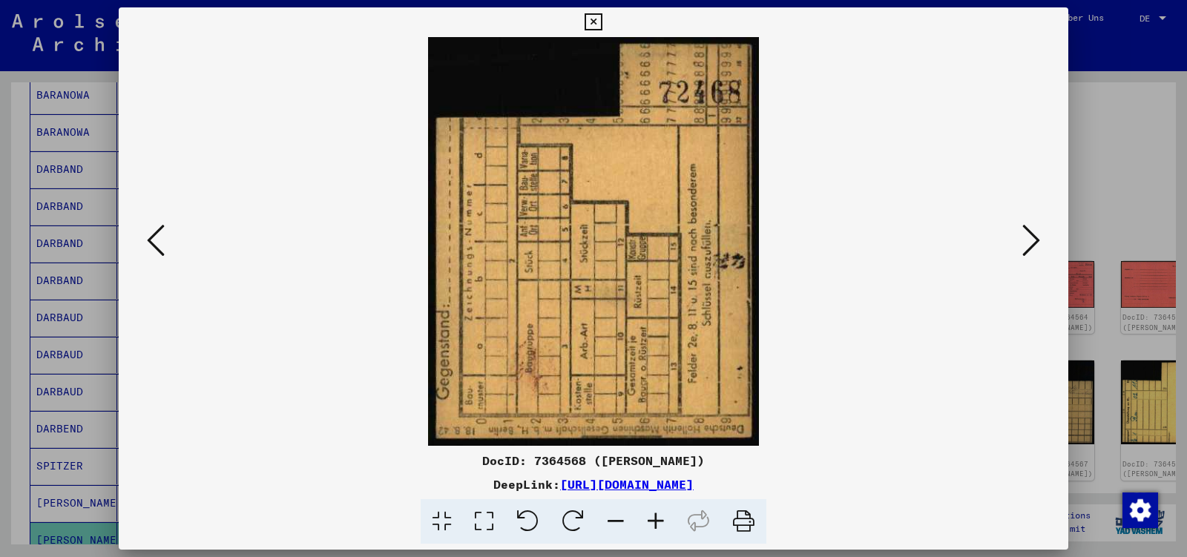
click at [1031, 246] on icon at bounding box center [1032, 241] width 18 height 36
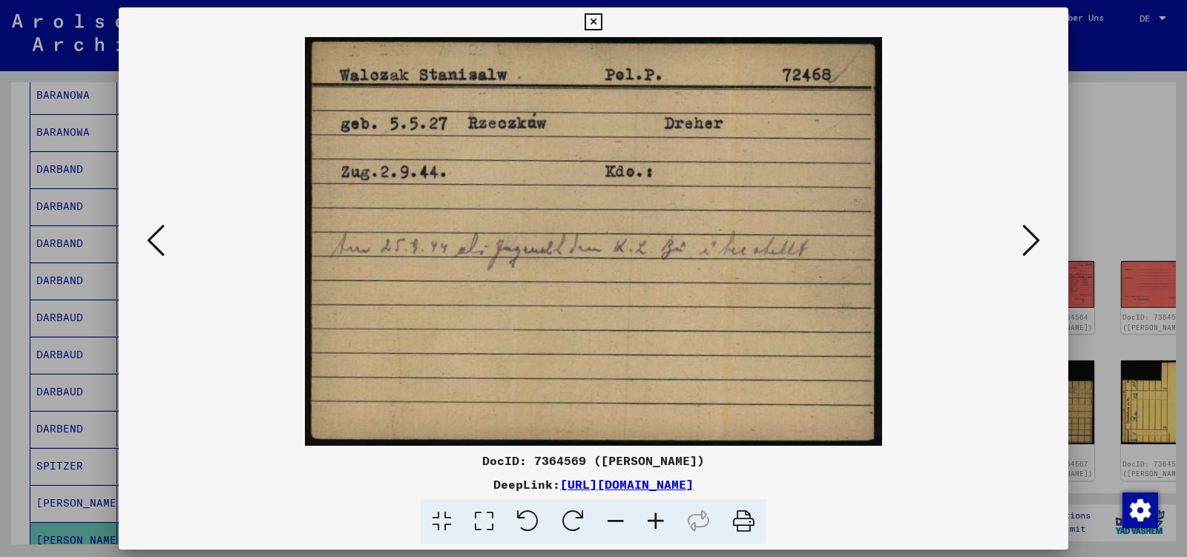
click at [1031, 246] on icon at bounding box center [1032, 241] width 18 height 36
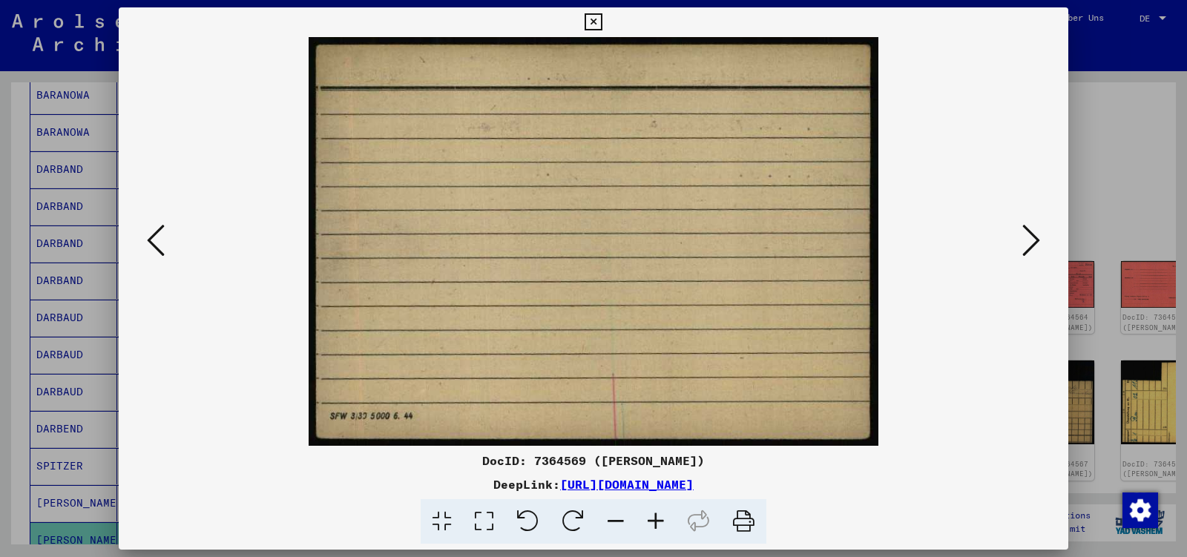
click at [1031, 246] on icon at bounding box center [1032, 241] width 18 height 36
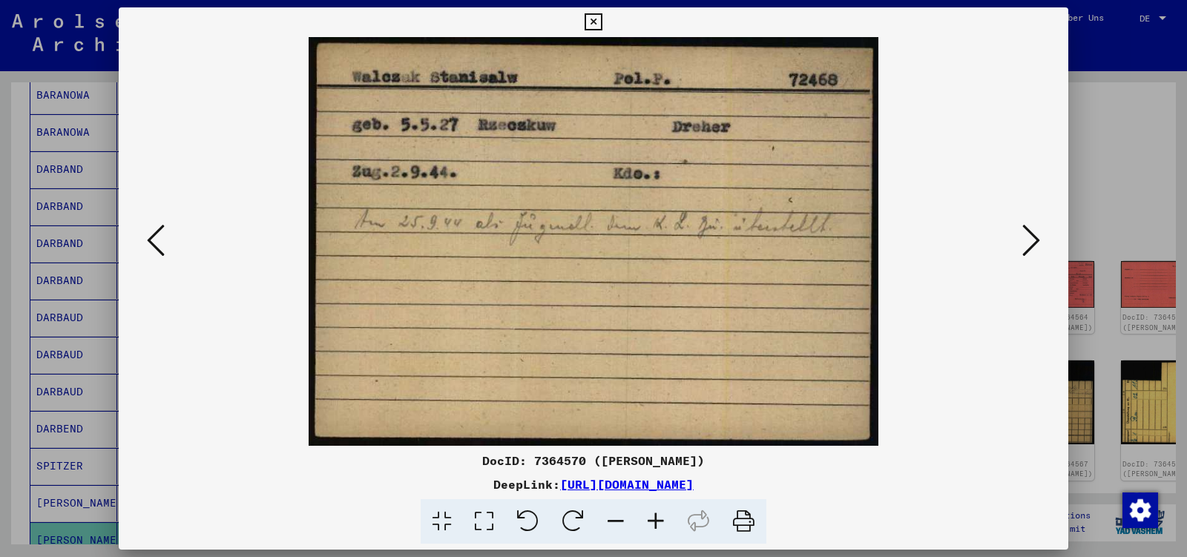
click at [1031, 246] on icon at bounding box center [1032, 241] width 18 height 36
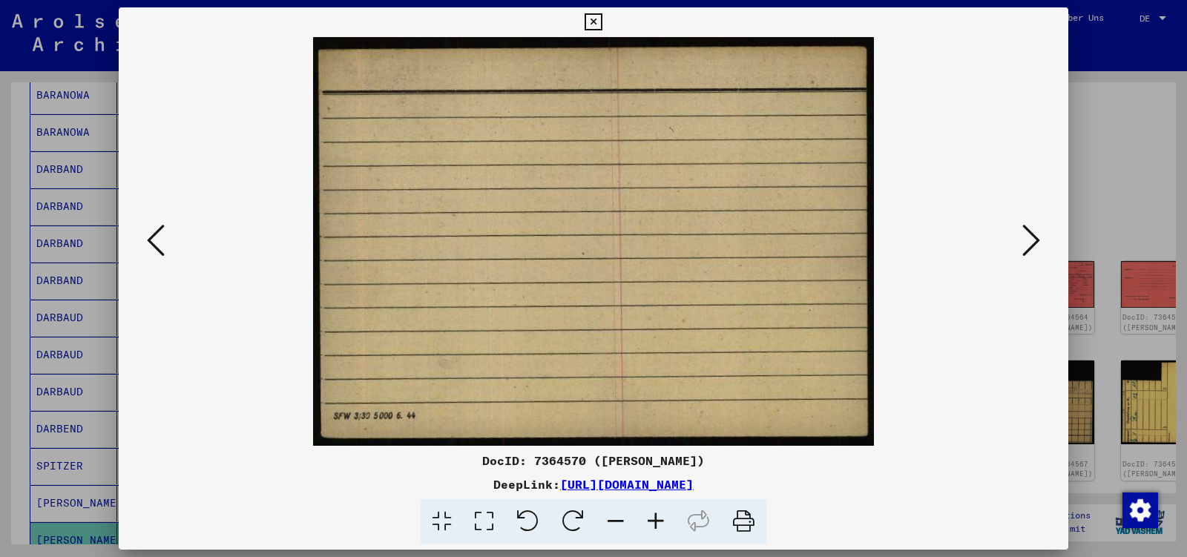
click at [1031, 246] on icon at bounding box center [1032, 241] width 18 height 36
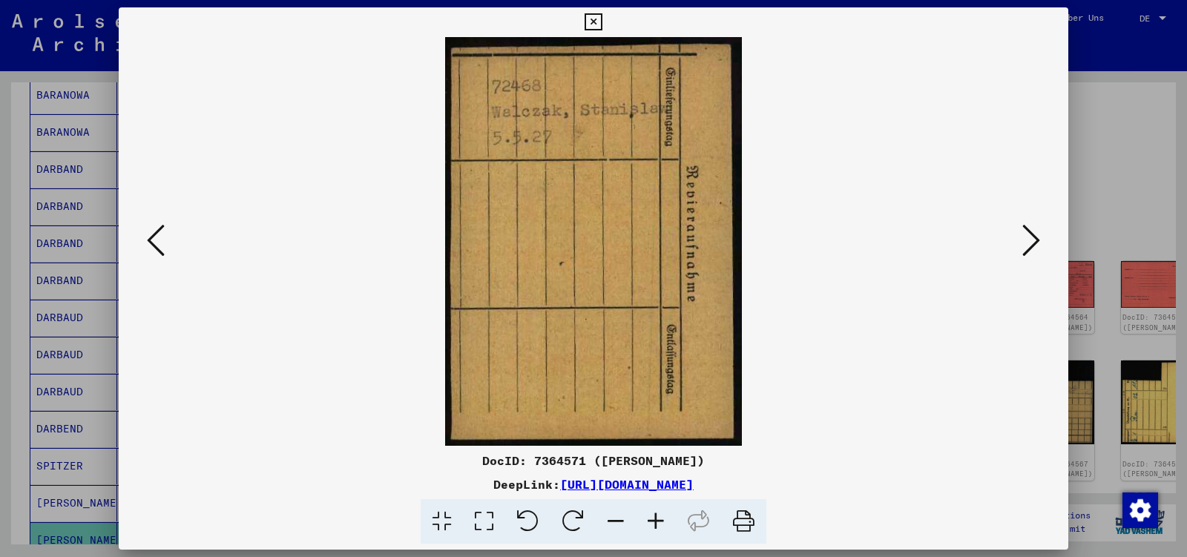
click at [1031, 246] on icon at bounding box center [1032, 241] width 18 height 36
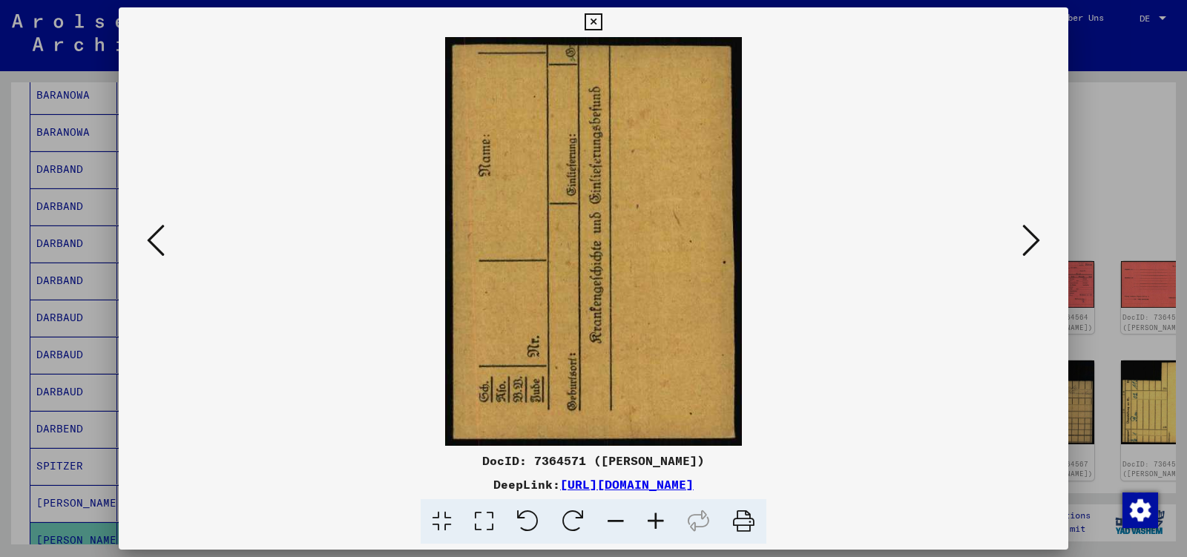
click at [1031, 246] on icon at bounding box center [1032, 241] width 18 height 36
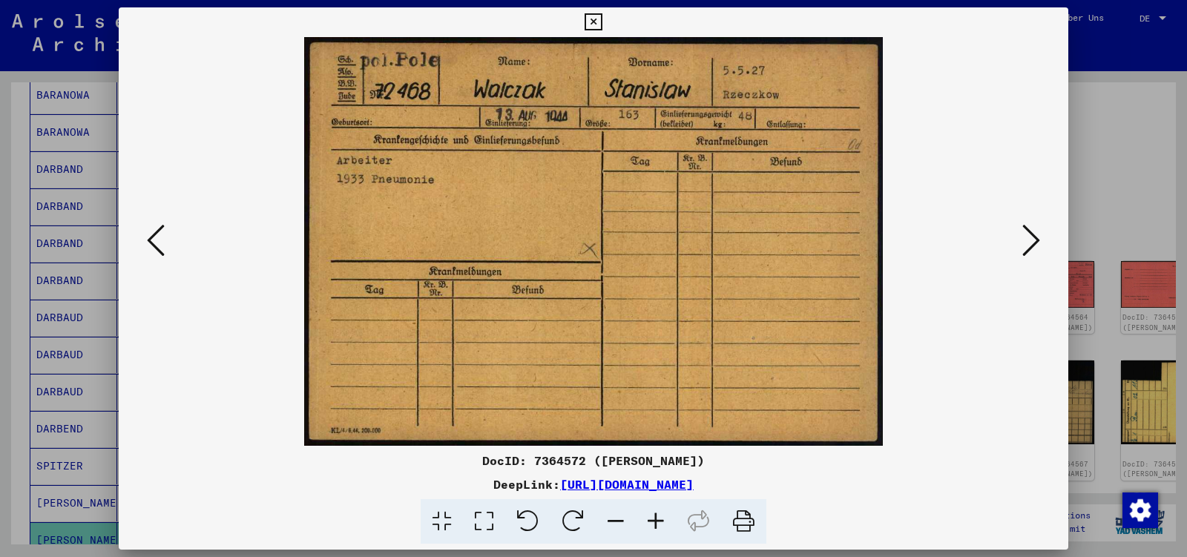
click at [1031, 246] on icon at bounding box center [1032, 241] width 18 height 36
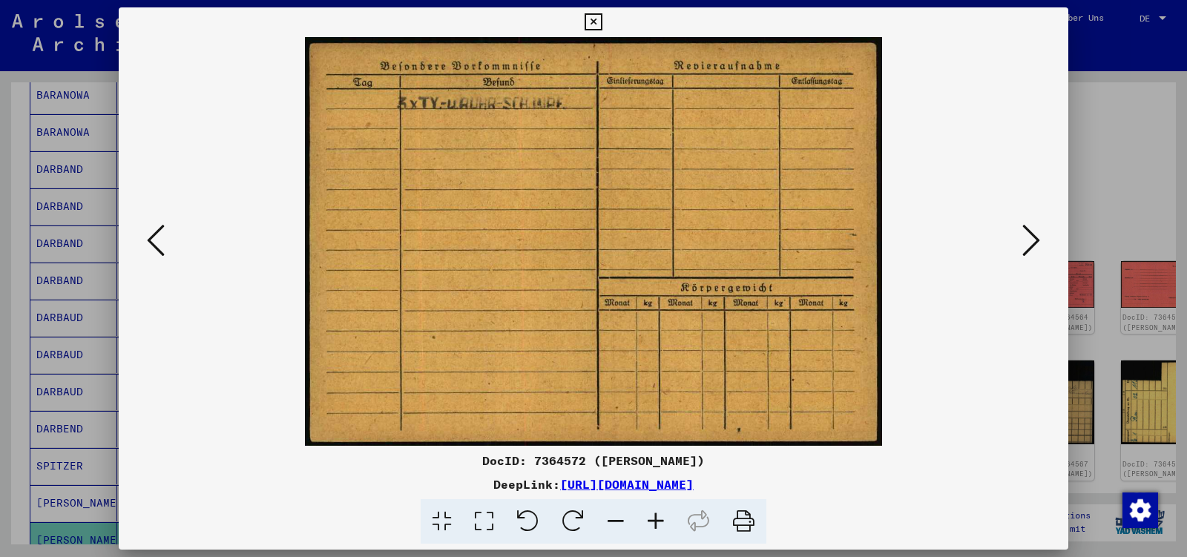
click at [1031, 246] on icon at bounding box center [1032, 241] width 18 height 36
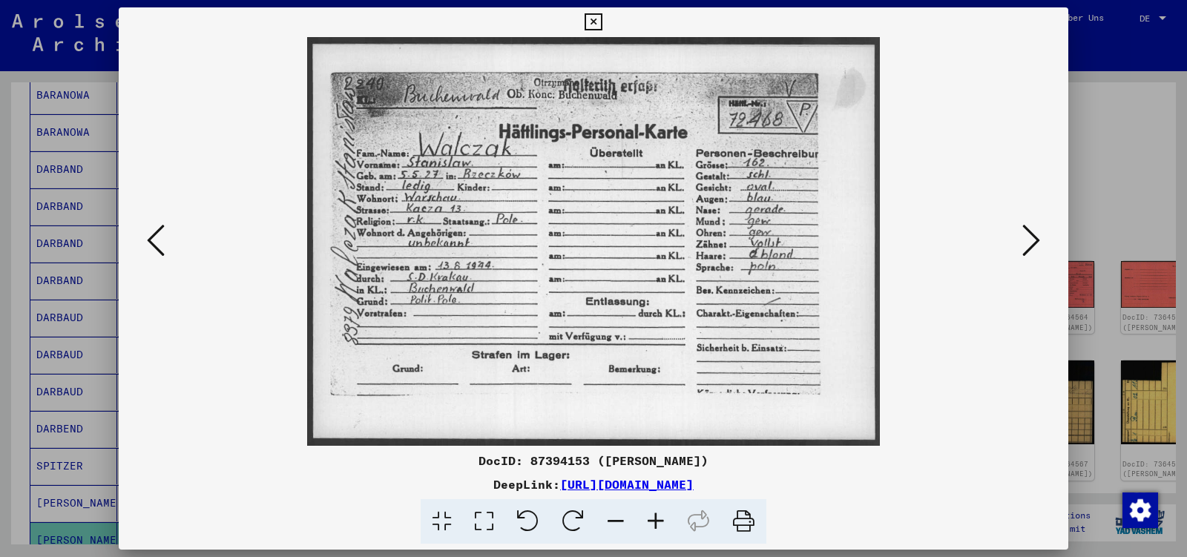
click at [1031, 246] on icon at bounding box center [1032, 241] width 18 height 36
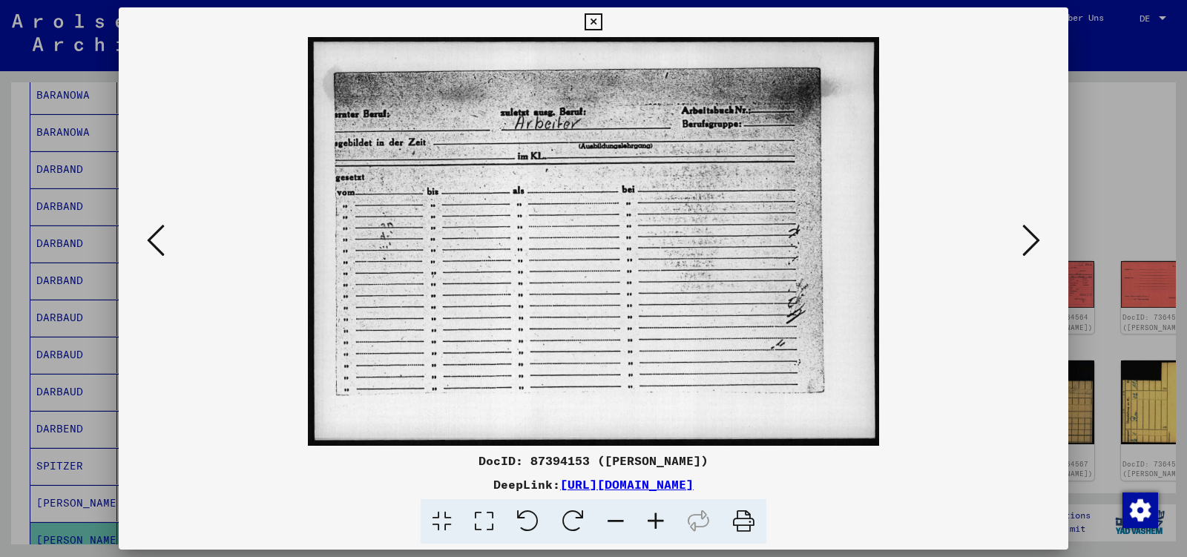
click at [1031, 246] on icon at bounding box center [1032, 241] width 18 height 36
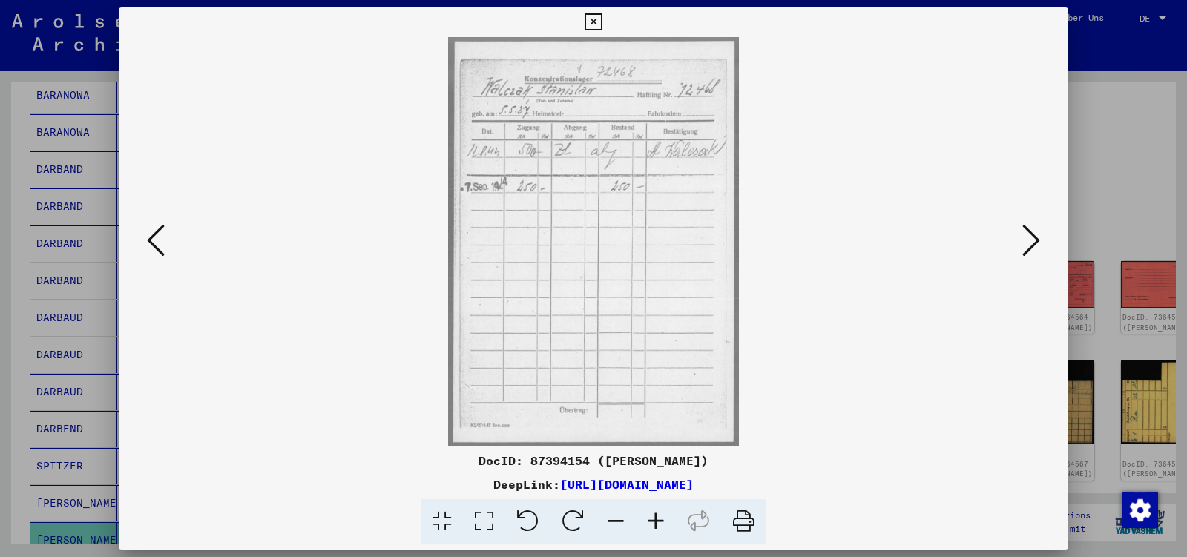
click at [1031, 246] on icon at bounding box center [1032, 241] width 18 height 36
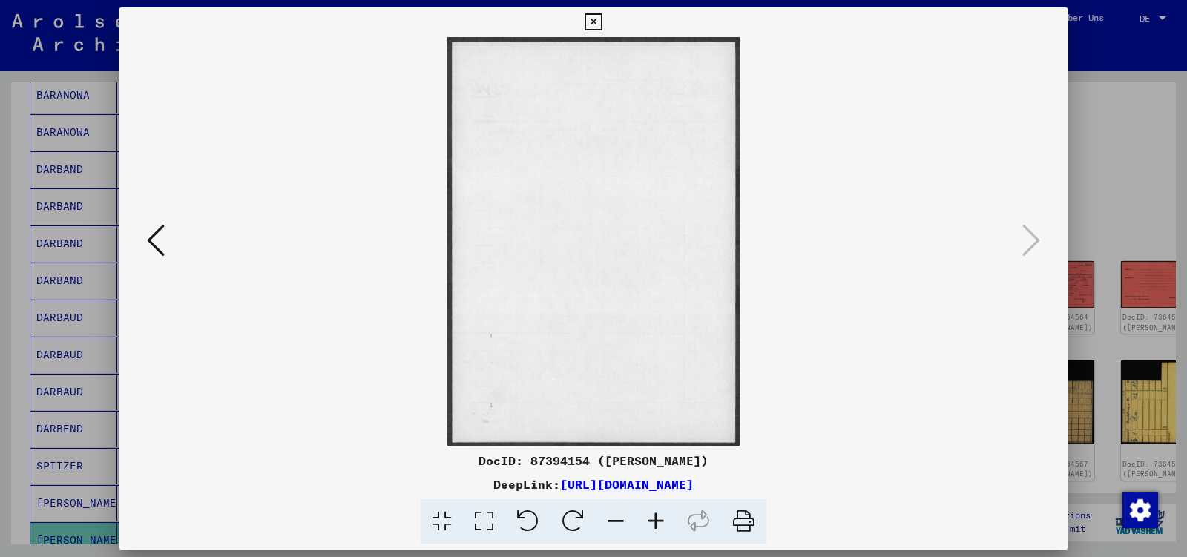
click at [602, 23] on icon at bounding box center [593, 22] width 17 height 18
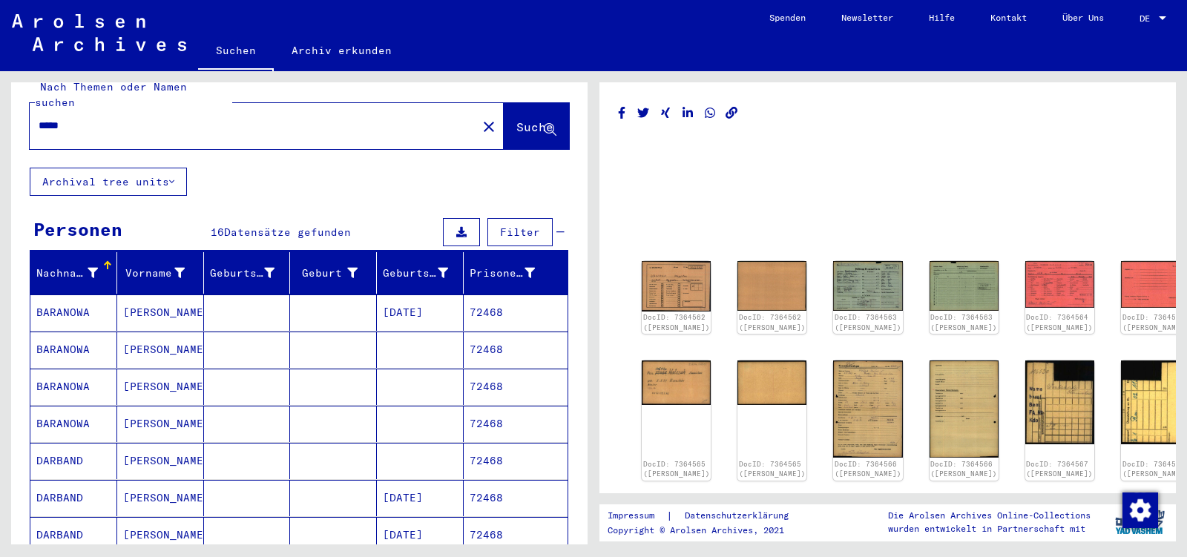
scroll to position [0, 0]
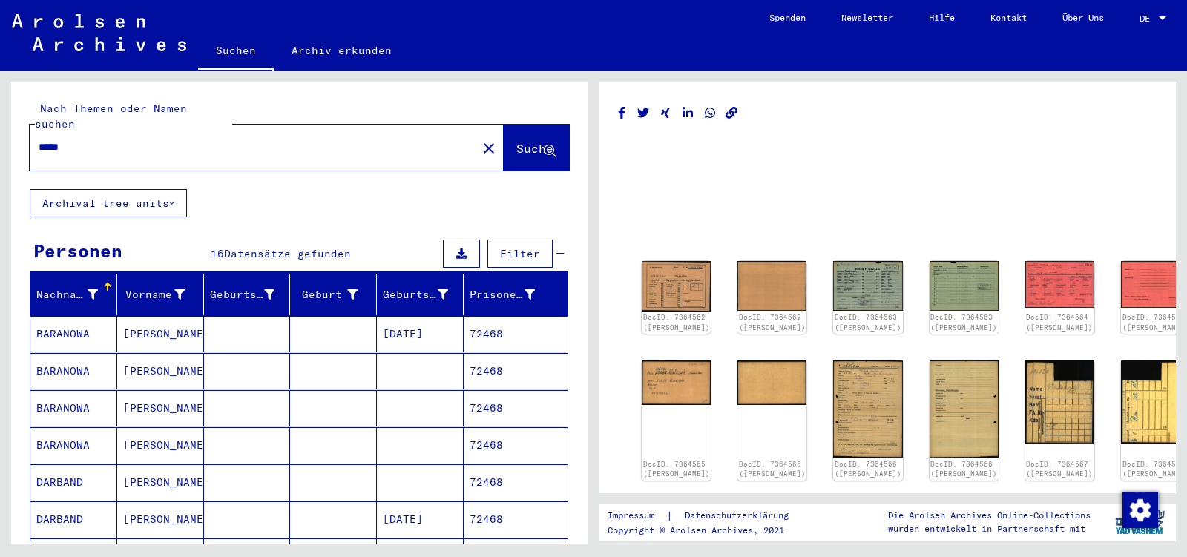
click at [82, 140] on input "*****" at bounding box center [254, 148] width 430 height 16
type input "*****"
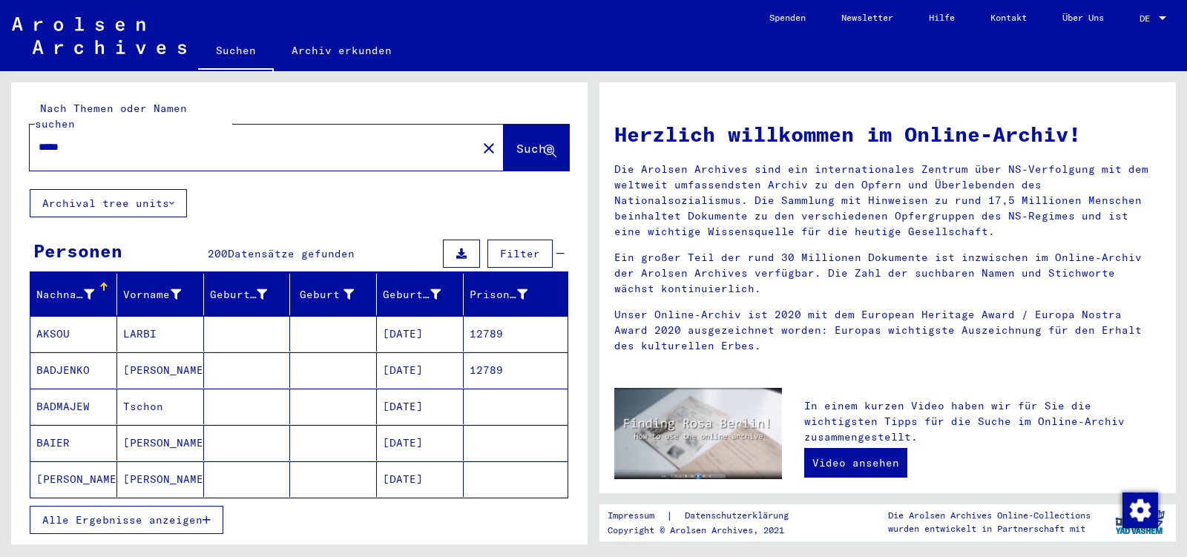
click at [147, 514] on span "Alle Ergebnisse anzeigen" at bounding box center [122, 520] width 160 height 13
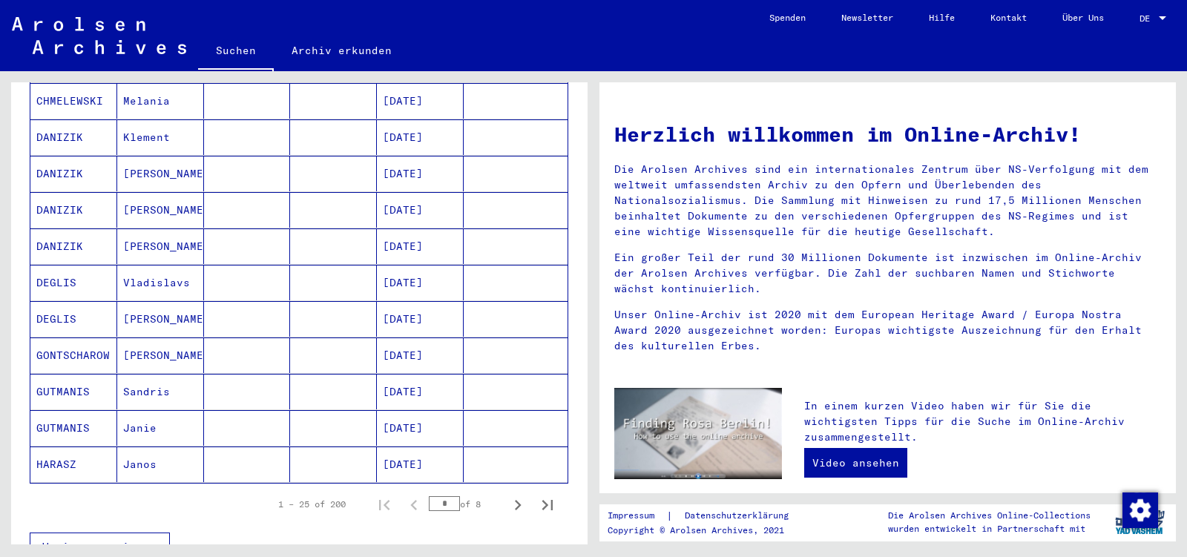
scroll to position [779, 0]
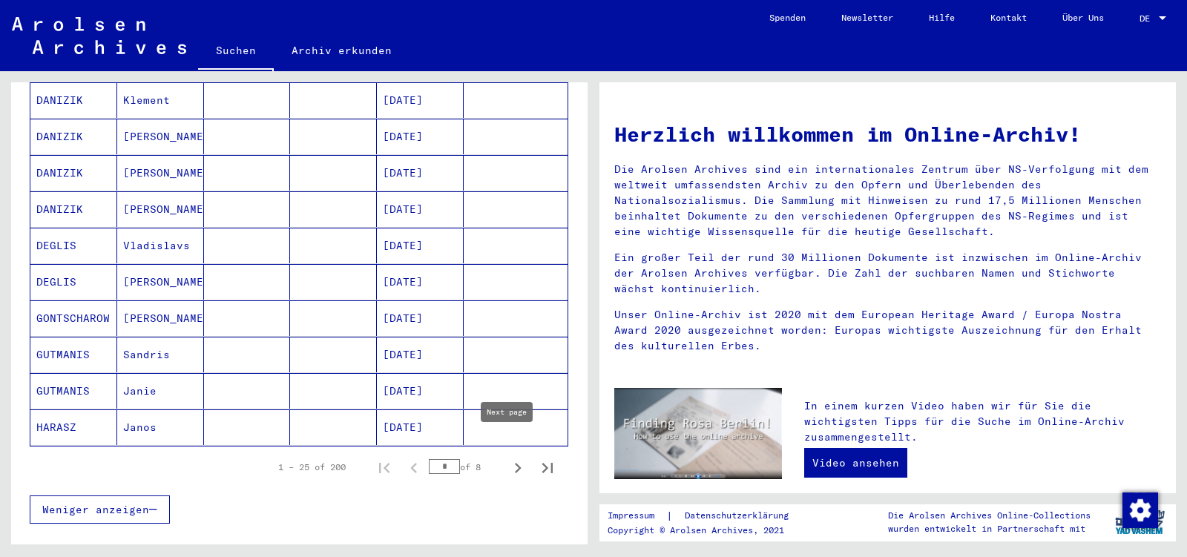
click at [508, 458] on icon "Next page" at bounding box center [518, 468] width 21 height 21
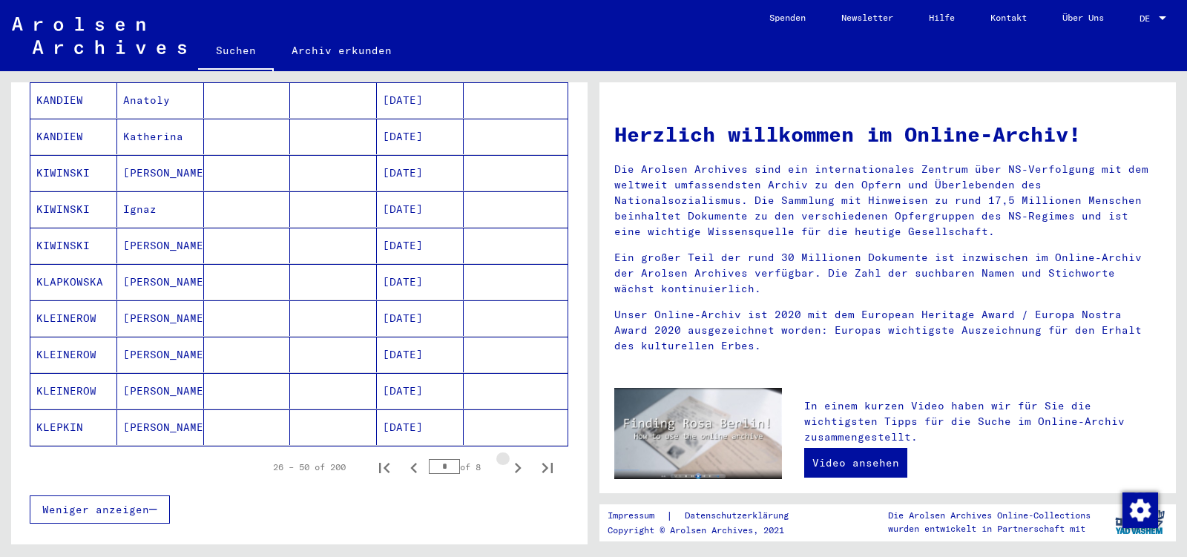
click at [508, 458] on icon "Next page" at bounding box center [518, 468] width 21 height 21
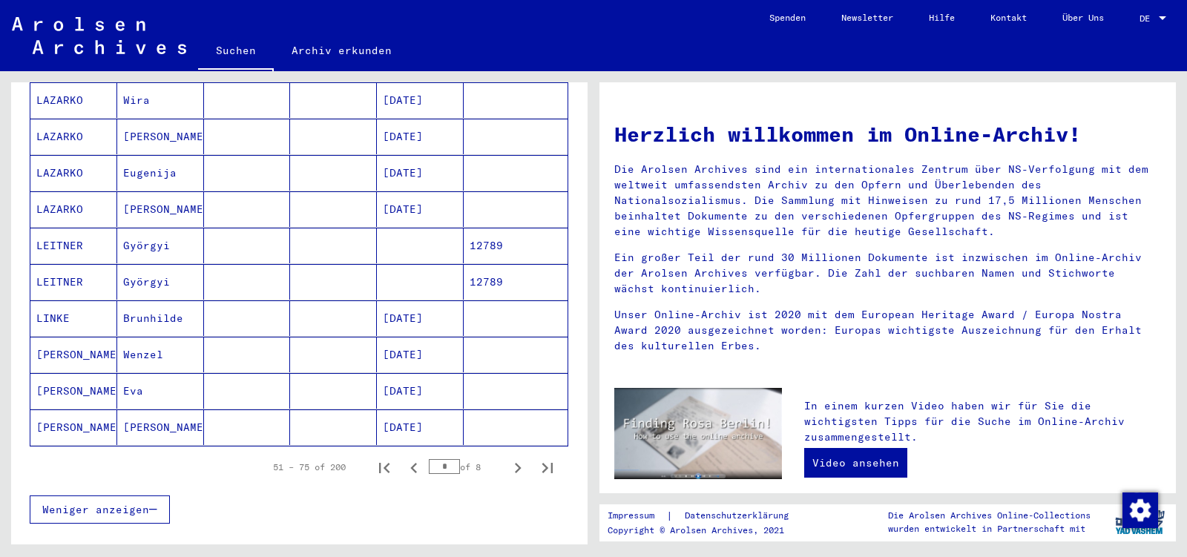
click at [508, 458] on icon "Next page" at bounding box center [518, 468] width 21 height 21
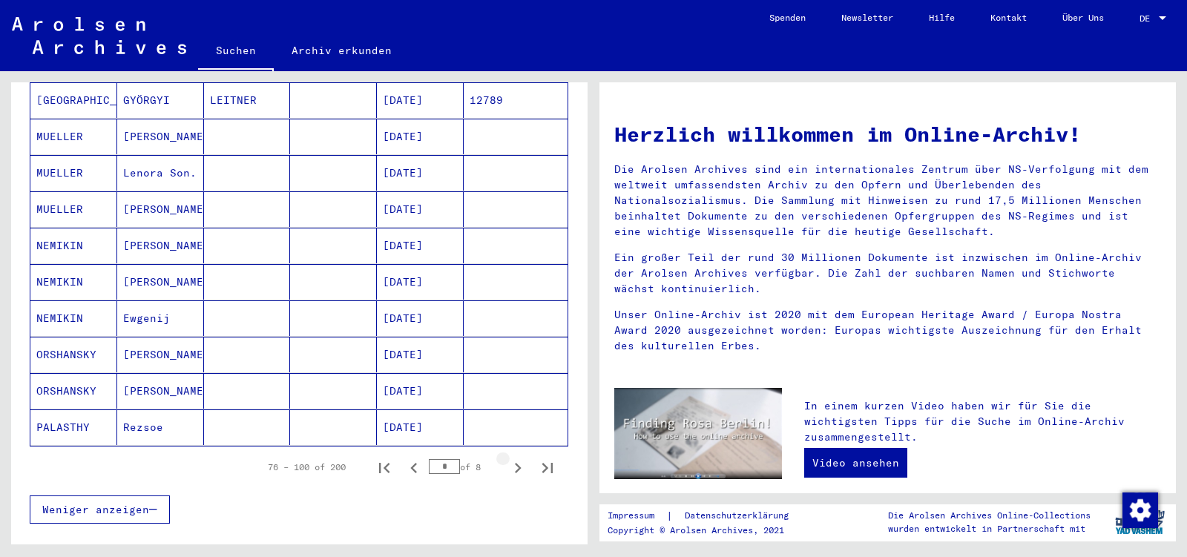
click at [508, 458] on icon "Next page" at bounding box center [518, 468] width 21 height 21
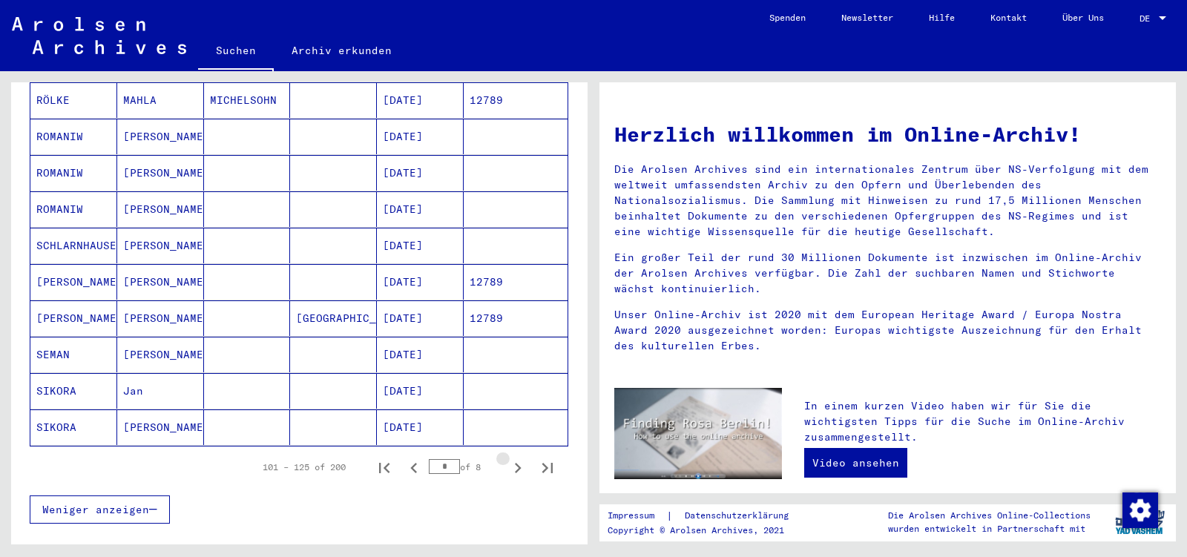
click at [508, 458] on icon "Next page" at bounding box center [518, 468] width 21 height 21
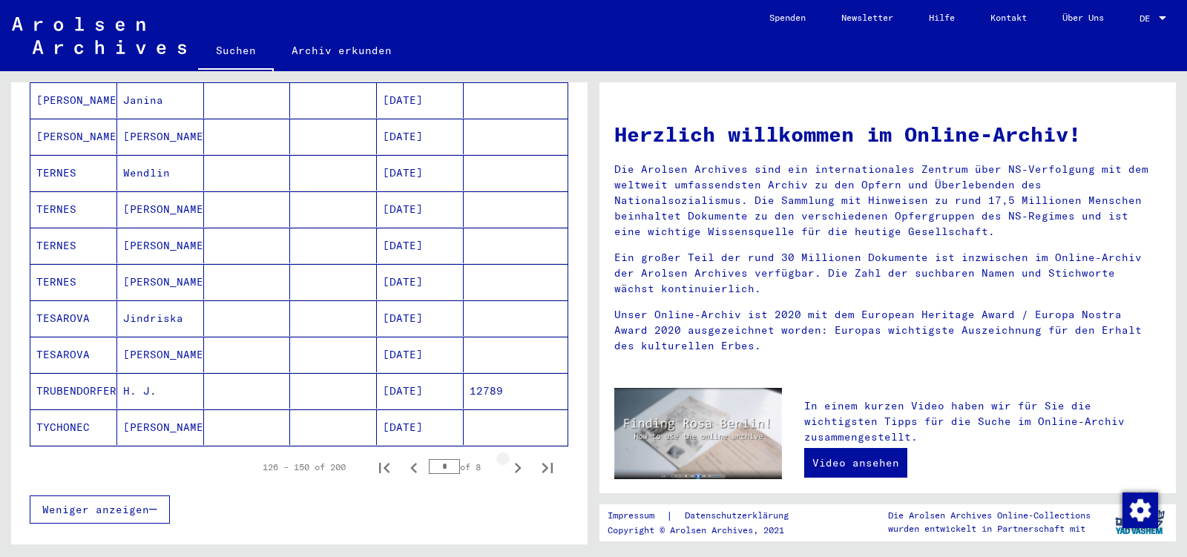
click at [508, 458] on icon "Next page" at bounding box center [518, 468] width 21 height 21
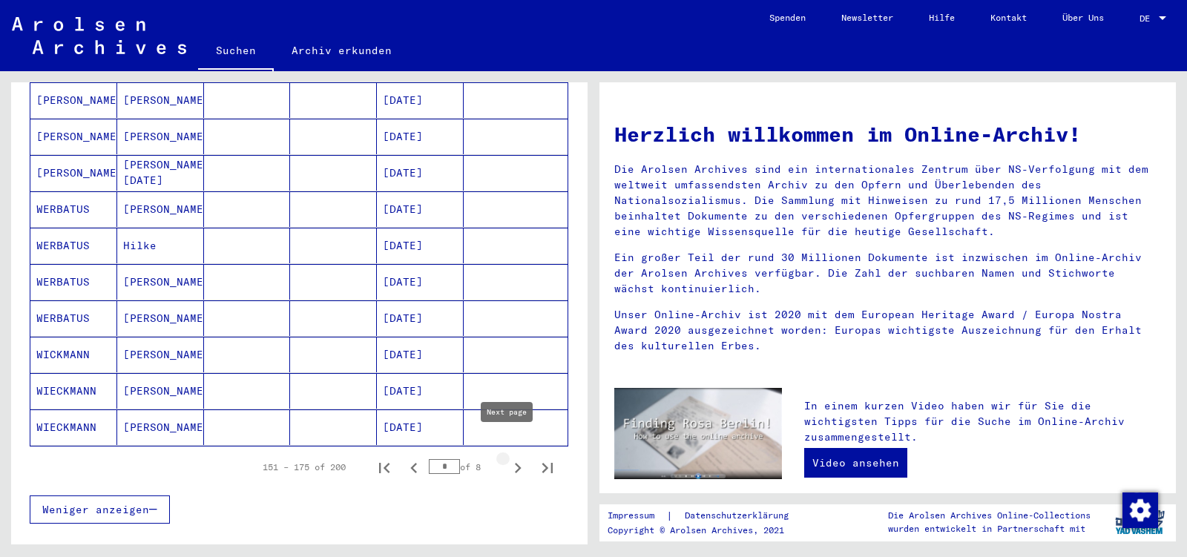
click at [511, 458] on icon "Next page" at bounding box center [518, 468] width 21 height 21
type input "*"
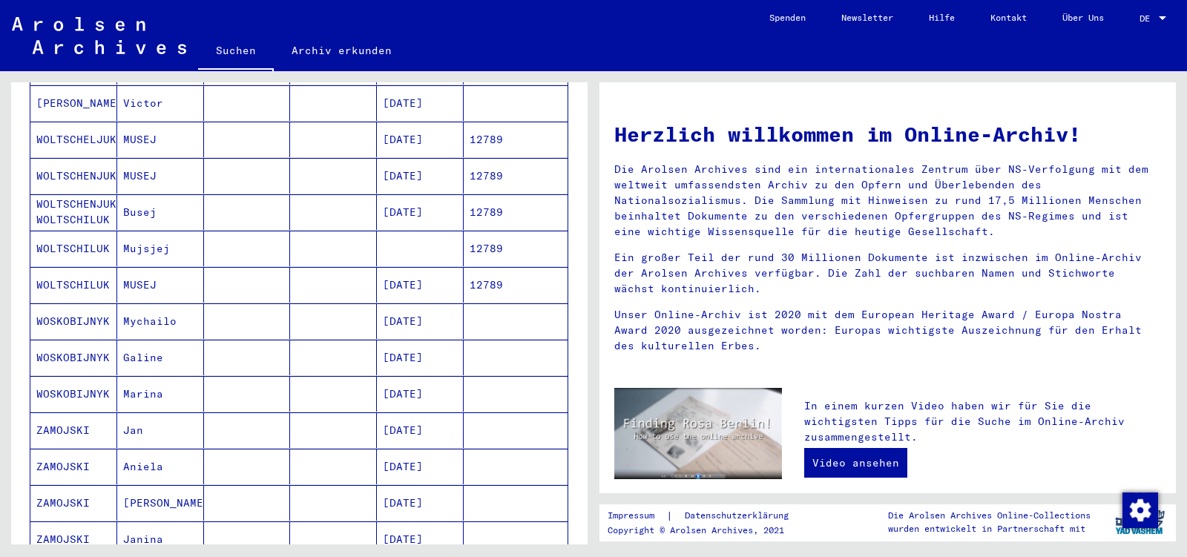
scroll to position [234, 0]
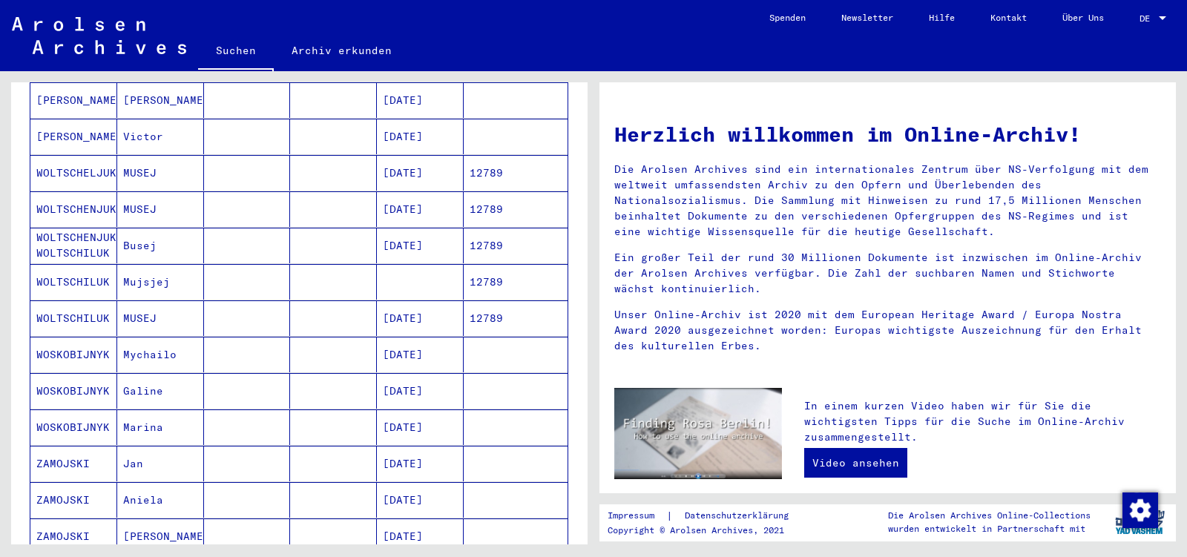
click at [232, 301] on mat-cell at bounding box center [247, 319] width 87 height 36
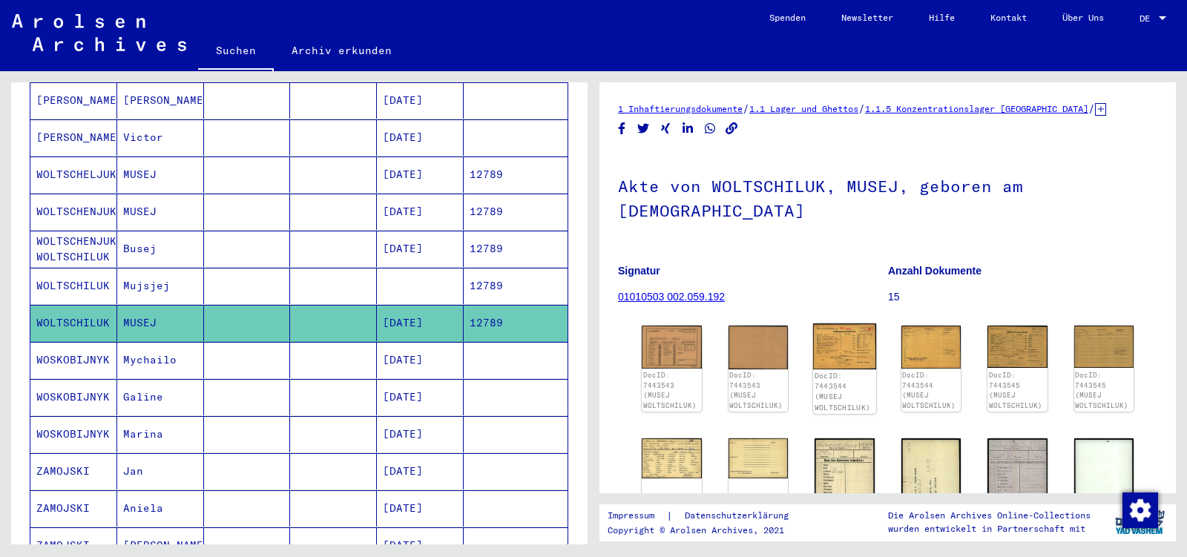
click at [821, 327] on img at bounding box center [844, 347] width 63 height 46
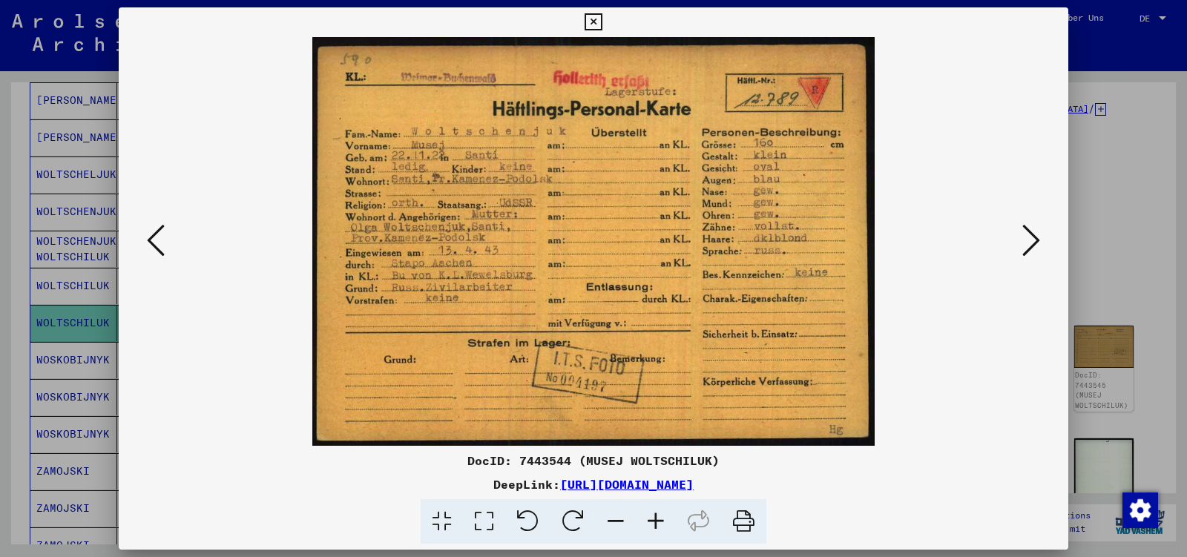
click at [1037, 243] on icon at bounding box center [1032, 241] width 18 height 36
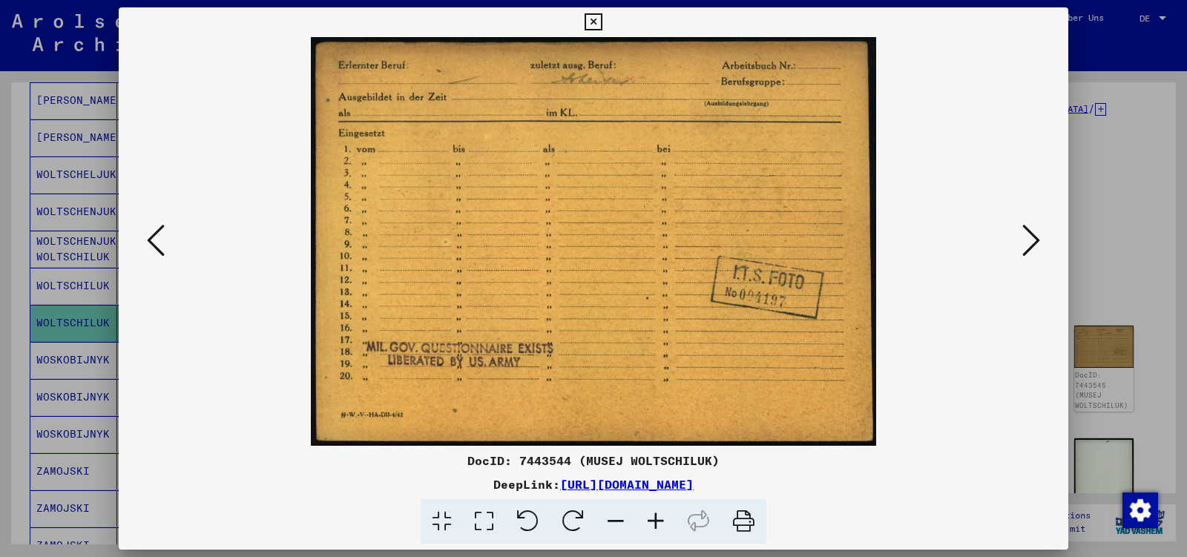
click at [1037, 243] on icon at bounding box center [1032, 241] width 18 height 36
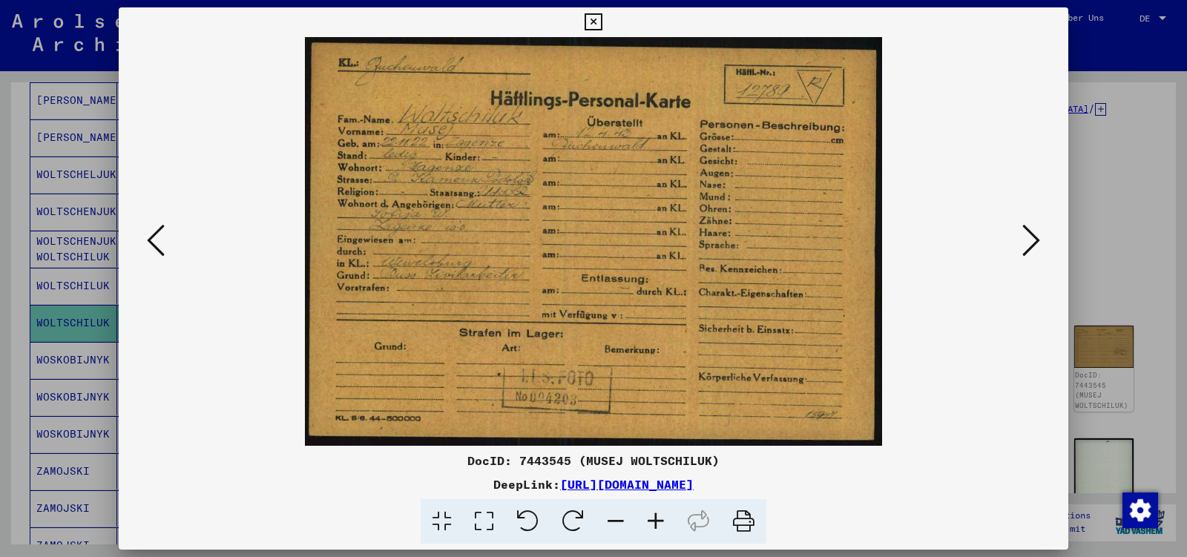
click at [1037, 243] on icon at bounding box center [1032, 241] width 18 height 36
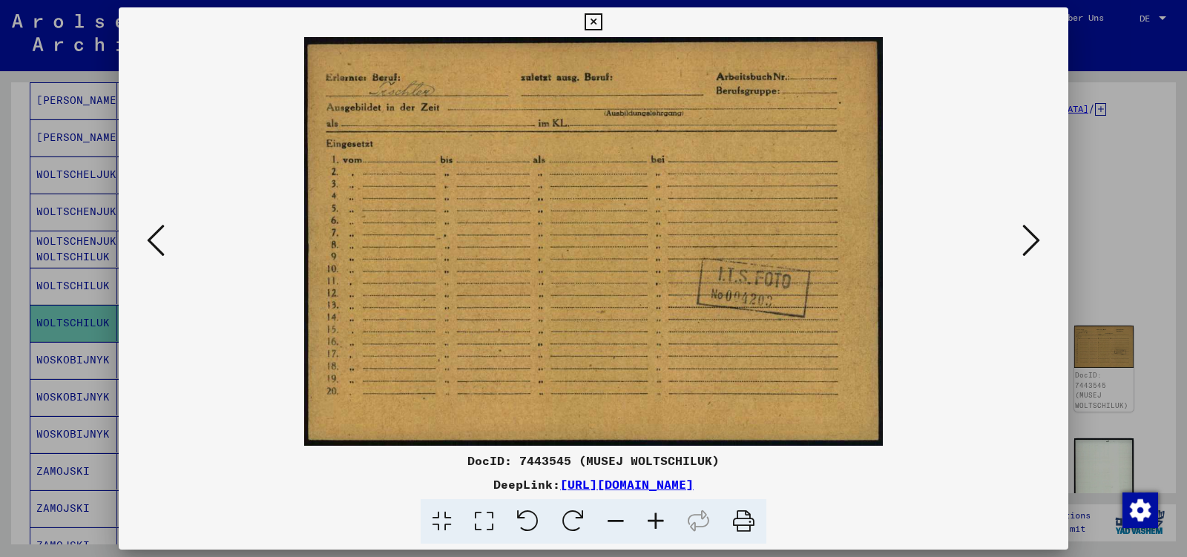
click at [1037, 243] on icon at bounding box center [1032, 241] width 18 height 36
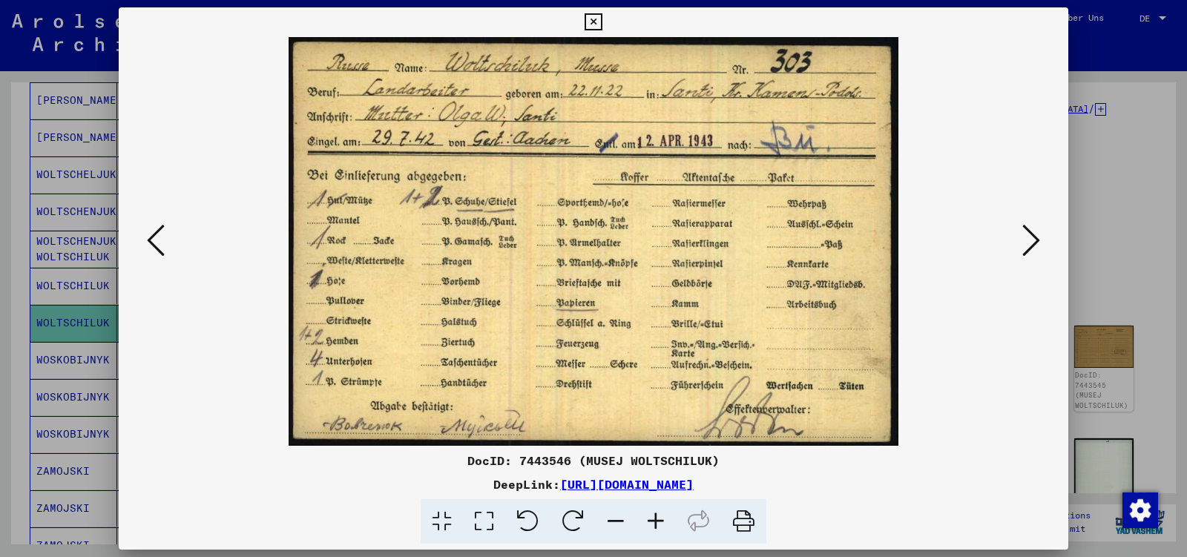
click at [1037, 243] on icon at bounding box center [1032, 241] width 18 height 36
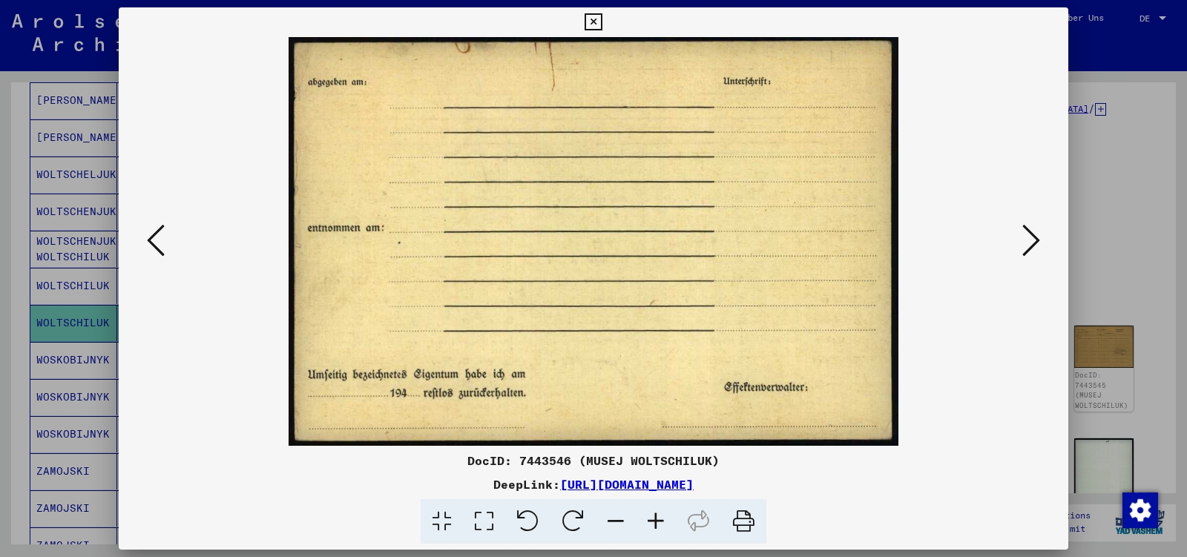
click at [1037, 243] on icon at bounding box center [1032, 241] width 18 height 36
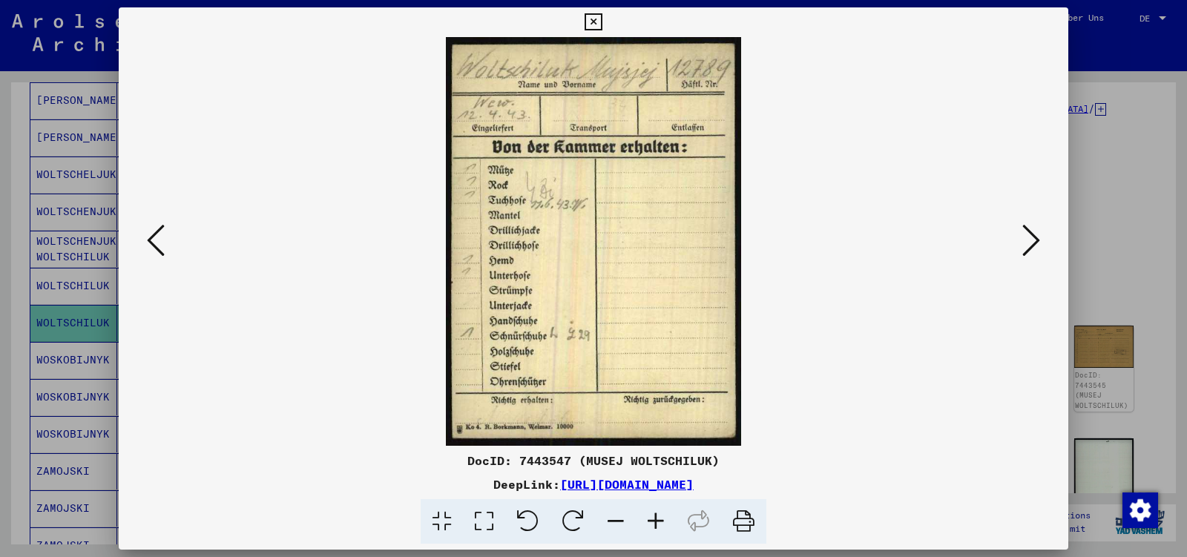
click at [1037, 243] on icon at bounding box center [1032, 241] width 18 height 36
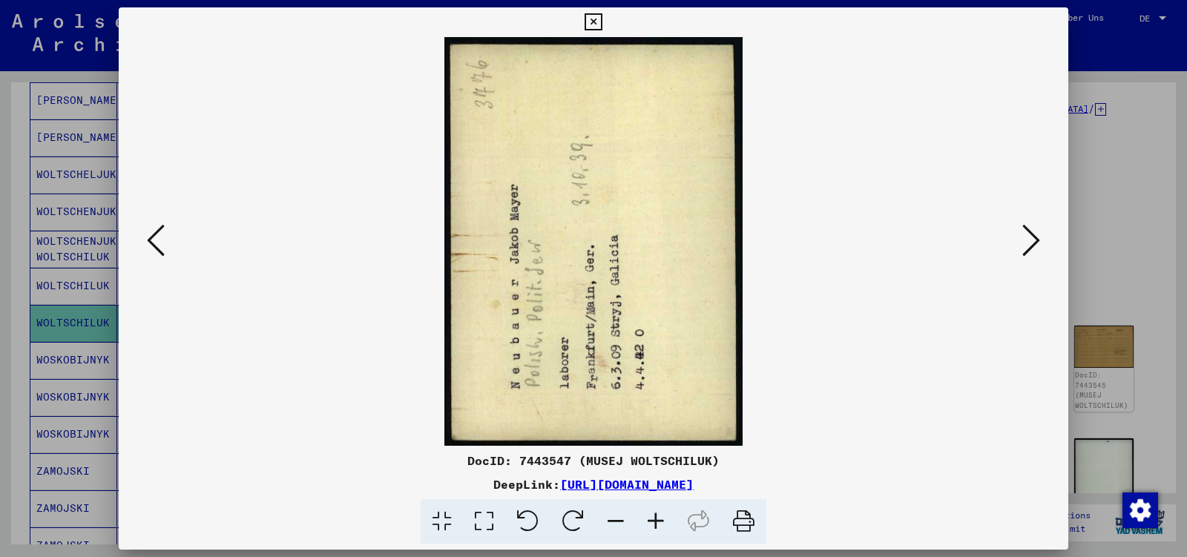
click at [1037, 243] on icon at bounding box center [1032, 241] width 18 height 36
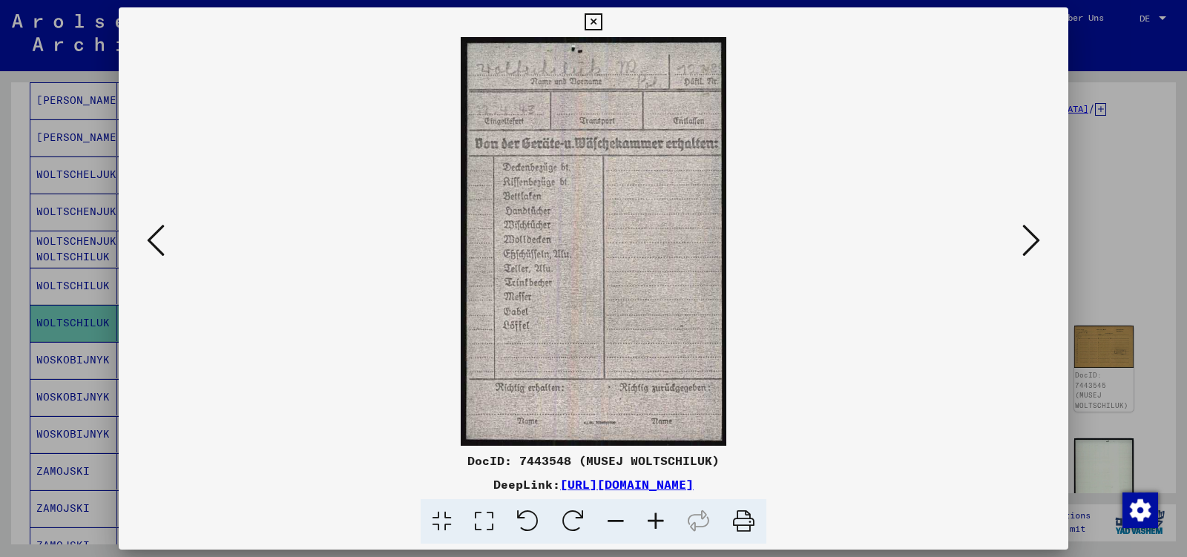
click at [1037, 243] on icon at bounding box center [1032, 241] width 18 height 36
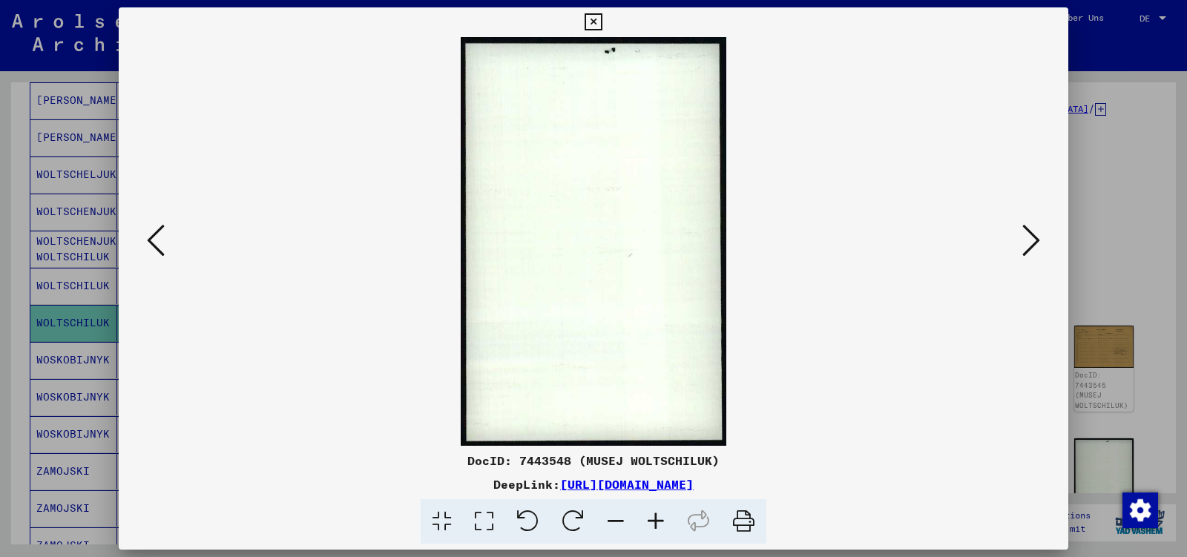
click at [1037, 243] on icon at bounding box center [1032, 241] width 18 height 36
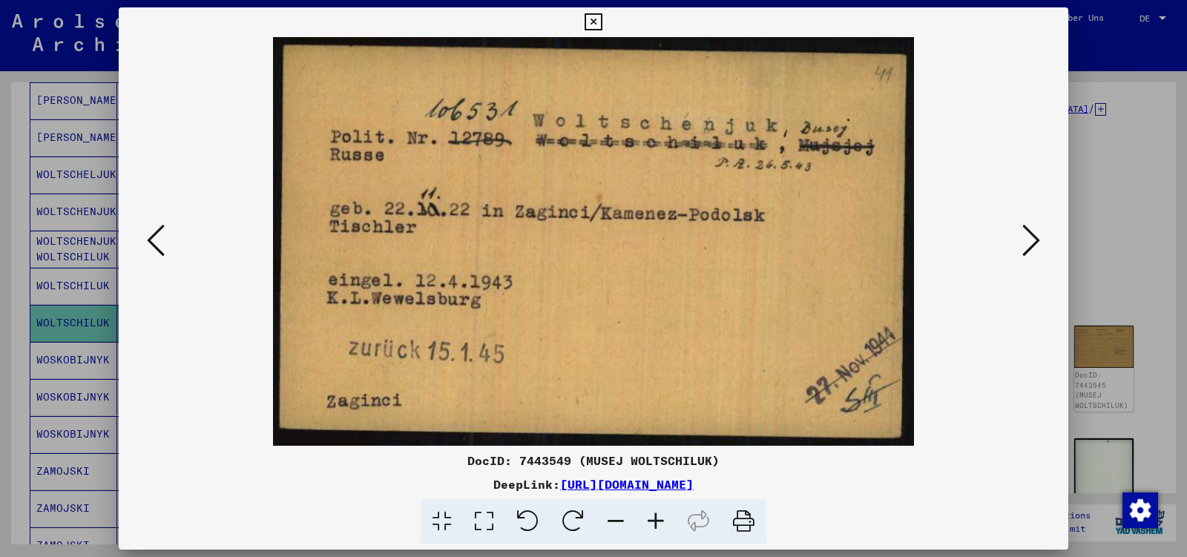
click at [1037, 243] on icon at bounding box center [1032, 241] width 18 height 36
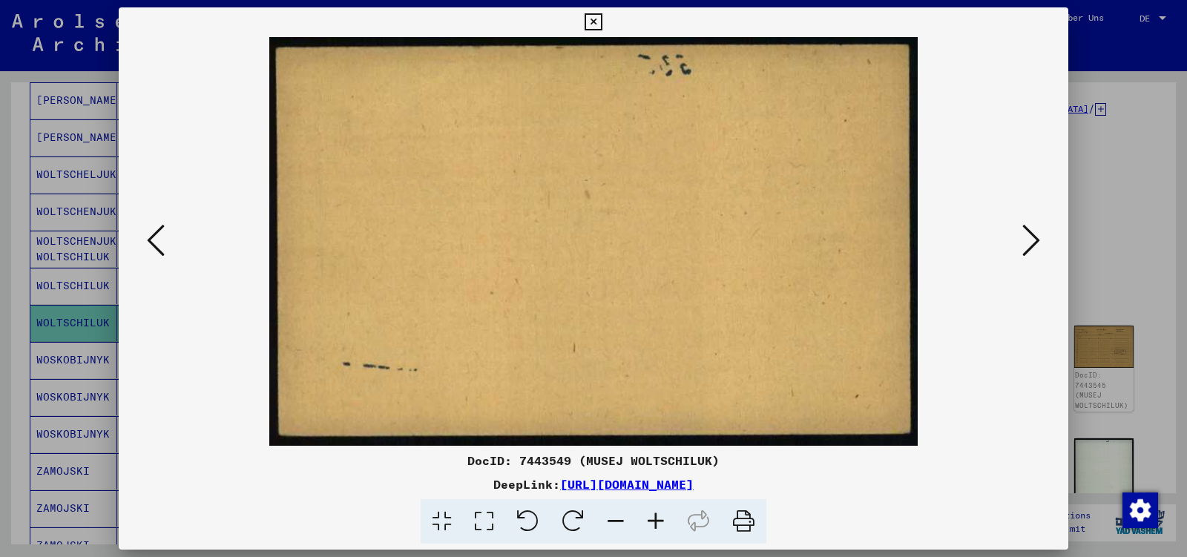
click at [1037, 243] on icon at bounding box center [1032, 241] width 18 height 36
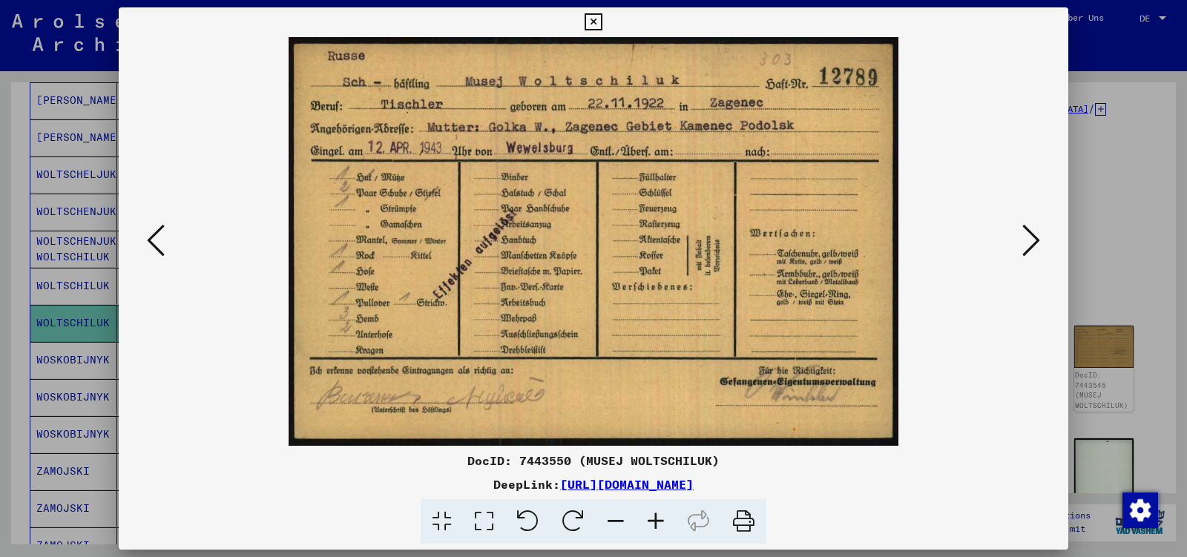
click at [1037, 243] on icon at bounding box center [1032, 241] width 18 height 36
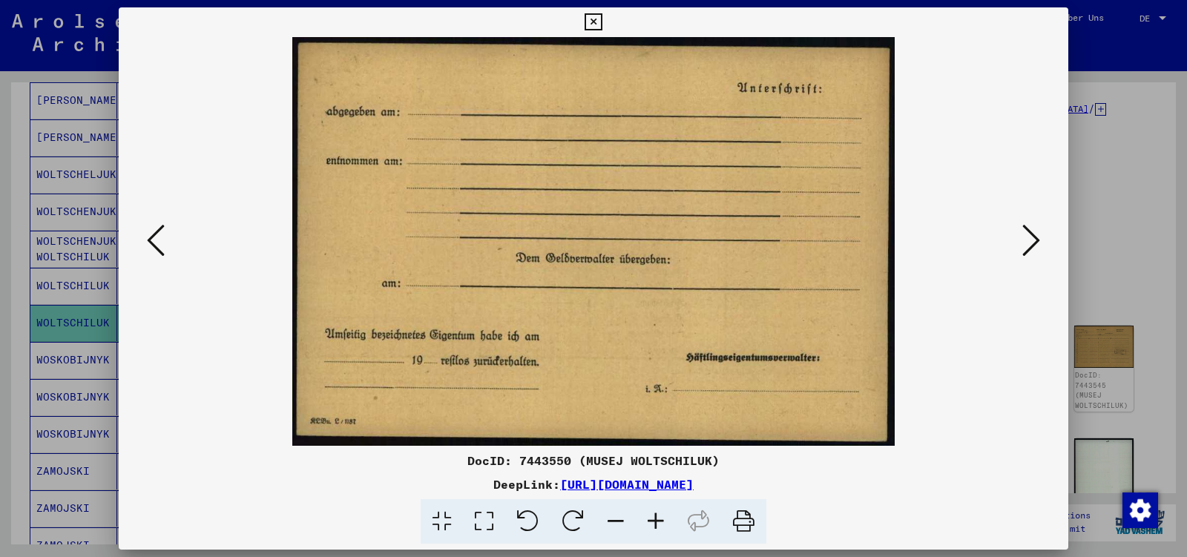
click at [1037, 243] on icon at bounding box center [1032, 241] width 18 height 36
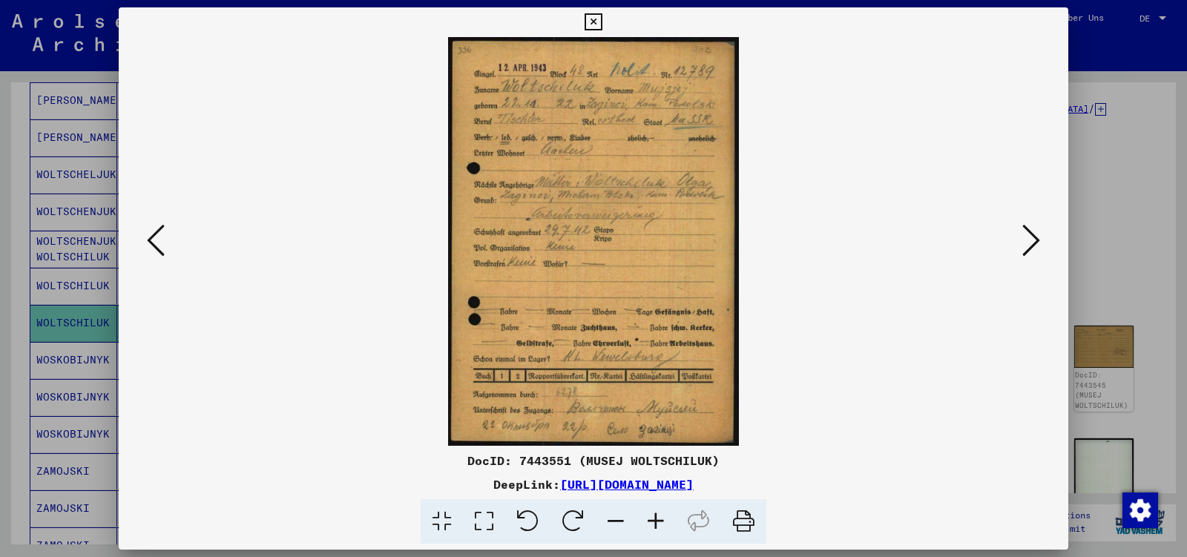
click at [1037, 243] on icon at bounding box center [1032, 241] width 18 height 36
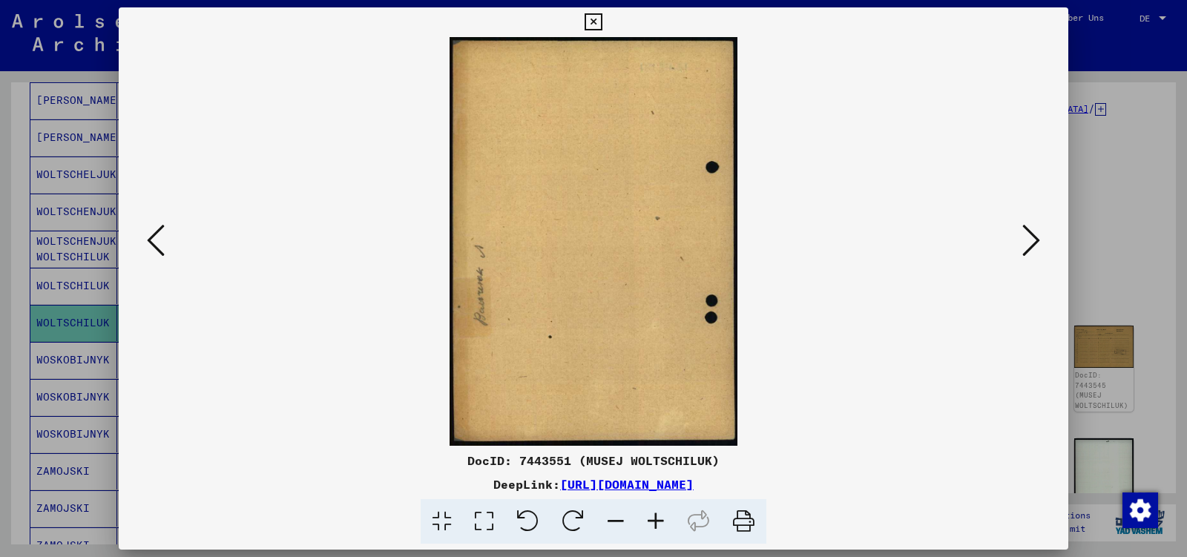
click at [1037, 243] on icon at bounding box center [1032, 241] width 18 height 36
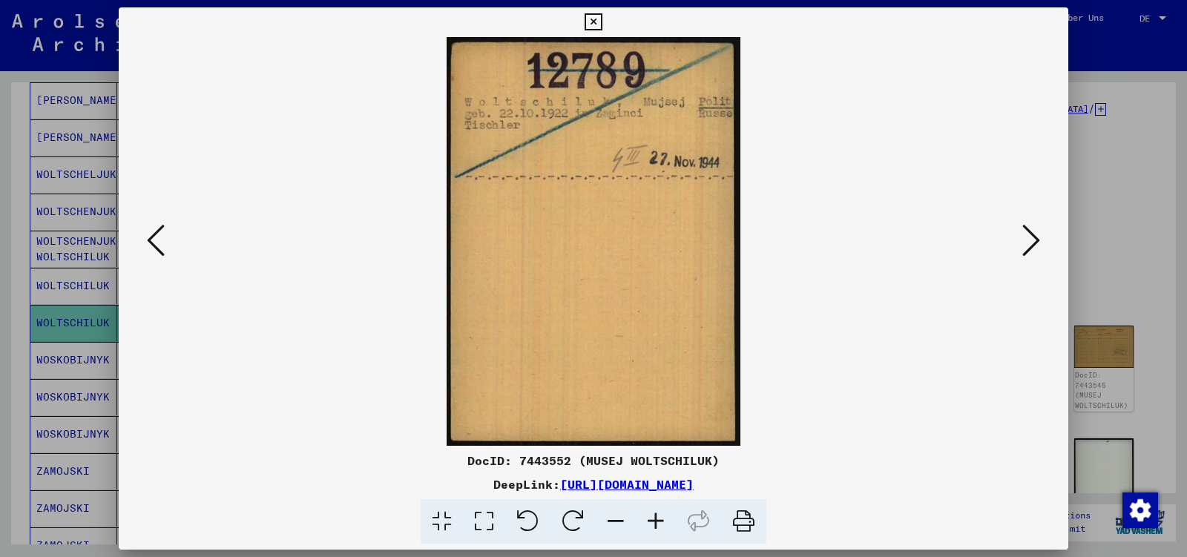
click at [1037, 243] on icon at bounding box center [1032, 241] width 18 height 36
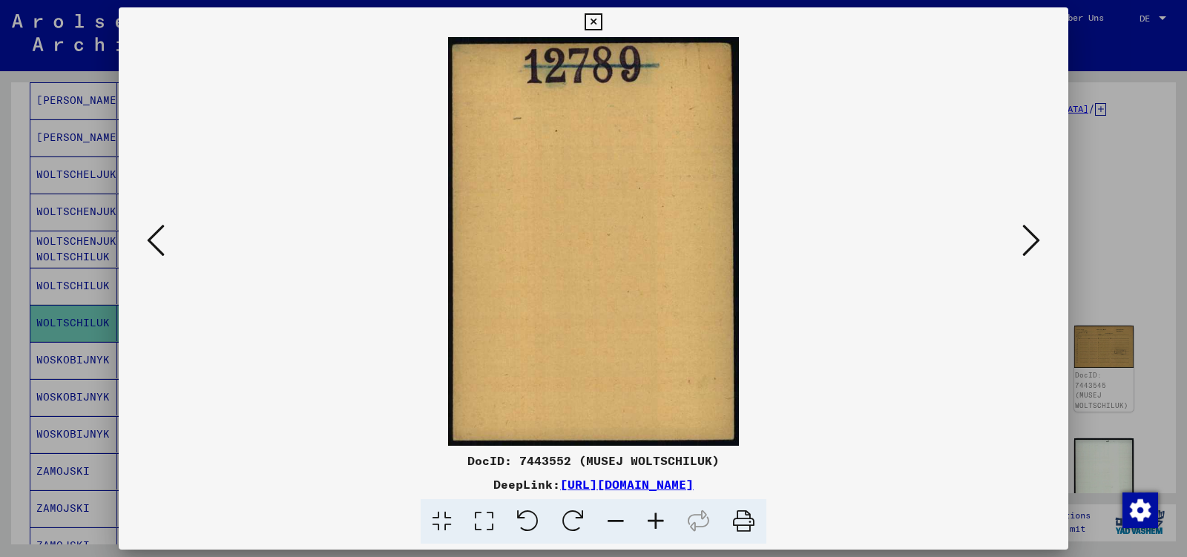
click at [1037, 243] on icon at bounding box center [1032, 241] width 18 height 36
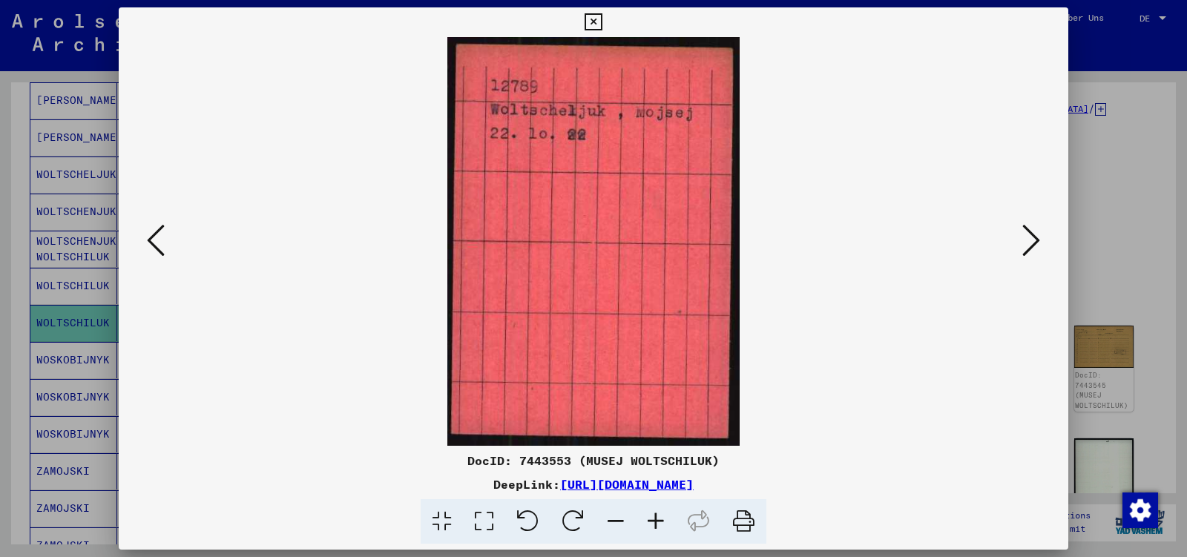
click at [1037, 243] on icon at bounding box center [1032, 241] width 18 height 36
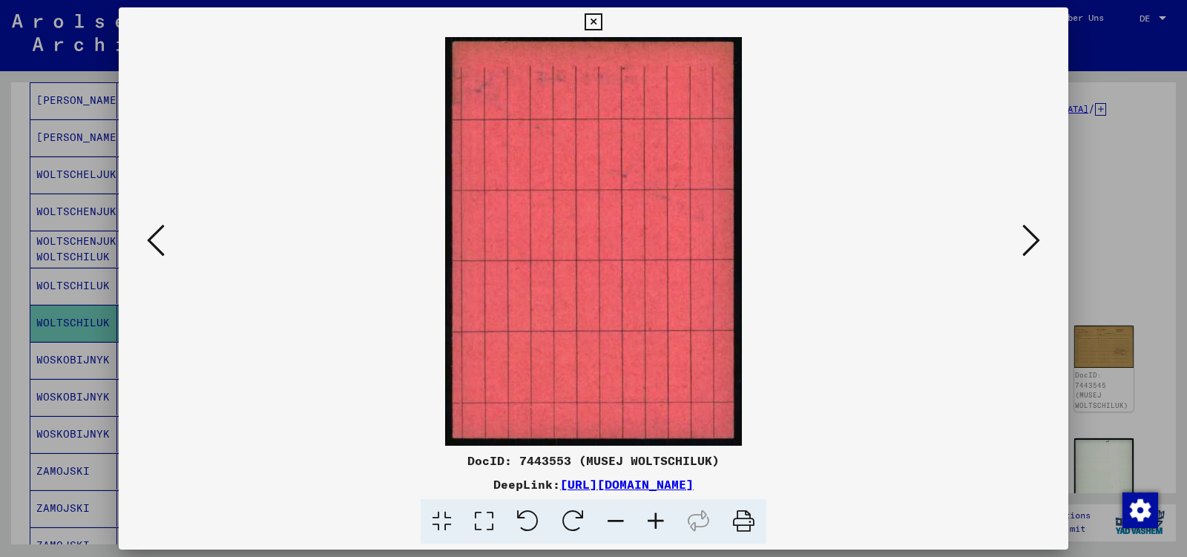
click at [1037, 243] on icon at bounding box center [1032, 241] width 18 height 36
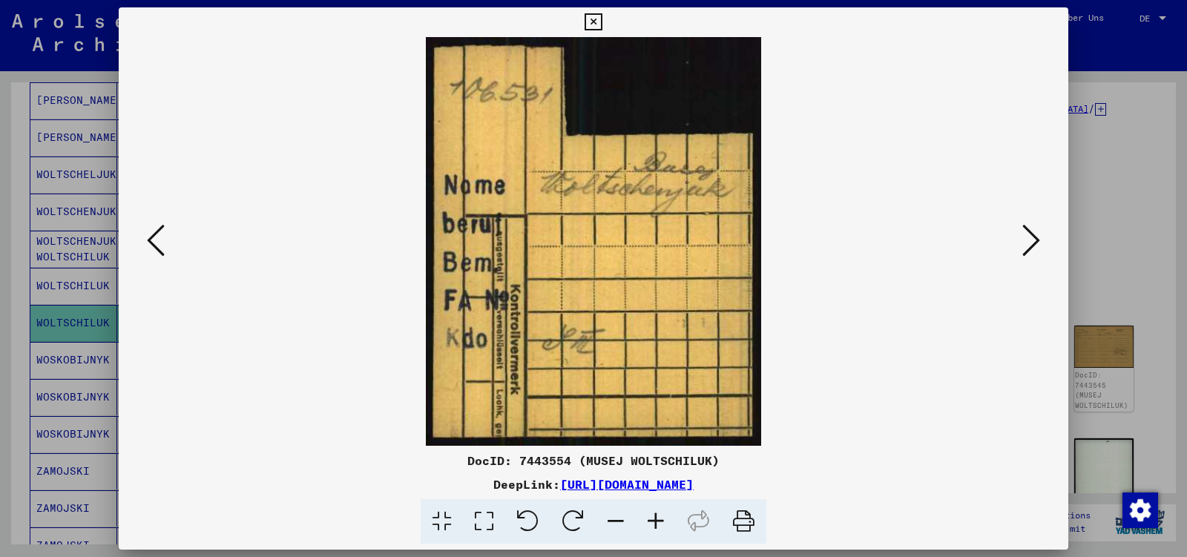
click at [1037, 243] on icon at bounding box center [1032, 241] width 18 height 36
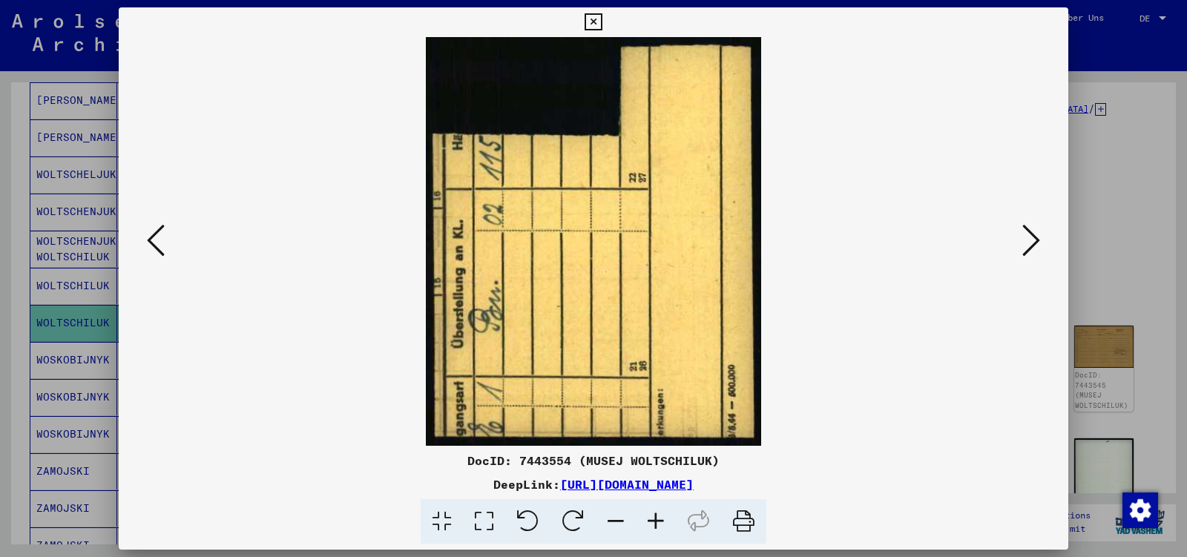
click at [1037, 243] on icon at bounding box center [1032, 241] width 18 height 36
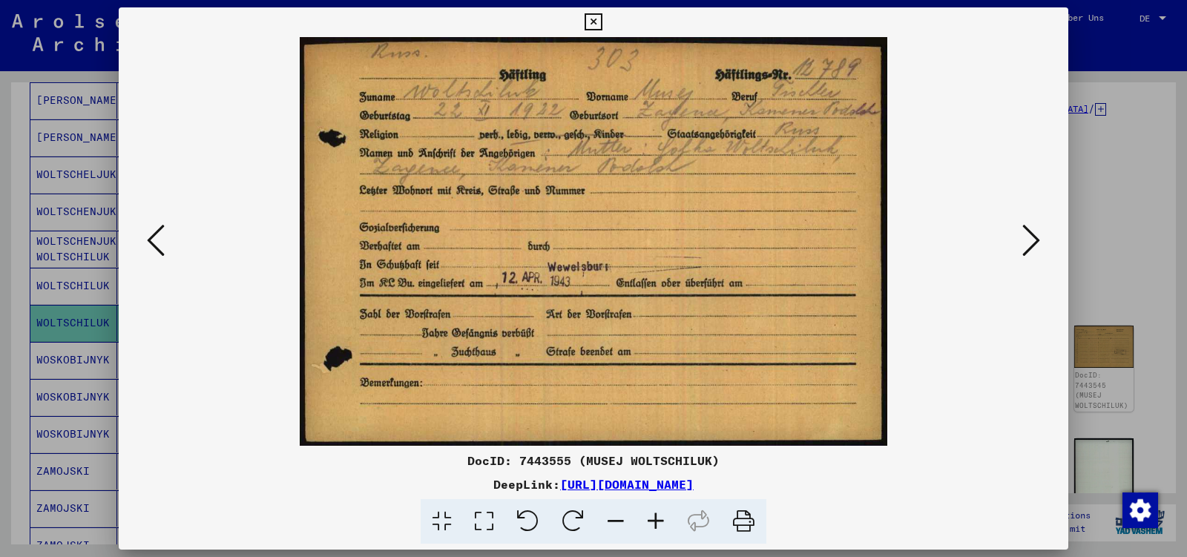
click at [1037, 243] on icon at bounding box center [1032, 241] width 18 height 36
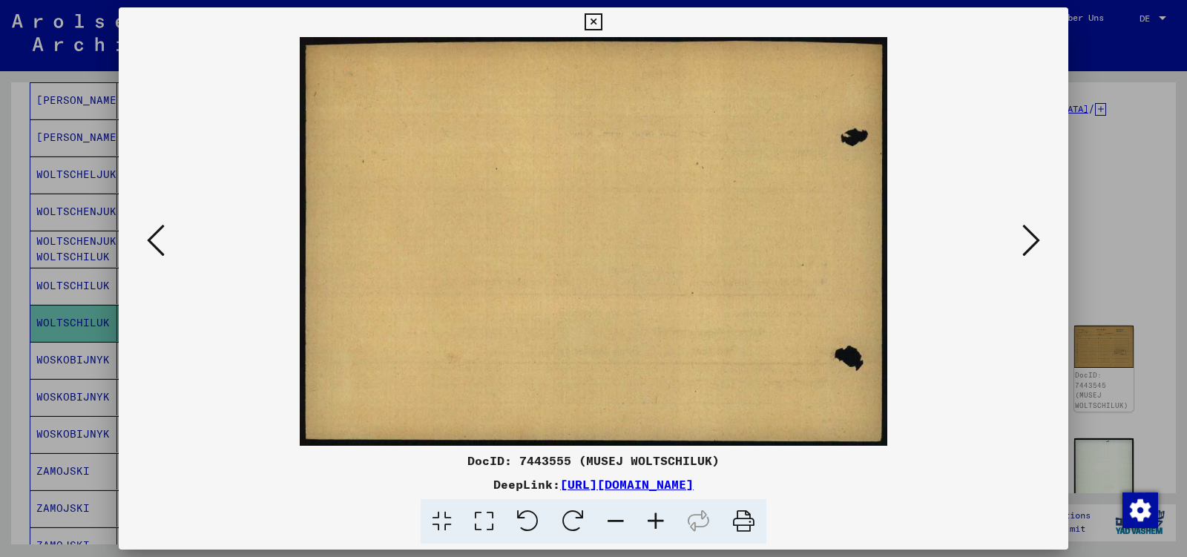
click at [1037, 243] on icon at bounding box center [1032, 241] width 18 height 36
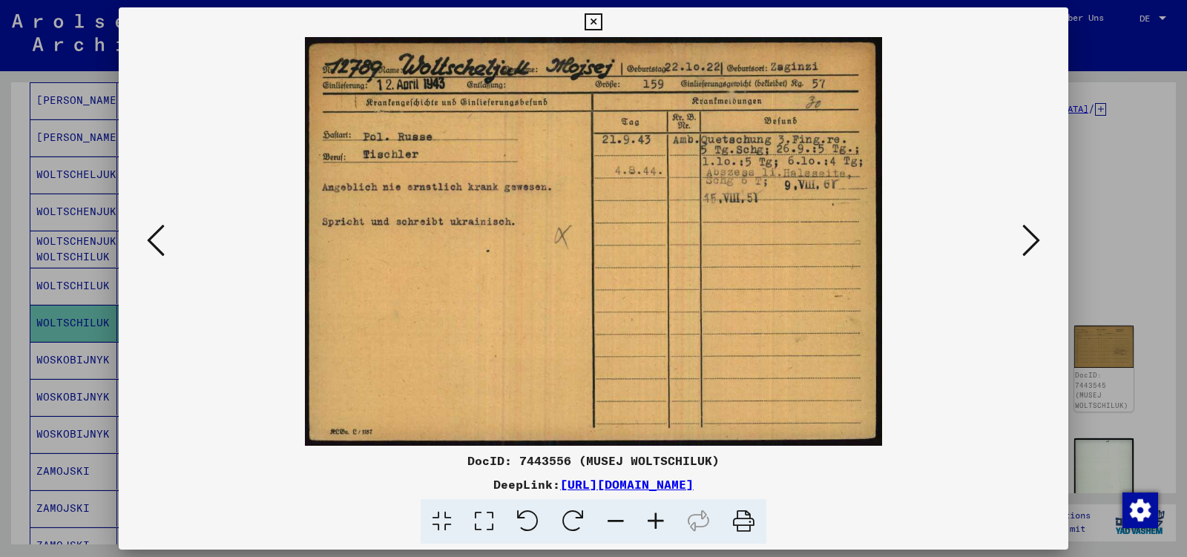
click at [1037, 243] on icon at bounding box center [1032, 241] width 18 height 36
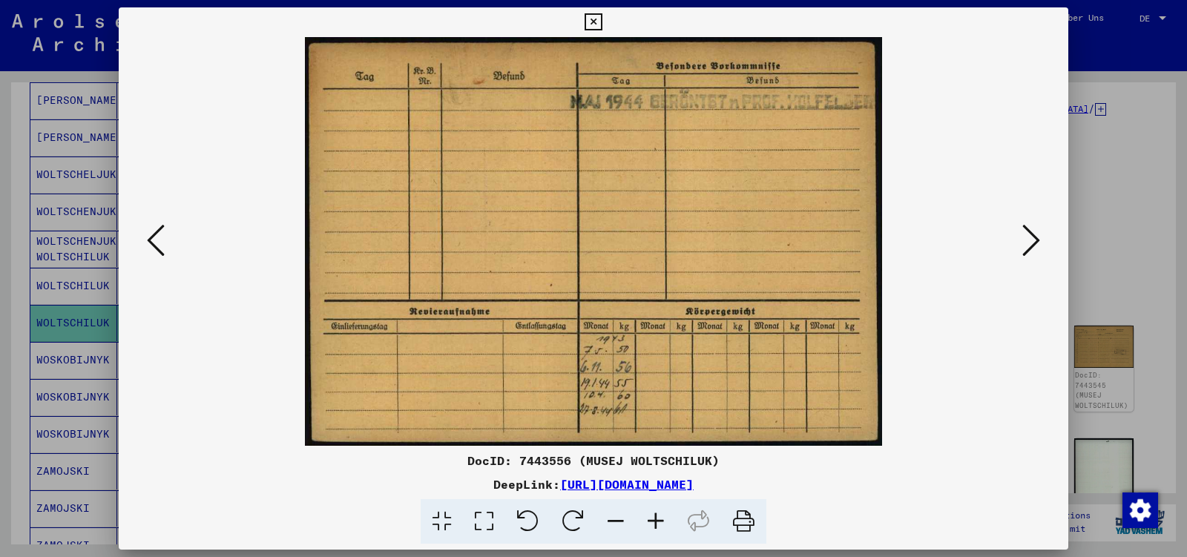
click at [1037, 243] on icon at bounding box center [1032, 241] width 18 height 36
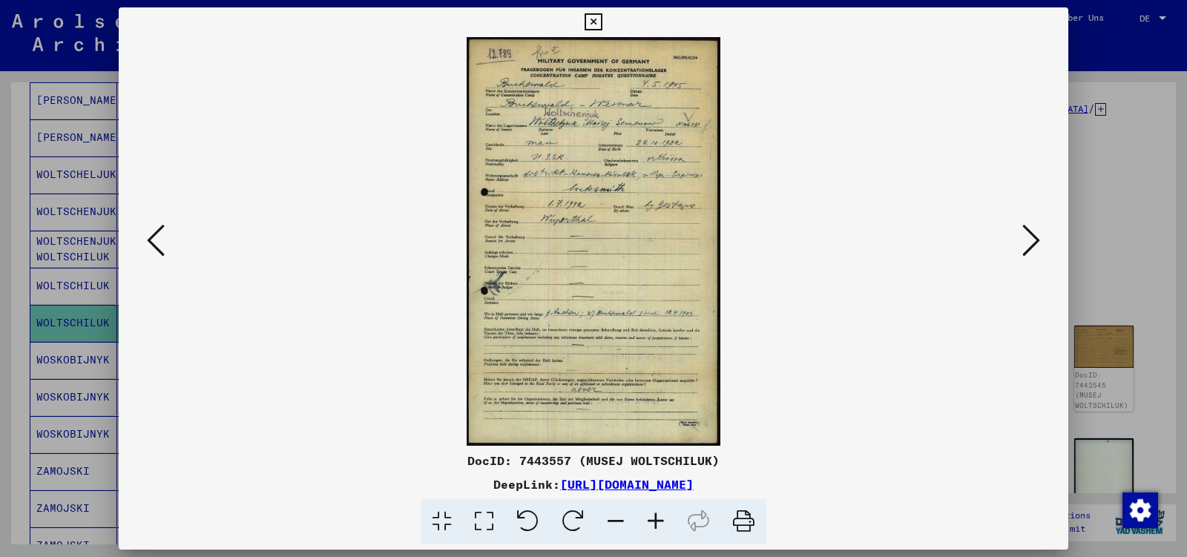
click at [154, 240] on icon at bounding box center [156, 241] width 18 height 36
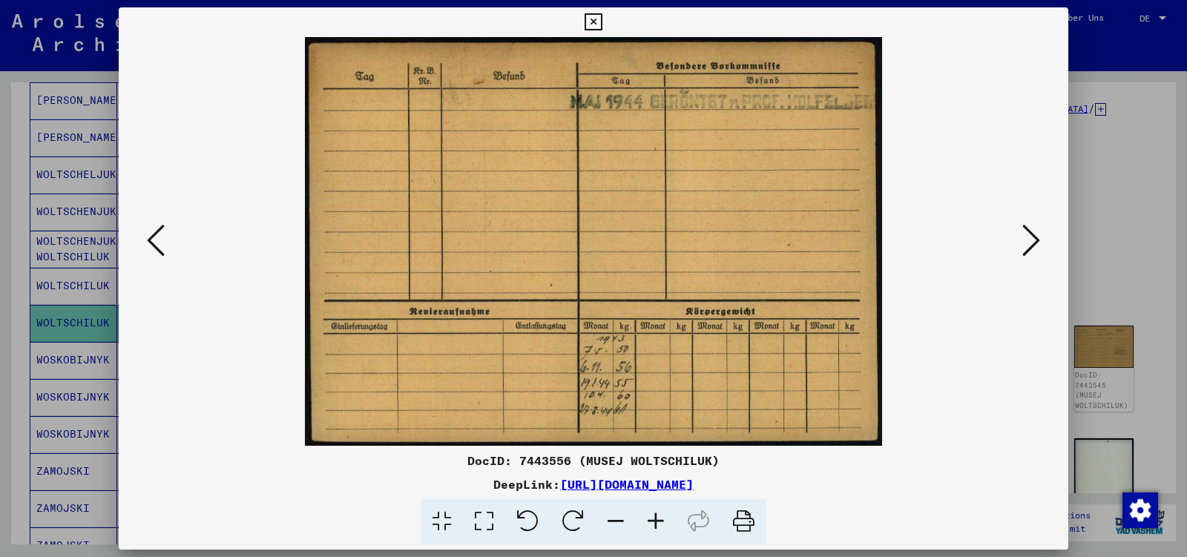
click at [154, 240] on icon at bounding box center [156, 241] width 18 height 36
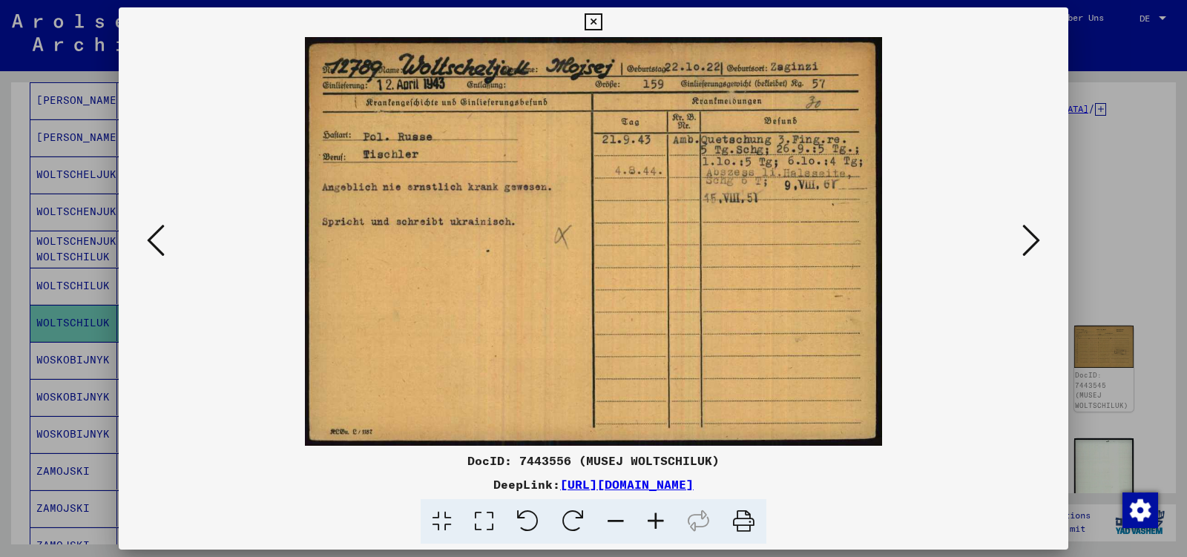
click at [1036, 240] on icon at bounding box center [1032, 241] width 18 height 36
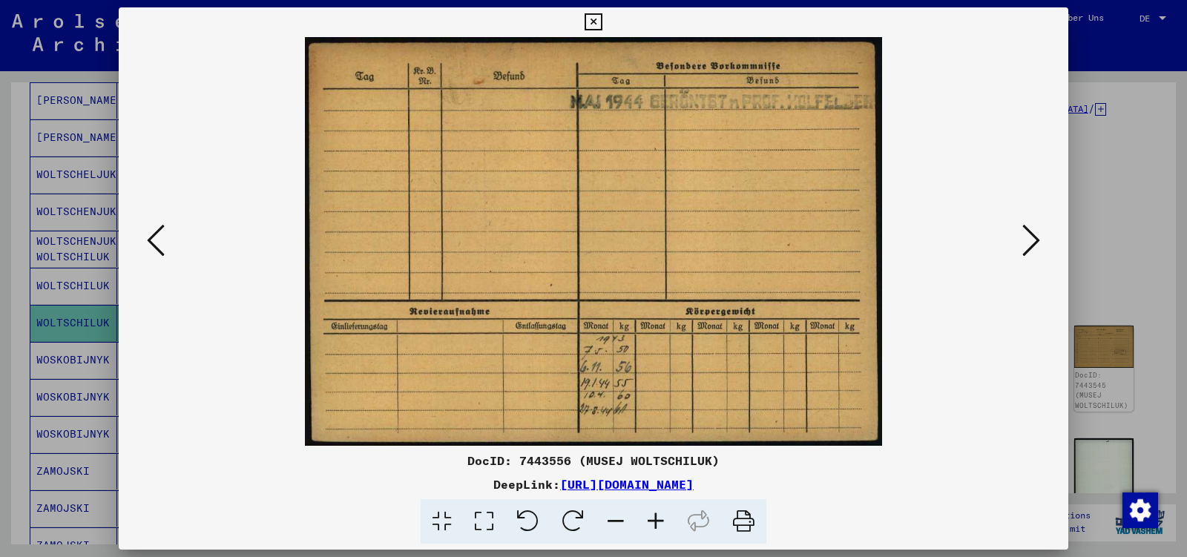
click at [1036, 240] on icon at bounding box center [1032, 241] width 18 height 36
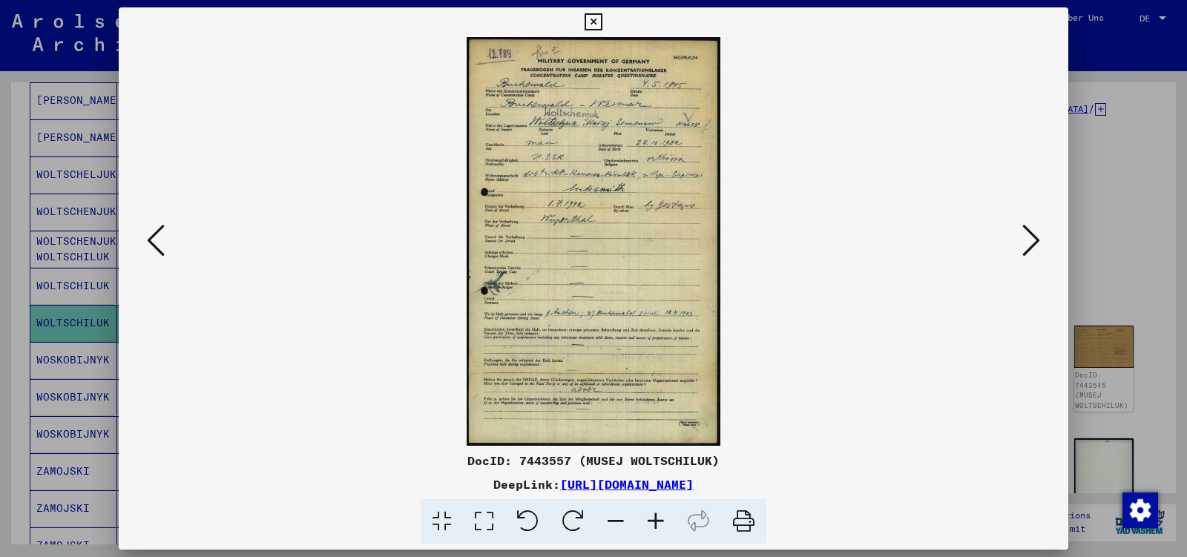
click at [1036, 240] on icon at bounding box center [1032, 241] width 18 height 36
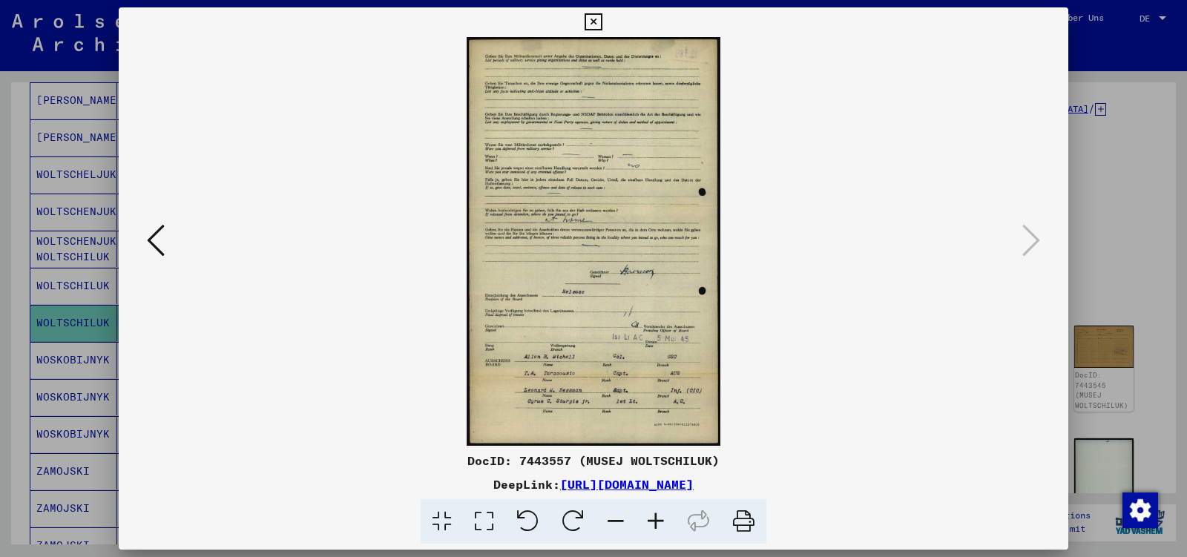
click at [602, 22] on icon at bounding box center [593, 22] width 17 height 18
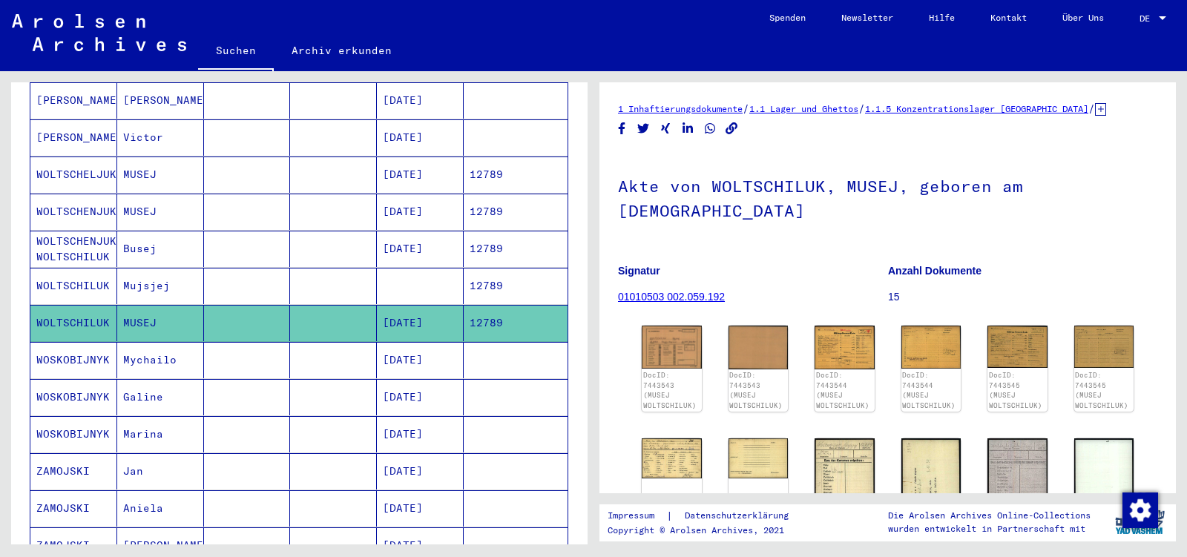
scroll to position [0, 0]
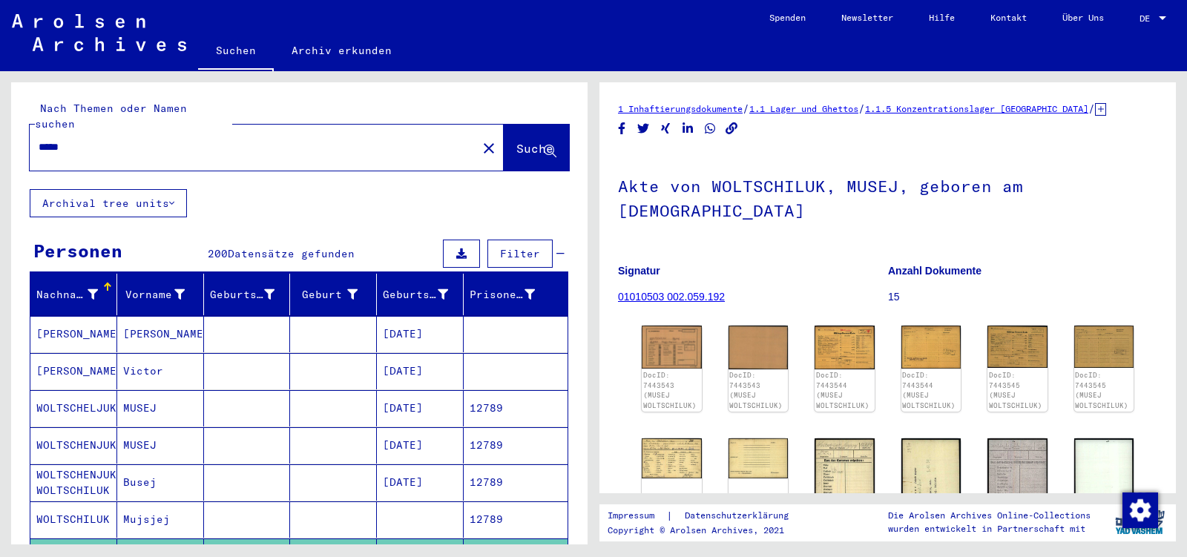
click at [91, 140] on input "*****" at bounding box center [254, 148] width 430 height 16
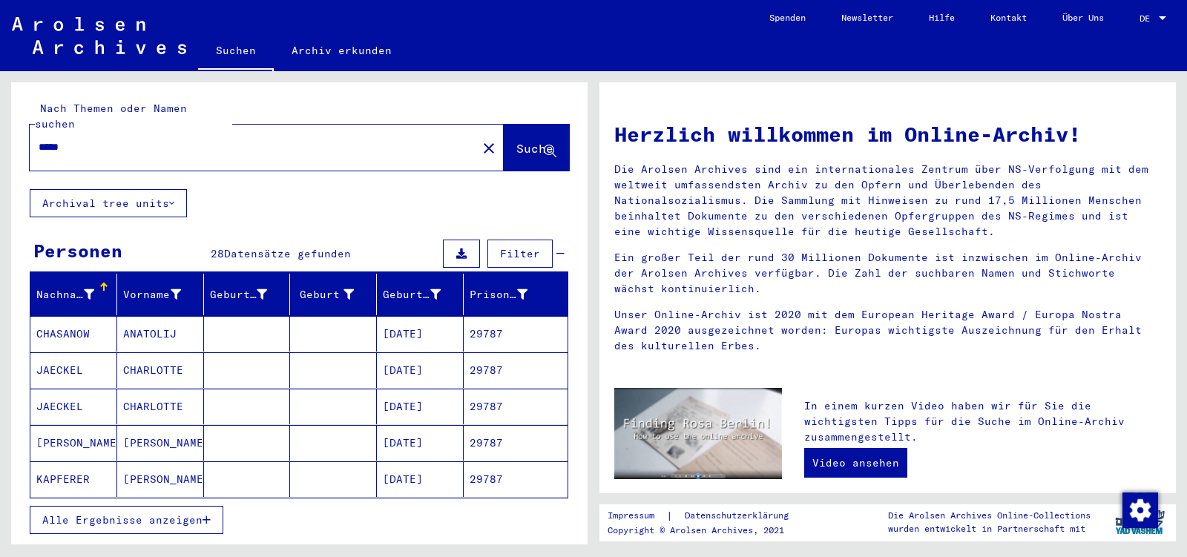
click at [151, 509] on button "Alle Ergebnisse anzeigen" at bounding box center [127, 520] width 194 height 28
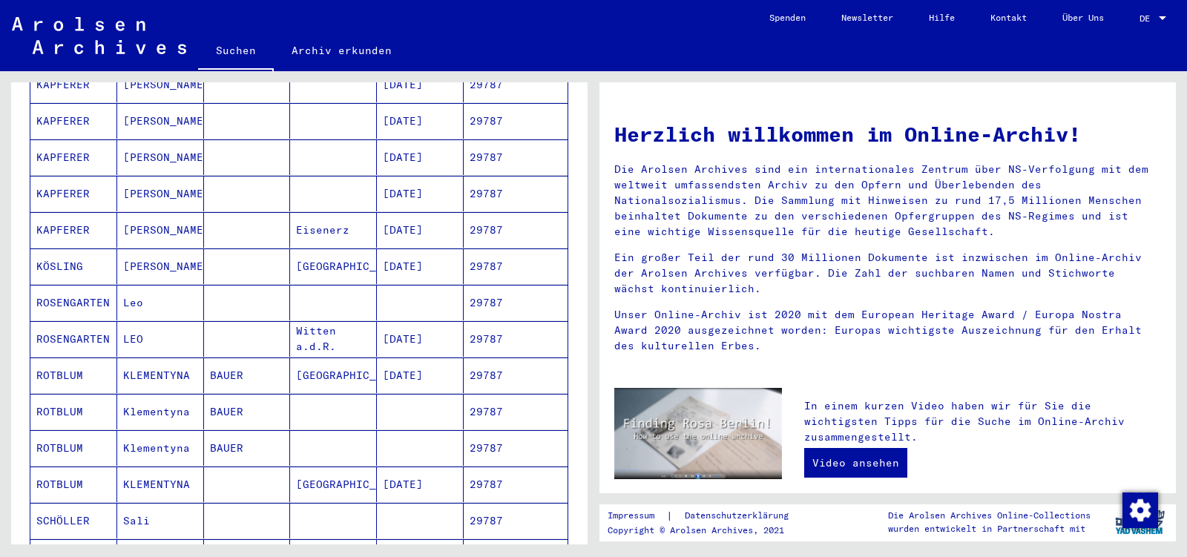
scroll to position [779, 0]
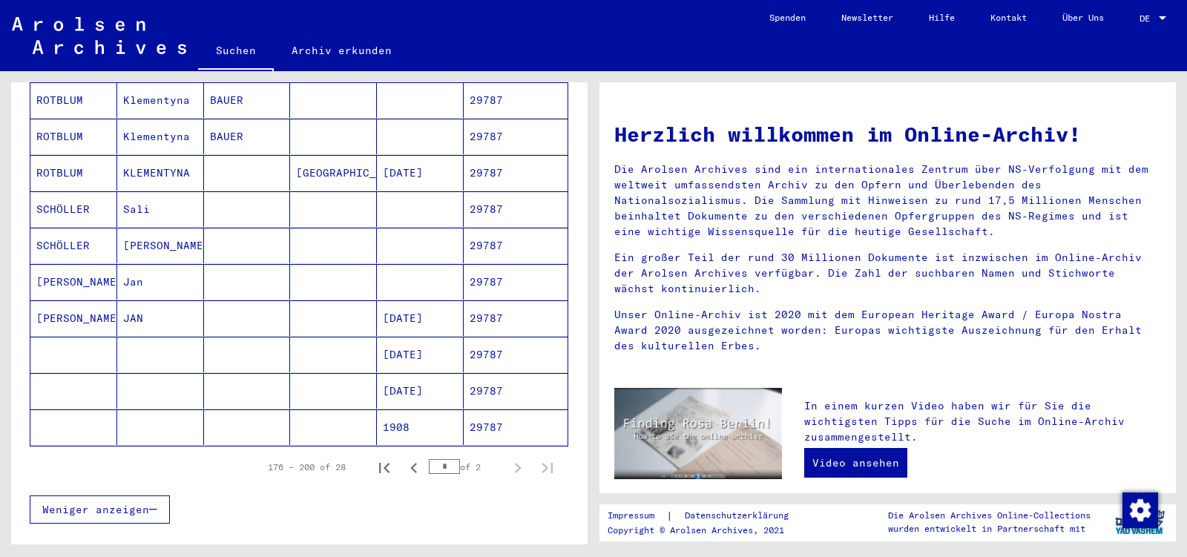
click at [212, 301] on mat-cell at bounding box center [247, 319] width 87 height 36
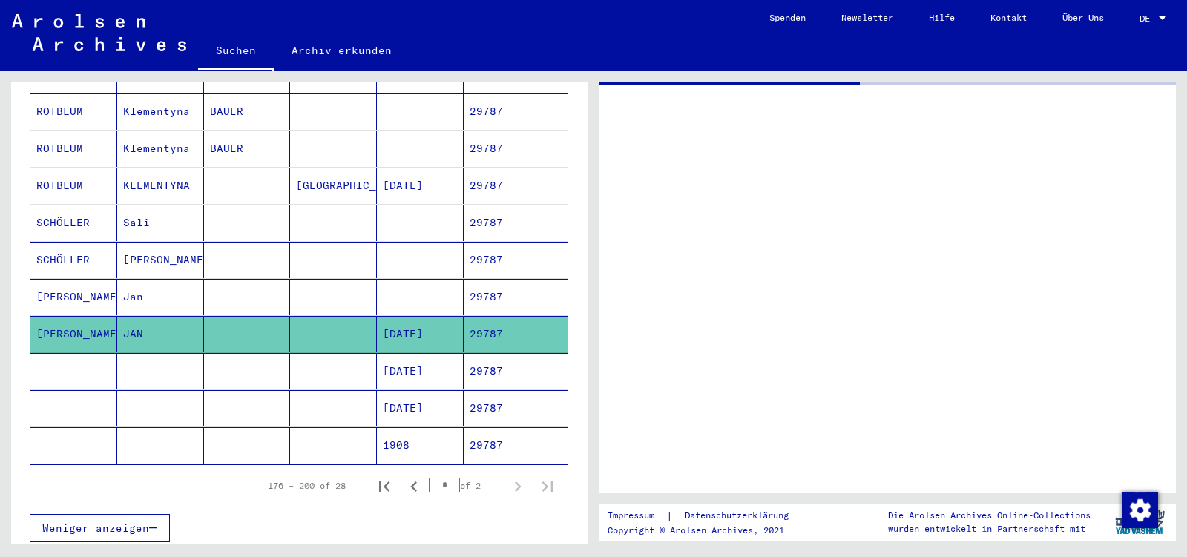
scroll to position [788, 0]
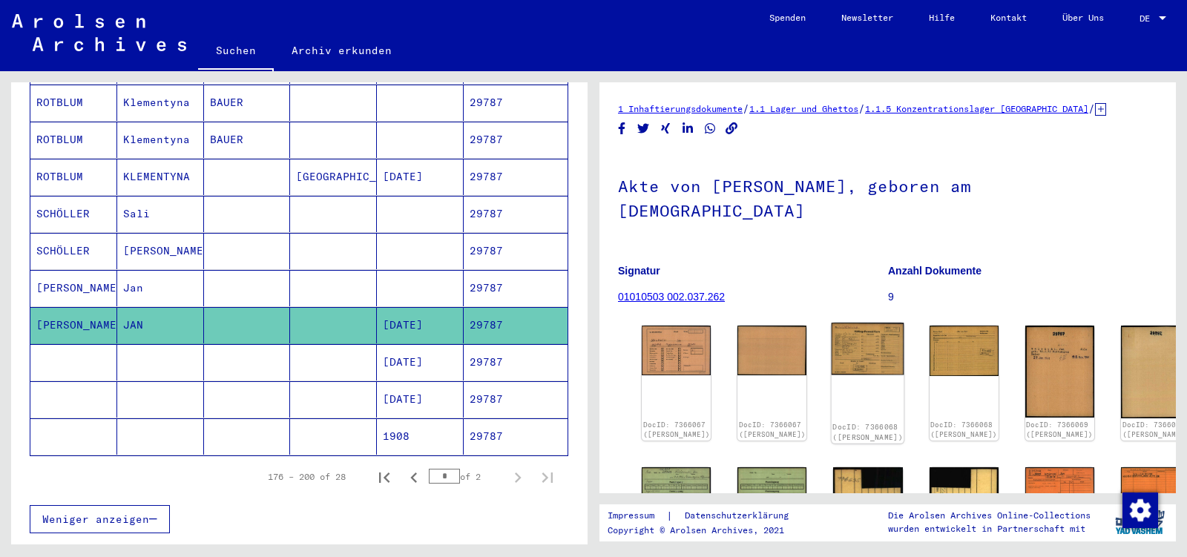
click at [848, 323] on img at bounding box center [868, 349] width 73 height 53
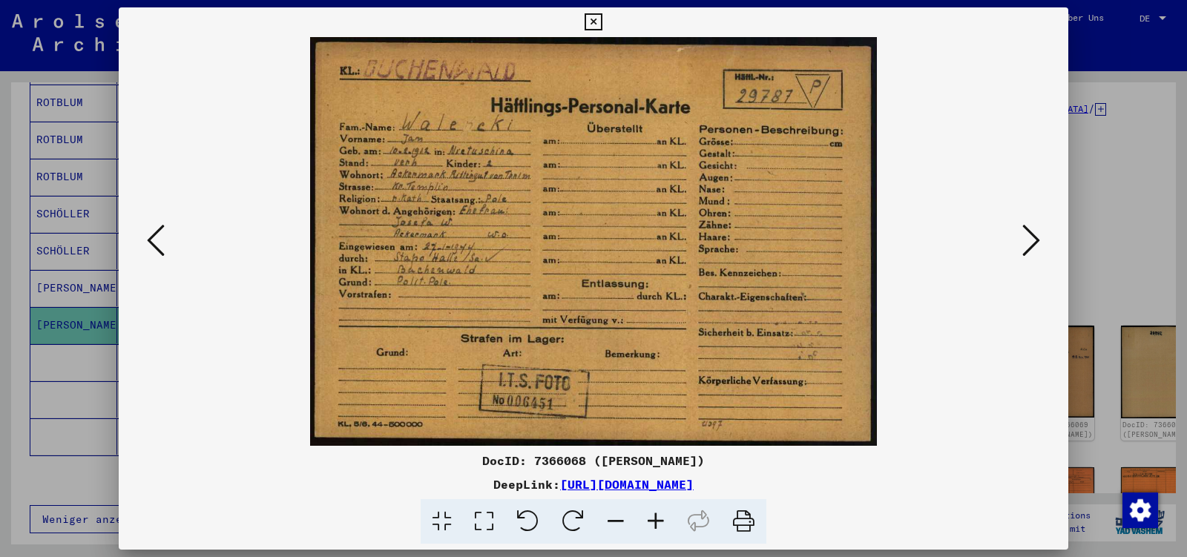
click at [1029, 240] on icon at bounding box center [1032, 241] width 18 height 36
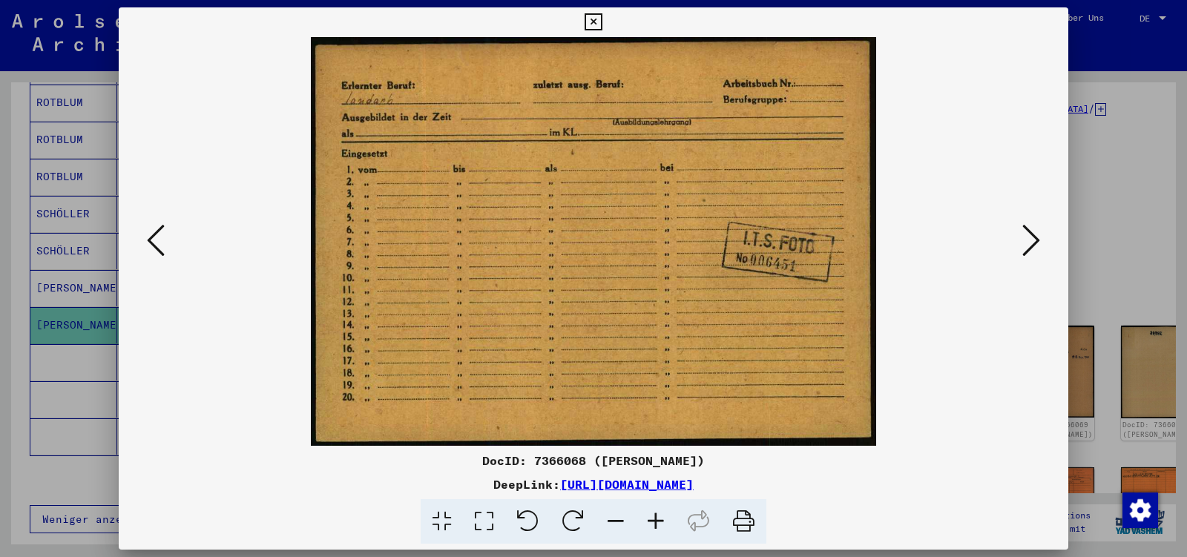
click at [1029, 240] on icon at bounding box center [1032, 241] width 18 height 36
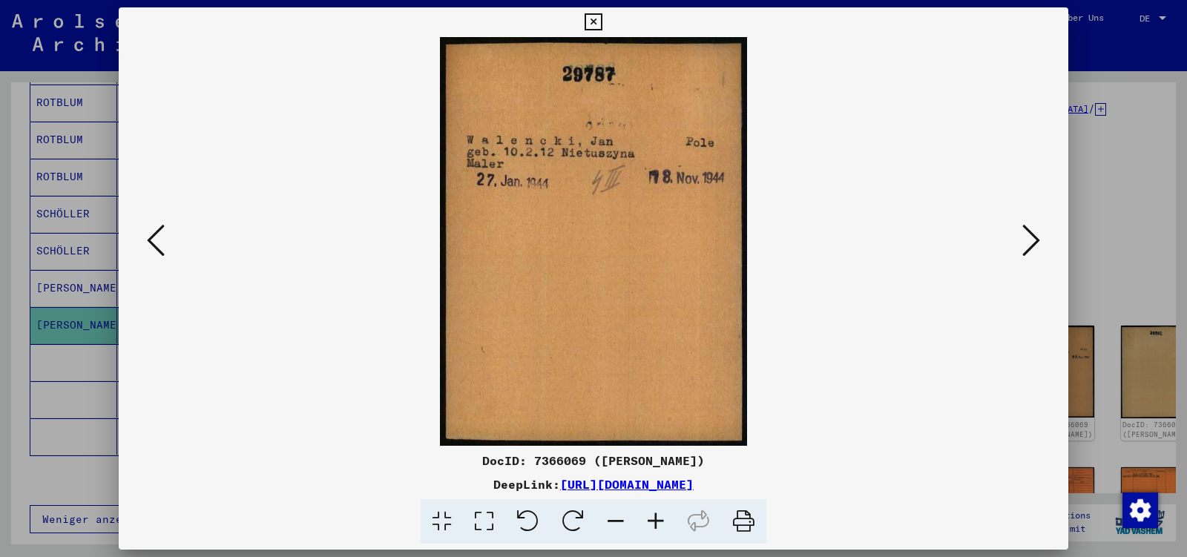
click at [1029, 240] on icon at bounding box center [1032, 241] width 18 height 36
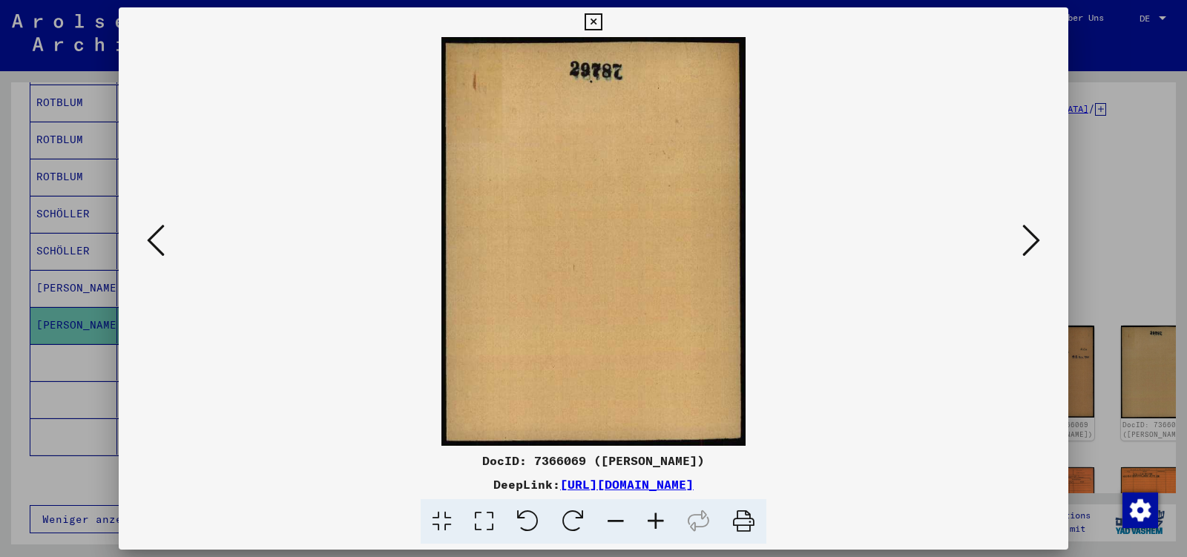
click at [1029, 240] on icon at bounding box center [1032, 241] width 18 height 36
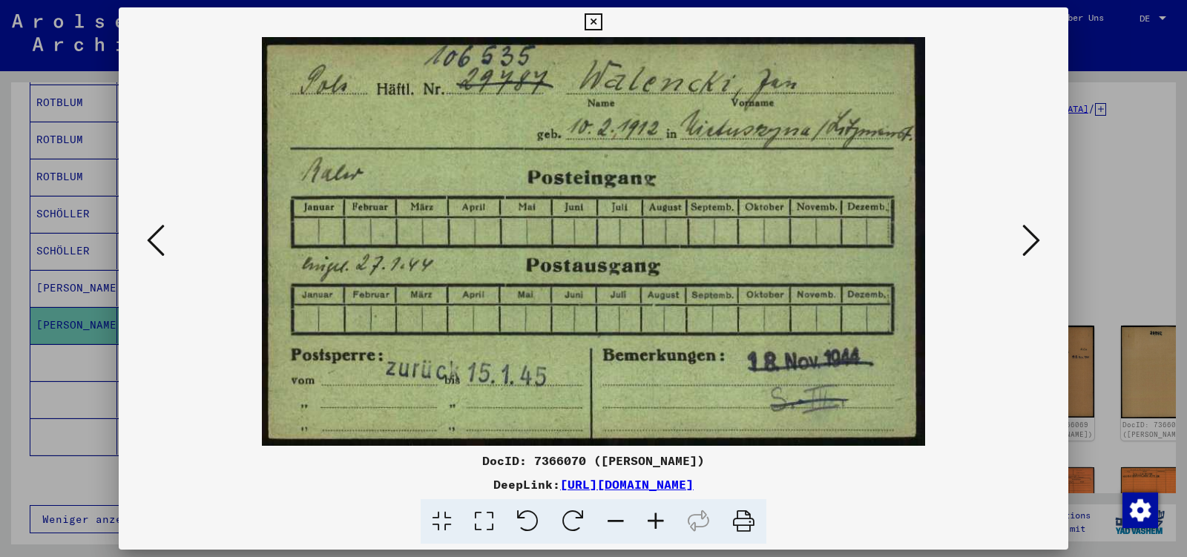
click at [1029, 240] on icon at bounding box center [1032, 241] width 18 height 36
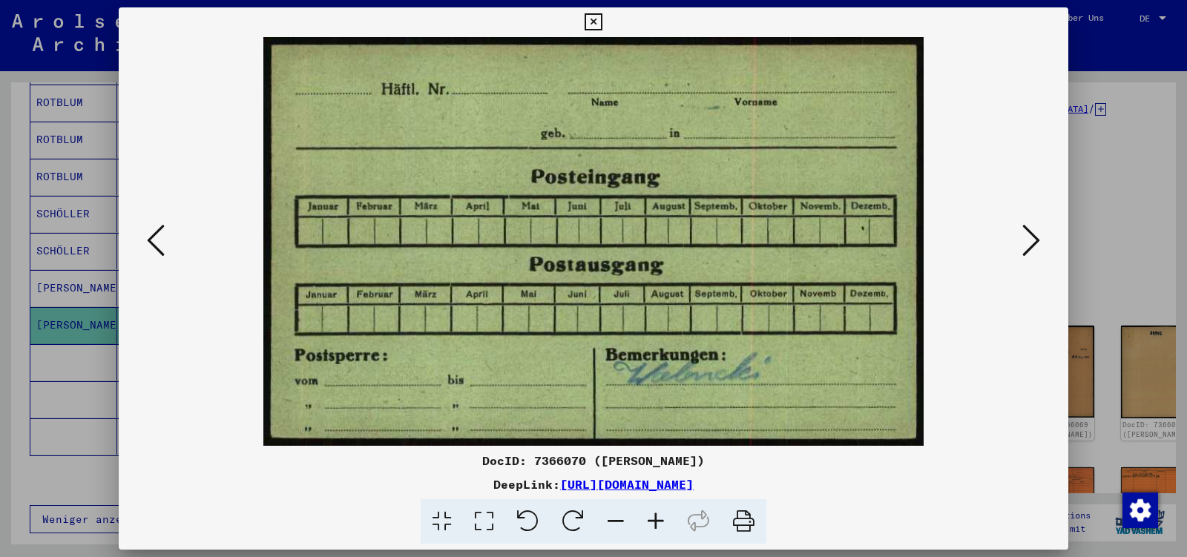
click at [1029, 240] on icon at bounding box center [1032, 241] width 18 height 36
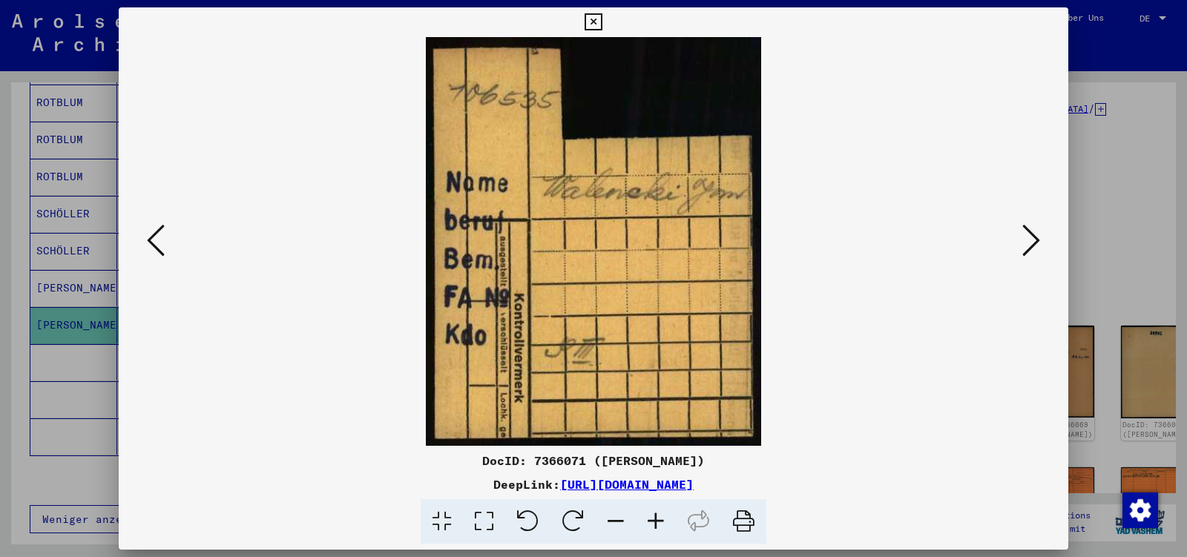
click at [1029, 240] on icon at bounding box center [1032, 241] width 18 height 36
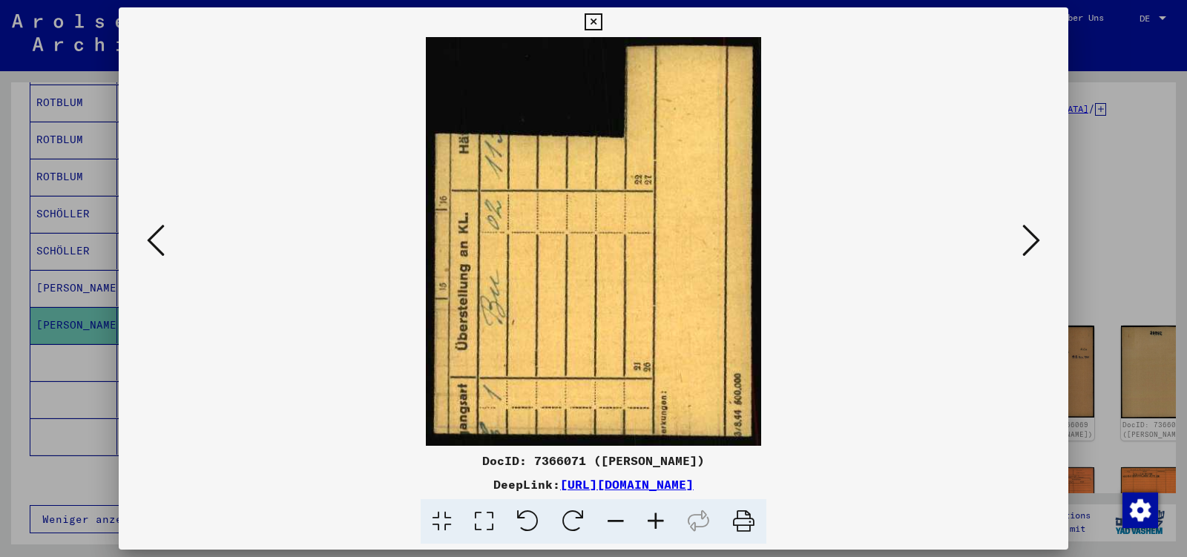
click at [1029, 240] on icon at bounding box center [1032, 241] width 18 height 36
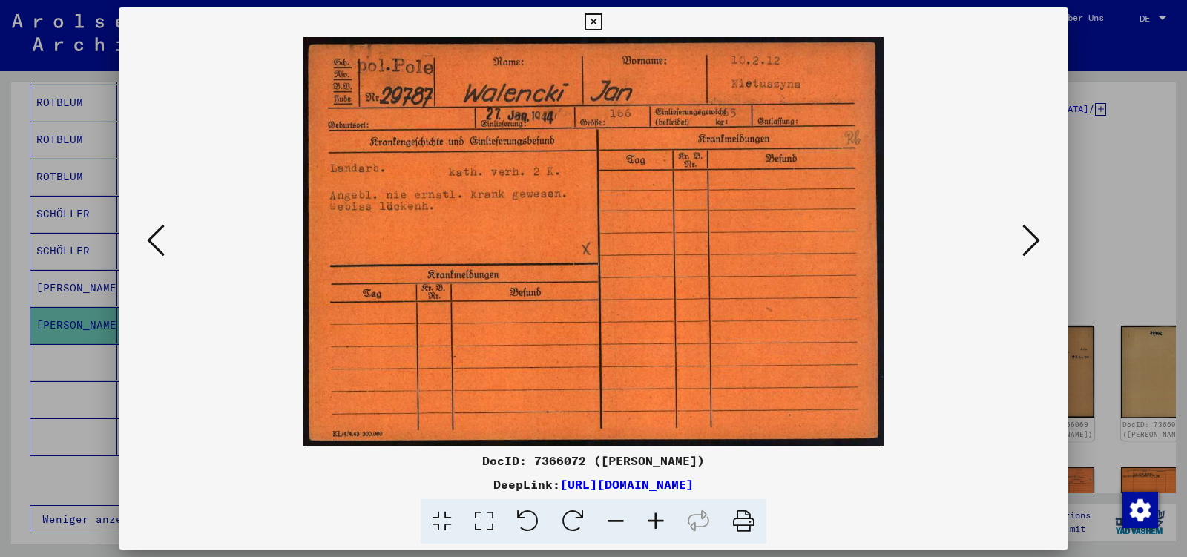
click at [1029, 240] on icon at bounding box center [1032, 241] width 18 height 36
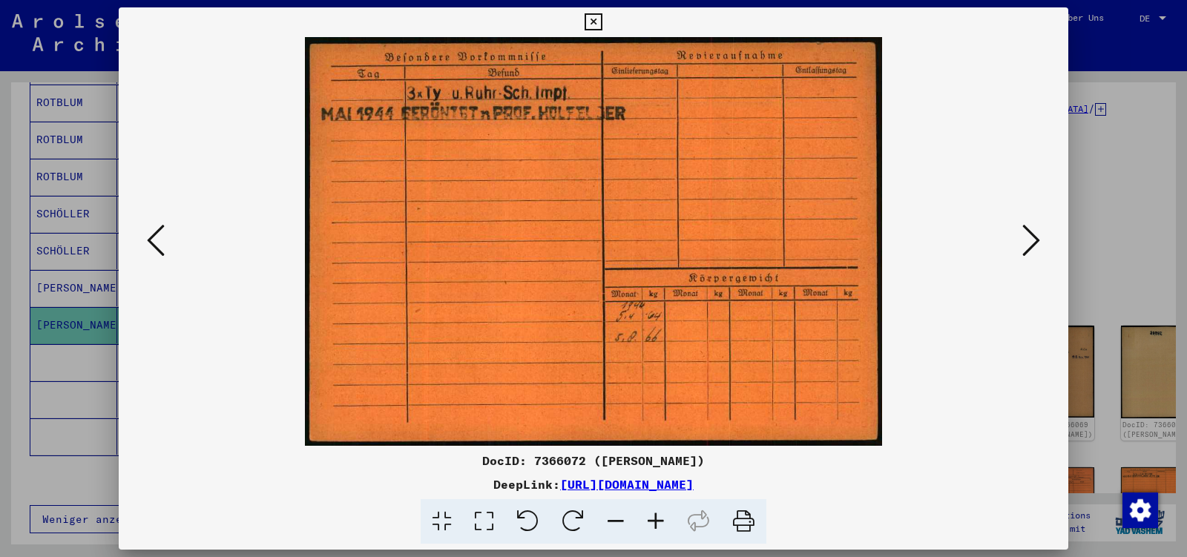
click at [1029, 240] on icon at bounding box center [1032, 241] width 18 height 36
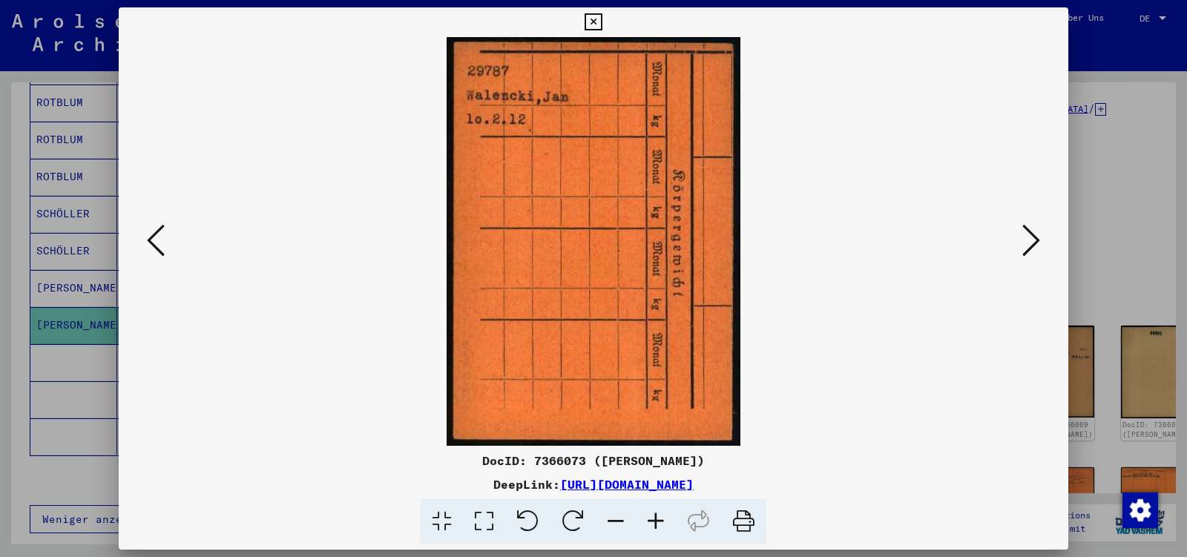
click at [1029, 240] on icon at bounding box center [1032, 241] width 18 height 36
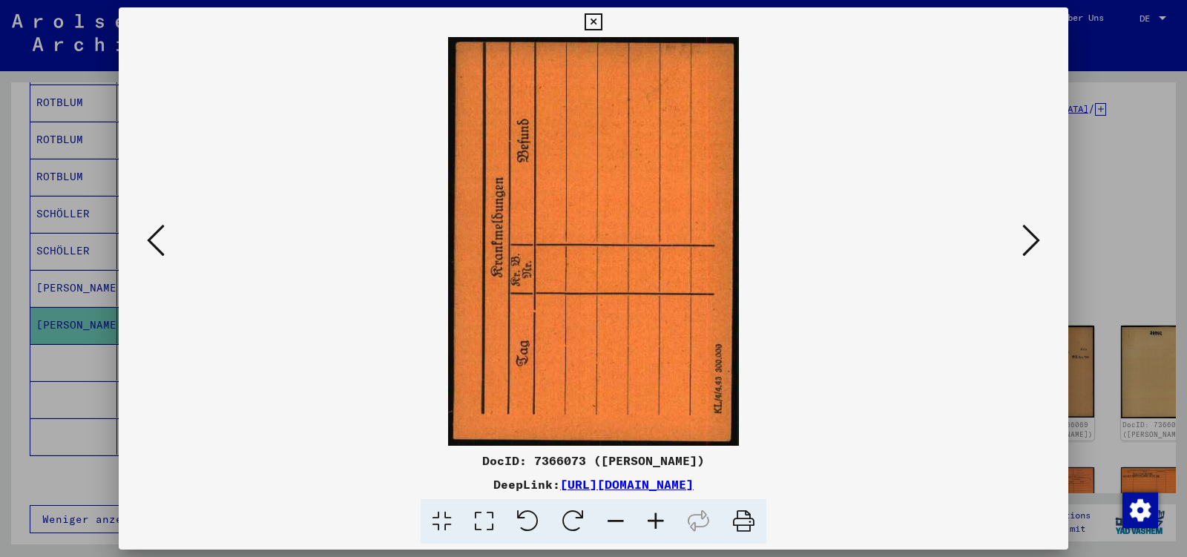
click at [1029, 240] on icon at bounding box center [1032, 241] width 18 height 36
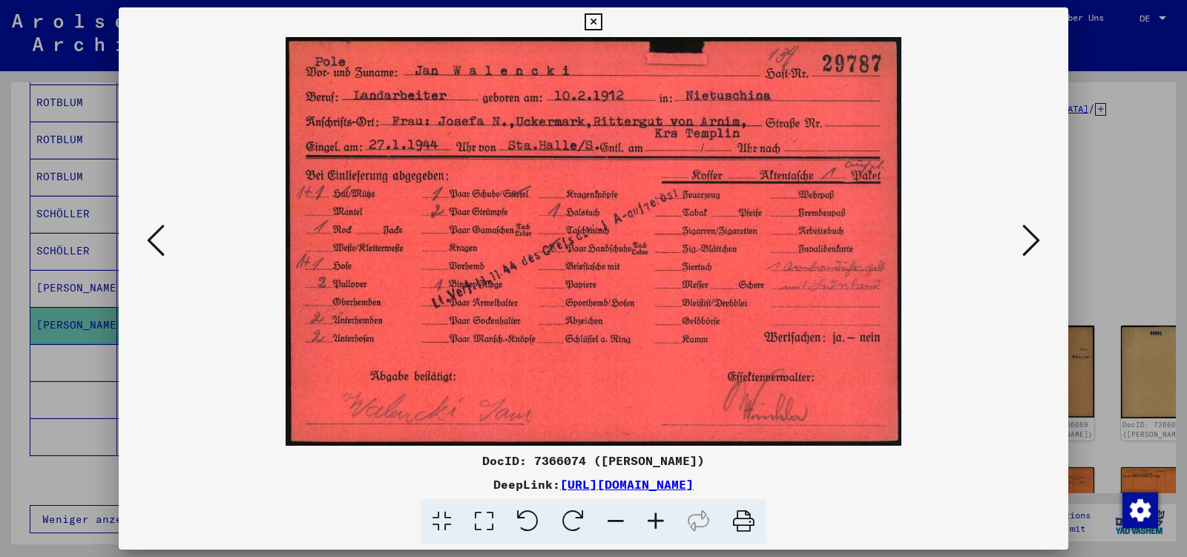
click at [1029, 240] on icon at bounding box center [1032, 241] width 18 height 36
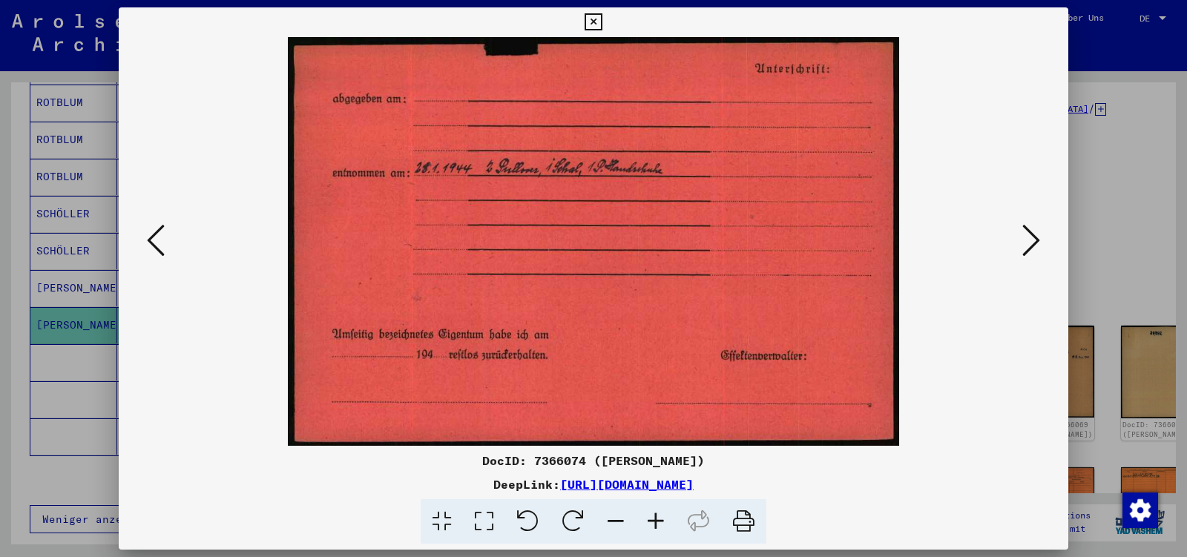
click at [1029, 241] on icon at bounding box center [1032, 241] width 18 height 36
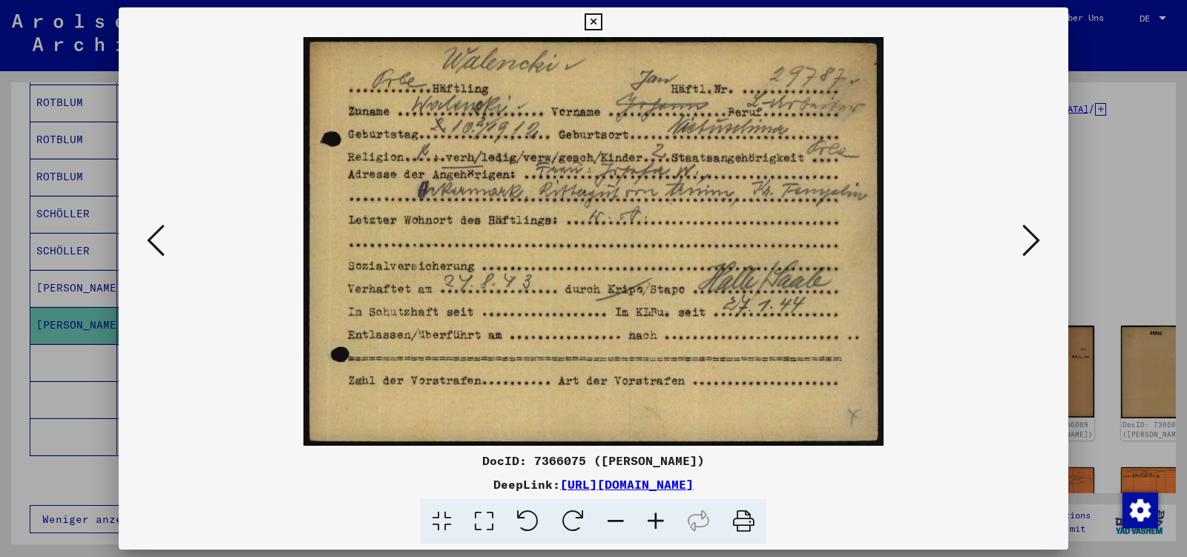
click at [1029, 241] on icon at bounding box center [1032, 241] width 18 height 36
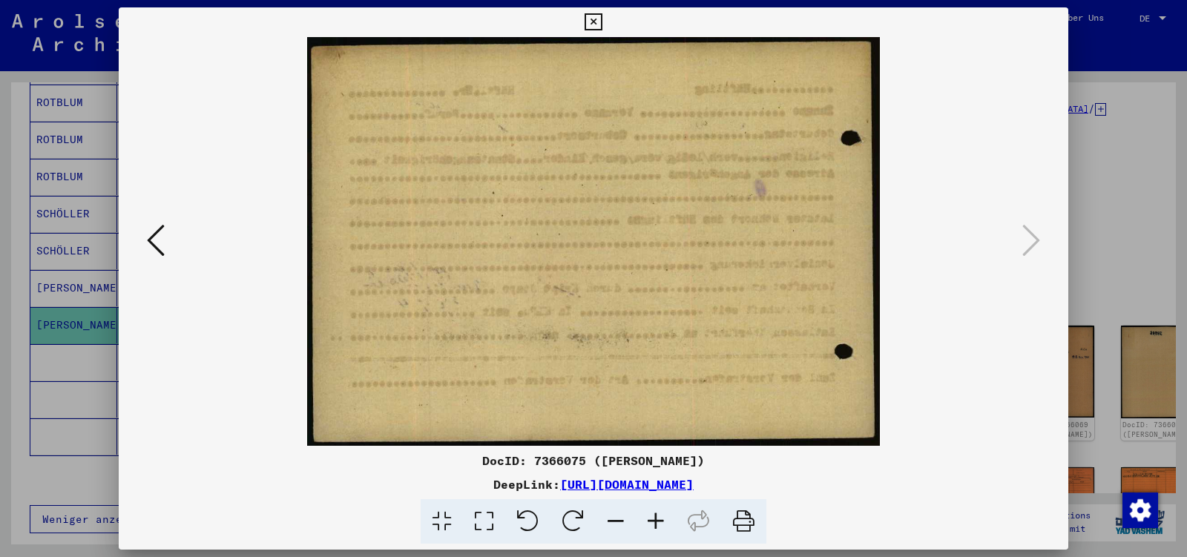
click at [602, 22] on icon at bounding box center [593, 22] width 17 height 18
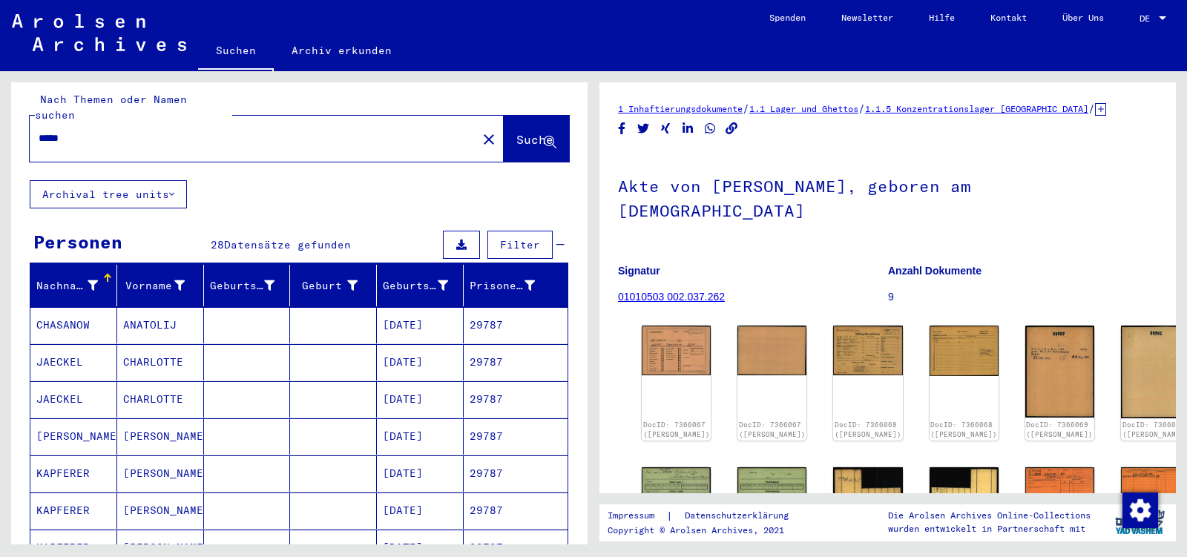
scroll to position [0, 0]
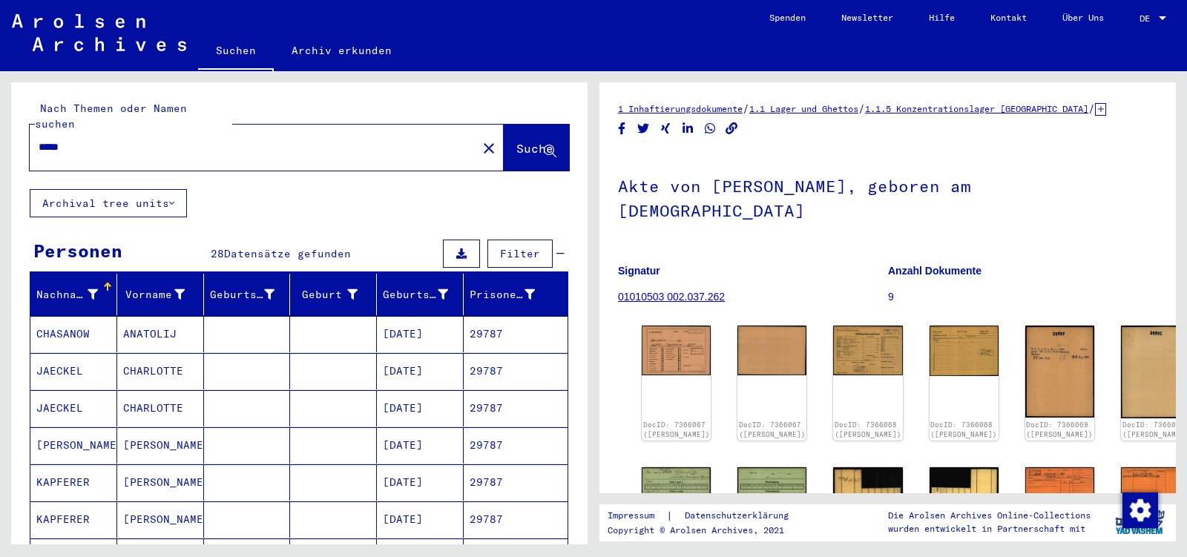
click at [82, 140] on input "*****" at bounding box center [254, 148] width 430 height 16
type input "****"
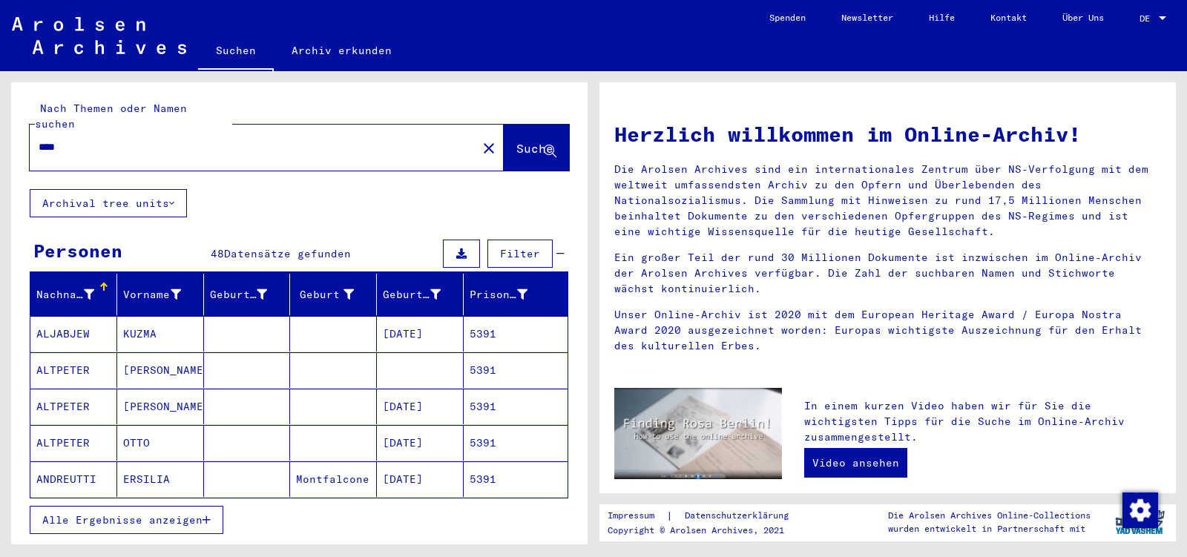
click at [117, 514] on span "Alle Ergebnisse anzeigen" at bounding box center [122, 520] width 160 height 13
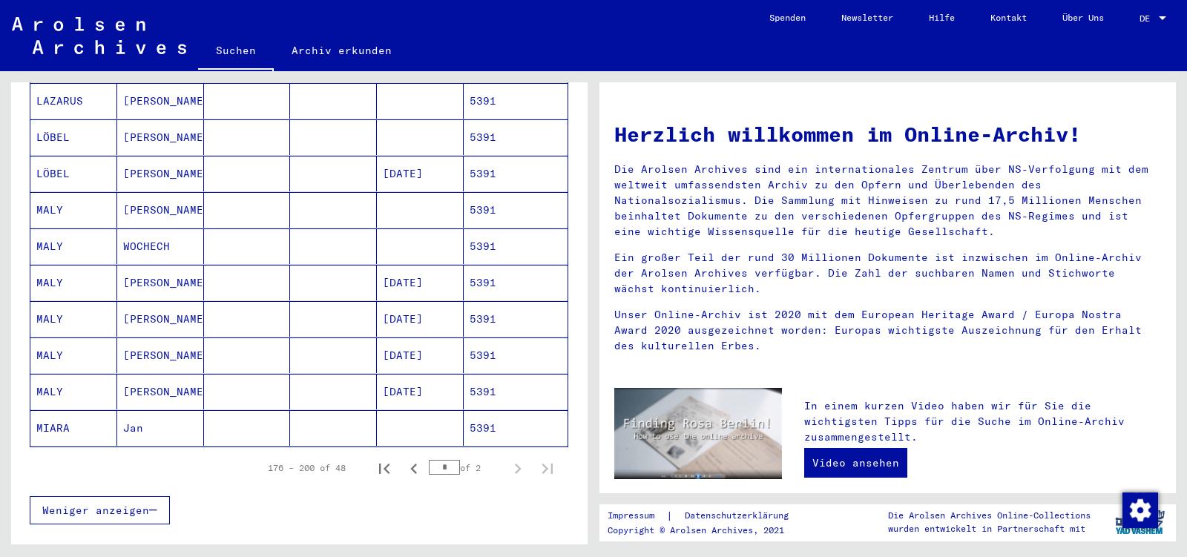
scroll to position [779, 0]
click at [379, 463] on icon "First page" at bounding box center [384, 468] width 10 height 10
click at [508, 458] on icon "Next page" at bounding box center [518, 468] width 21 height 21
type input "*"
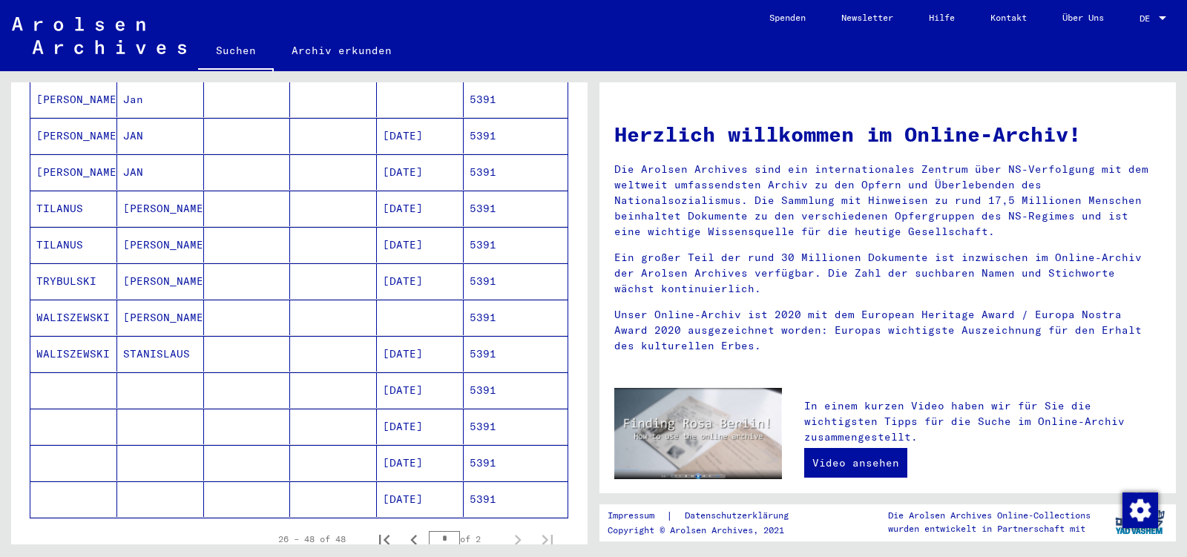
scroll to position [623, 0]
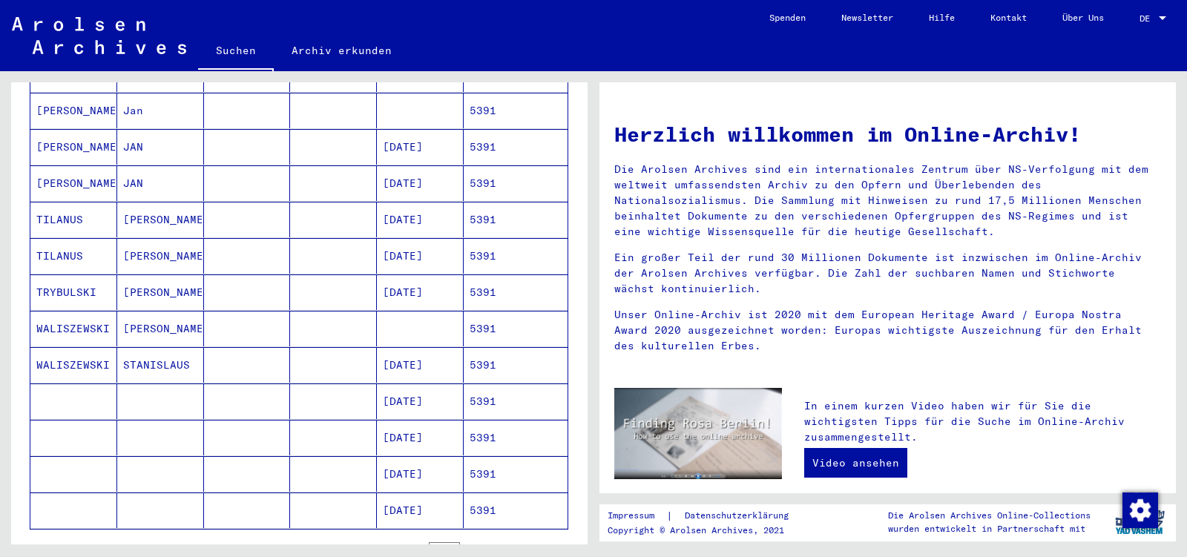
click at [128, 347] on mat-cell "STANISLAUS" at bounding box center [160, 365] width 87 height 36
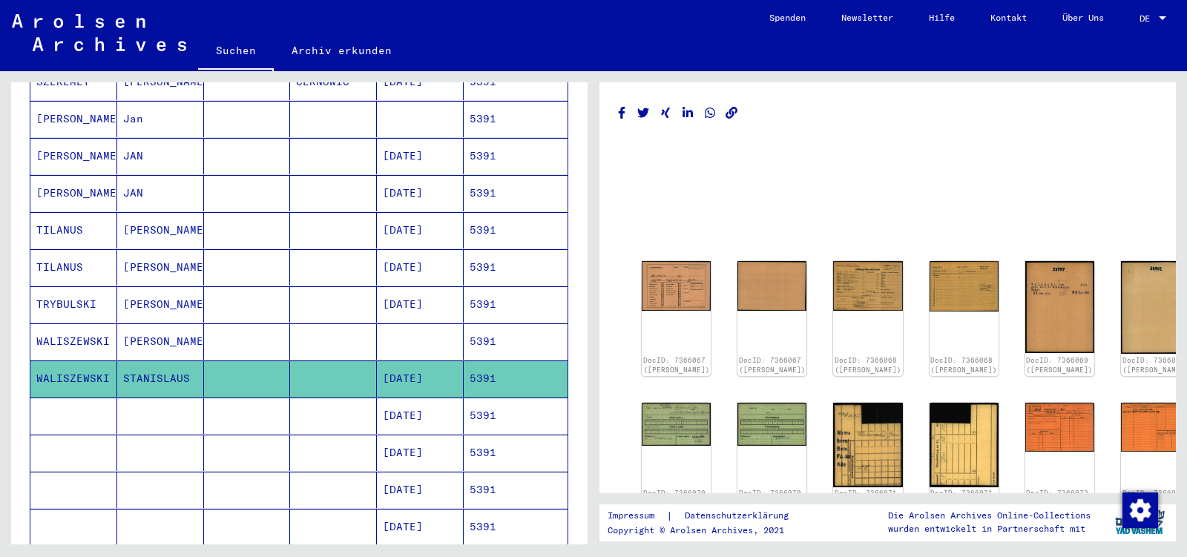
scroll to position [630, 0]
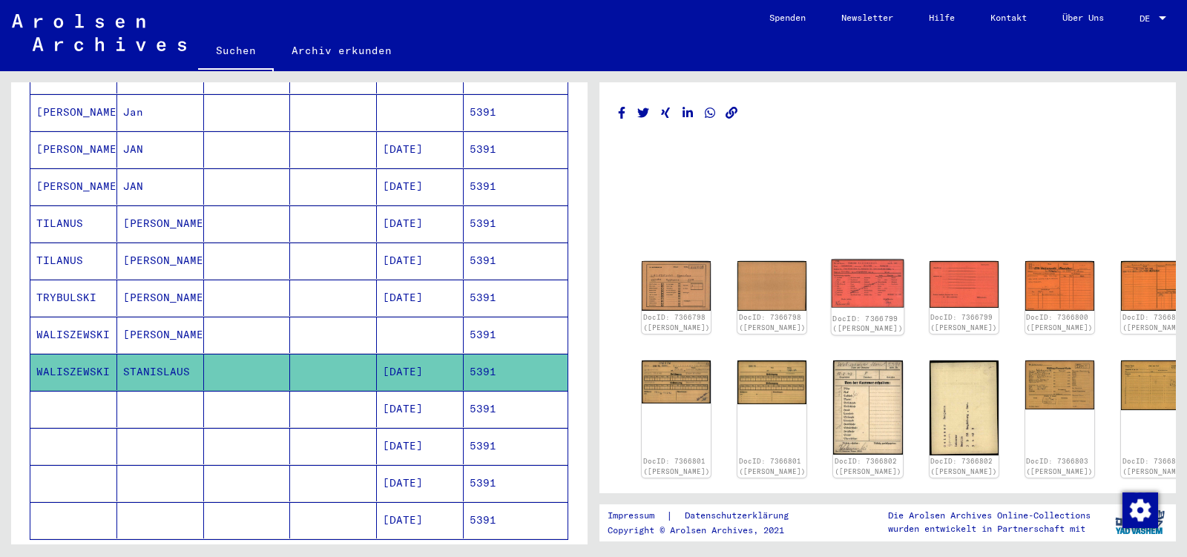
click at [832, 286] on img at bounding box center [868, 284] width 73 height 48
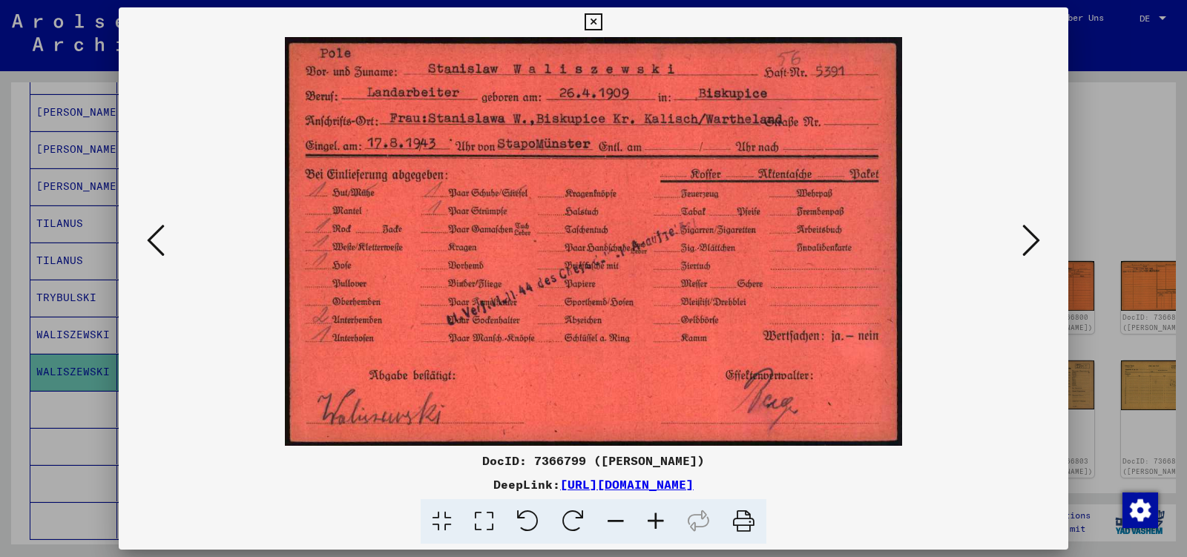
click at [1032, 240] on icon at bounding box center [1032, 241] width 18 height 36
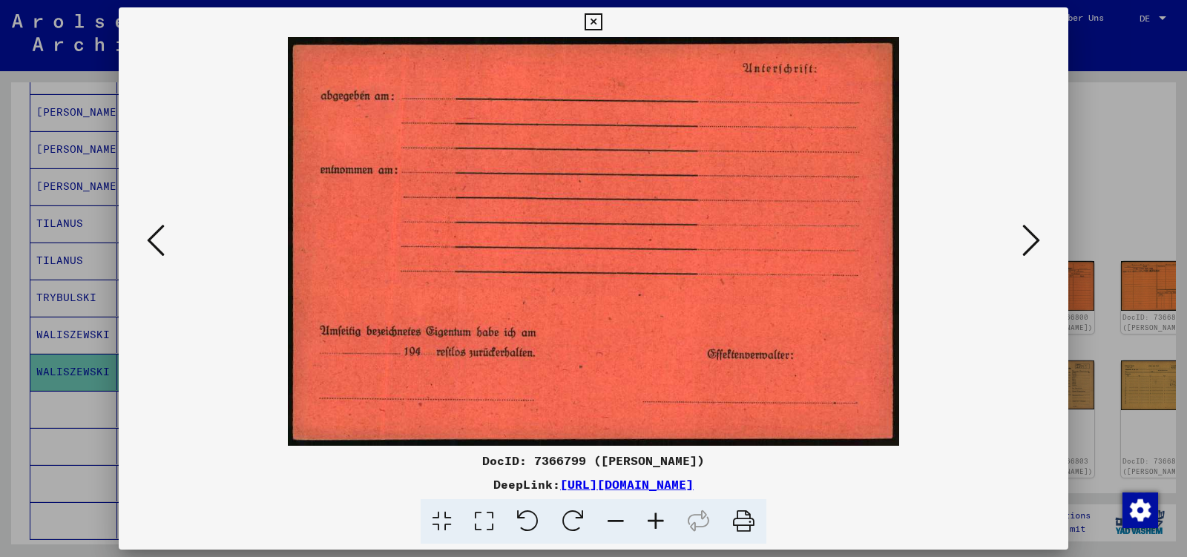
click at [1032, 240] on icon at bounding box center [1032, 241] width 18 height 36
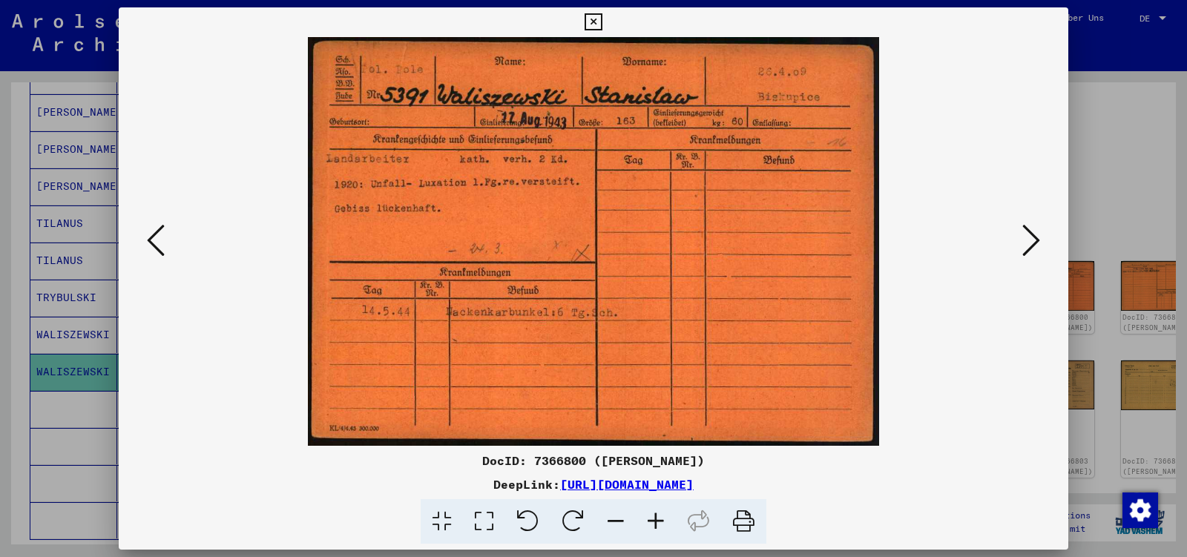
click at [1032, 240] on icon at bounding box center [1032, 241] width 18 height 36
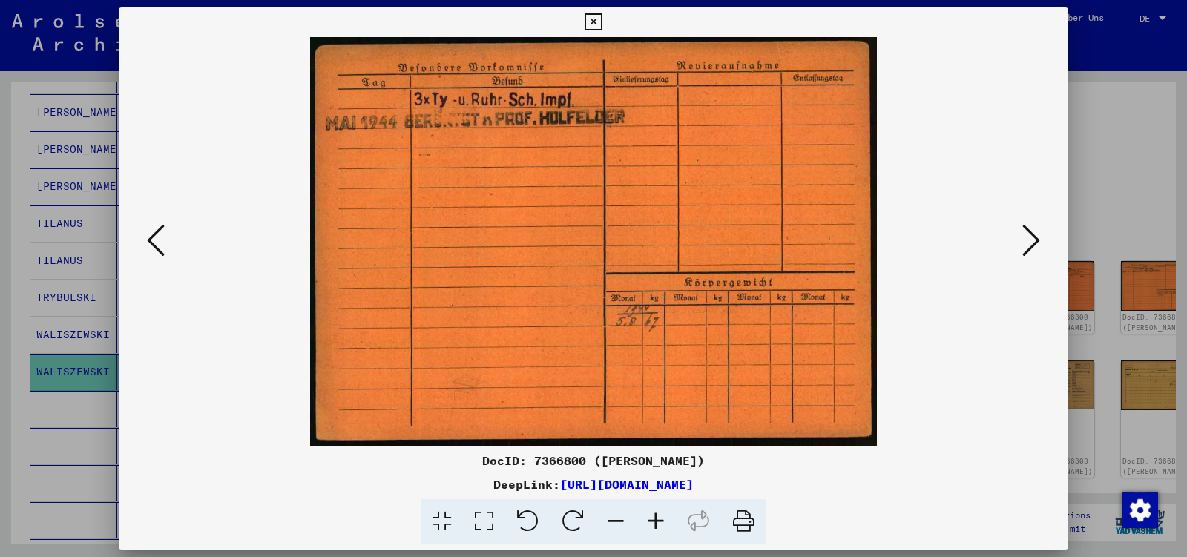
click at [1032, 240] on icon at bounding box center [1032, 241] width 18 height 36
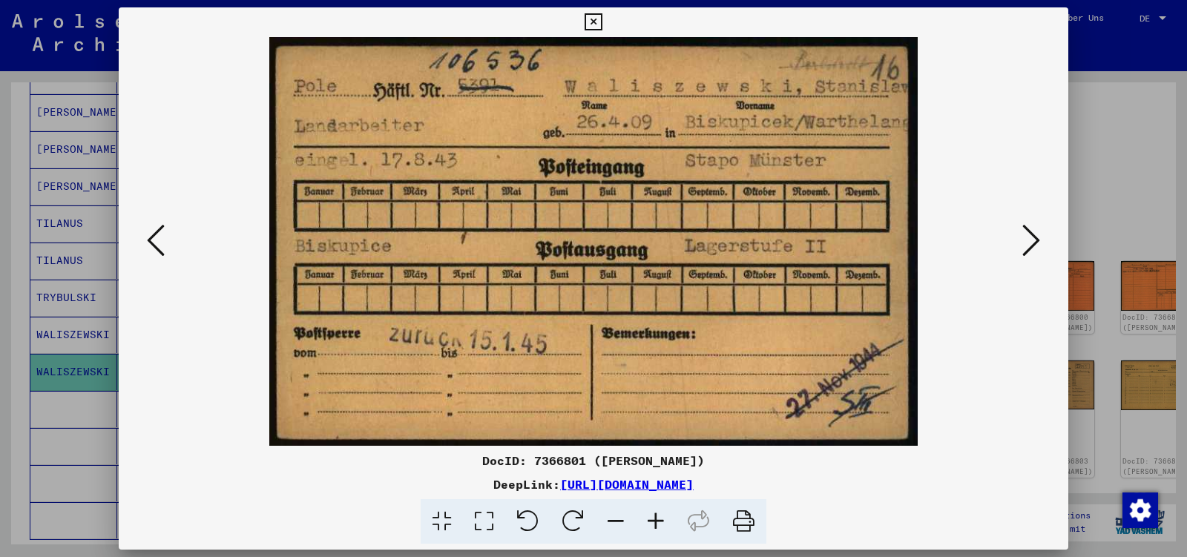
click at [1032, 240] on icon at bounding box center [1032, 241] width 18 height 36
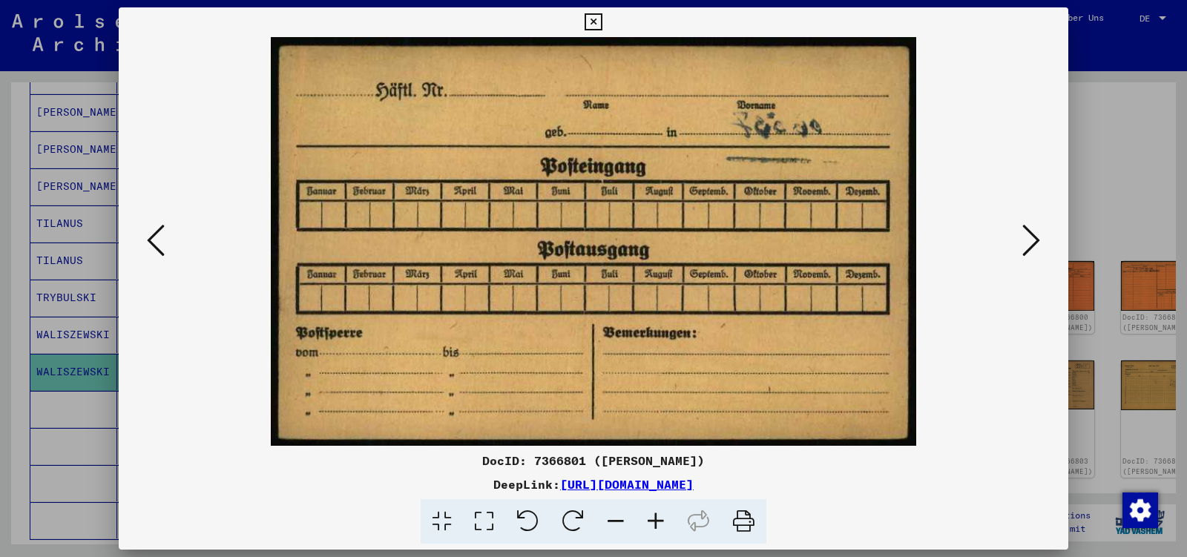
click at [1032, 240] on icon at bounding box center [1032, 241] width 18 height 36
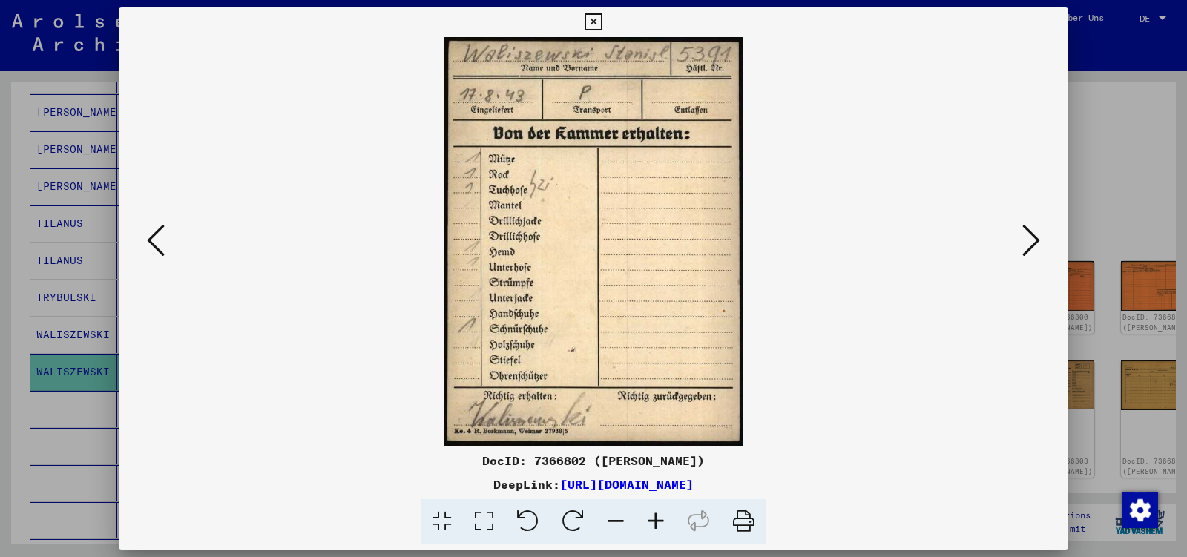
click at [1032, 240] on icon at bounding box center [1032, 241] width 18 height 36
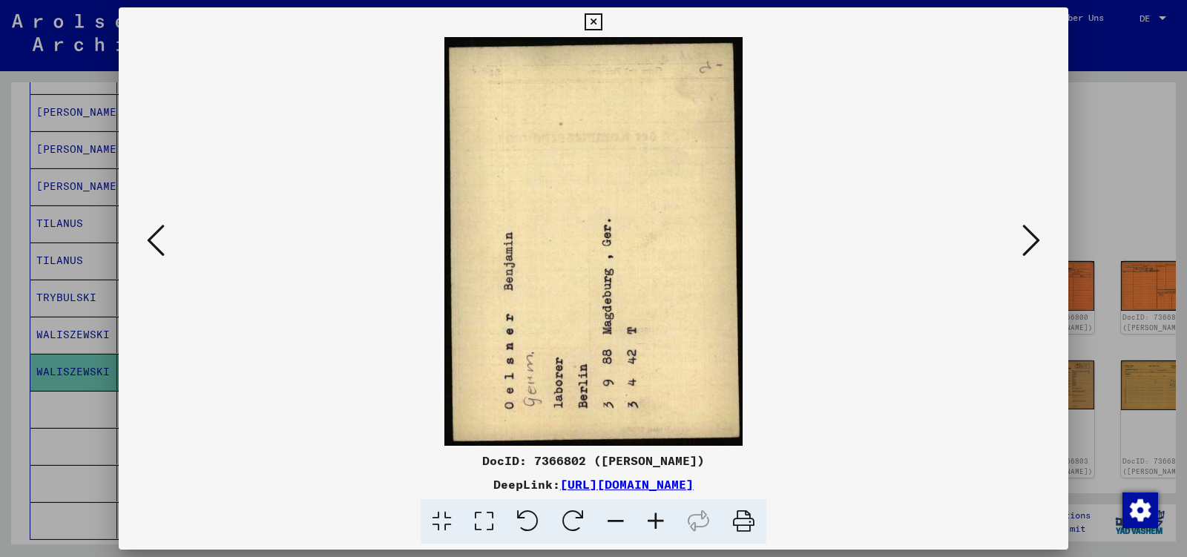
click at [1032, 240] on icon at bounding box center [1032, 241] width 18 height 36
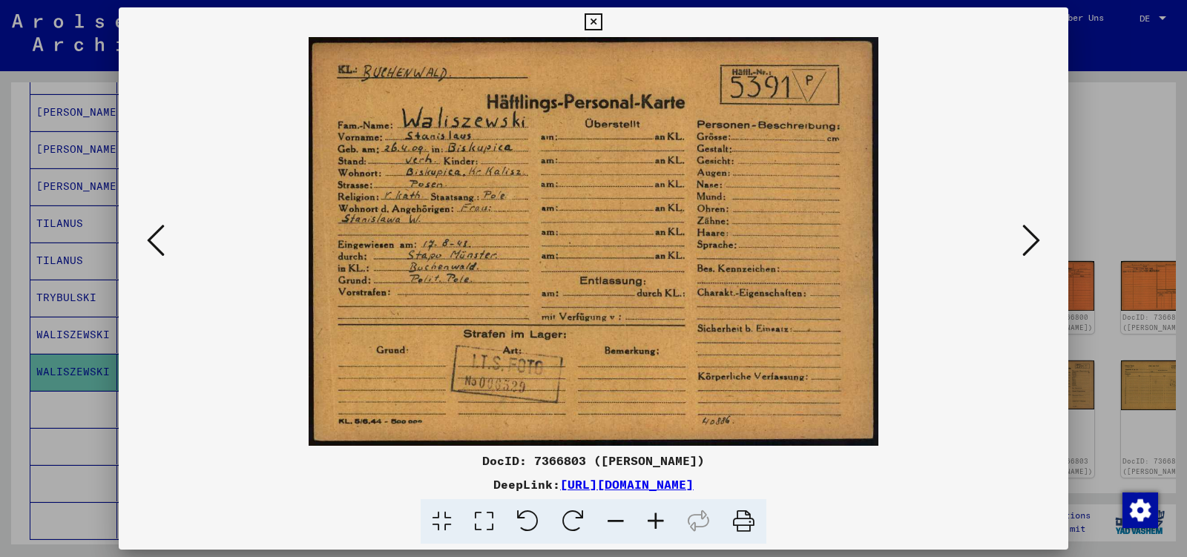
click at [1032, 240] on icon at bounding box center [1032, 241] width 18 height 36
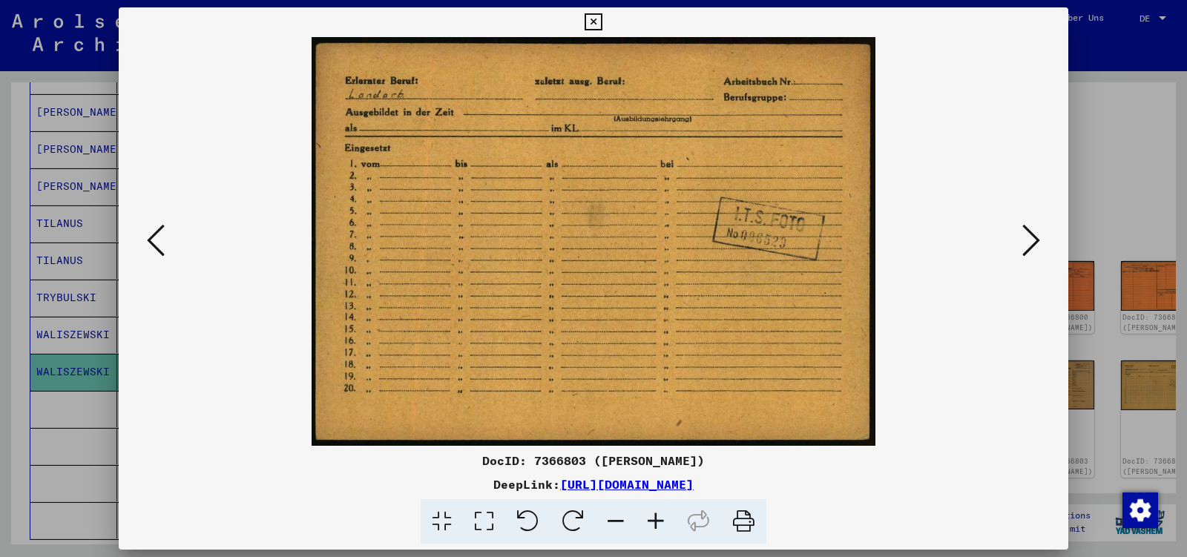
click at [1032, 240] on icon at bounding box center [1032, 241] width 18 height 36
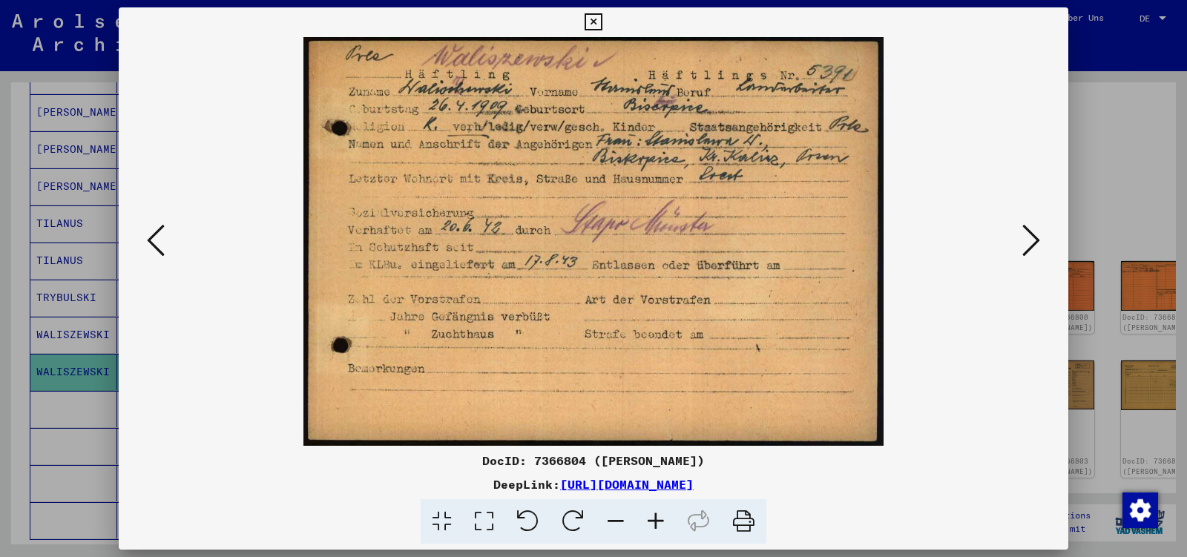
click at [1032, 240] on icon at bounding box center [1032, 241] width 18 height 36
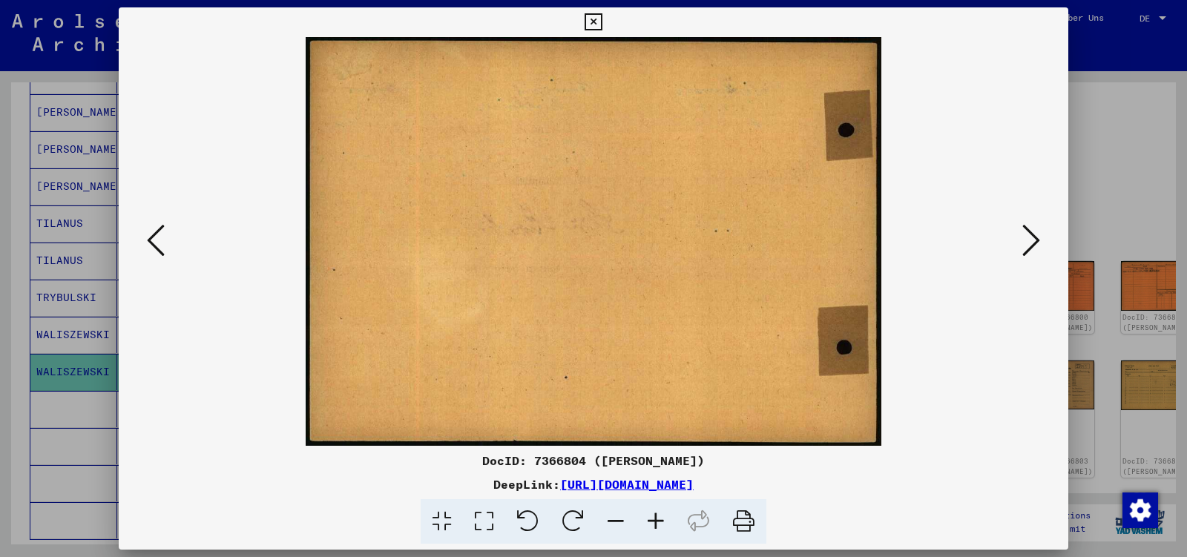
click at [1032, 240] on icon at bounding box center [1032, 241] width 18 height 36
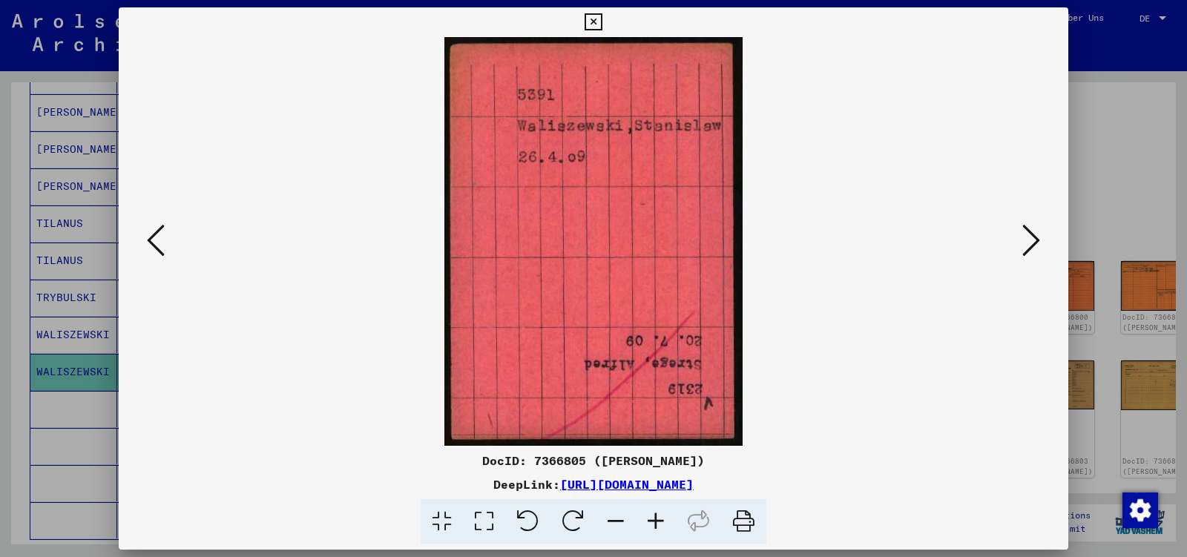
click at [1032, 240] on icon at bounding box center [1032, 241] width 18 height 36
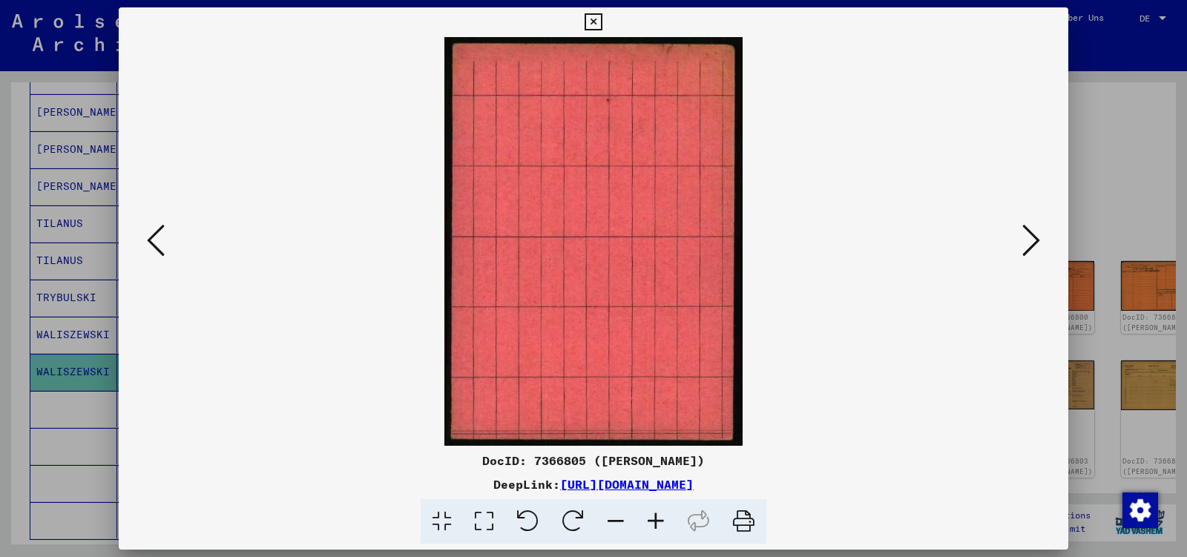
click at [1032, 240] on icon at bounding box center [1032, 241] width 18 height 36
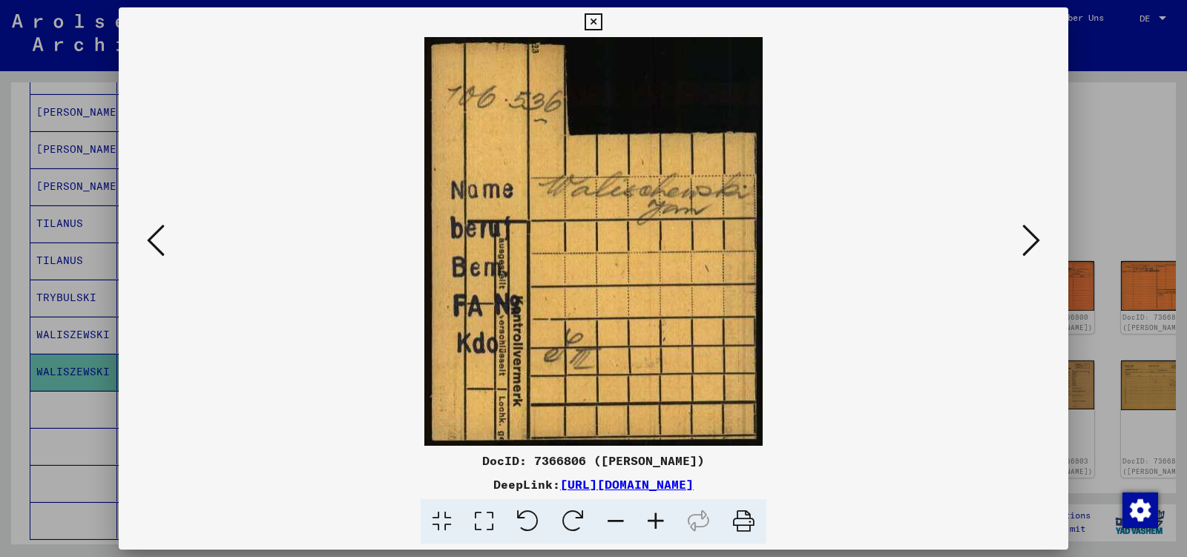
click at [1032, 240] on icon at bounding box center [1032, 241] width 18 height 36
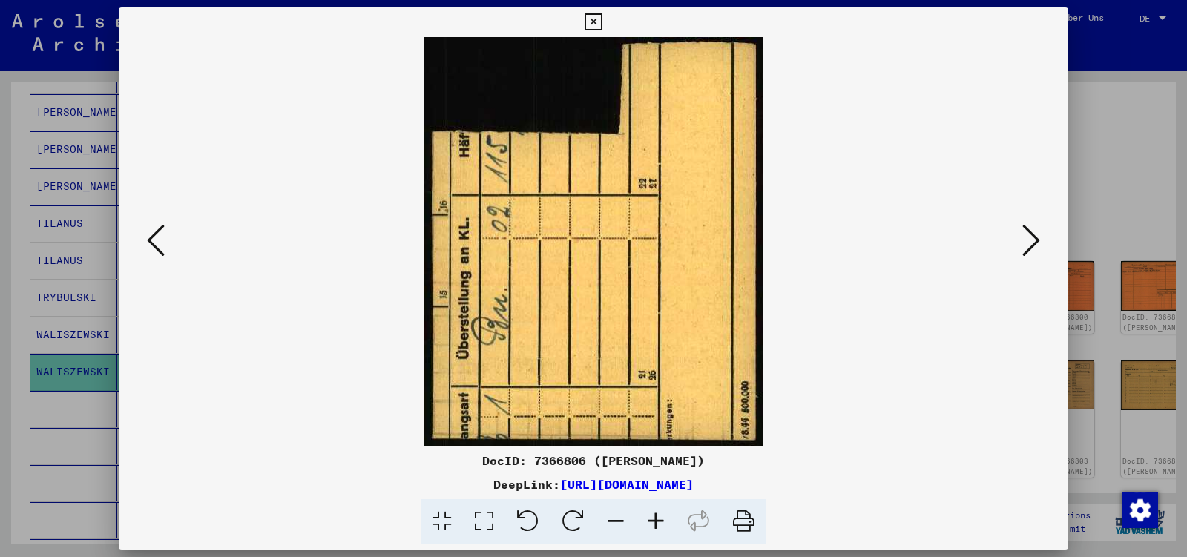
click at [1032, 240] on icon at bounding box center [1032, 241] width 18 height 36
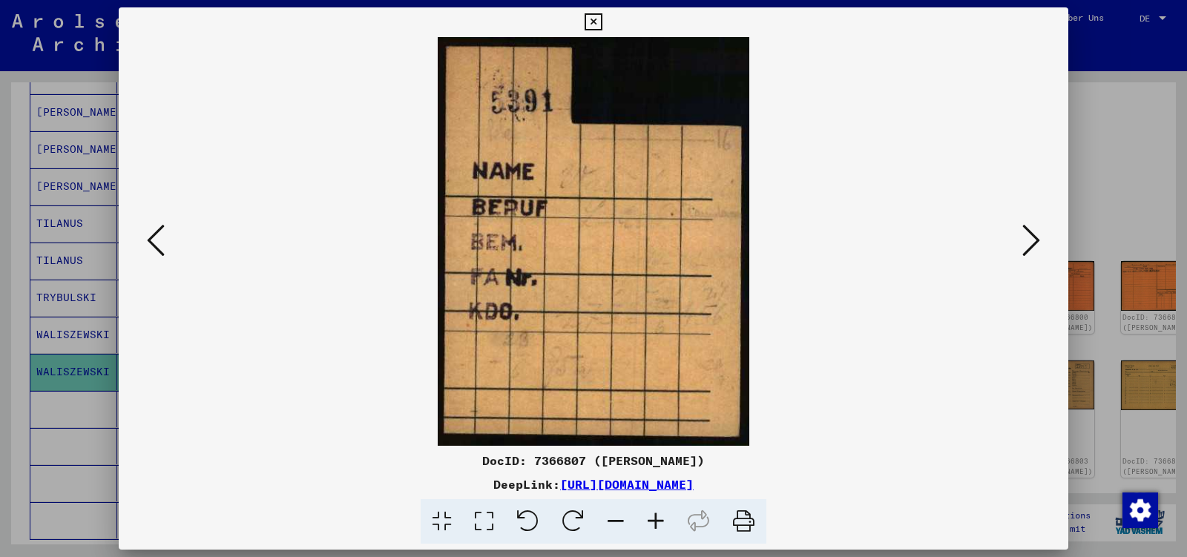
click at [1032, 240] on icon at bounding box center [1032, 241] width 18 height 36
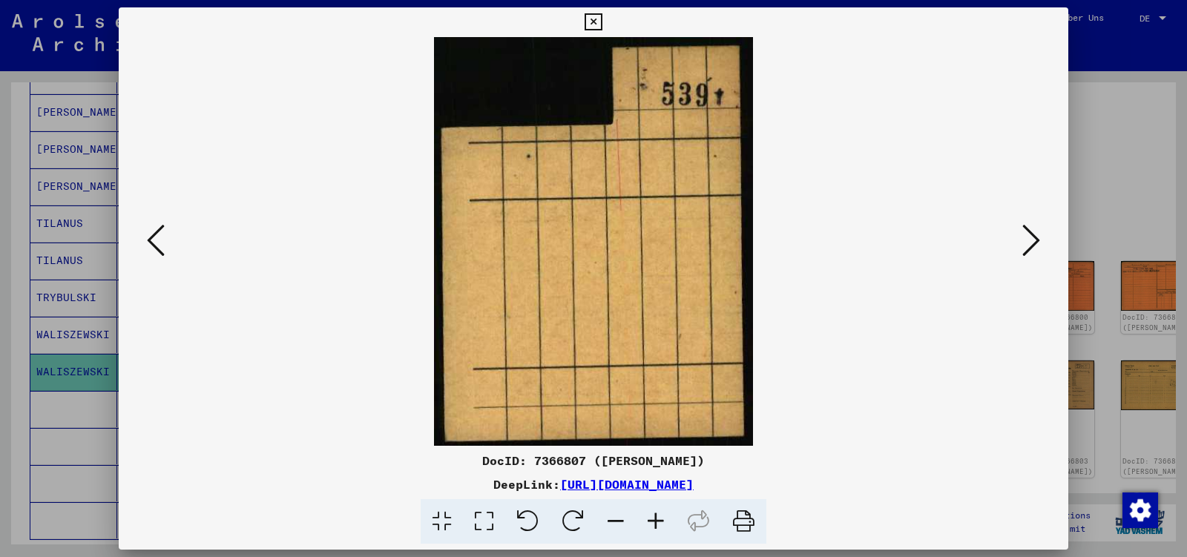
click at [1032, 240] on icon at bounding box center [1032, 241] width 18 height 36
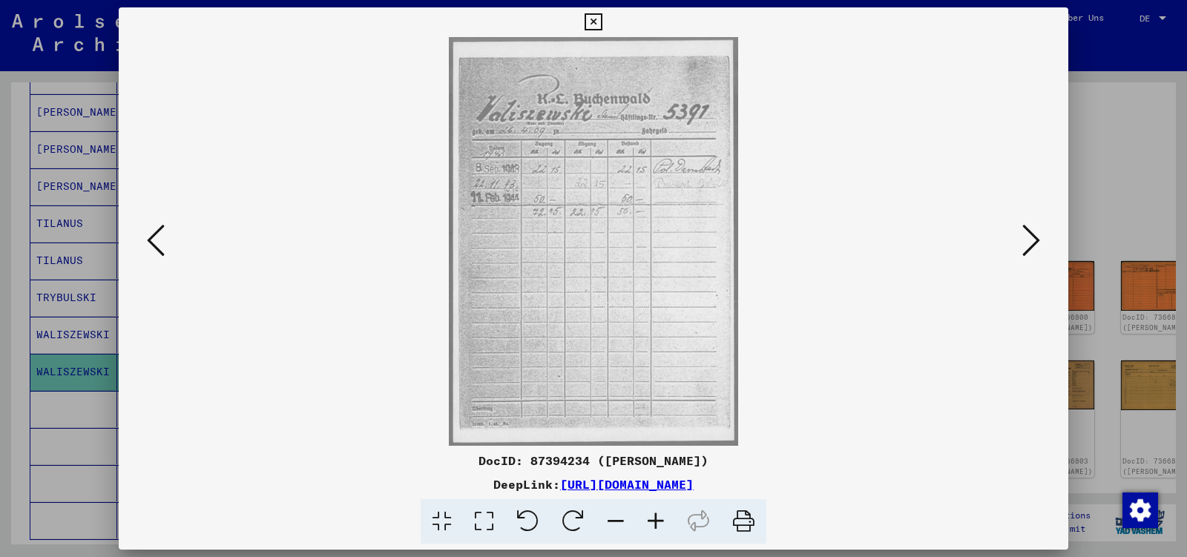
click at [1032, 240] on icon at bounding box center [1032, 241] width 18 height 36
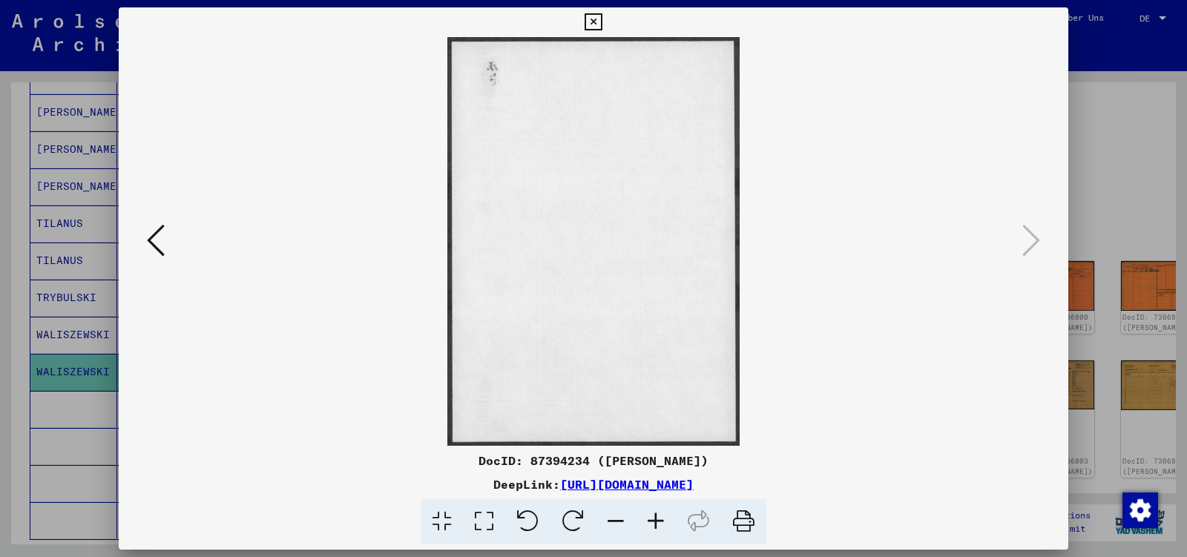
click at [602, 22] on icon at bounding box center [593, 22] width 17 height 18
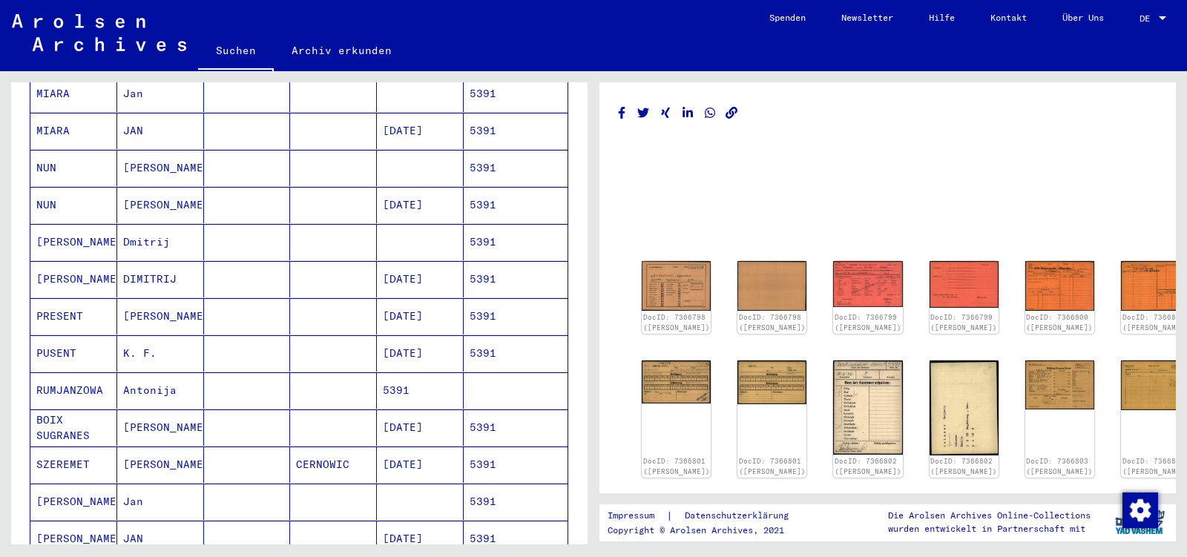
scroll to position [0, 0]
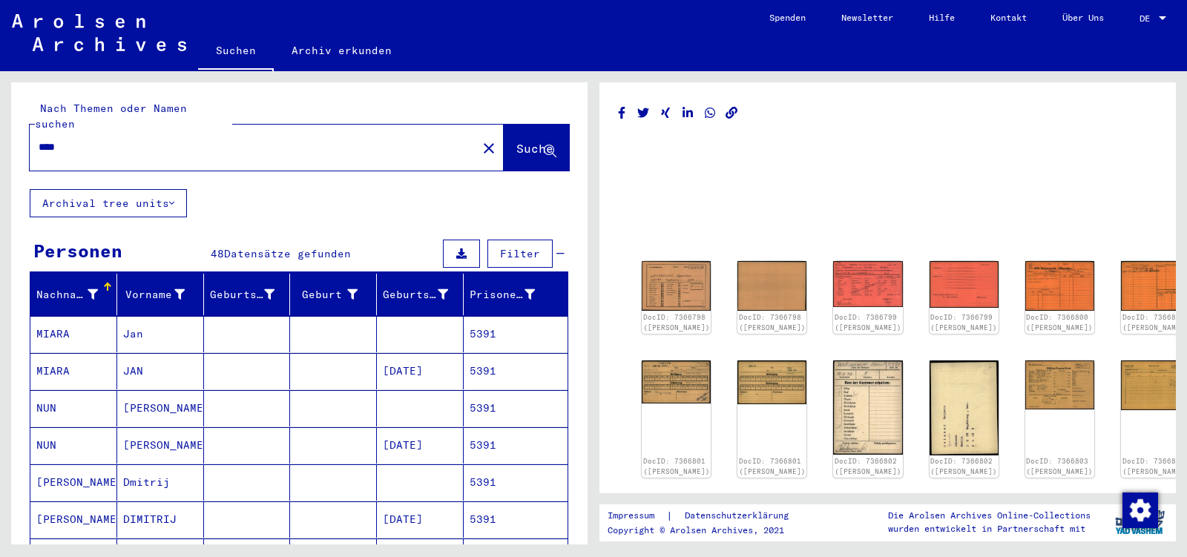
click at [74, 140] on input "****" at bounding box center [254, 148] width 430 height 16
type input "*****"
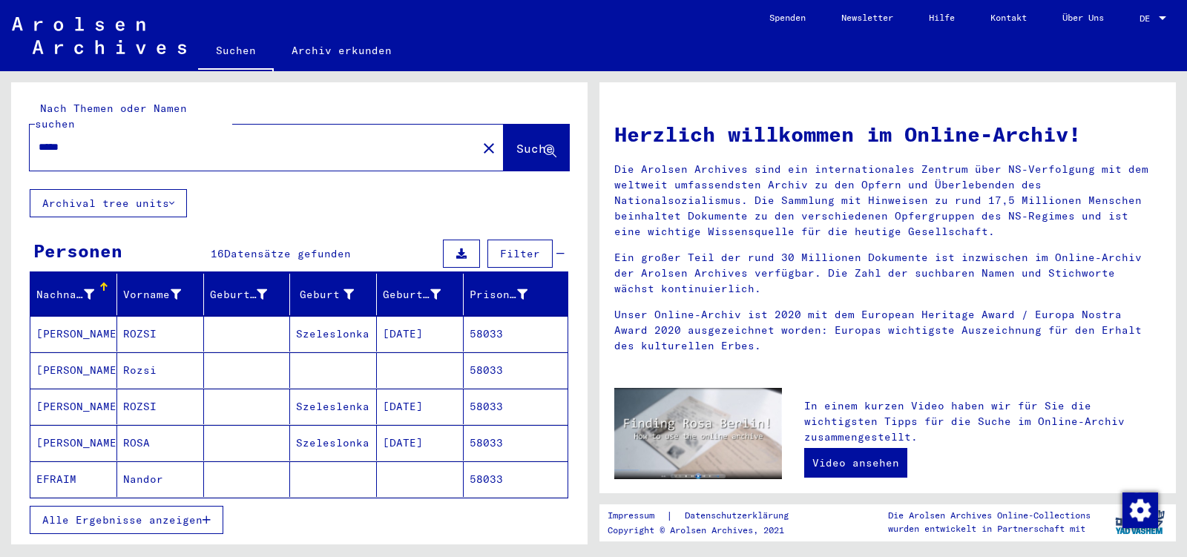
click at [200, 509] on button "Alle Ergebnisse anzeigen" at bounding box center [127, 520] width 194 height 28
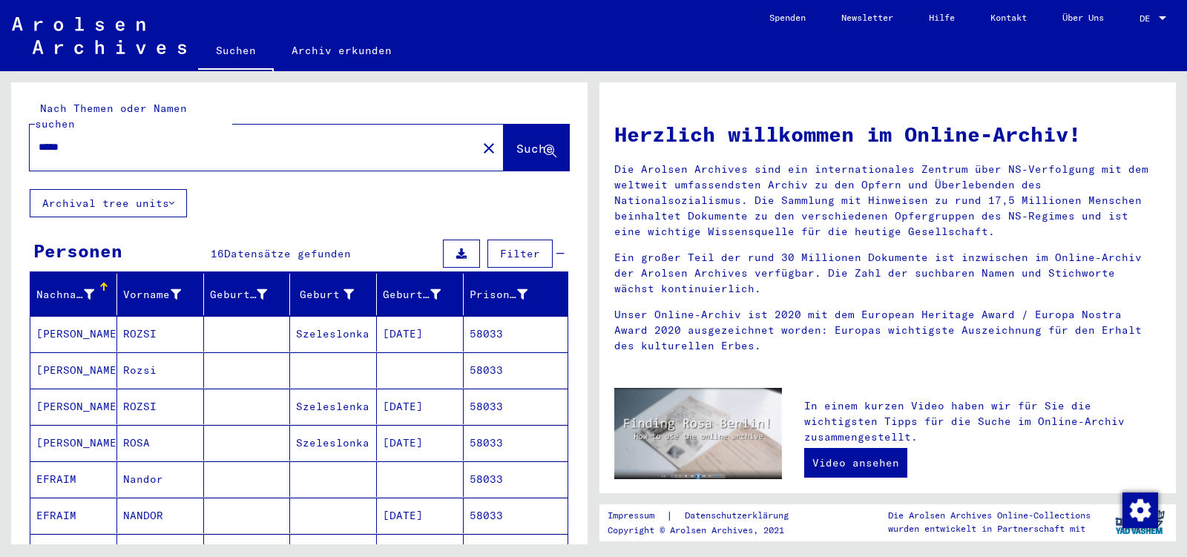
scroll to position [312, 0]
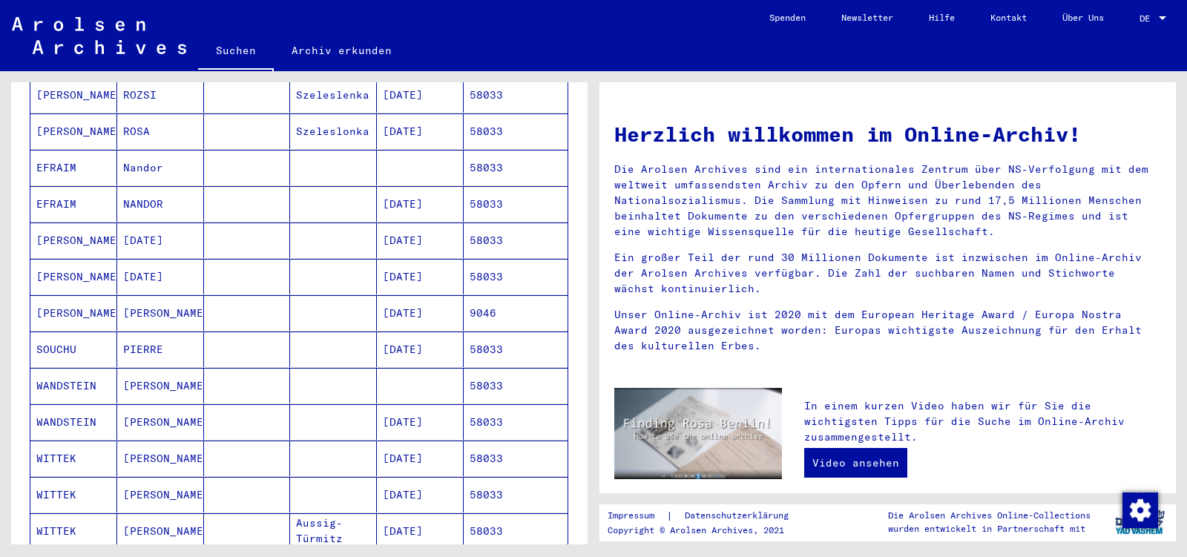
click at [186, 410] on mat-cell "[PERSON_NAME]" at bounding box center [160, 422] width 87 height 36
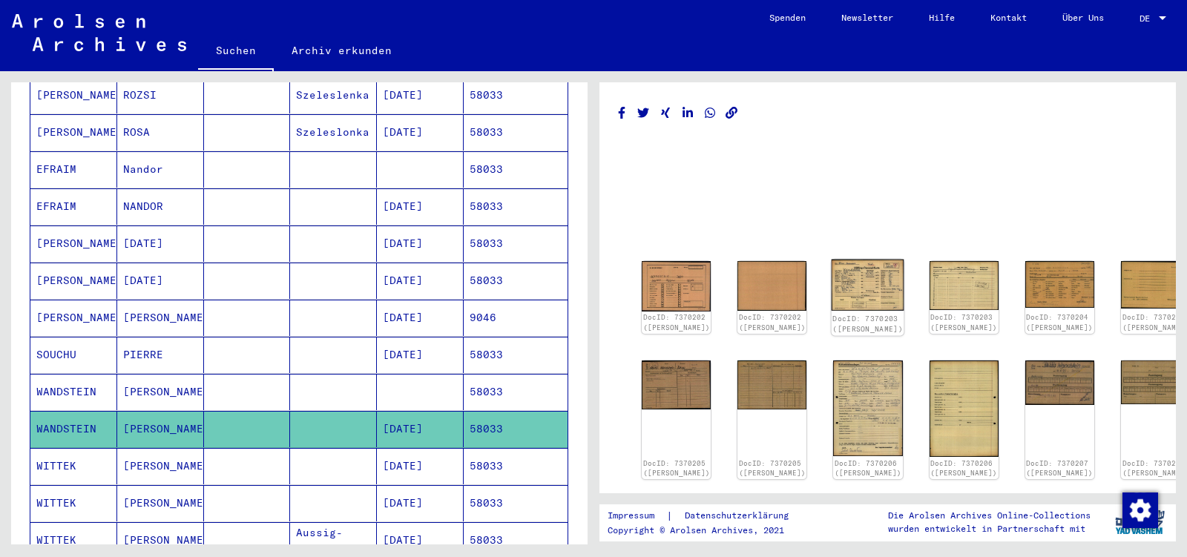
click at [838, 295] on img at bounding box center [868, 285] width 73 height 51
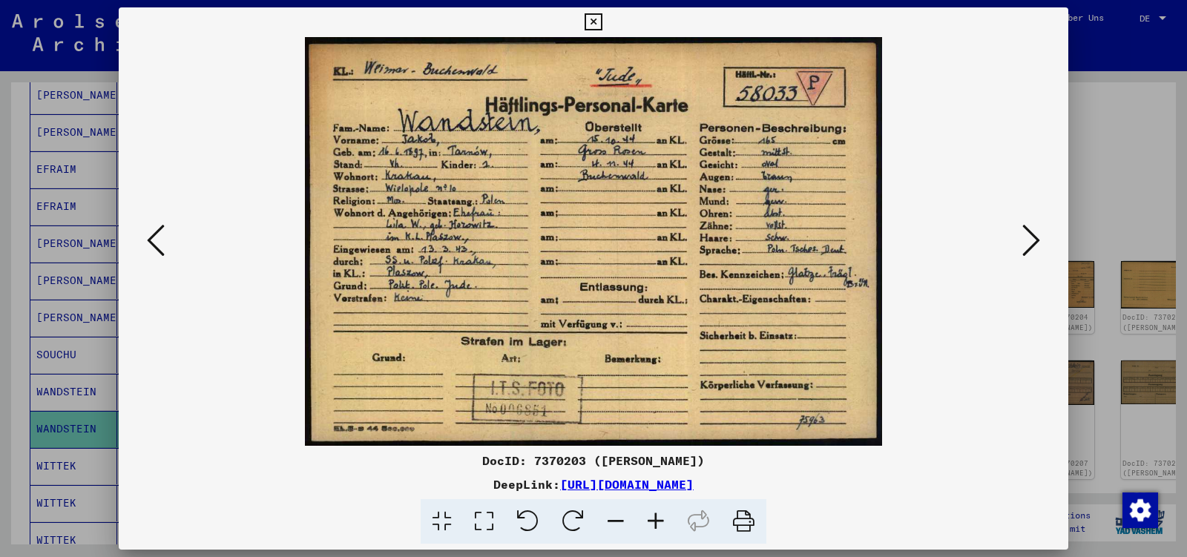
click at [1037, 235] on icon at bounding box center [1032, 241] width 18 height 36
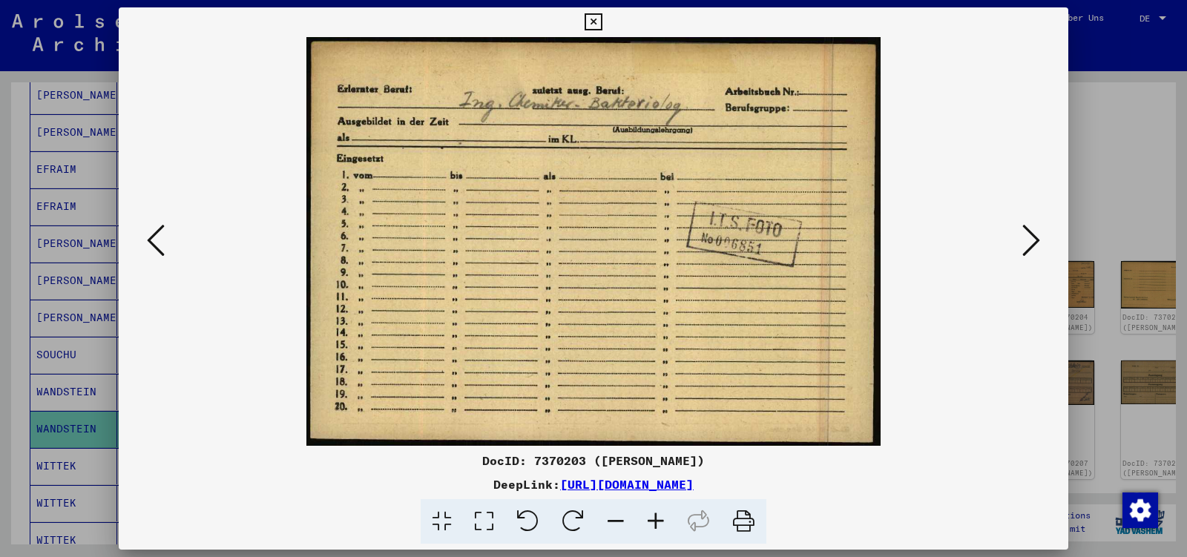
click at [1037, 235] on icon at bounding box center [1032, 241] width 18 height 36
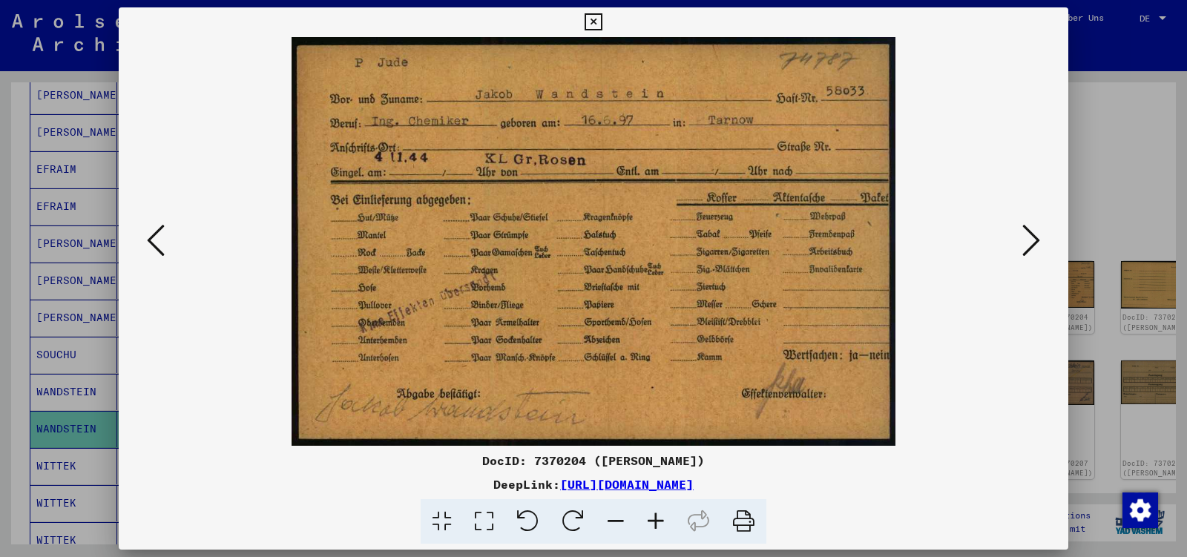
click at [1037, 235] on icon at bounding box center [1032, 241] width 18 height 36
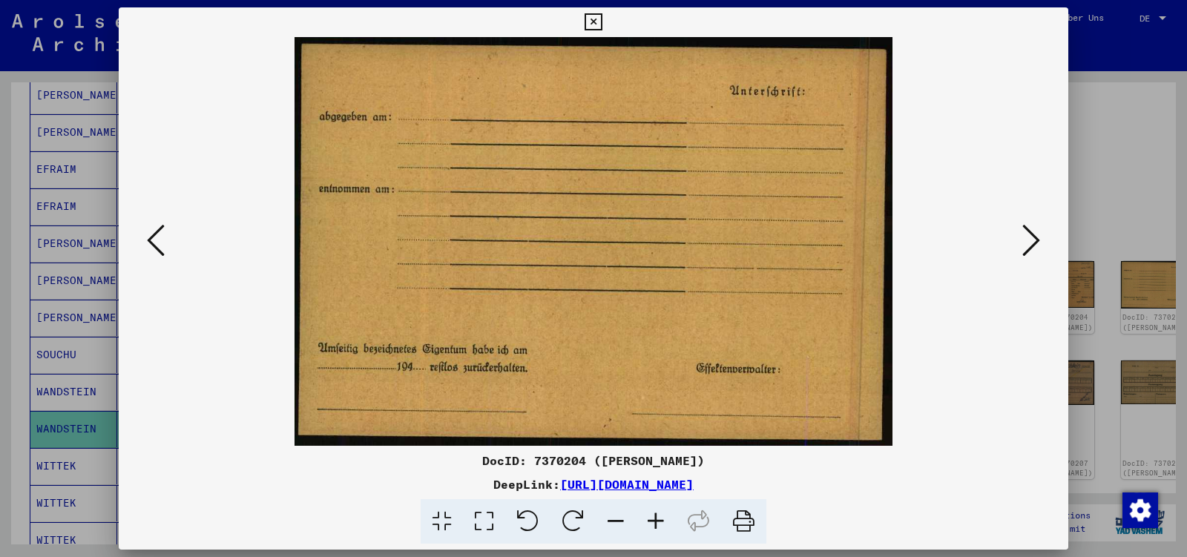
click at [1037, 235] on icon at bounding box center [1032, 241] width 18 height 36
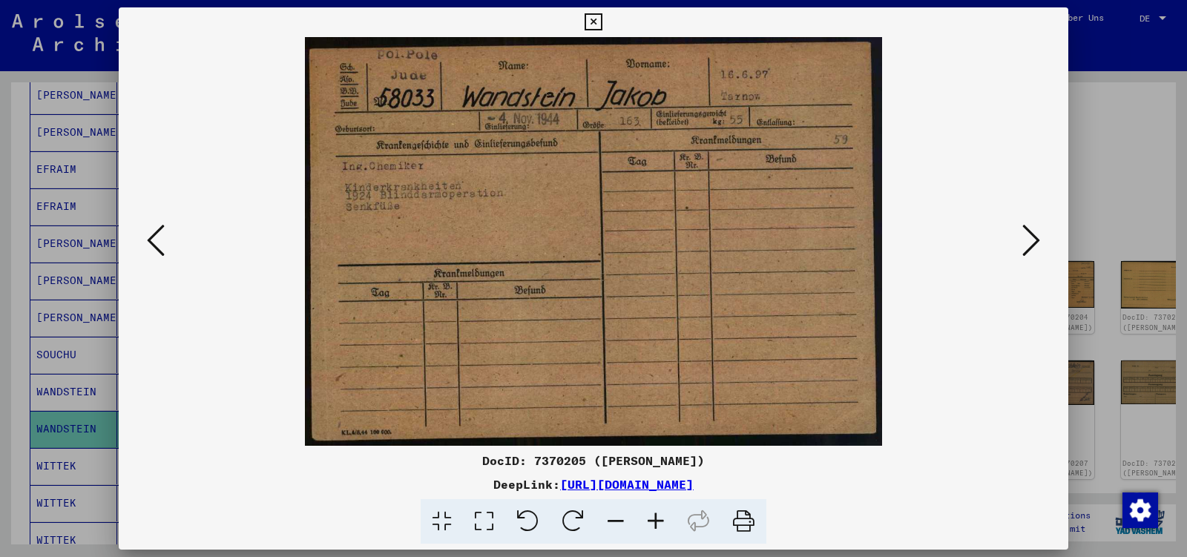
click at [1037, 235] on icon at bounding box center [1032, 241] width 18 height 36
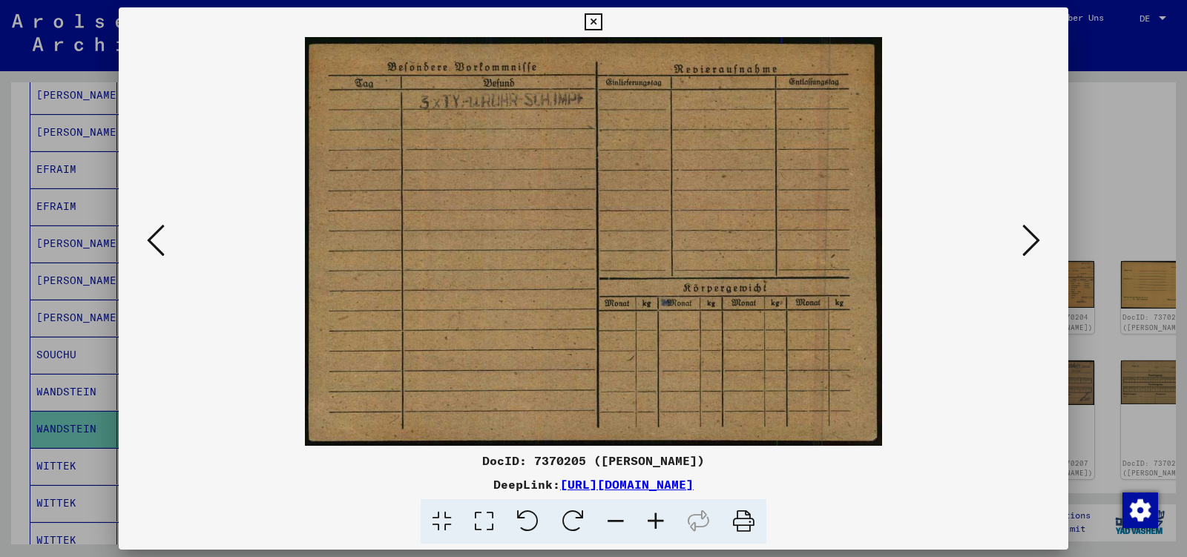
click at [1037, 235] on icon at bounding box center [1032, 241] width 18 height 36
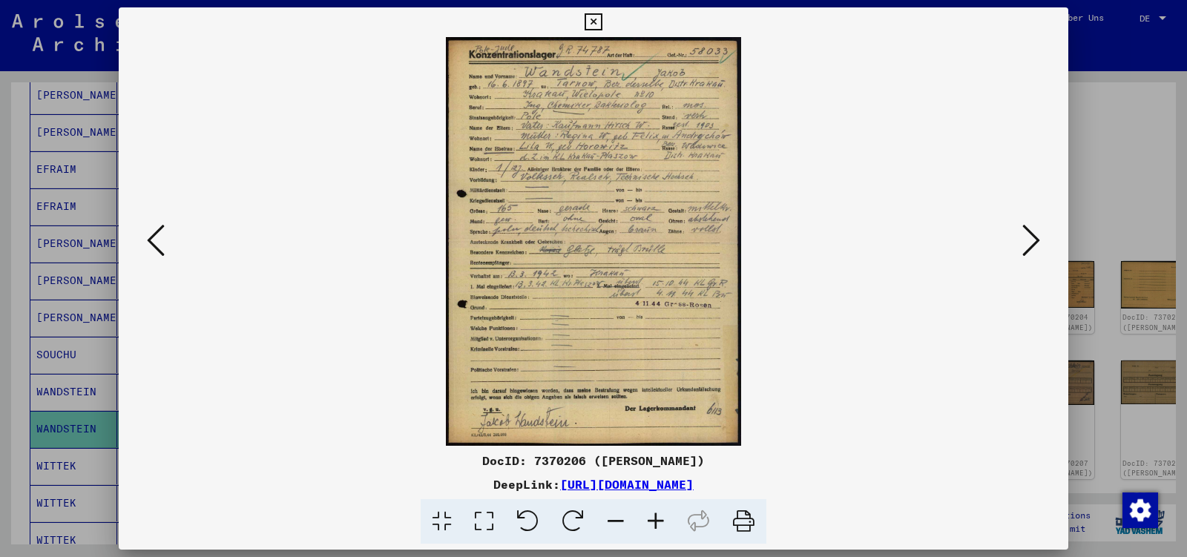
click at [1037, 235] on icon at bounding box center [1032, 241] width 18 height 36
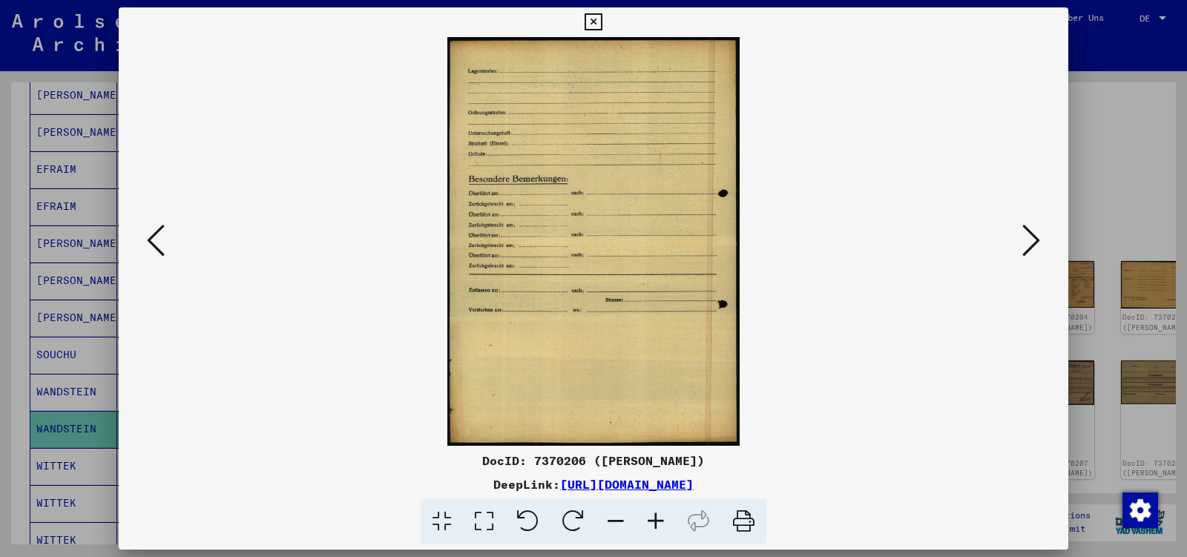
click at [1037, 235] on icon at bounding box center [1032, 241] width 18 height 36
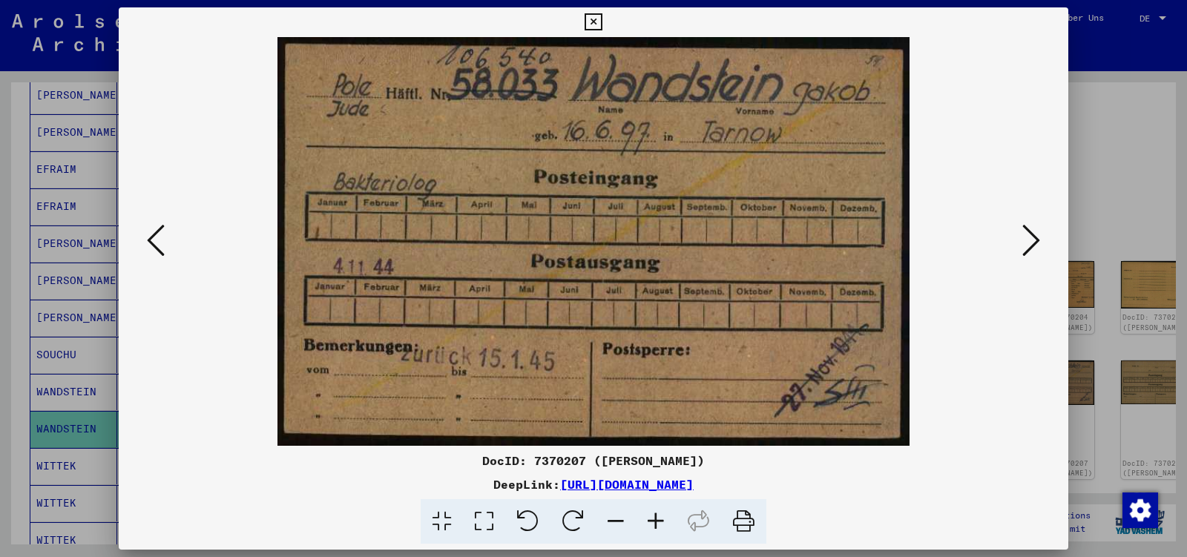
click at [1037, 235] on icon at bounding box center [1032, 241] width 18 height 36
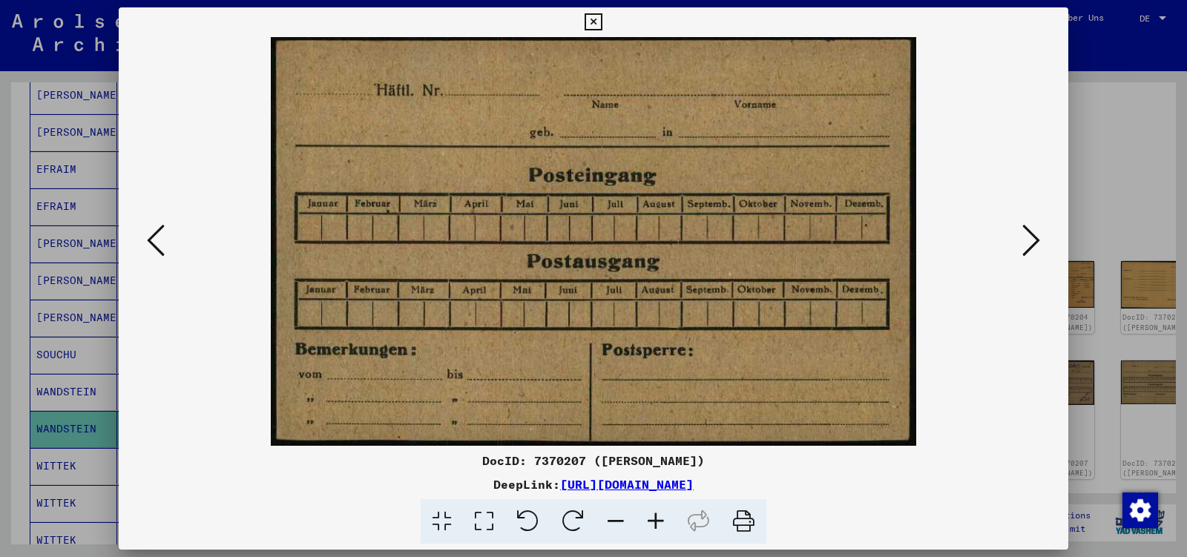
click at [1037, 235] on icon at bounding box center [1032, 241] width 18 height 36
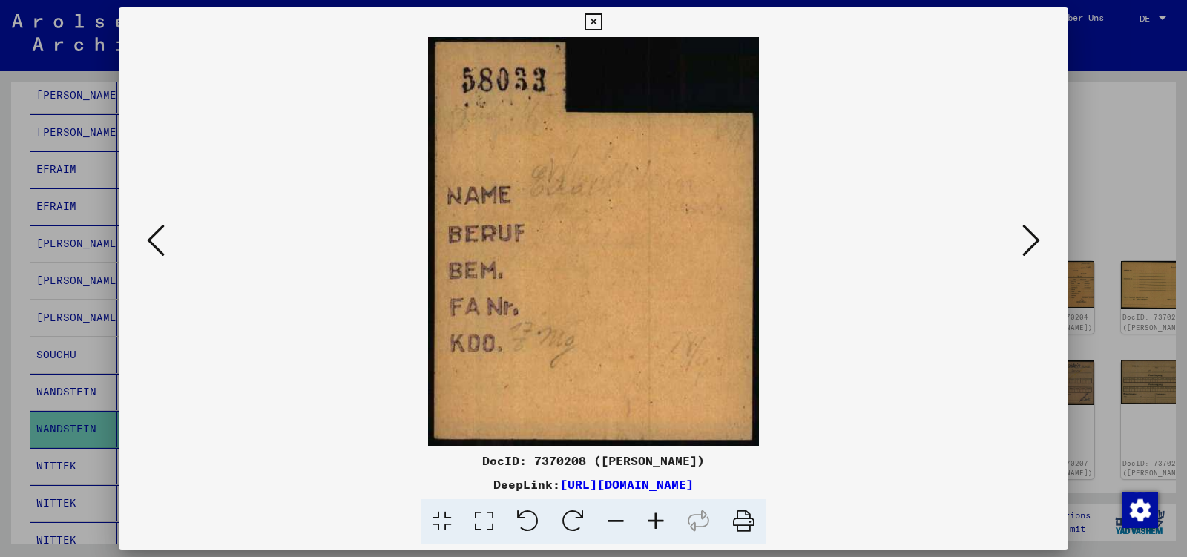
click at [1037, 235] on icon at bounding box center [1032, 241] width 18 height 36
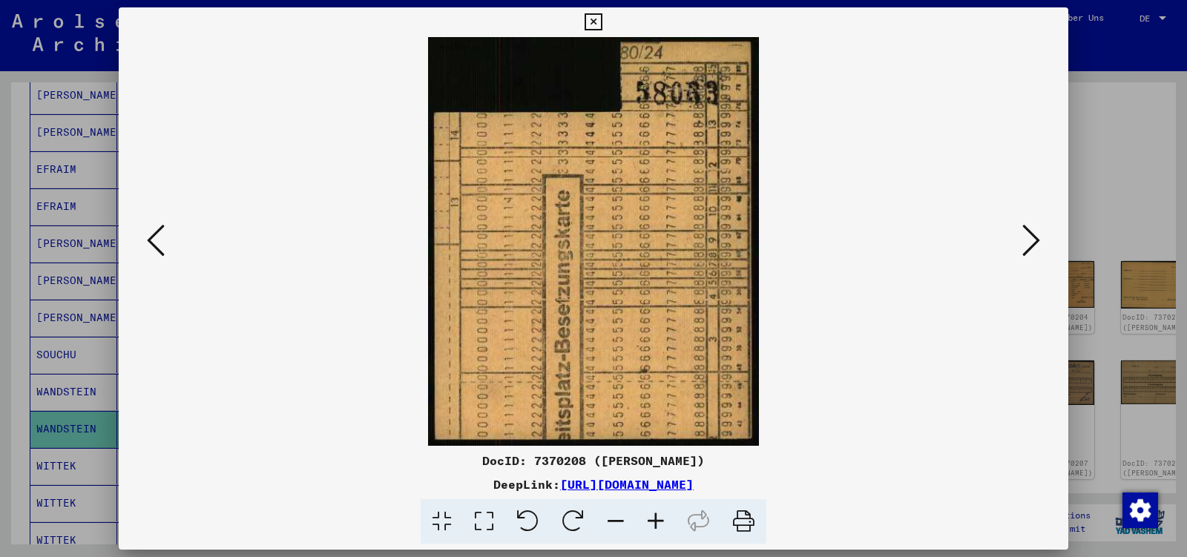
click at [1037, 235] on icon at bounding box center [1032, 241] width 18 height 36
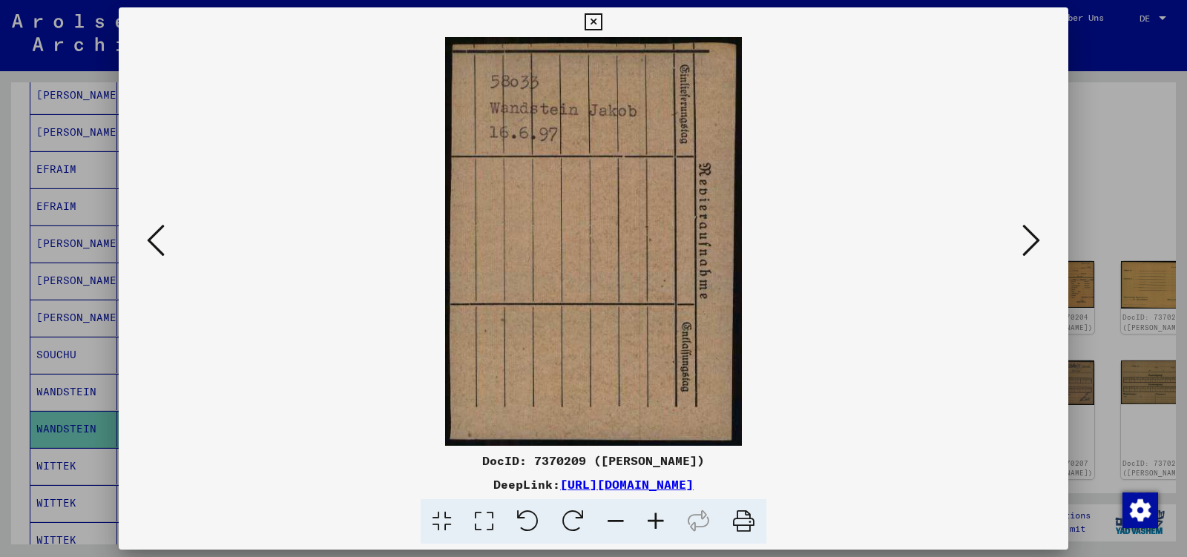
click at [1037, 235] on icon at bounding box center [1032, 241] width 18 height 36
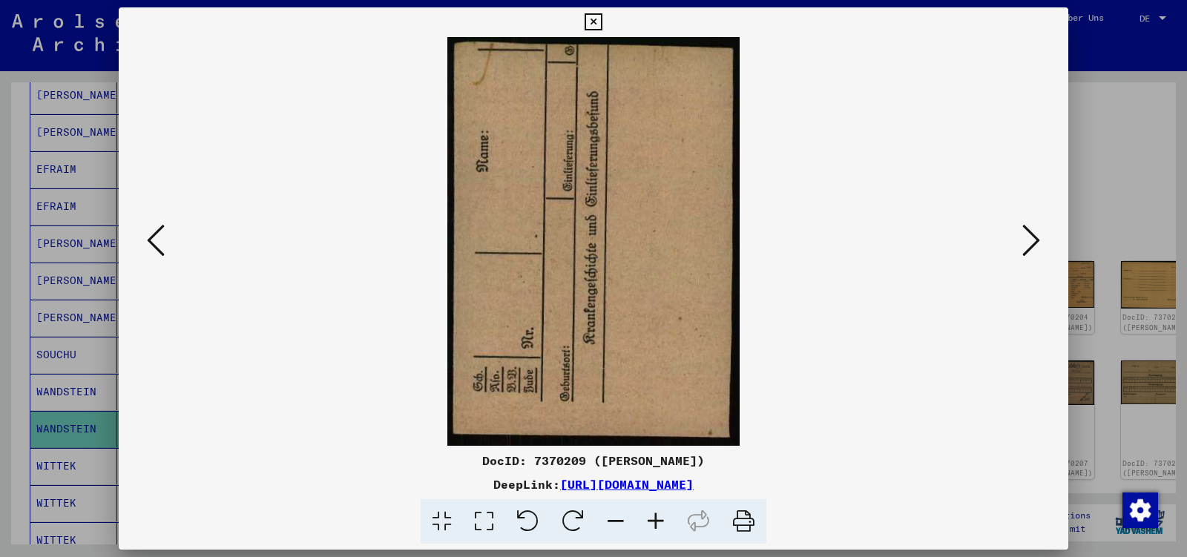
click at [1037, 235] on icon at bounding box center [1032, 241] width 18 height 36
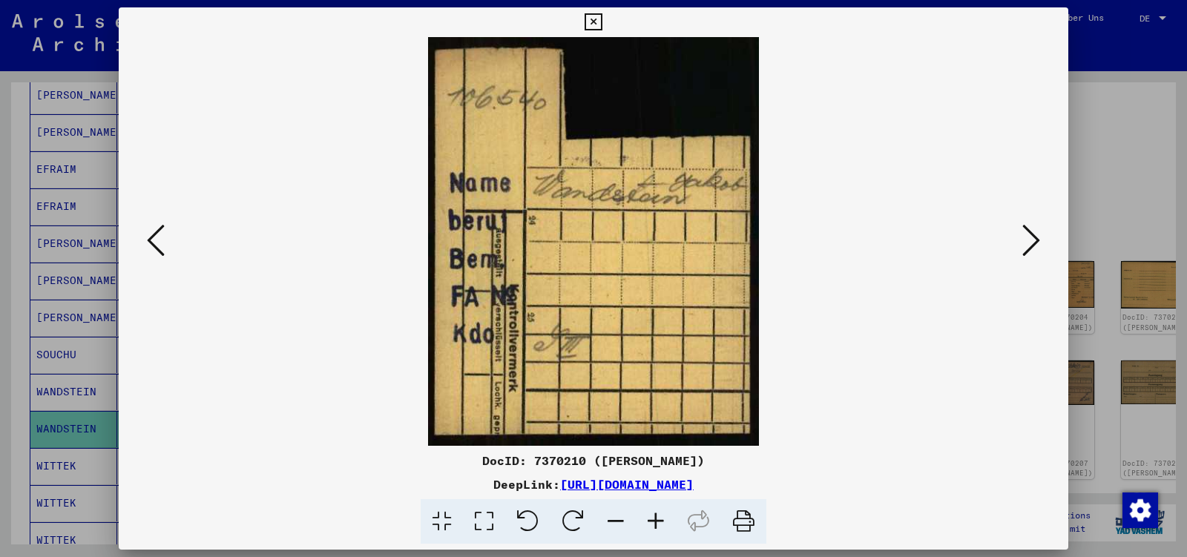
click at [1037, 235] on icon at bounding box center [1032, 241] width 18 height 36
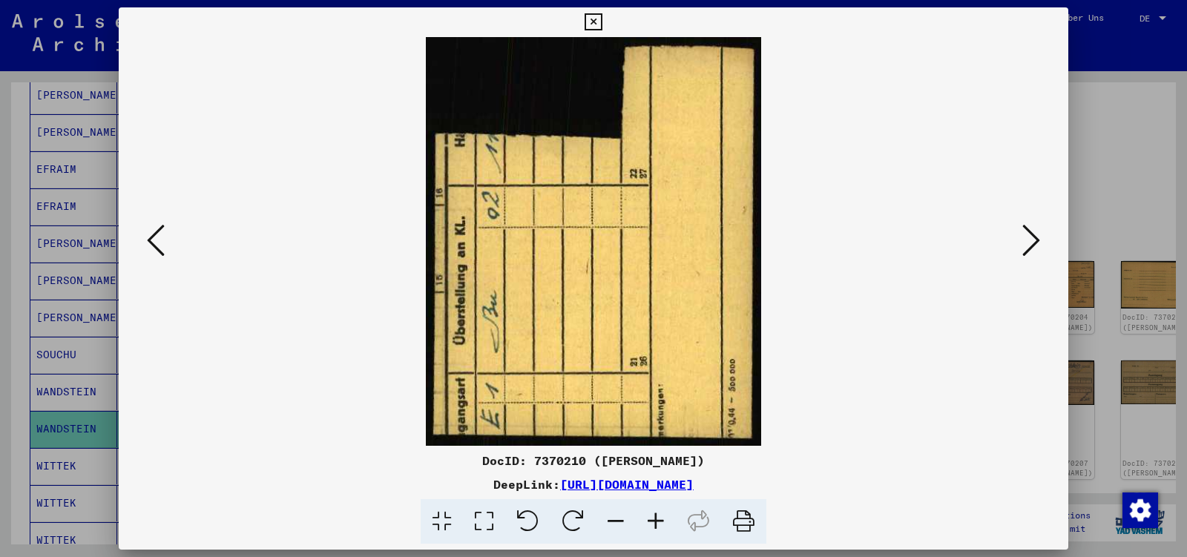
click at [1037, 235] on icon at bounding box center [1032, 241] width 18 height 36
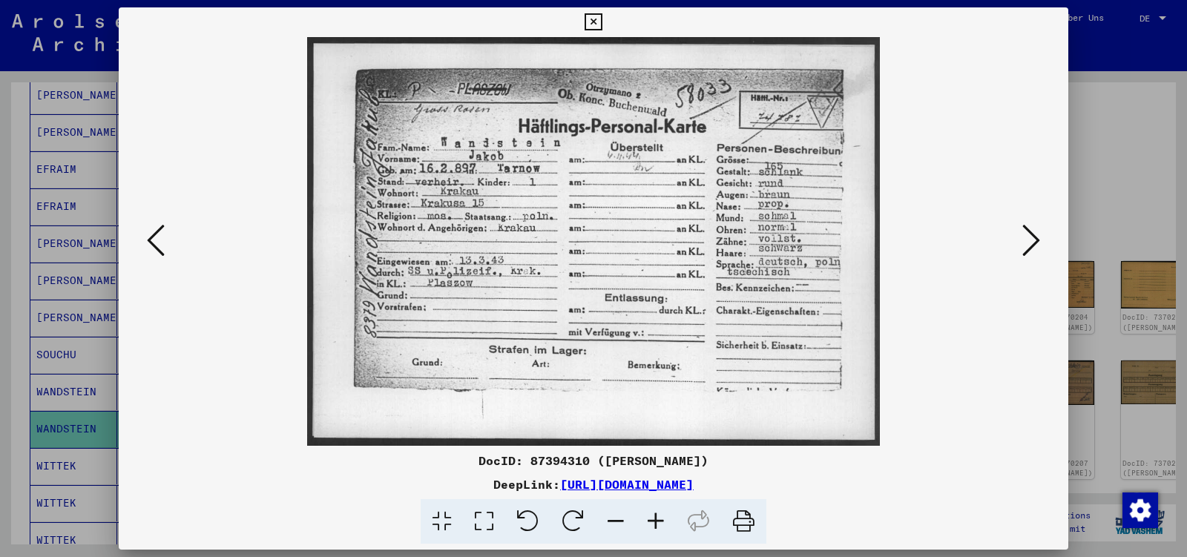
click at [1037, 235] on icon at bounding box center [1032, 241] width 18 height 36
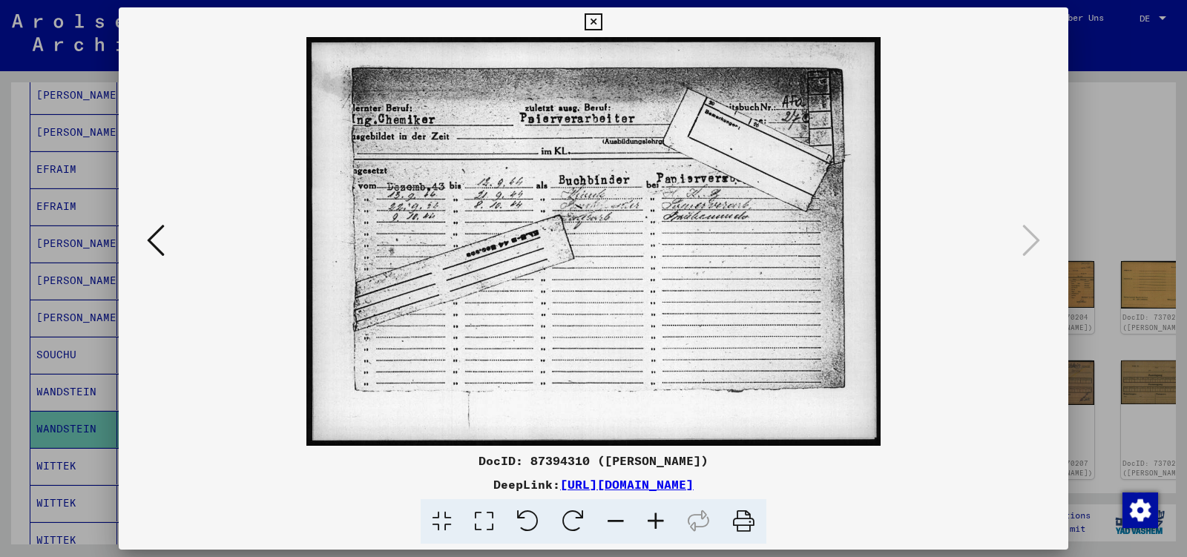
click at [602, 19] on icon at bounding box center [593, 22] width 17 height 18
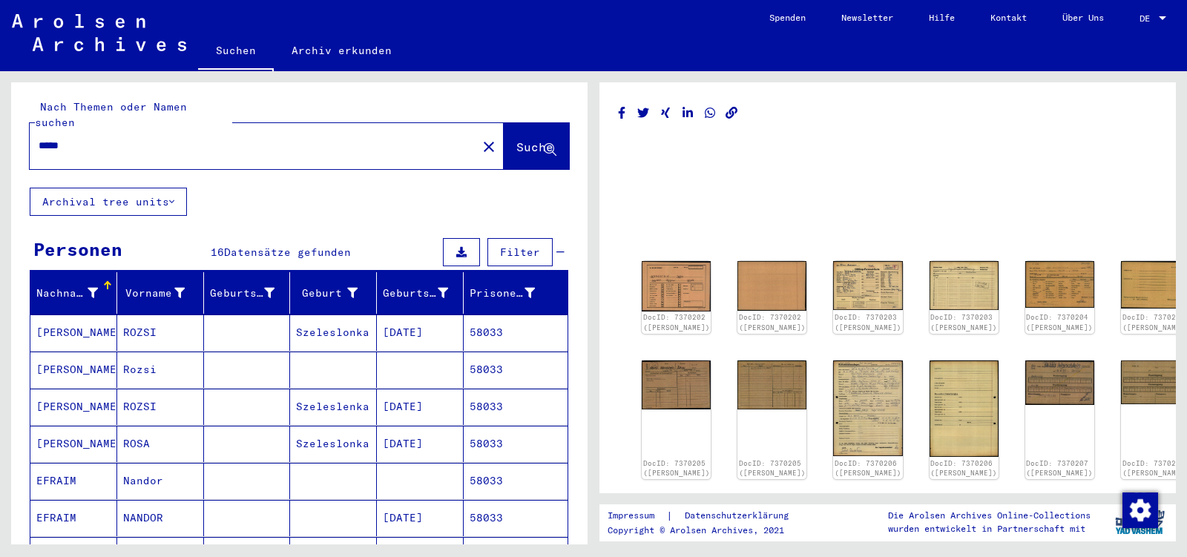
scroll to position [0, 0]
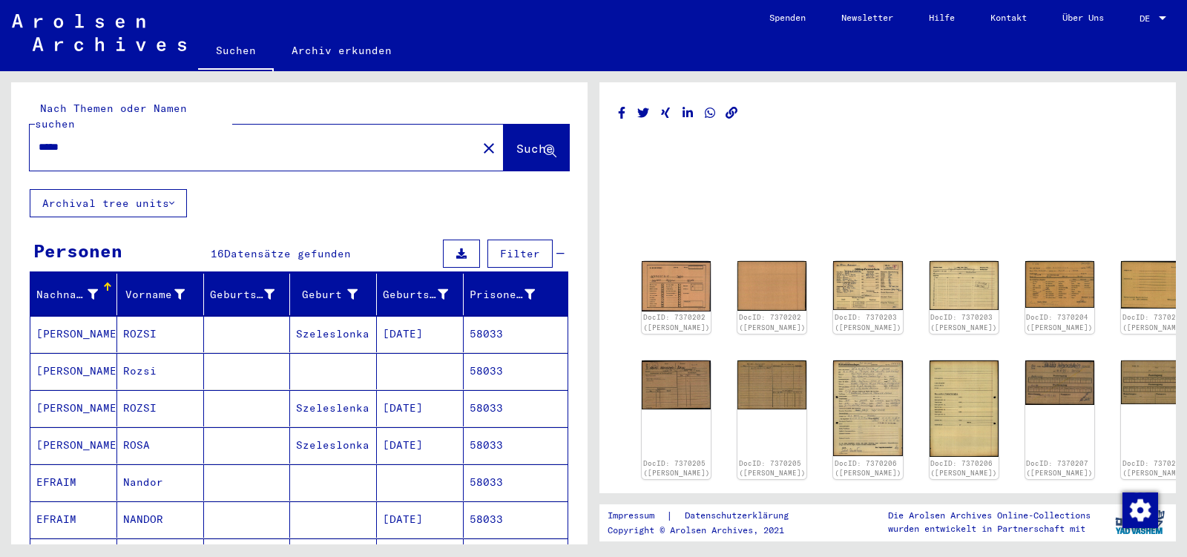
click at [91, 140] on input "*****" at bounding box center [254, 148] width 430 height 16
click at [90, 140] on input "*****" at bounding box center [254, 148] width 430 height 16
